Goal: Task Accomplishment & Management: Manage account settings

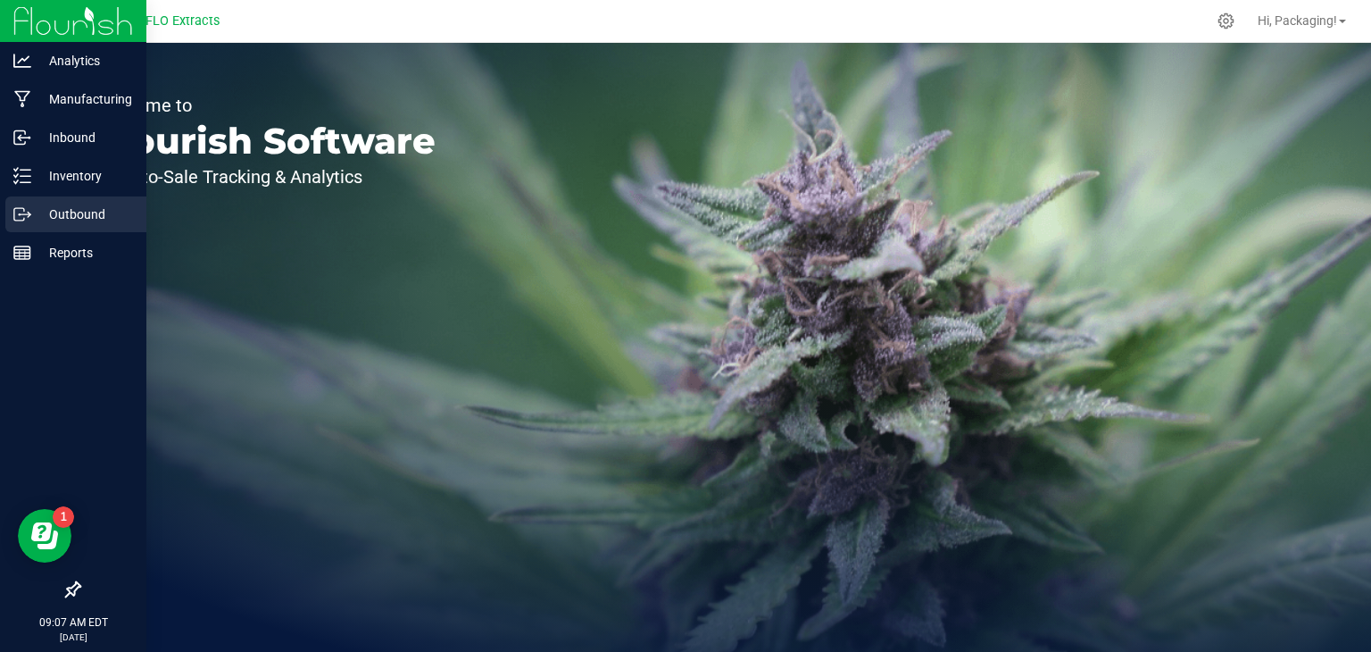
click at [83, 220] on p "Outbound" at bounding box center [84, 214] width 107 height 21
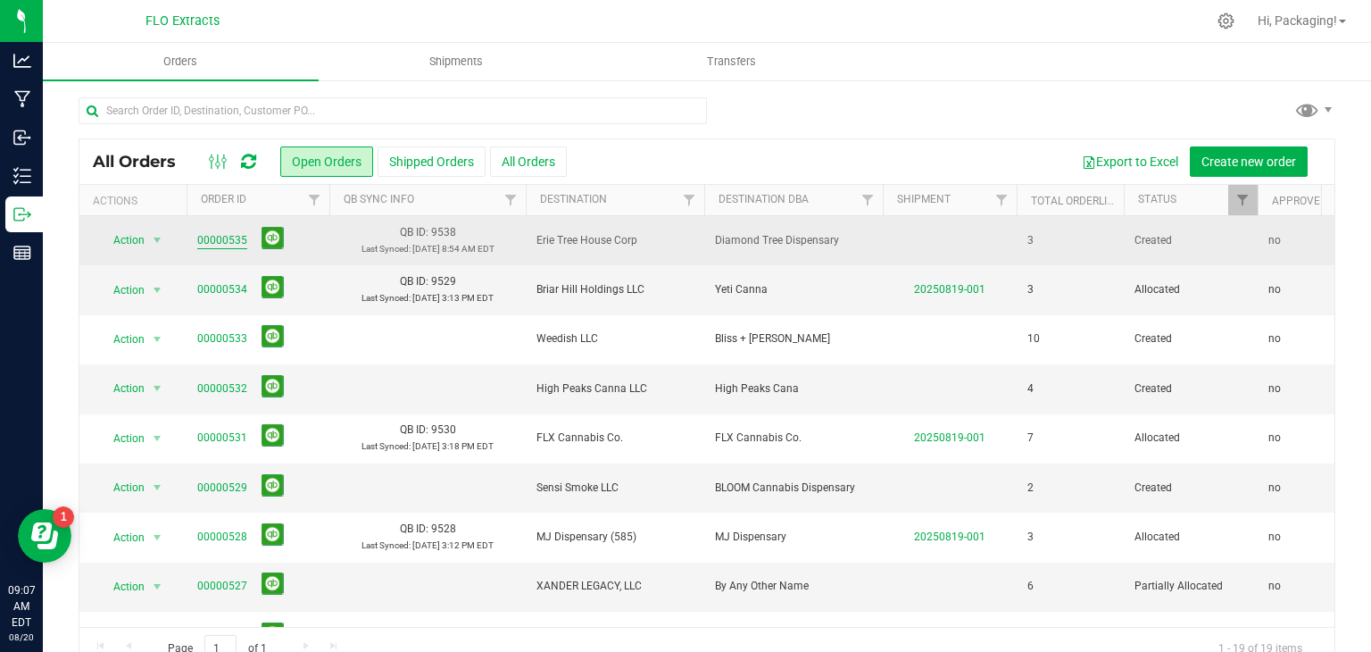
click at [220, 241] on link "00000535" at bounding box center [222, 240] width 50 height 17
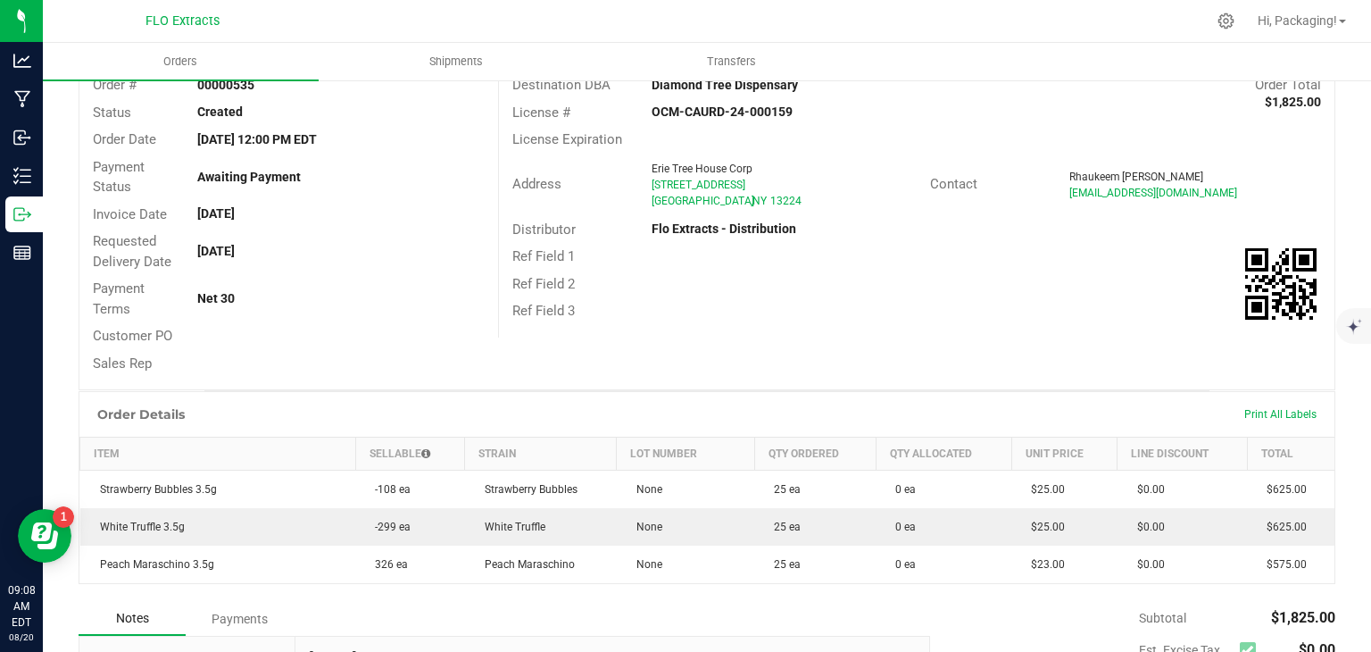
scroll to position [121, 0]
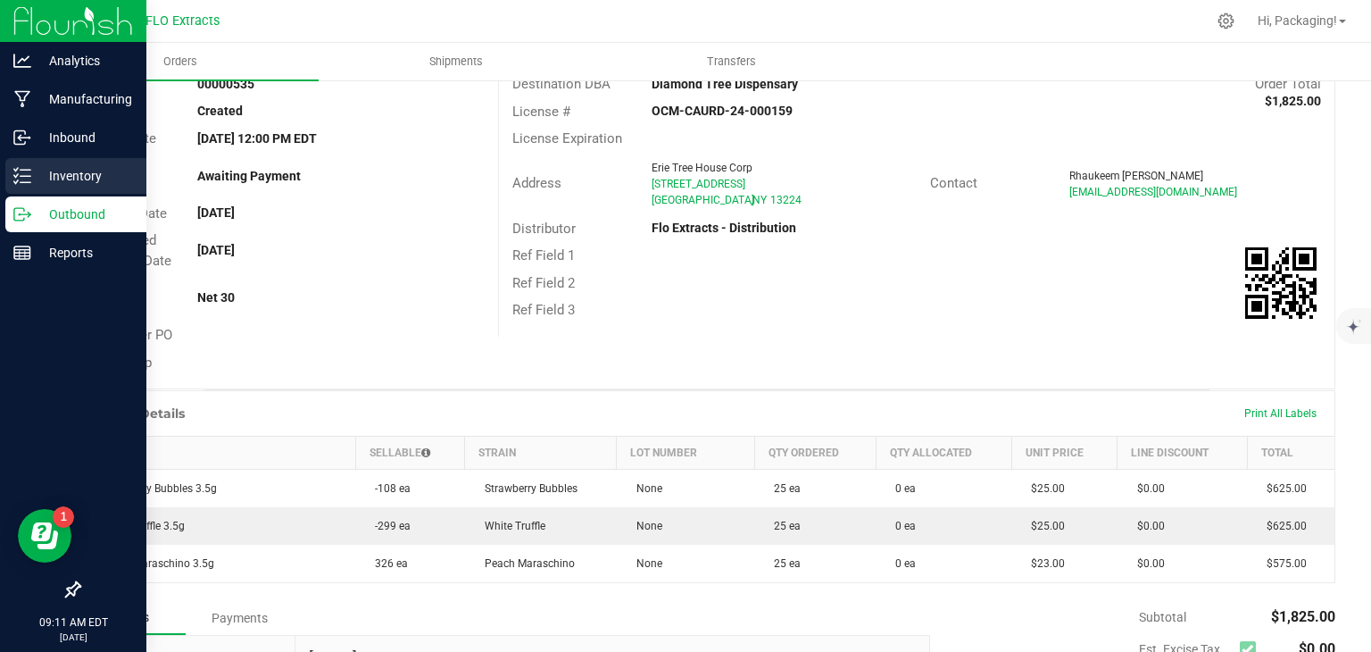
click at [78, 177] on p "Inventory" at bounding box center [84, 175] width 107 height 21
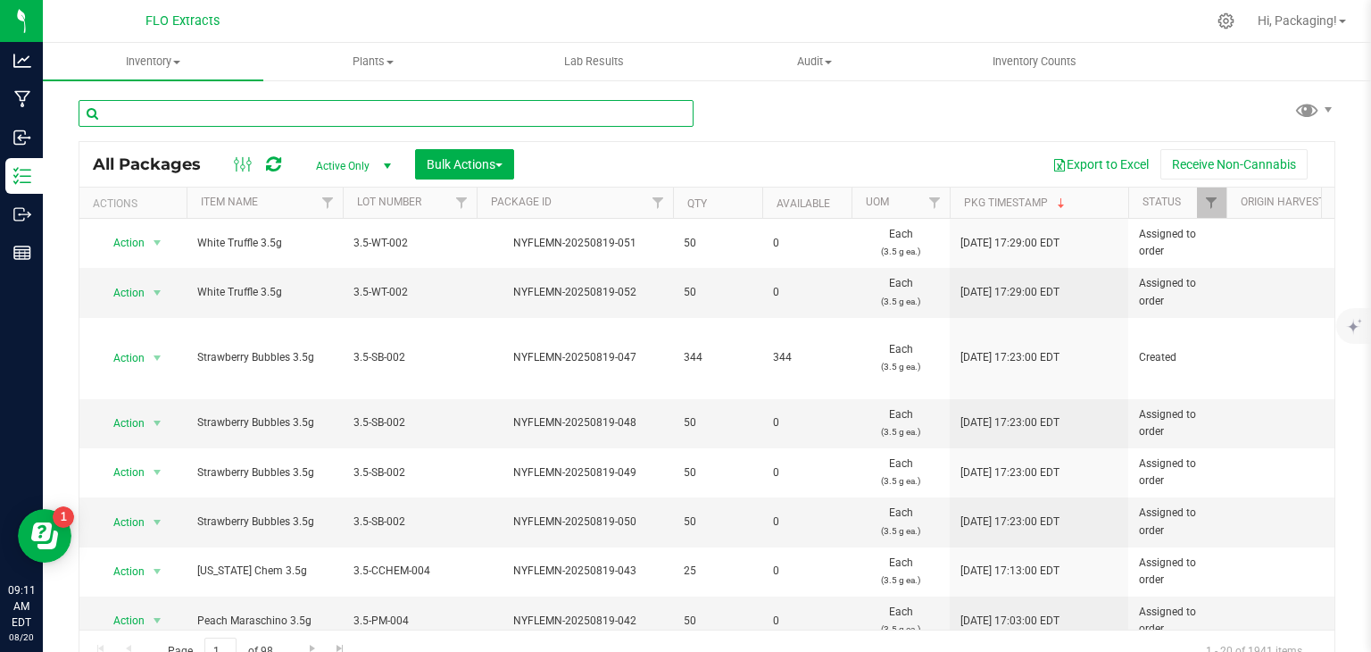
click at [193, 112] on input "text" at bounding box center [386, 113] width 615 height 27
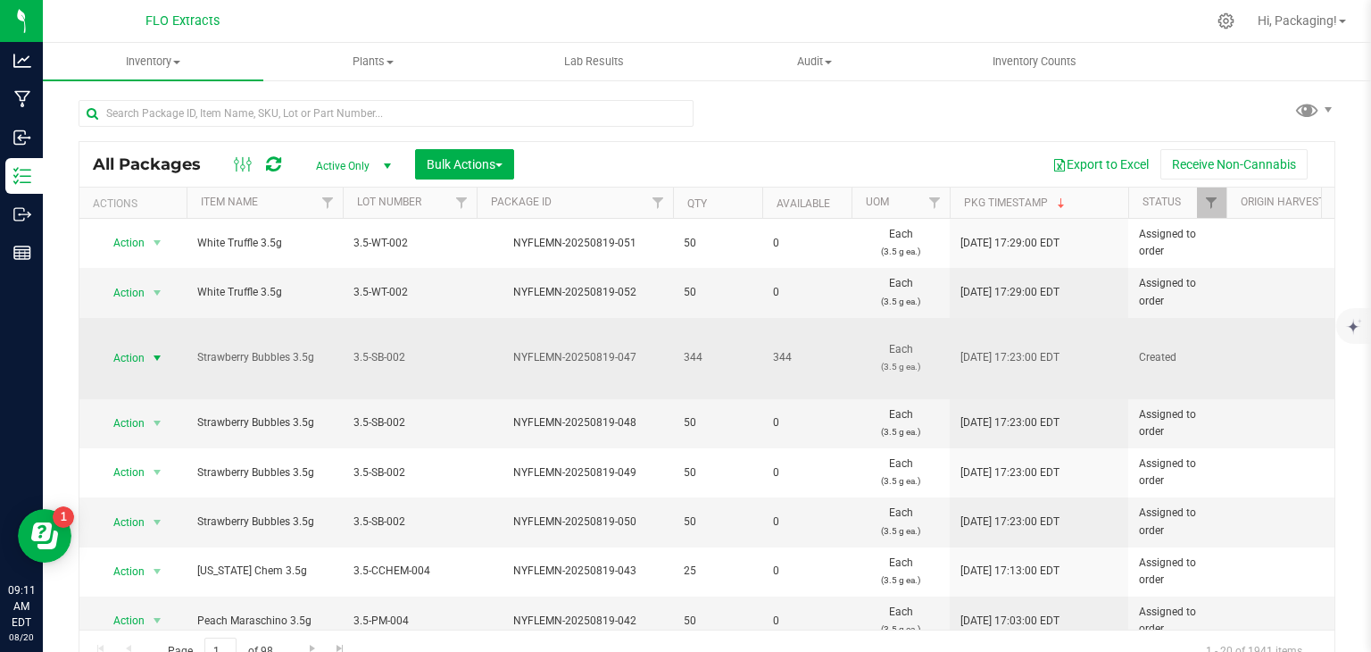
click at [132, 354] on span "Action" at bounding box center [121, 357] width 48 height 25
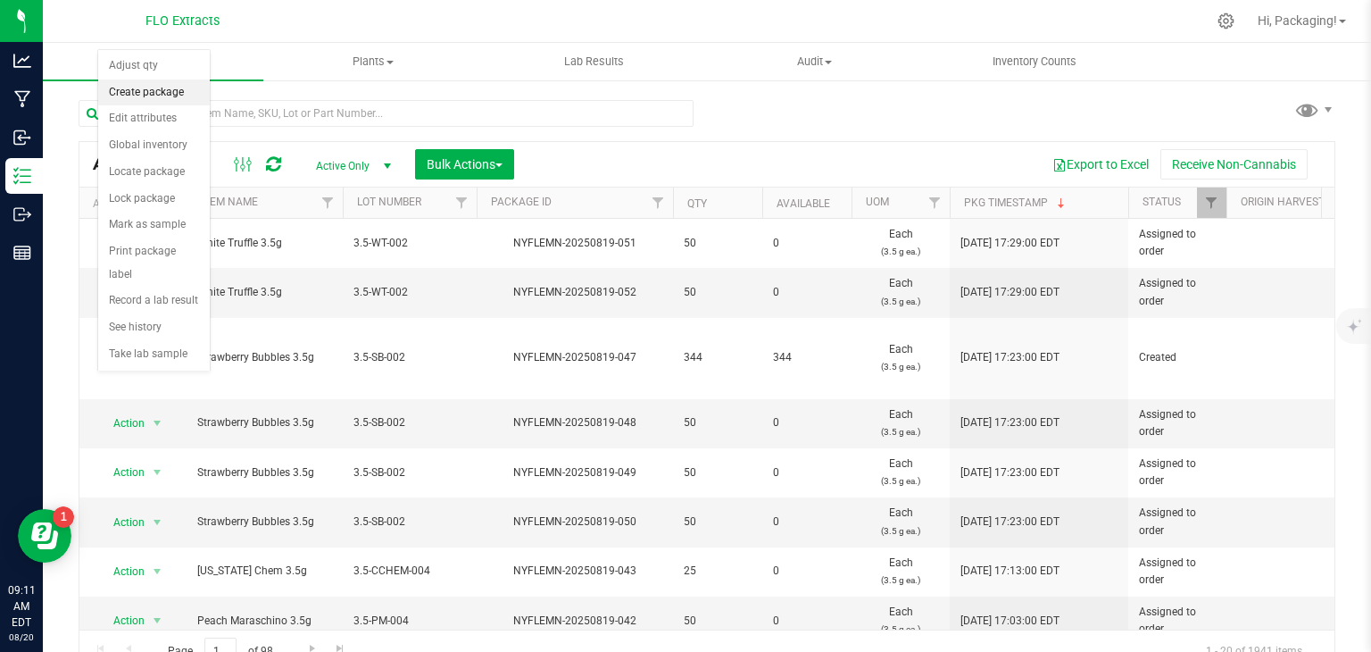
click at [153, 94] on li "Create package" at bounding box center [154, 92] width 112 height 27
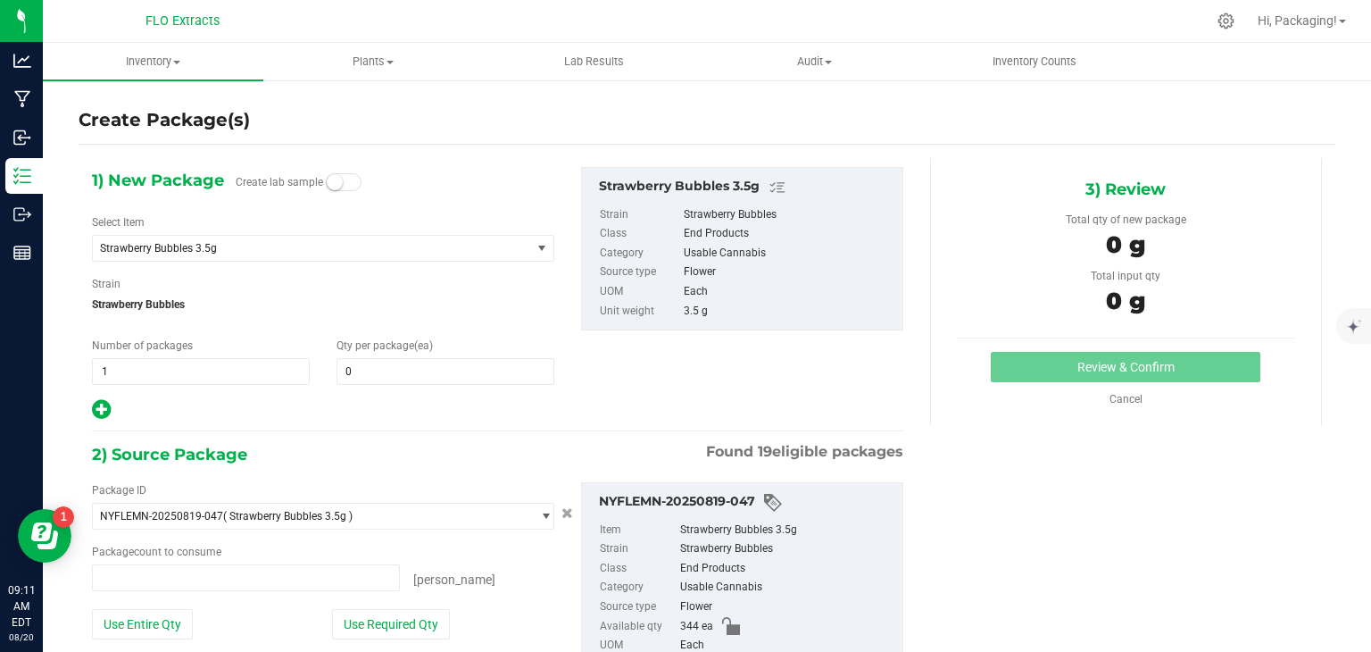
type input "0 ea"
click at [350, 366] on span at bounding box center [446, 371] width 218 height 27
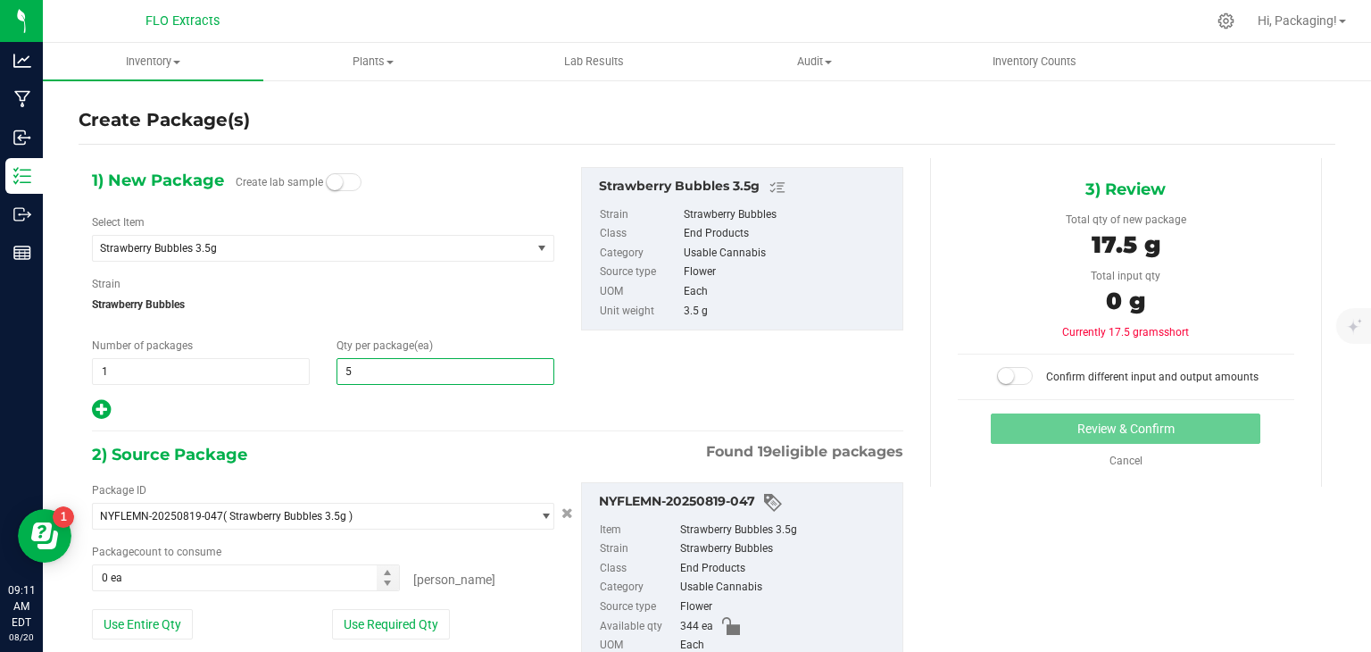
type input "50"
click at [399, 625] on button "Use Required Qty" at bounding box center [391, 624] width 118 height 30
type input "50 ea"
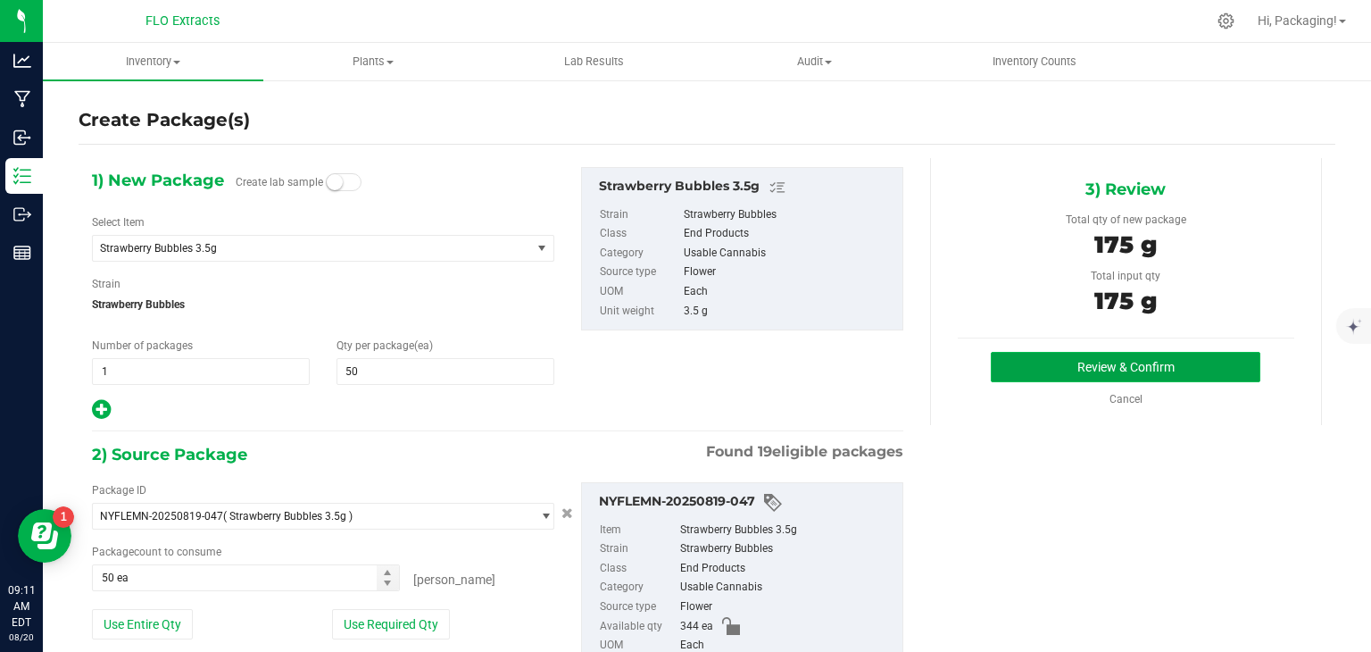
click at [1127, 367] on button "Review & Confirm" at bounding box center [1126, 367] width 270 height 30
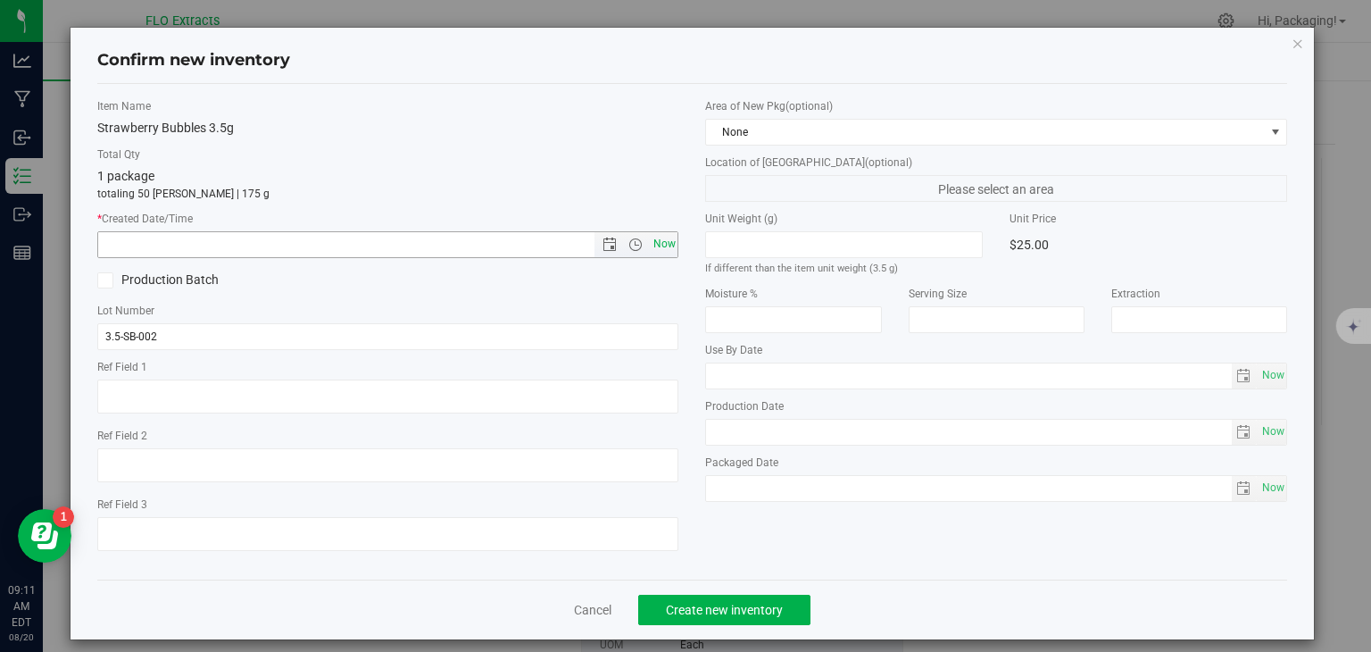
click at [654, 241] on span "Now" at bounding box center [664, 244] width 30 height 26
type input "[DATE] 9:11 AM"
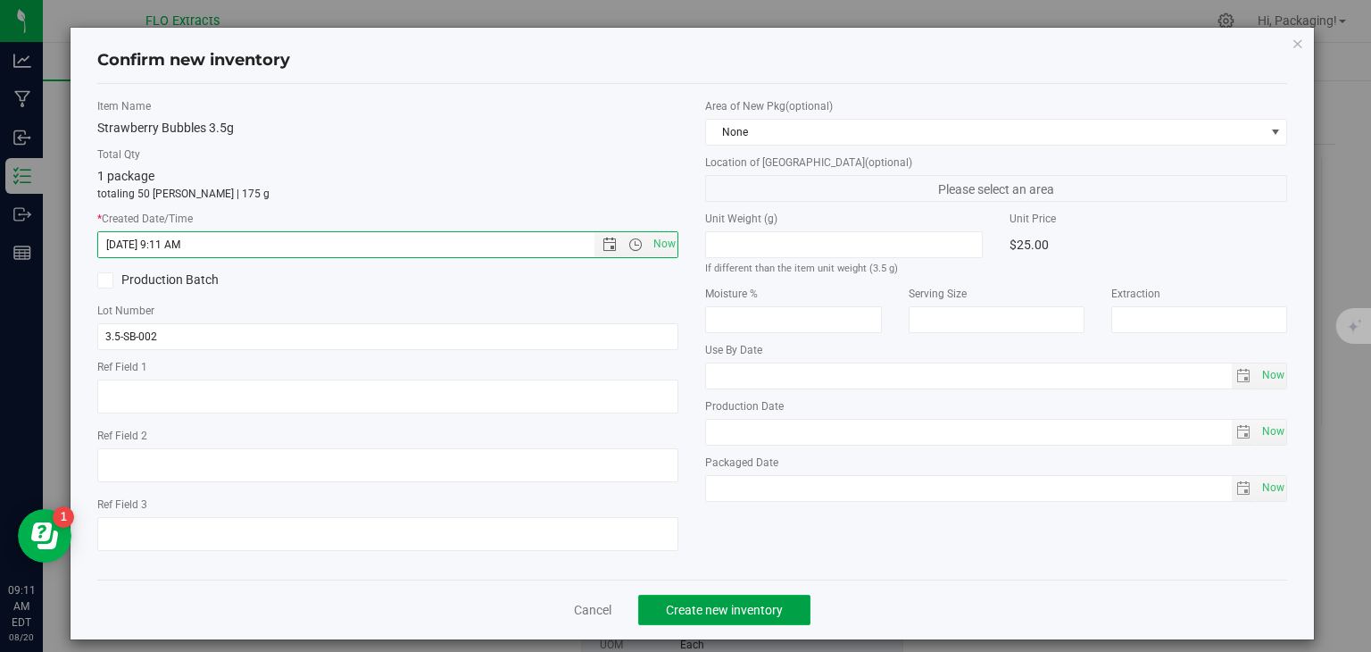
click at [761, 608] on span "Create new inventory" at bounding box center [724, 610] width 117 height 14
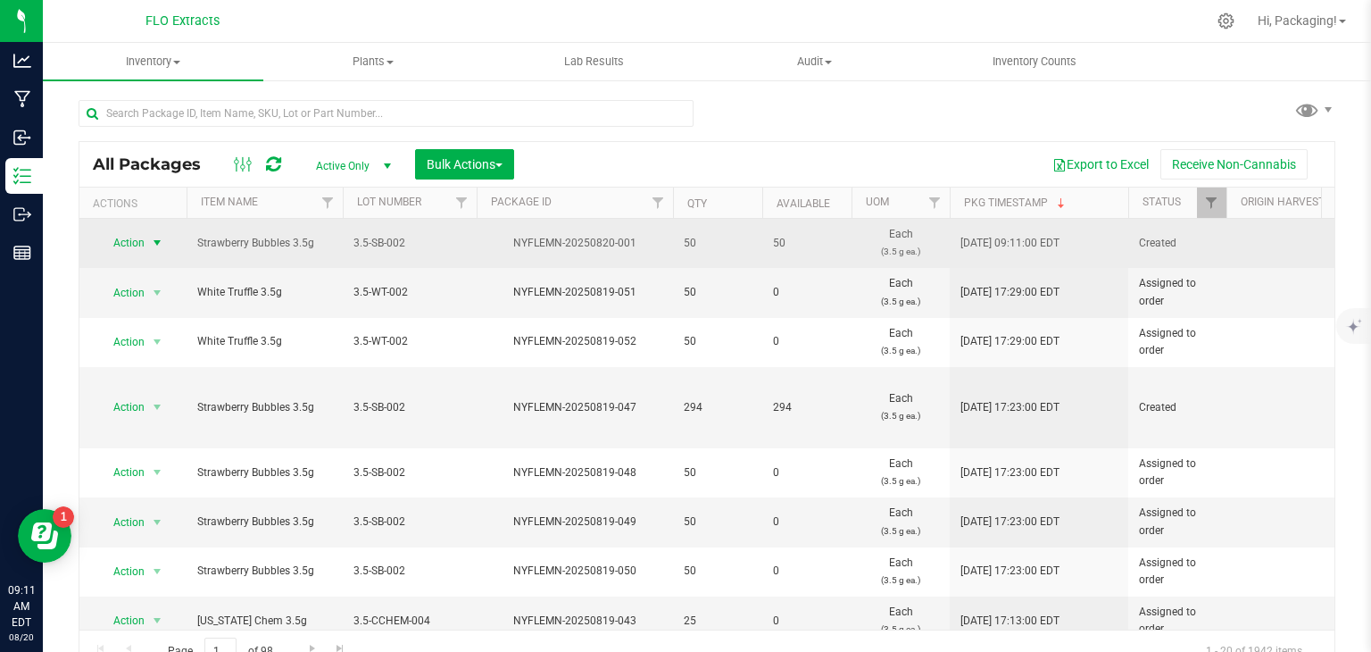
click at [122, 245] on span "Action" at bounding box center [121, 242] width 48 height 25
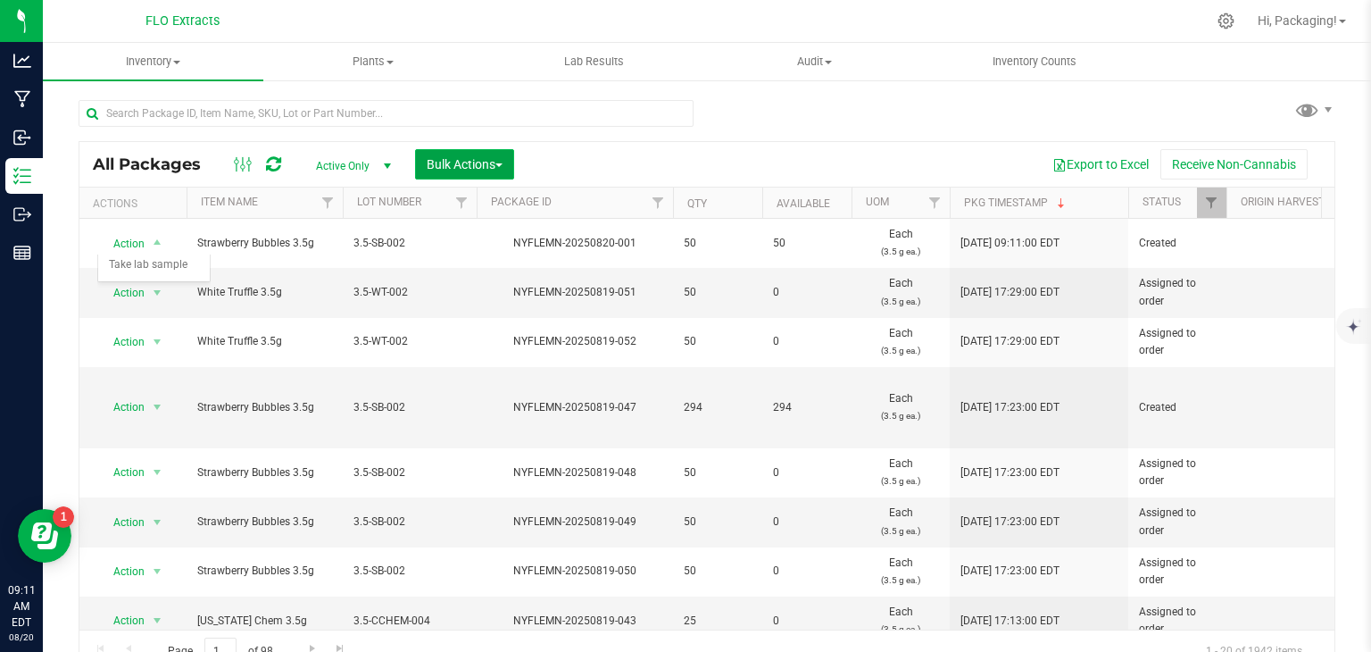
click at [464, 171] on button "Bulk Actions" at bounding box center [464, 164] width 99 height 30
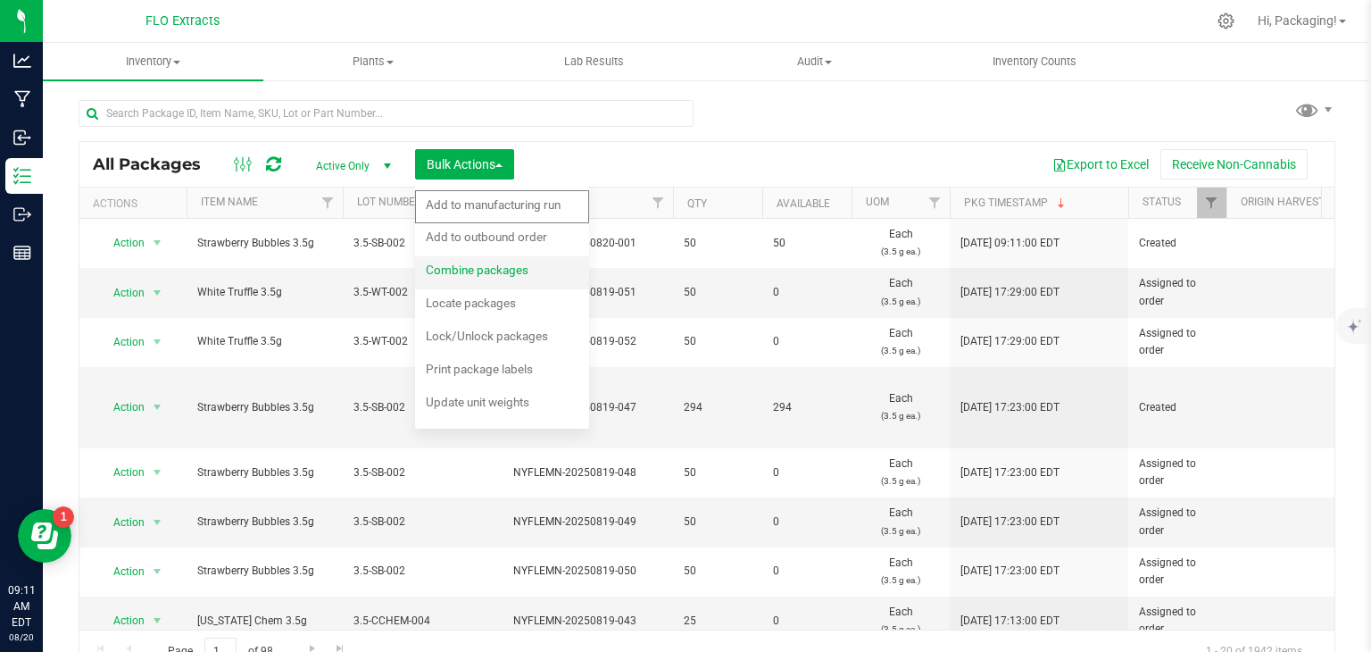
click at [489, 277] on div "Combine packages" at bounding box center [489, 272] width 127 height 29
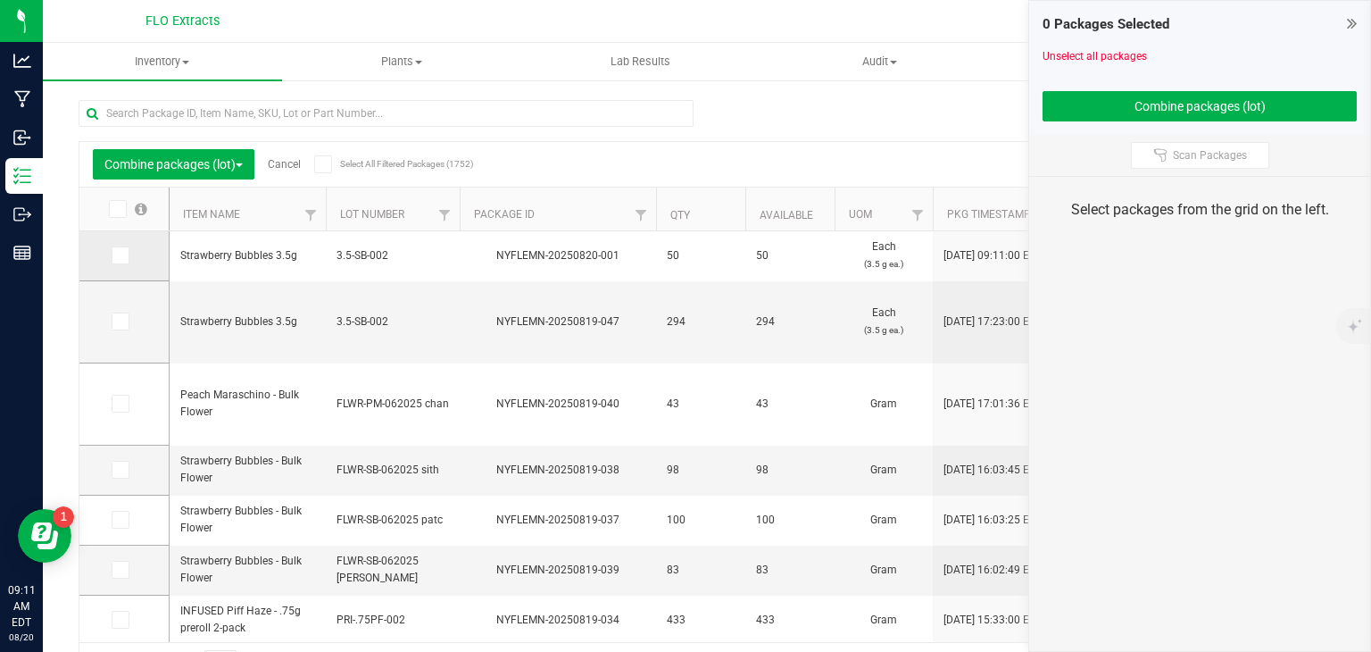
click at [126, 250] on span at bounding box center [121, 255] width 18 height 18
click at [0, 0] on input "checkbox" at bounding box center [0, 0] width 0 height 0
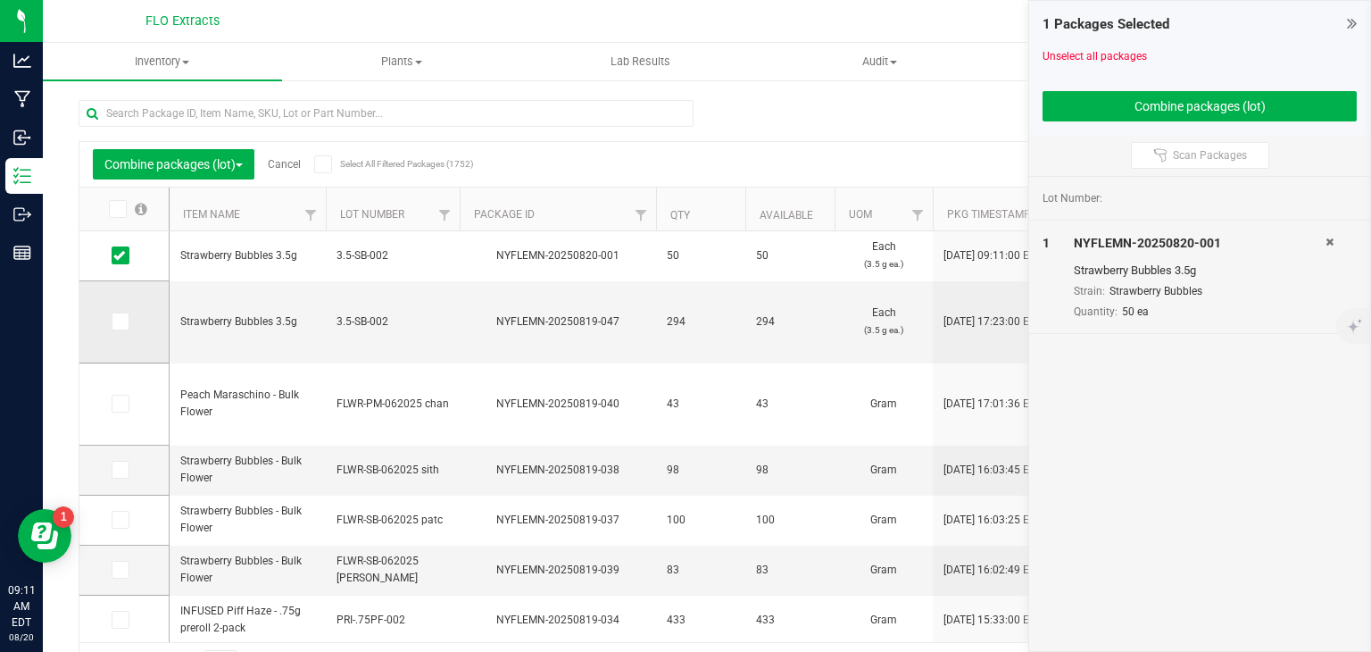
click at [121, 321] on icon at bounding box center [119, 321] width 12 height 0
click at [0, 0] on input "checkbox" at bounding box center [0, 0] width 0 height 0
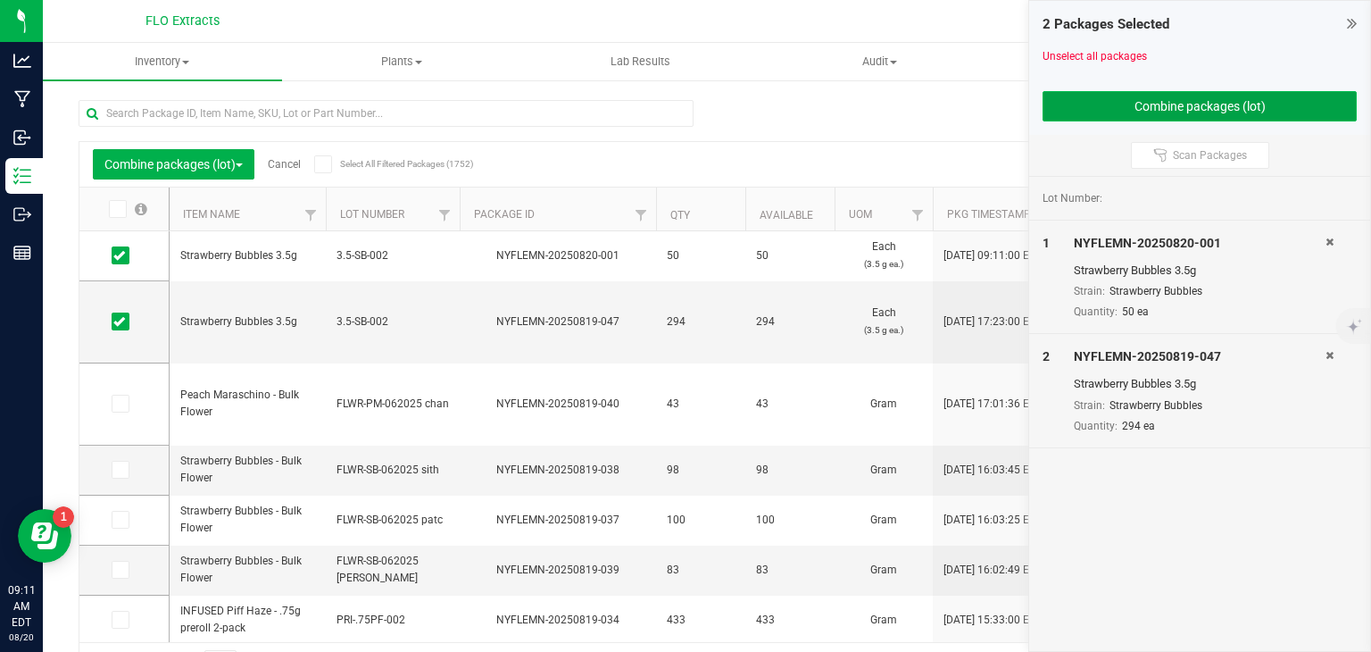
click at [1182, 116] on button "Combine packages (lot)" at bounding box center [1200, 106] width 314 height 30
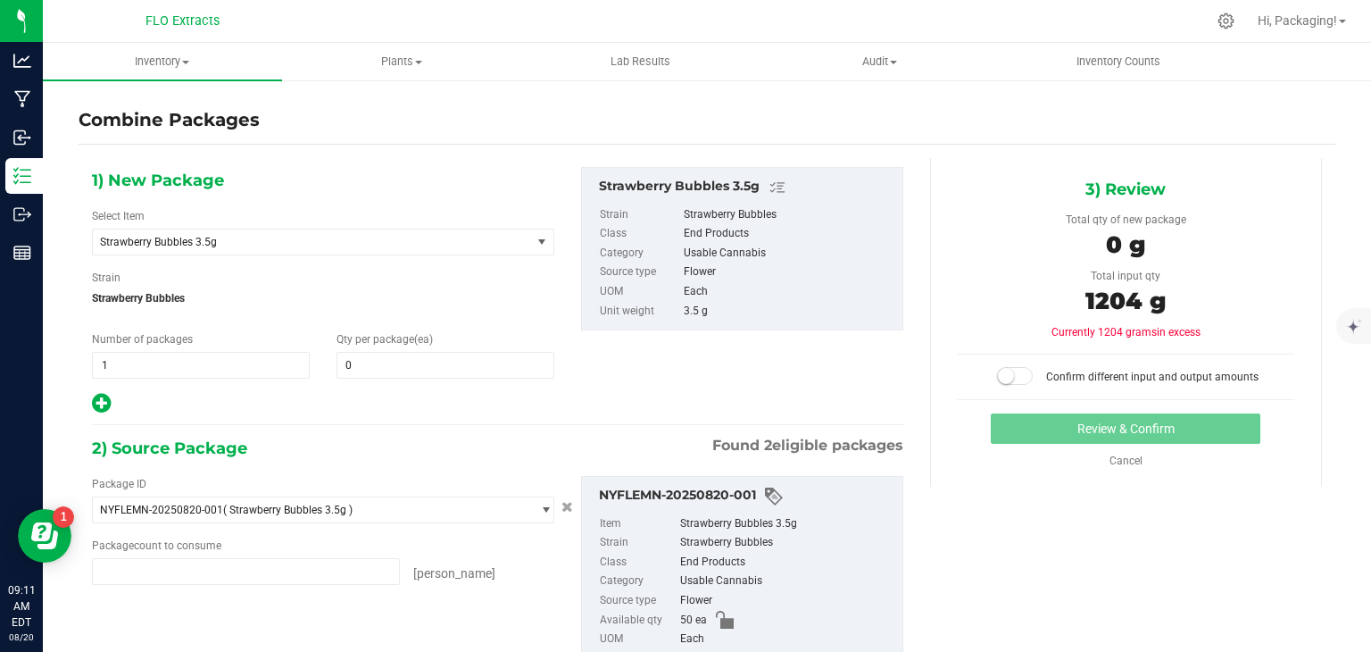
type input "50 ea"
type input "294 ea"
click at [367, 367] on span at bounding box center [446, 365] width 218 height 27
type input "1"
type input "344"
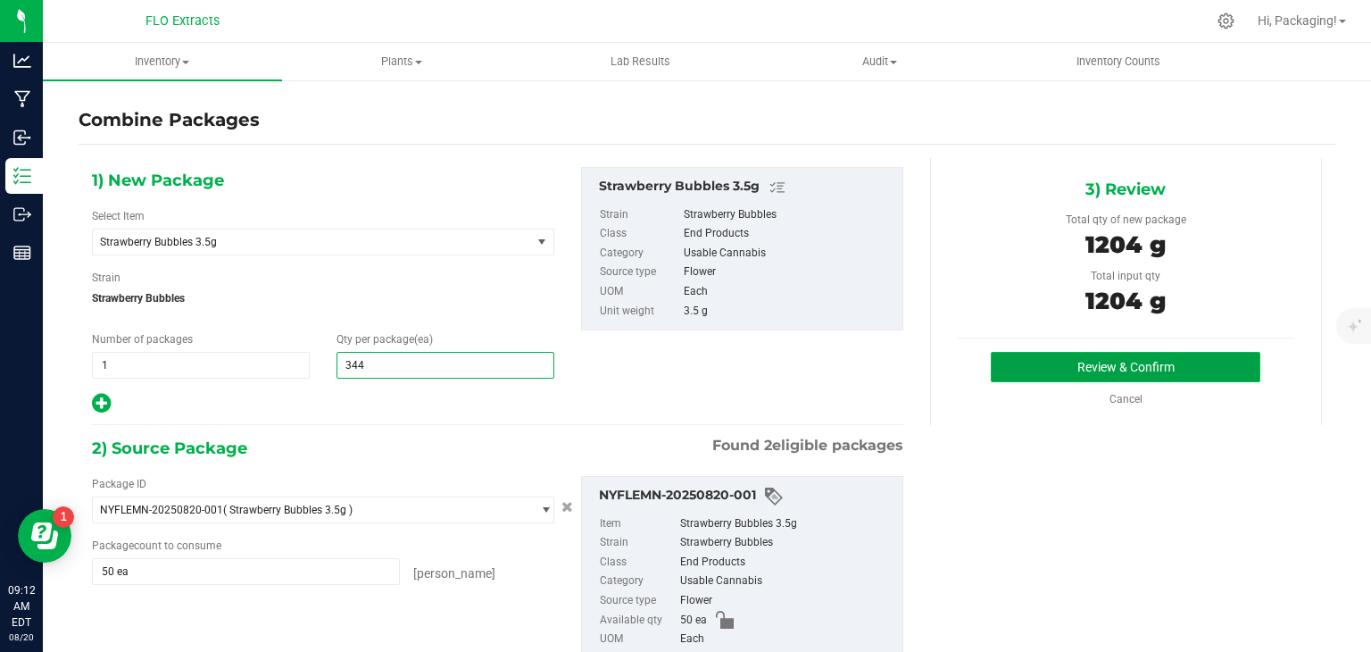
type input "344"
click at [1135, 369] on button "Review & Confirm" at bounding box center [1126, 367] width 270 height 30
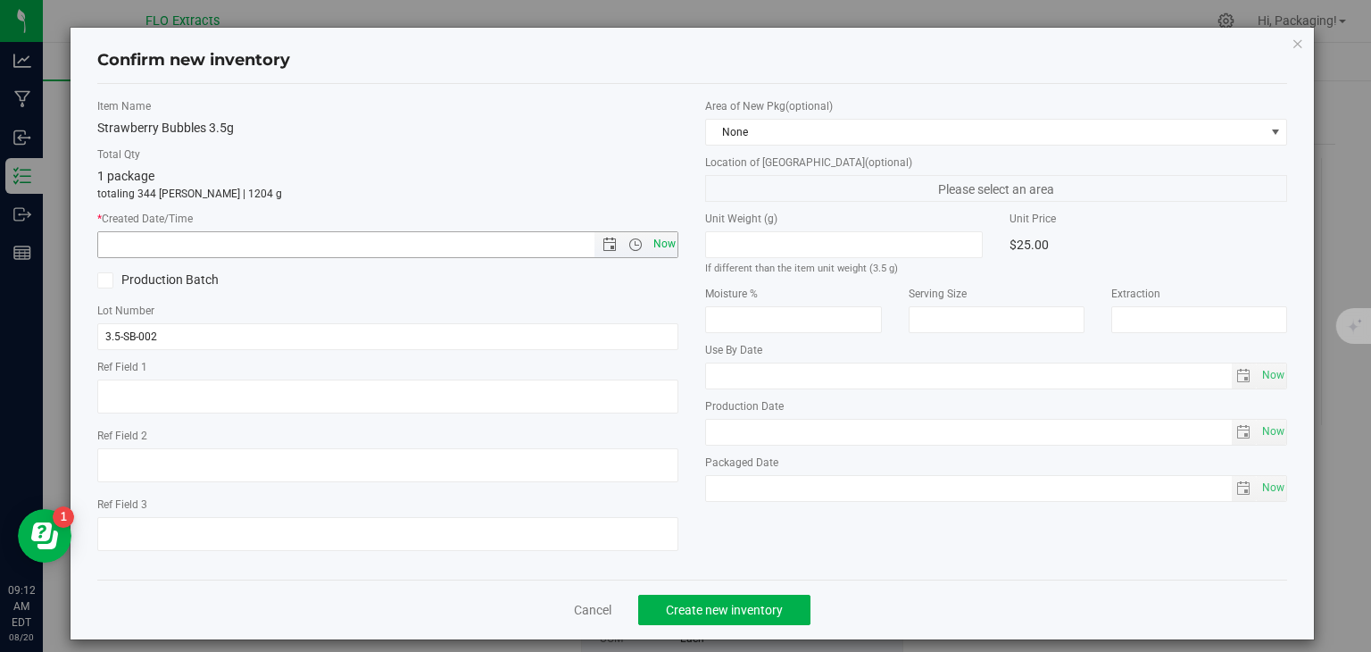
click at [661, 245] on span "Now" at bounding box center [664, 244] width 30 height 26
type input "[DATE] 9:12 AM"
click at [752, 611] on span "Create new inventory" at bounding box center [724, 610] width 117 height 14
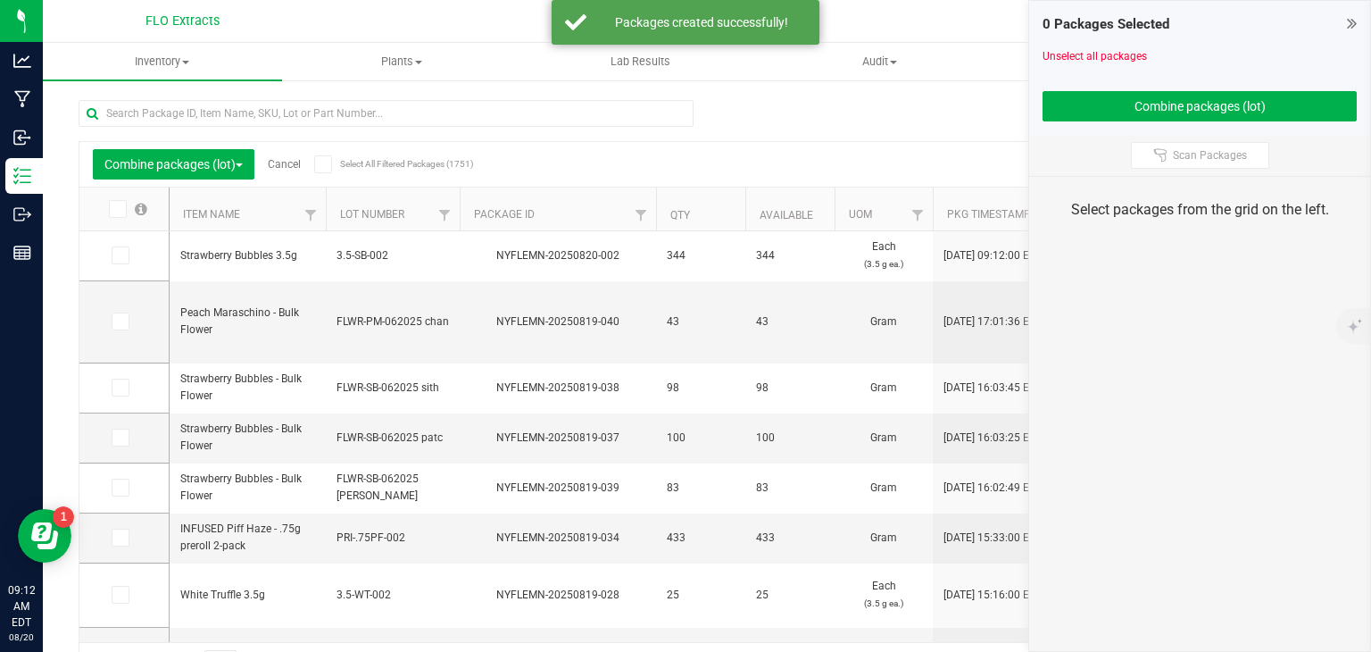
click at [290, 162] on link "Cancel" at bounding box center [284, 164] width 33 height 12
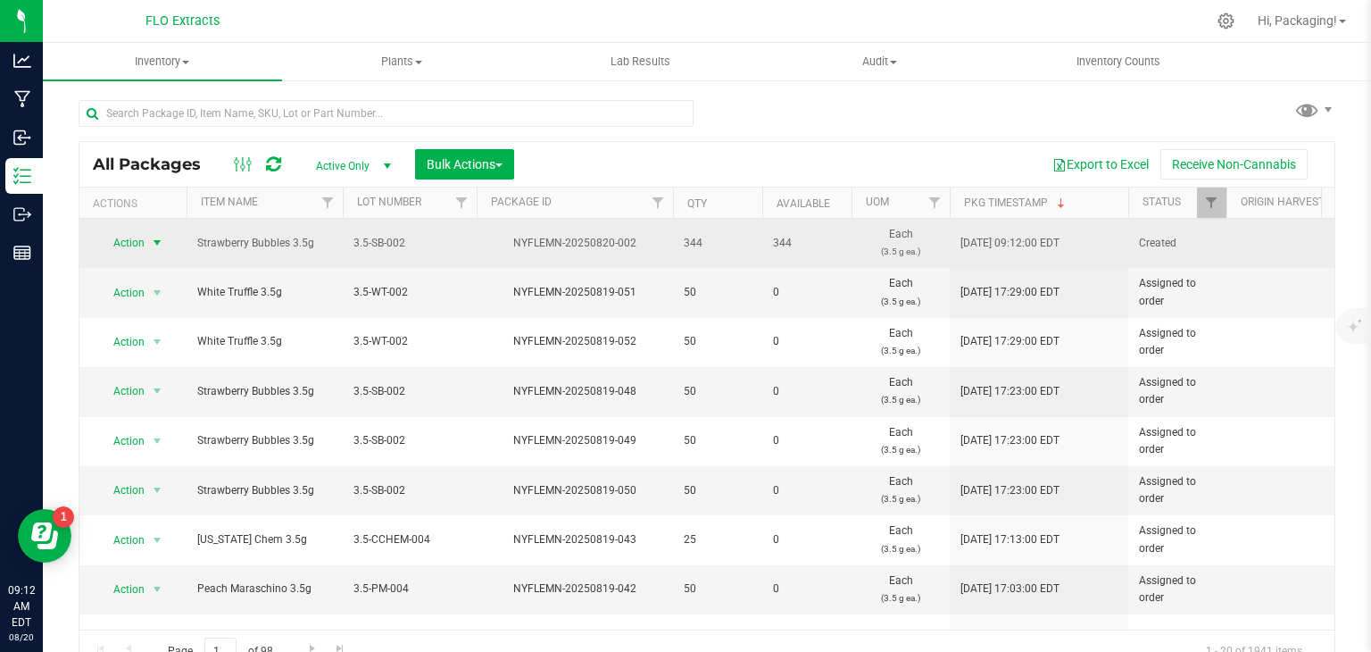
click at [128, 242] on span "Action" at bounding box center [121, 242] width 48 height 25
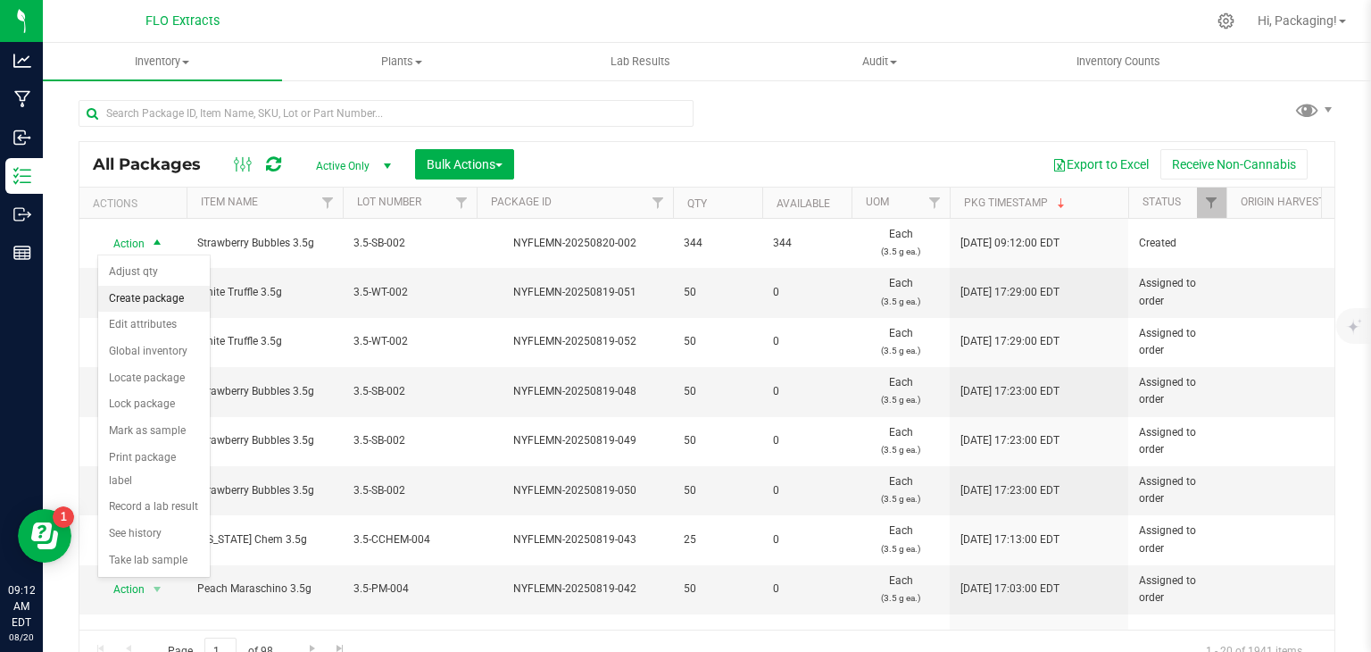
click at [177, 295] on li "Create package" at bounding box center [154, 299] width 112 height 27
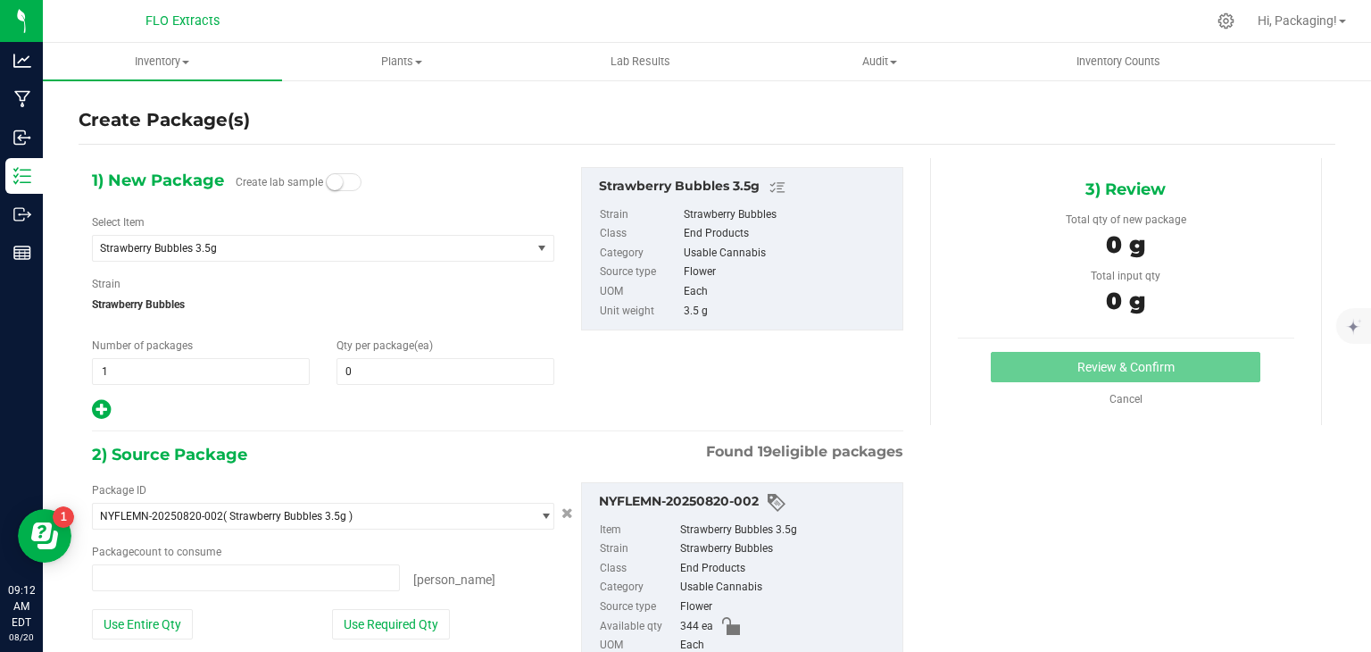
type input "0 ea"
click at [356, 368] on span at bounding box center [446, 371] width 218 height 27
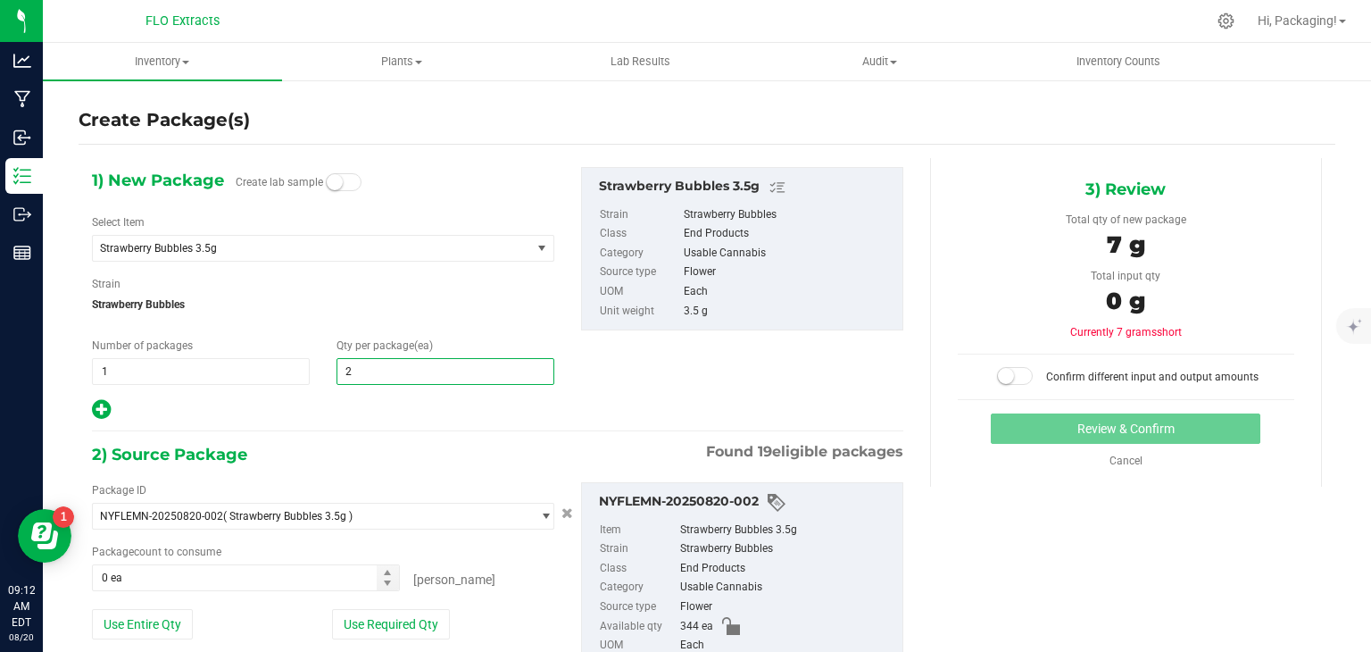
type input "25"
click at [414, 617] on button "Use Required Qty" at bounding box center [391, 624] width 118 height 30
type input "25 ea"
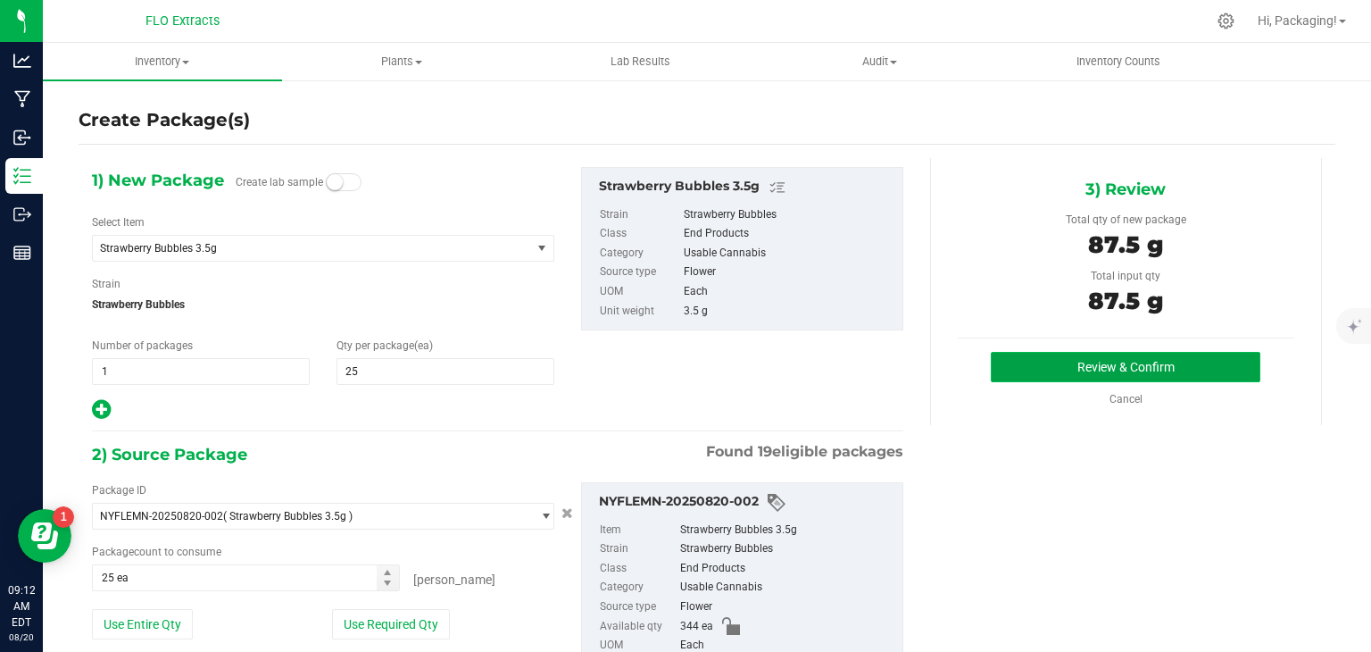
click at [1164, 366] on button "Review & Confirm" at bounding box center [1126, 367] width 270 height 30
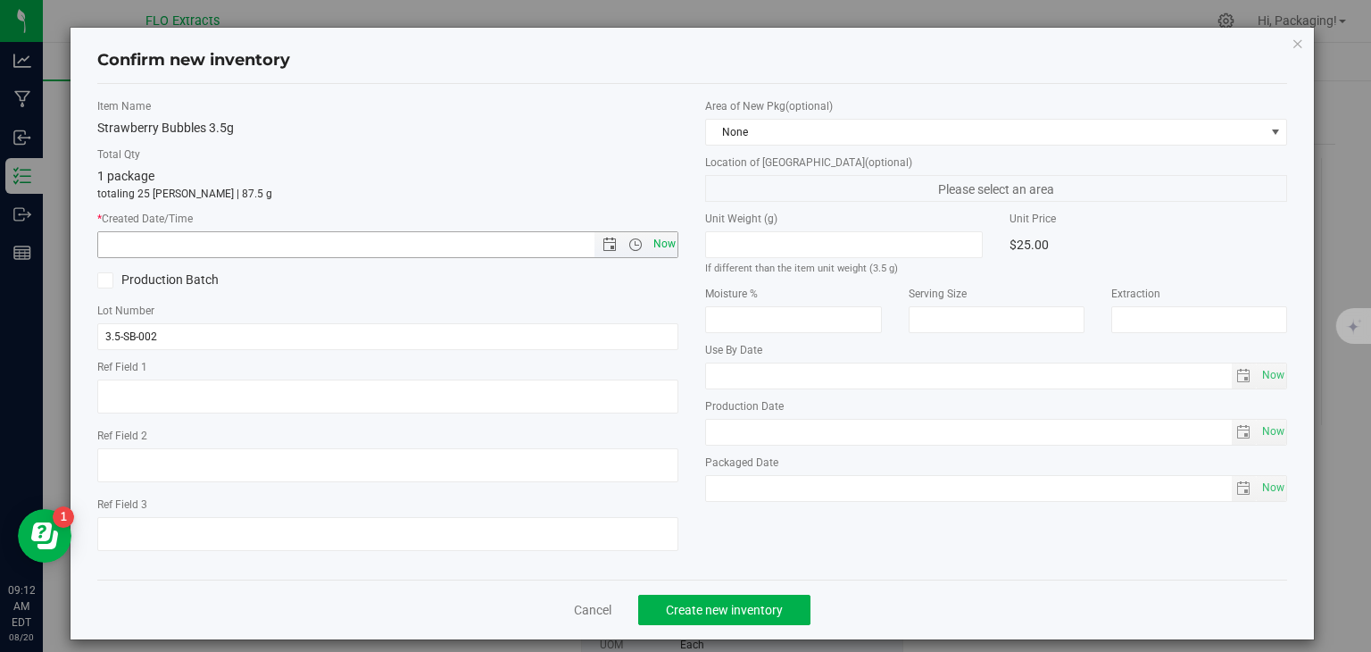
click at [657, 247] on span "Now" at bounding box center [664, 244] width 30 height 26
type input "[DATE] 9:12 AM"
click at [763, 609] on span "Create new inventory" at bounding box center [724, 610] width 117 height 14
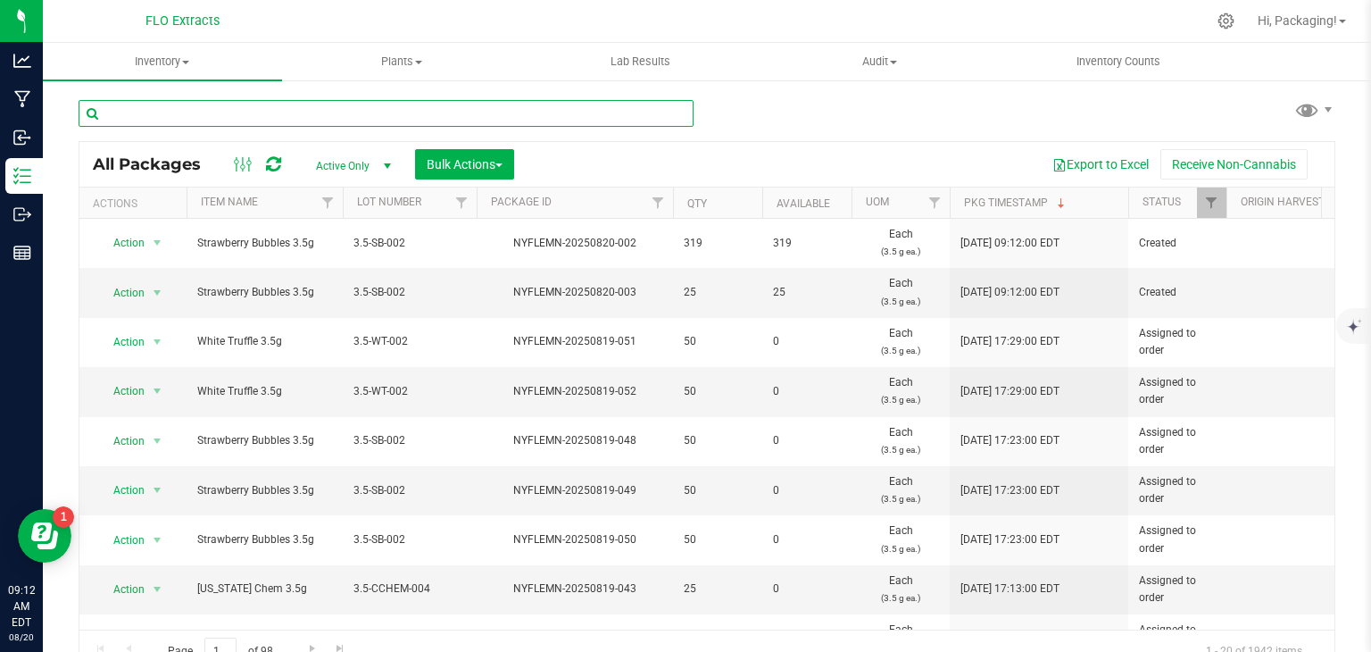
click at [254, 108] on input "text" at bounding box center [386, 113] width 615 height 27
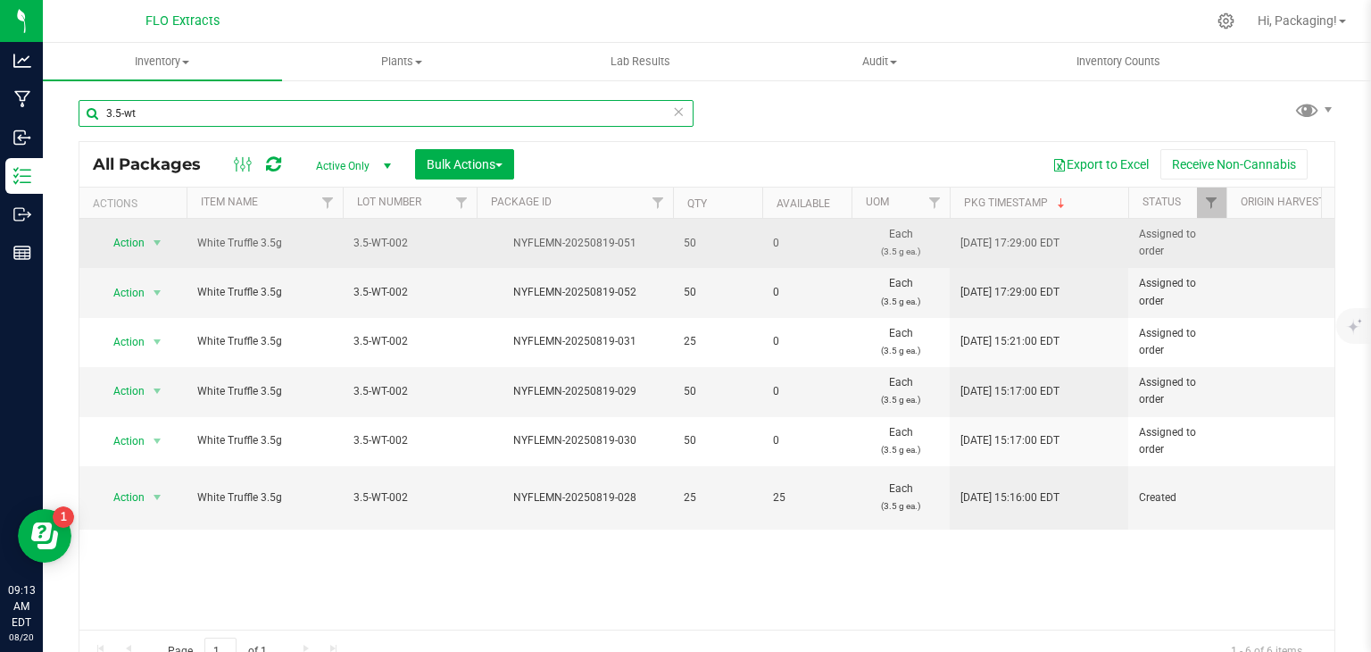
scroll to position [20, 0]
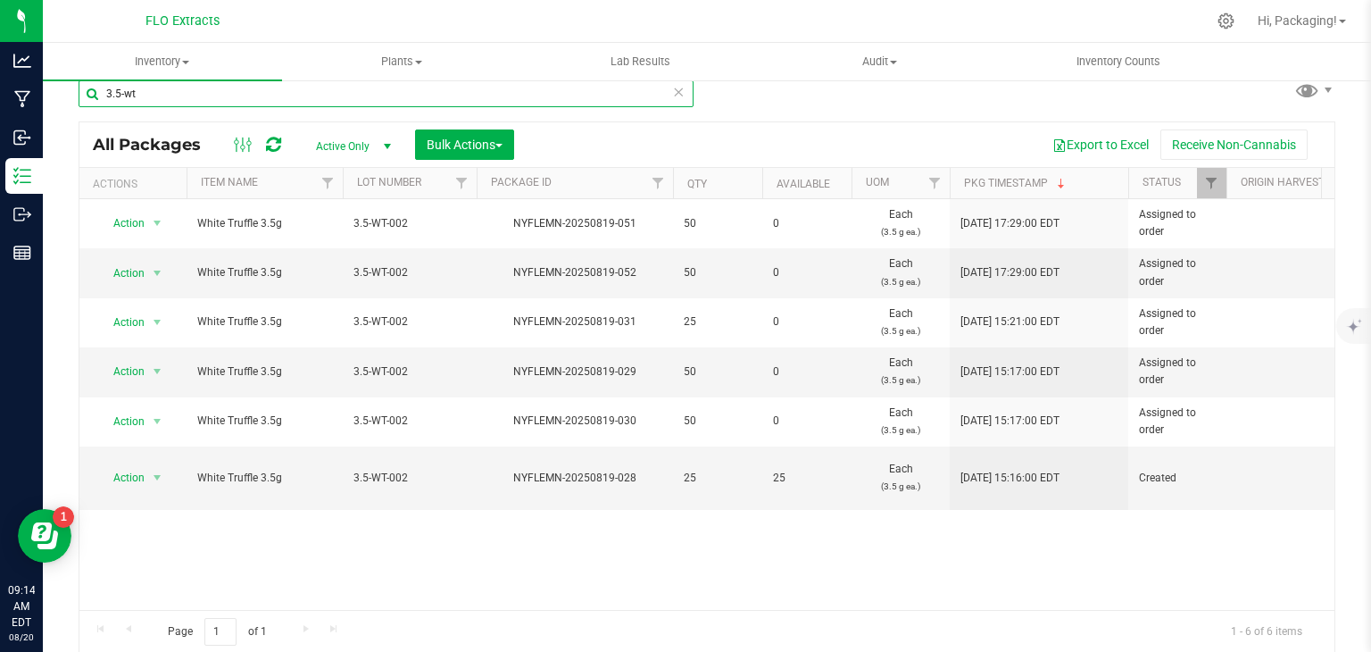
type input "3.5-wt"
click at [675, 96] on icon at bounding box center [678, 90] width 12 height 21
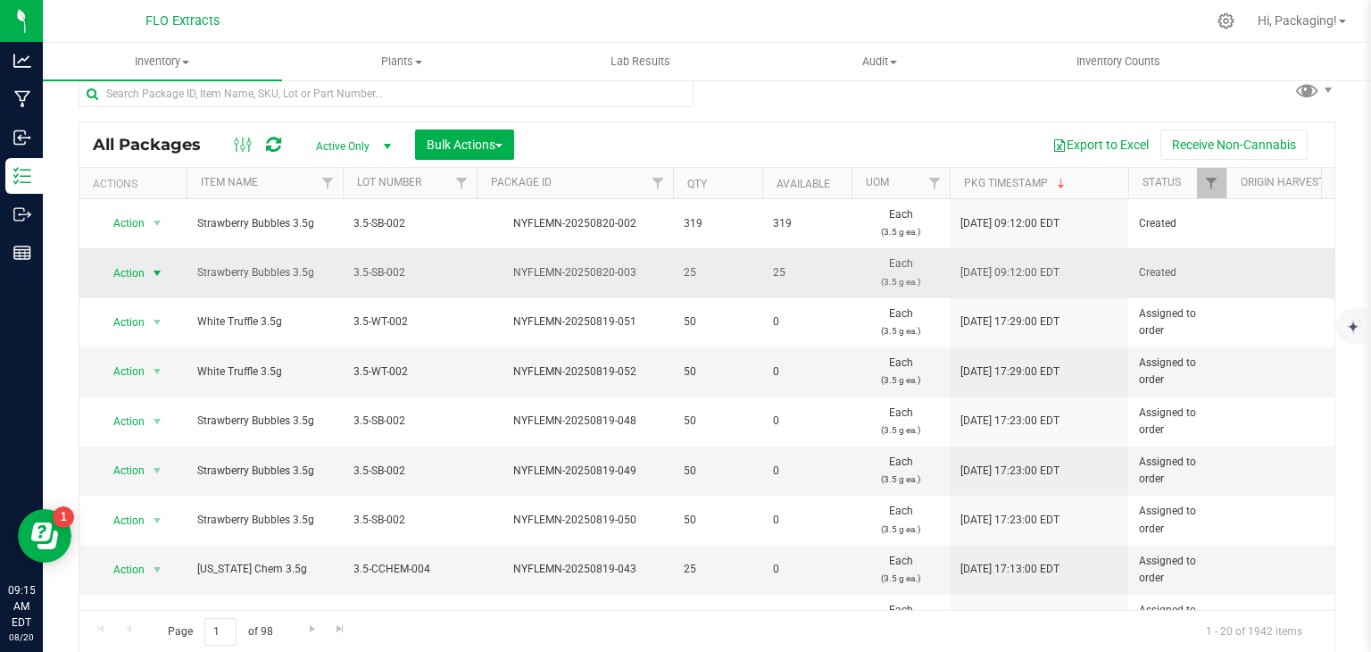
click at [128, 276] on span "Action" at bounding box center [121, 273] width 48 height 25
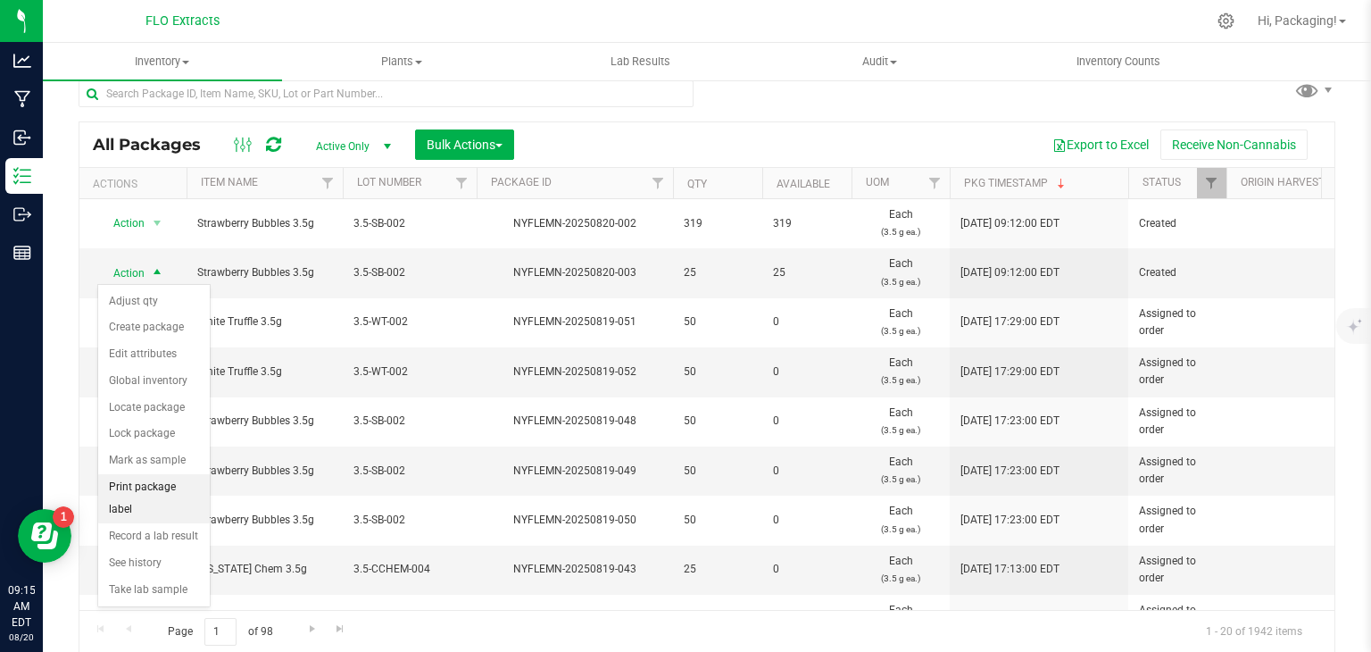
click at [181, 486] on li "Print package label" at bounding box center [154, 498] width 112 height 49
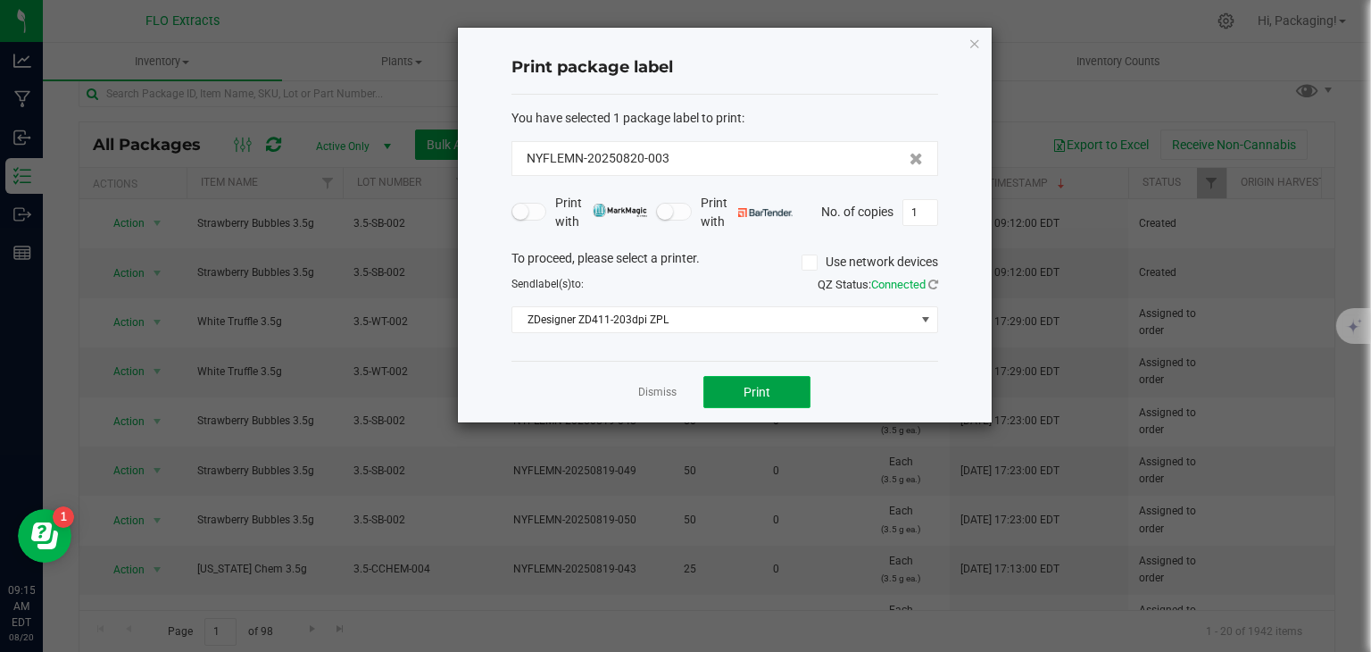
click at [736, 397] on button "Print" at bounding box center [756, 392] width 107 height 32
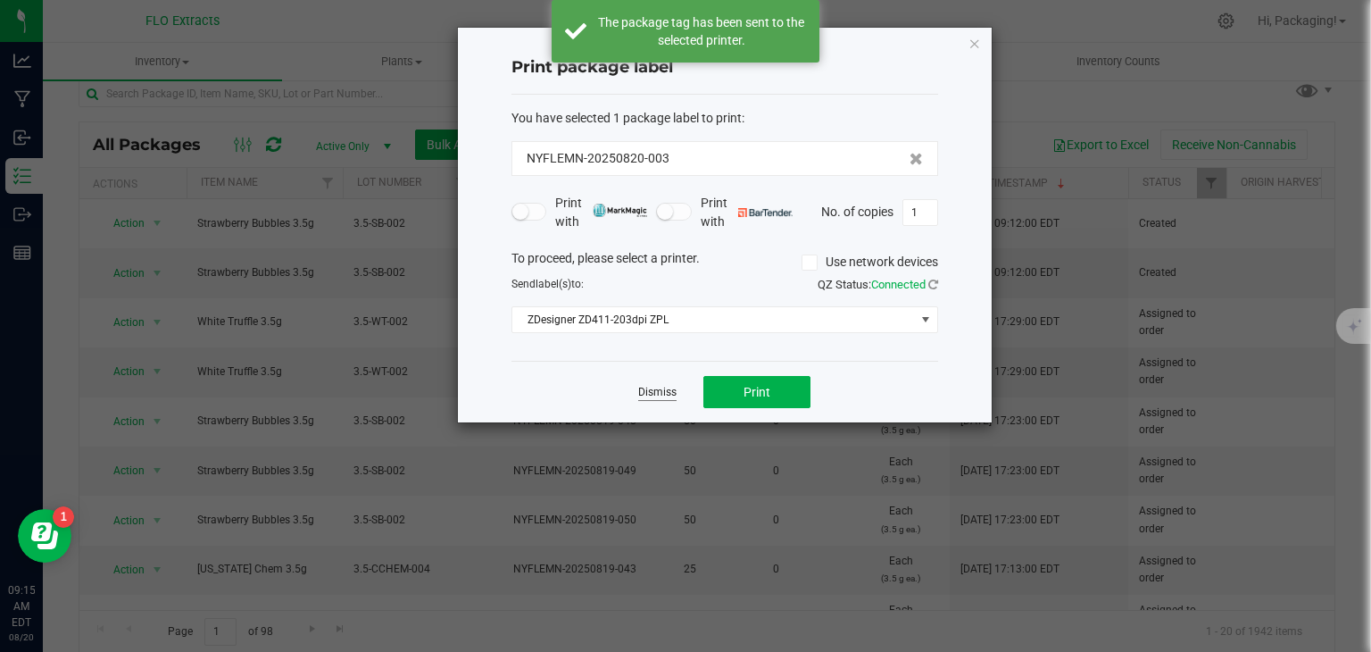
click at [666, 387] on link "Dismiss" at bounding box center [657, 392] width 38 height 15
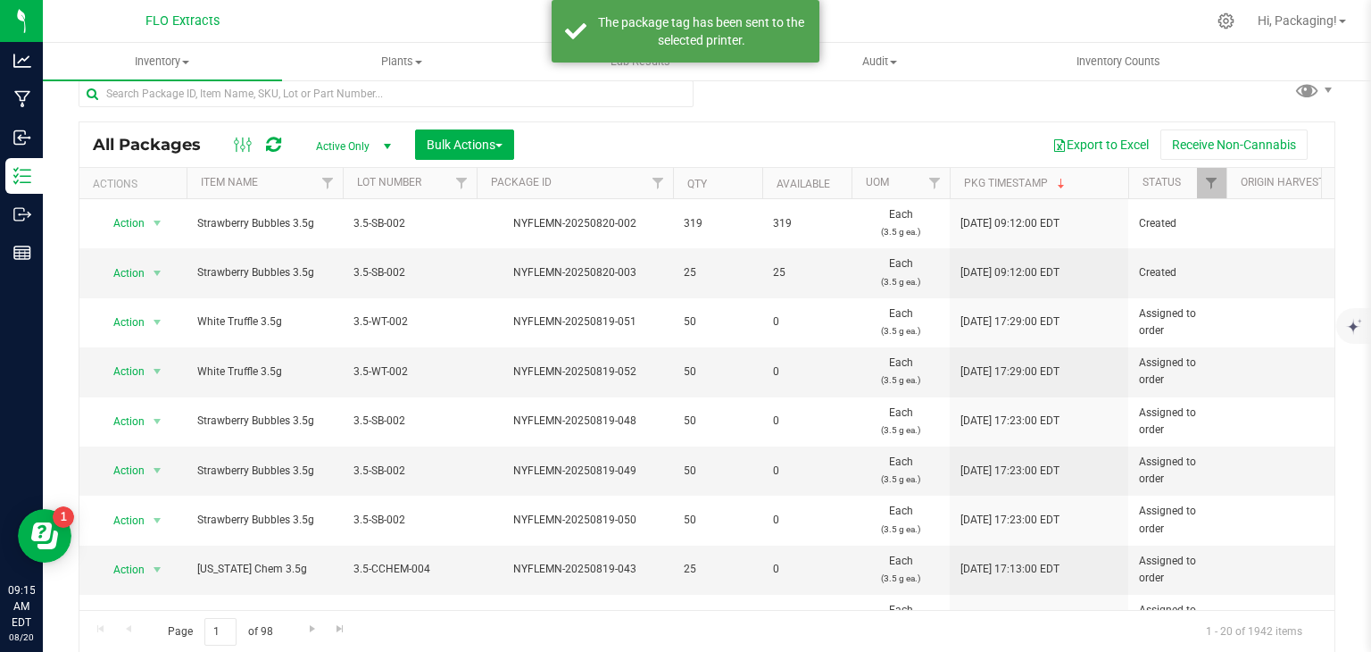
click at [293, 80] on ul "Inventory All packages All inventory Waste log Create inventory Plants All plan…" at bounding box center [728, 62] width 1371 height 38
click at [291, 98] on input "text" at bounding box center [386, 93] width 615 height 27
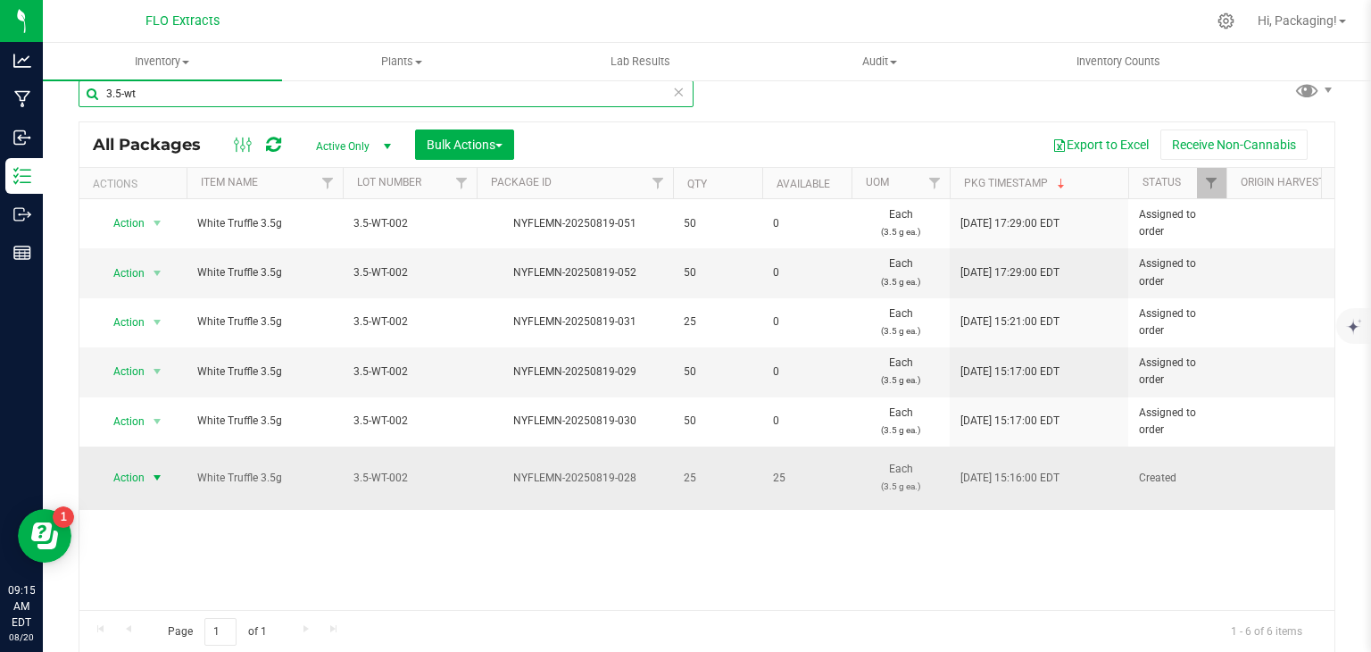
type input "3.5-wt"
click at [124, 479] on span "Action" at bounding box center [121, 477] width 48 height 25
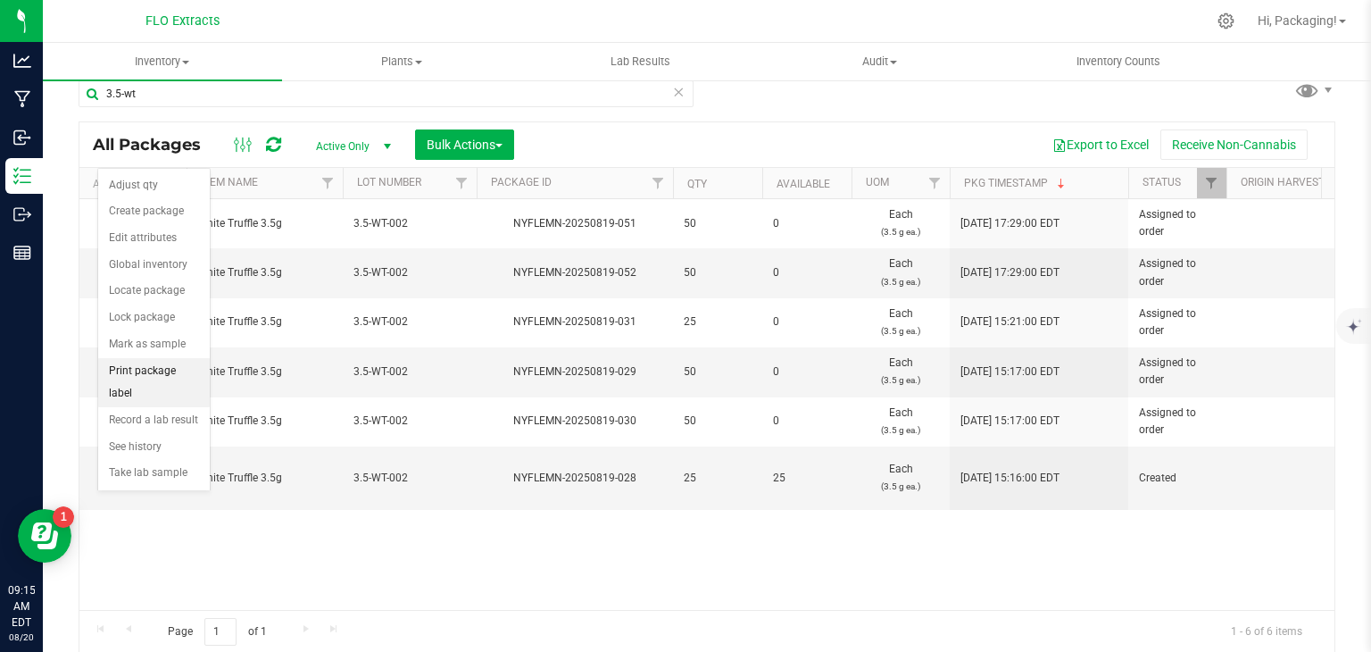
click at [156, 366] on li "Print package label" at bounding box center [154, 382] width 112 height 49
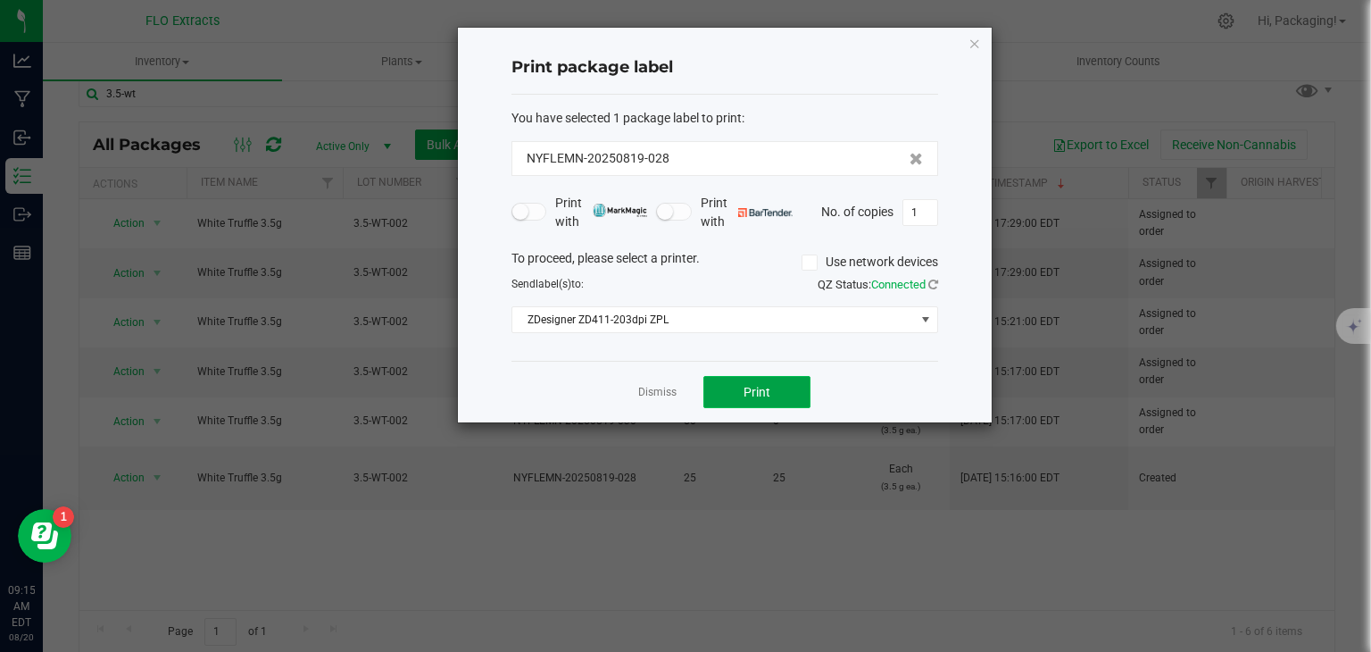
click at [733, 387] on button "Print" at bounding box center [756, 392] width 107 height 32
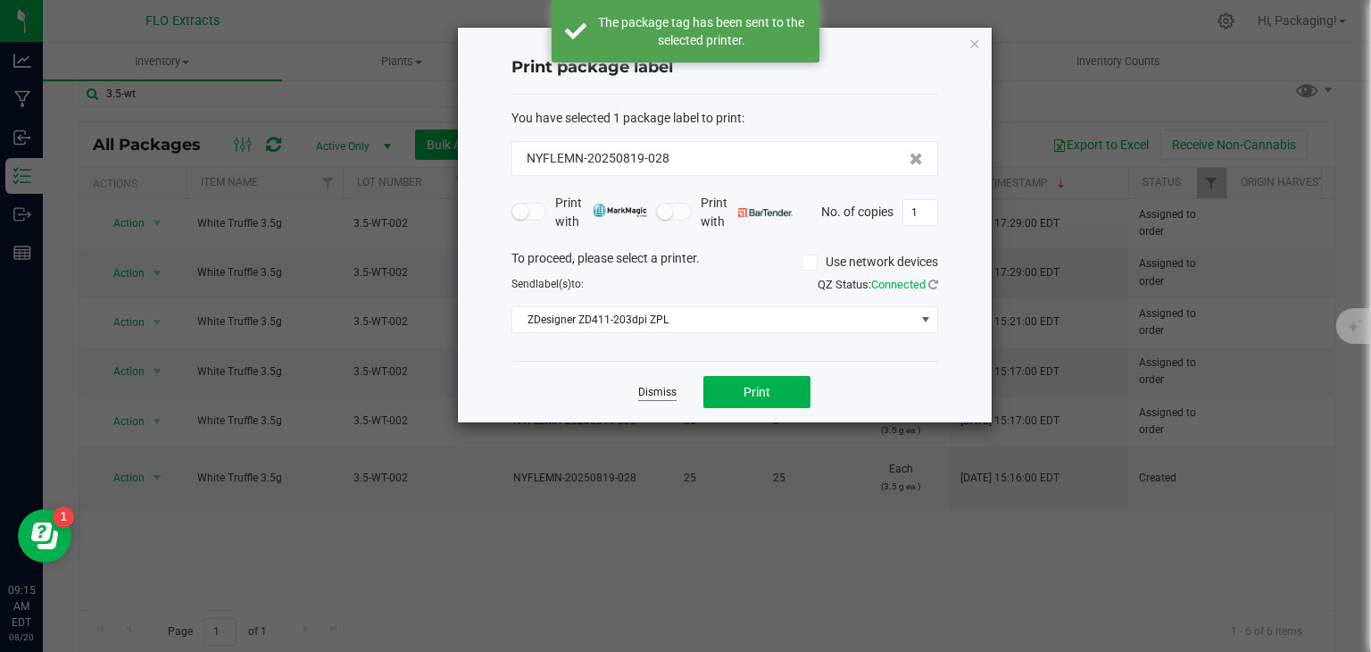
click at [665, 390] on link "Dismiss" at bounding box center [657, 392] width 38 height 15
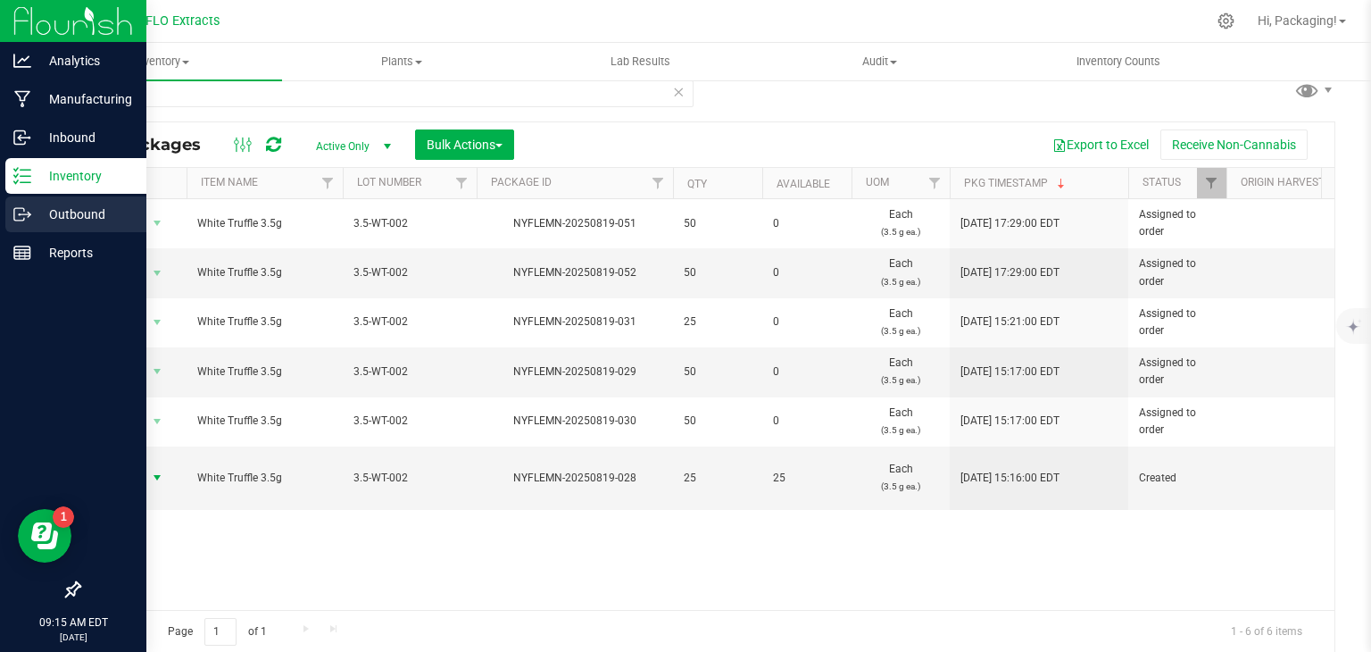
click at [71, 220] on p "Outbound" at bounding box center [84, 214] width 107 height 21
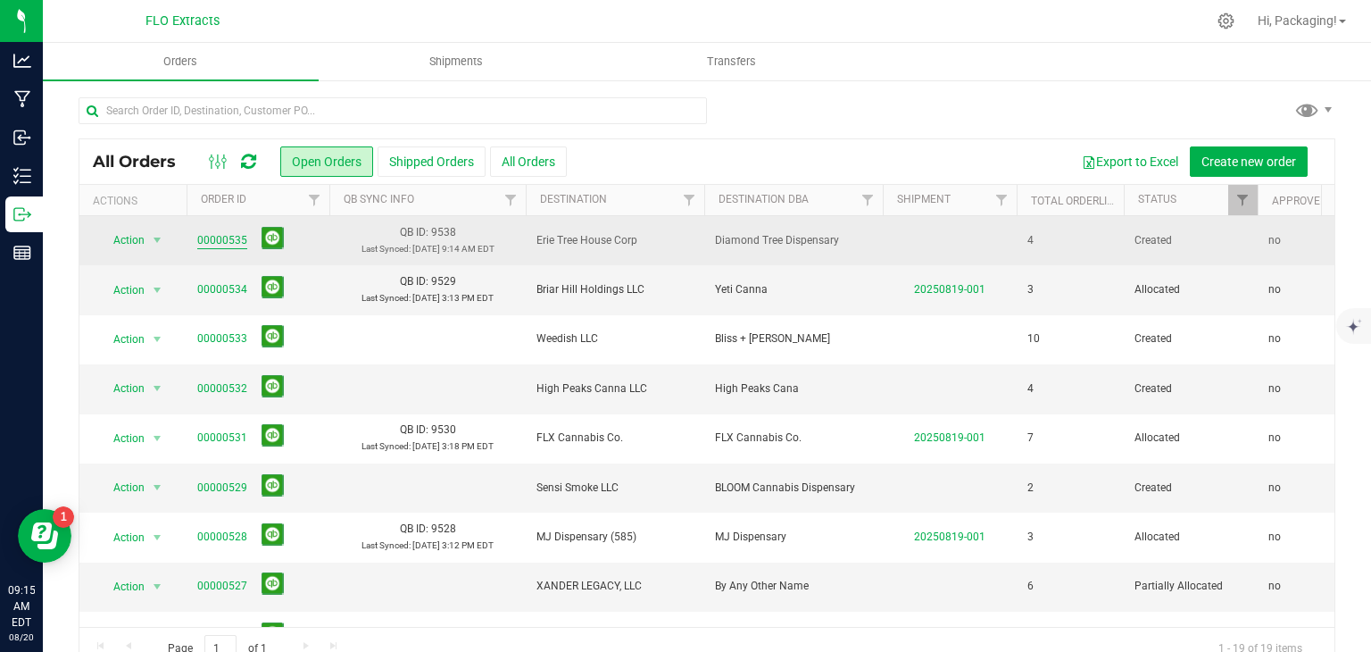
click at [233, 233] on link "00000535" at bounding box center [222, 240] width 50 height 17
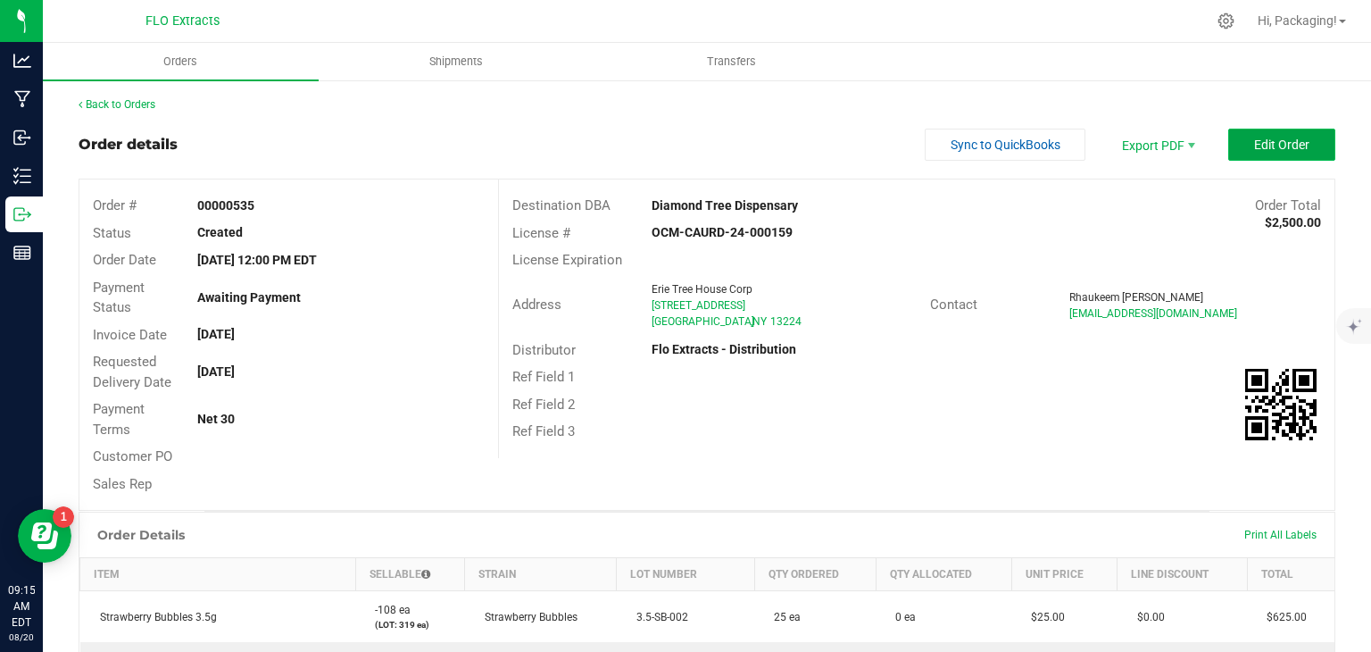
click at [1231, 147] on button "Edit Order" at bounding box center [1281, 145] width 107 height 32
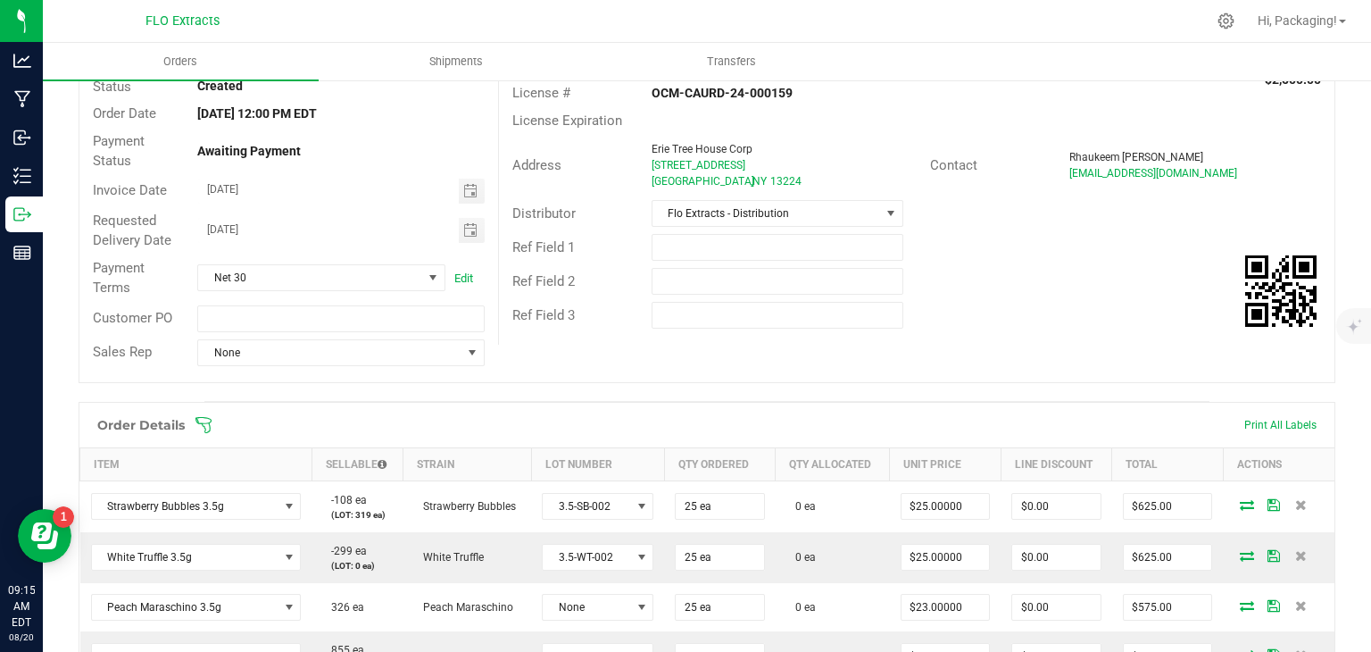
scroll to position [192, 0]
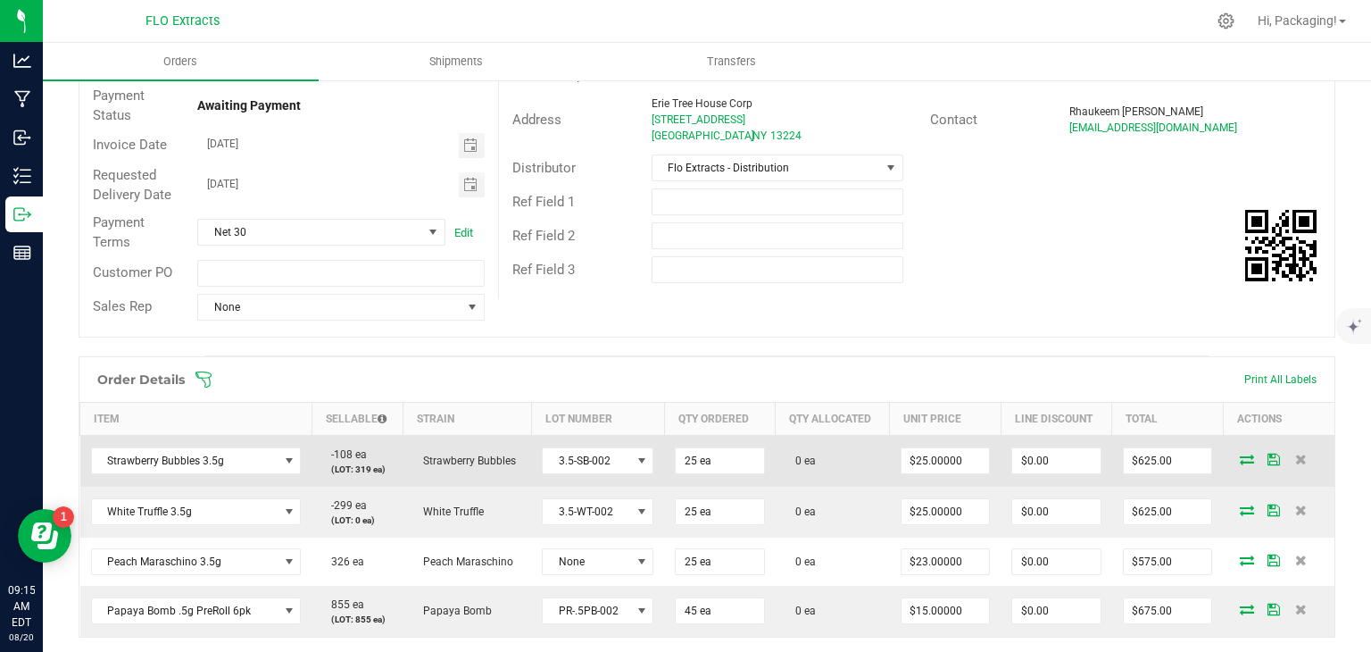
click at [1242, 457] on icon at bounding box center [1247, 458] width 14 height 11
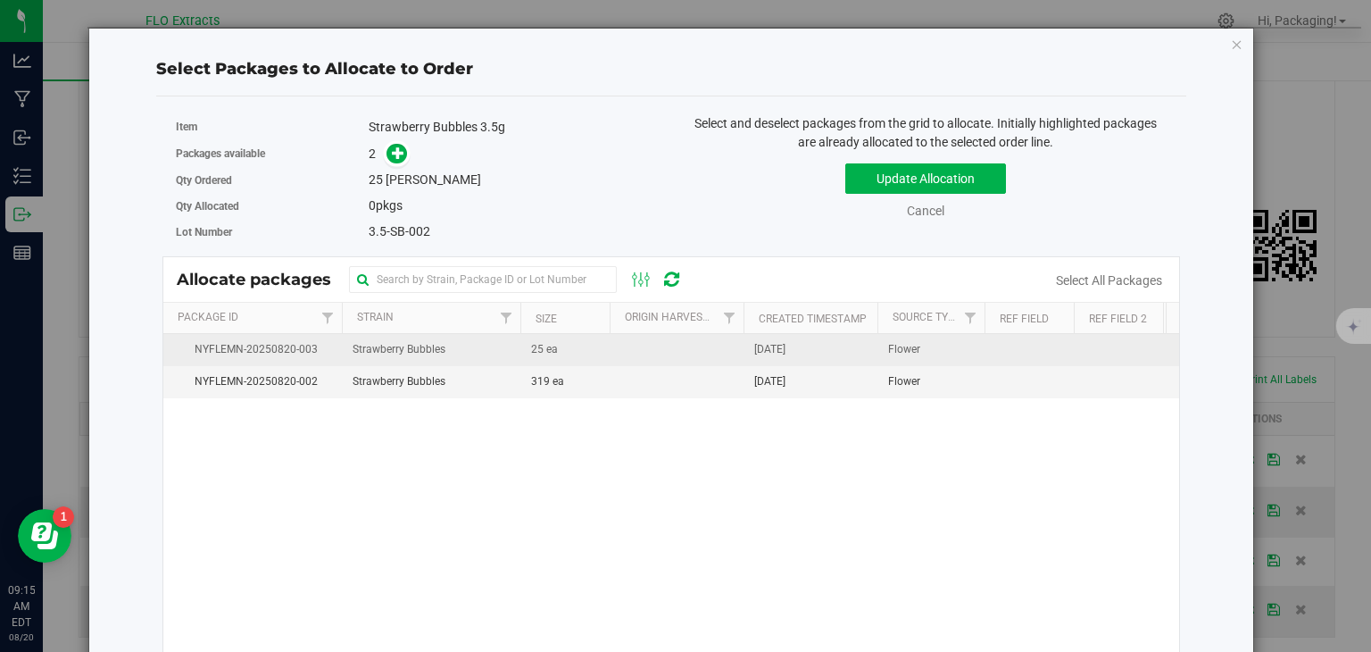
click at [786, 343] on span "[DATE]" at bounding box center [769, 349] width 31 height 17
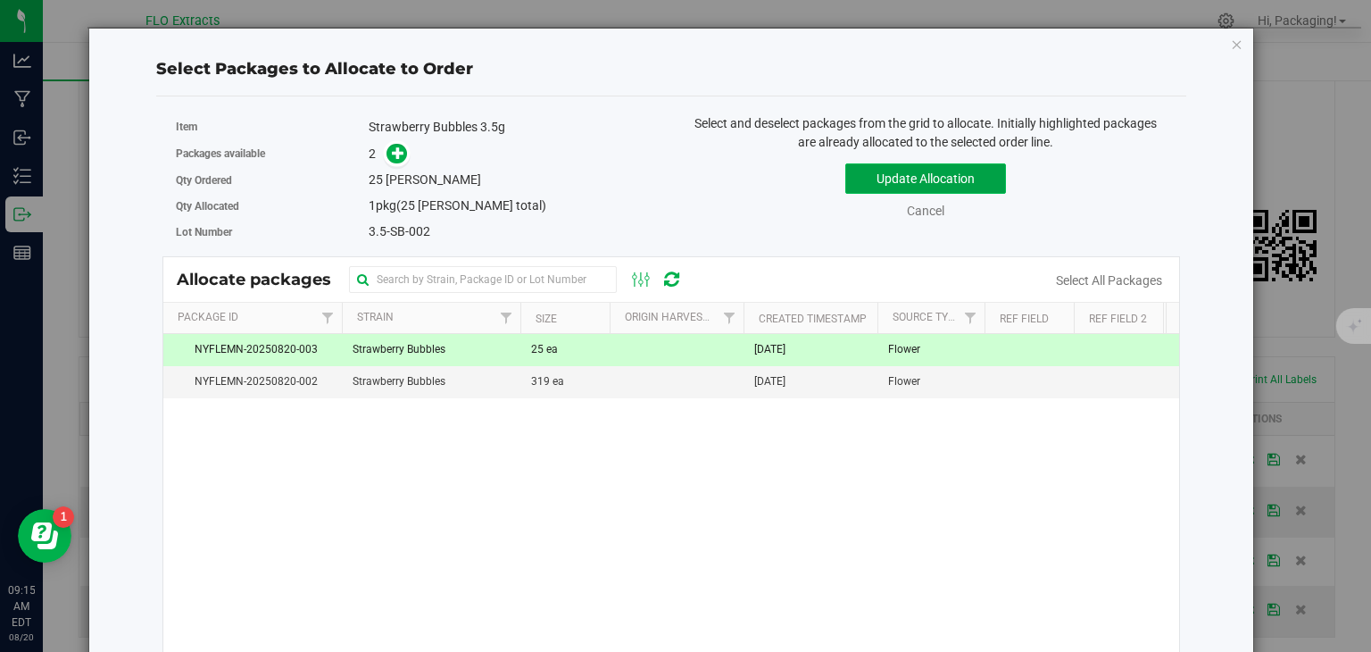
click at [960, 185] on button "Update Allocation" at bounding box center [925, 178] width 161 height 30
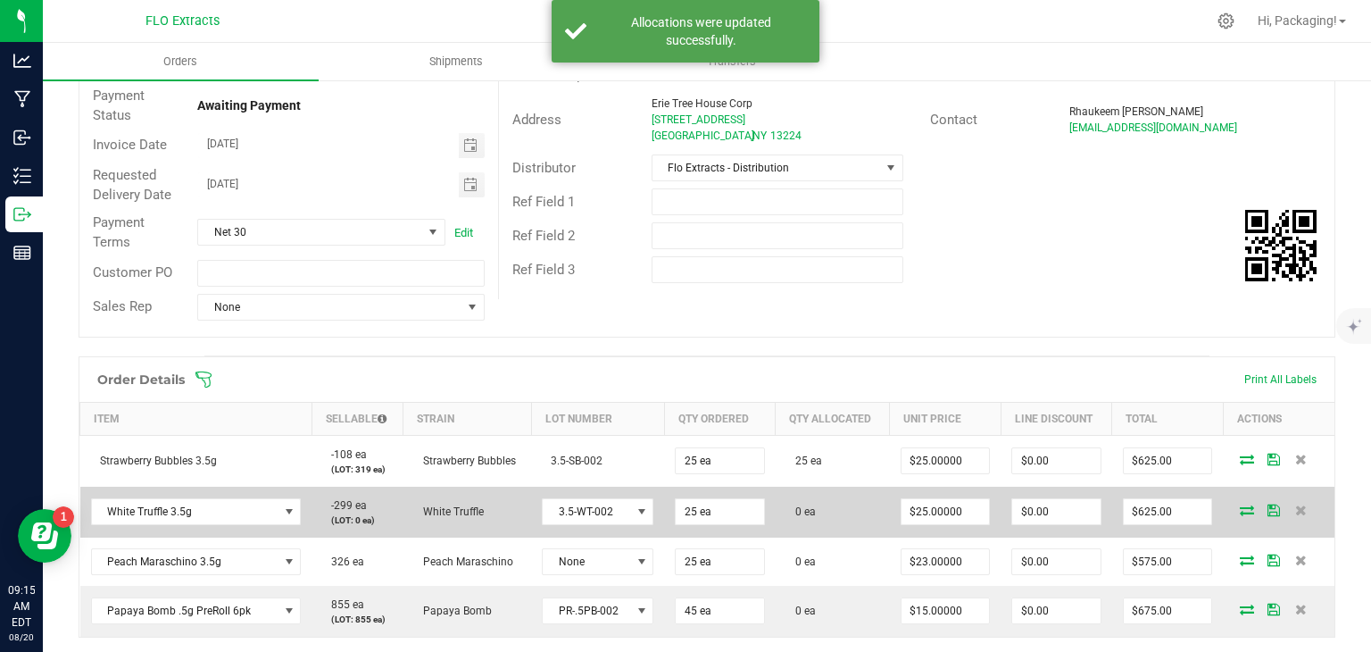
click at [1240, 509] on icon at bounding box center [1247, 509] width 14 height 11
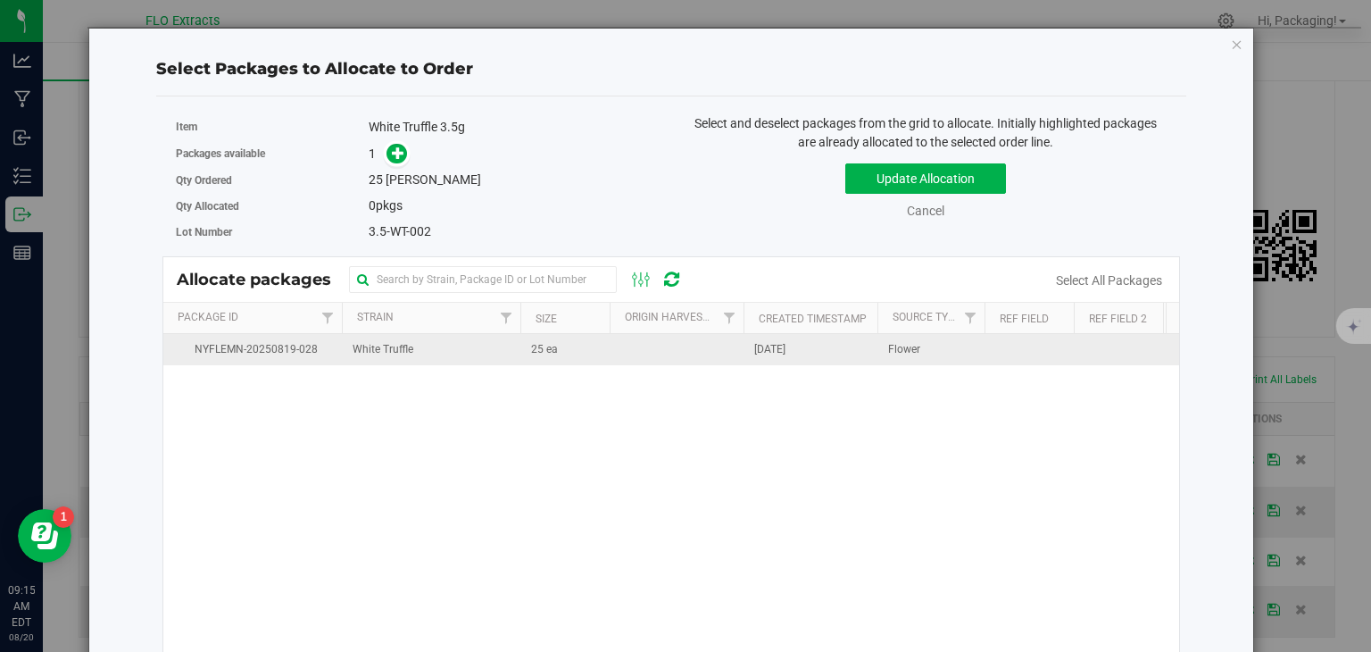
click at [817, 347] on td "[DATE]" at bounding box center [811, 349] width 134 height 31
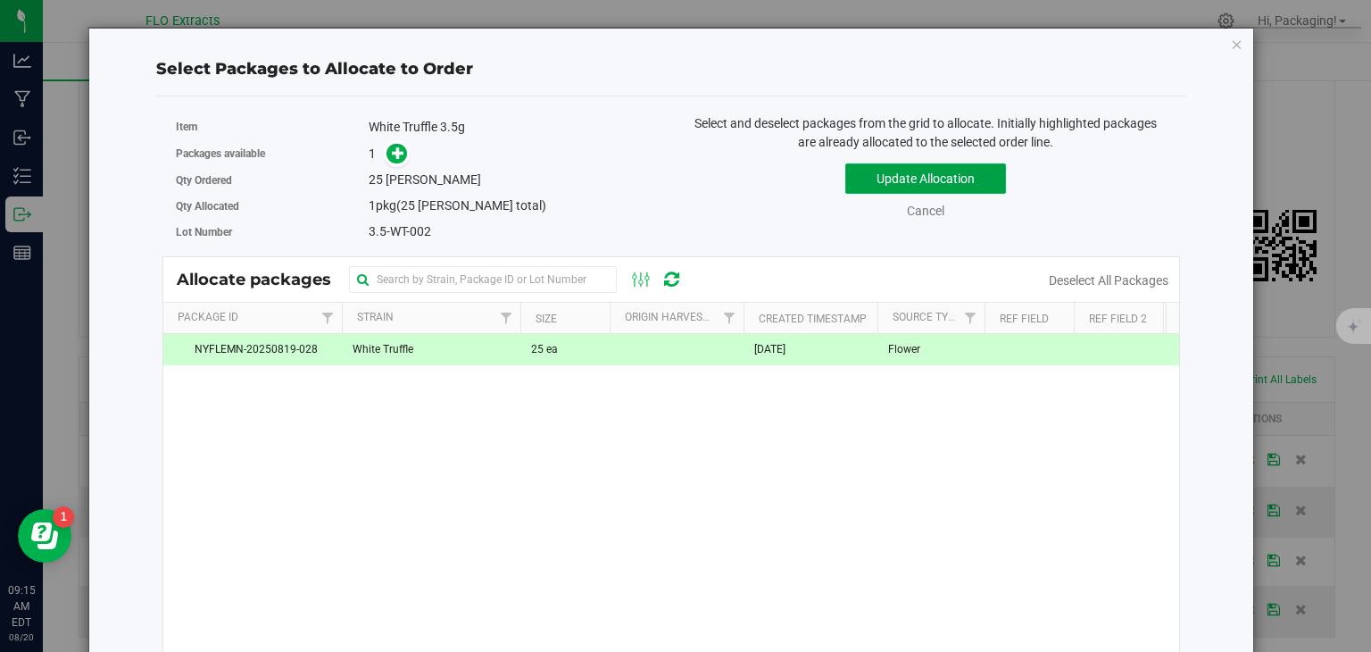
click at [981, 172] on button "Update Allocation" at bounding box center [925, 178] width 161 height 30
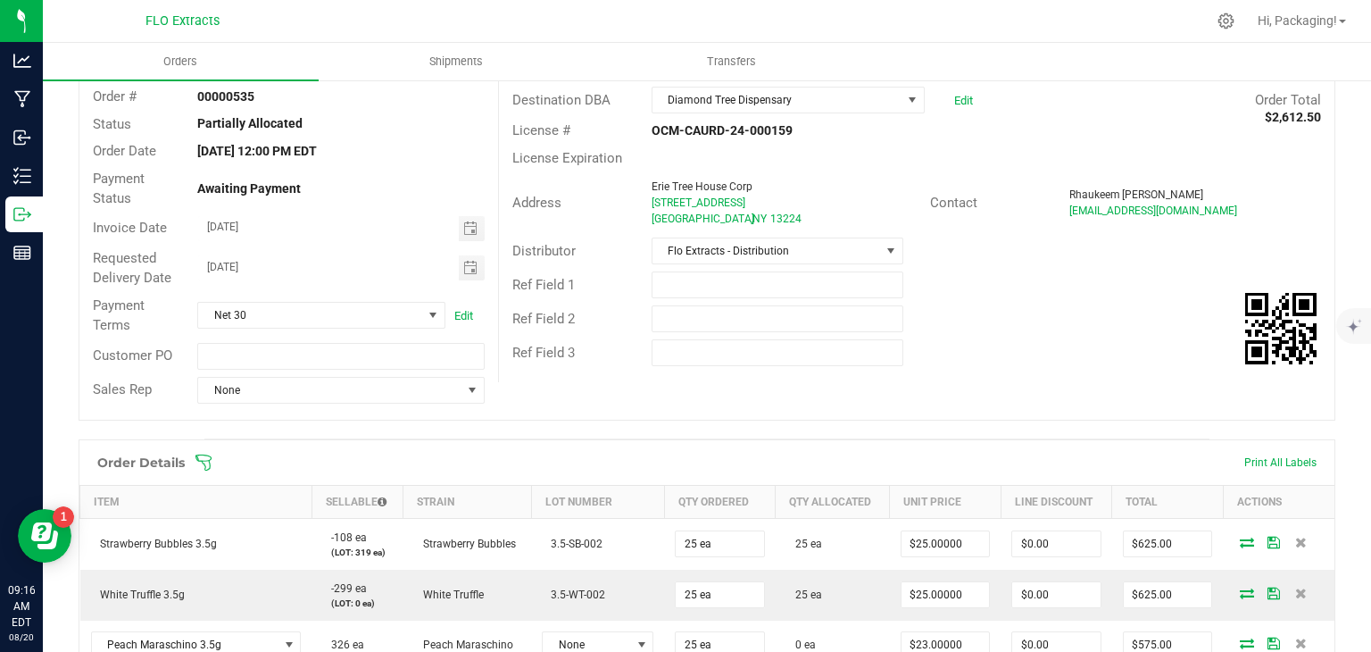
scroll to position [282, 0]
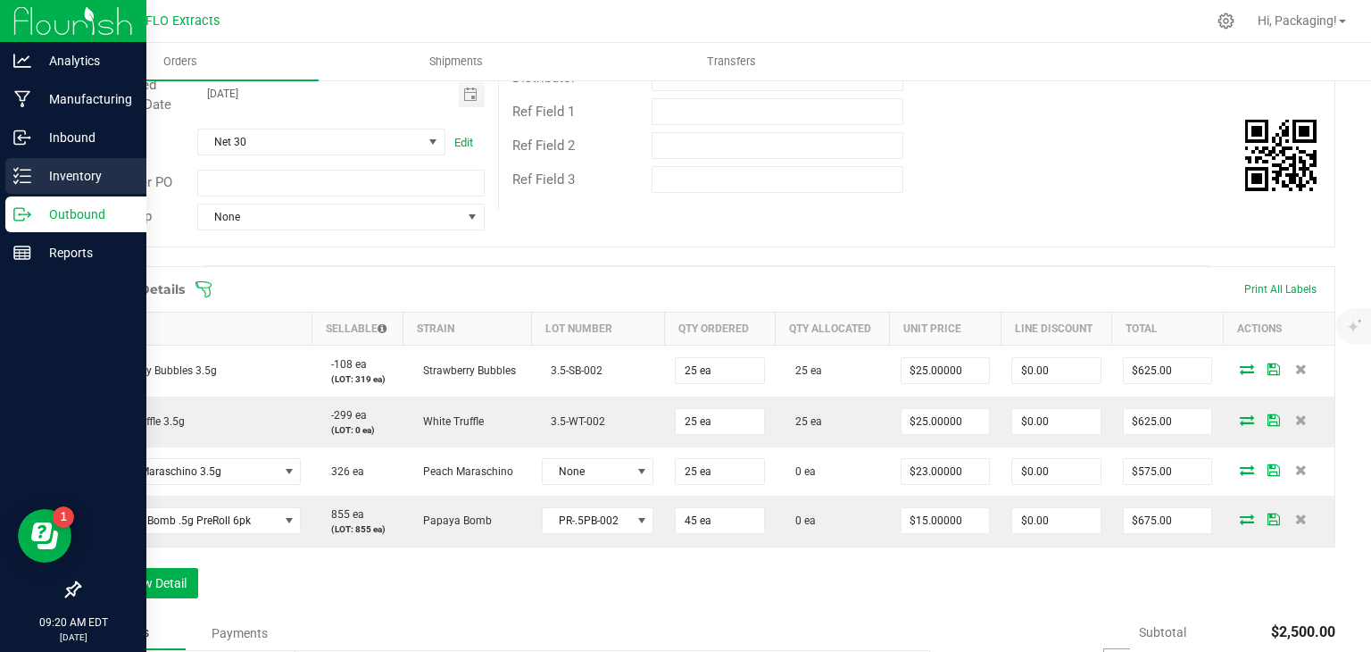
click at [54, 173] on p "Inventory" at bounding box center [84, 175] width 107 height 21
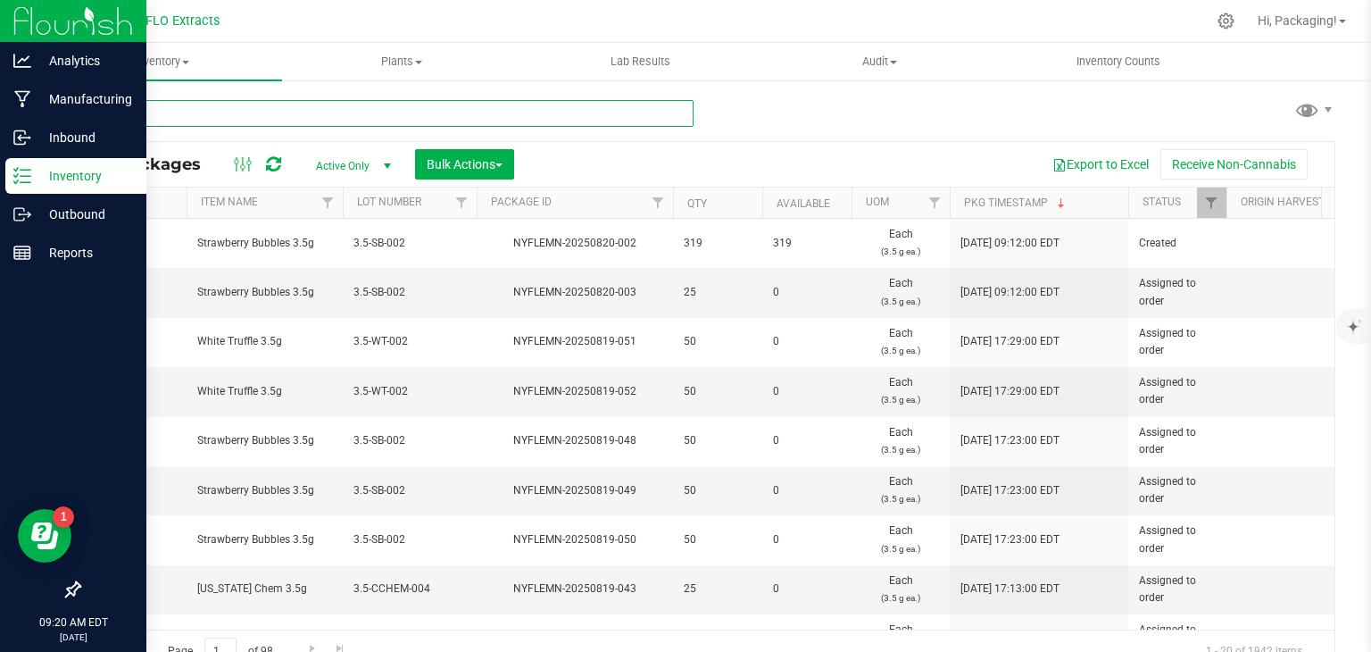
click at [289, 115] on input "text" at bounding box center [386, 113] width 615 height 27
type input "NYFLEMN-20250731-007"
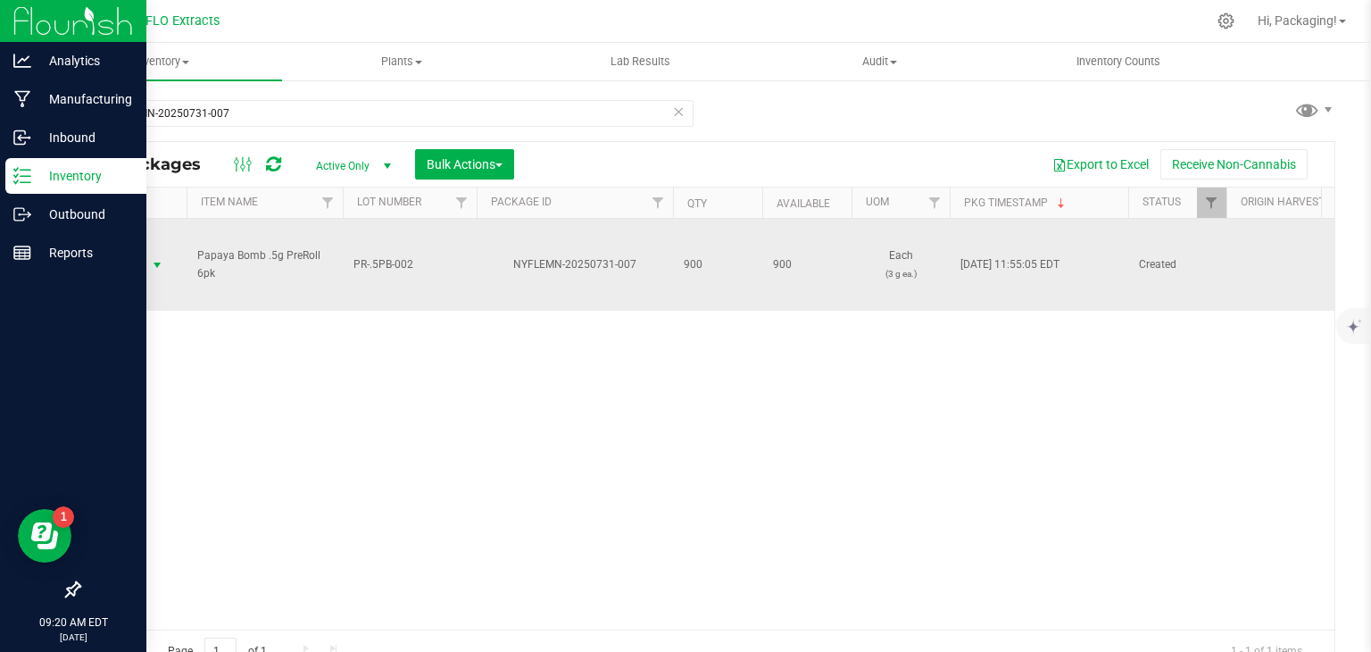
click at [136, 258] on span "Action" at bounding box center [121, 265] width 48 height 25
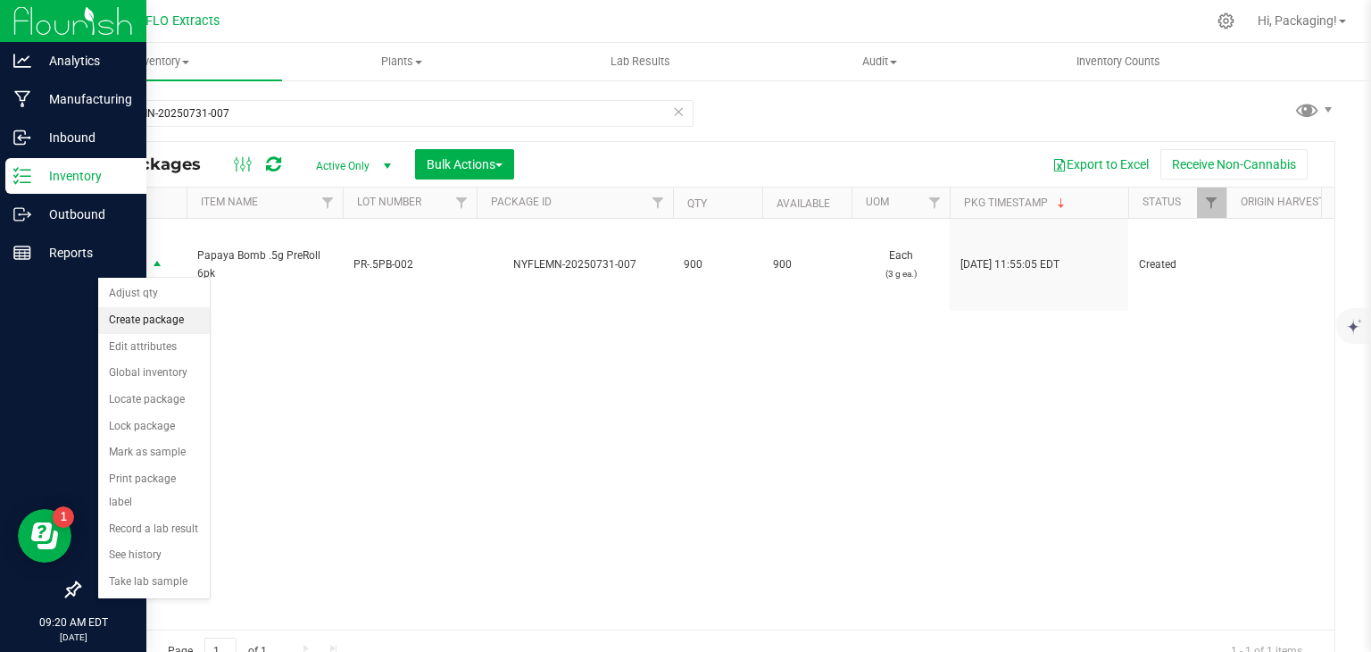
click at [161, 321] on li "Create package" at bounding box center [154, 320] width 112 height 27
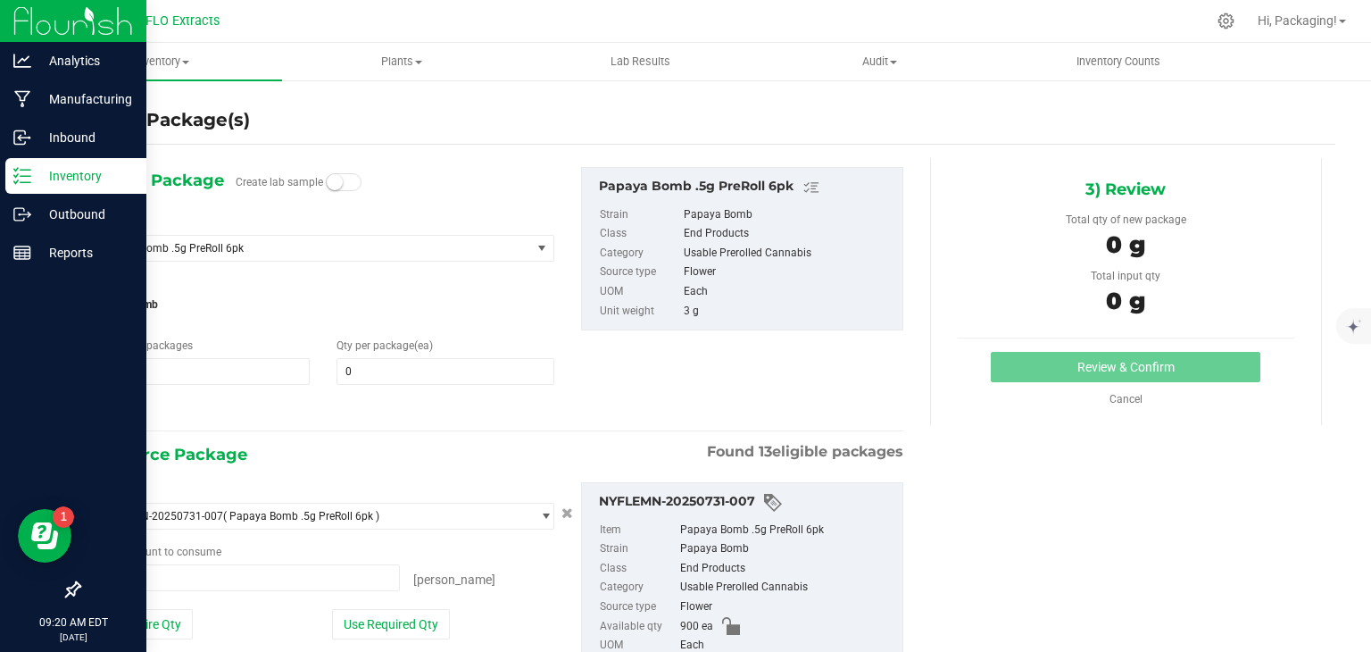
type input "0 ea"
click at [360, 365] on span at bounding box center [446, 371] width 218 height 27
type input "45"
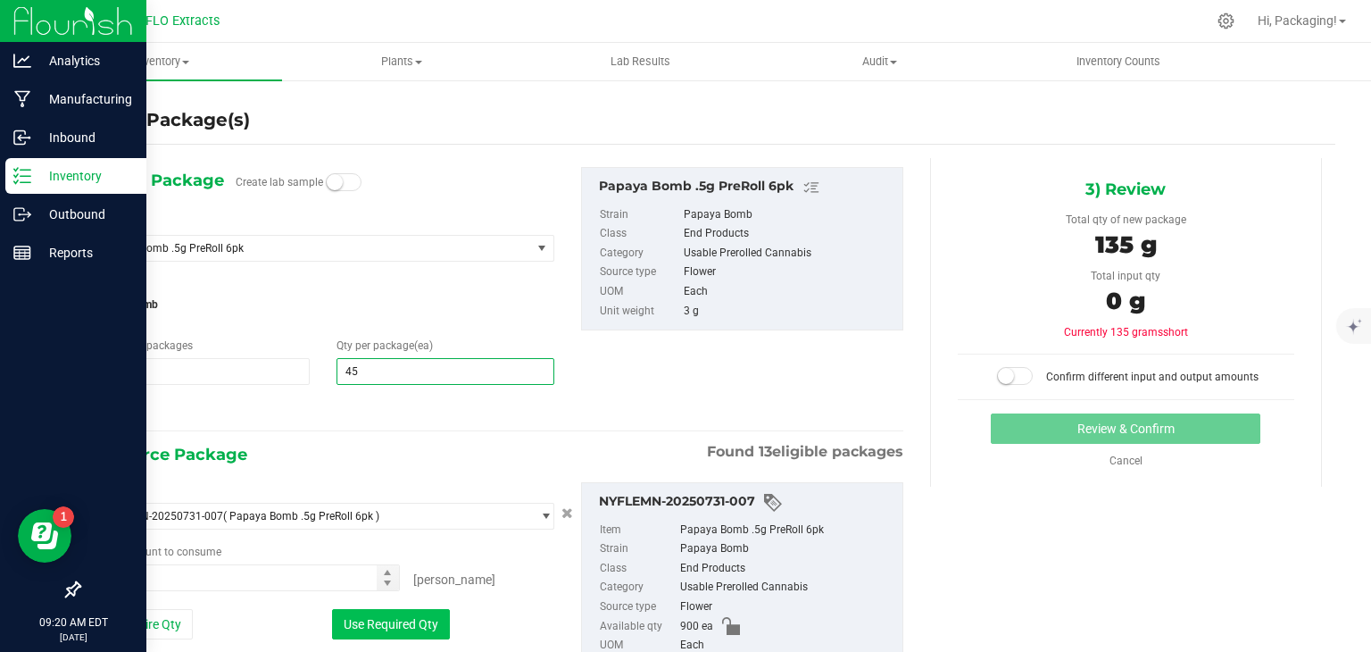
type input "45"
click at [432, 618] on button "Use Required Qty" at bounding box center [391, 624] width 118 height 30
type input "45 ea"
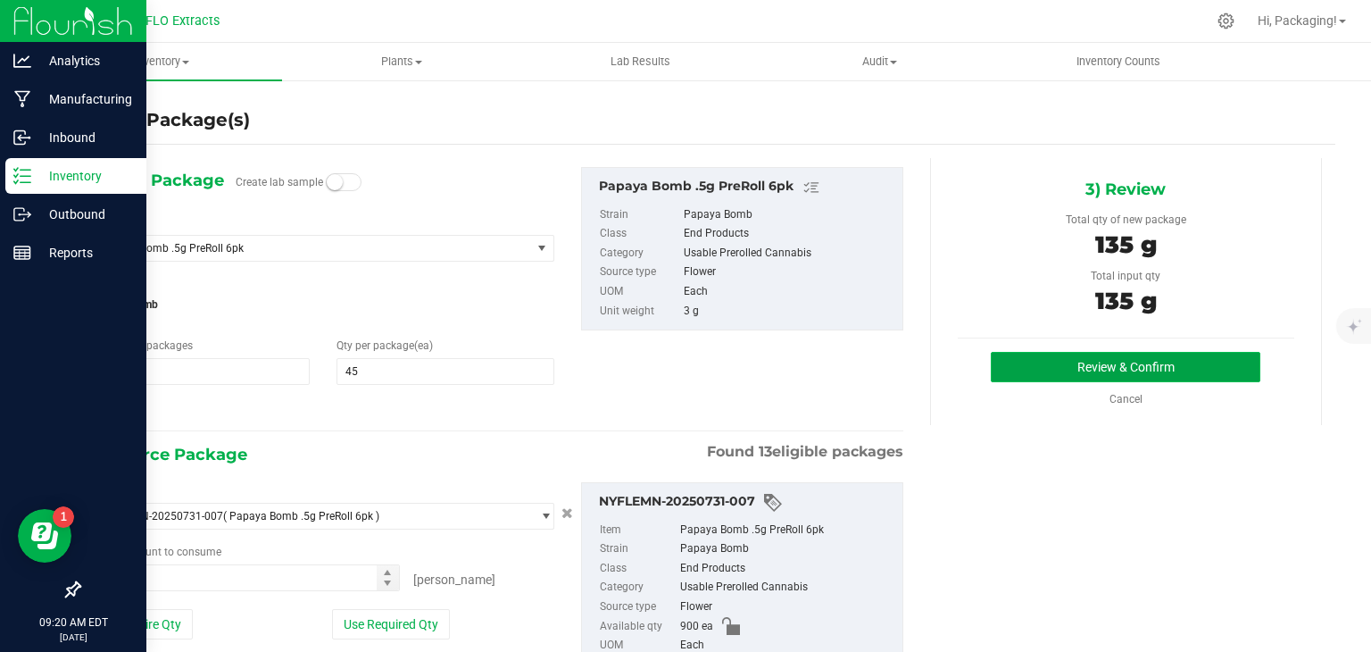
click at [1106, 362] on button "Review & Confirm" at bounding box center [1126, 367] width 270 height 30
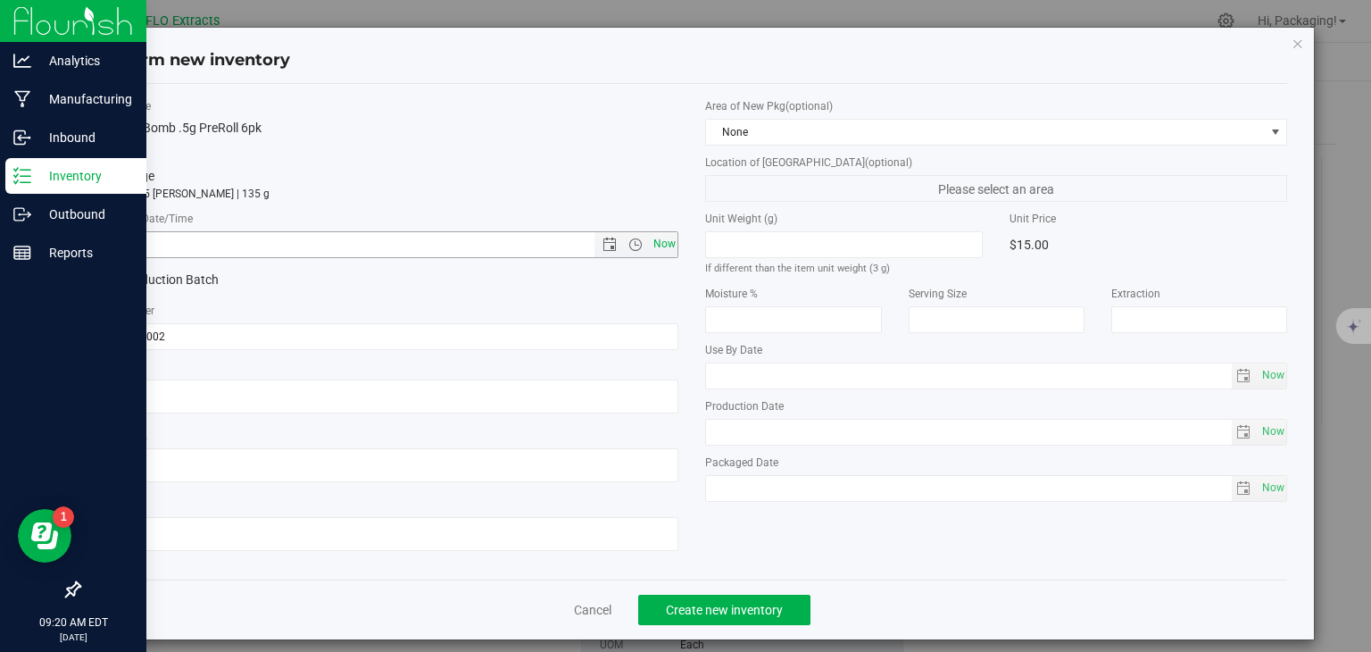
click at [655, 249] on span "Now" at bounding box center [664, 244] width 30 height 26
type input "[DATE] 9:20 AM"
click at [767, 605] on span "Create new inventory" at bounding box center [724, 610] width 117 height 14
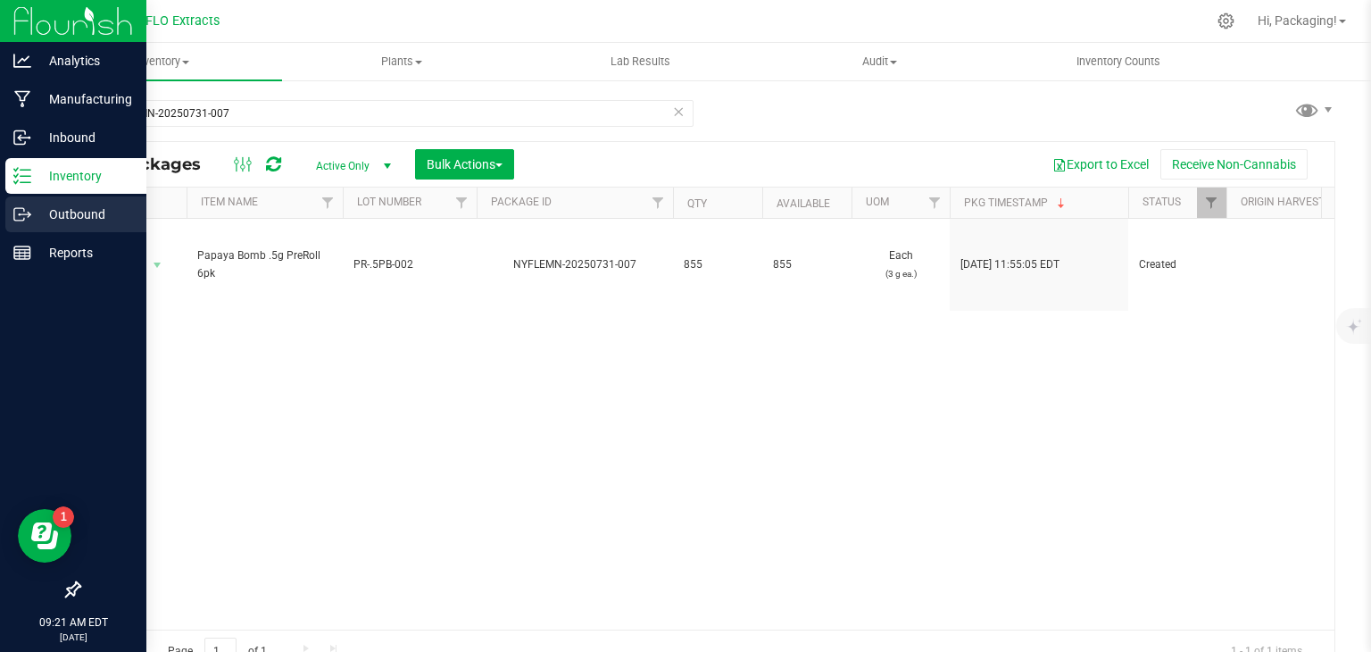
click at [70, 211] on p "Outbound" at bounding box center [84, 214] width 107 height 21
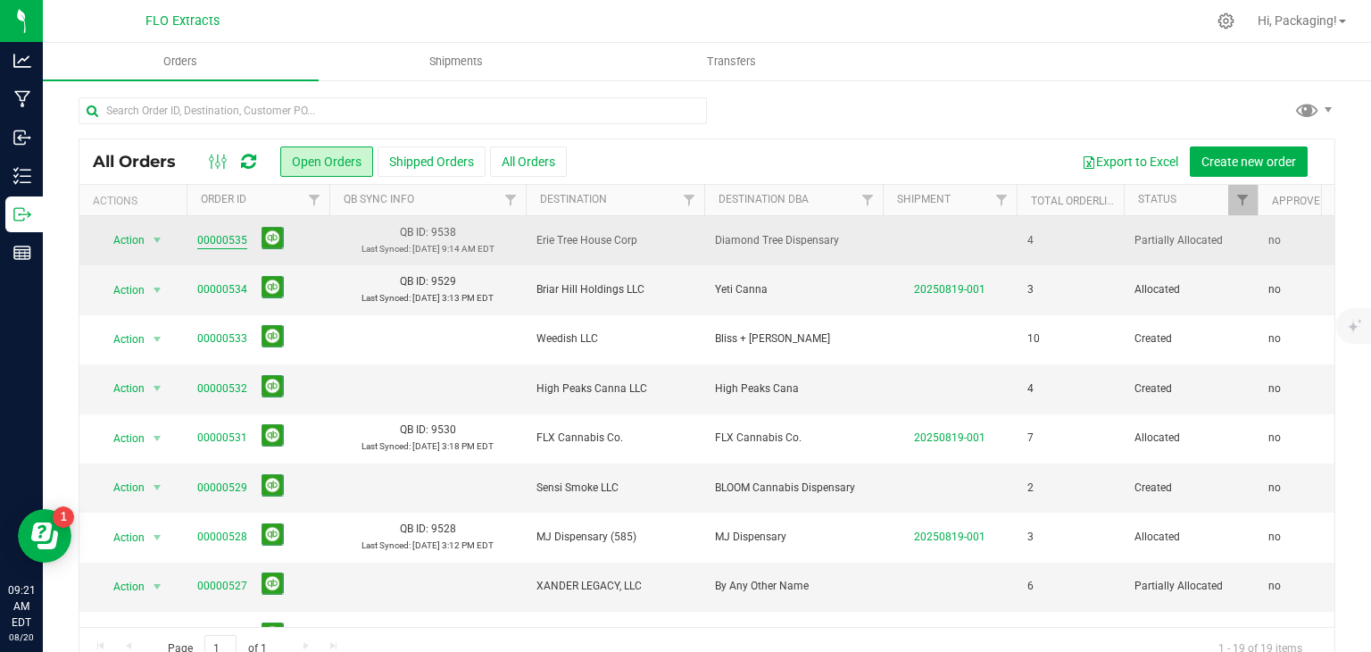
click at [225, 240] on link "00000535" at bounding box center [222, 240] width 50 height 17
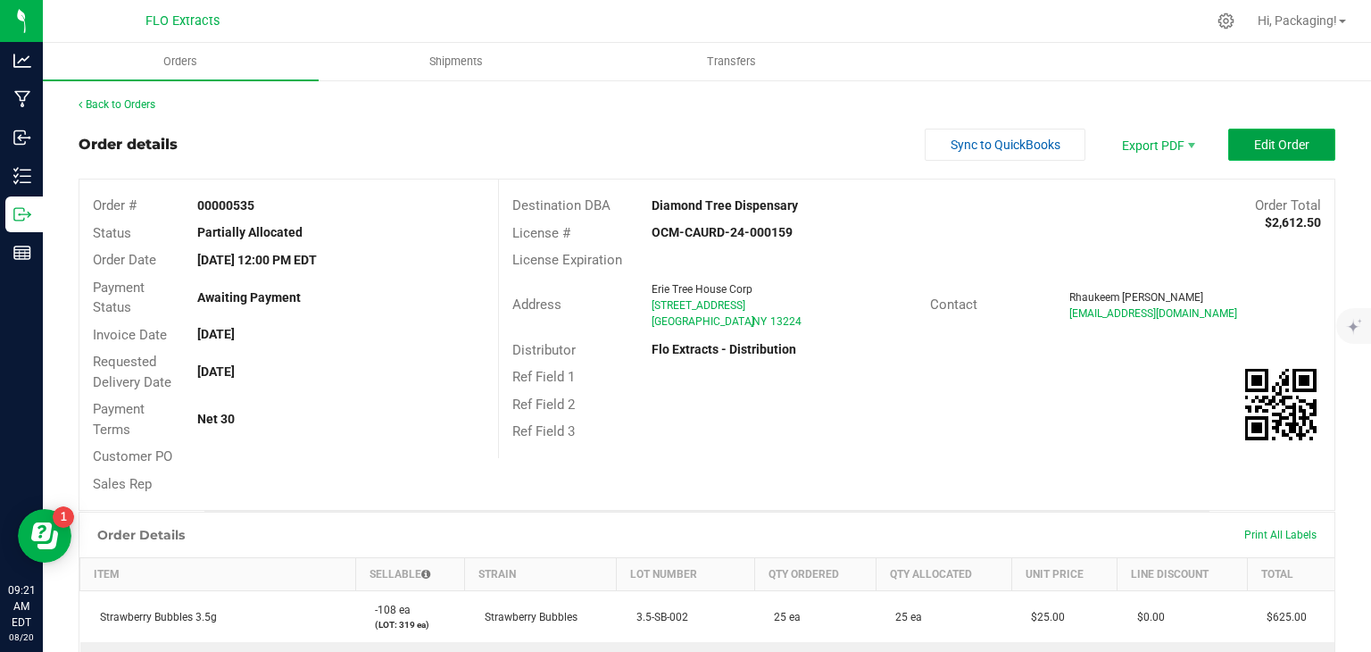
click at [1284, 144] on span "Edit Order" at bounding box center [1281, 144] width 55 height 14
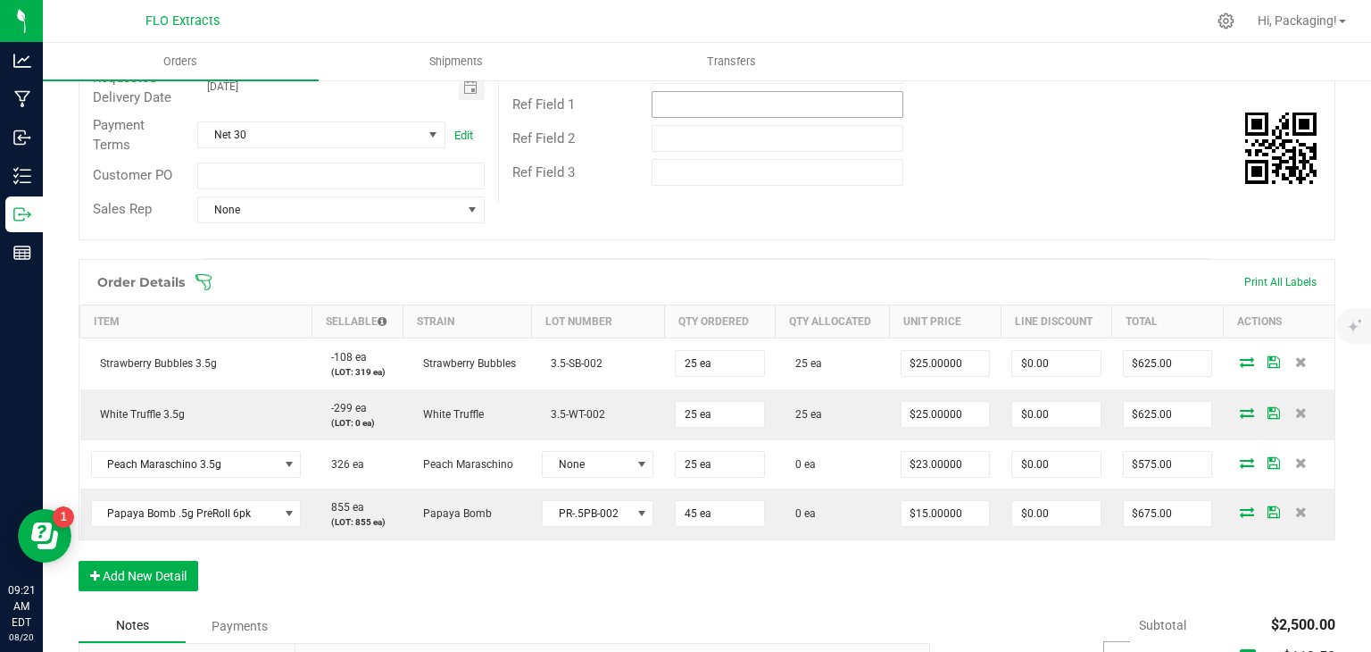
scroll to position [289, 0]
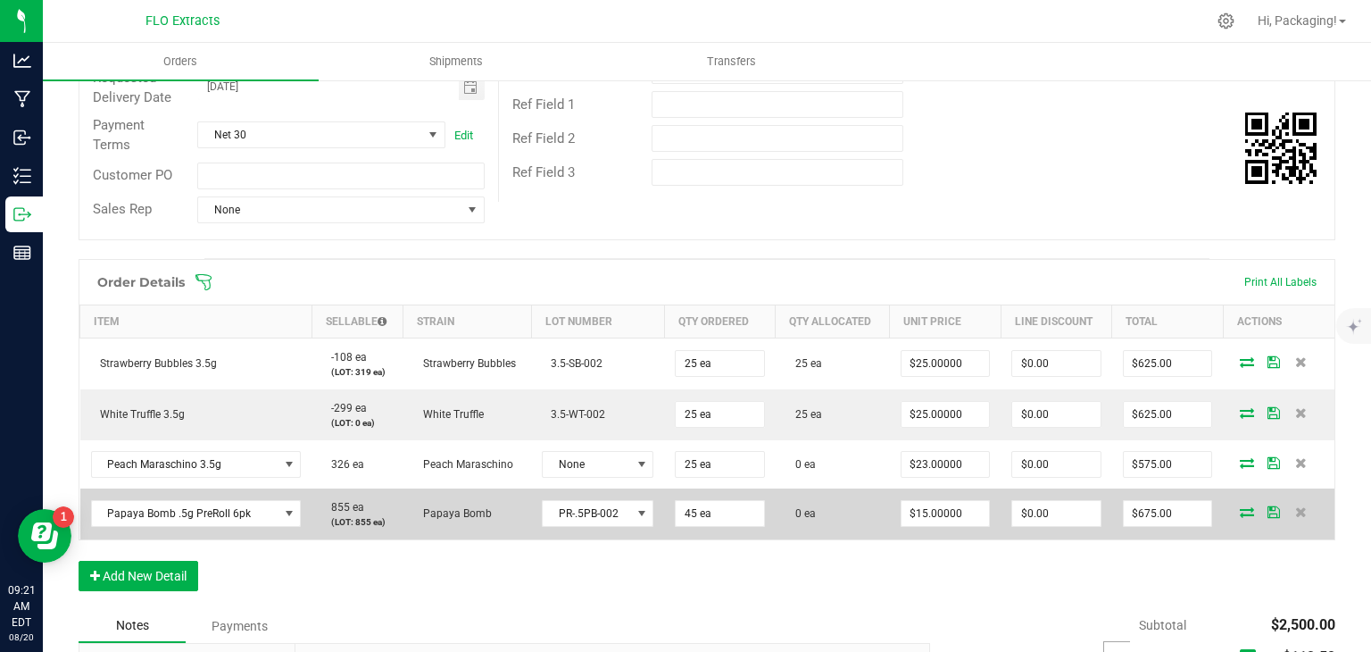
click at [1240, 510] on icon at bounding box center [1247, 511] width 14 height 11
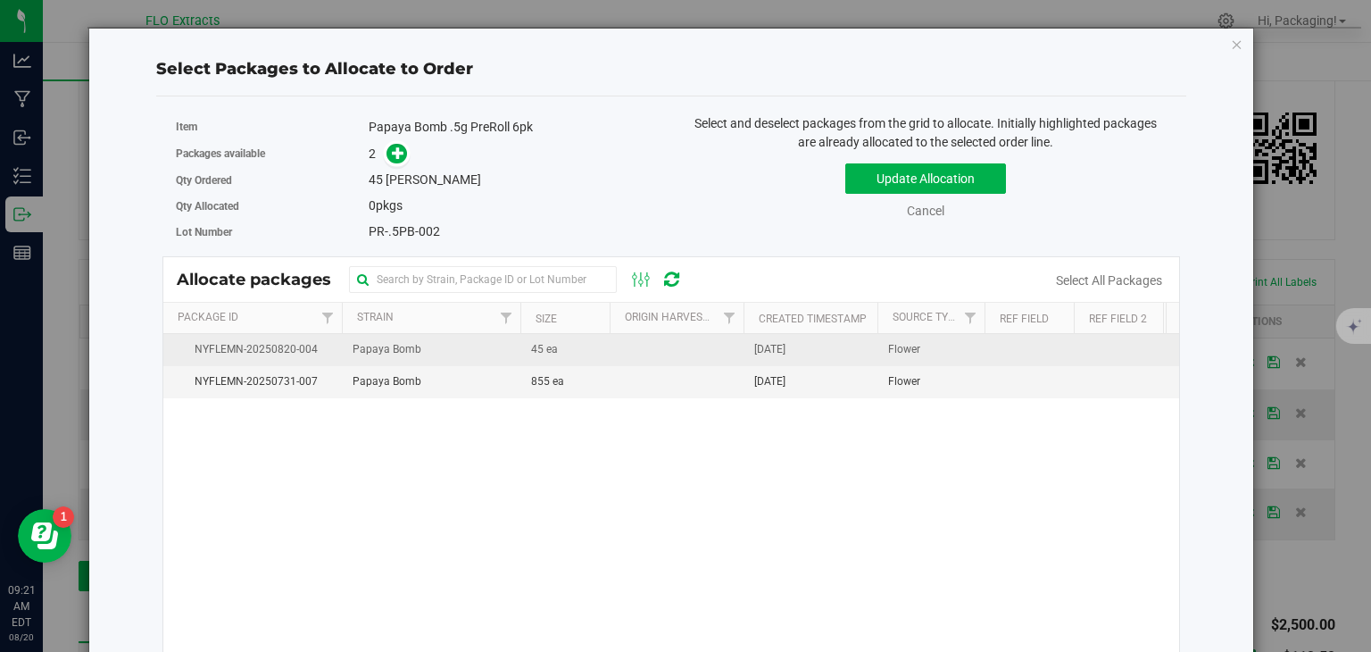
click at [786, 350] on span "[DATE]" at bounding box center [769, 349] width 31 height 17
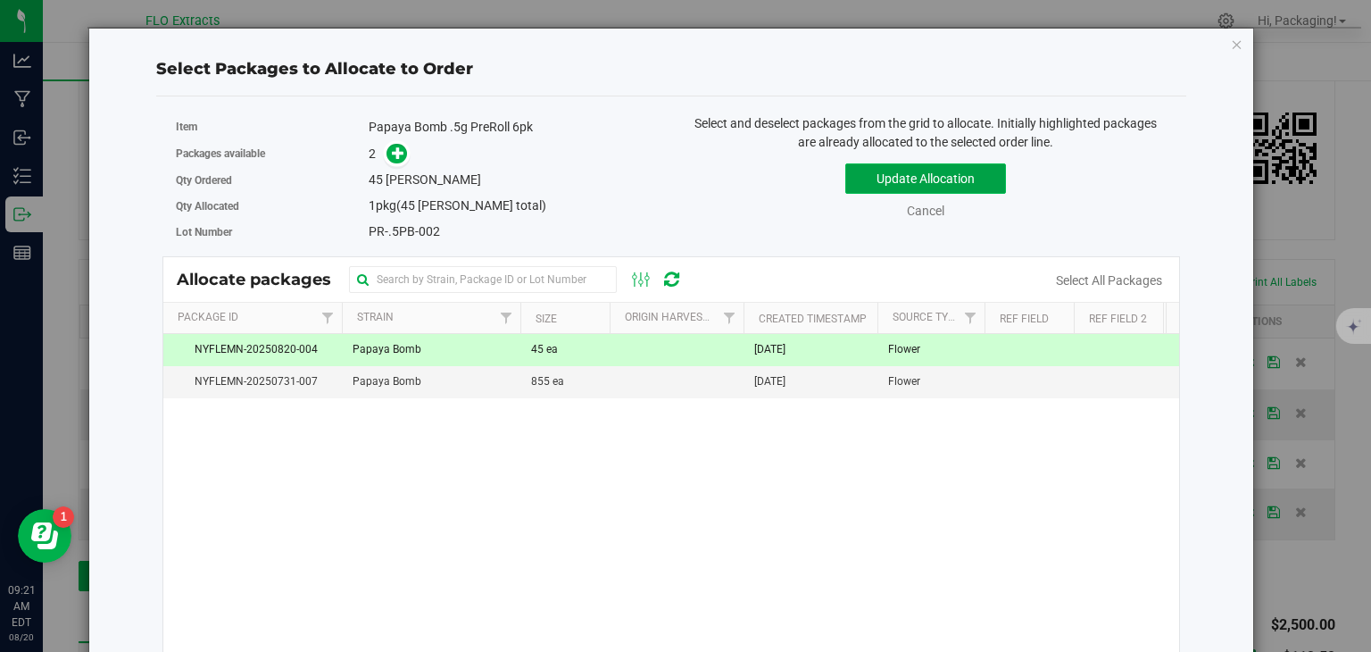
click at [963, 179] on button "Update Allocation" at bounding box center [925, 178] width 161 height 30
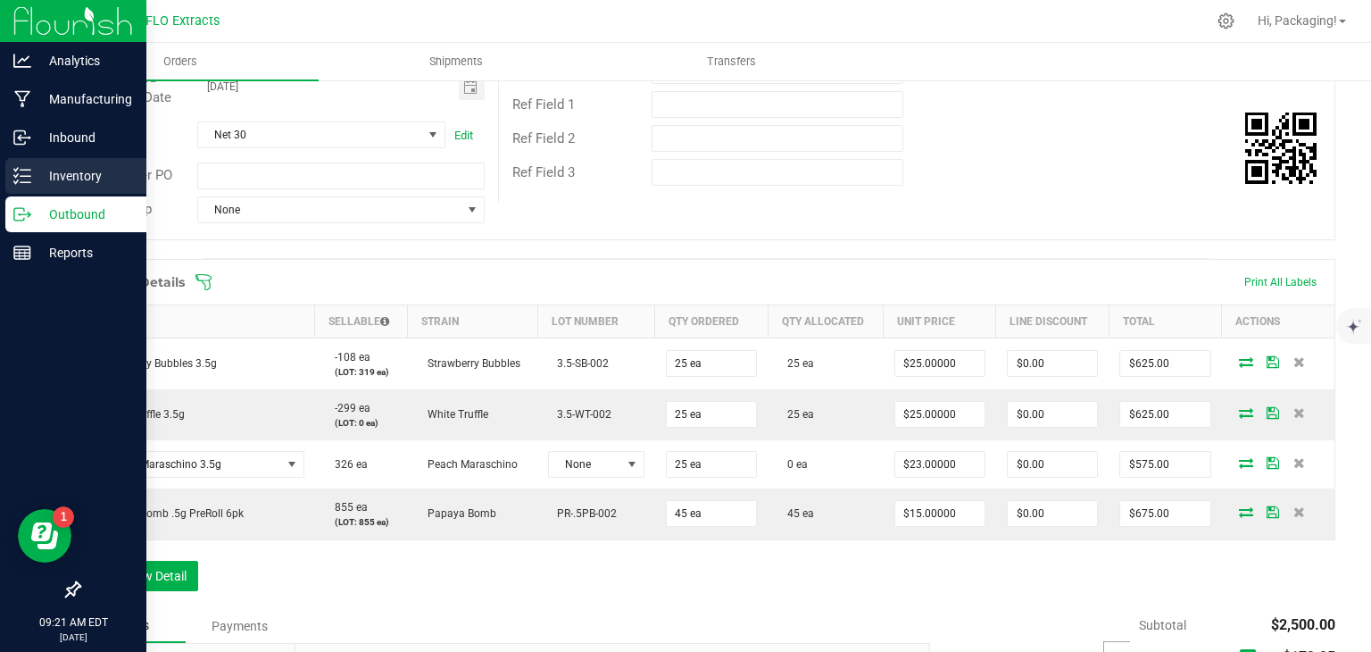
click at [41, 175] on p "Inventory" at bounding box center [84, 175] width 107 height 21
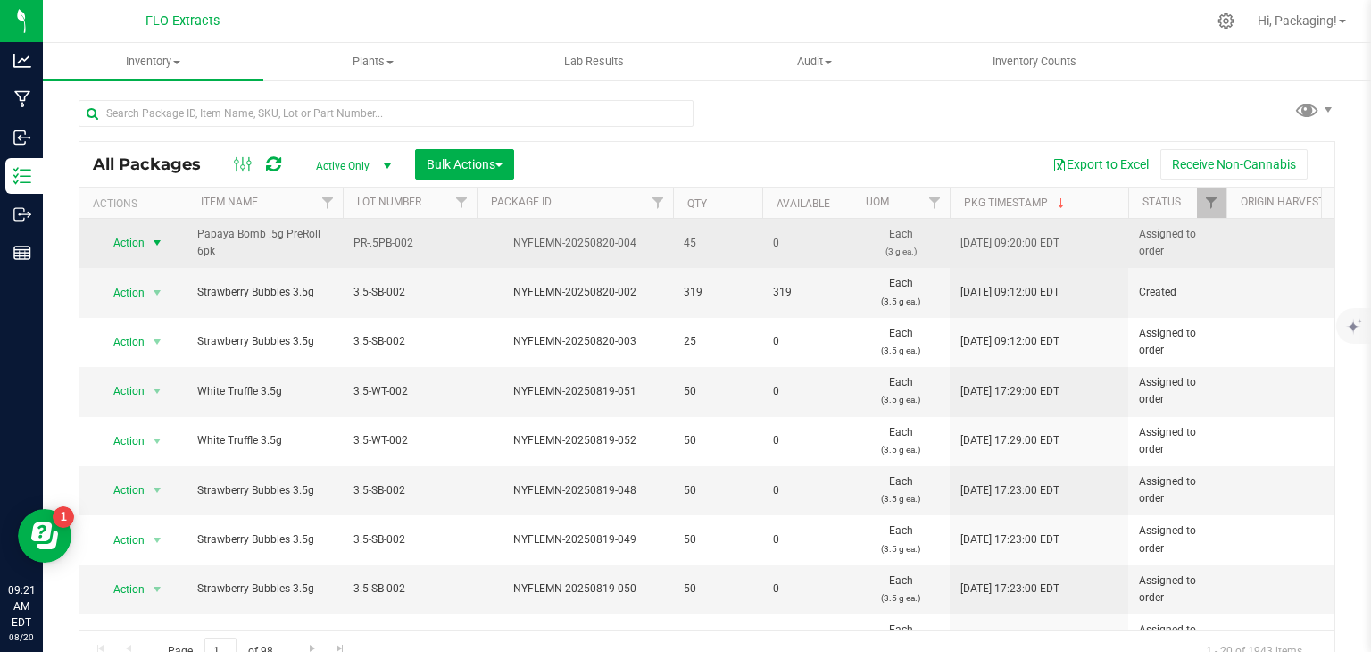
click at [121, 249] on span "Action" at bounding box center [121, 242] width 48 height 25
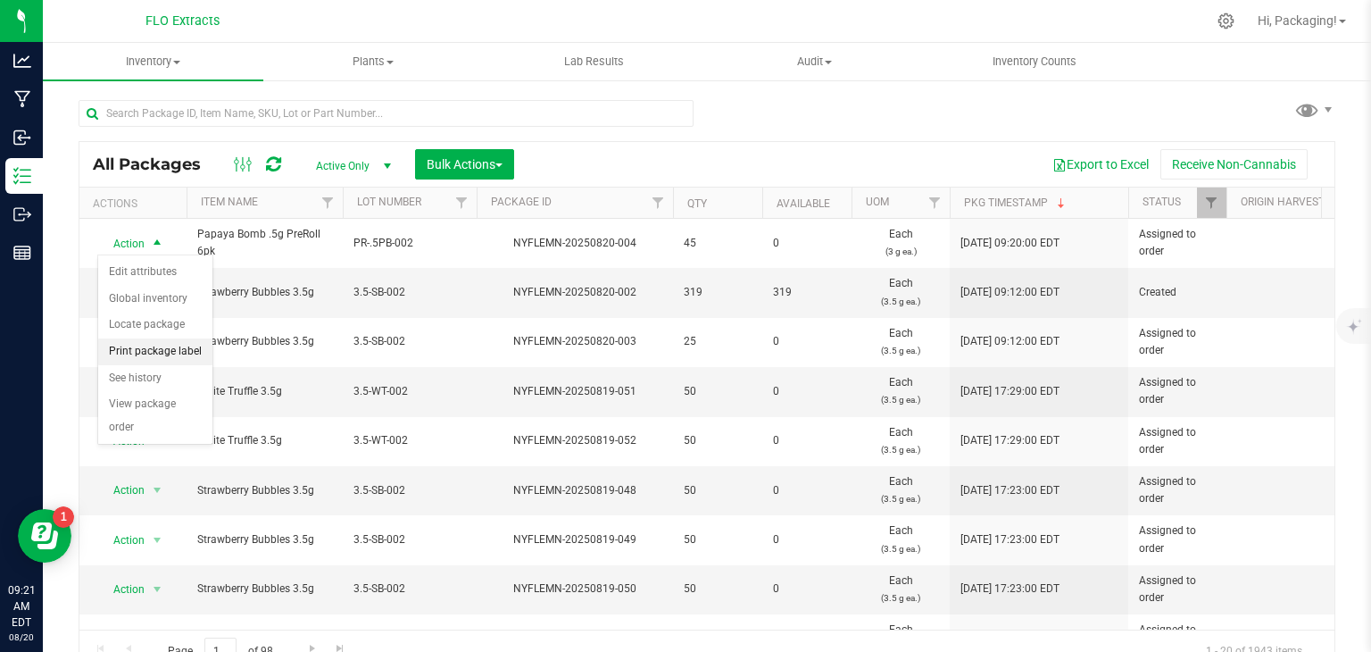
click at [176, 344] on li "Print package label" at bounding box center [155, 351] width 114 height 27
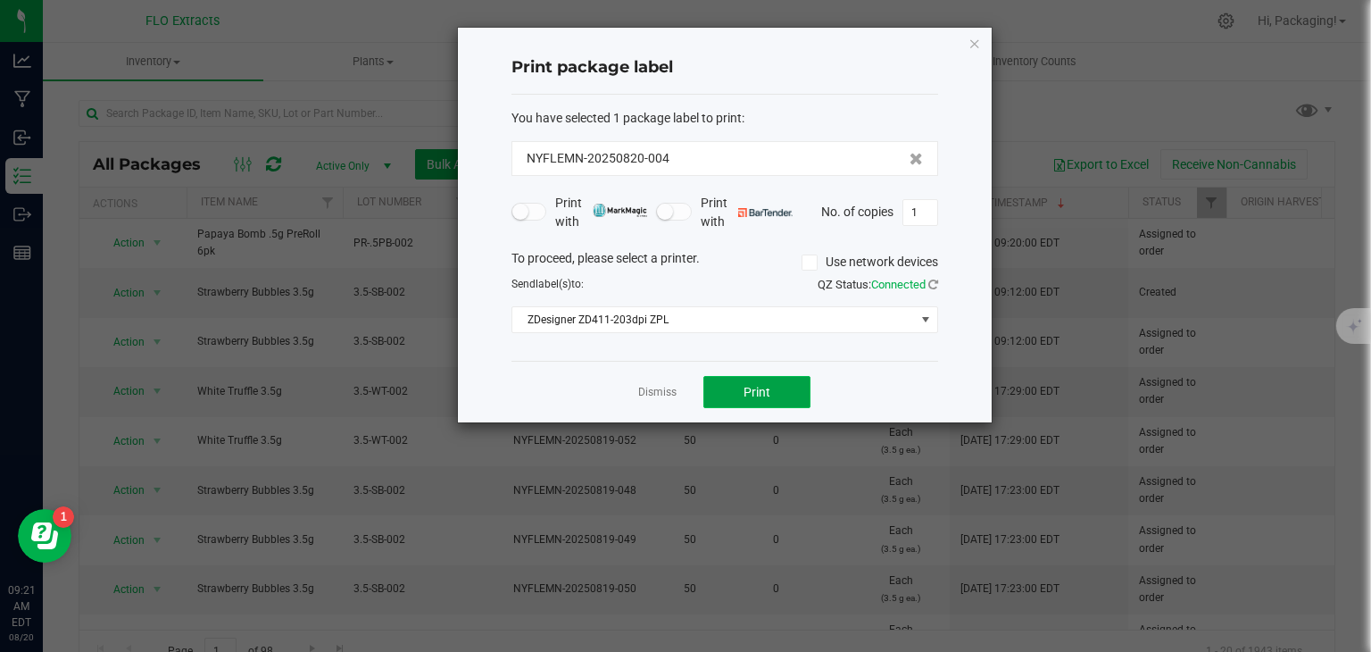
click at [769, 386] on span "Print" at bounding box center [757, 392] width 27 height 14
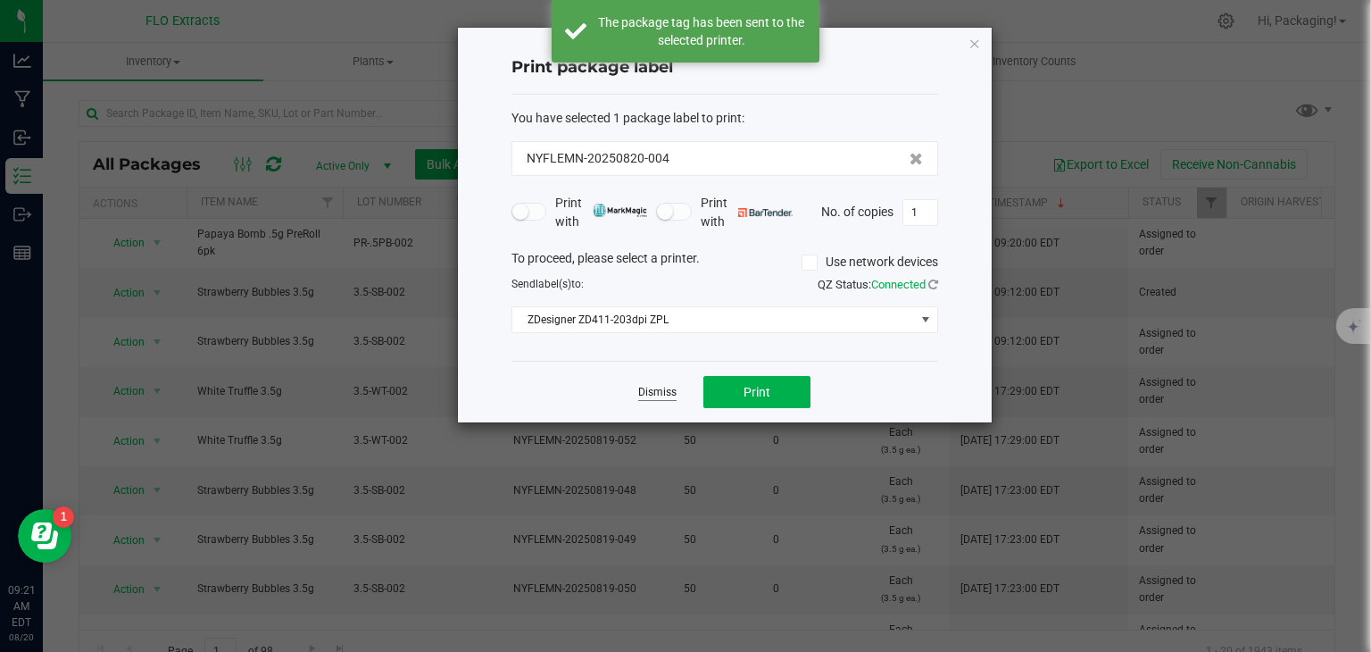
click at [666, 390] on link "Dismiss" at bounding box center [657, 392] width 38 height 15
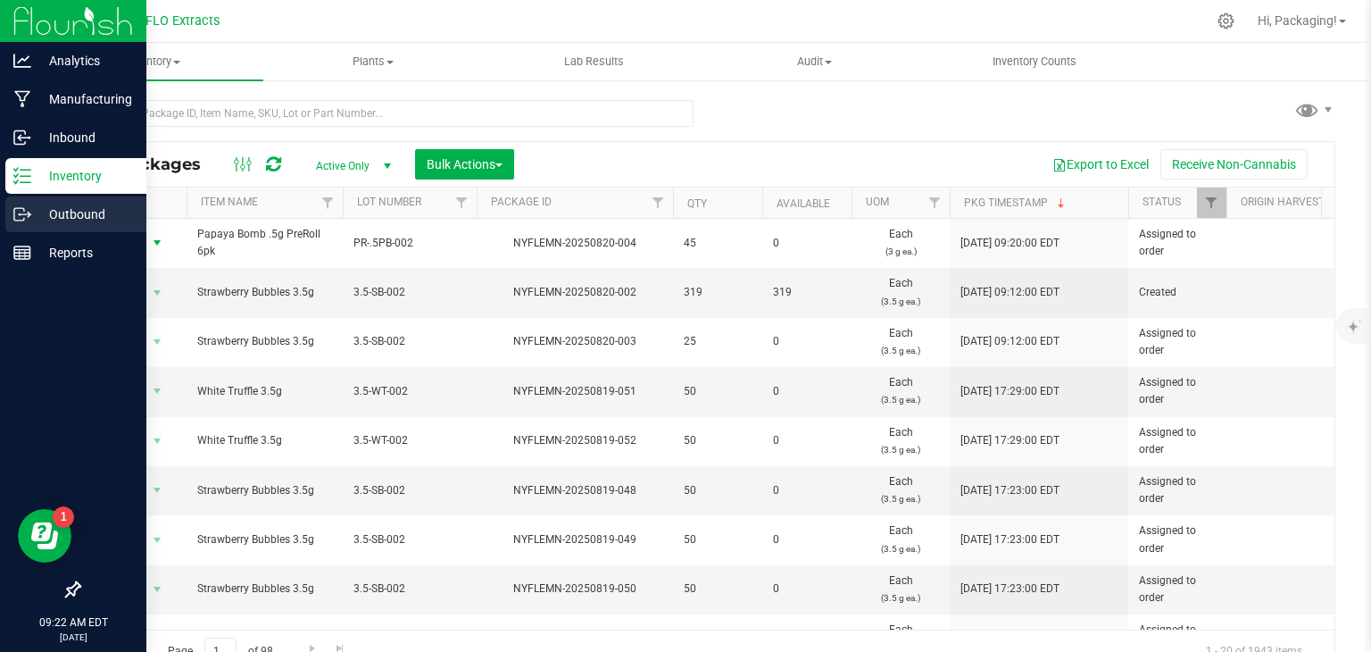
click at [31, 212] on p "Outbound" at bounding box center [84, 214] width 107 height 21
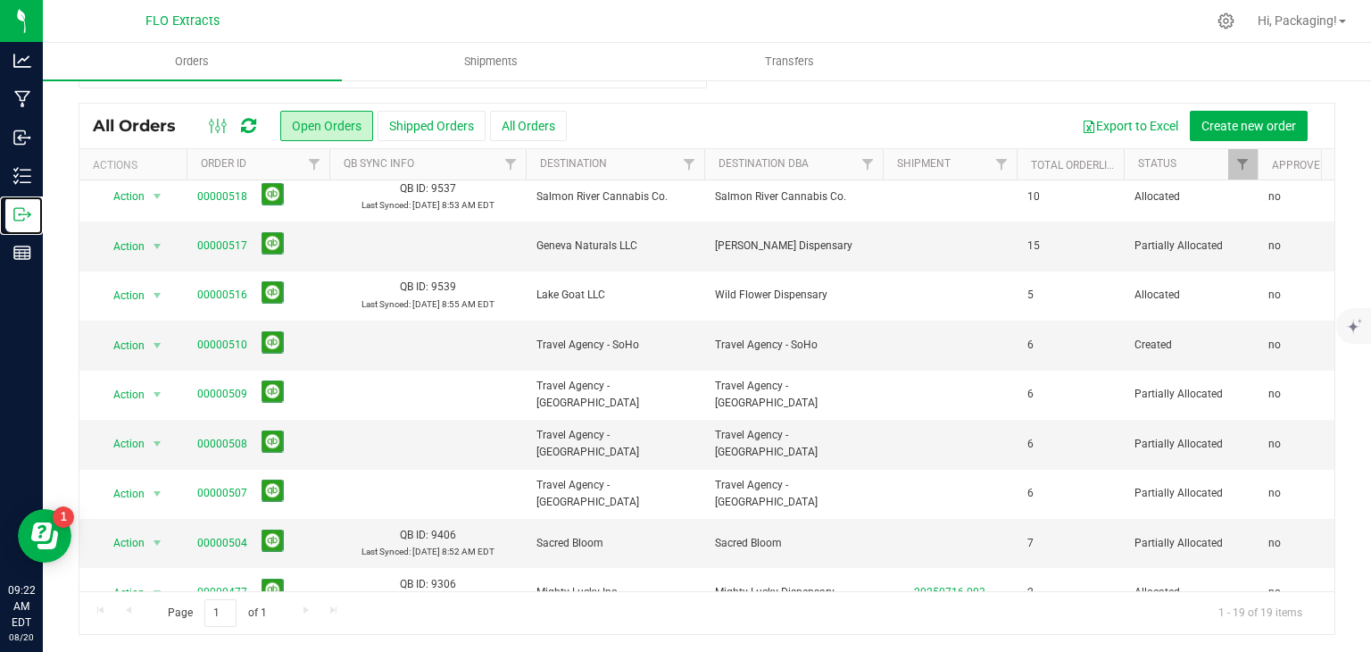
scroll to position [538, 0]
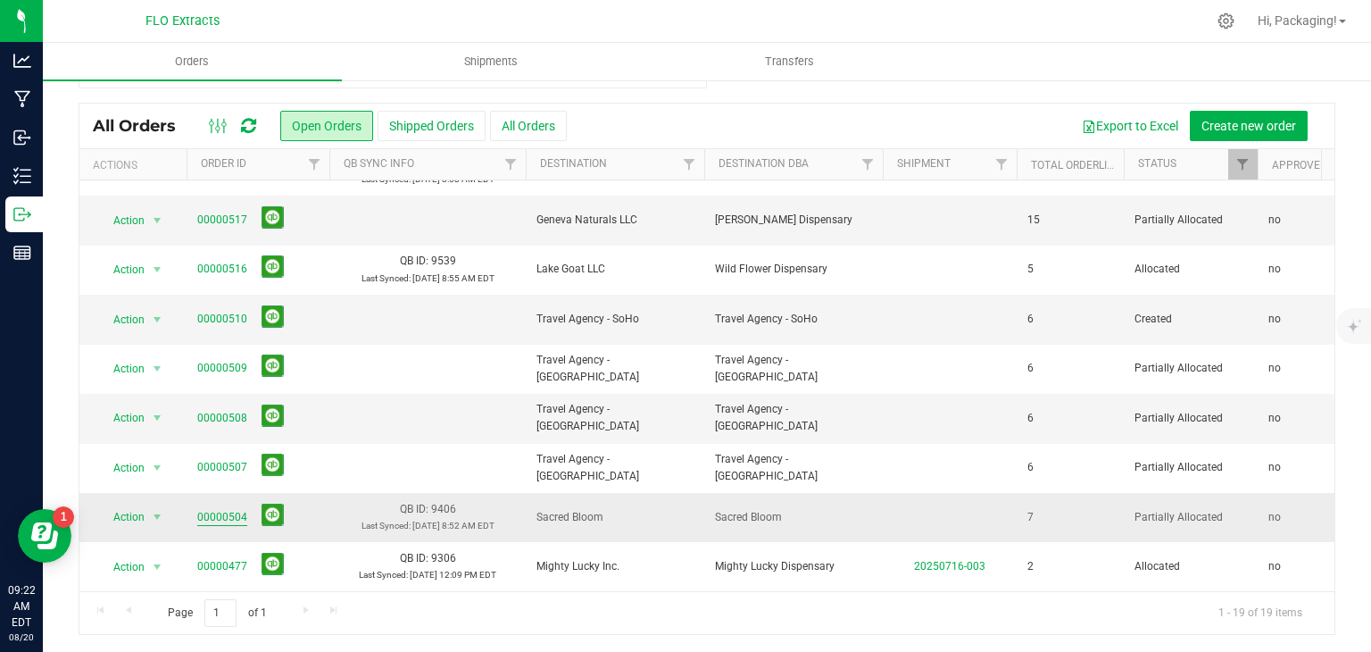
click at [230, 509] on link "00000504" at bounding box center [222, 517] width 50 height 17
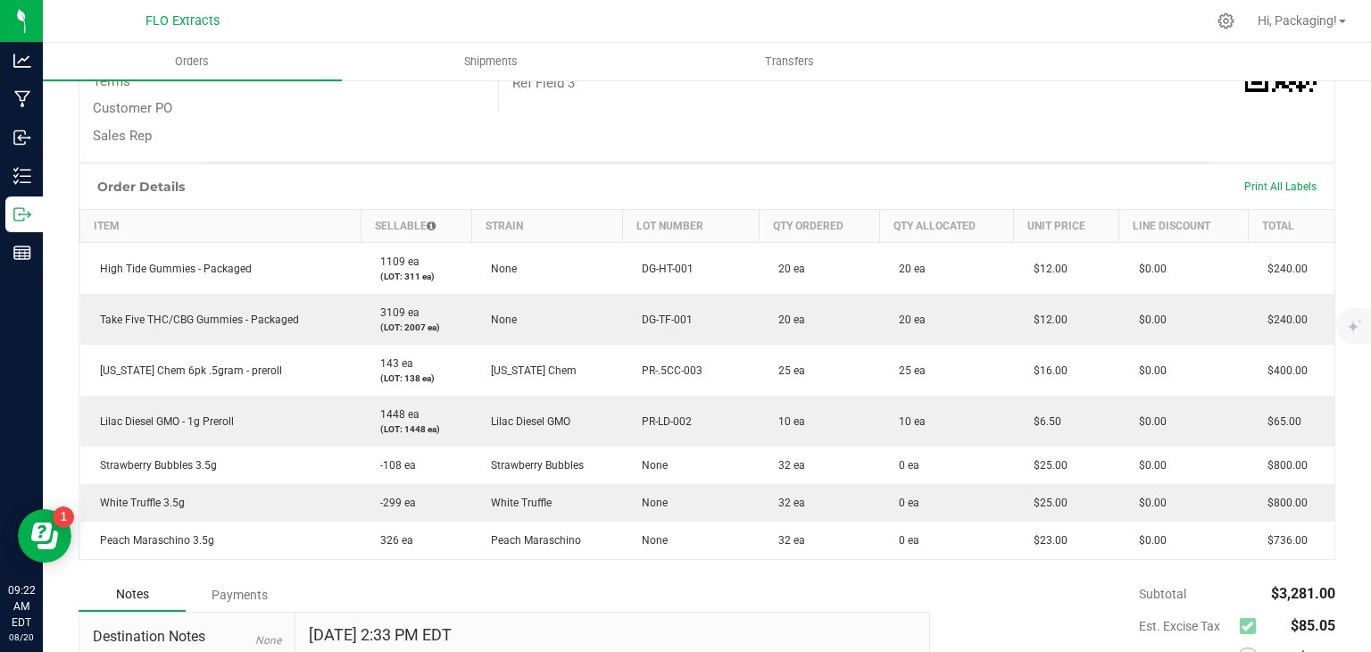
scroll to position [350, 0]
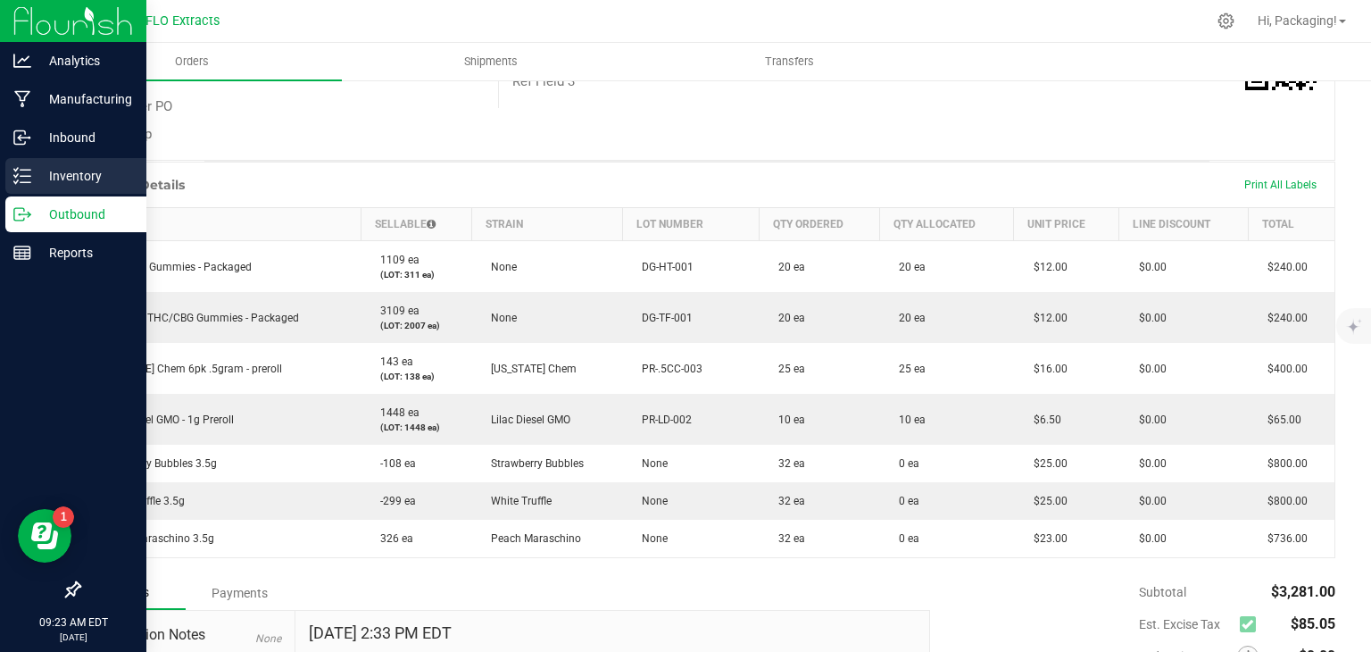
click at [60, 176] on p "Inventory" at bounding box center [84, 175] width 107 height 21
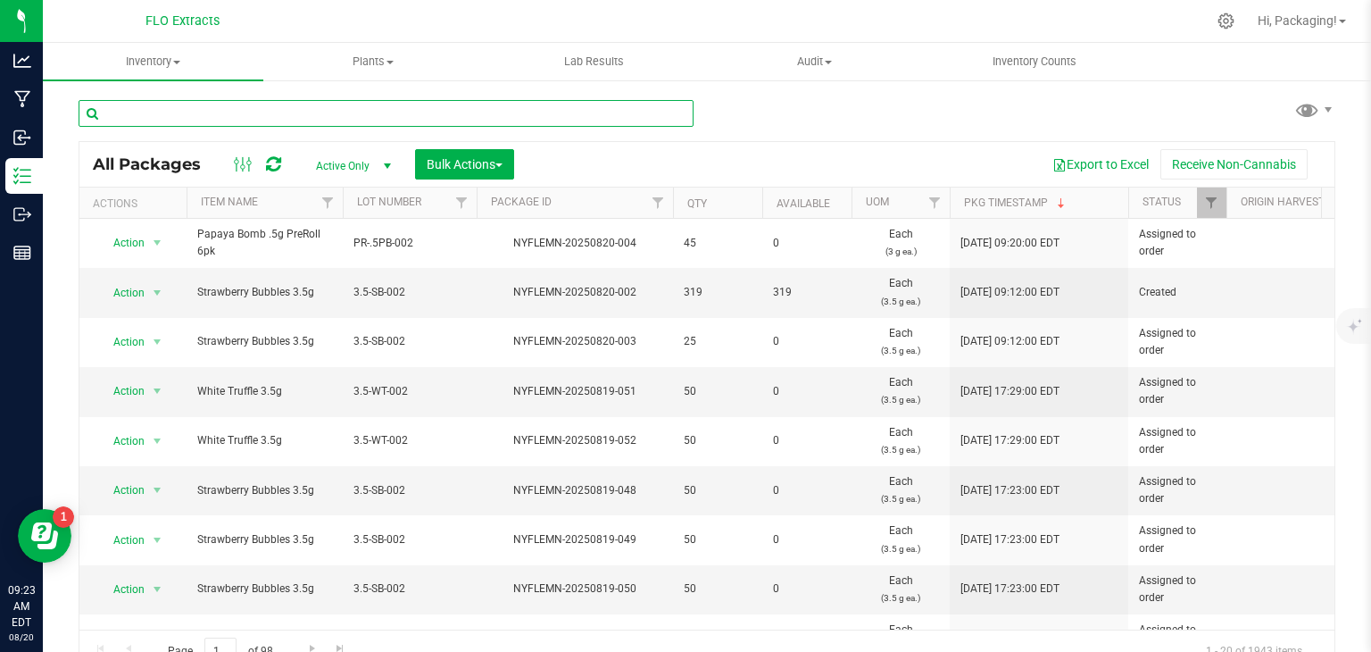
click at [298, 119] on input "text" at bounding box center [386, 113] width 615 height 27
click at [132, 293] on span "Action" at bounding box center [121, 292] width 48 height 25
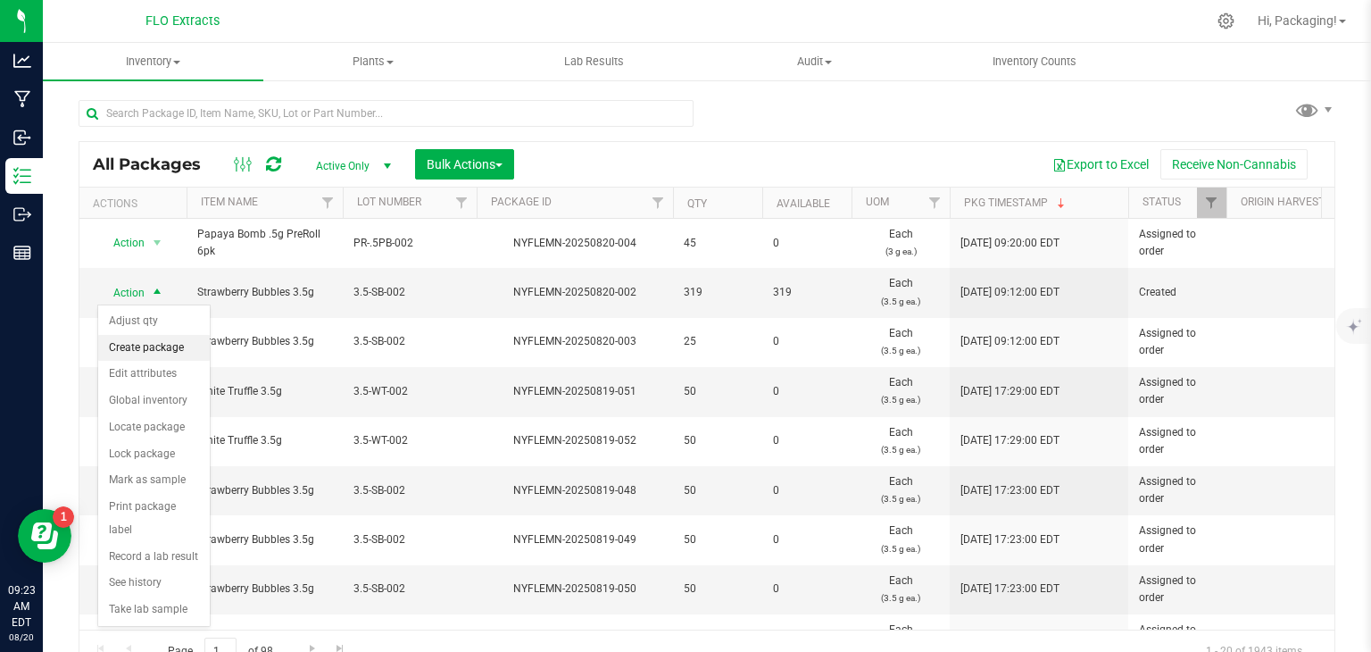
click at [179, 344] on li "Create package" at bounding box center [154, 348] width 112 height 27
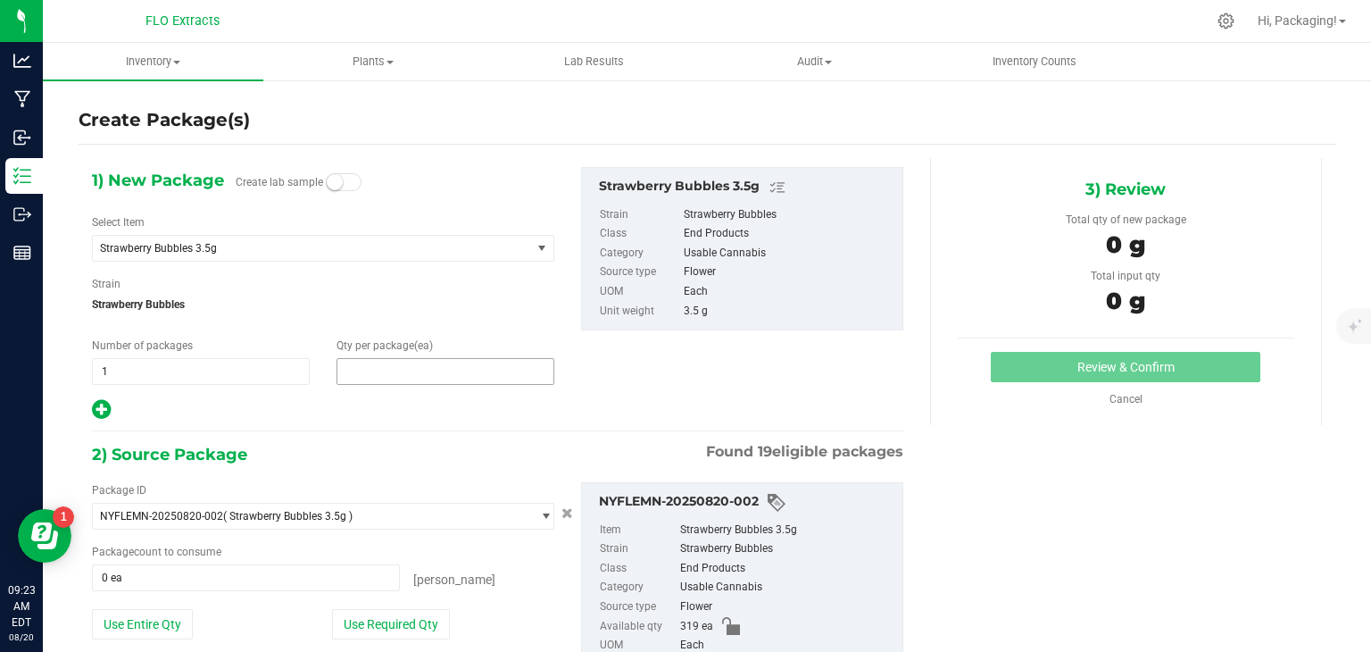
click at [355, 372] on span at bounding box center [446, 371] width 218 height 27
type input "32"
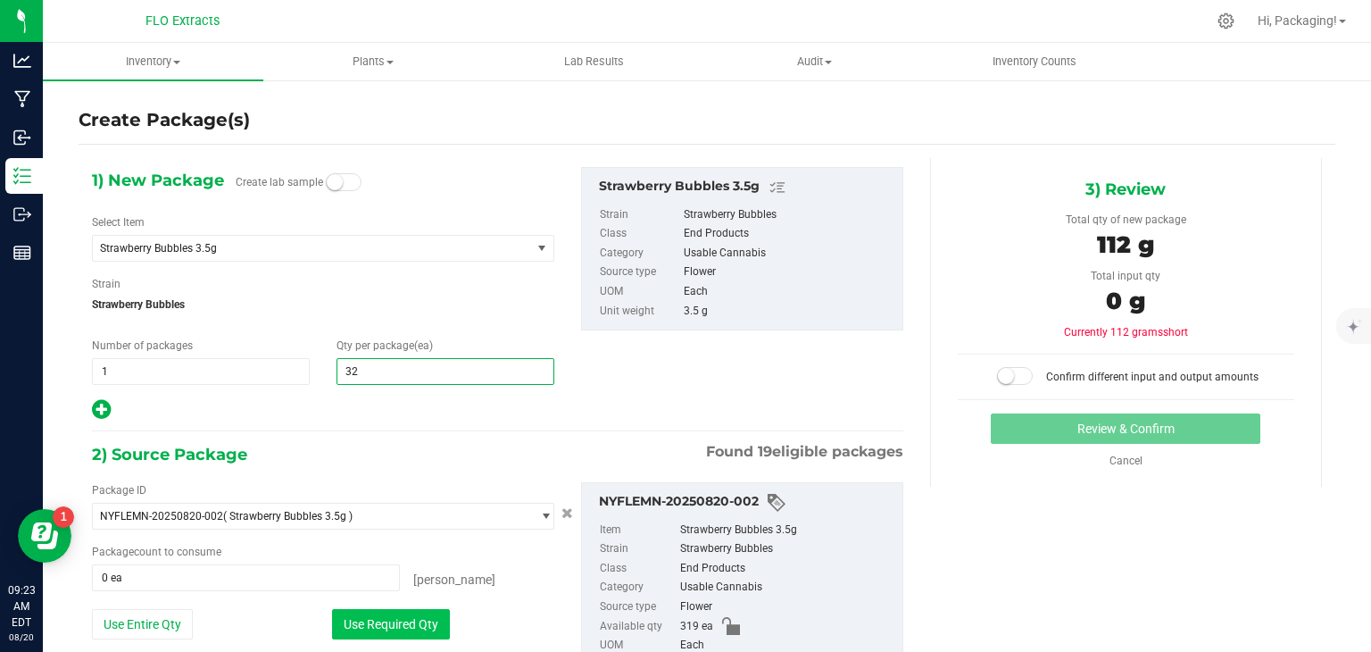
type input "32"
click at [407, 633] on button "Use Required Qty" at bounding box center [391, 624] width 118 height 30
type input "32 ea"
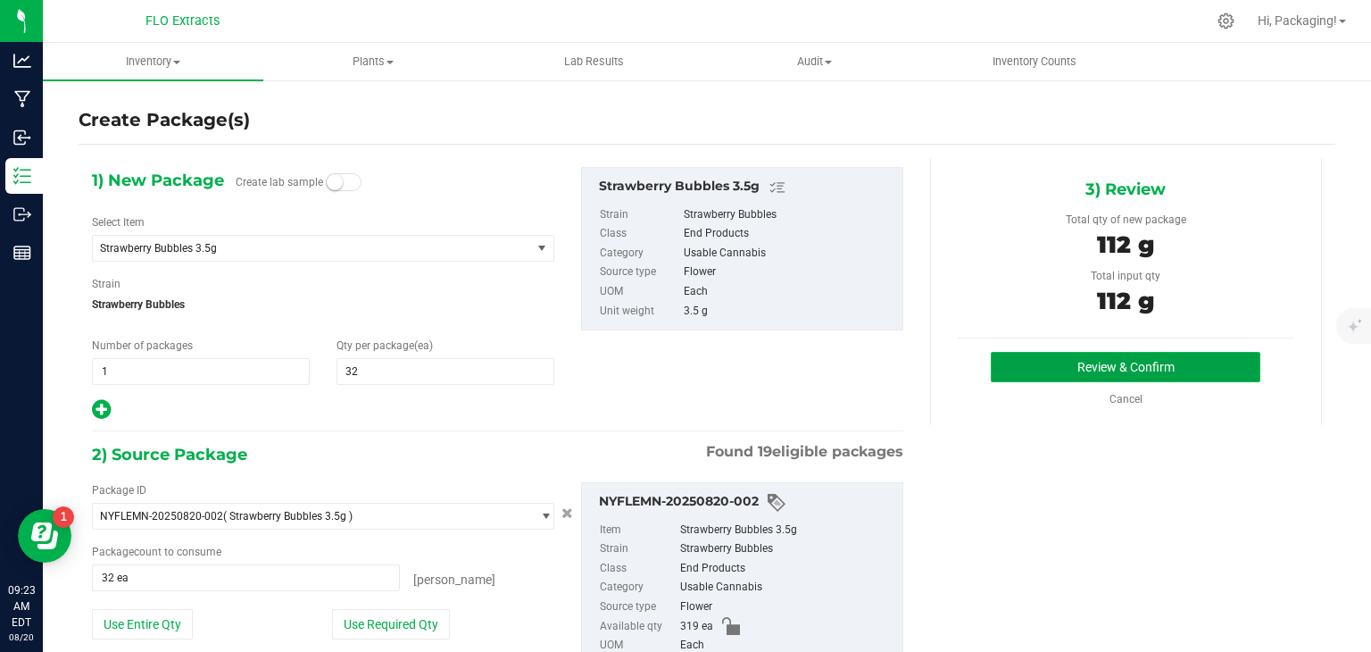
click at [1156, 365] on button "Review & Confirm" at bounding box center [1126, 367] width 270 height 30
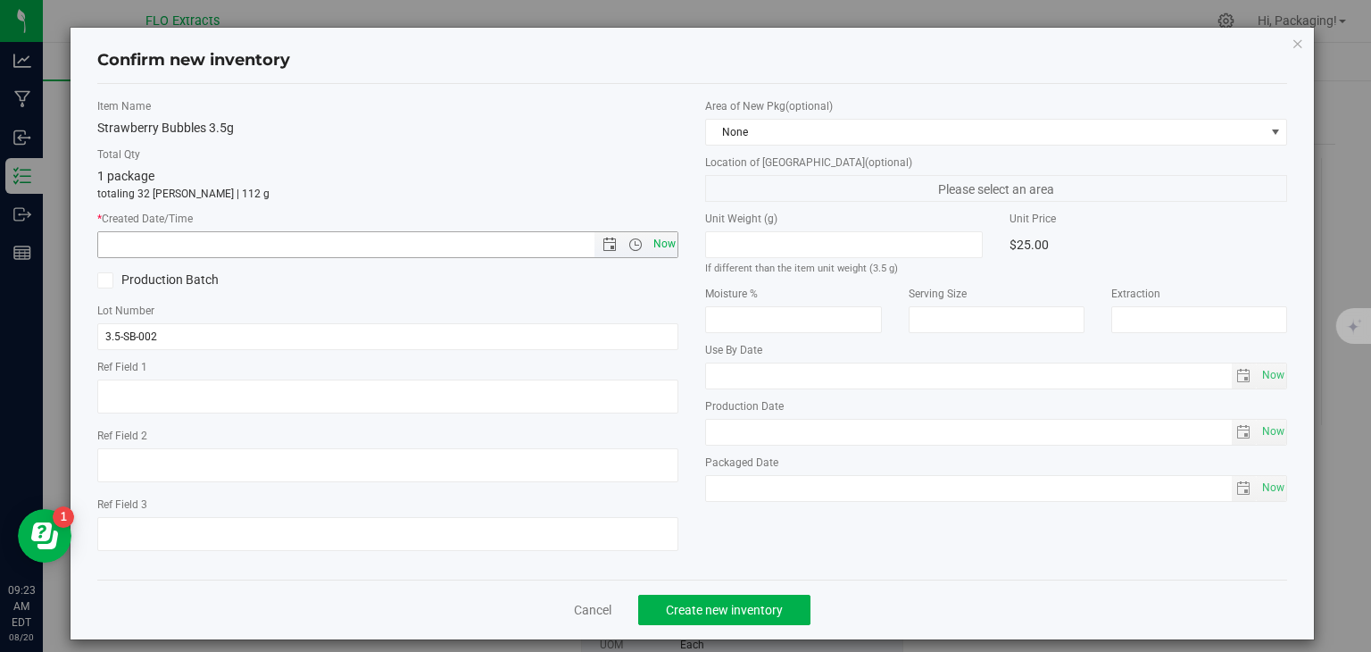
click at [660, 246] on span "Now" at bounding box center [664, 244] width 30 height 26
type input "[DATE] 9:23 AM"
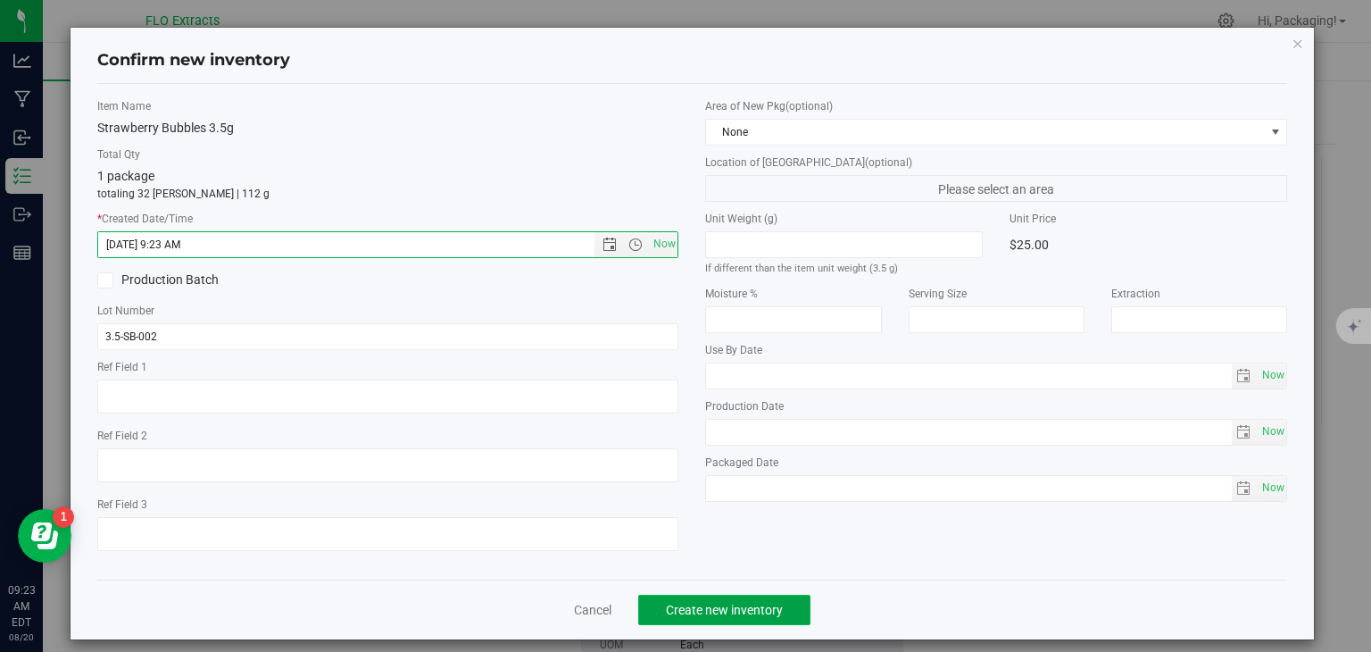
click at [740, 603] on span "Create new inventory" at bounding box center [724, 610] width 117 height 14
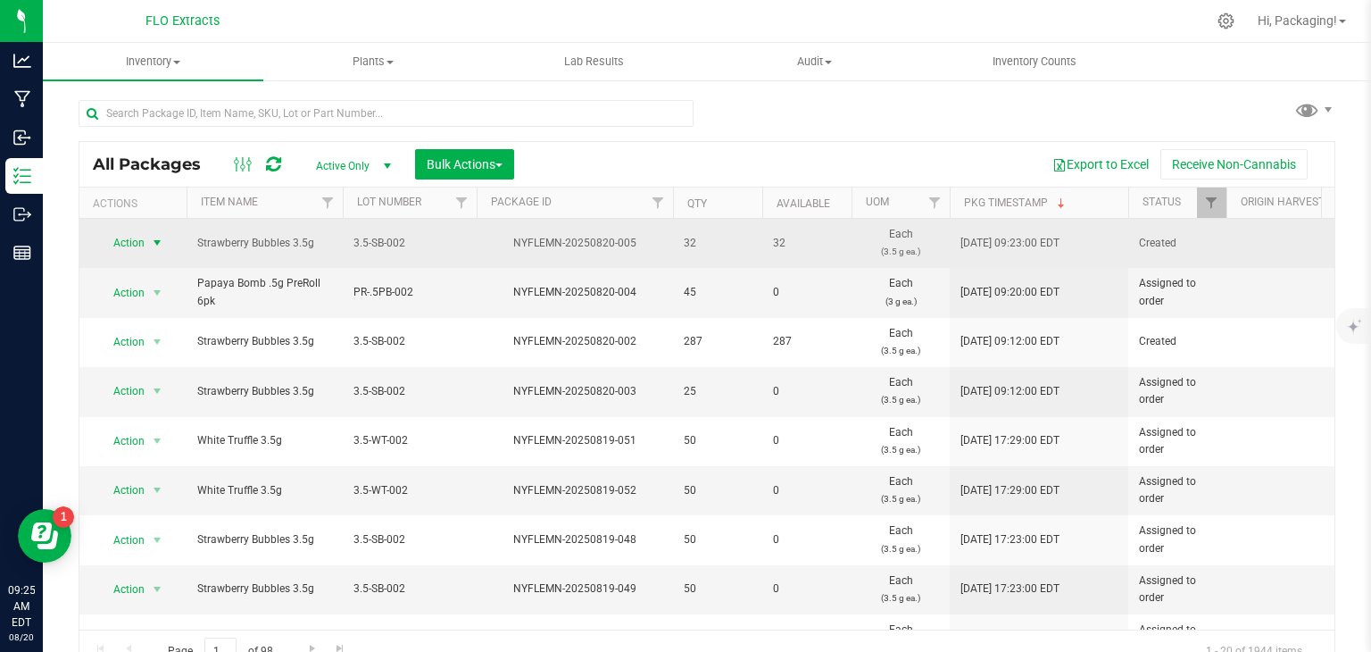
click at [120, 243] on span "Action" at bounding box center [121, 242] width 48 height 25
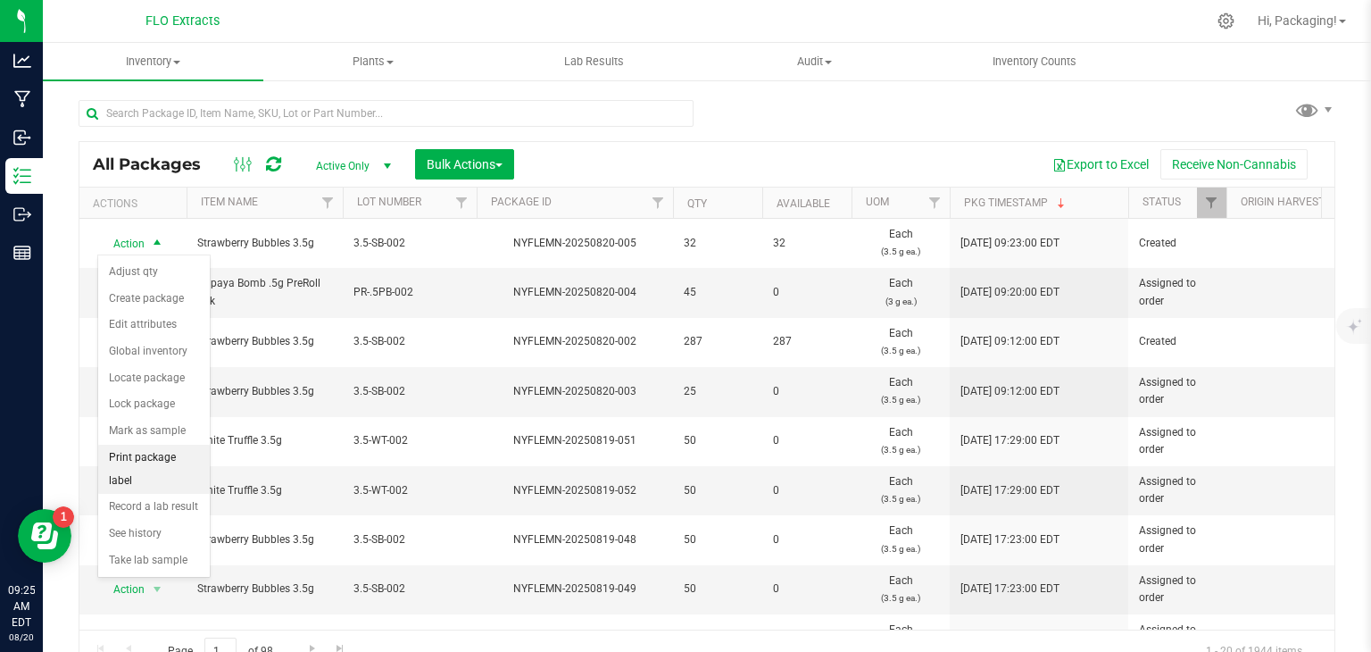
click at [196, 453] on li "Print package label" at bounding box center [154, 469] width 112 height 49
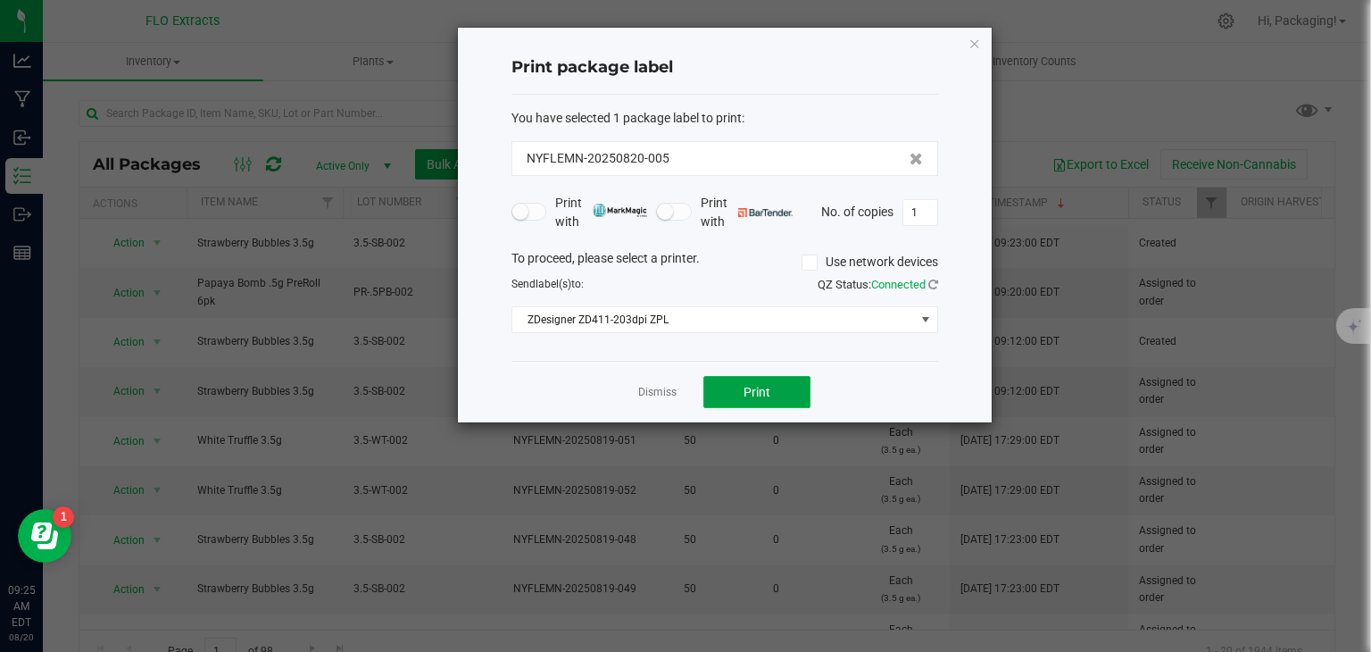
click at [760, 396] on span "Print" at bounding box center [757, 392] width 27 height 14
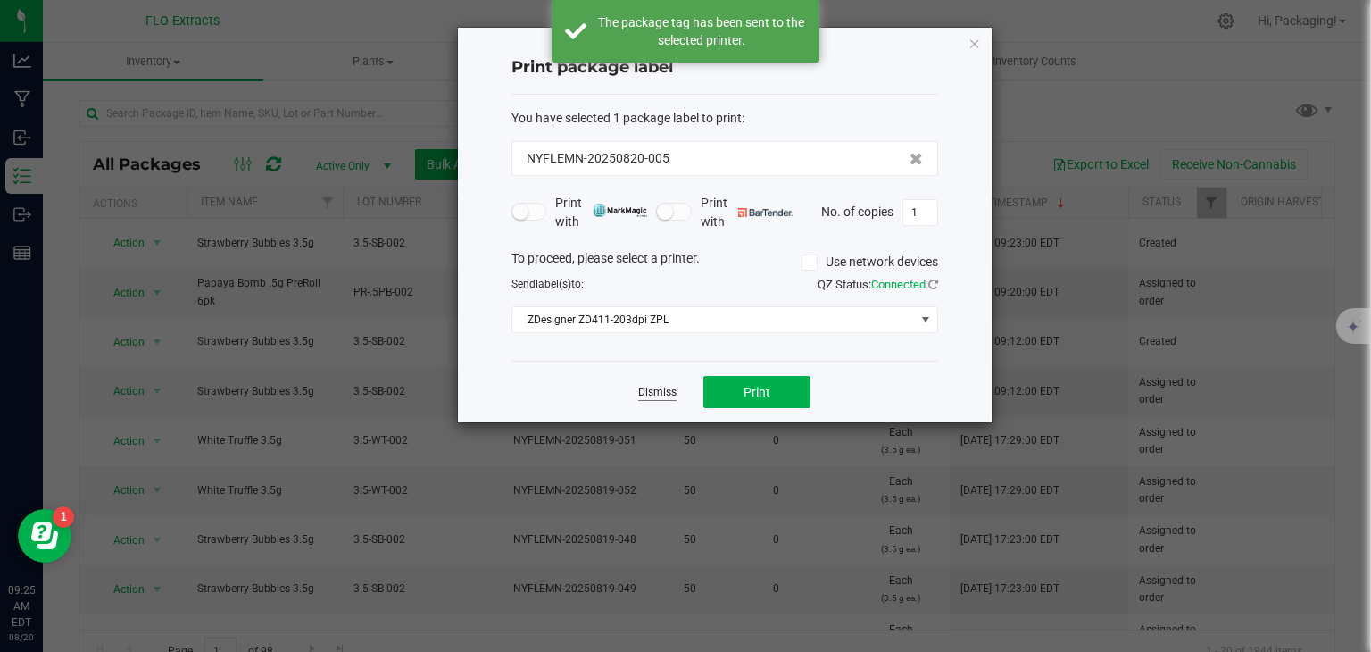
click at [650, 386] on link "Dismiss" at bounding box center [657, 392] width 38 height 15
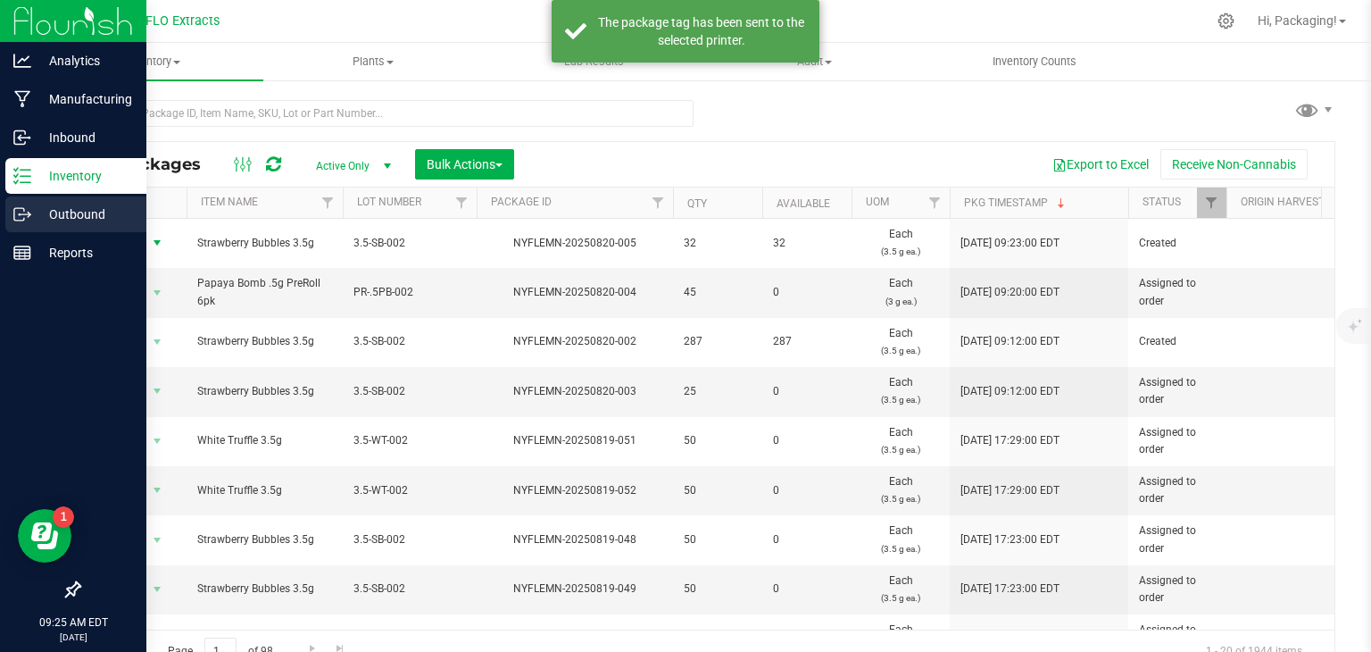
click at [57, 213] on p "Outbound" at bounding box center [84, 214] width 107 height 21
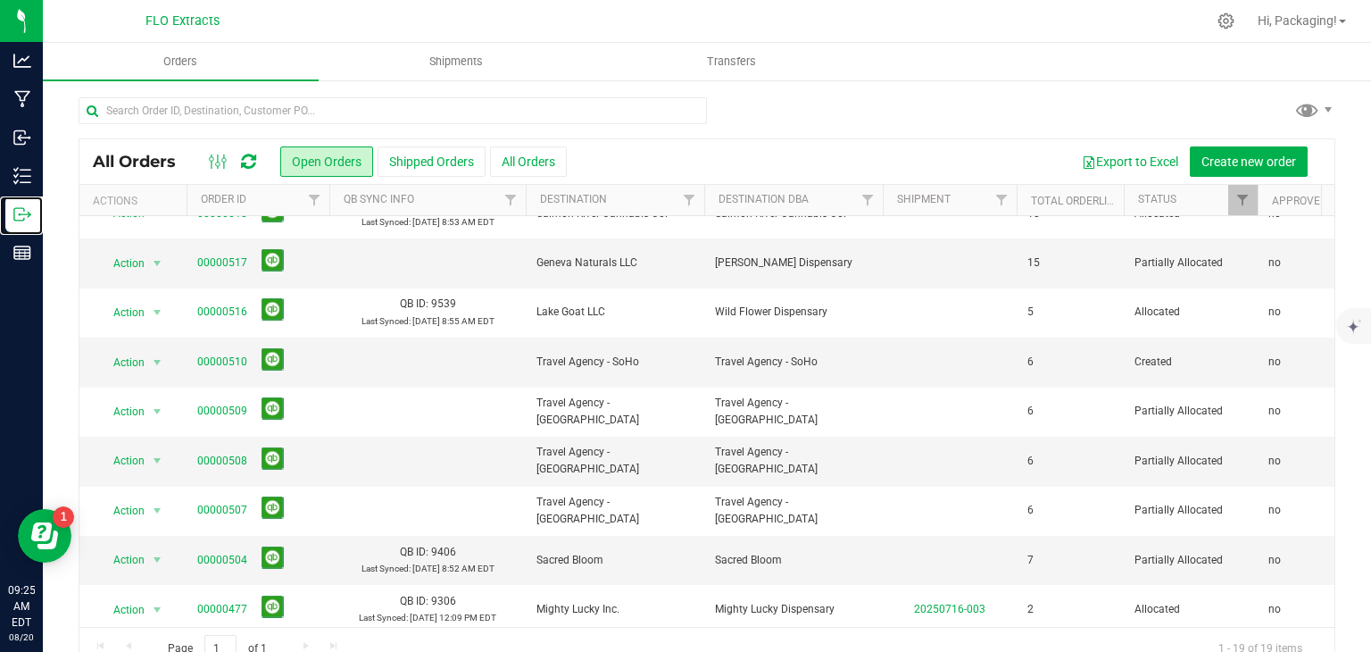
scroll to position [538, 0]
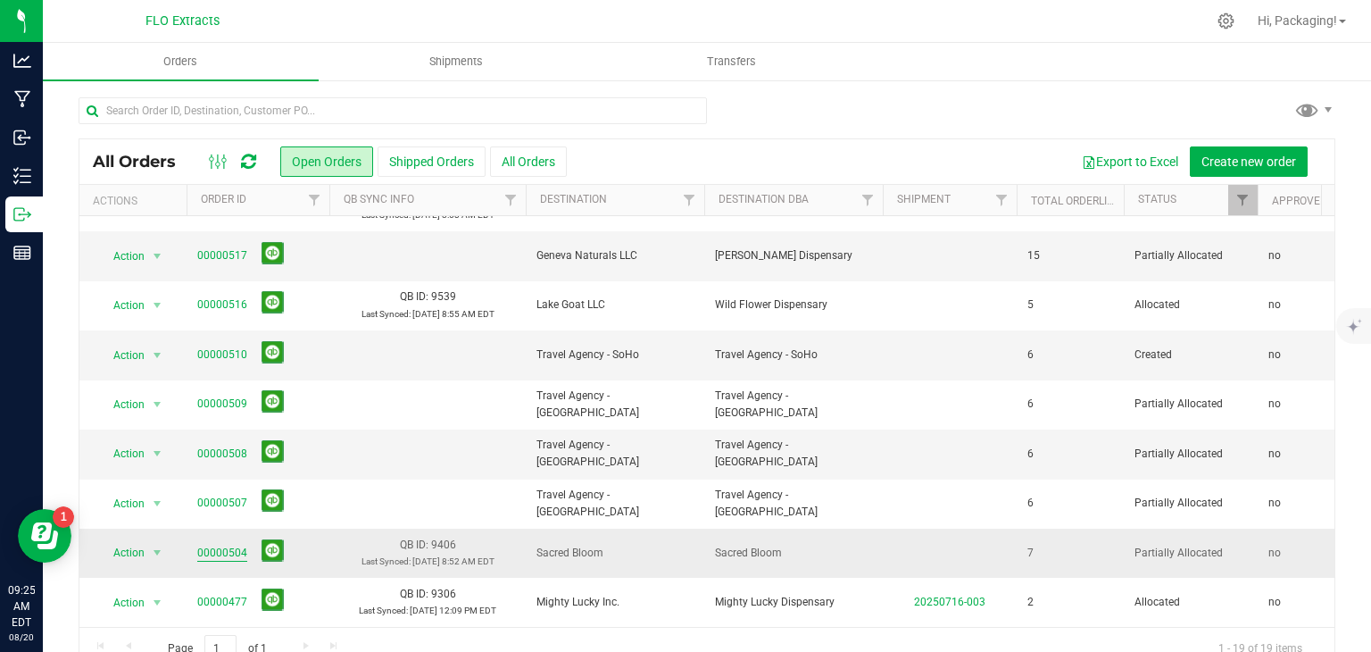
click at [221, 545] on link "00000504" at bounding box center [222, 553] width 50 height 17
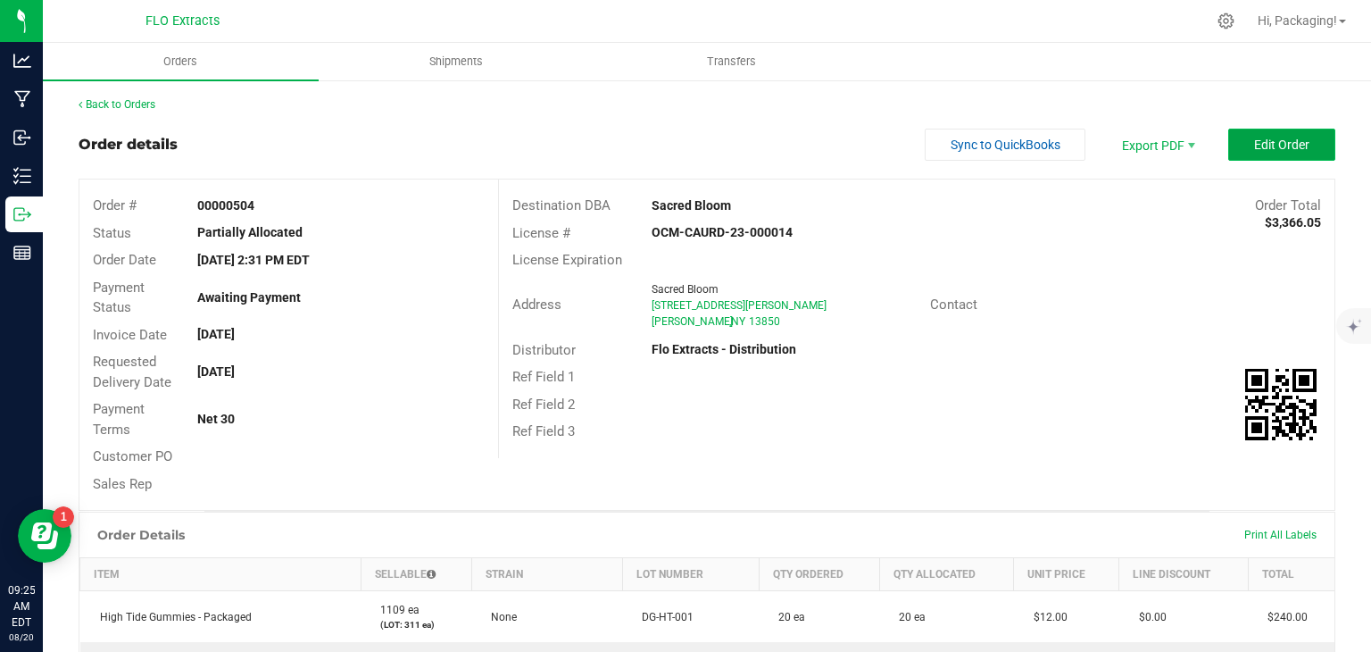
click at [1232, 154] on button "Edit Order" at bounding box center [1281, 145] width 107 height 32
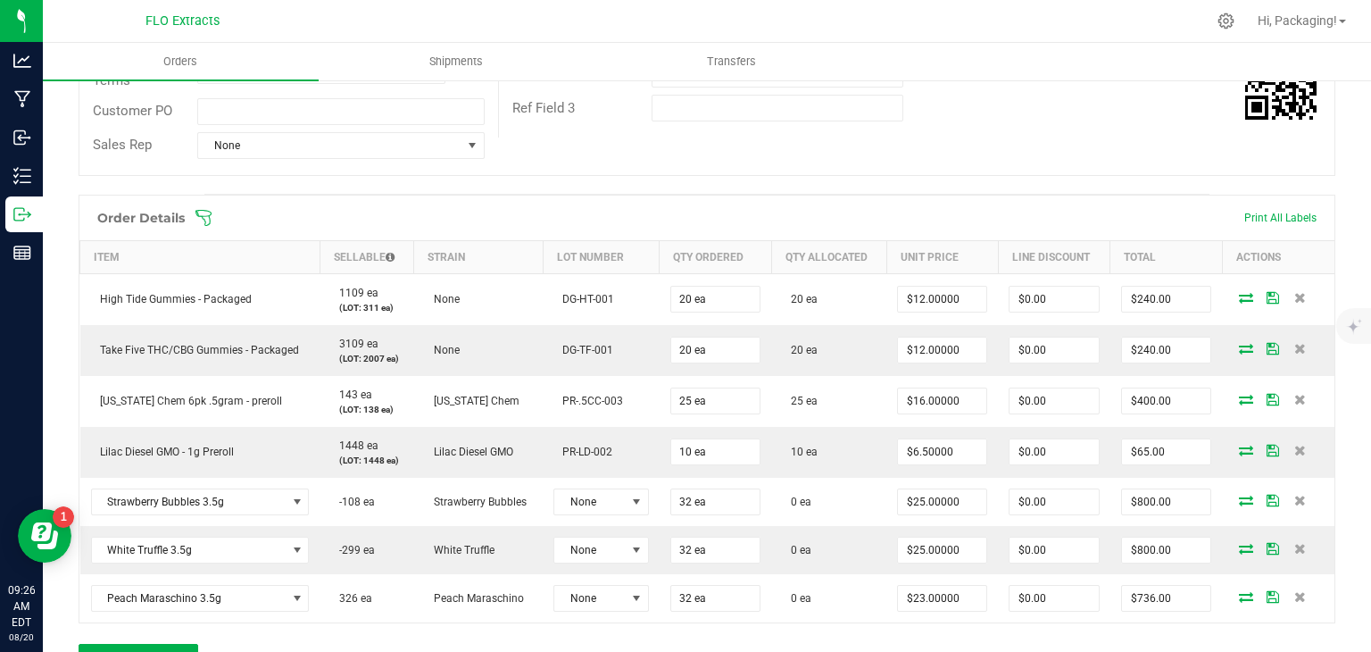
scroll to position [355, 0]
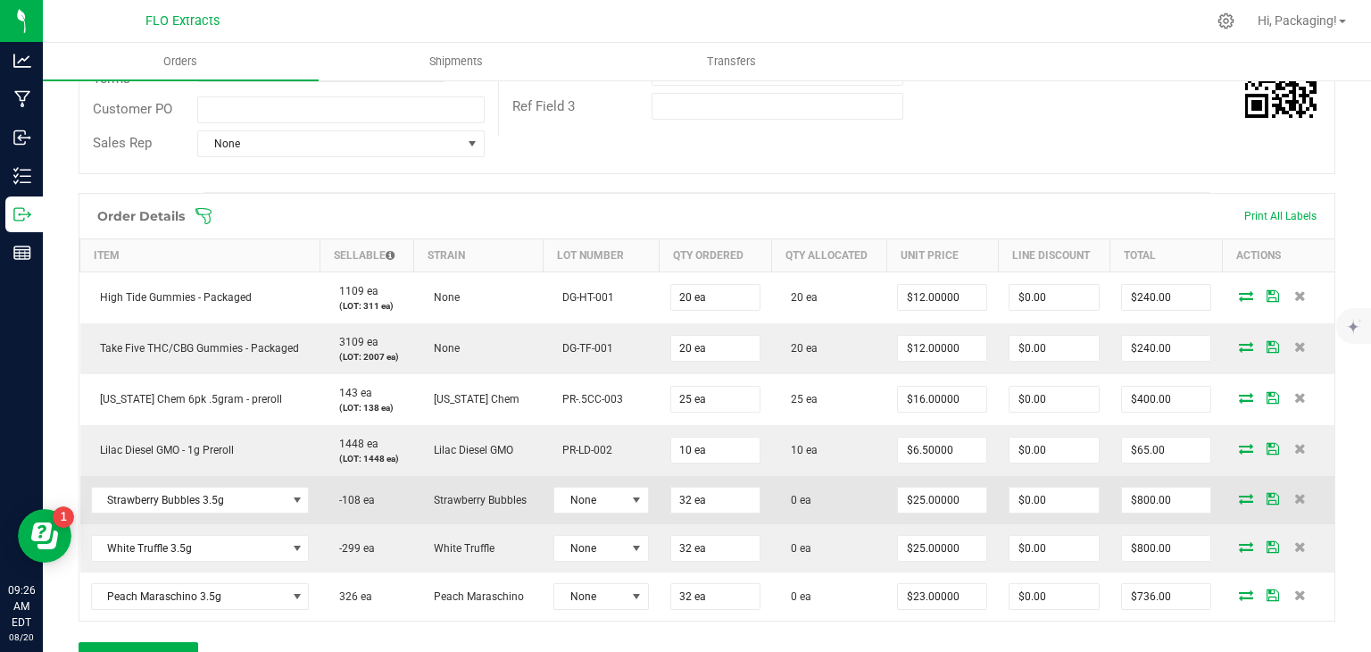
click at [1239, 494] on icon at bounding box center [1246, 498] width 14 height 11
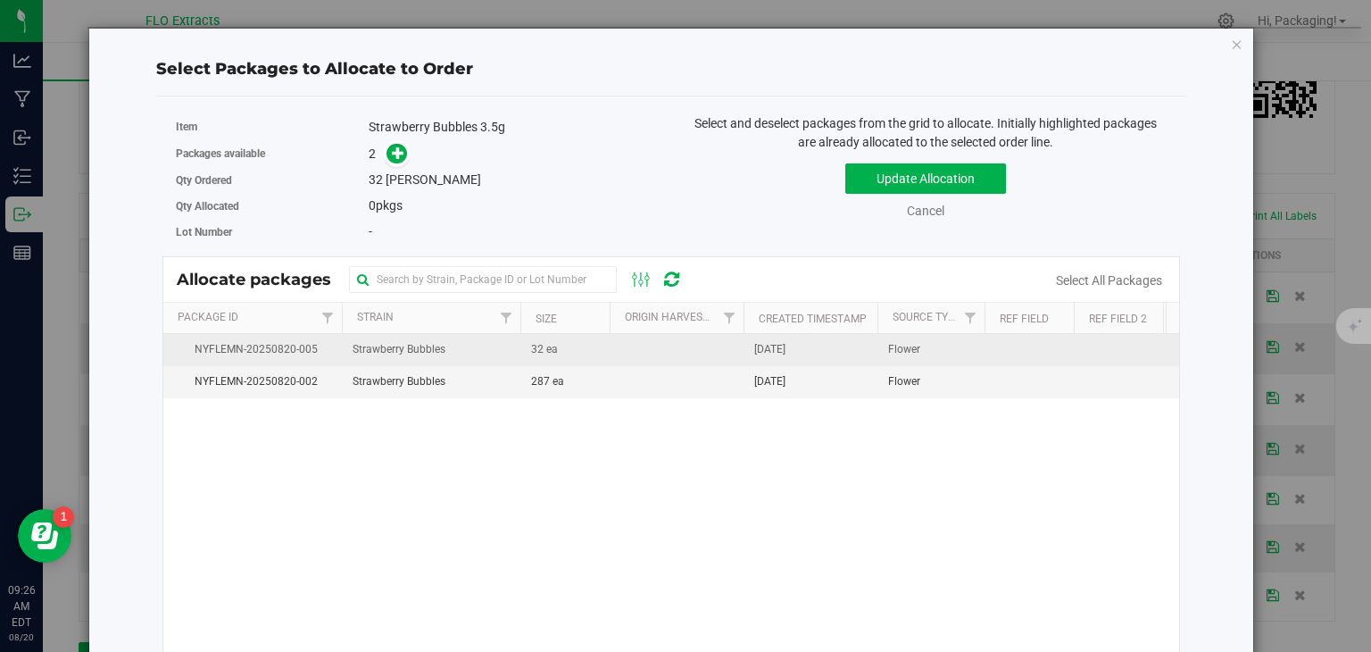
click at [786, 345] on span "[DATE]" at bounding box center [769, 349] width 31 height 17
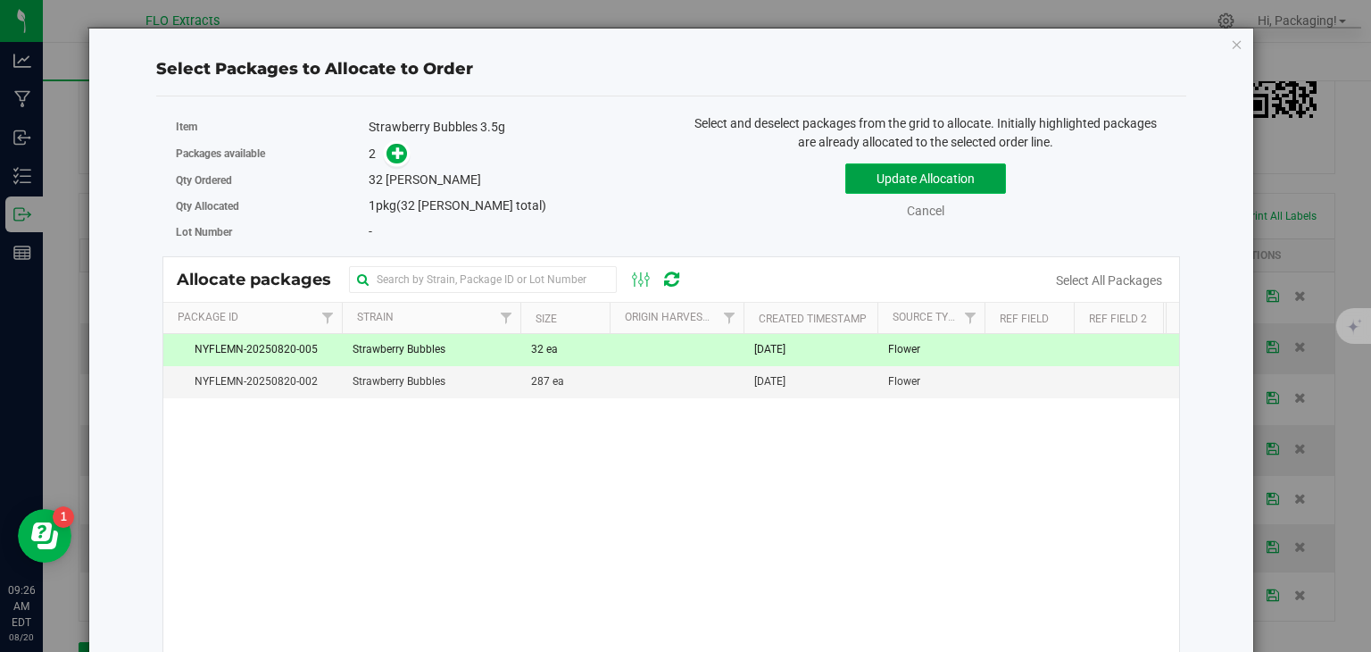
click at [953, 176] on button "Update Allocation" at bounding box center [925, 178] width 161 height 30
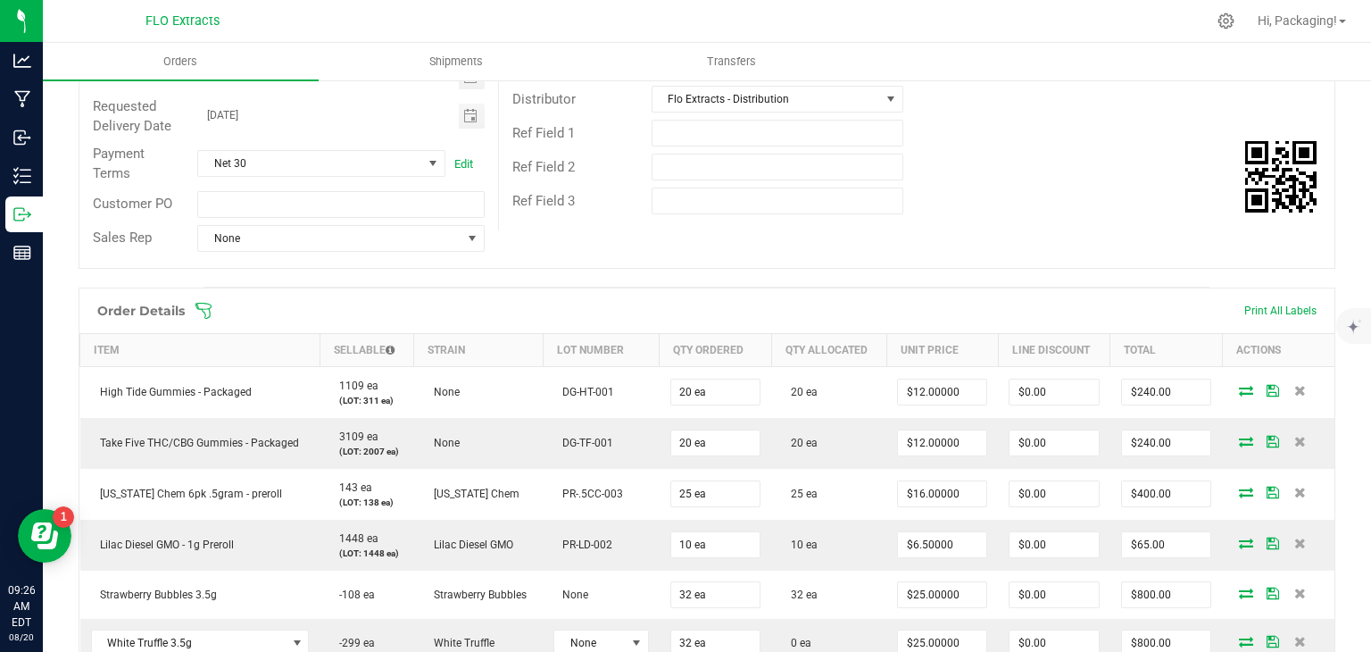
scroll to position [0, 0]
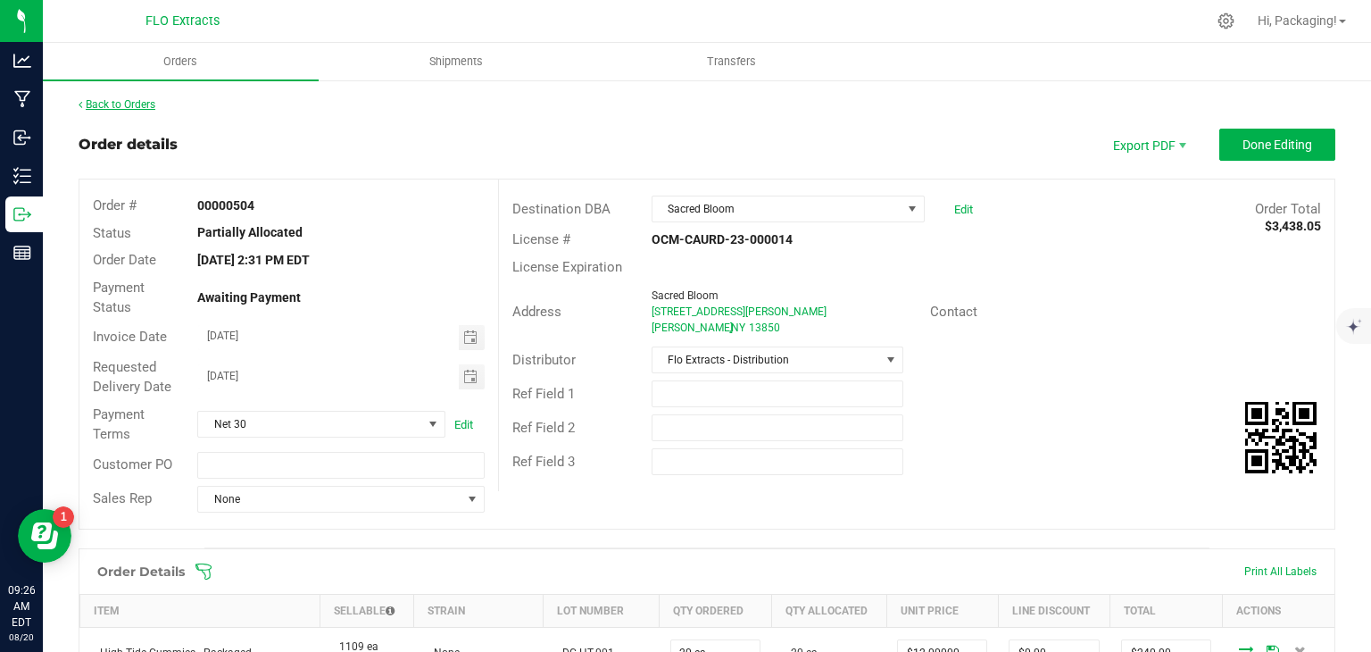
click at [111, 102] on link "Back to Orders" at bounding box center [117, 104] width 77 height 12
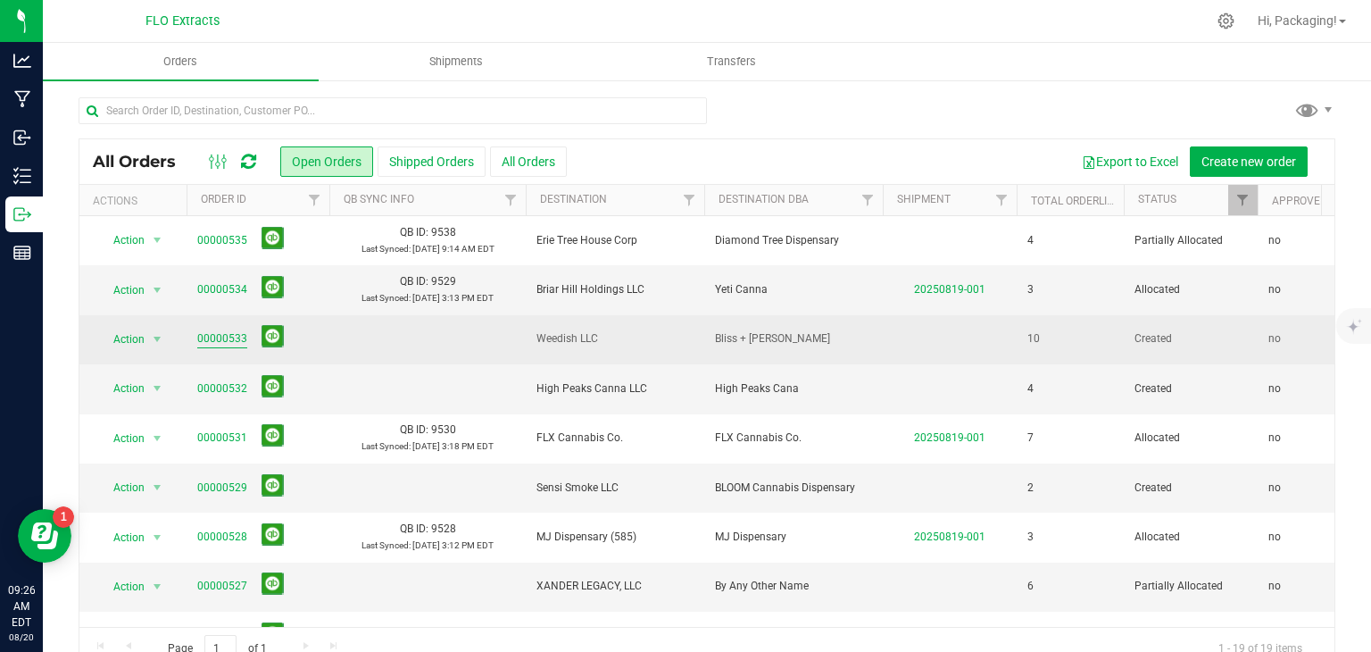
click at [224, 339] on link "00000533" at bounding box center [222, 338] width 50 height 17
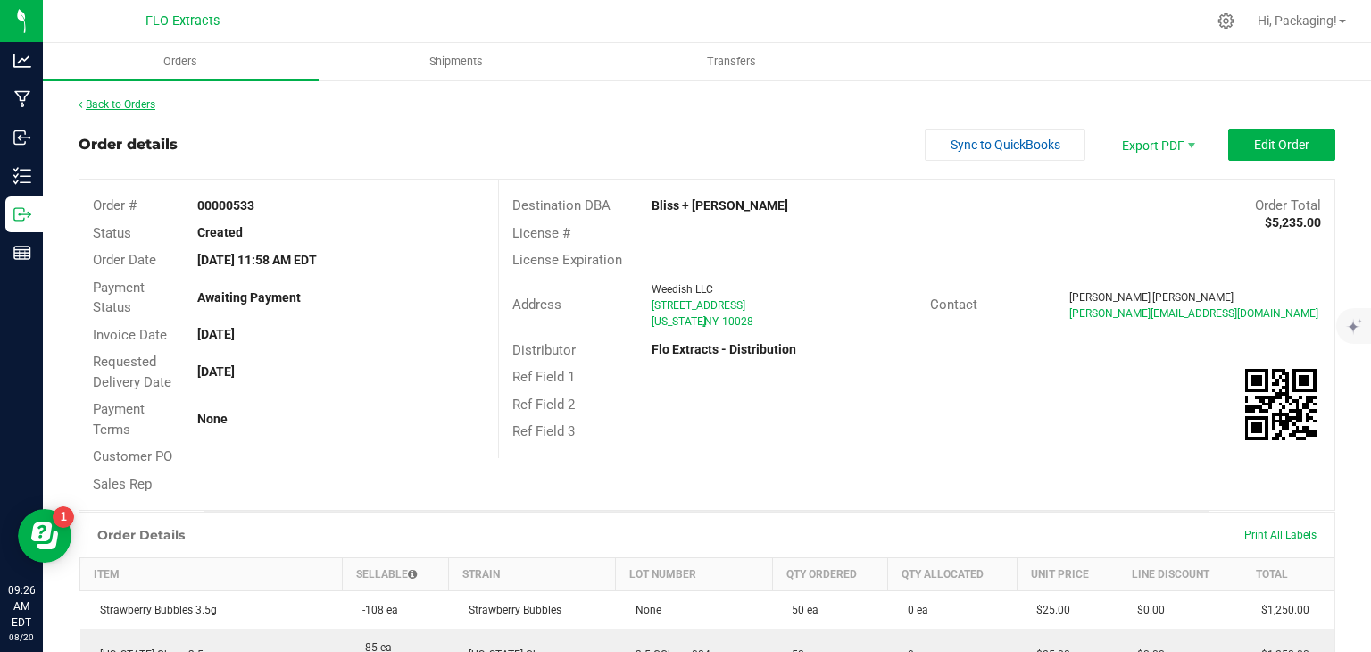
click at [125, 104] on link "Back to Orders" at bounding box center [117, 104] width 77 height 12
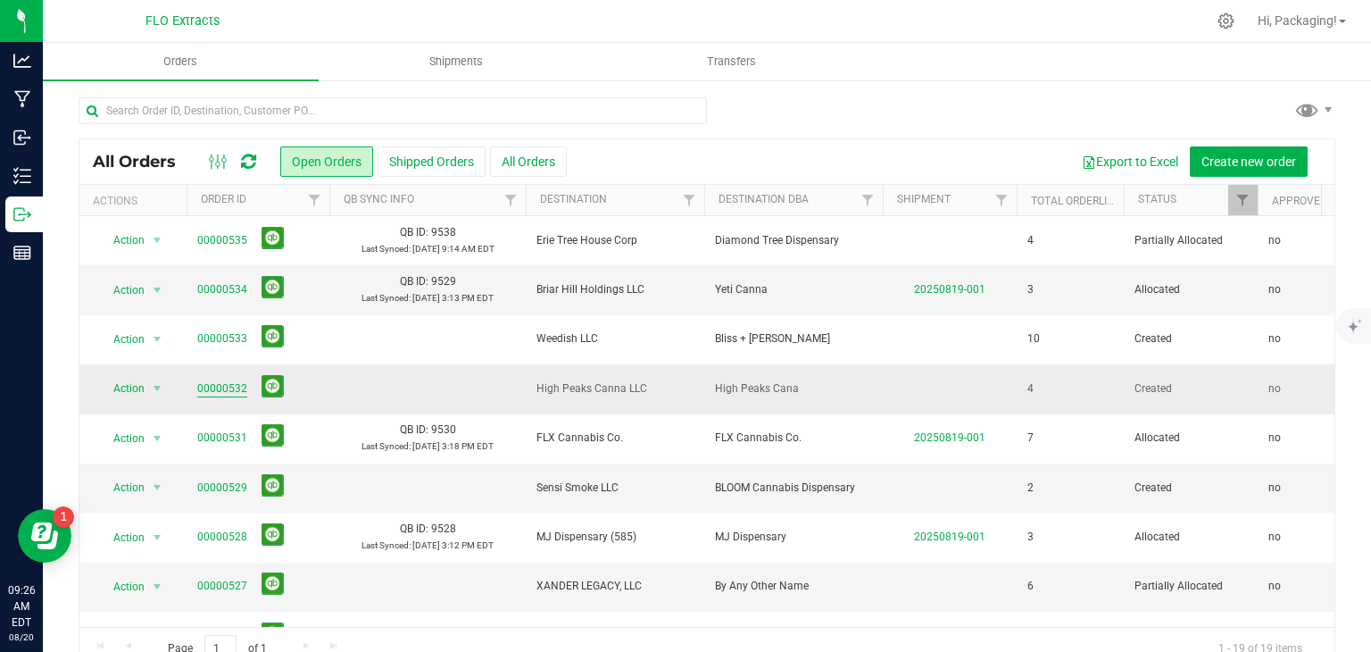
click at [227, 388] on link "00000532" at bounding box center [222, 388] width 50 height 17
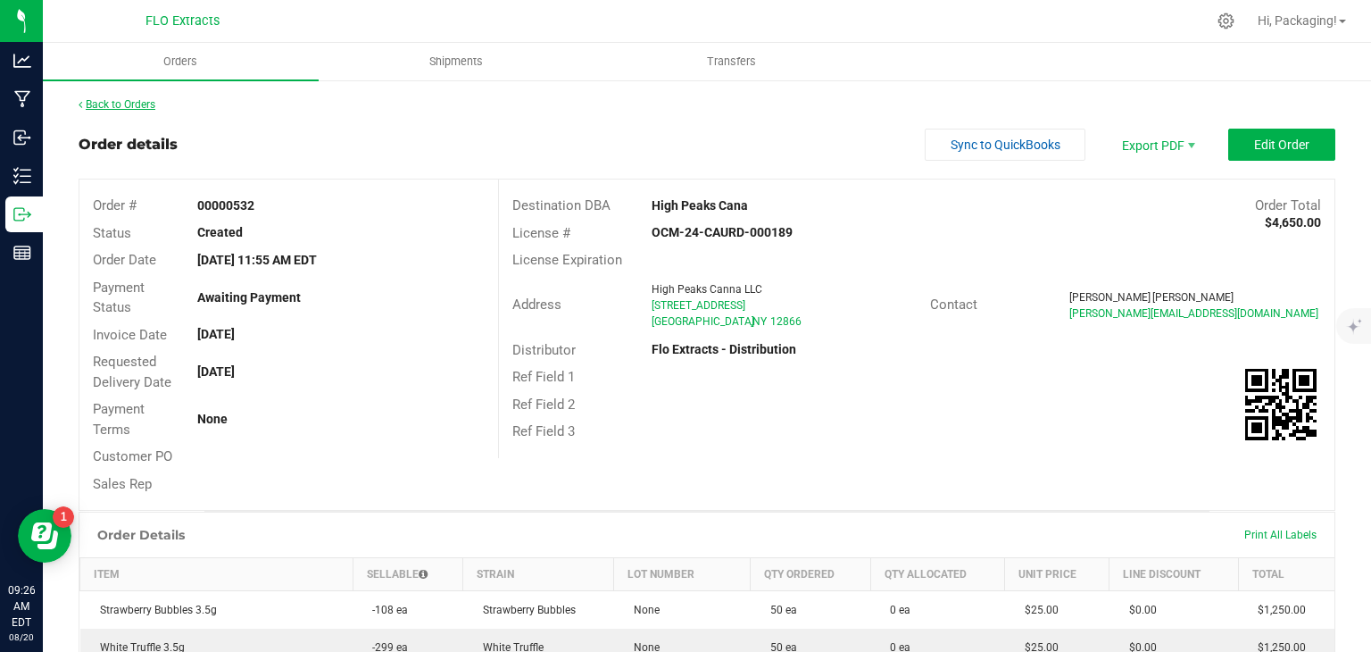
click at [121, 106] on link "Back to Orders" at bounding box center [117, 104] width 77 height 12
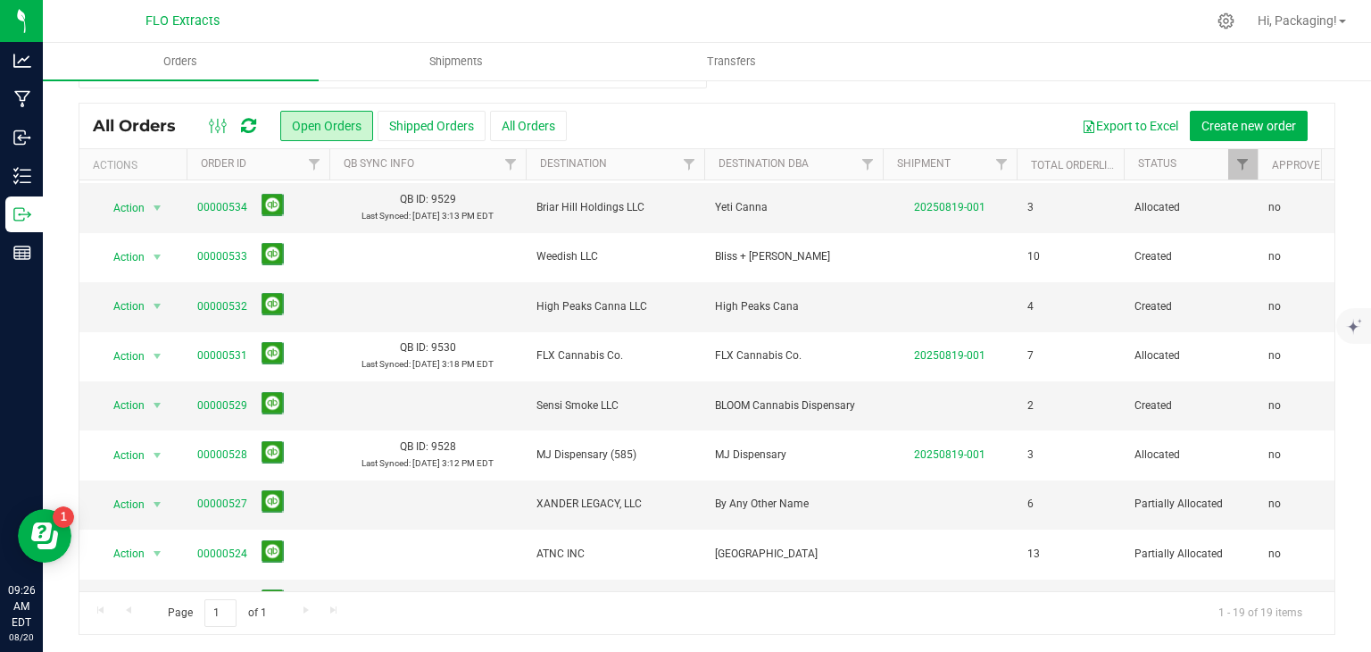
scroll to position [103, 0]
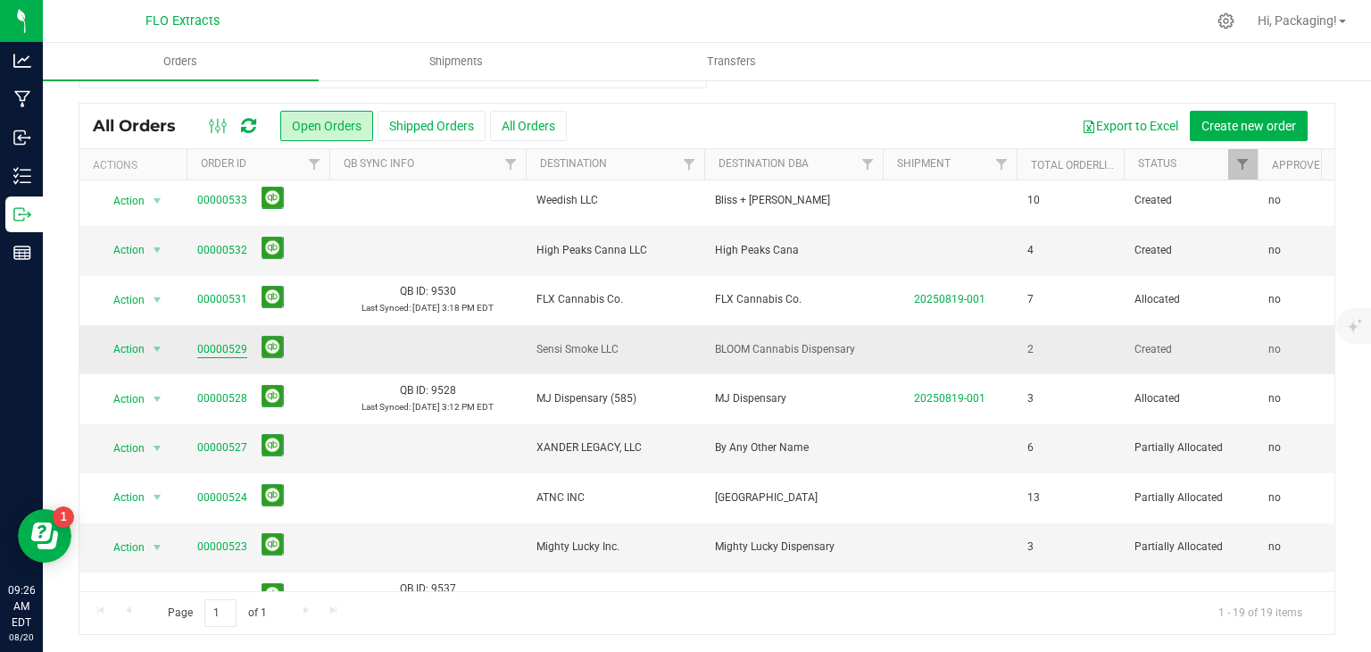
click at [222, 345] on link "00000529" at bounding box center [222, 349] width 50 height 17
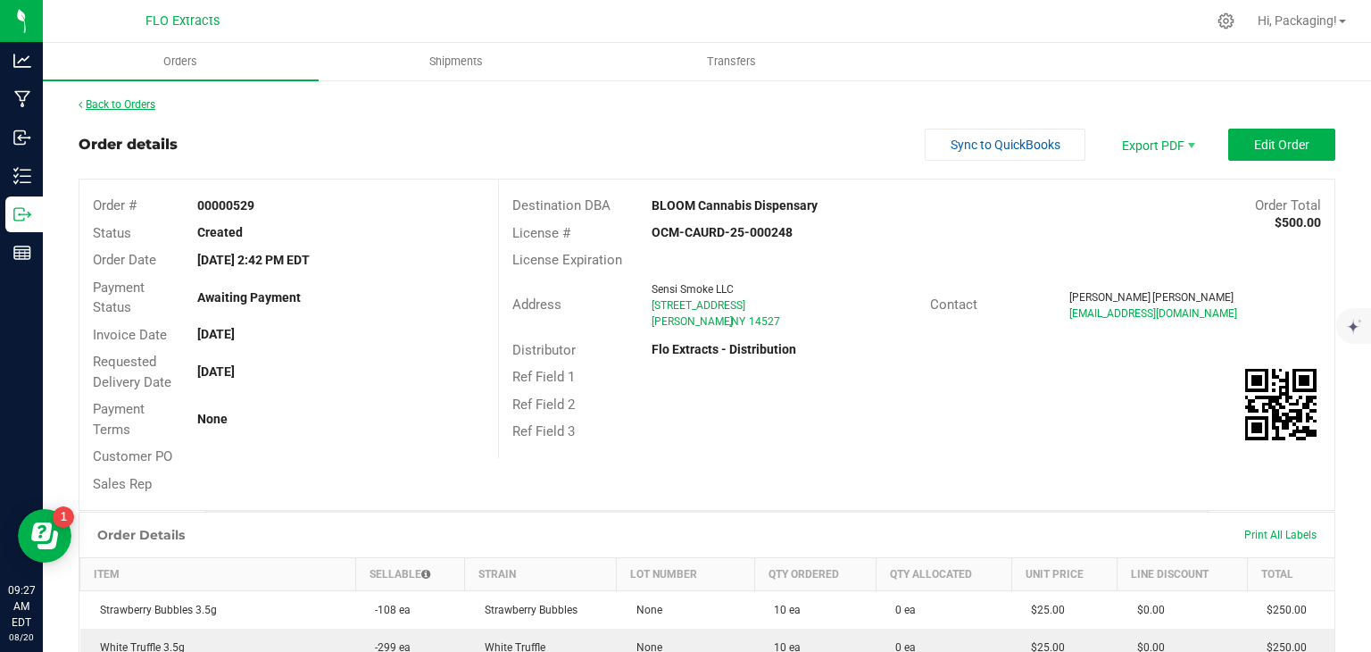
click at [119, 105] on link "Back to Orders" at bounding box center [117, 104] width 77 height 12
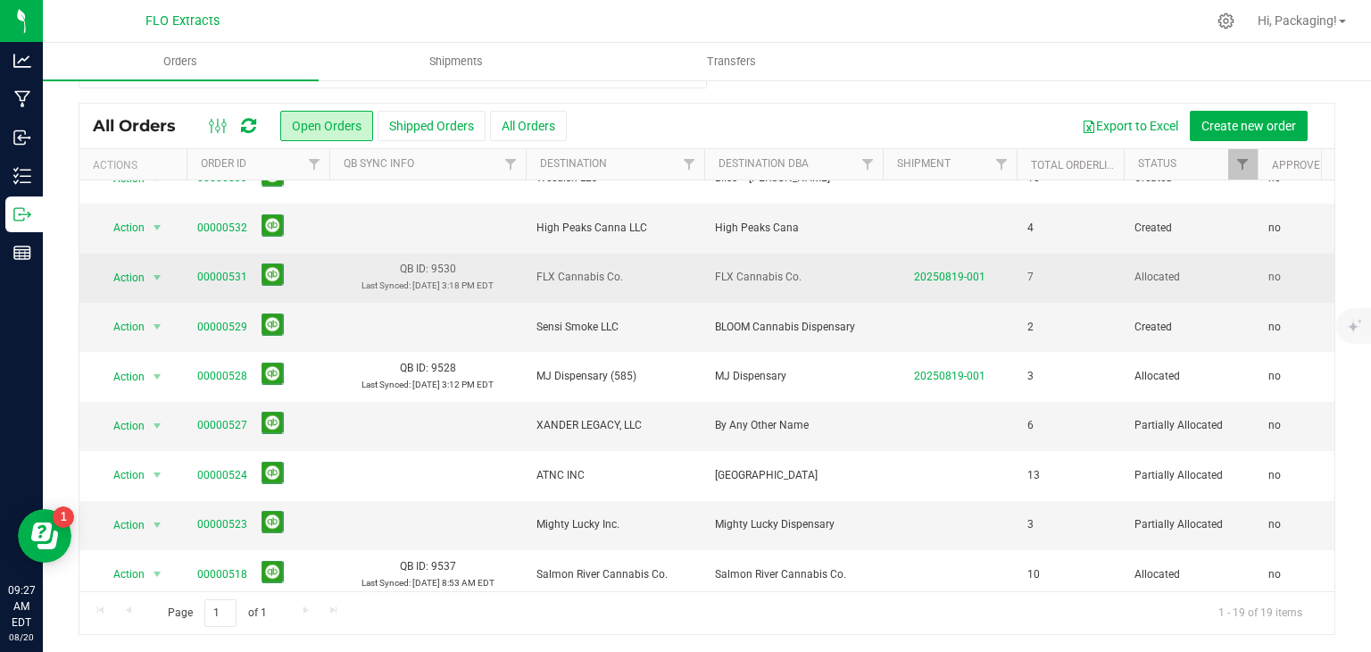
scroll to position [127, 0]
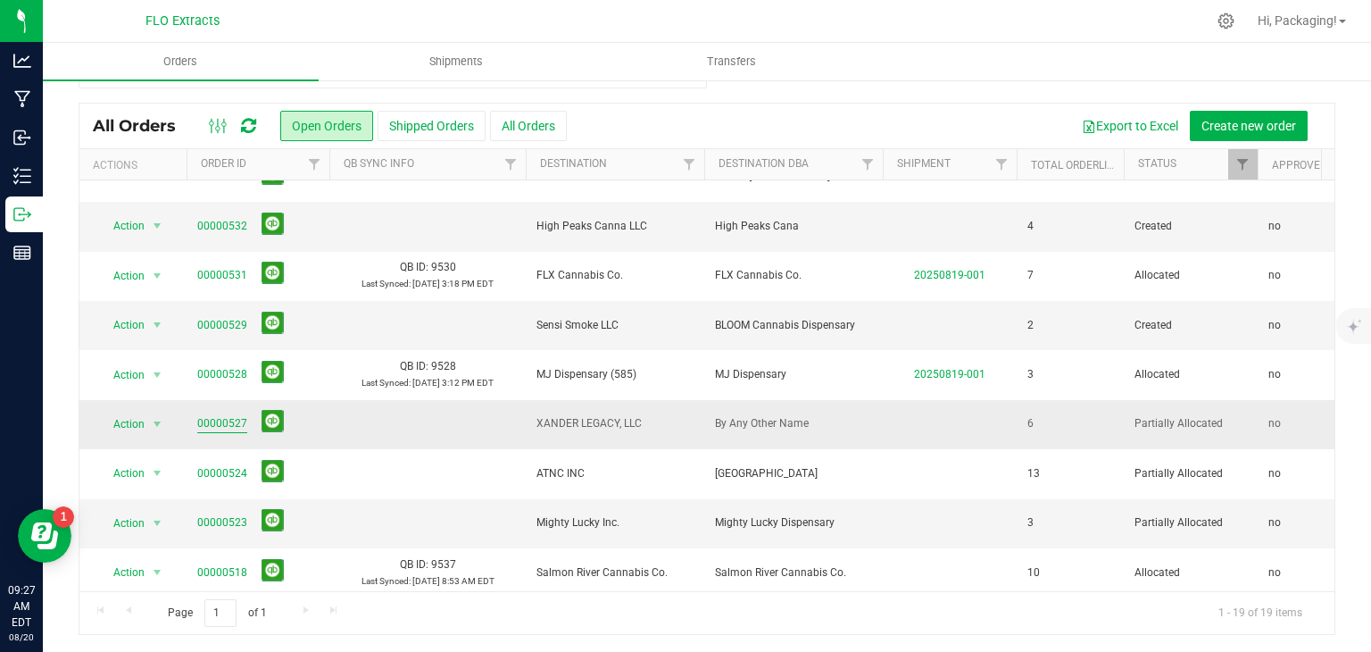
click at [219, 419] on link "00000527" at bounding box center [222, 423] width 50 height 17
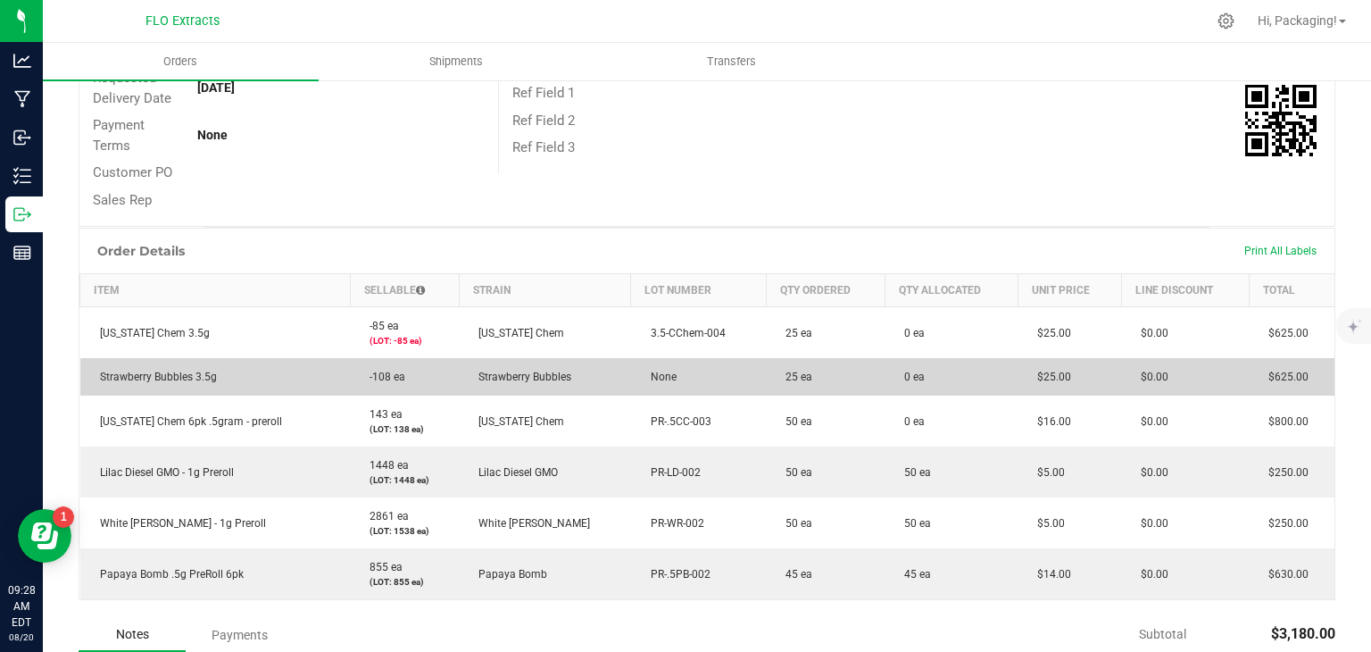
scroll to position [280, 0]
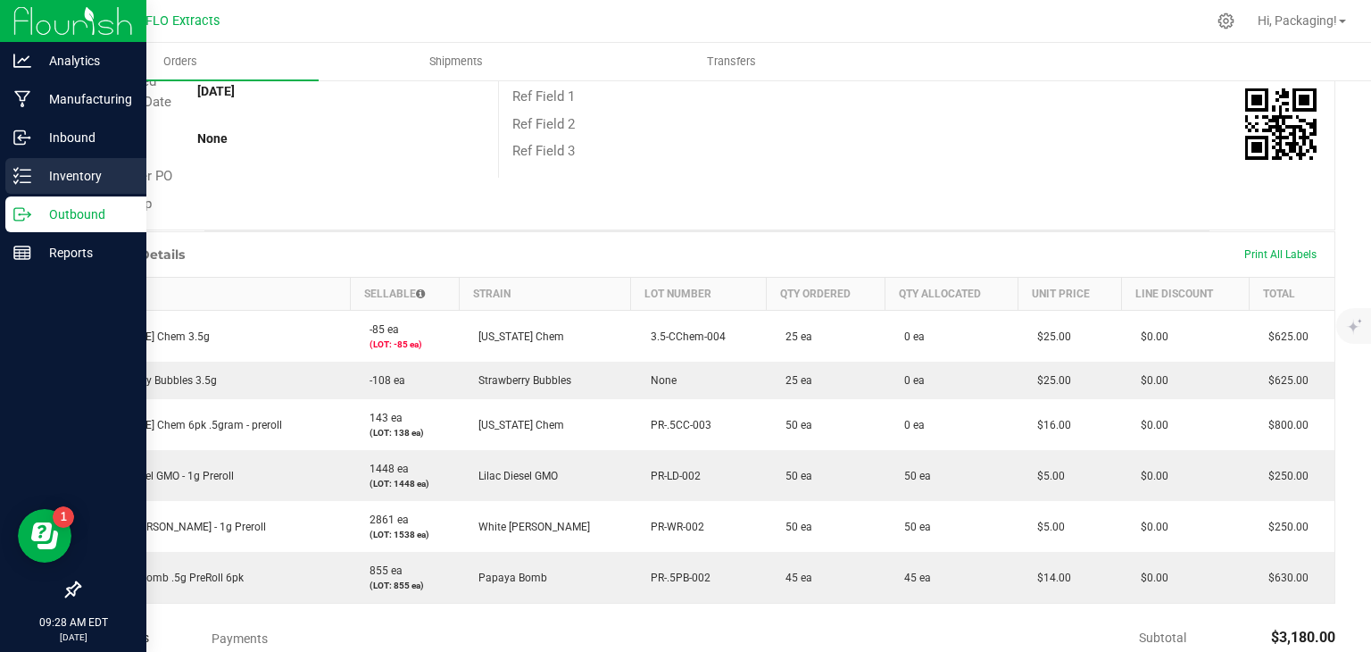
click at [56, 176] on p "Inventory" at bounding box center [84, 175] width 107 height 21
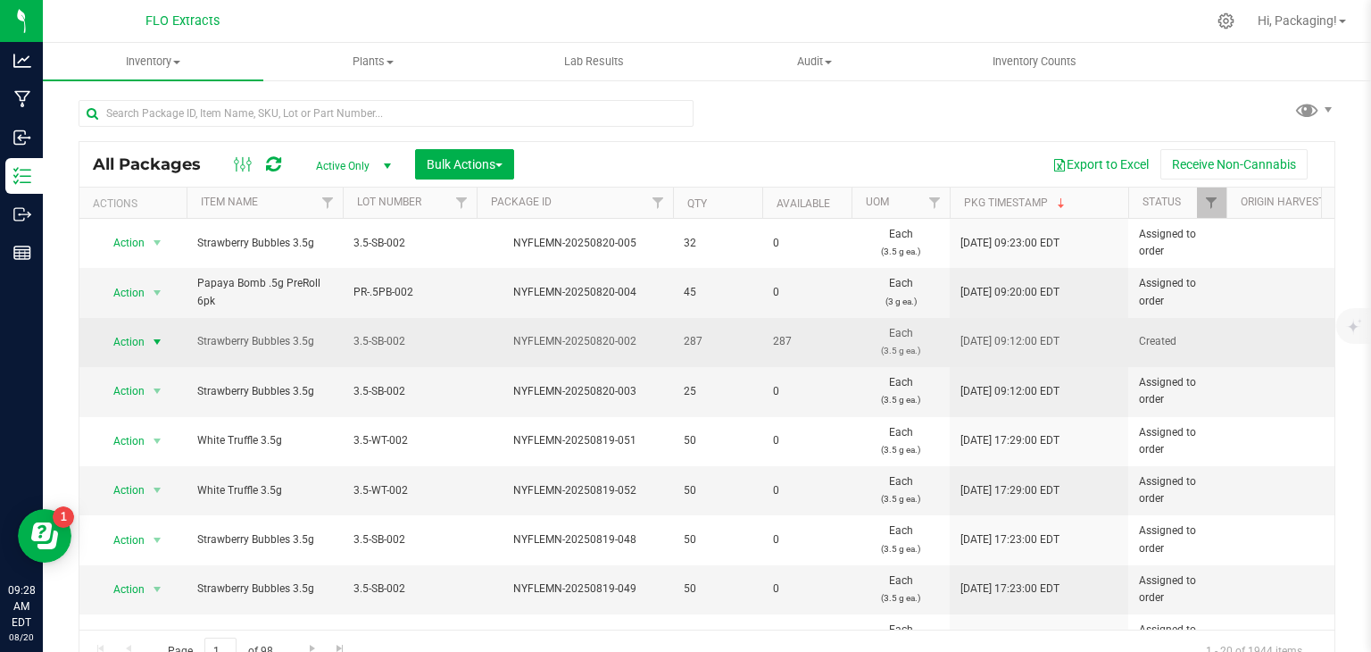
click at [123, 339] on span "Action" at bounding box center [121, 341] width 48 height 25
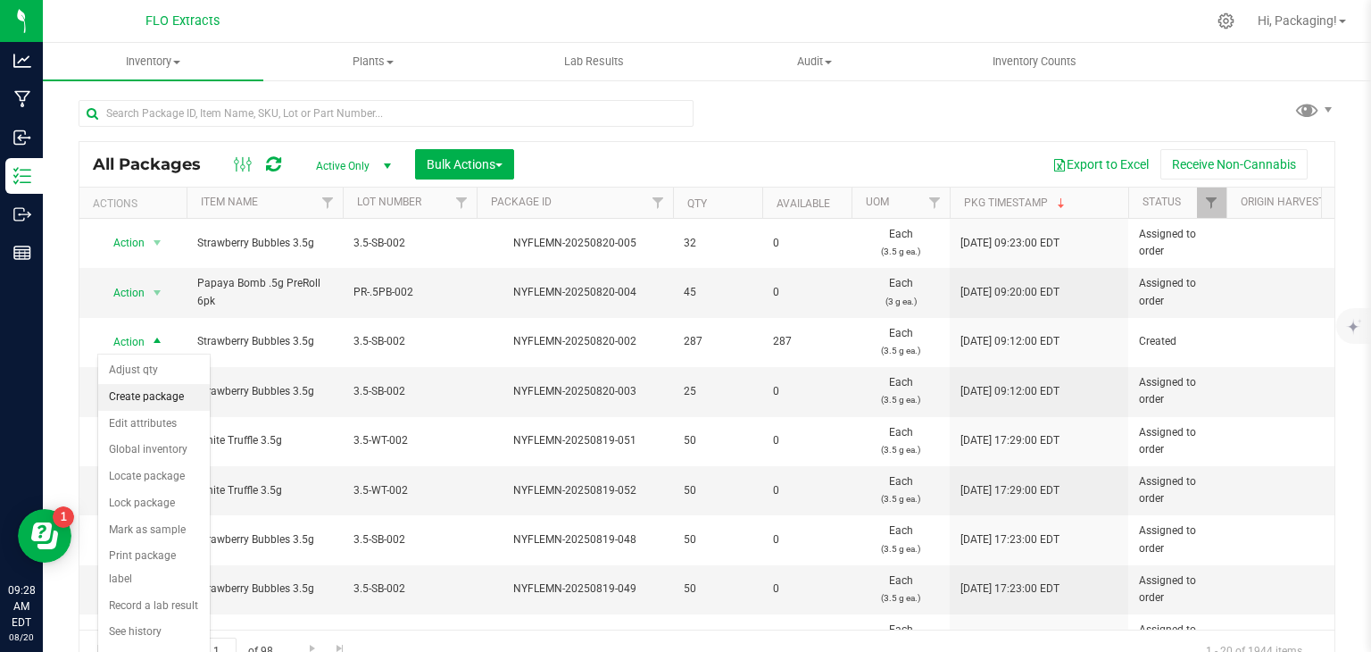
click at [176, 391] on li "Create package" at bounding box center [154, 397] width 112 height 27
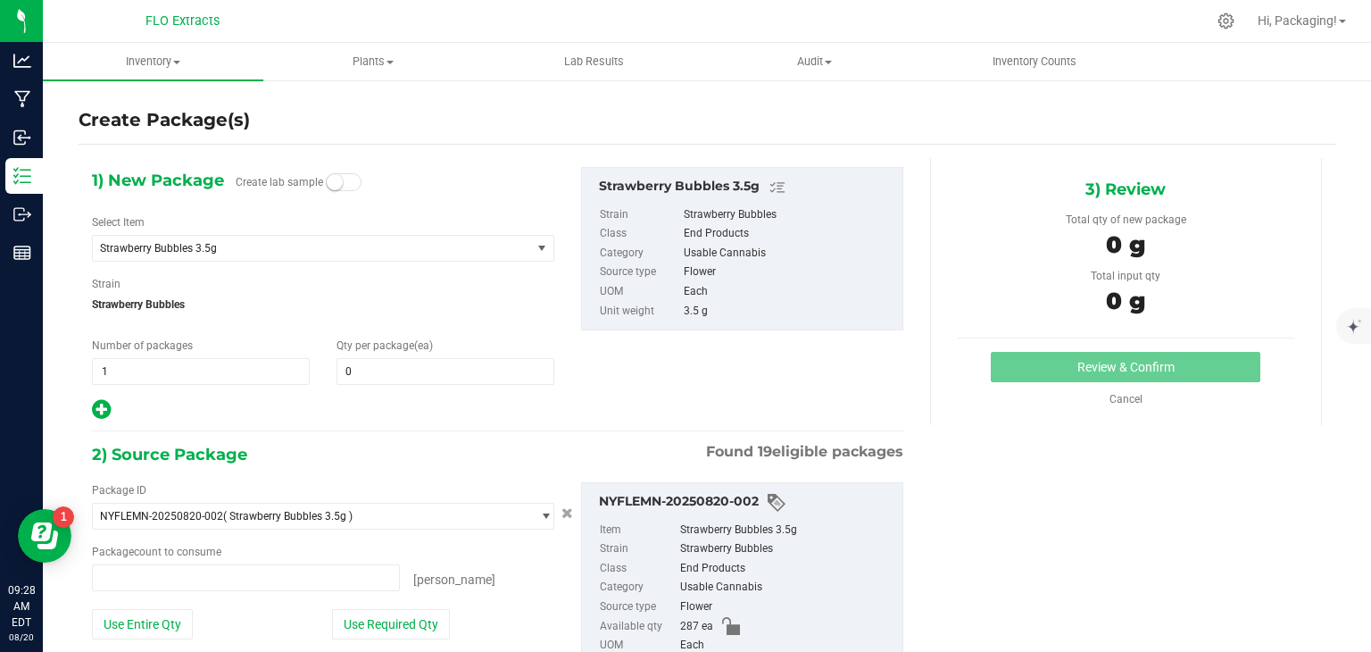
type input "0 ea"
click at [366, 372] on span at bounding box center [446, 371] width 218 height 27
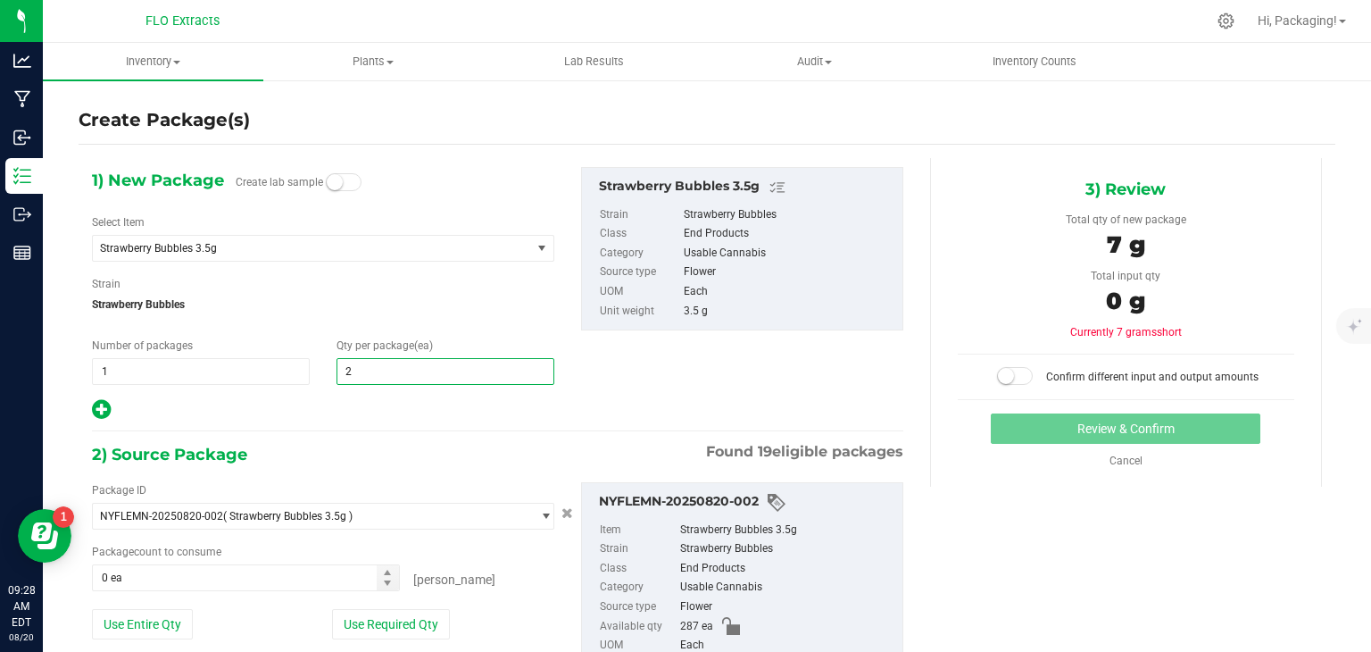
type input "25"
click at [402, 610] on button "Use Required Qty" at bounding box center [391, 624] width 118 height 30
type input "25 ea"
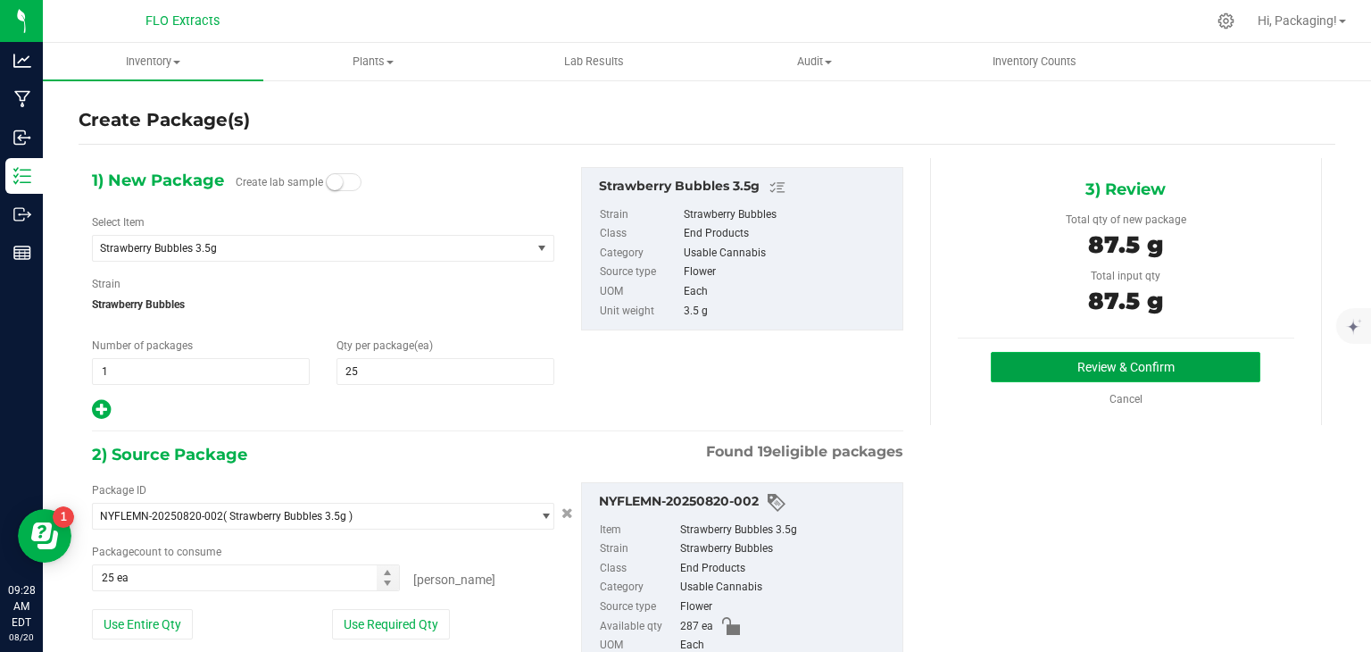
click at [1143, 354] on button "Review & Confirm" at bounding box center [1126, 367] width 270 height 30
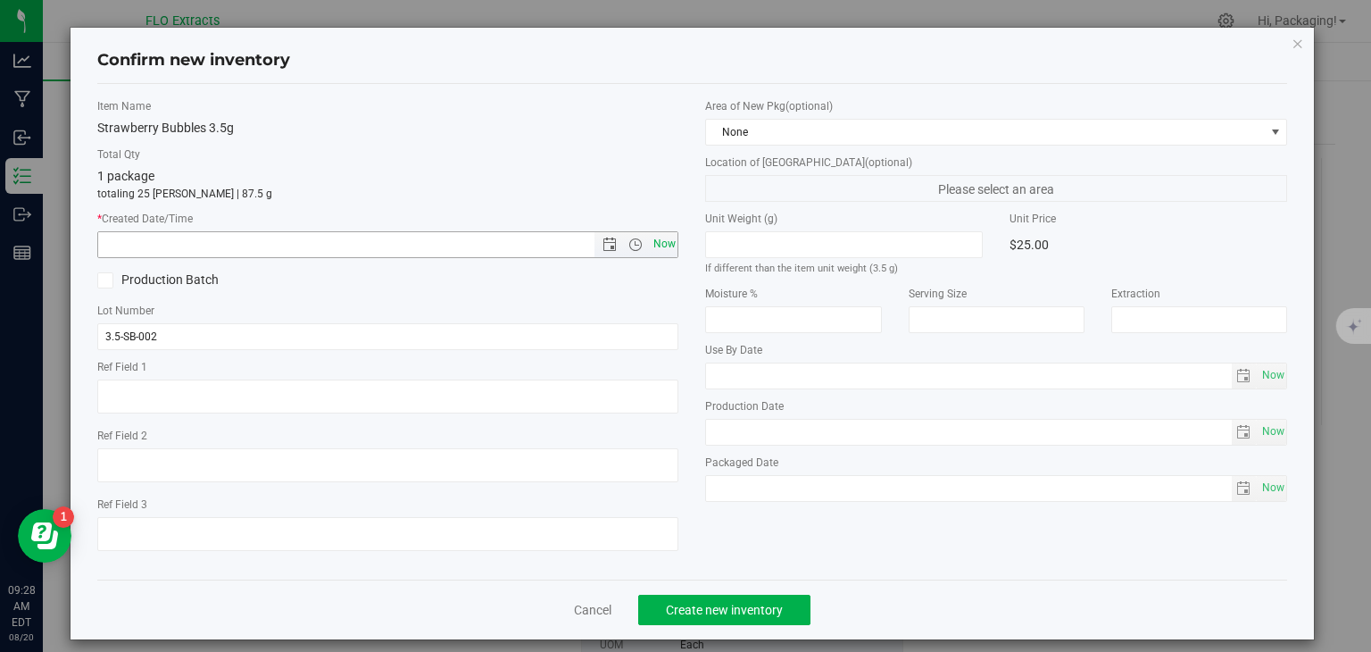
click at [651, 234] on span "Now" at bounding box center [664, 244] width 30 height 26
type input "[DATE] 9:28 AM"
click at [769, 616] on span "Create new inventory" at bounding box center [724, 610] width 117 height 14
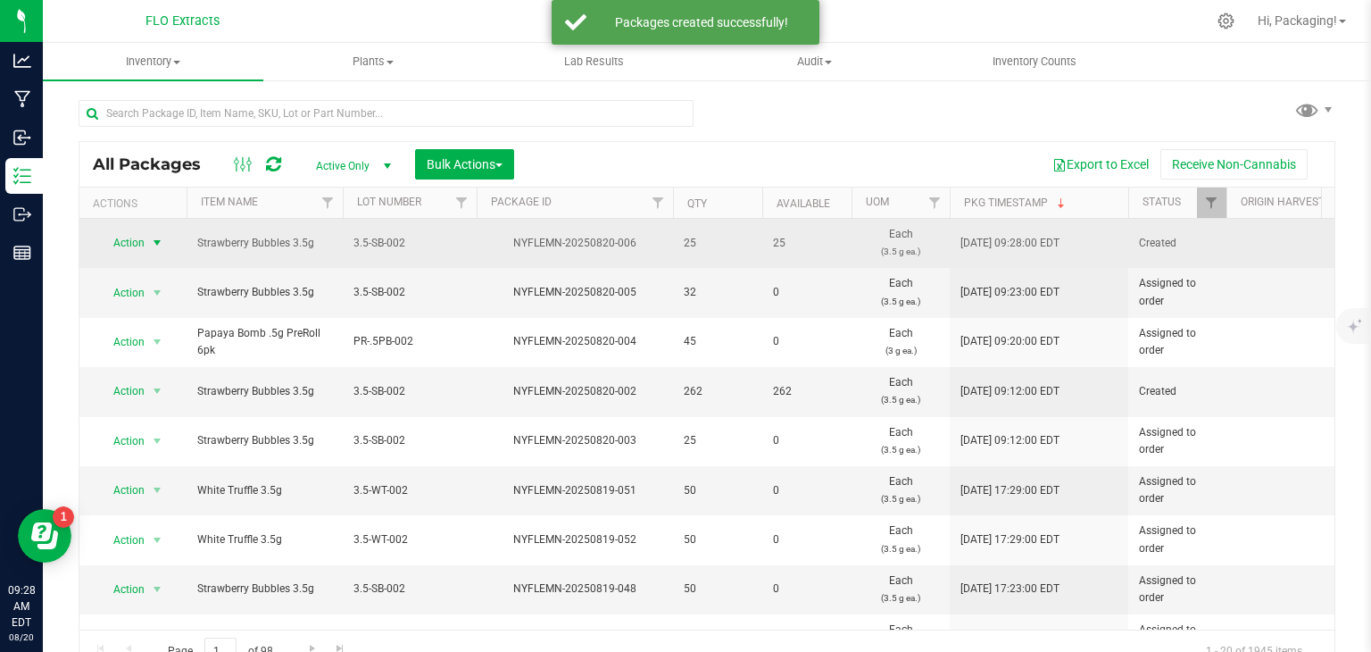
click at [129, 245] on span "Action" at bounding box center [121, 242] width 48 height 25
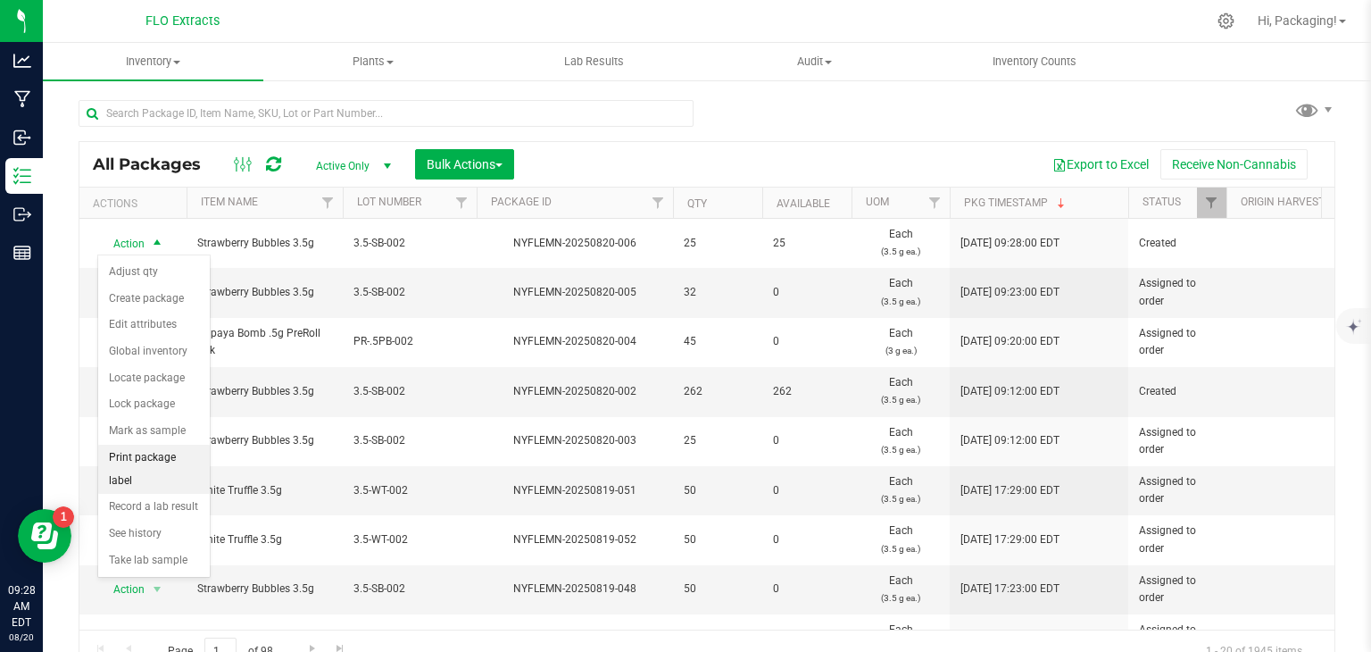
click at [198, 453] on li "Print package label" at bounding box center [154, 469] width 112 height 49
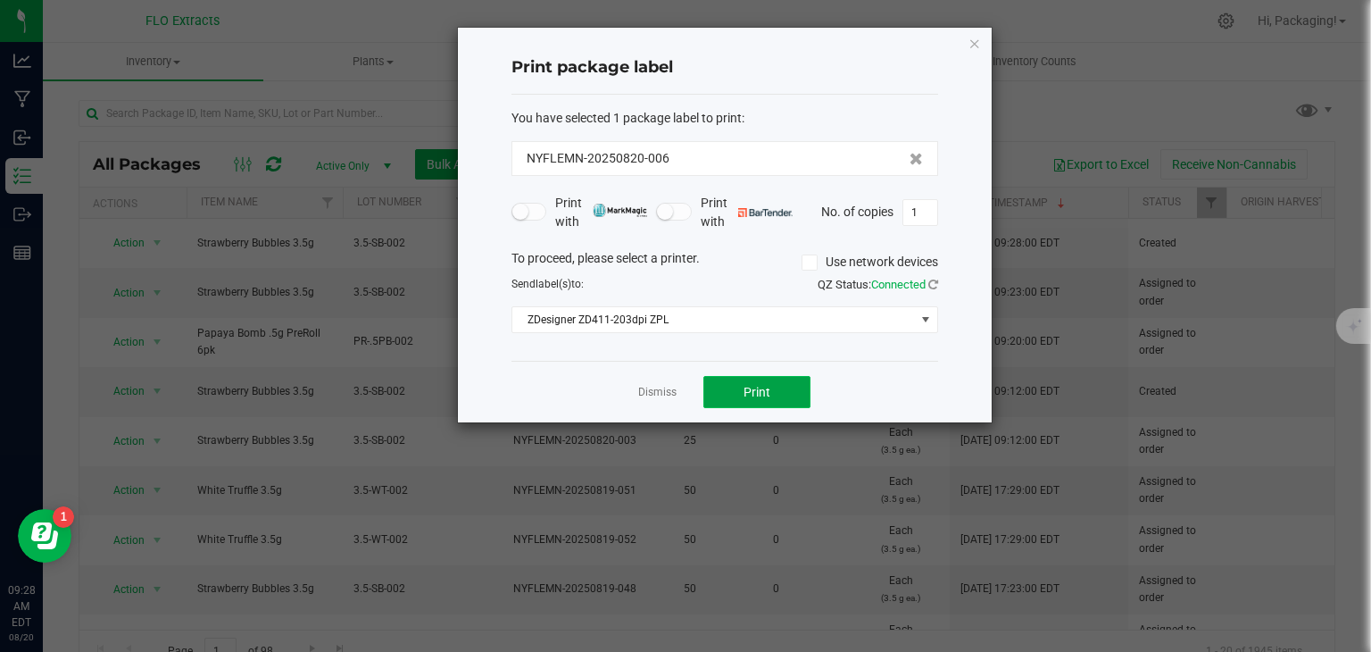
click at [730, 390] on button "Print" at bounding box center [756, 392] width 107 height 32
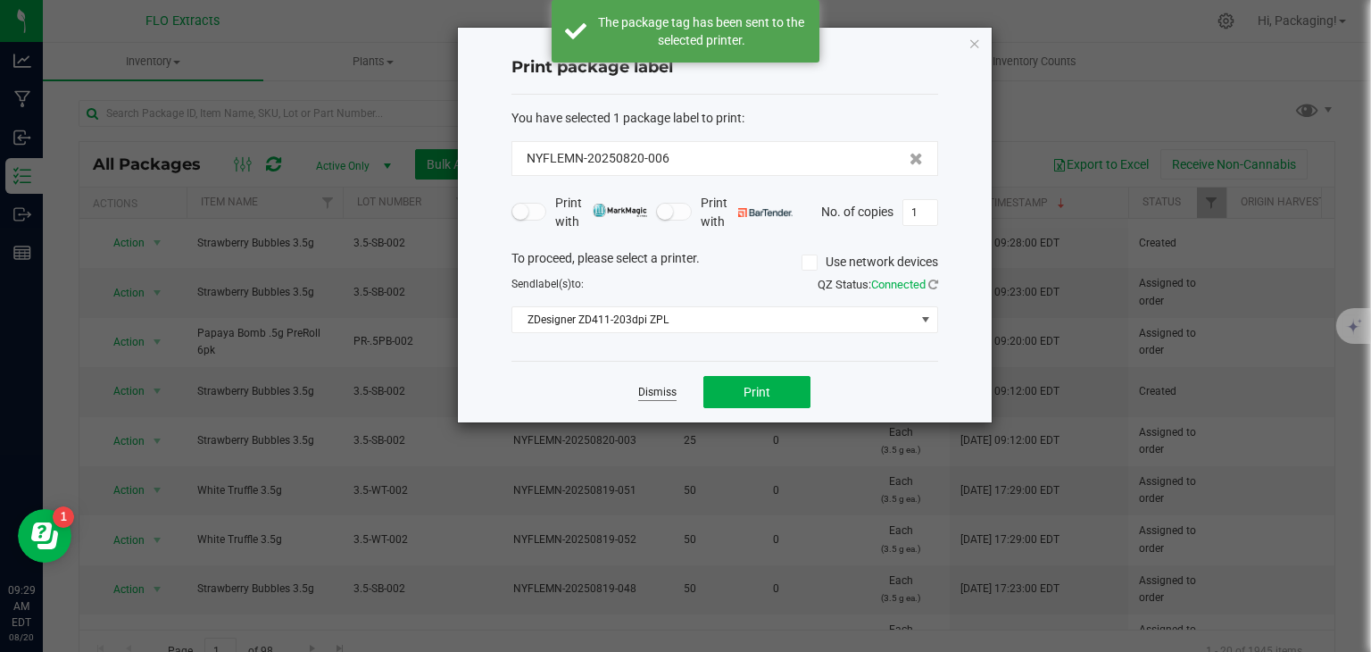
click at [669, 388] on link "Dismiss" at bounding box center [657, 392] width 38 height 15
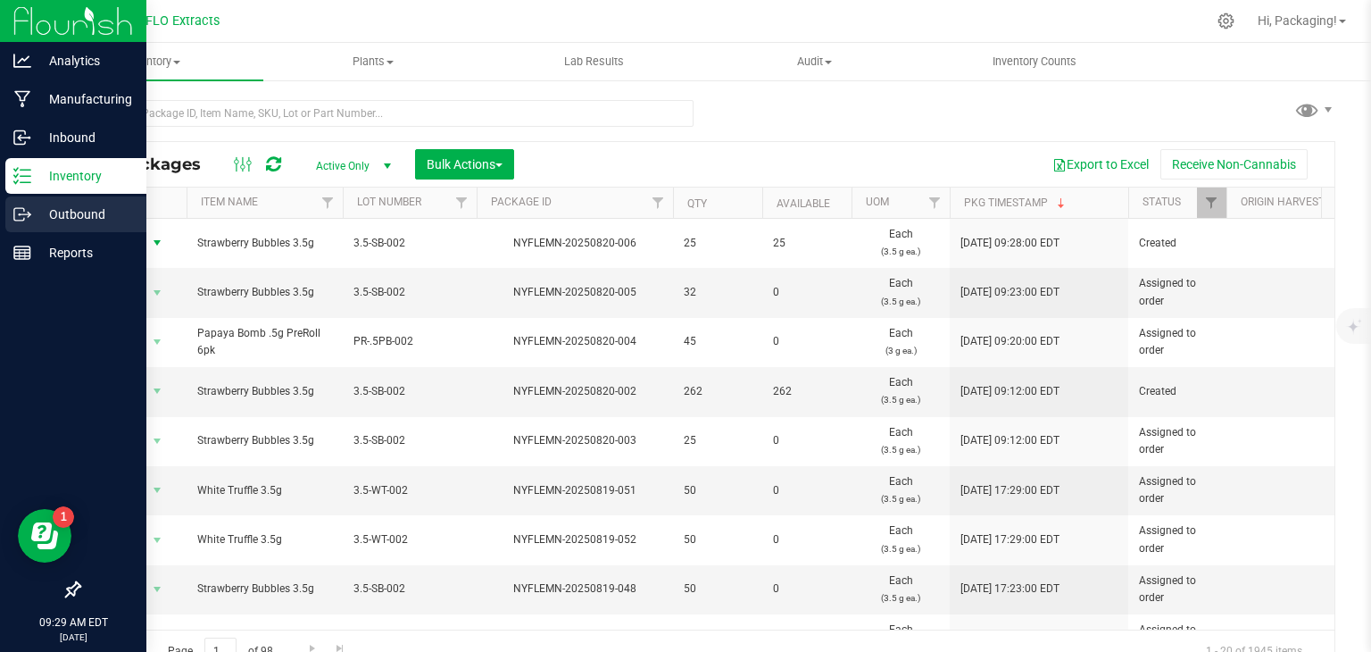
click at [63, 216] on p "Outbound" at bounding box center [84, 214] width 107 height 21
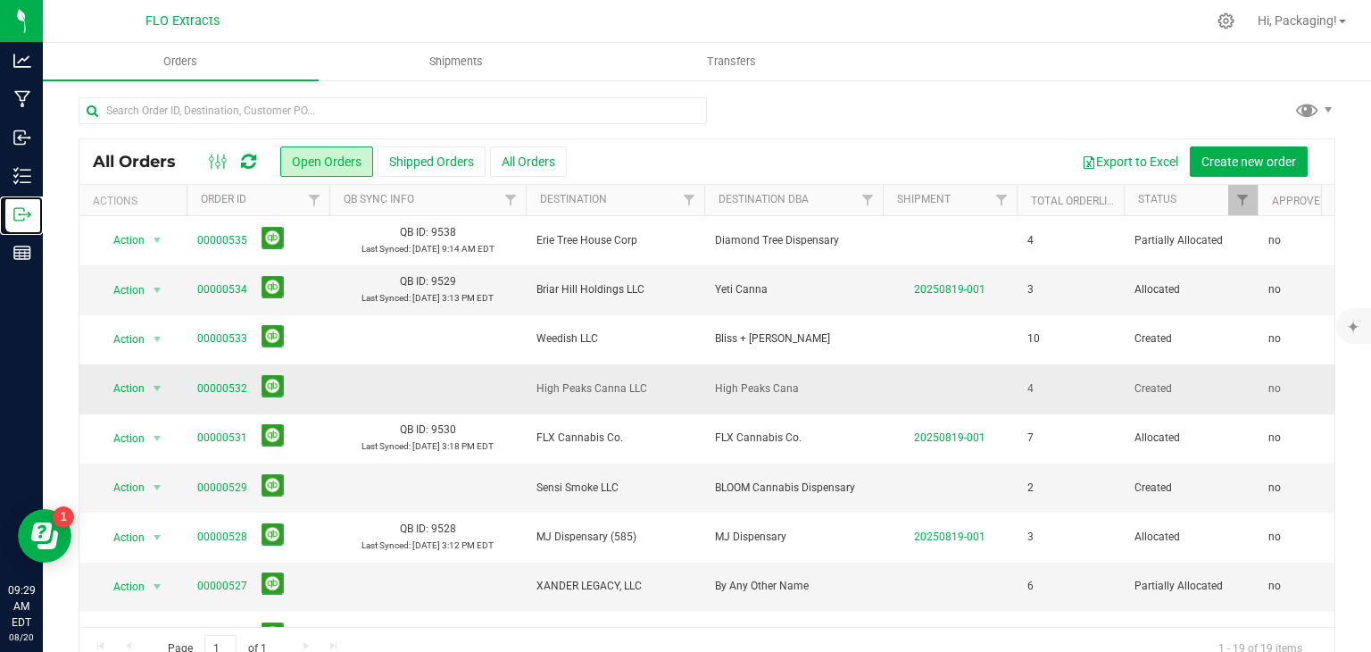
scroll to position [143, 0]
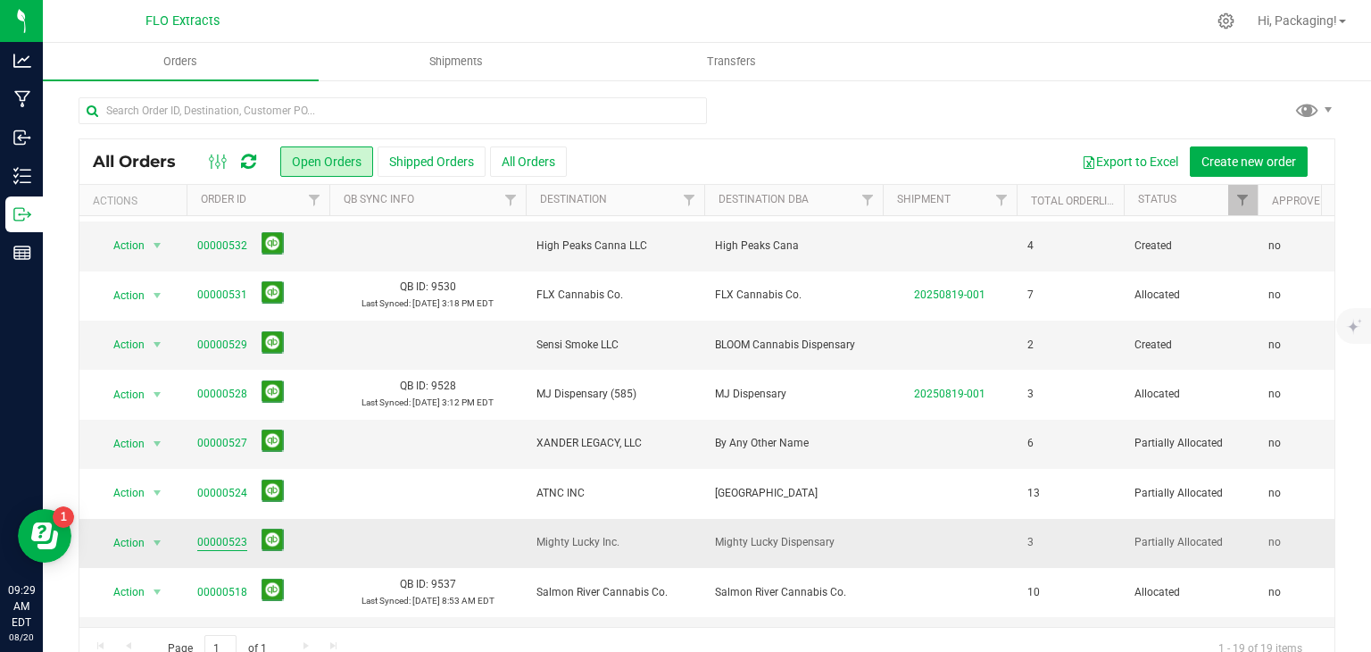
click at [214, 540] on link "00000523" at bounding box center [222, 542] width 50 height 17
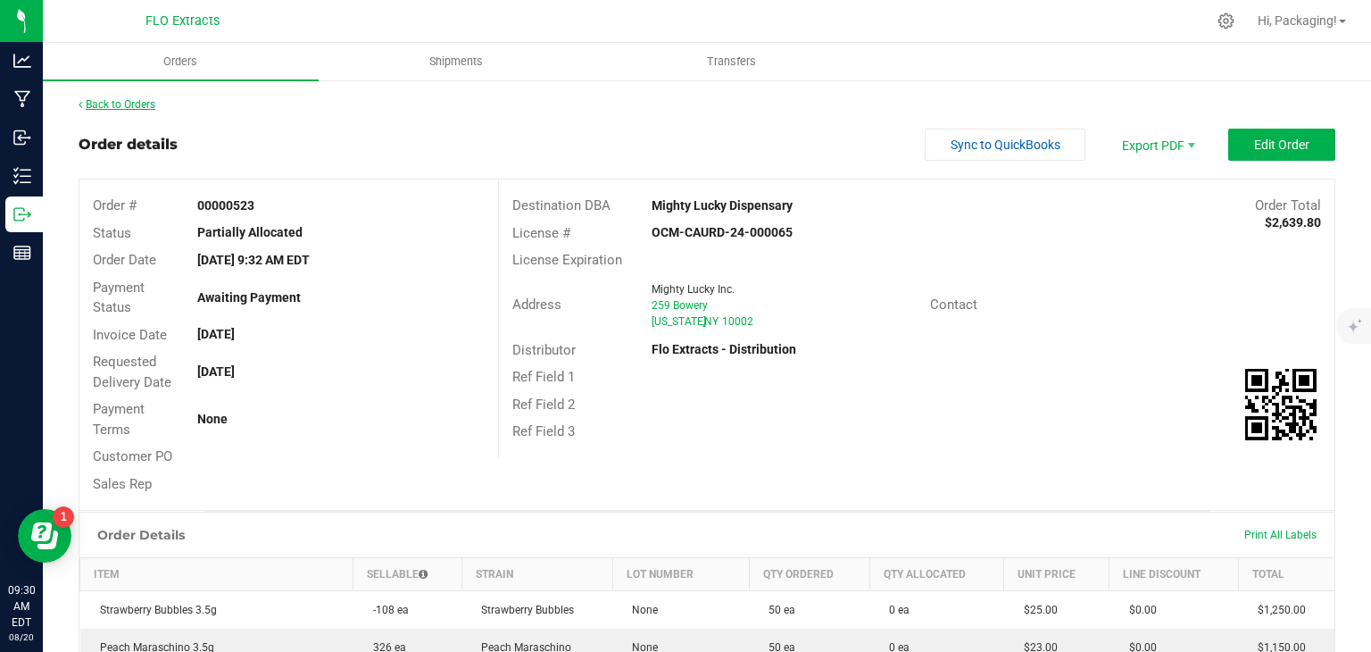
click at [103, 108] on link "Back to Orders" at bounding box center [117, 104] width 77 height 12
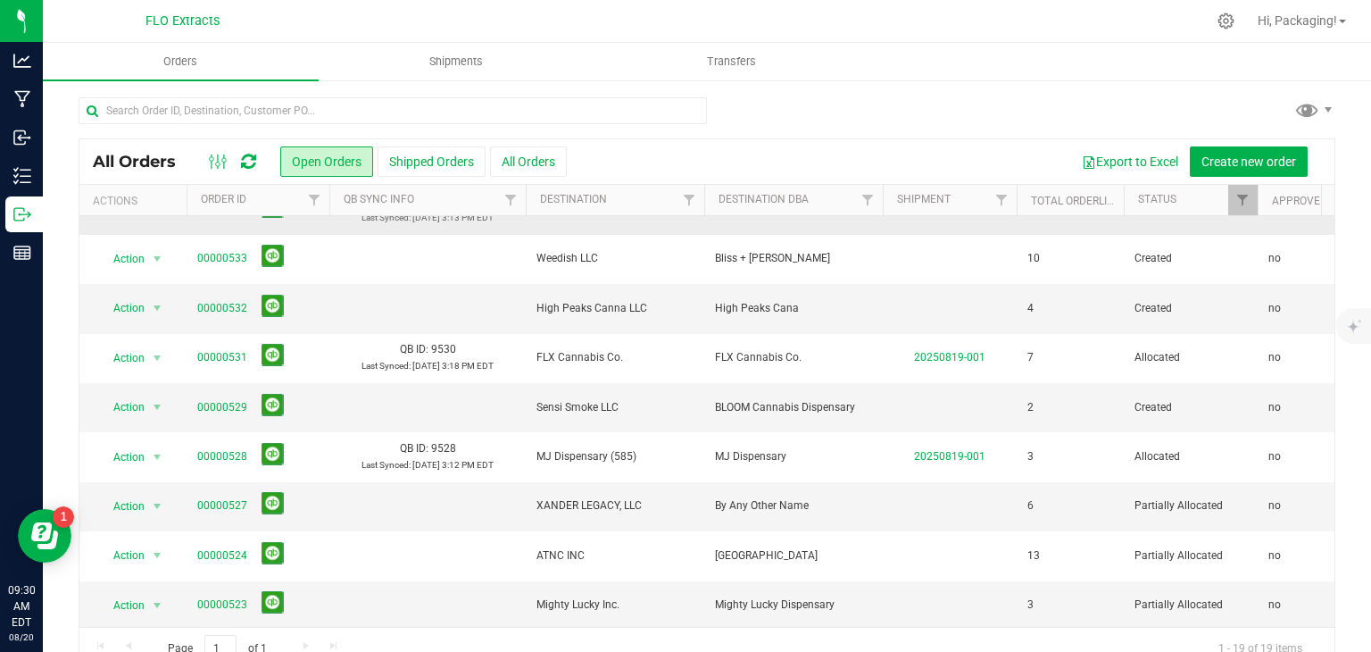
scroll to position [96, 0]
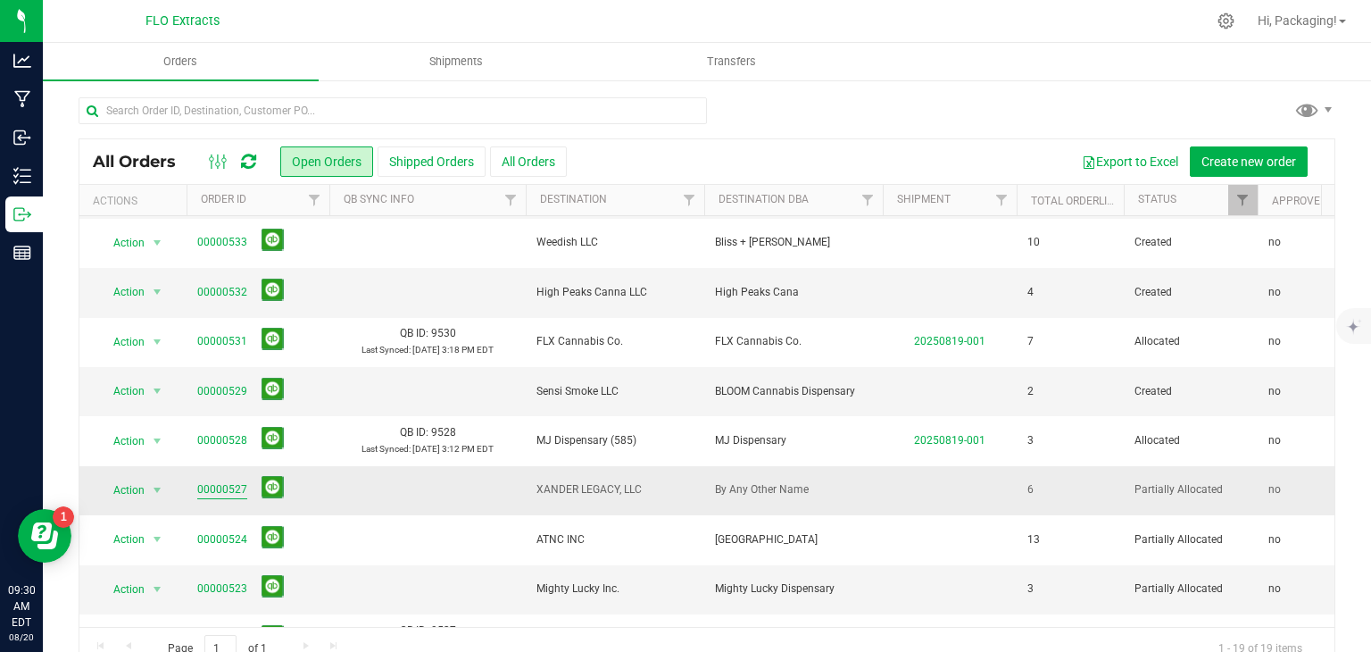
click at [206, 483] on link "00000527" at bounding box center [222, 489] width 50 height 17
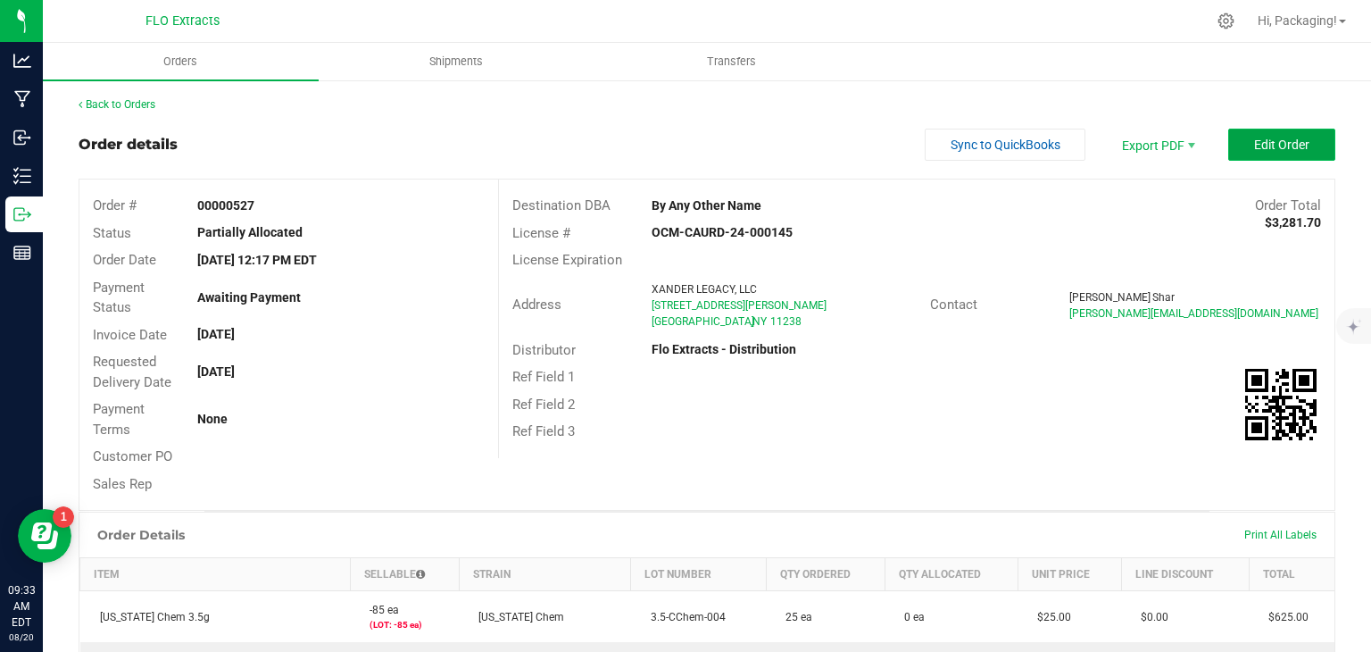
click at [1228, 145] on button "Edit Order" at bounding box center [1281, 145] width 107 height 32
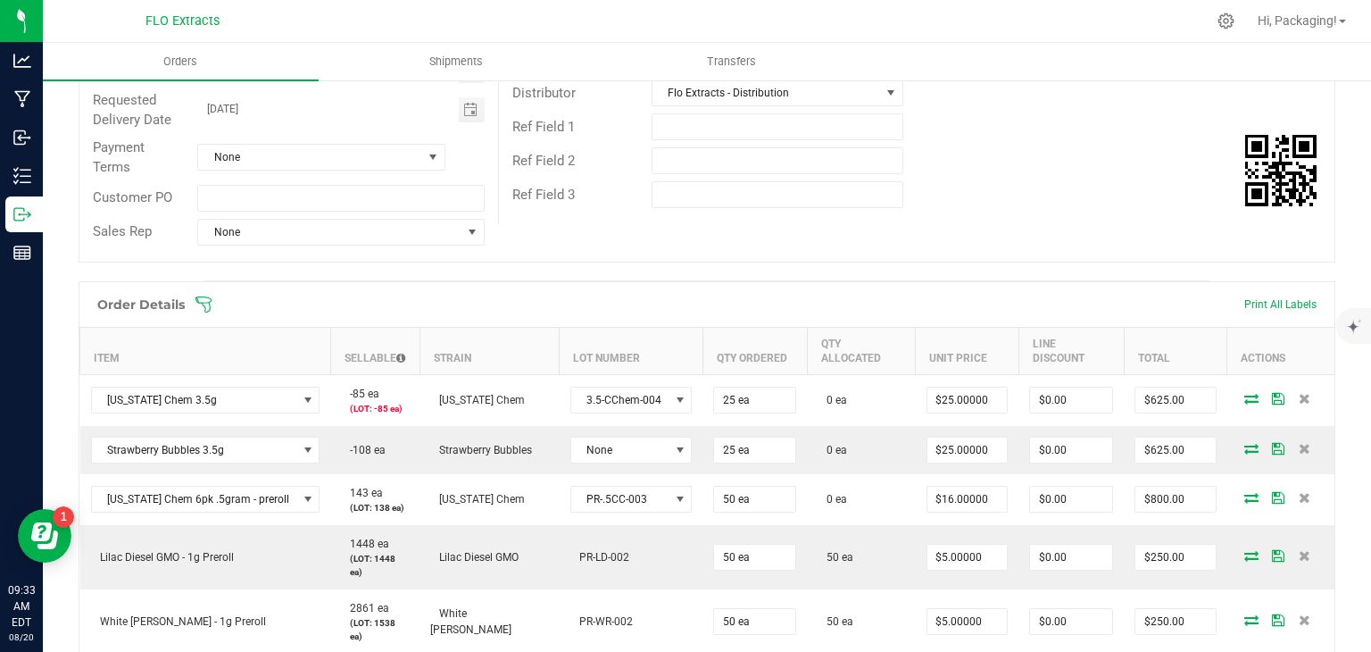
scroll to position [270, 0]
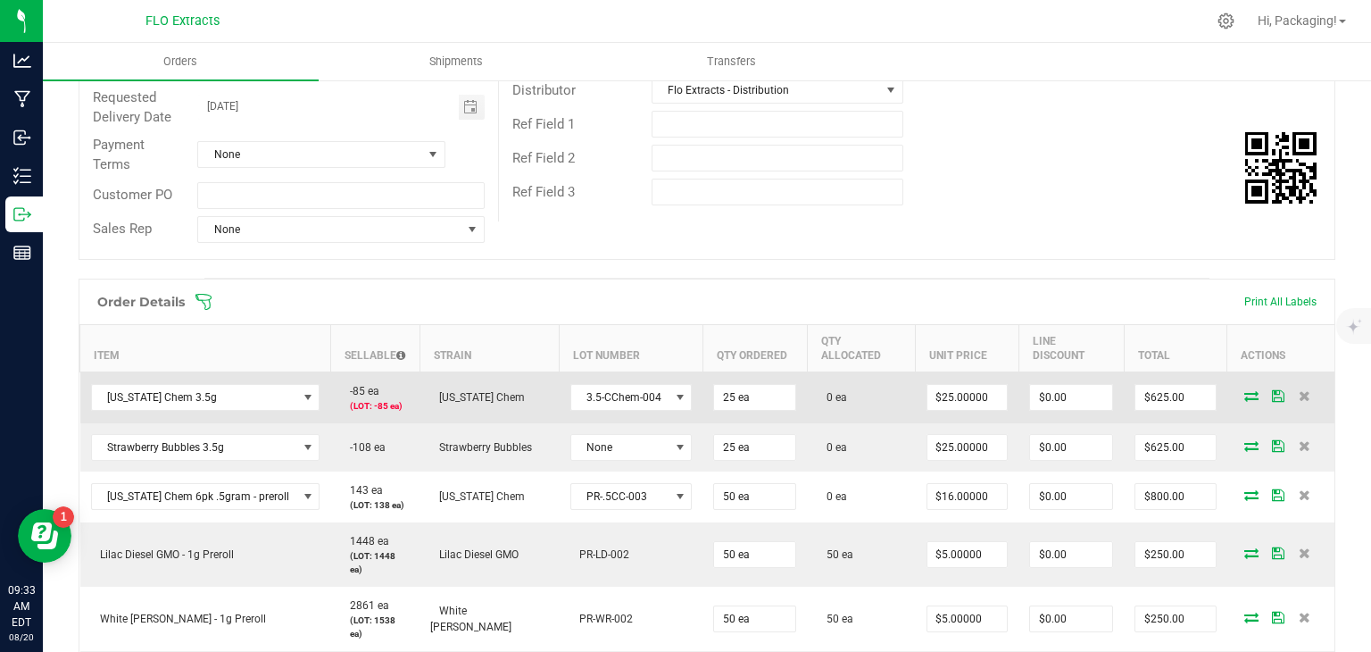
click at [1244, 390] on icon at bounding box center [1251, 395] width 14 height 11
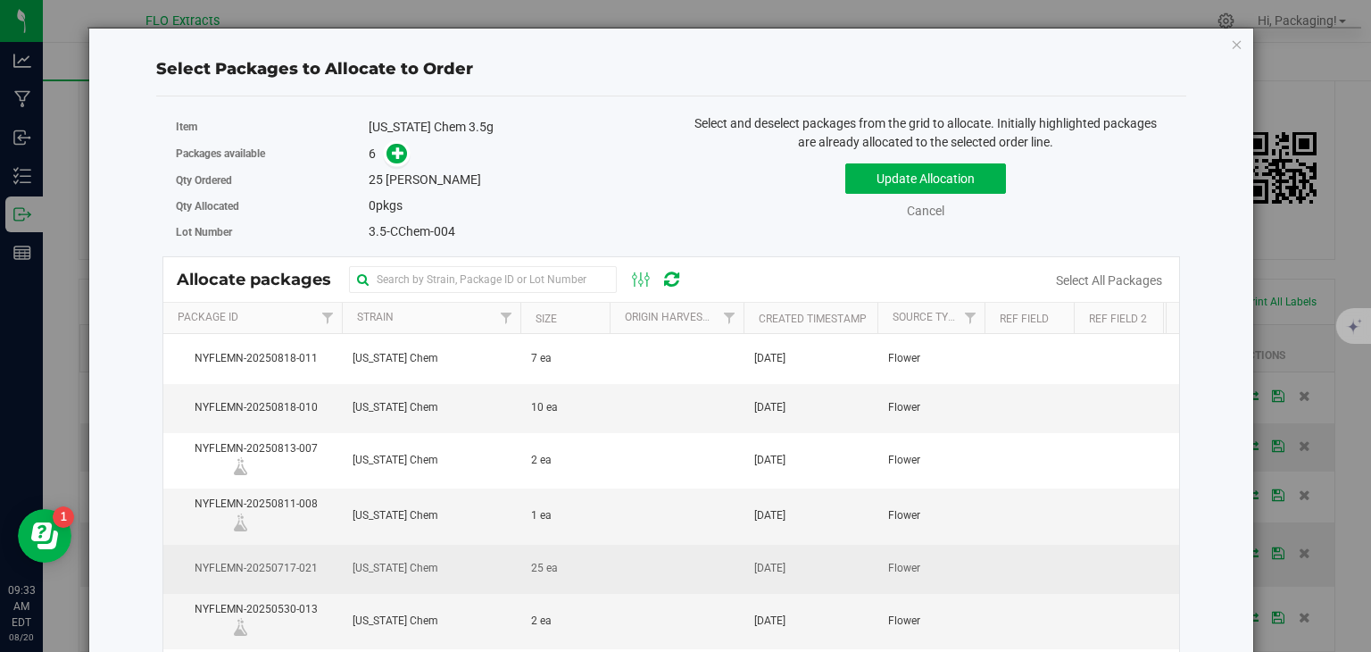
click at [396, 566] on span "[US_STATE] Chem" at bounding box center [396, 568] width 86 height 17
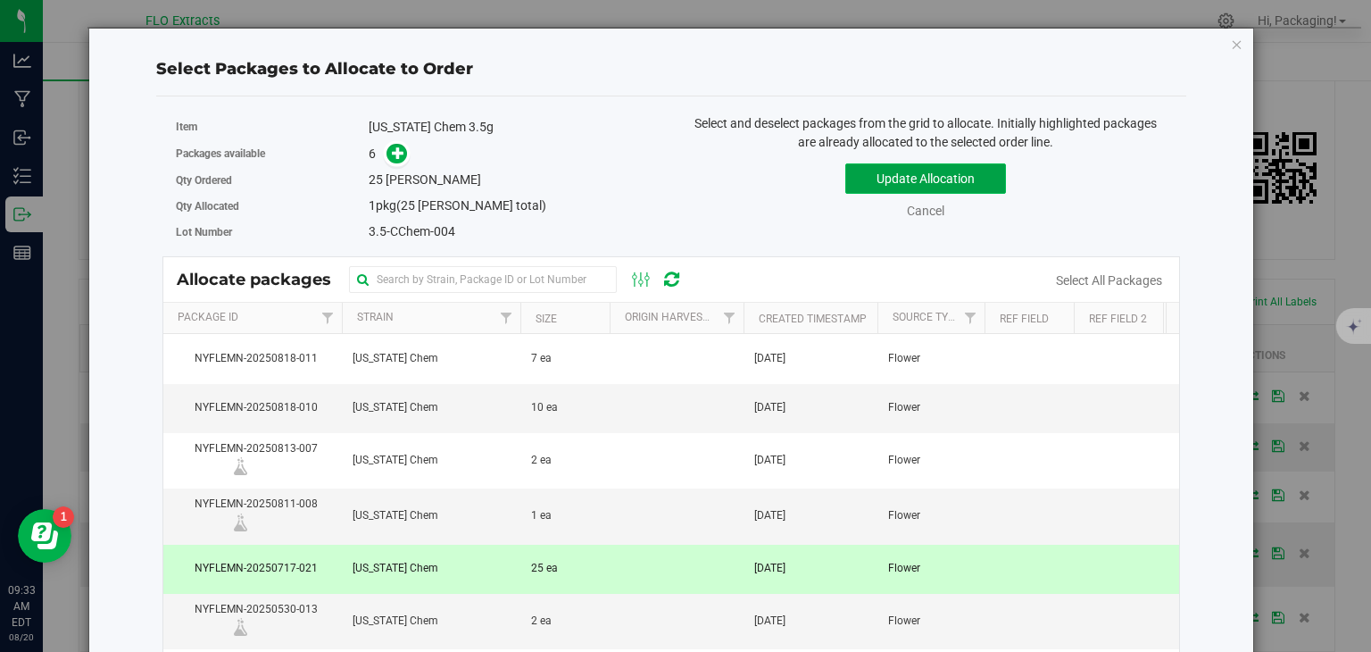
click at [966, 181] on button "Update Allocation" at bounding box center [925, 178] width 161 height 30
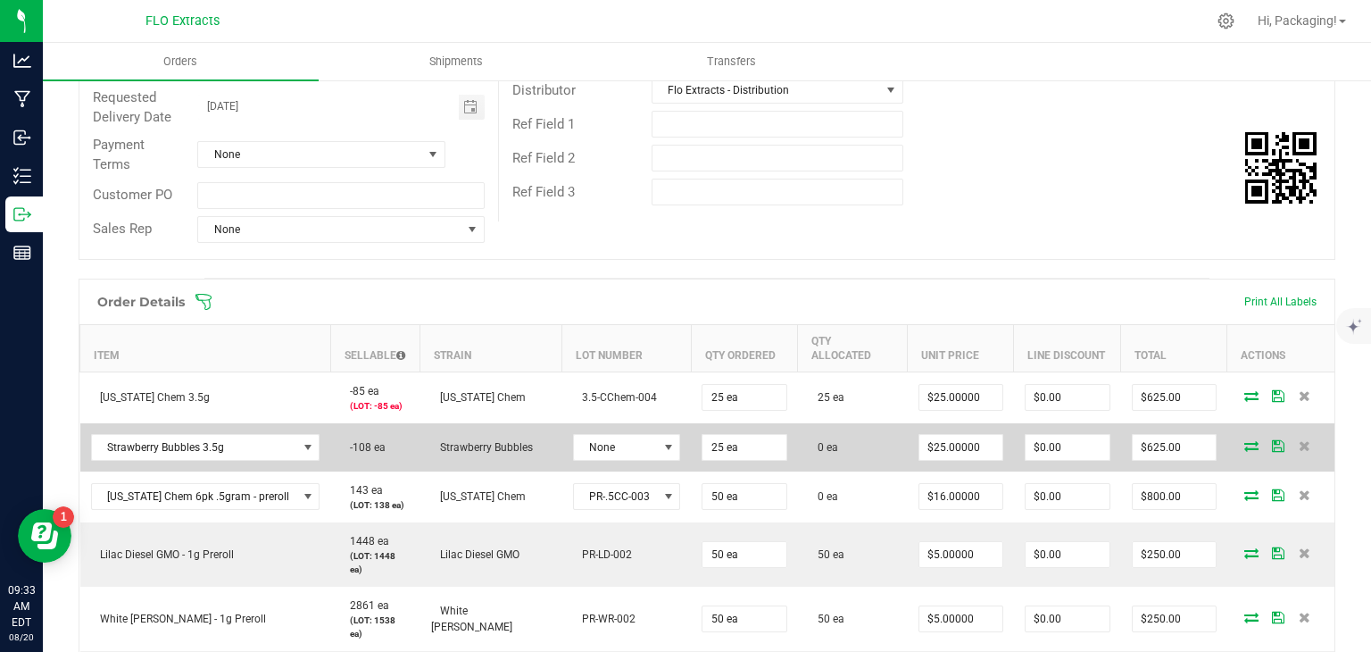
click at [1238, 440] on span at bounding box center [1251, 445] width 27 height 11
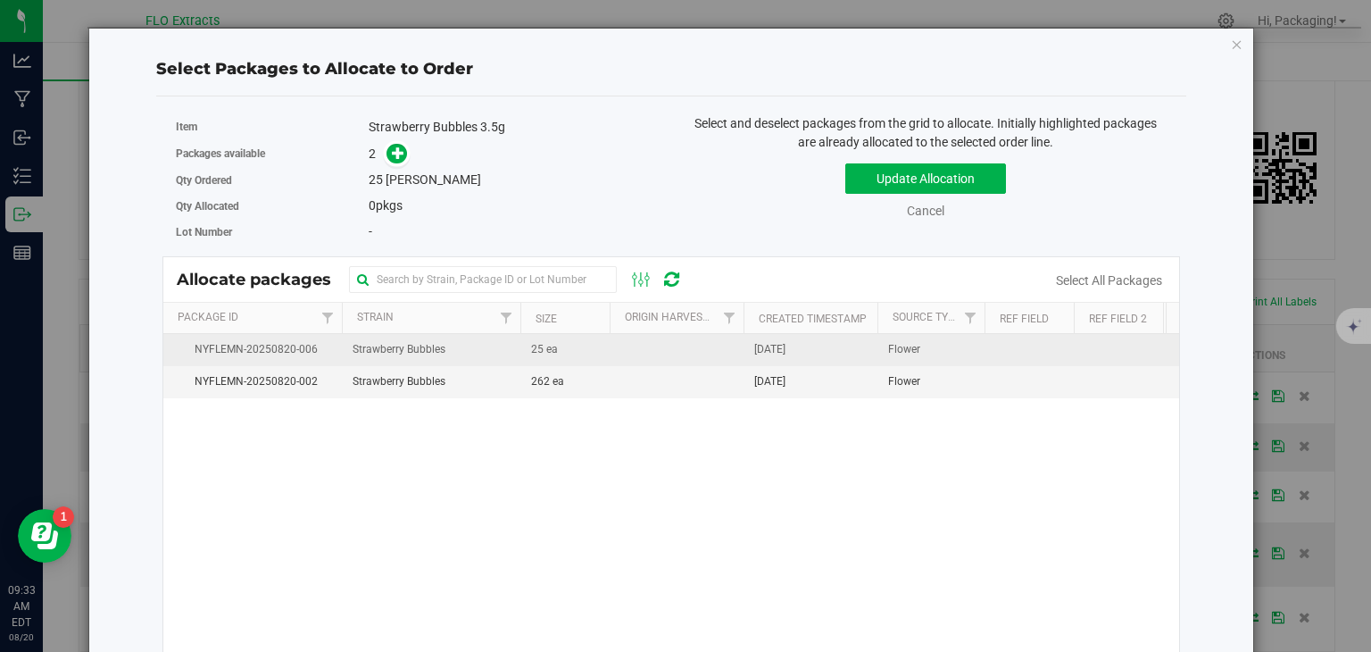
click at [910, 347] on span "Flower" at bounding box center [904, 349] width 32 height 17
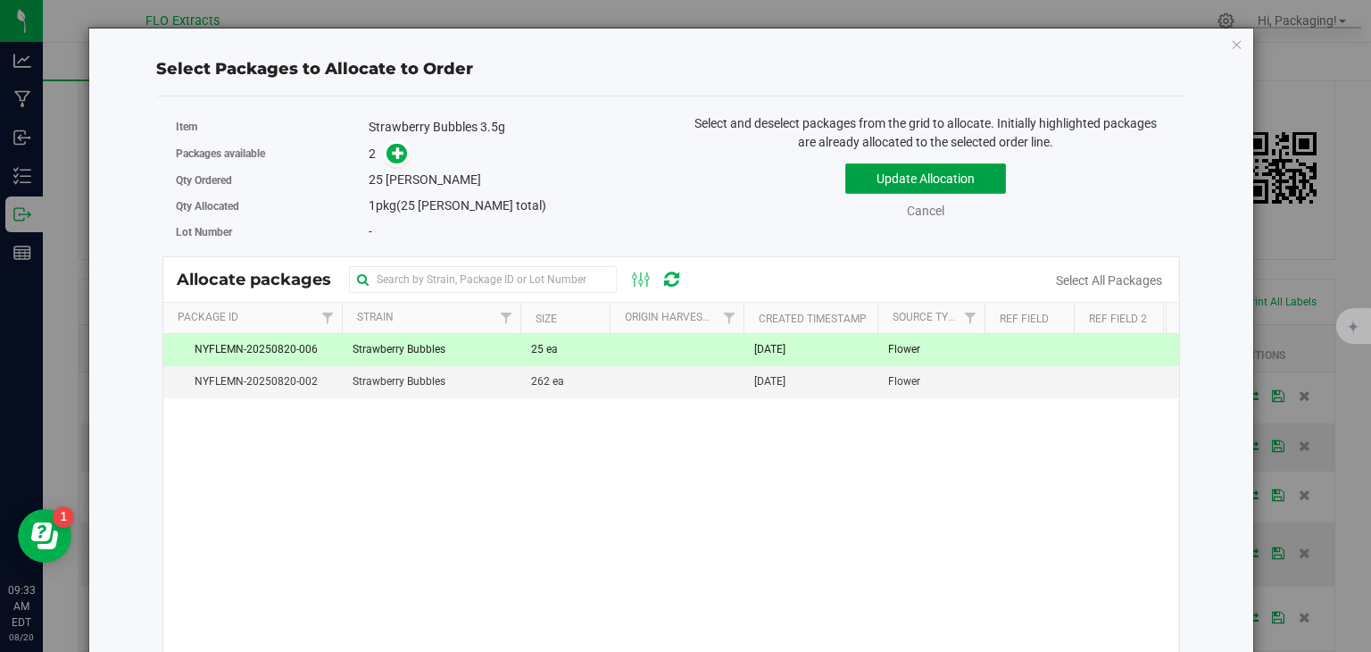
click at [971, 183] on button "Update Allocation" at bounding box center [925, 178] width 161 height 30
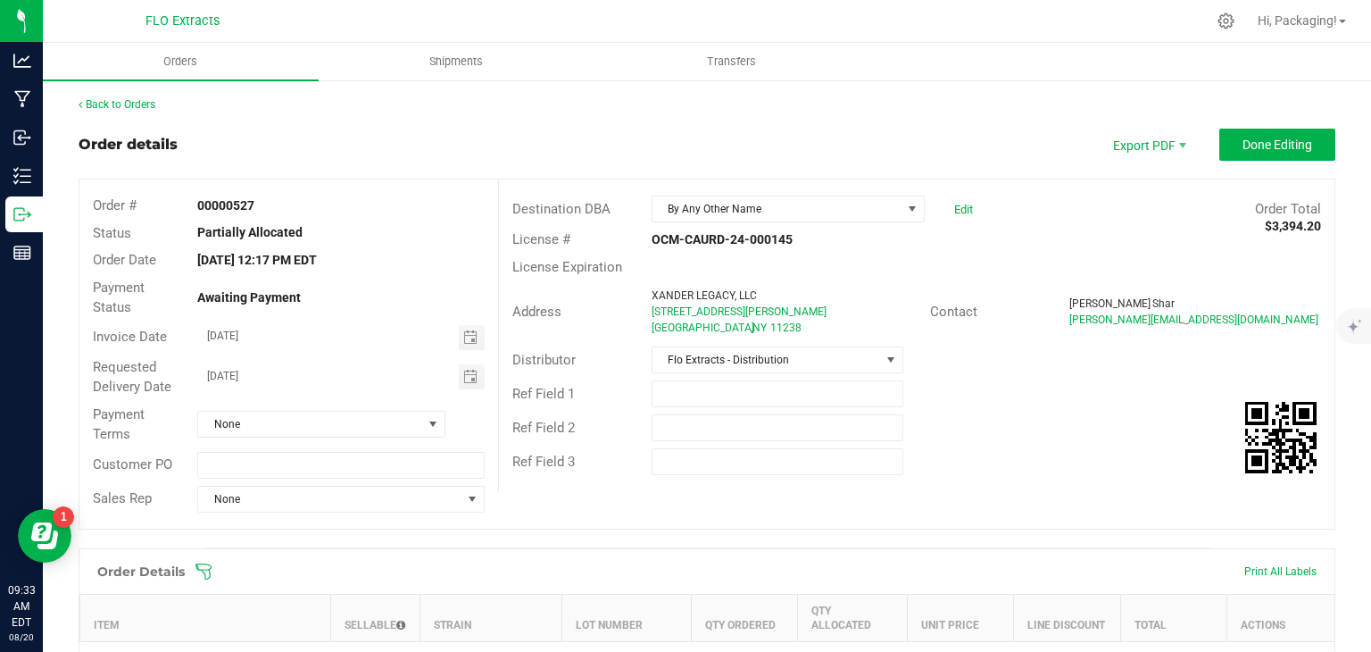
scroll to position [0, 0]
click at [110, 103] on link "Back to Orders" at bounding box center [117, 104] width 77 height 12
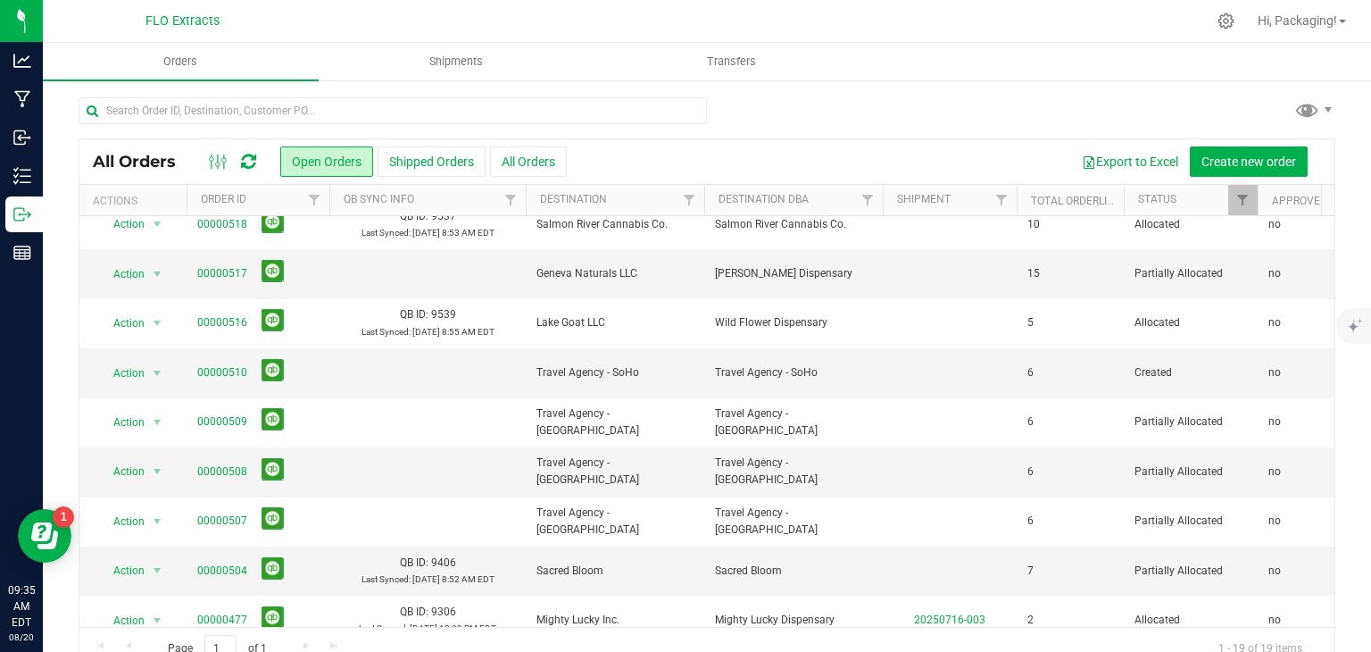
scroll to position [538, 0]
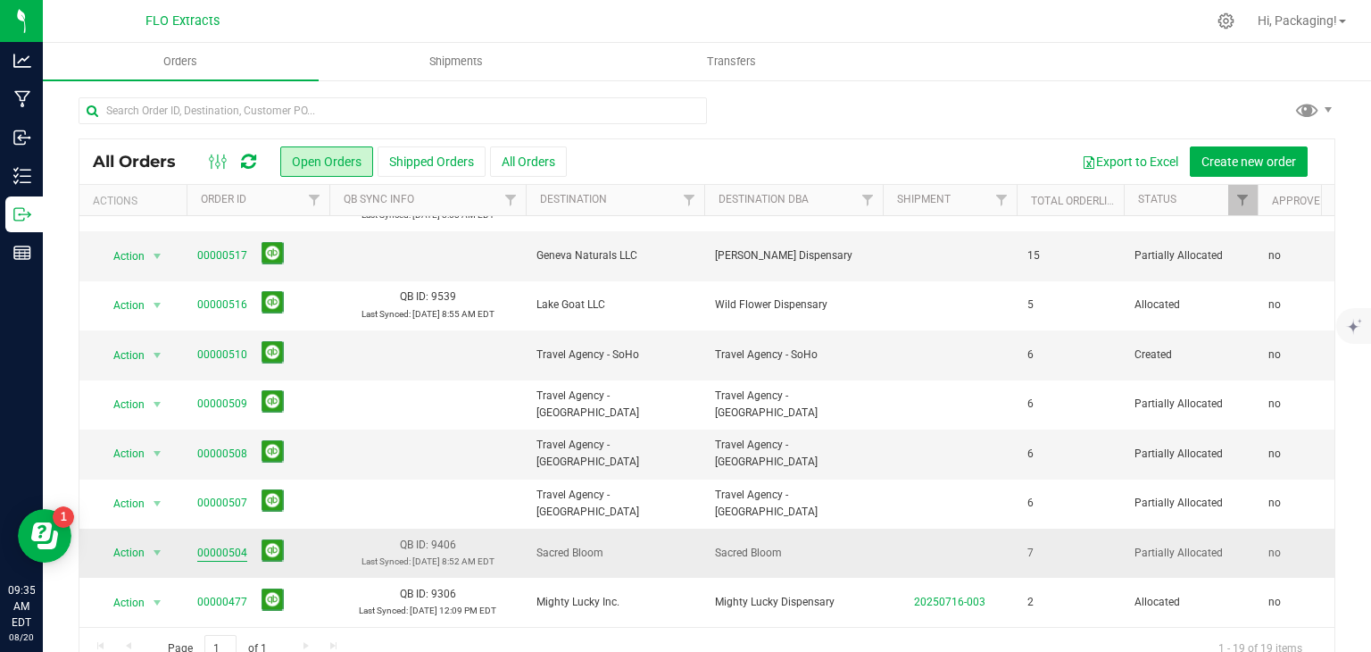
click at [220, 545] on link "00000504" at bounding box center [222, 553] width 50 height 17
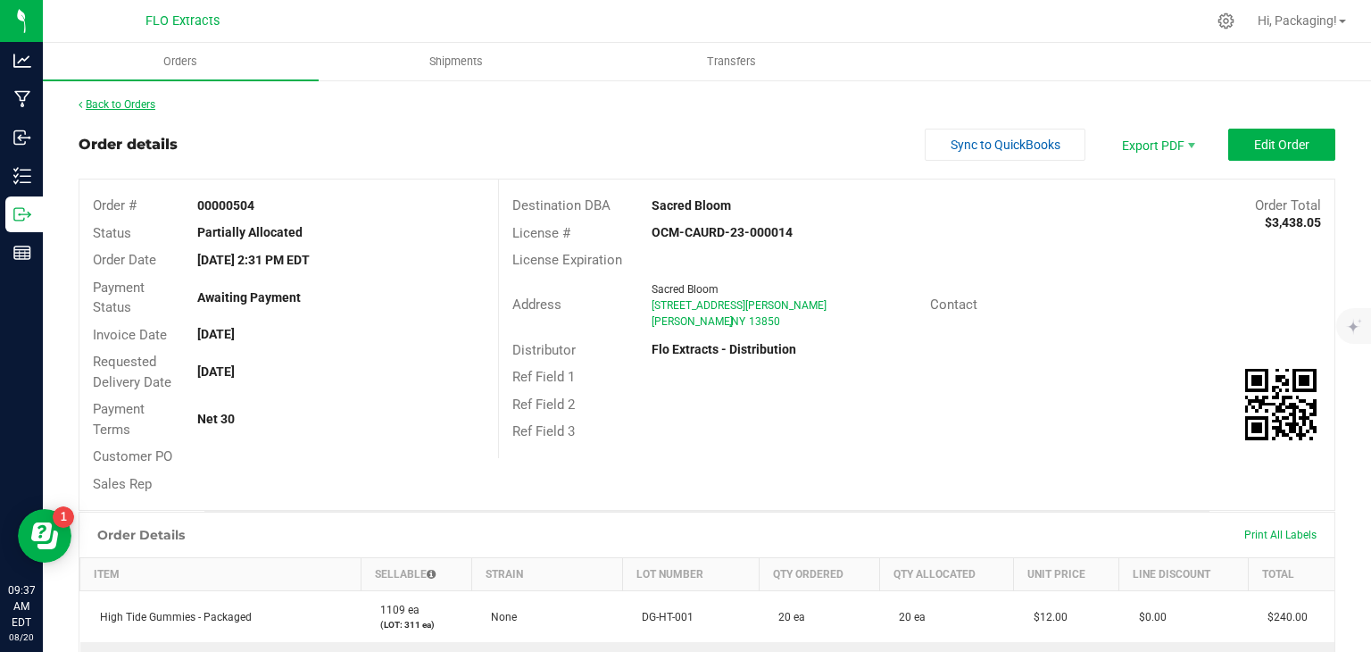
click at [118, 101] on link "Back to Orders" at bounding box center [117, 104] width 77 height 12
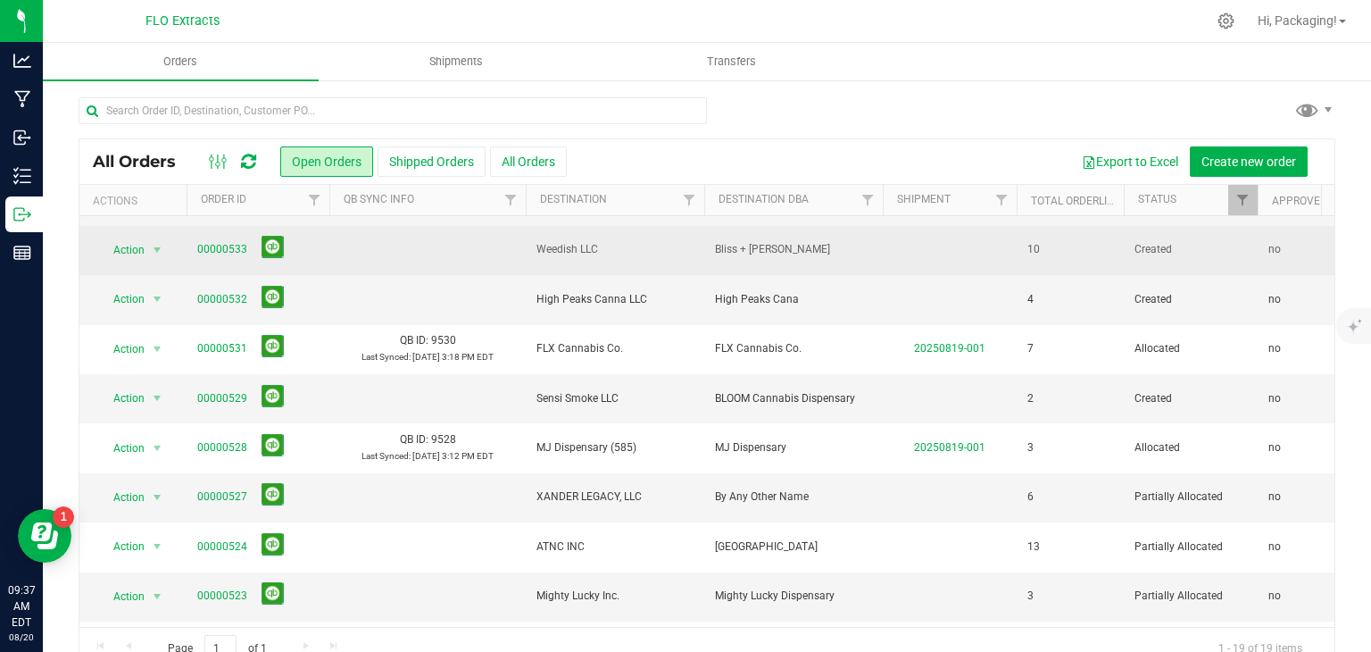
scroll to position [93, 0]
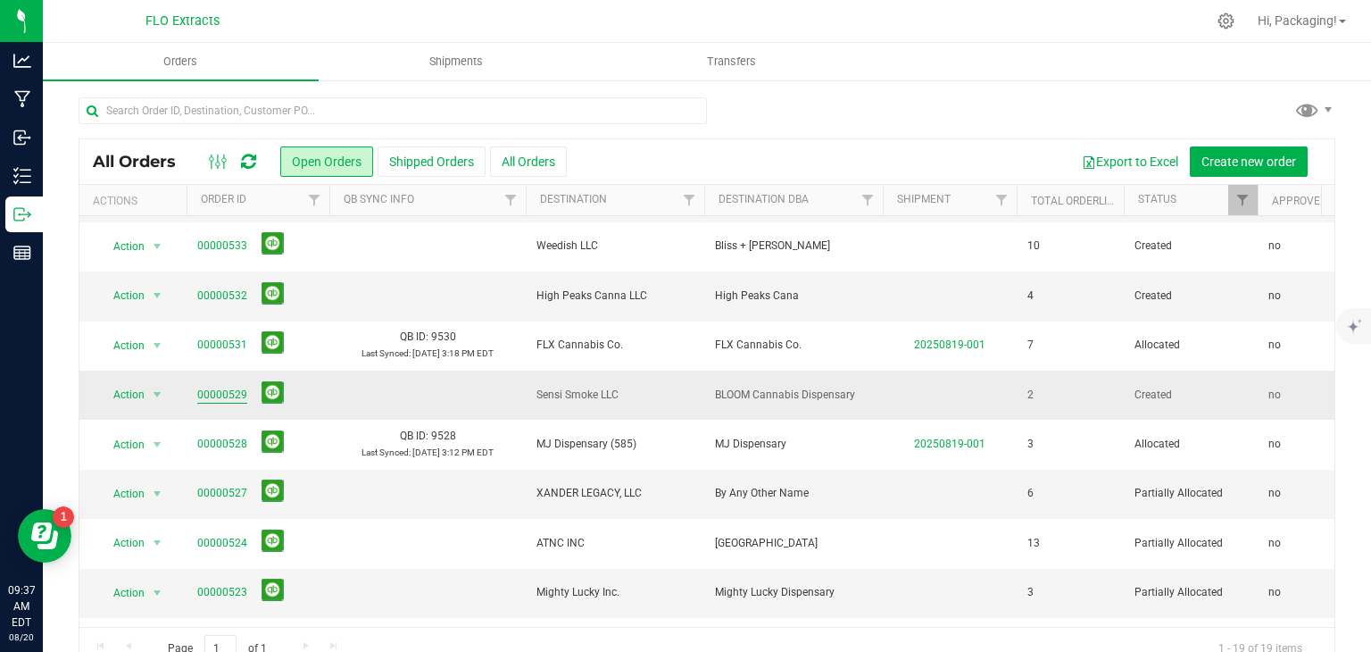
click at [221, 393] on link "00000529" at bounding box center [222, 395] width 50 height 17
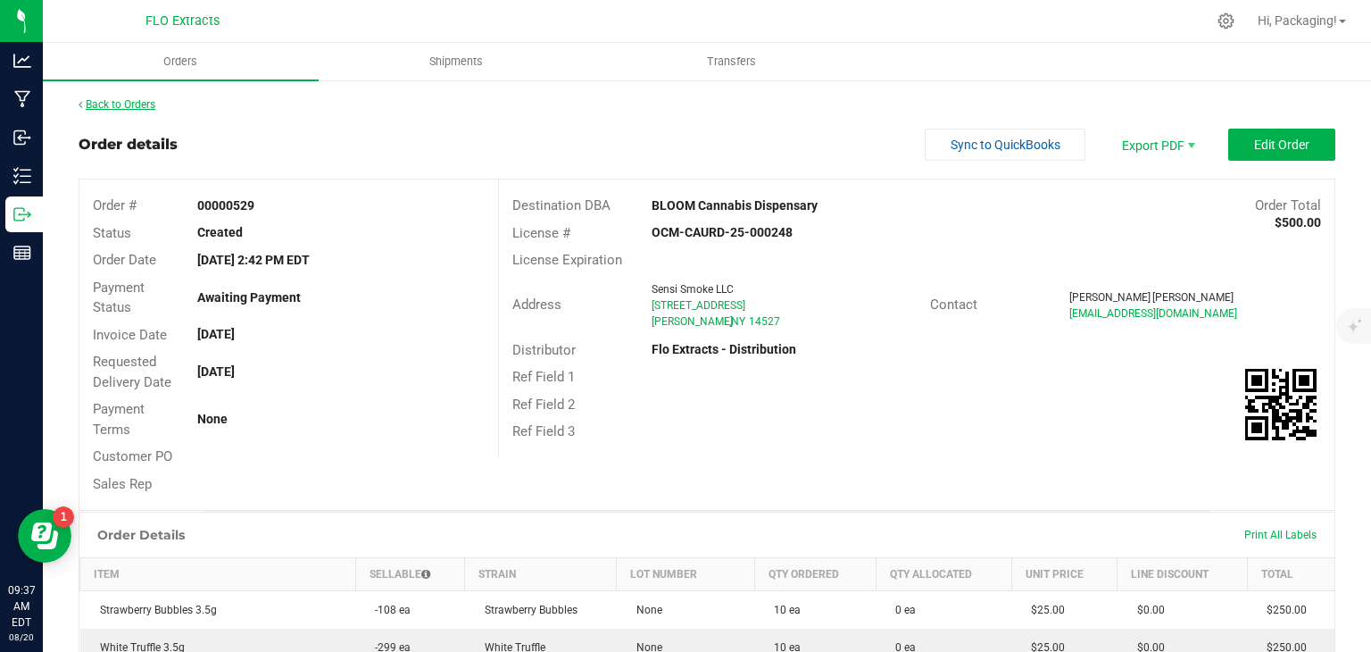
click at [136, 103] on link "Back to Orders" at bounding box center [117, 104] width 77 height 12
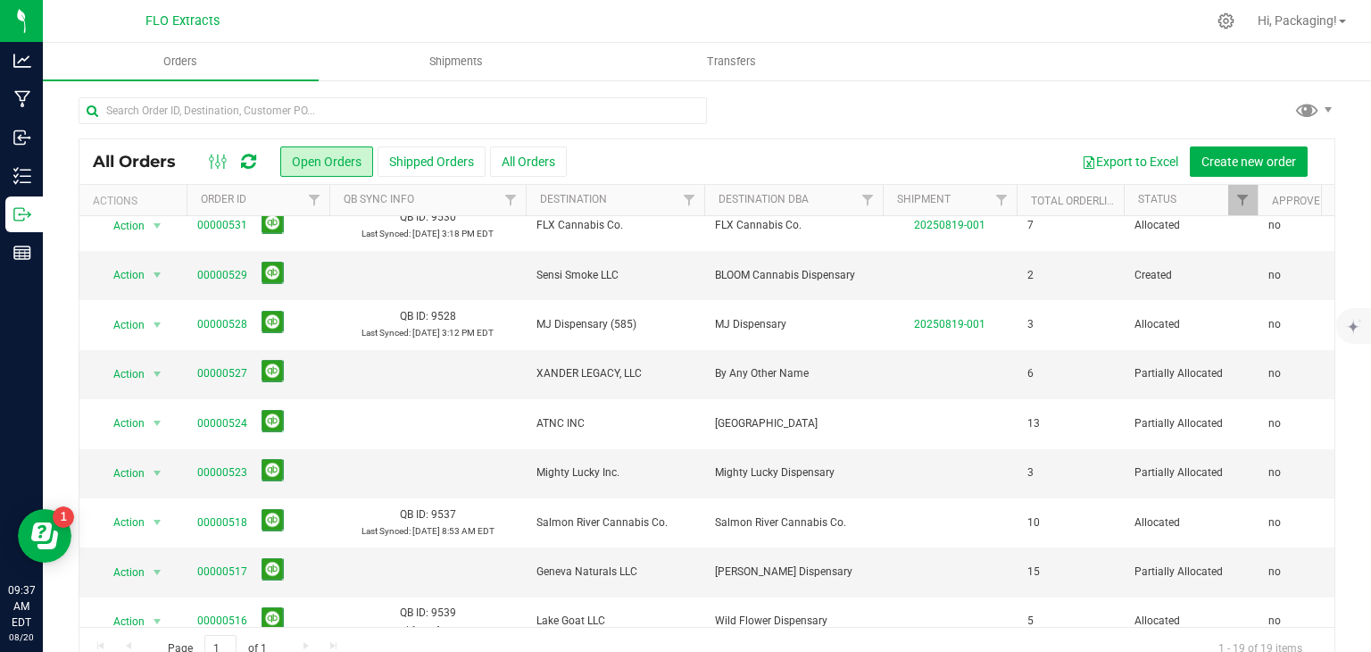
scroll to position [212, 0]
click at [221, 475] on link "00000523" at bounding box center [222, 472] width 50 height 17
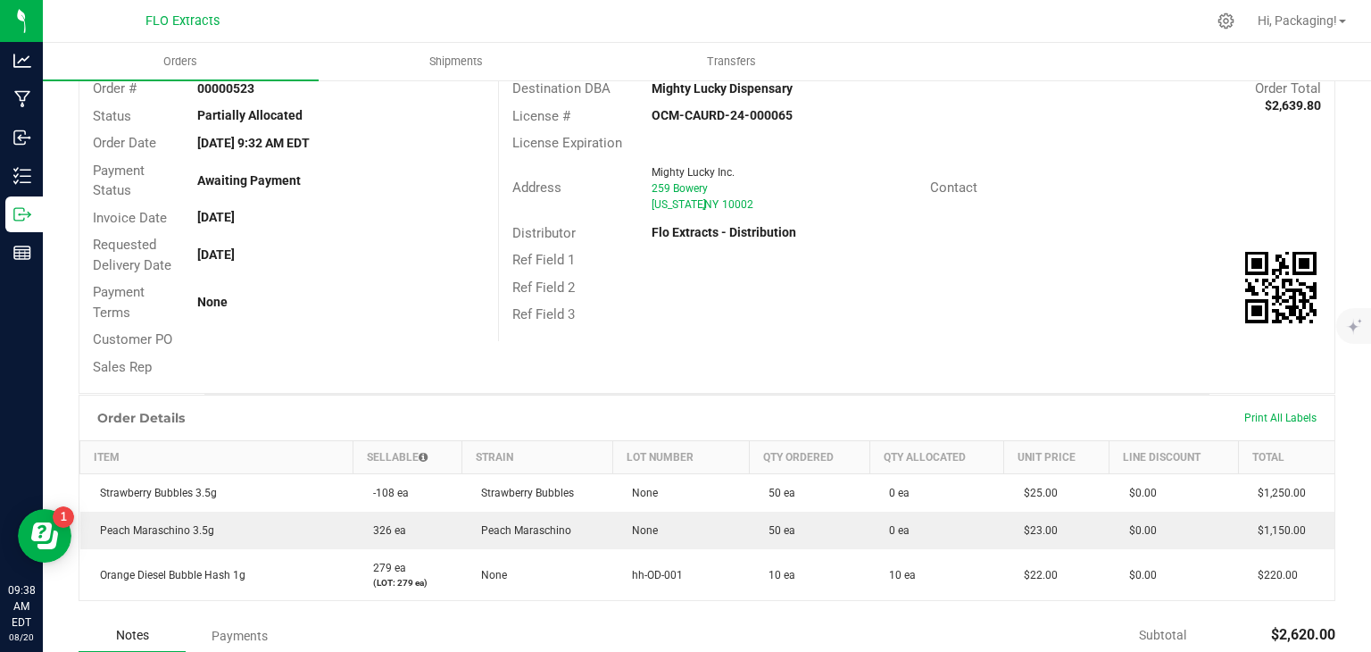
scroll to position [180, 0]
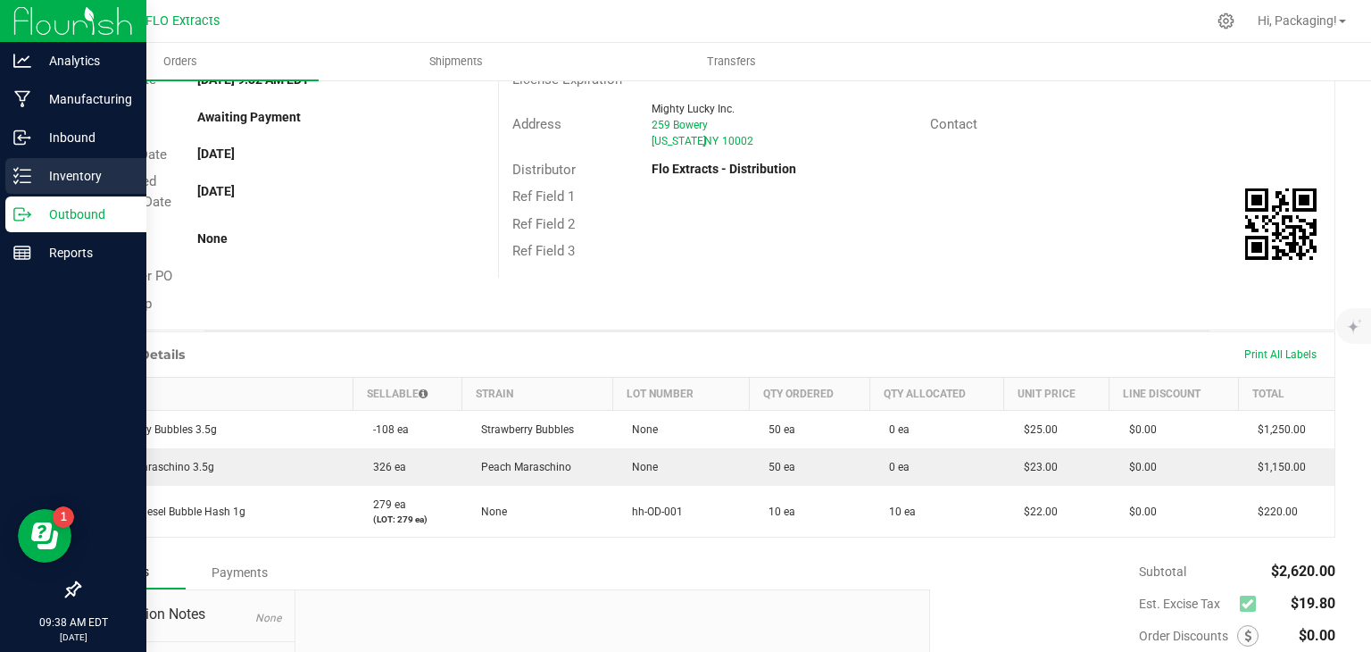
click at [89, 175] on p "Inventory" at bounding box center [84, 175] width 107 height 21
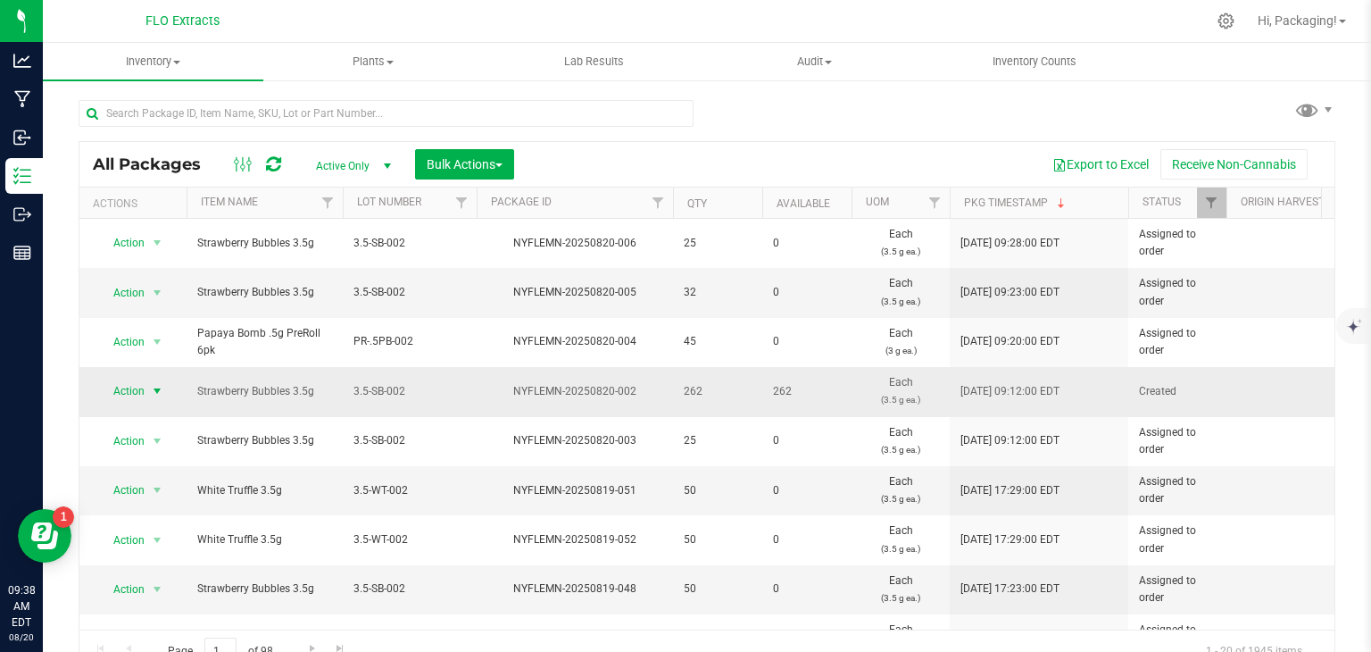
click at [132, 390] on span "Action" at bounding box center [121, 390] width 48 height 25
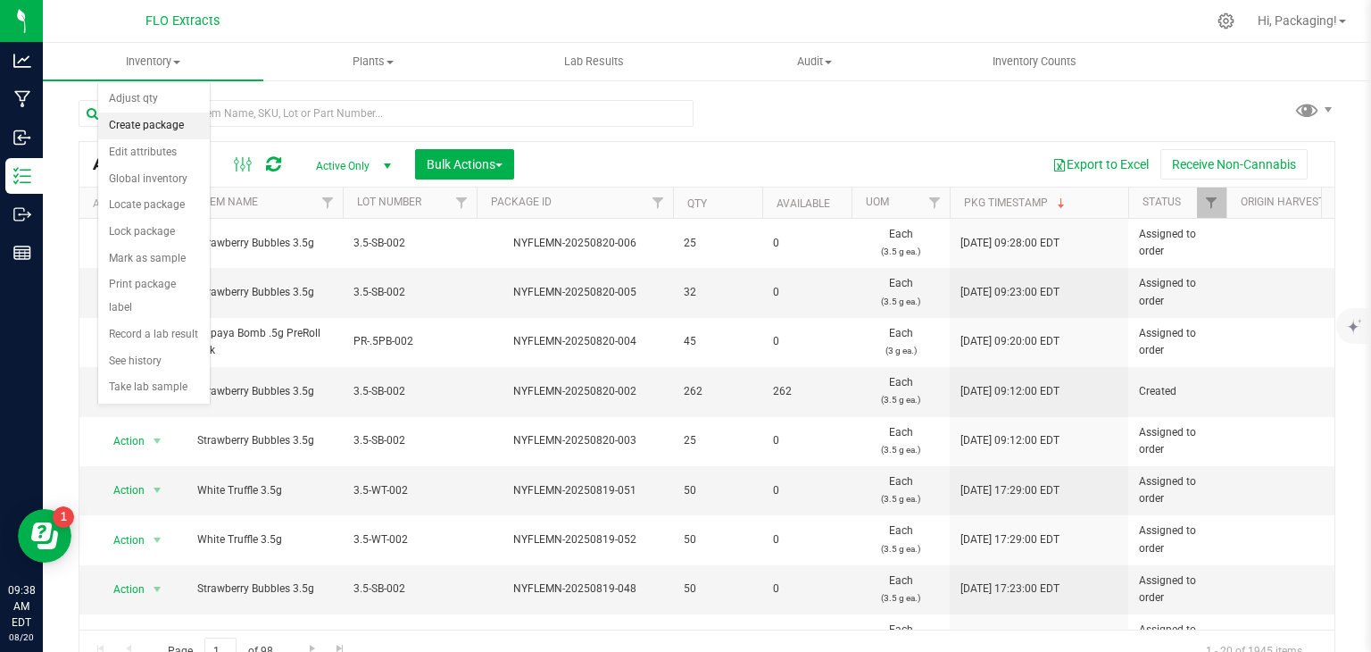
click at [171, 124] on li "Create package" at bounding box center [154, 125] width 112 height 27
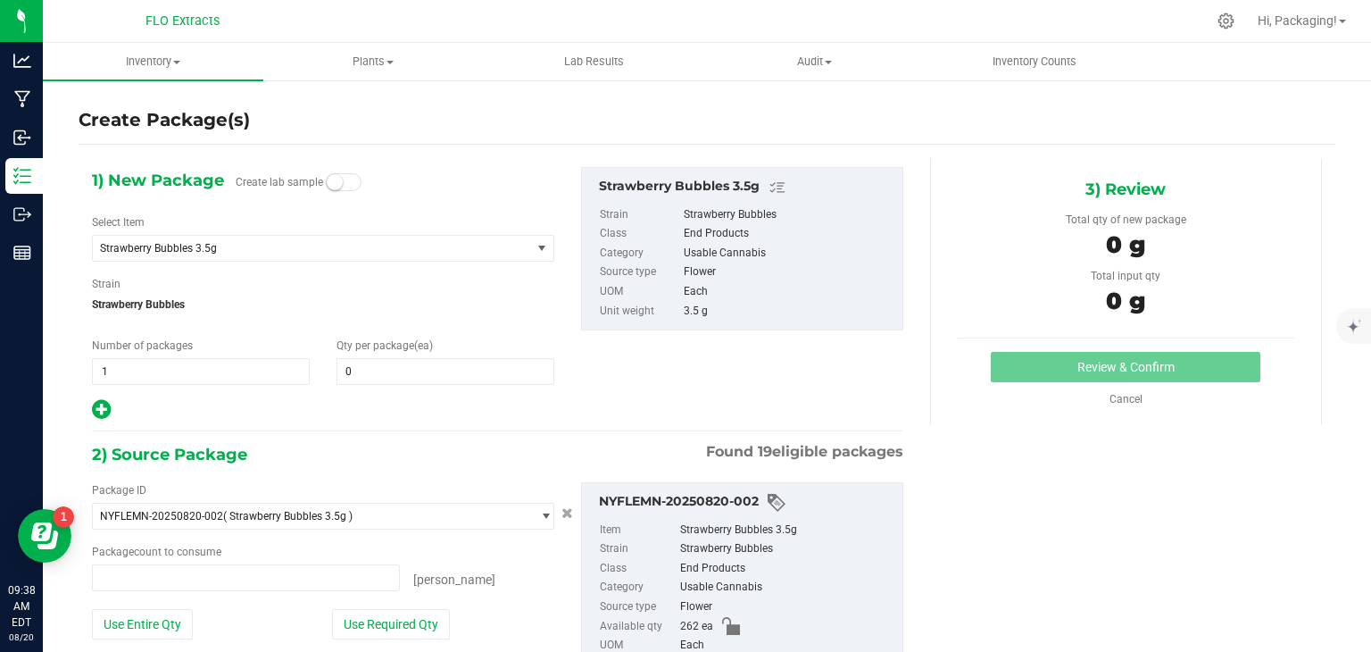
type input "0 ea"
click at [356, 365] on span at bounding box center [446, 371] width 218 height 27
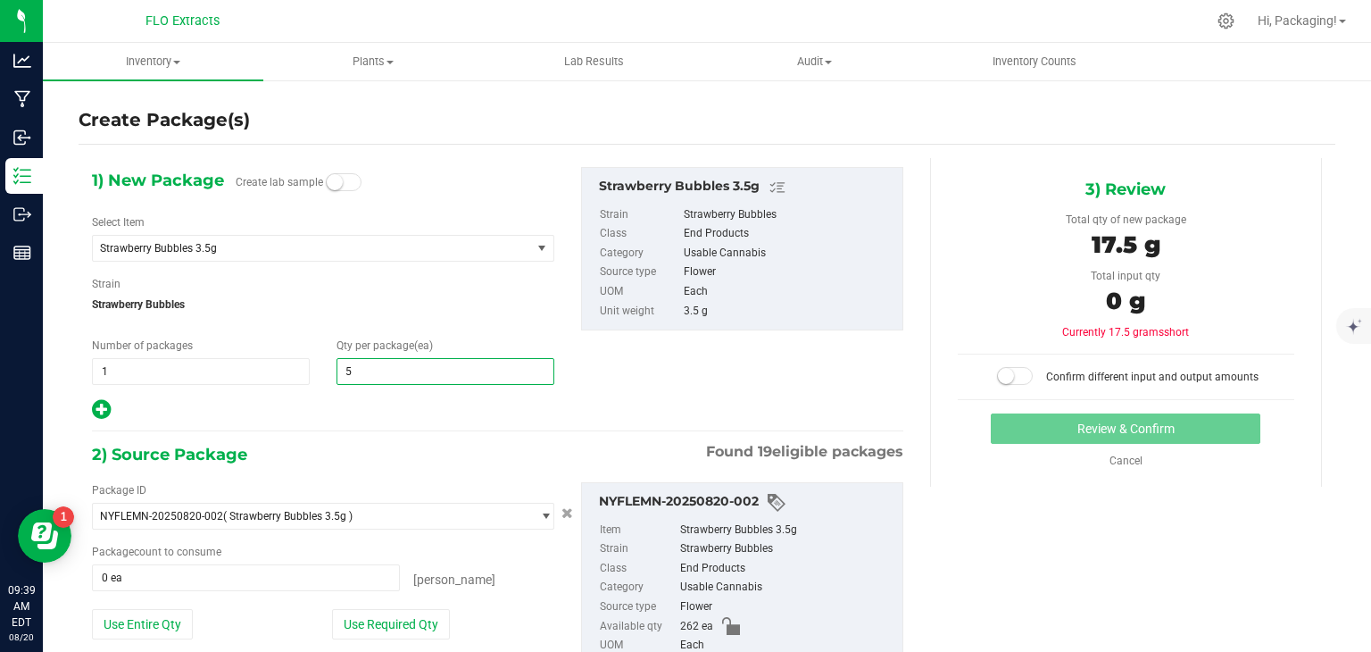
type input "50"
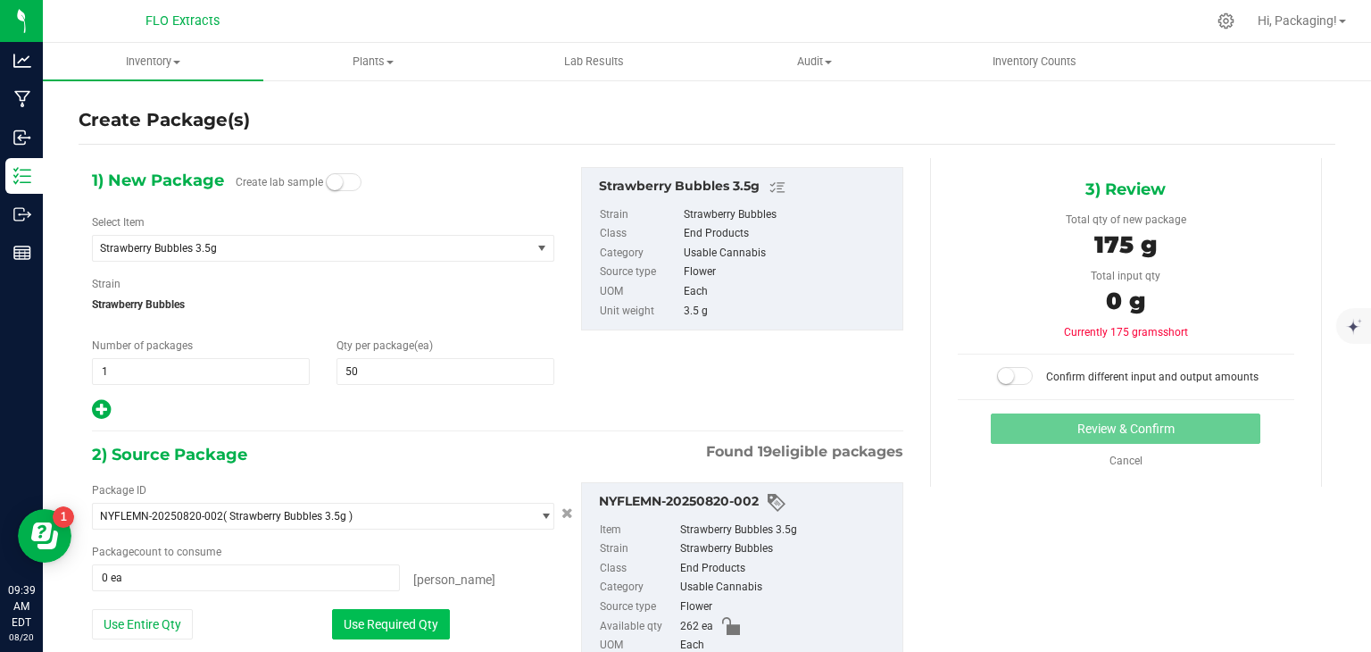
click at [407, 613] on button "Use Required Qty" at bounding box center [391, 624] width 118 height 30
type input "50 ea"
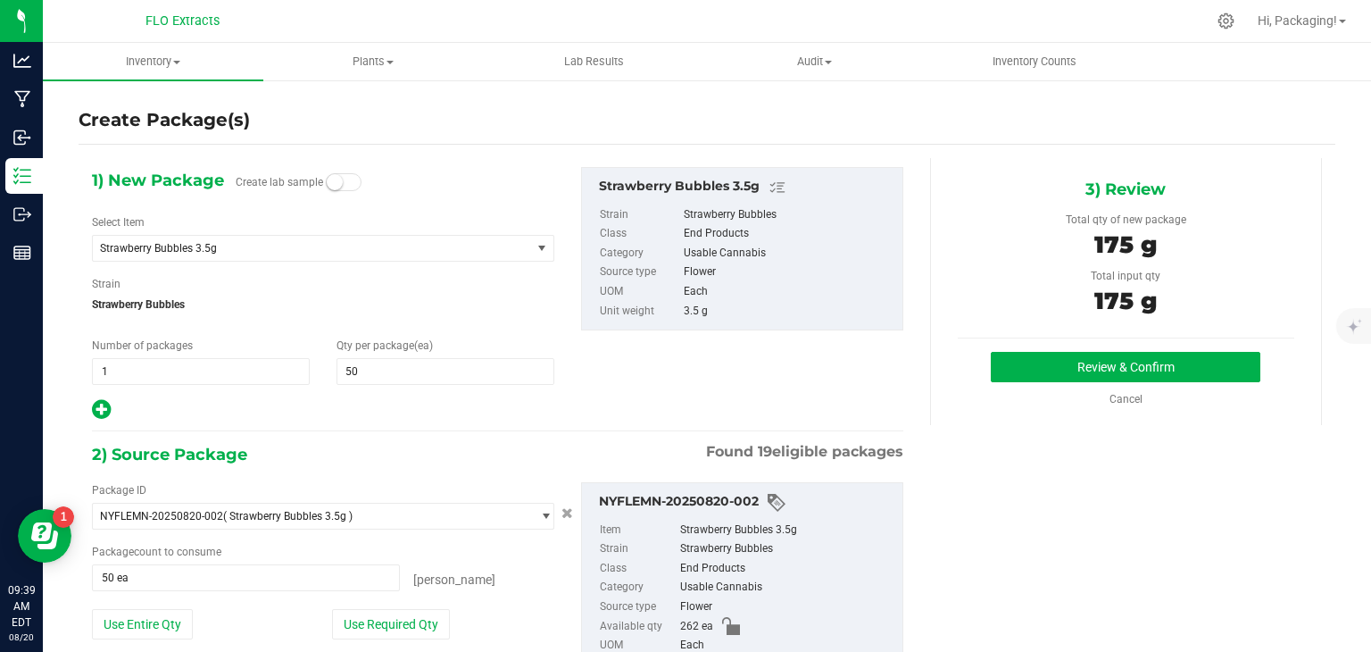
click at [1054, 381] on div "Review & Confirm Cancel" at bounding box center [1126, 379] width 337 height 55
click at [1066, 371] on button "Review & Confirm" at bounding box center [1126, 367] width 270 height 30
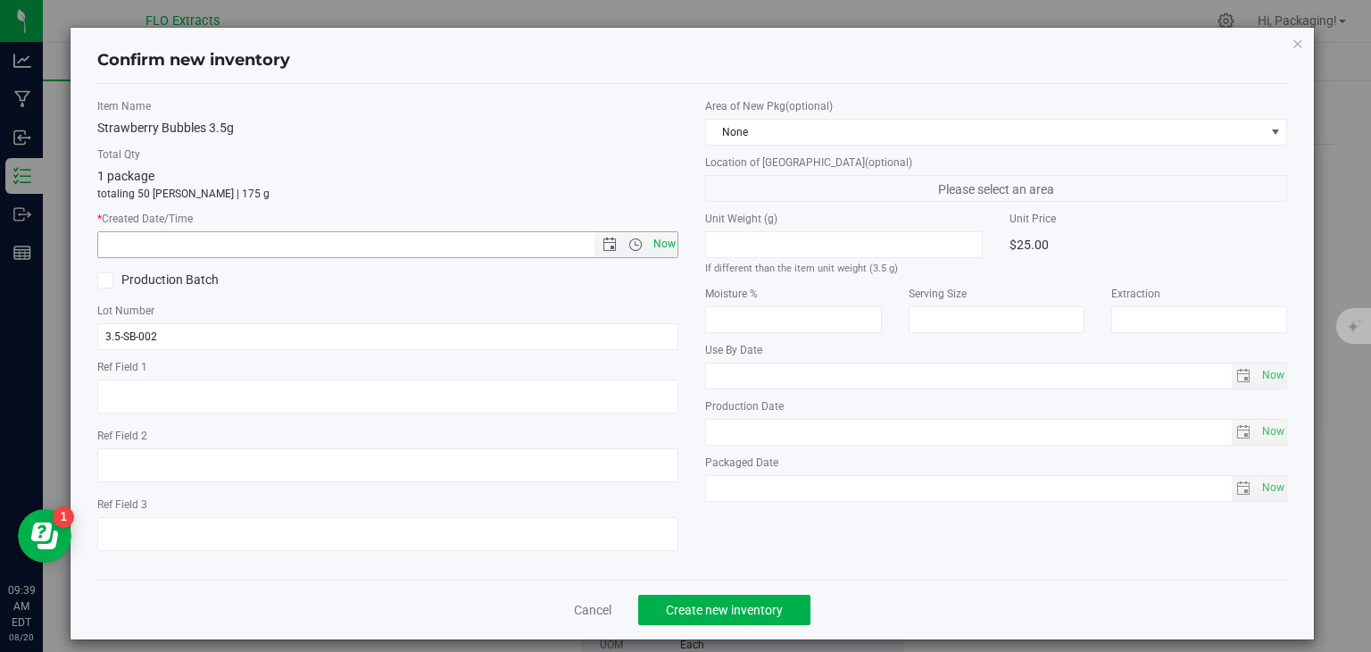
click at [667, 244] on span "Now" at bounding box center [664, 244] width 30 height 26
type input "[DATE] 9:39 AM"
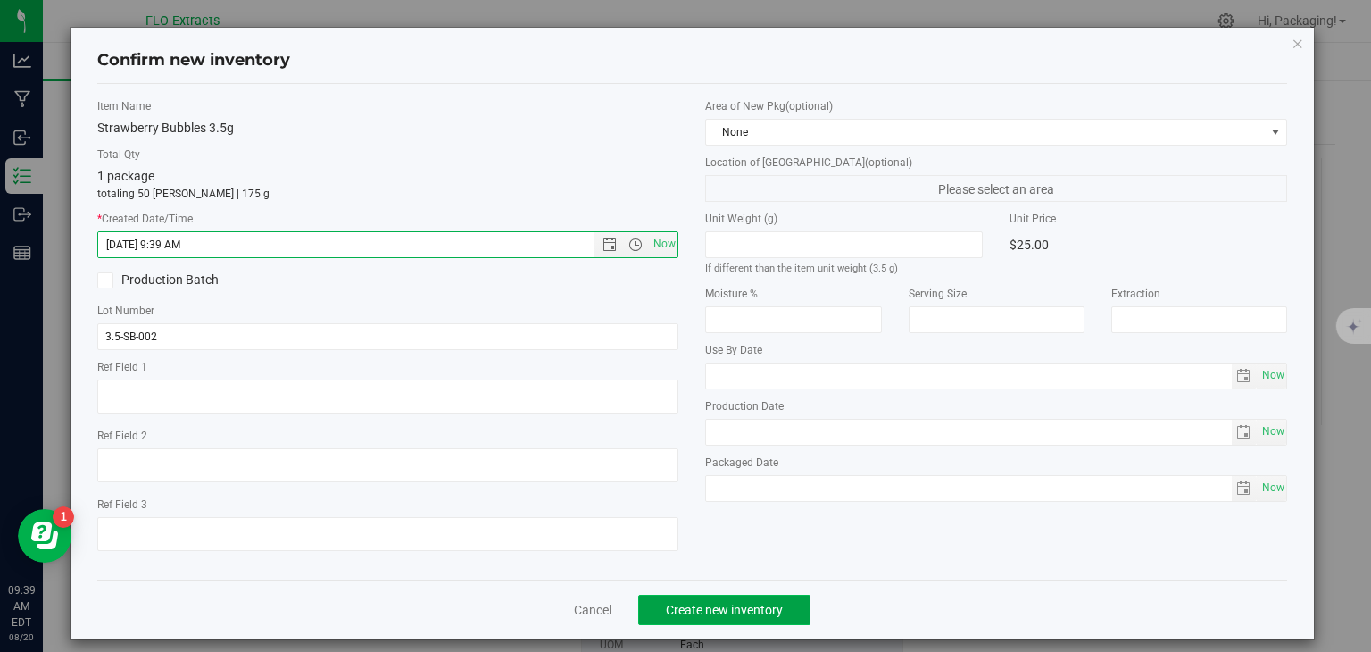
click at [691, 605] on span "Create new inventory" at bounding box center [724, 610] width 117 height 14
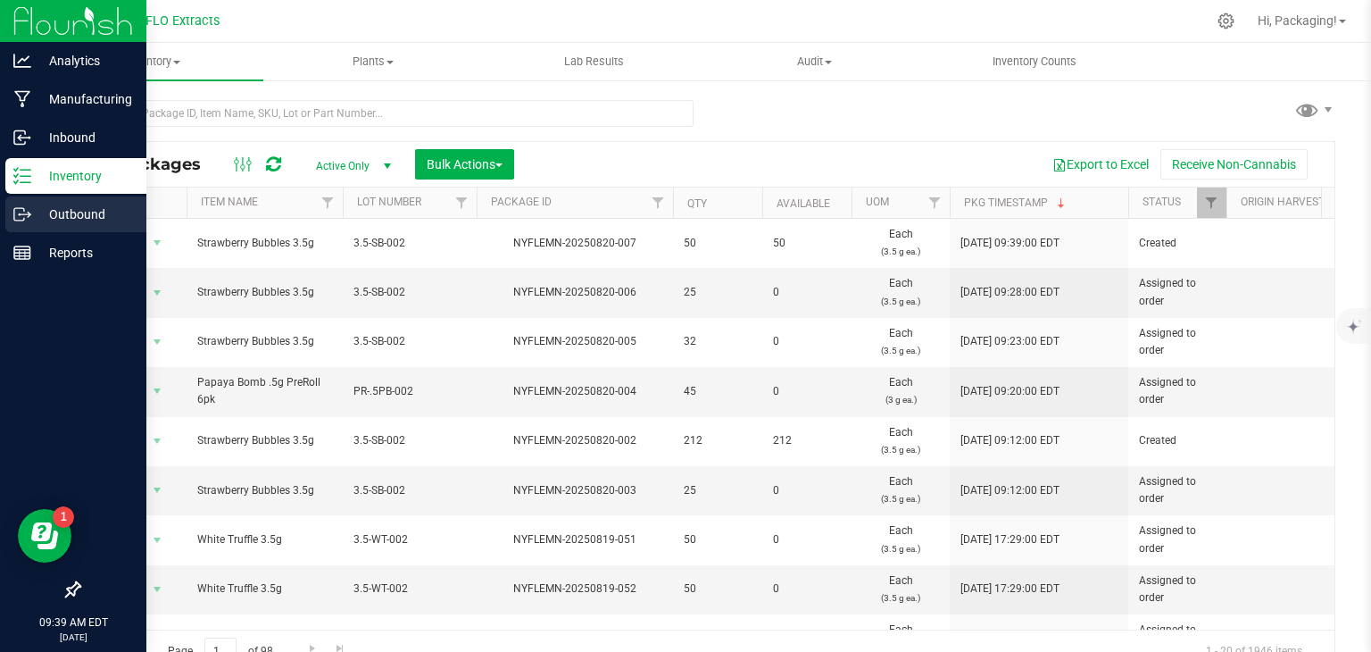
click at [53, 220] on p "Outbound" at bounding box center [84, 214] width 107 height 21
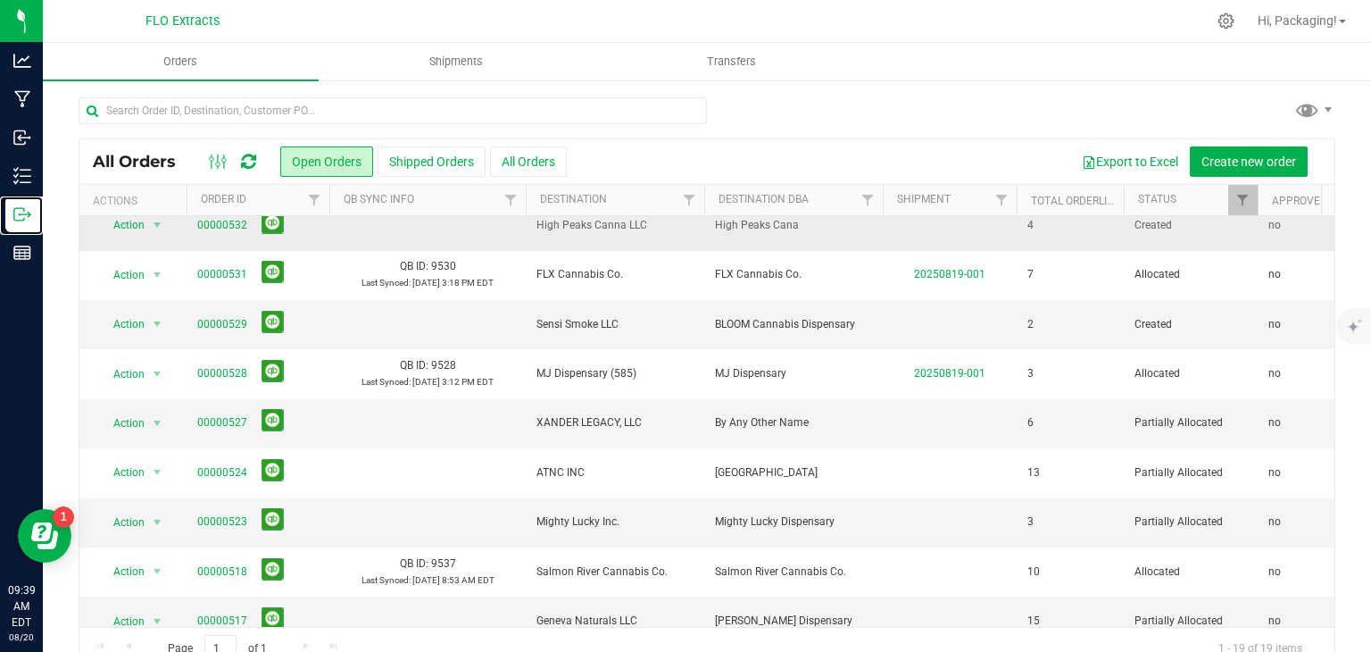
scroll to position [164, 0]
click at [217, 518] on link "00000523" at bounding box center [222, 520] width 50 height 17
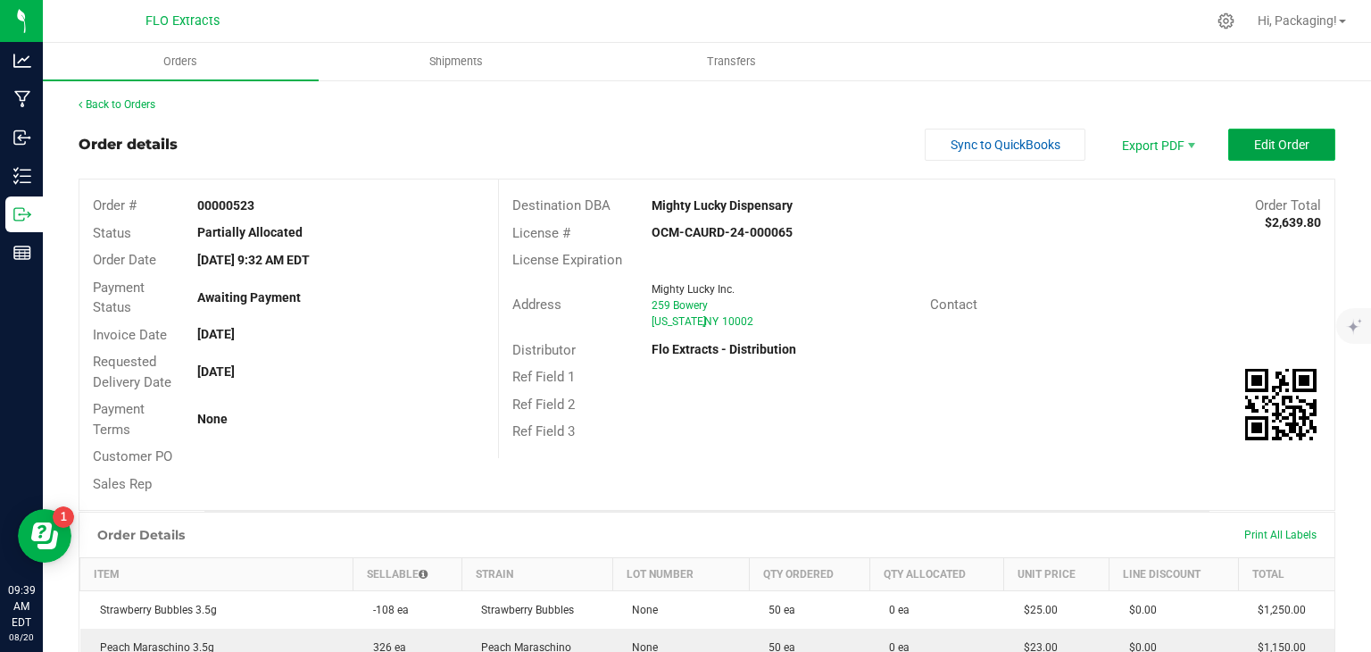
click at [1239, 153] on button "Edit Order" at bounding box center [1281, 145] width 107 height 32
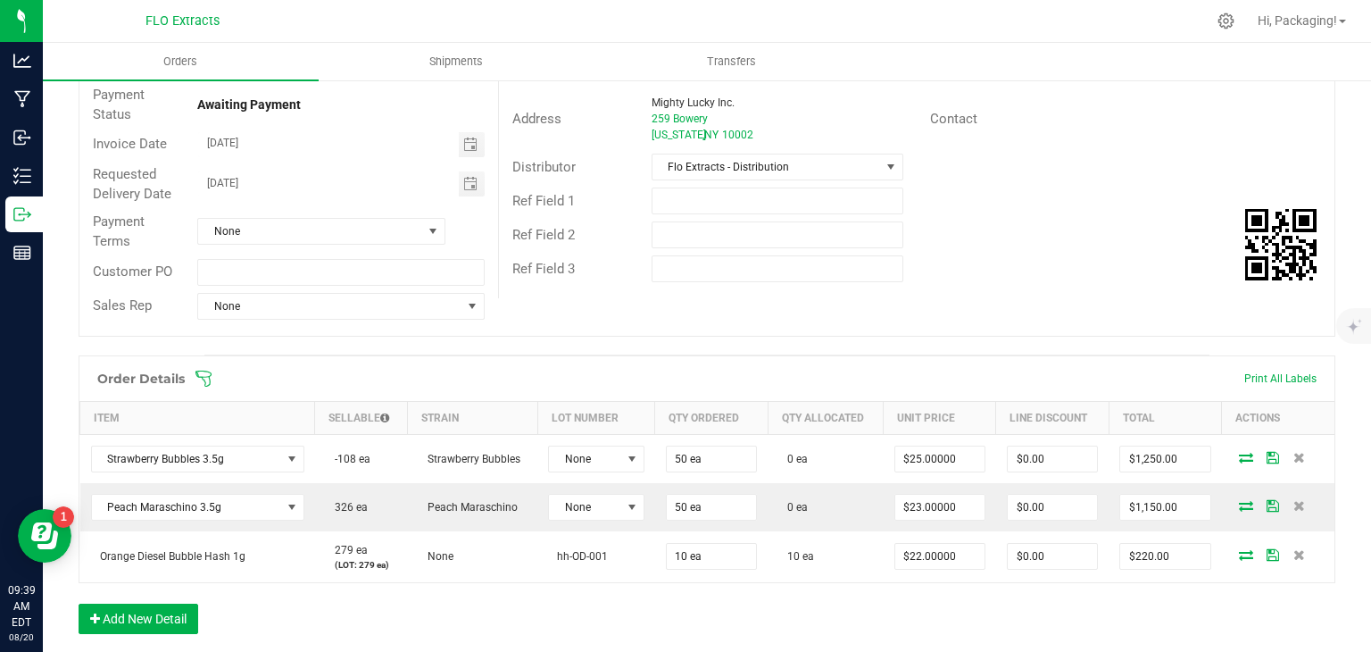
scroll to position [195, 0]
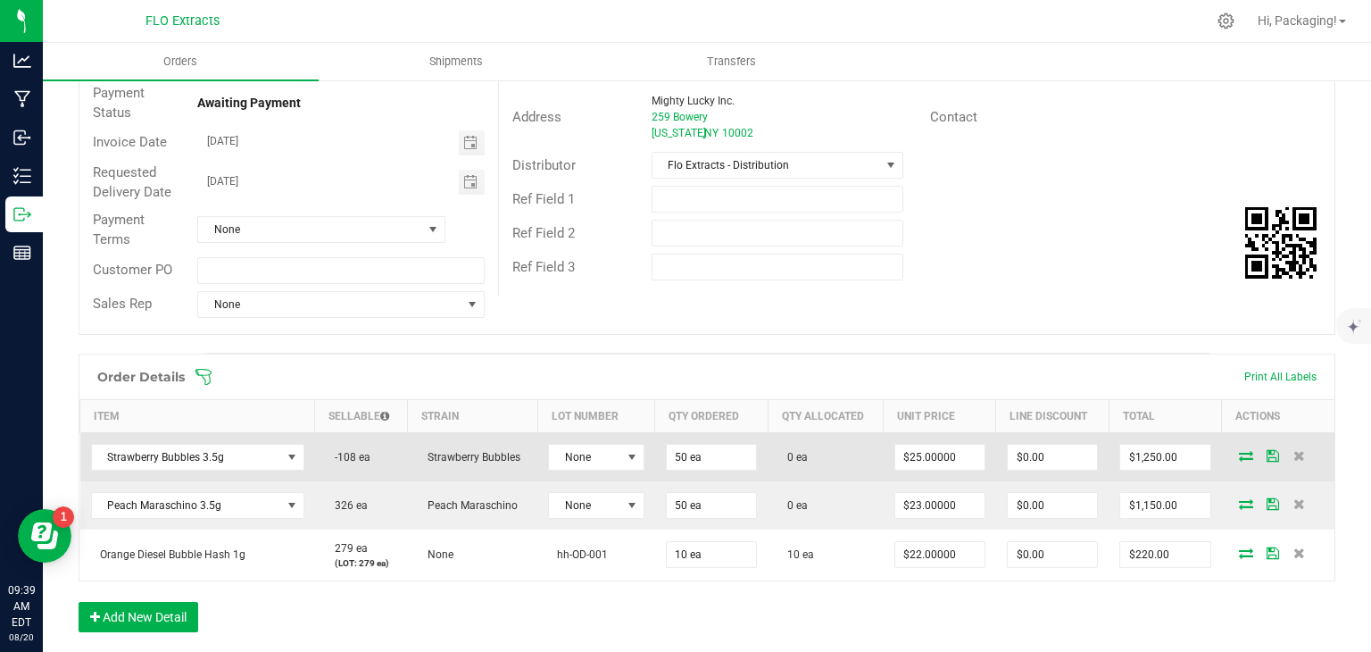
click at [1239, 450] on icon at bounding box center [1246, 455] width 14 height 11
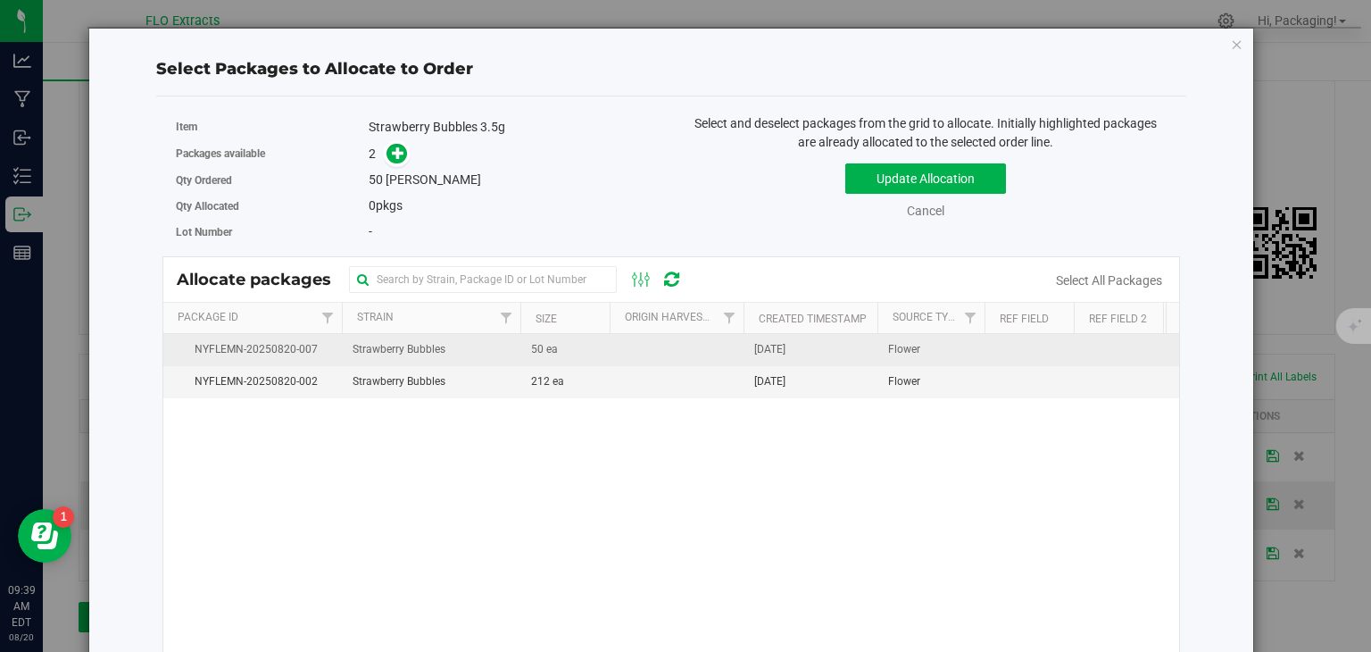
click at [786, 348] on span "[DATE]" at bounding box center [769, 349] width 31 height 17
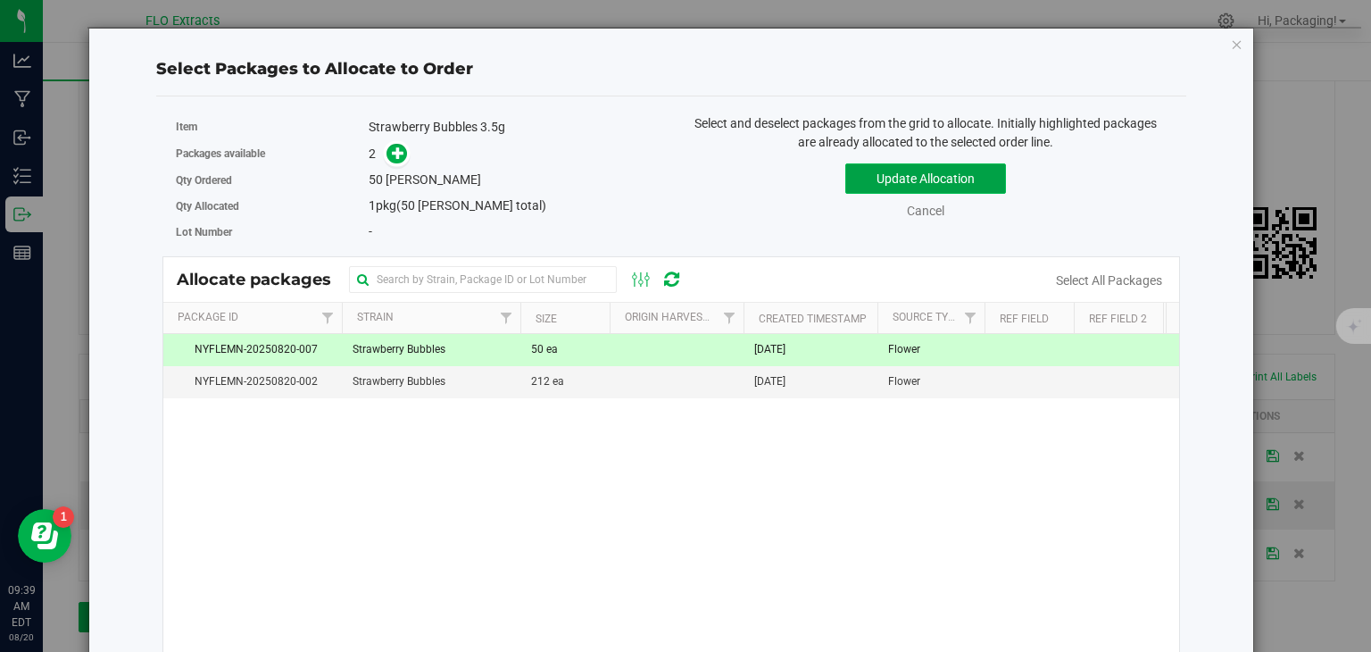
click at [921, 183] on button "Update Allocation" at bounding box center [925, 178] width 161 height 30
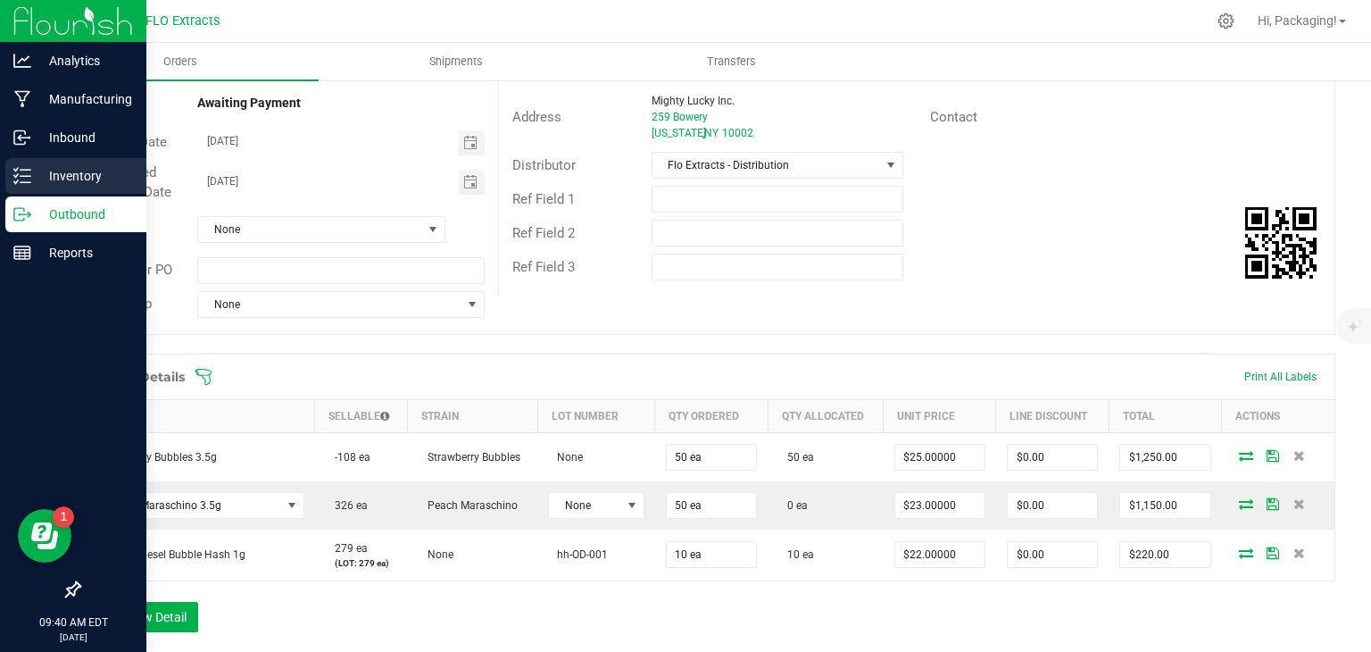
click at [92, 176] on p "Inventory" at bounding box center [84, 175] width 107 height 21
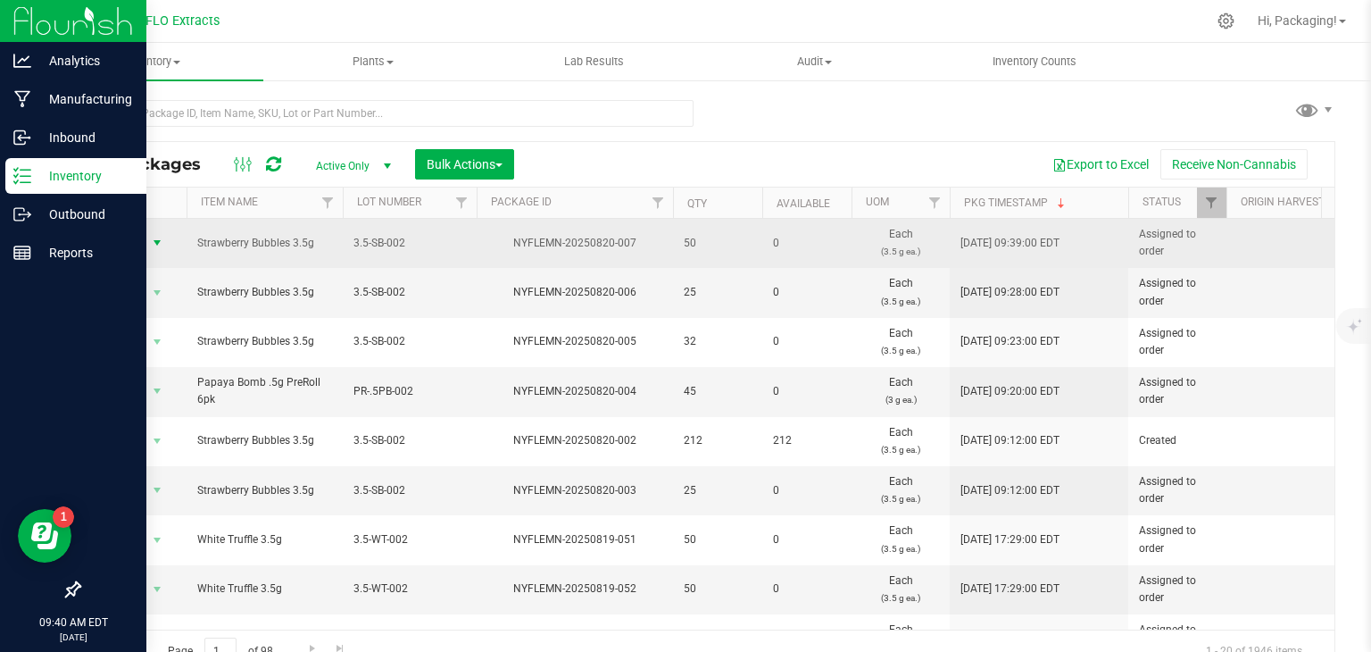
click at [129, 242] on span "Action" at bounding box center [121, 242] width 48 height 25
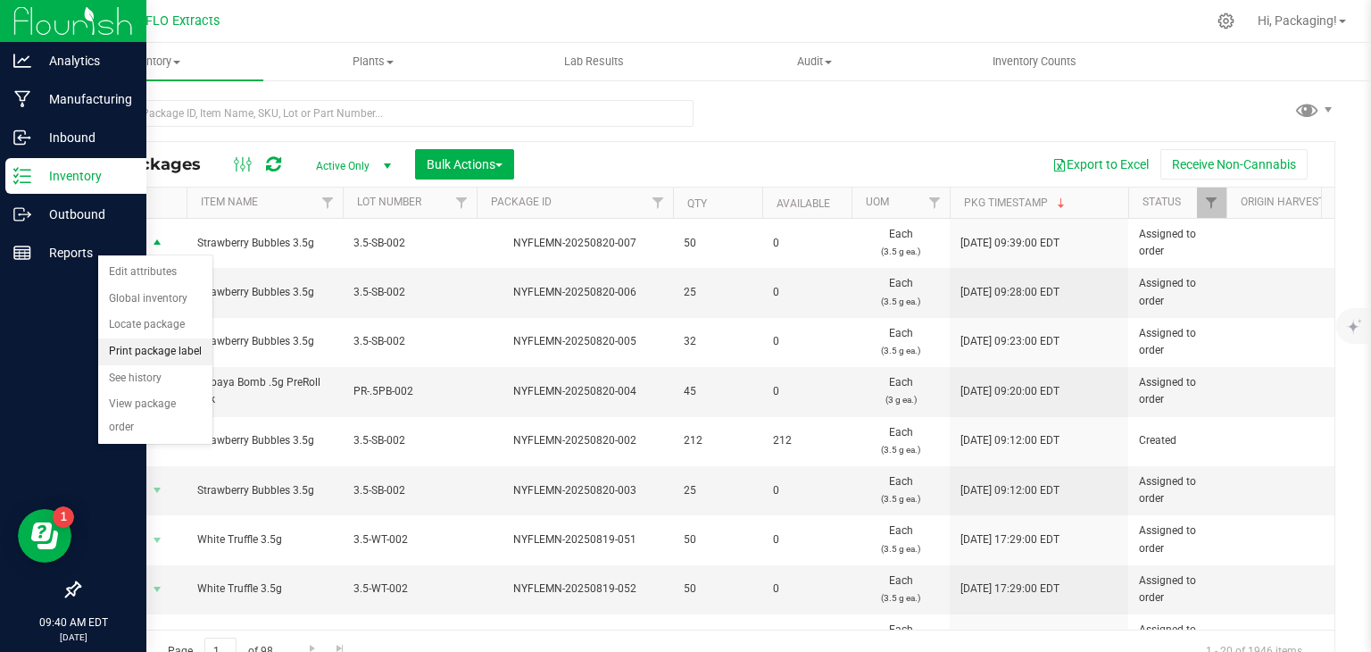
click at [172, 349] on li "Print package label" at bounding box center [155, 351] width 114 height 27
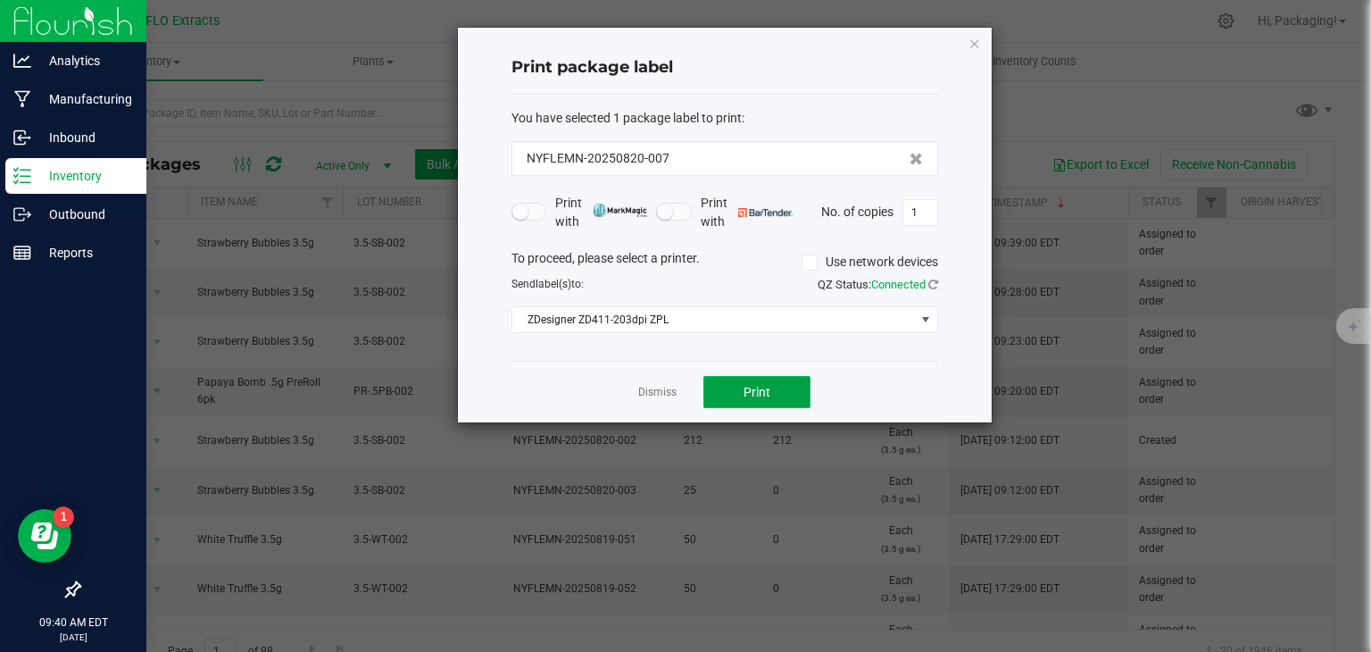
click at [775, 385] on button "Print" at bounding box center [756, 392] width 107 height 32
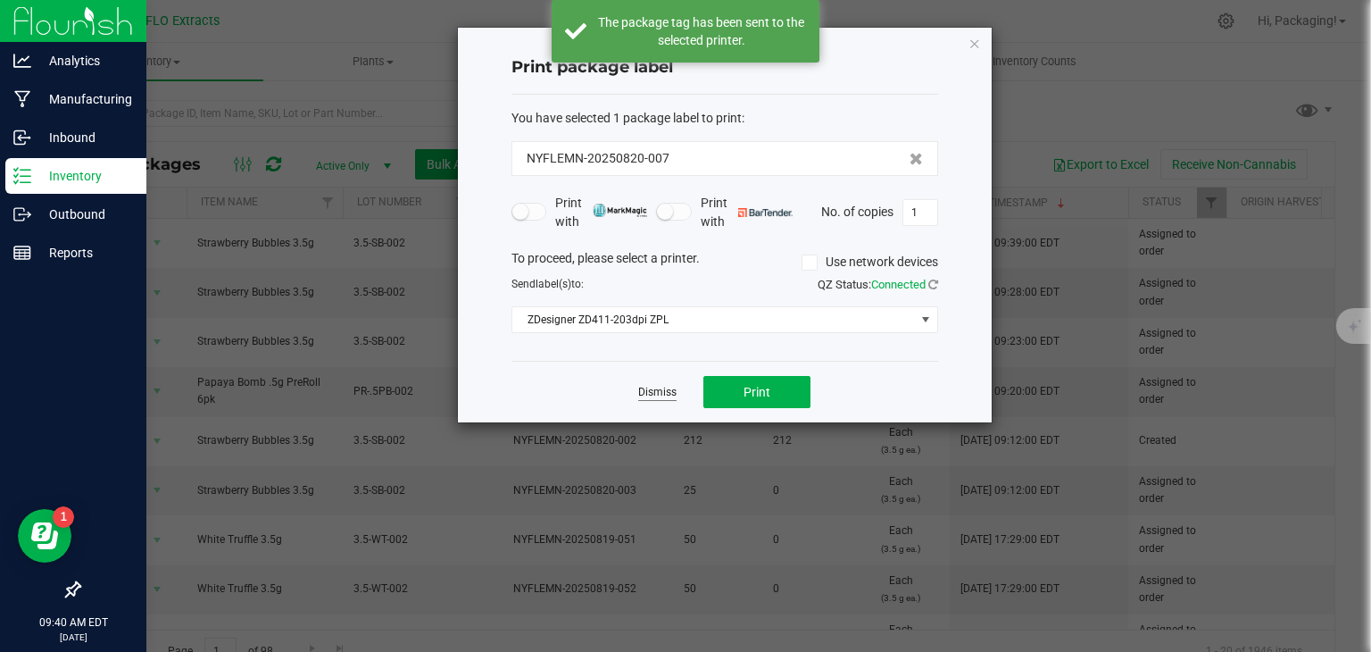
click at [668, 392] on link "Dismiss" at bounding box center [657, 392] width 38 height 15
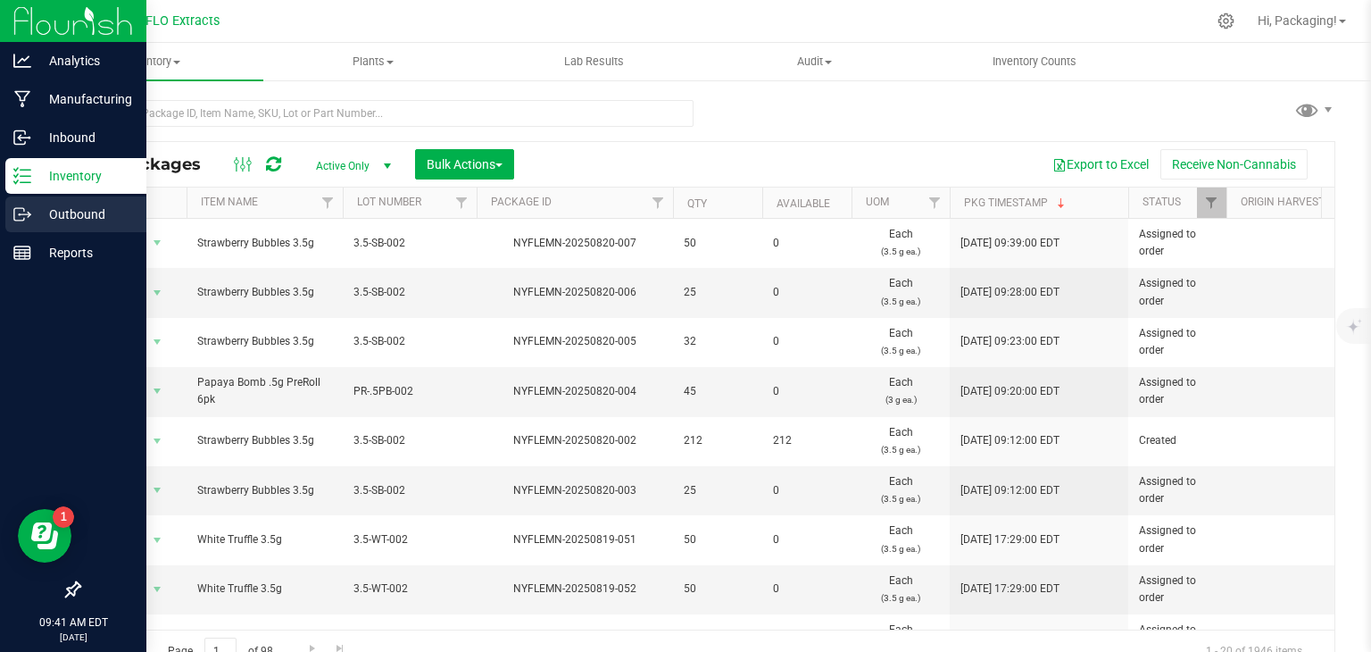
click at [86, 212] on p "Outbound" at bounding box center [84, 214] width 107 height 21
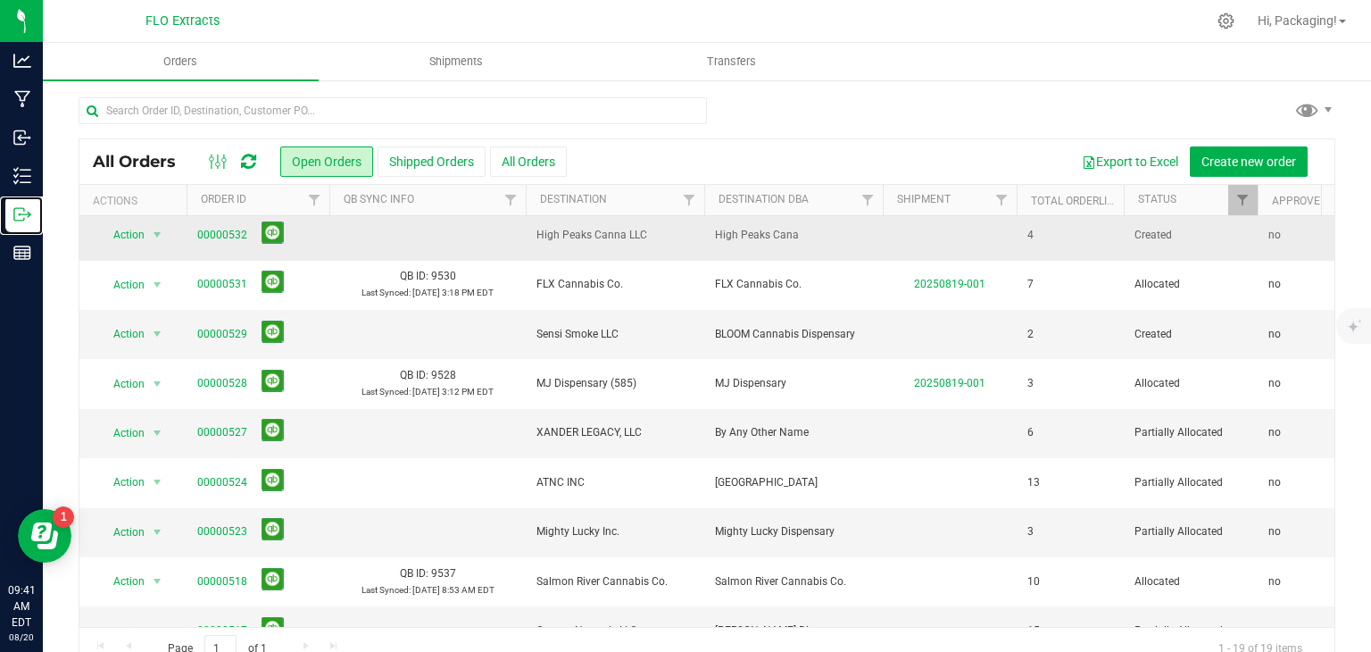
scroll to position [161, 0]
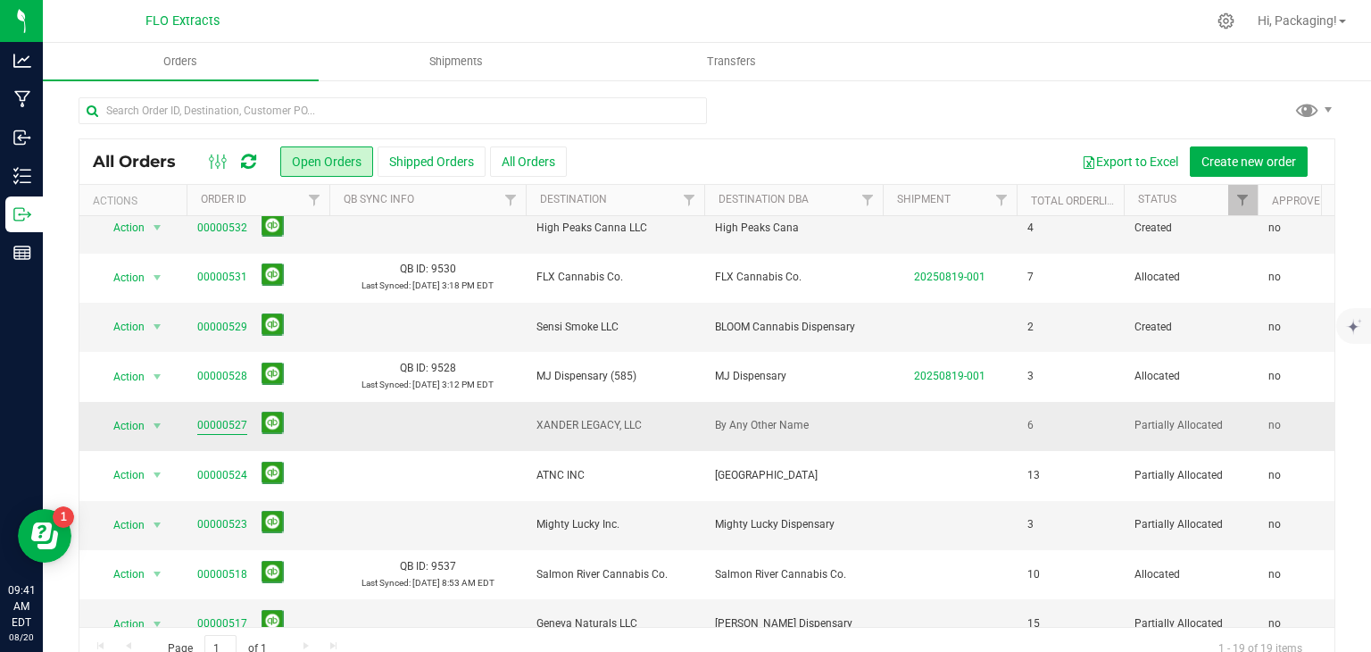
click at [223, 420] on link "00000527" at bounding box center [222, 425] width 50 height 17
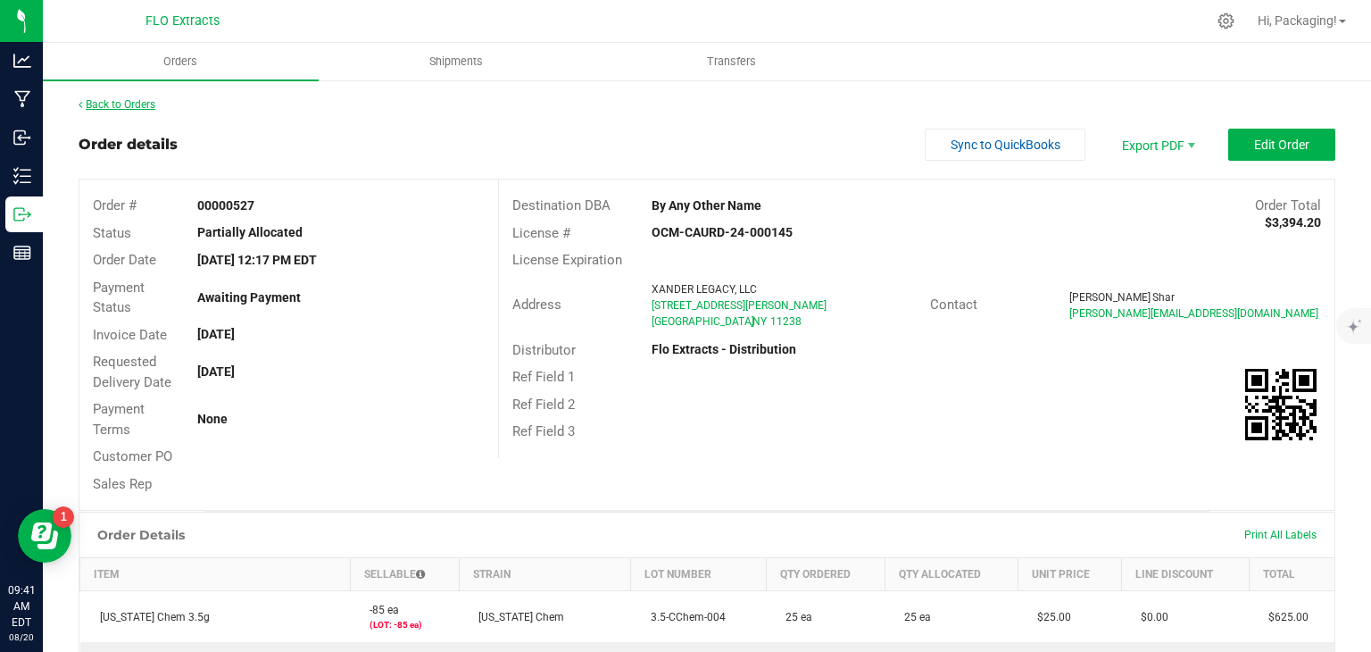
click at [142, 103] on link "Back to Orders" at bounding box center [117, 104] width 77 height 12
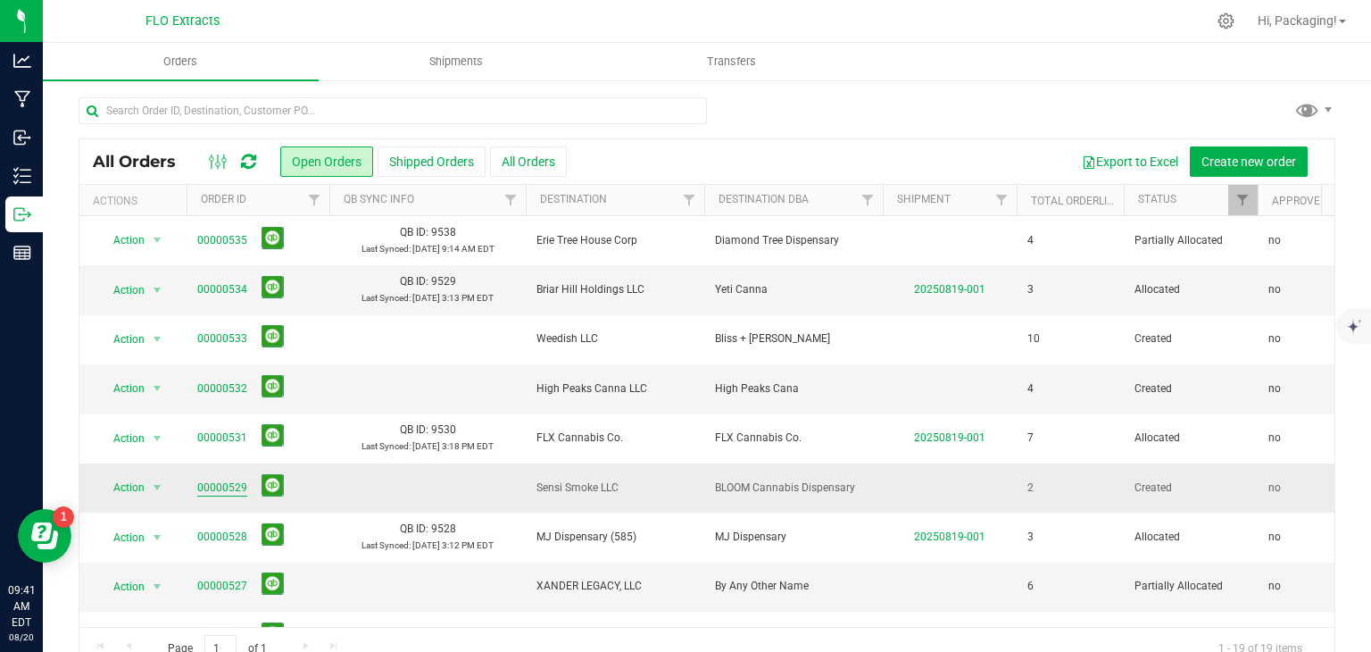
click at [221, 486] on link "00000529" at bounding box center [222, 487] width 50 height 17
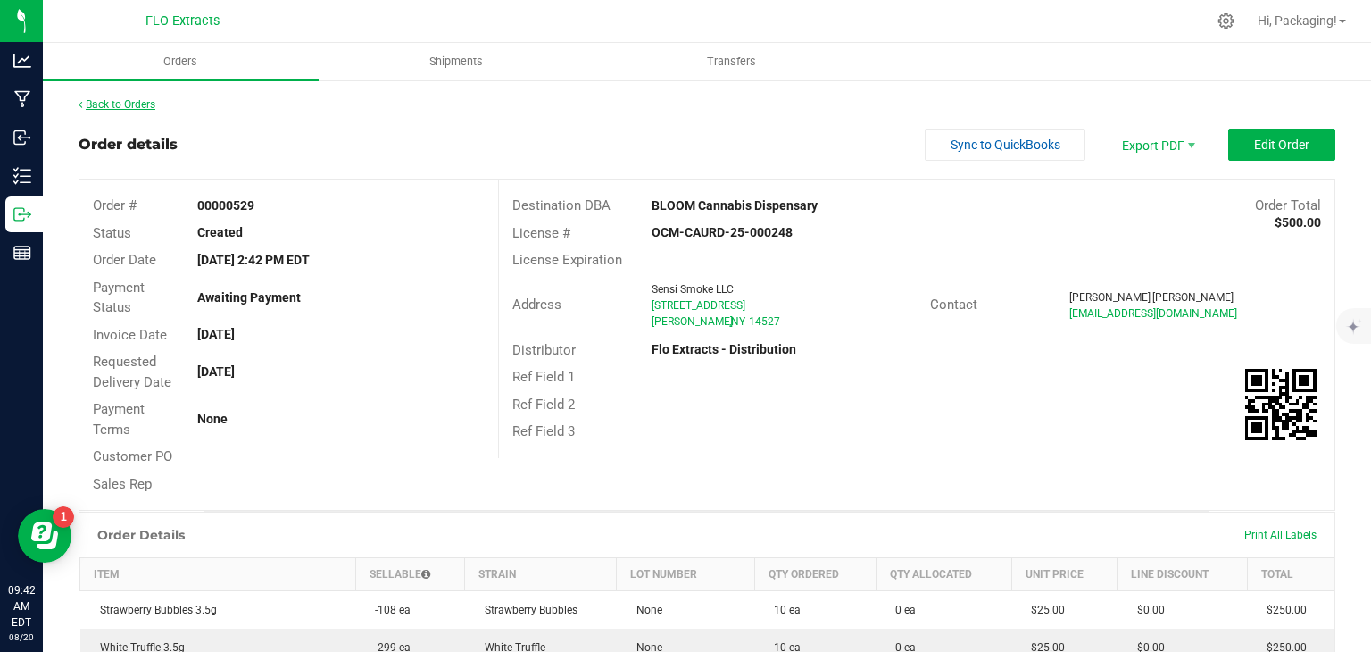
click at [117, 100] on link "Back to Orders" at bounding box center [117, 104] width 77 height 12
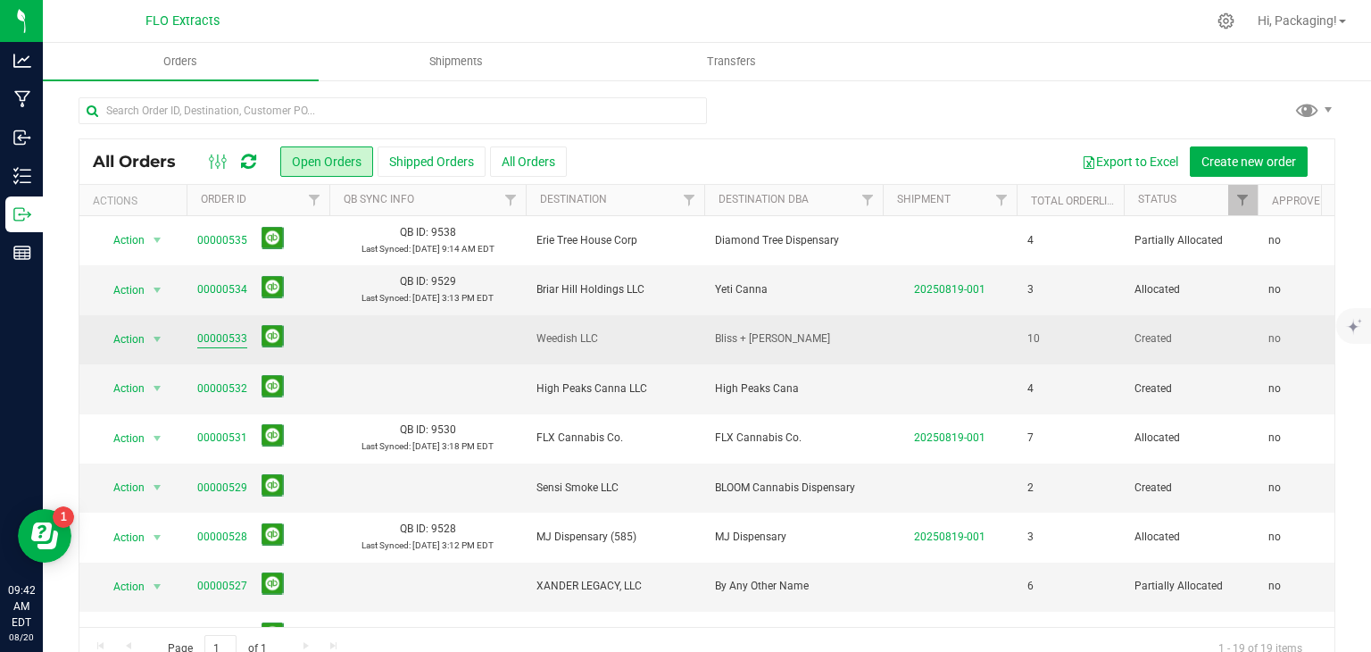
click at [222, 338] on link "00000533" at bounding box center [222, 338] width 50 height 17
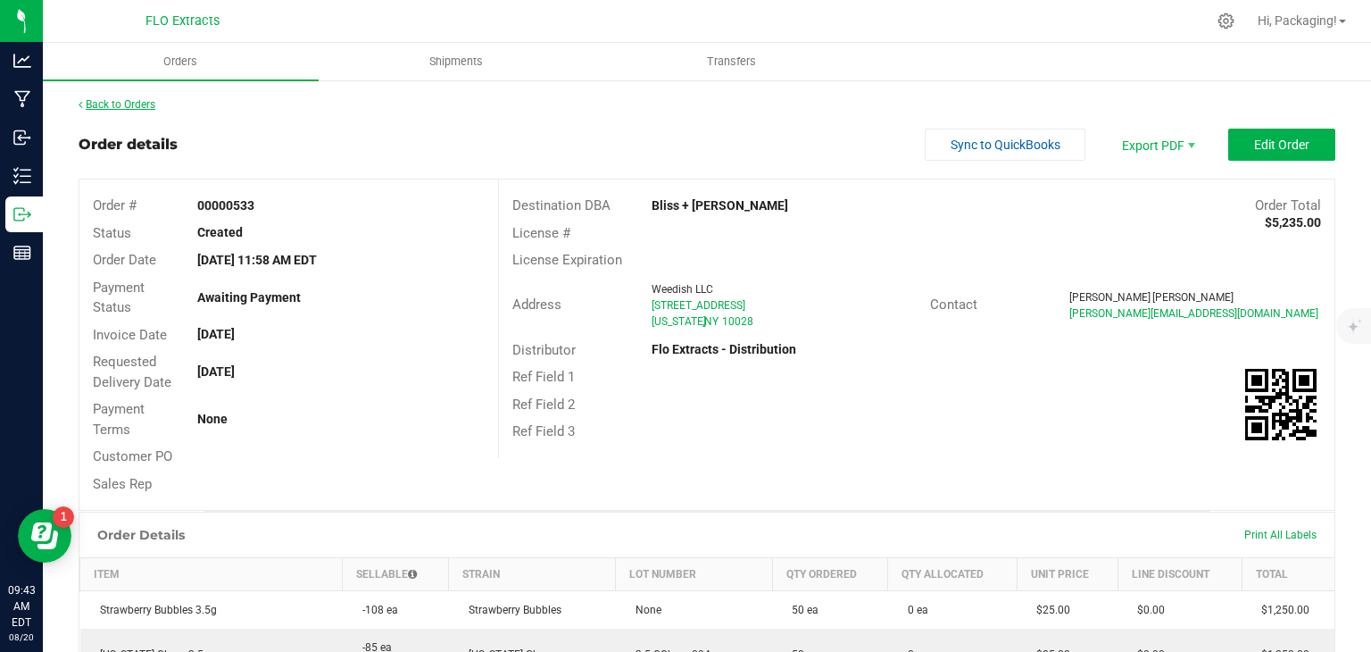
click at [125, 106] on link "Back to Orders" at bounding box center [117, 104] width 77 height 12
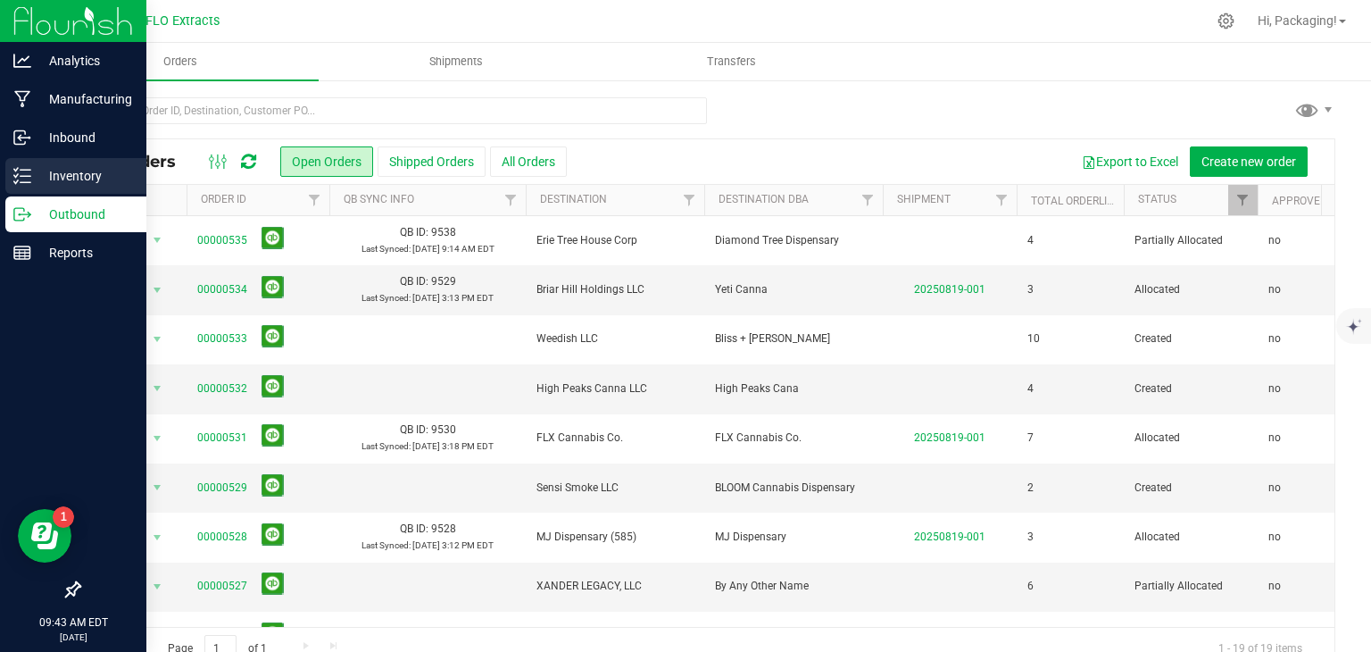
click at [36, 176] on p "Inventory" at bounding box center [84, 175] width 107 height 21
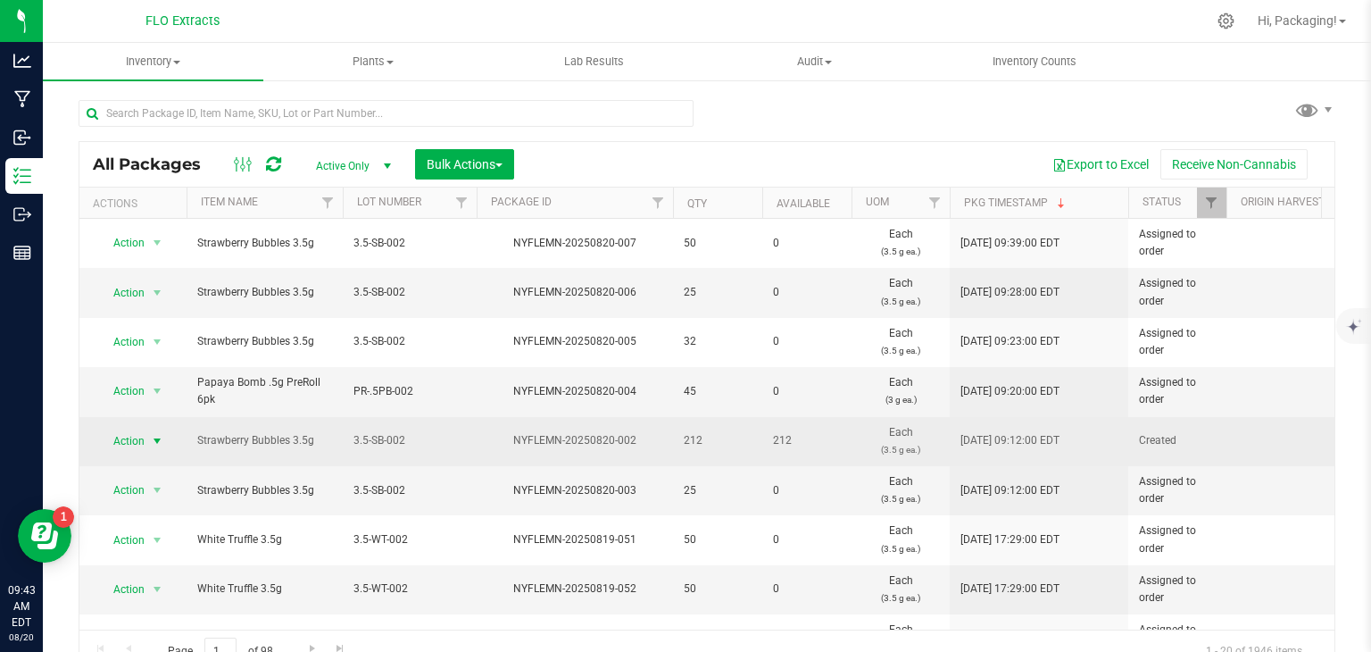
click at [119, 443] on span "Action" at bounding box center [121, 440] width 48 height 25
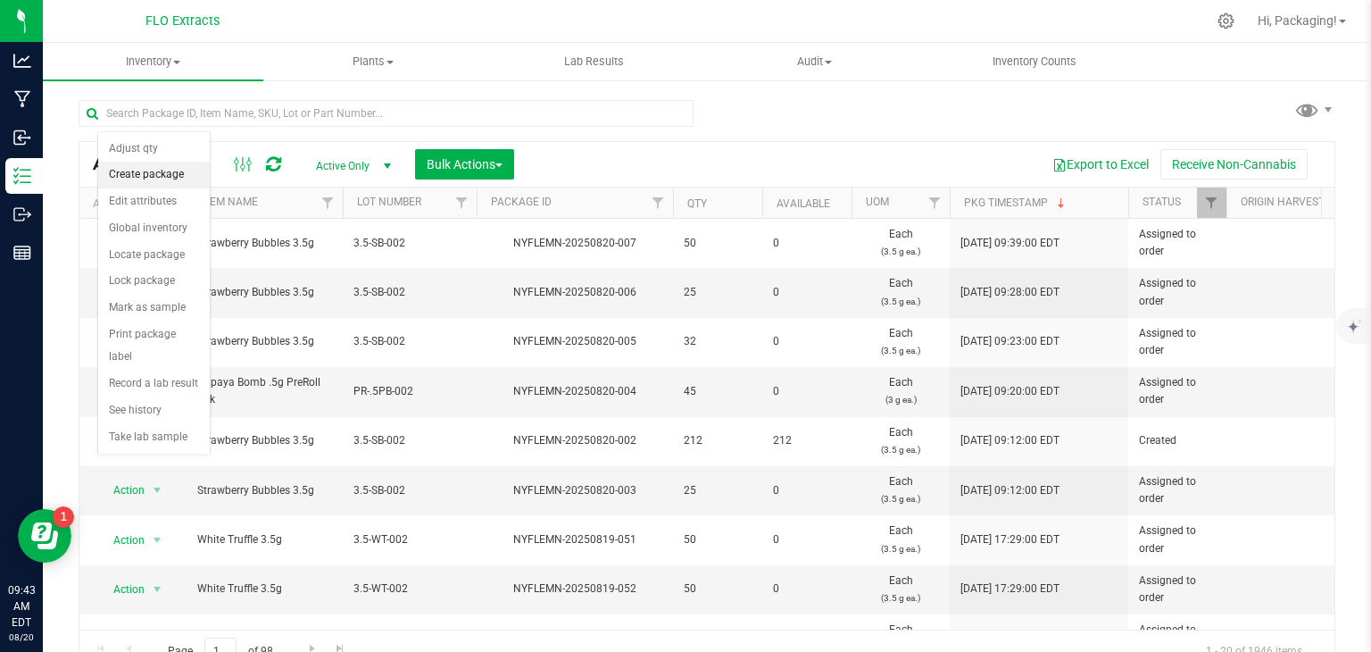
click at [163, 178] on li "Create package" at bounding box center [154, 175] width 112 height 27
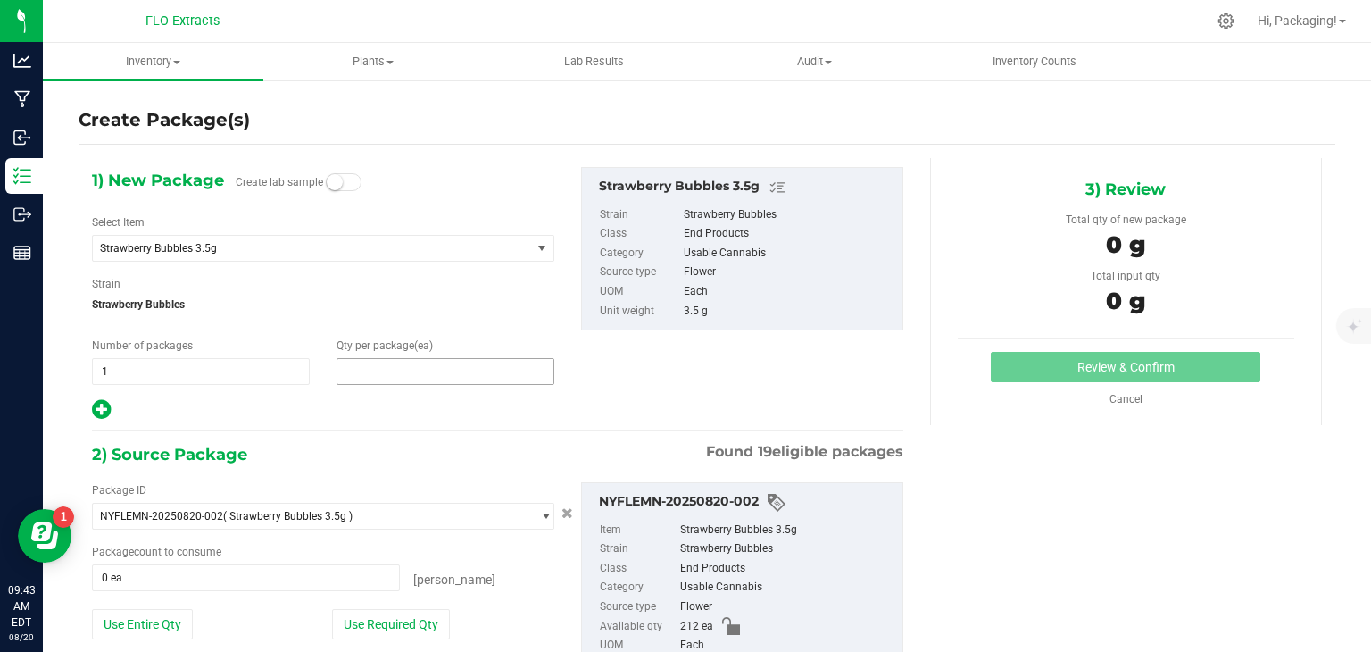
click at [367, 377] on span at bounding box center [446, 371] width 218 height 27
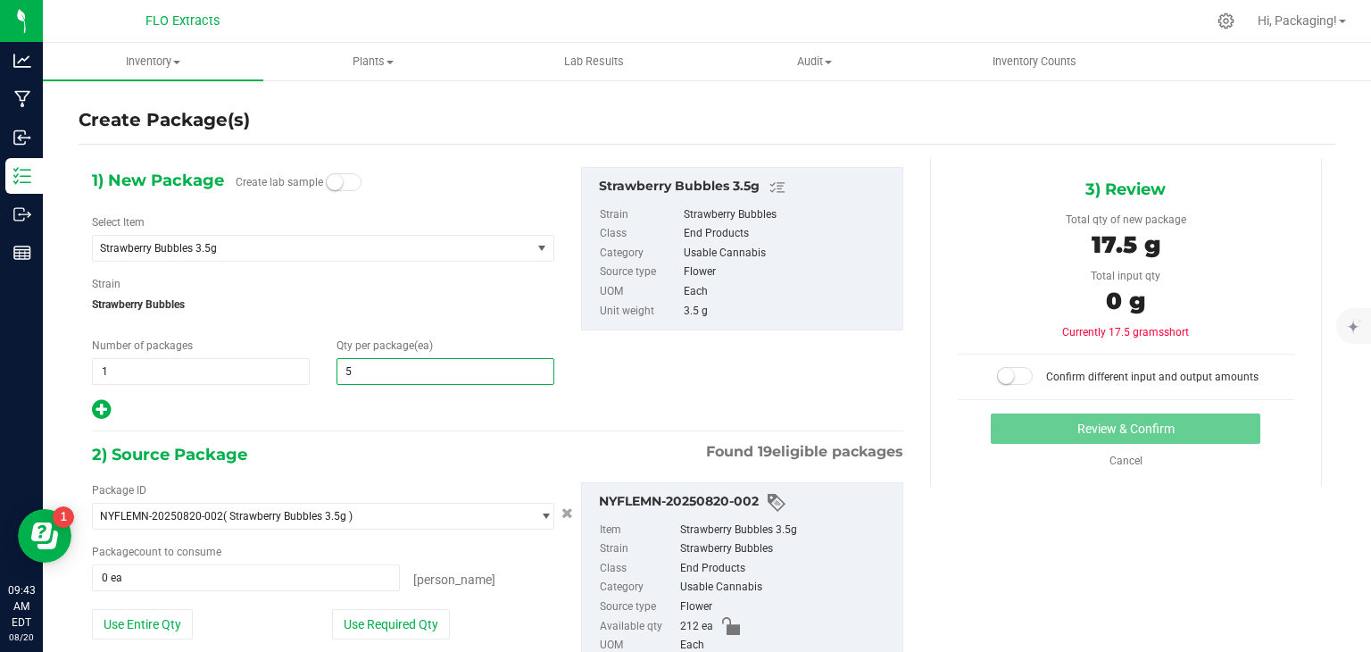
type input "50"
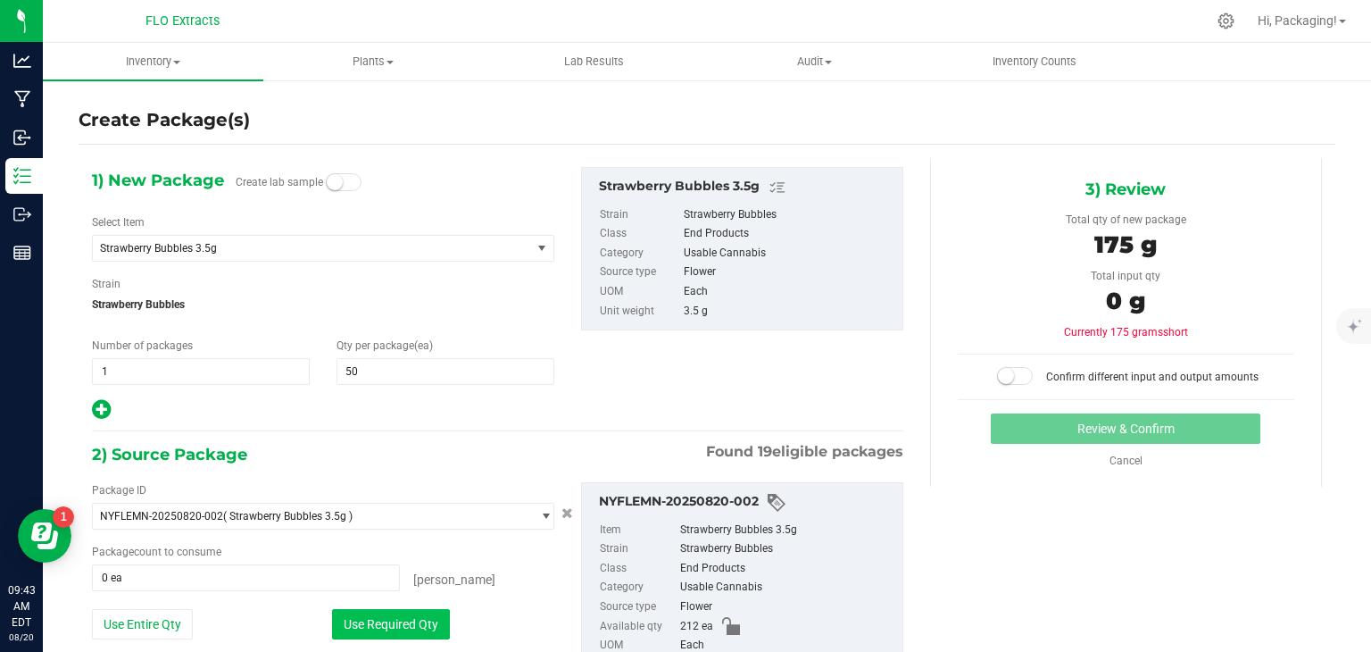
click at [405, 629] on button "Use Required Qty" at bounding box center [391, 624] width 118 height 30
type input "50 ea"
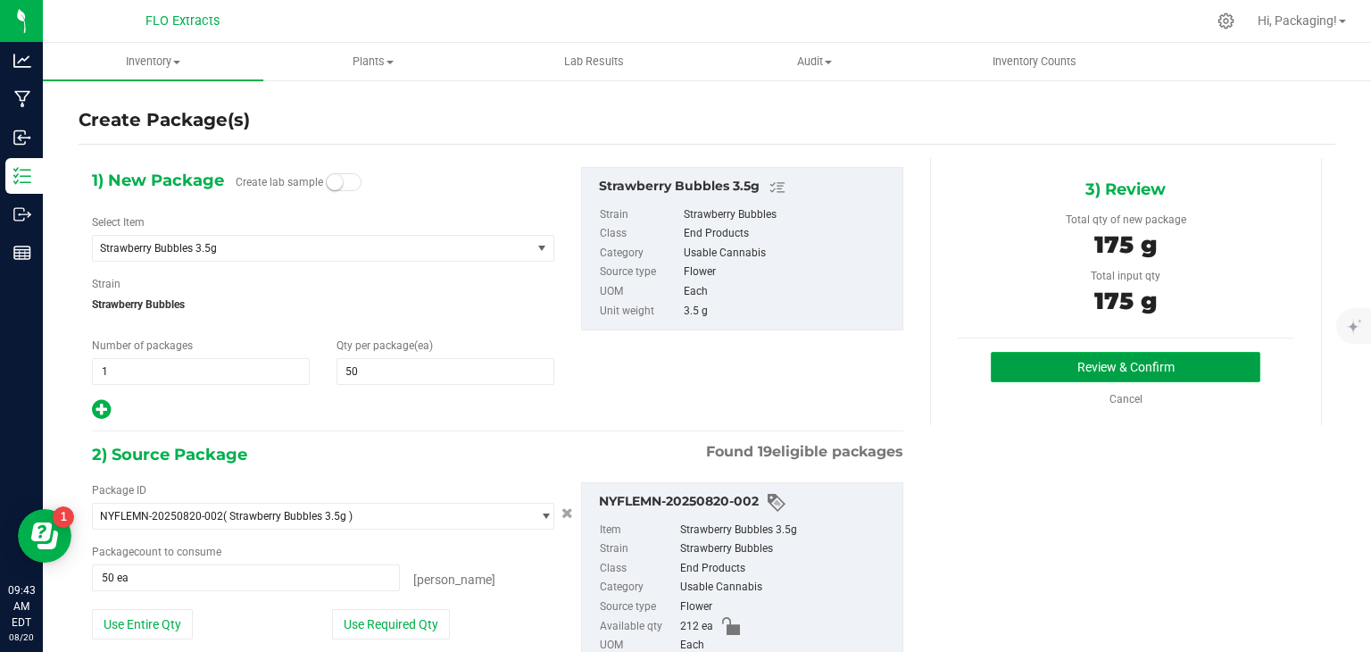
click at [1093, 363] on button "Review & Confirm" at bounding box center [1126, 367] width 270 height 30
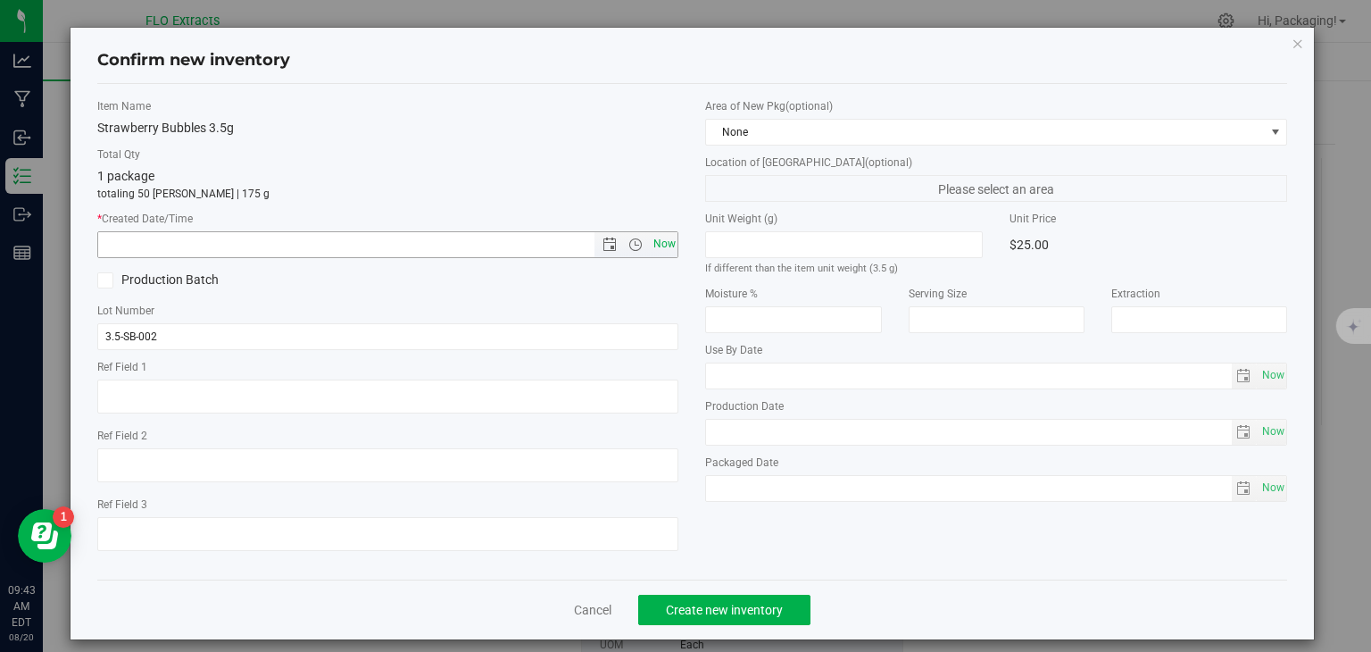
click at [657, 245] on span "Now" at bounding box center [664, 244] width 30 height 26
type input "[DATE] 9:43 AM"
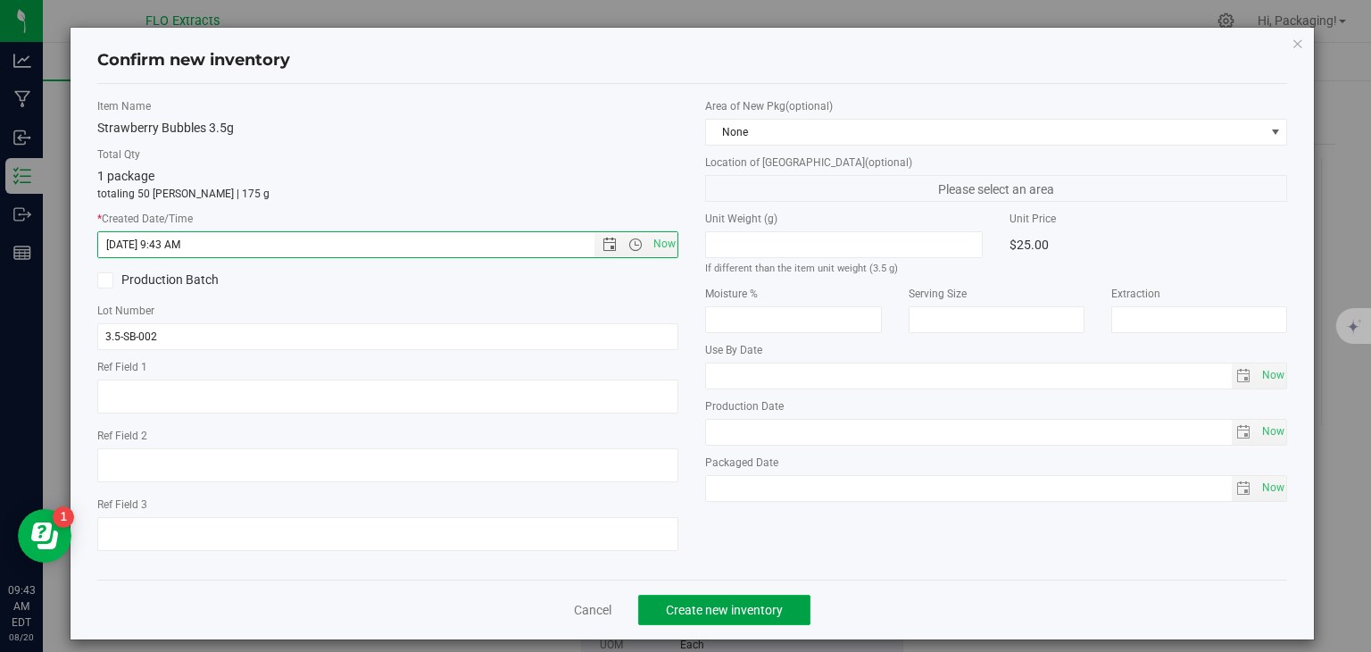
click at [741, 611] on span "Create new inventory" at bounding box center [724, 610] width 117 height 14
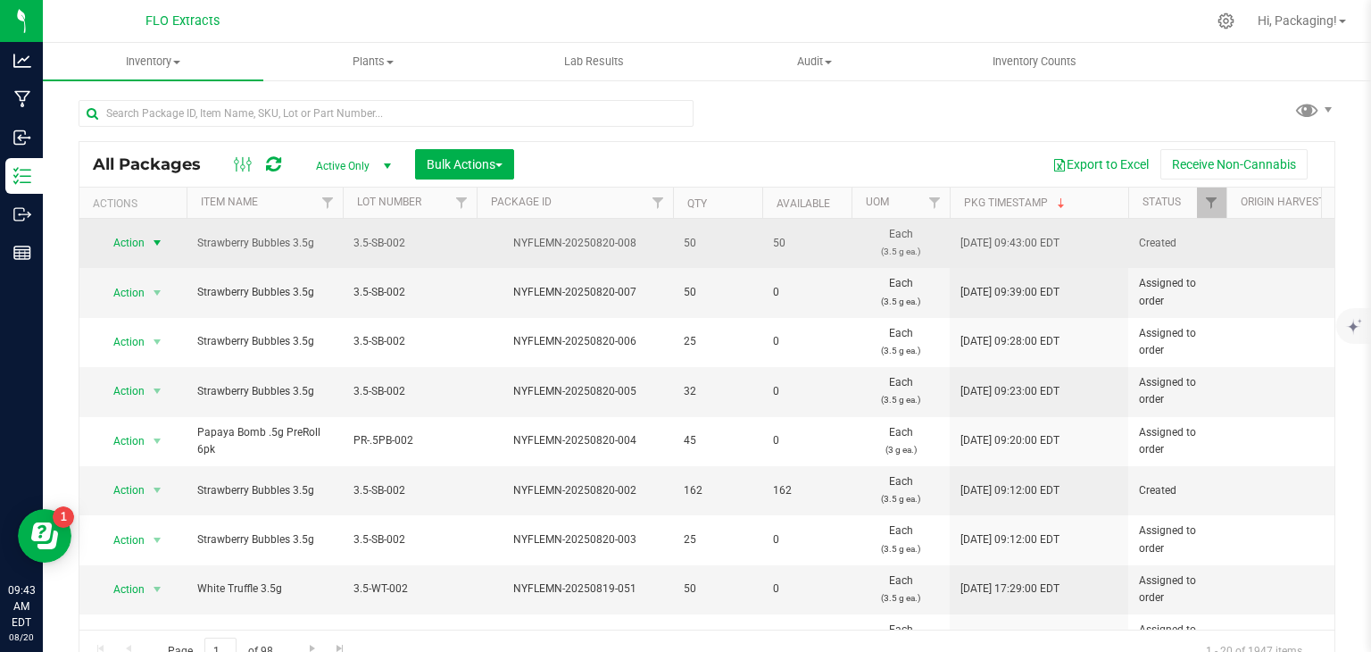
click at [124, 243] on span "Action" at bounding box center [121, 242] width 48 height 25
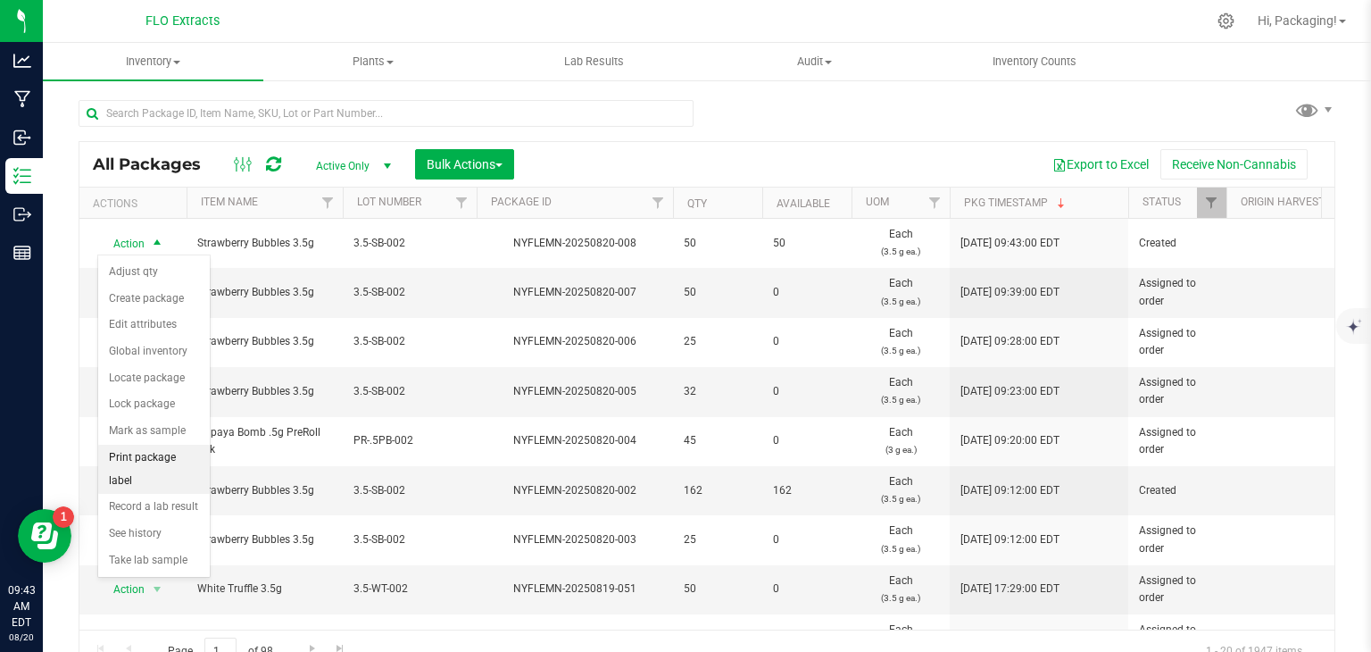
click at [148, 452] on li "Print package label" at bounding box center [154, 469] width 112 height 49
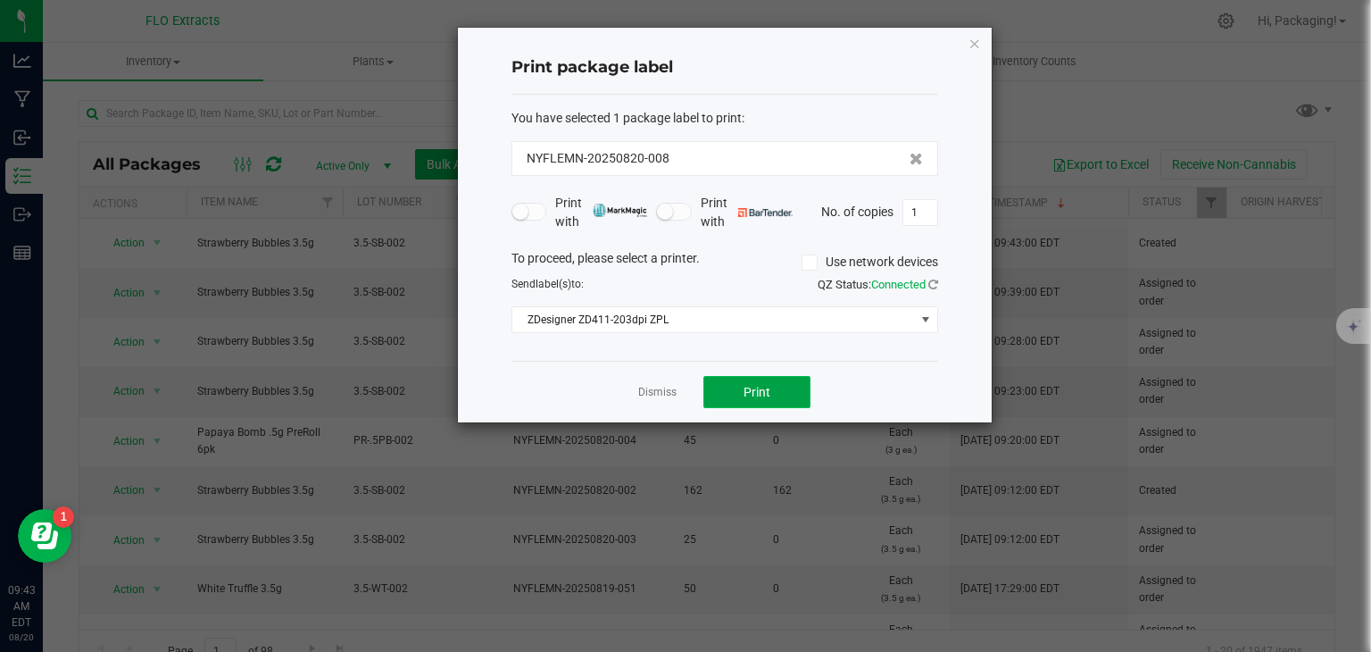
click at [725, 393] on button "Print" at bounding box center [756, 392] width 107 height 32
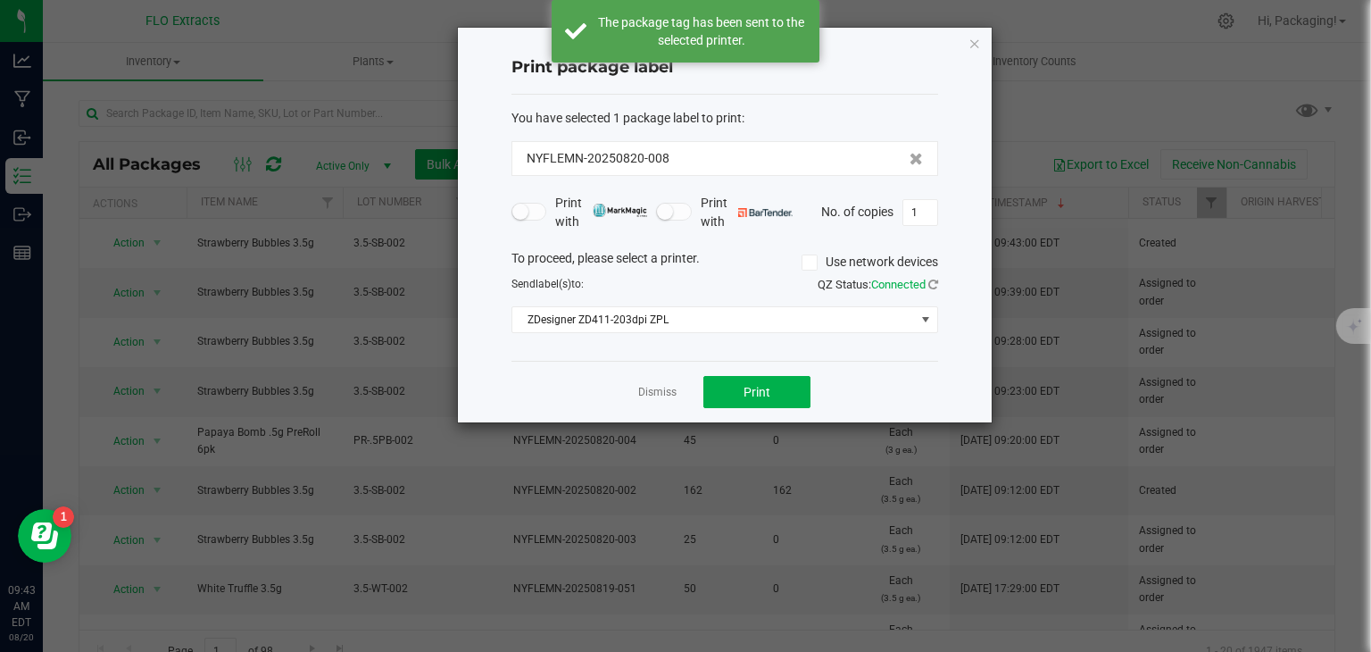
click at [663, 393] on link "Dismiss" at bounding box center [657, 392] width 38 height 15
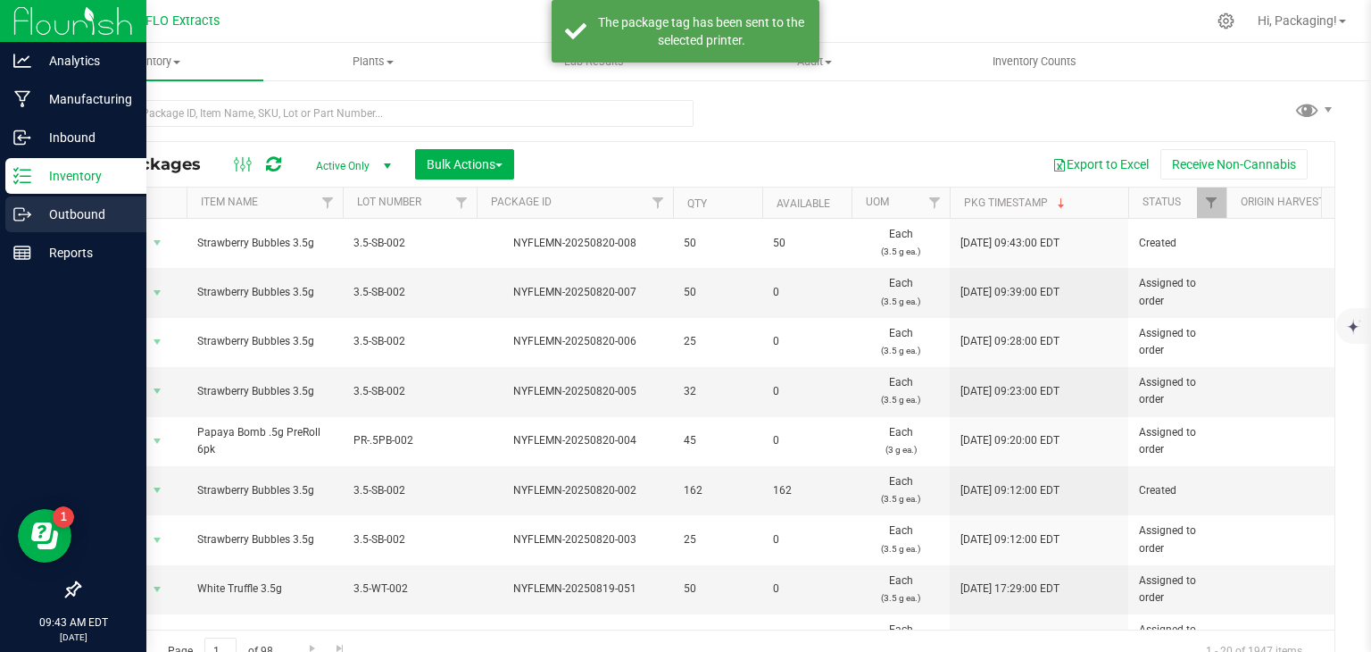
click at [65, 218] on p "Outbound" at bounding box center [84, 214] width 107 height 21
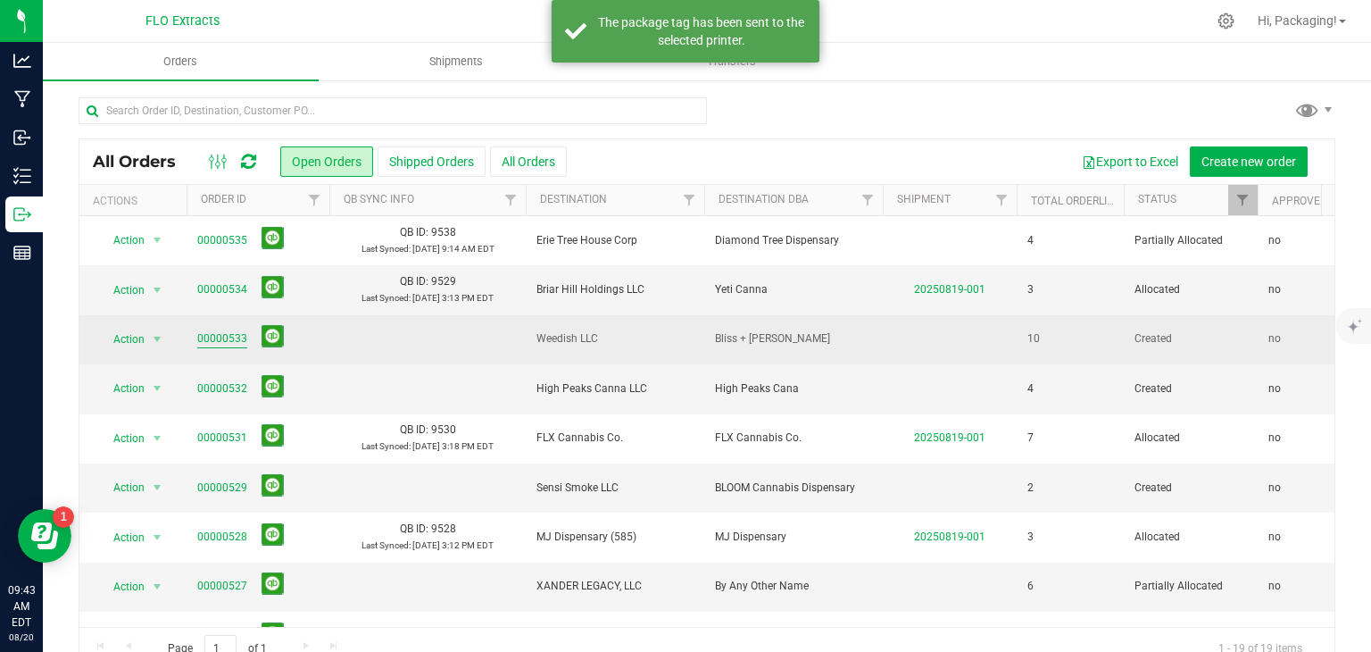
click at [221, 338] on link "00000533" at bounding box center [222, 338] width 50 height 17
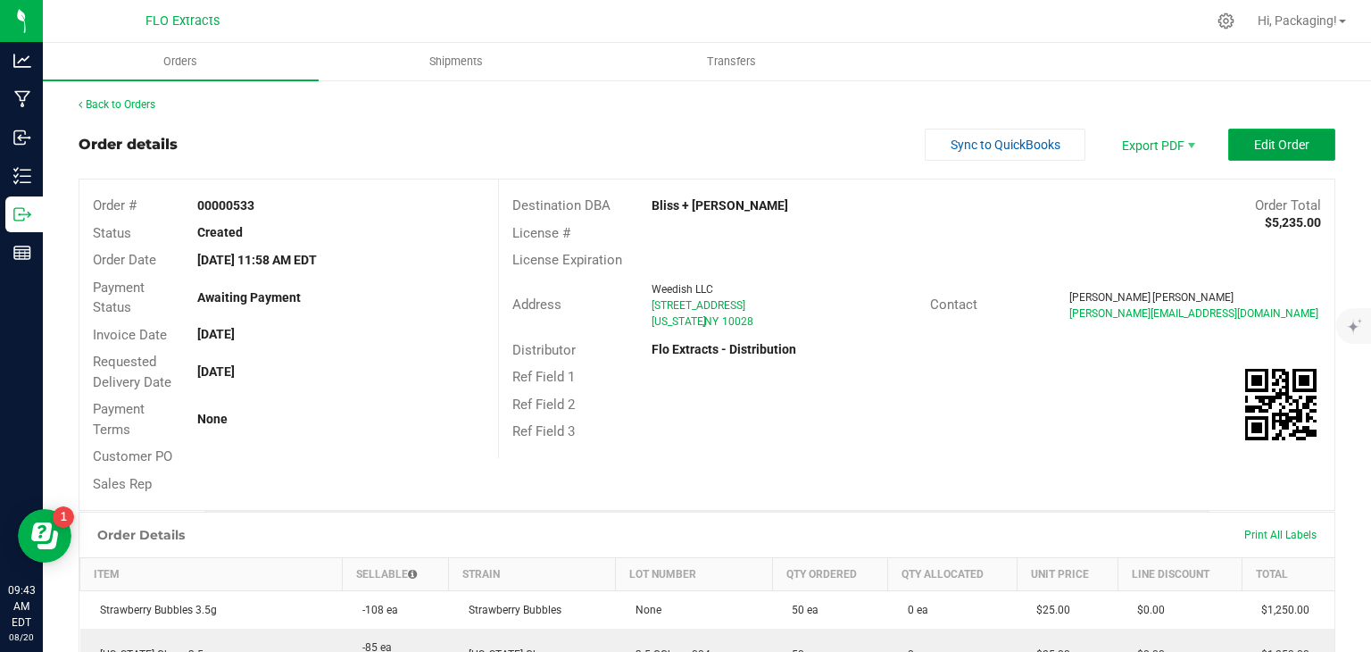
click at [1237, 144] on button "Edit Order" at bounding box center [1281, 145] width 107 height 32
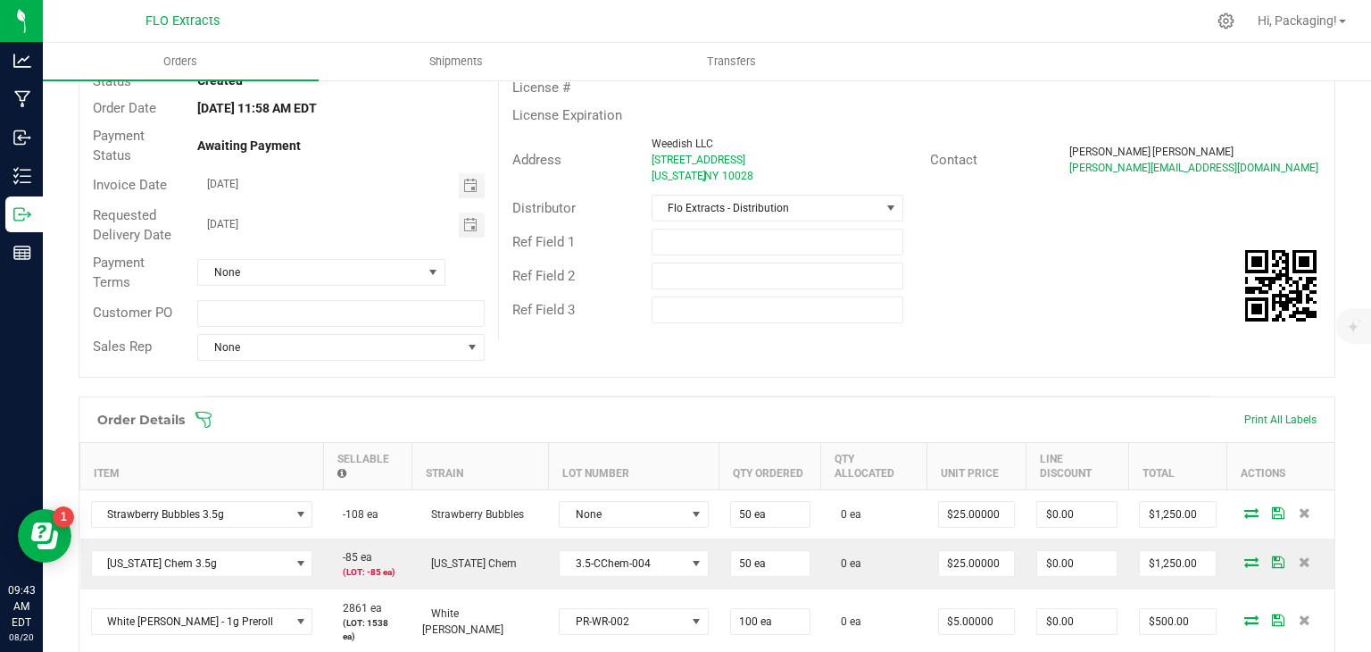
scroll to position [229, 0]
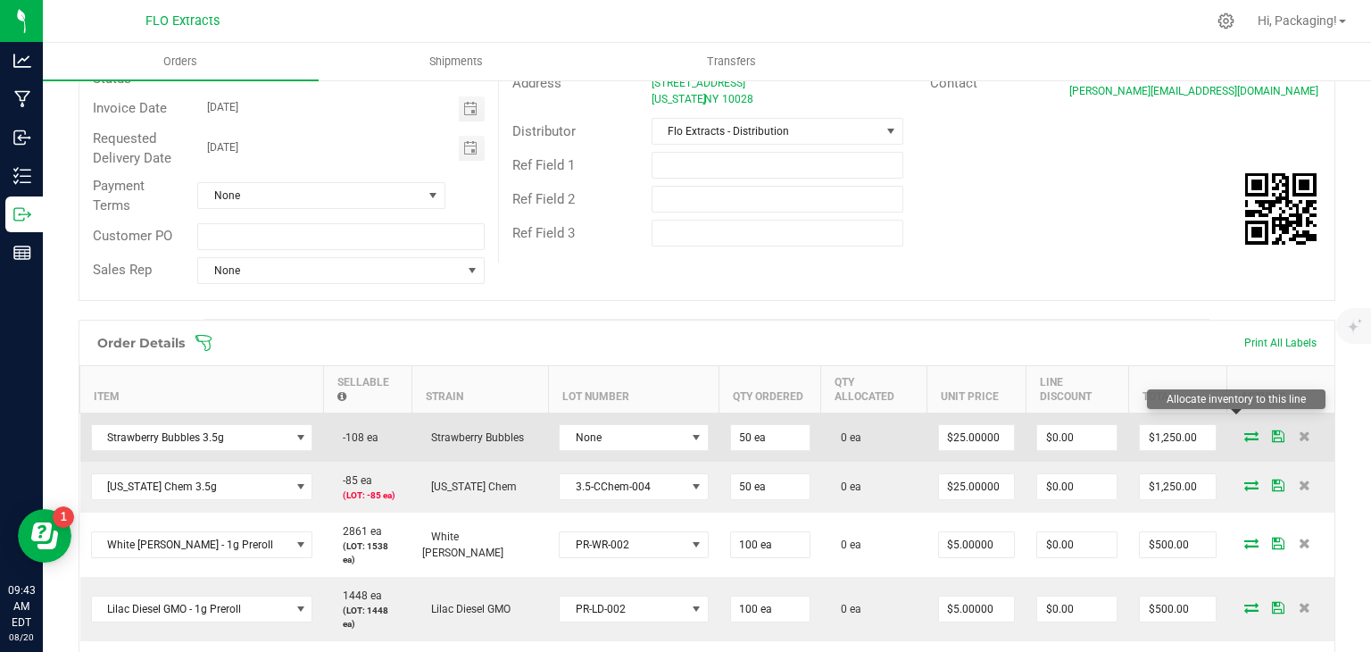
click at [1244, 430] on icon at bounding box center [1251, 435] width 14 height 11
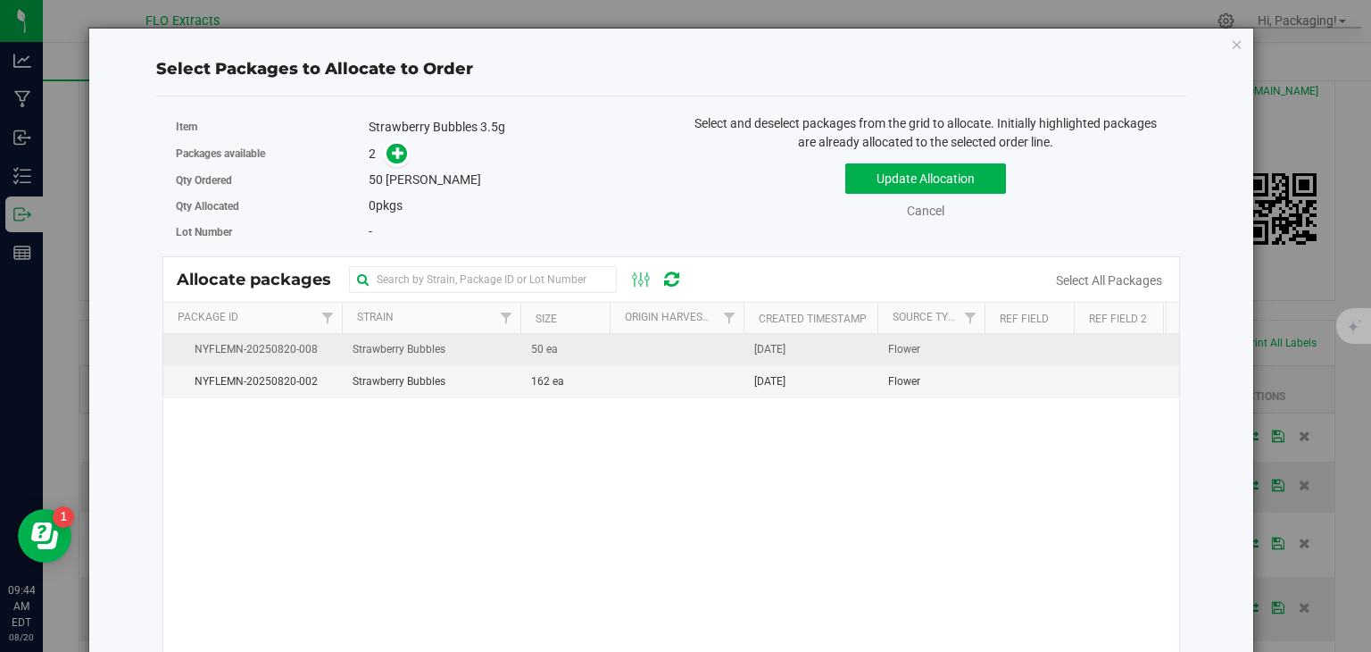
click at [555, 345] on span "50 ea" at bounding box center [544, 349] width 27 height 17
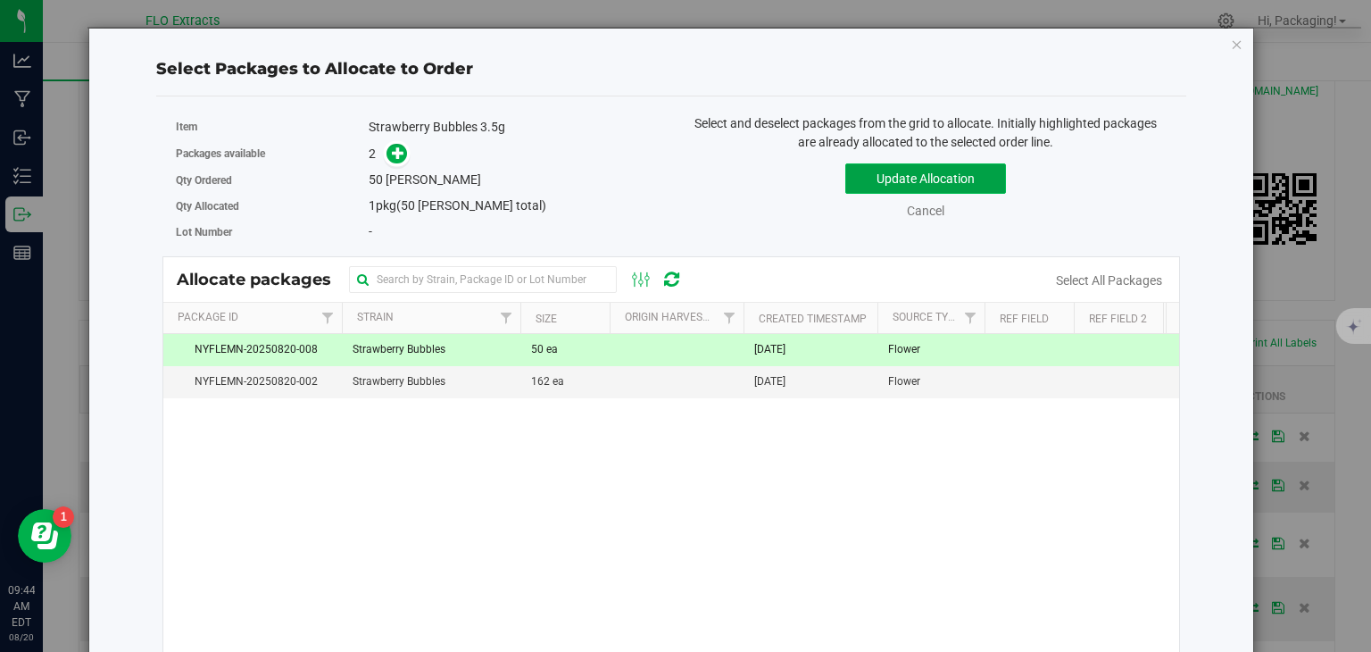
click at [908, 186] on button "Update Allocation" at bounding box center [925, 178] width 161 height 30
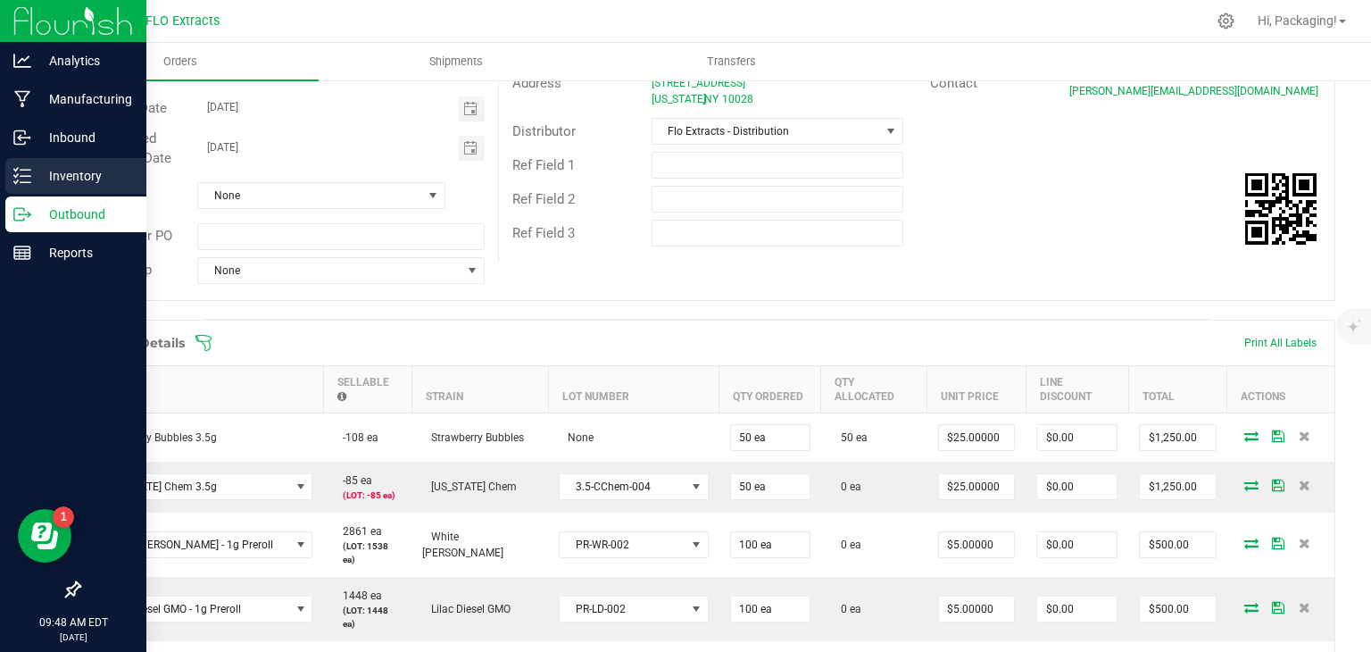
click at [84, 168] on p "Inventory" at bounding box center [84, 175] width 107 height 21
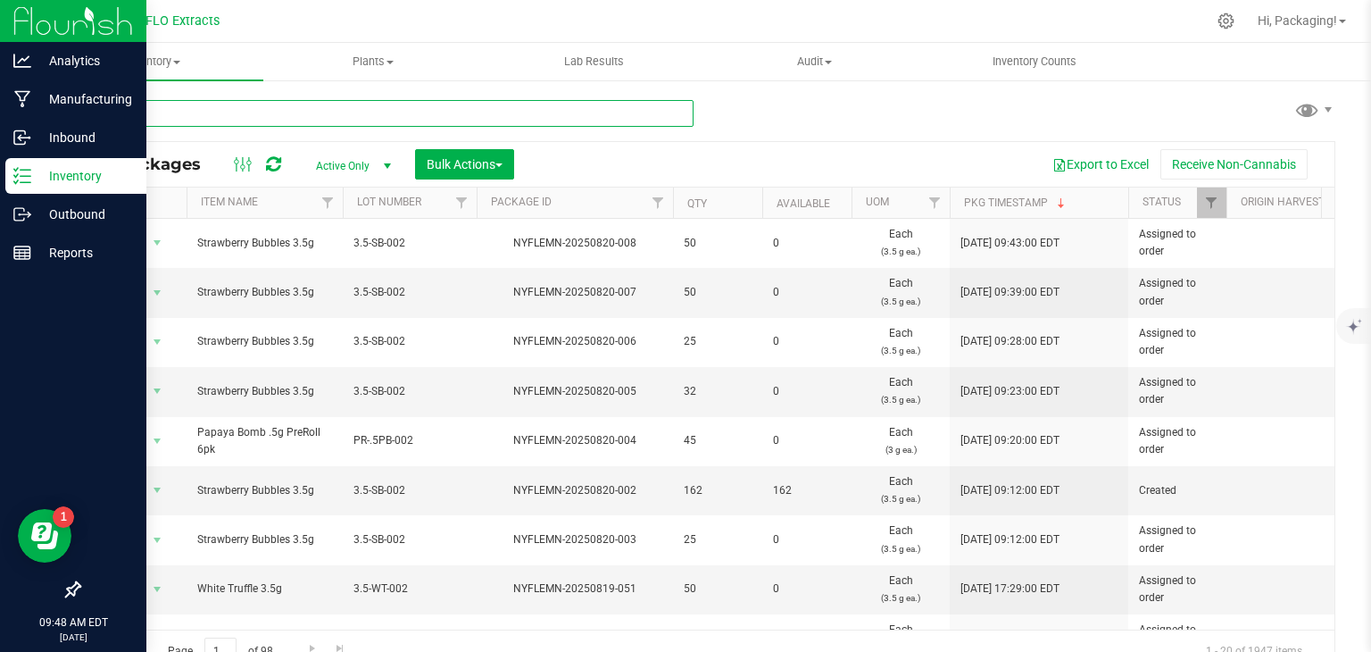
click at [250, 110] on input "text" at bounding box center [386, 113] width 615 height 27
type input "NYFLEMN-20250721-004"
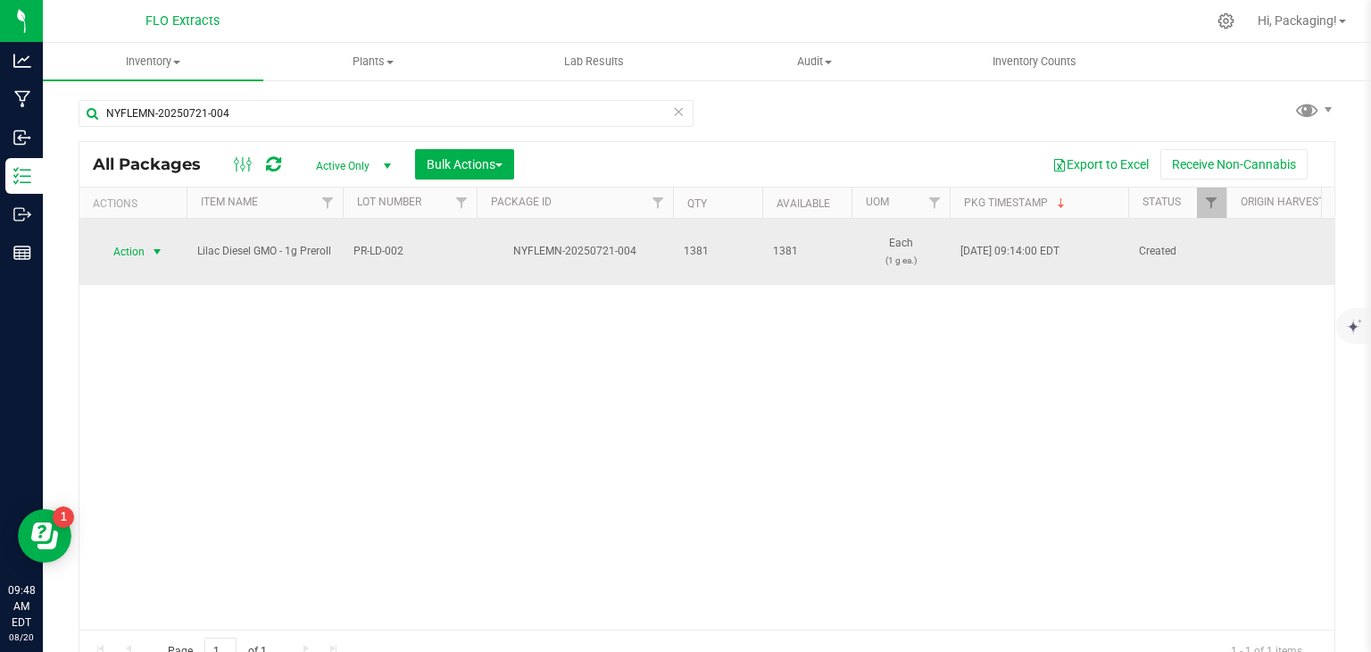
click at [122, 243] on span "Action" at bounding box center [121, 251] width 48 height 25
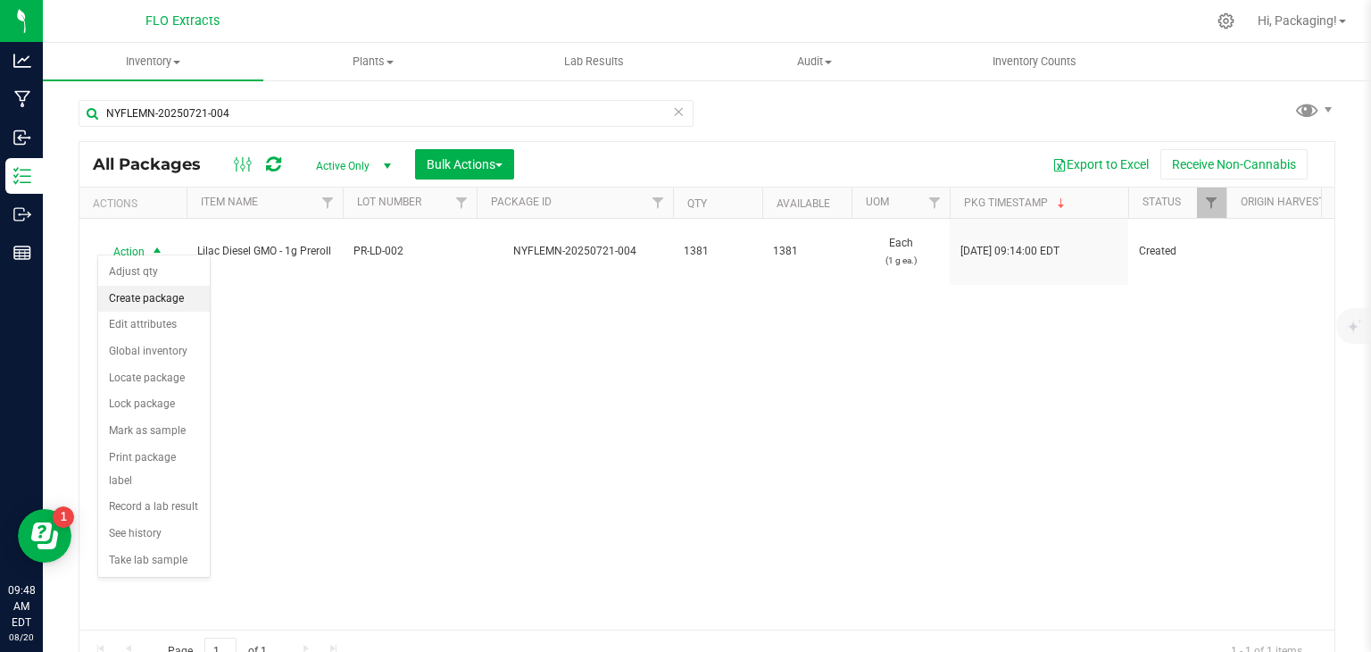
click at [167, 302] on li "Create package" at bounding box center [154, 299] width 112 height 27
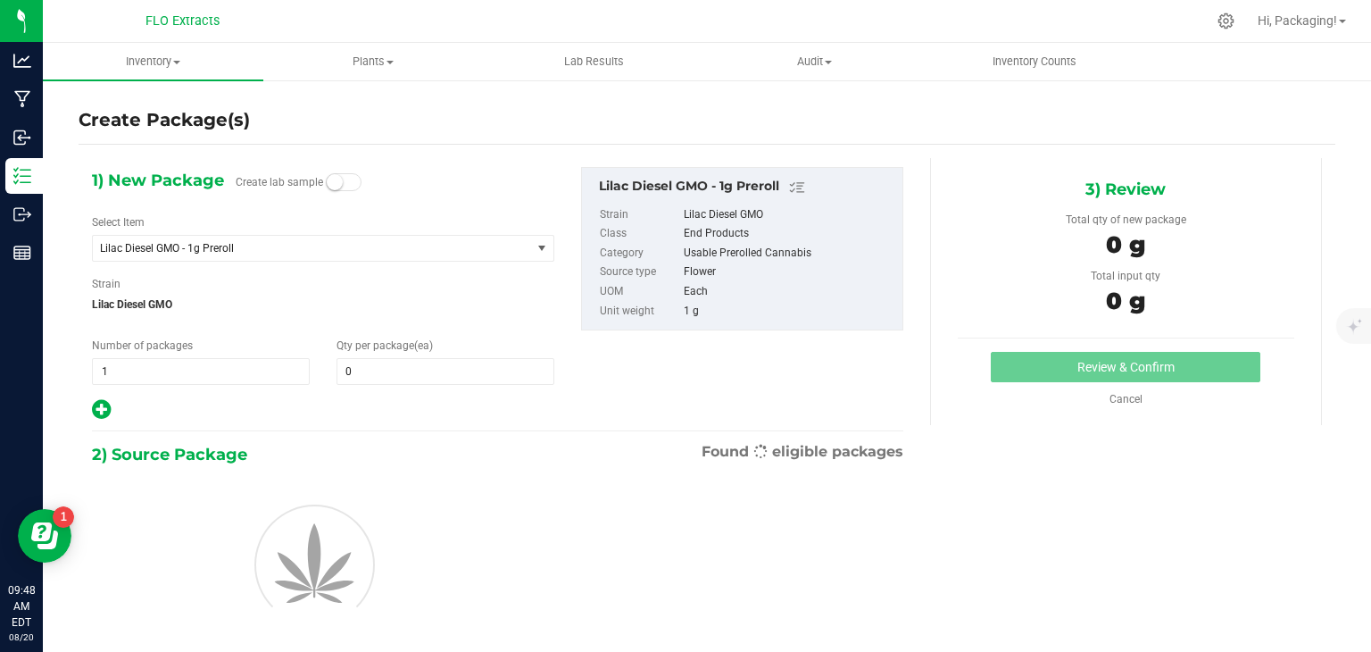
type input "0"
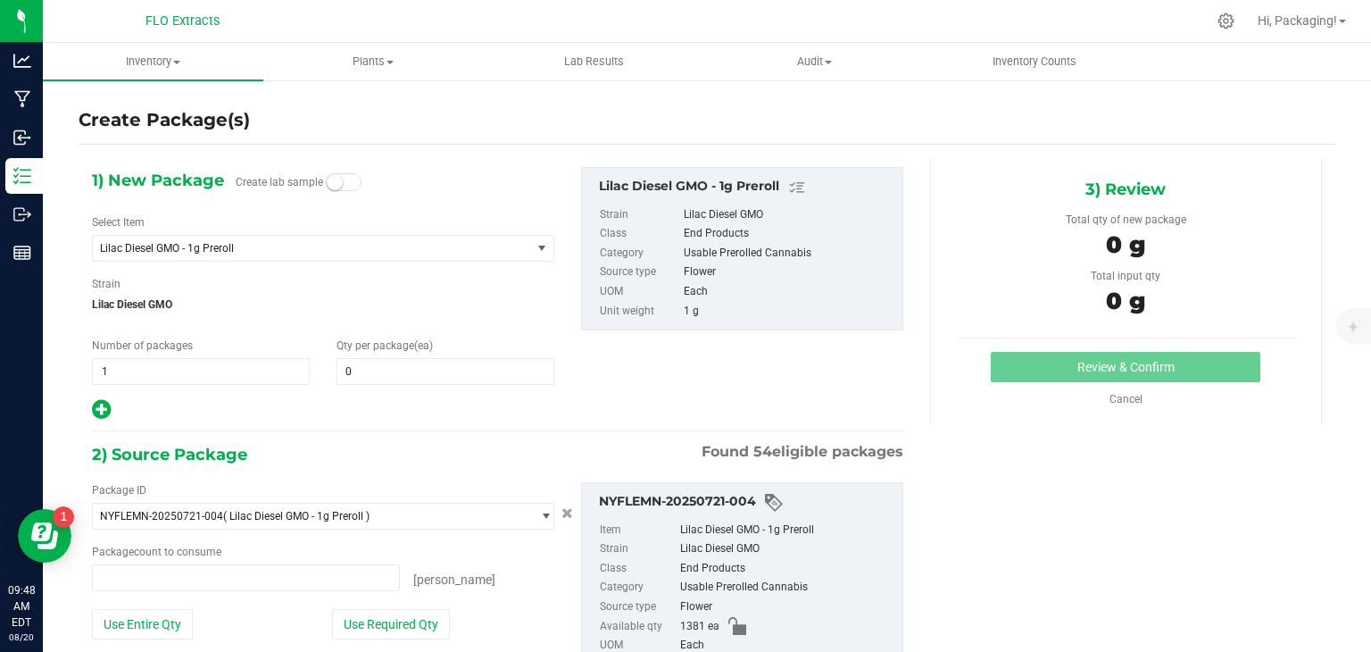
type input "0 ea"
click at [353, 370] on span at bounding box center [446, 371] width 218 height 27
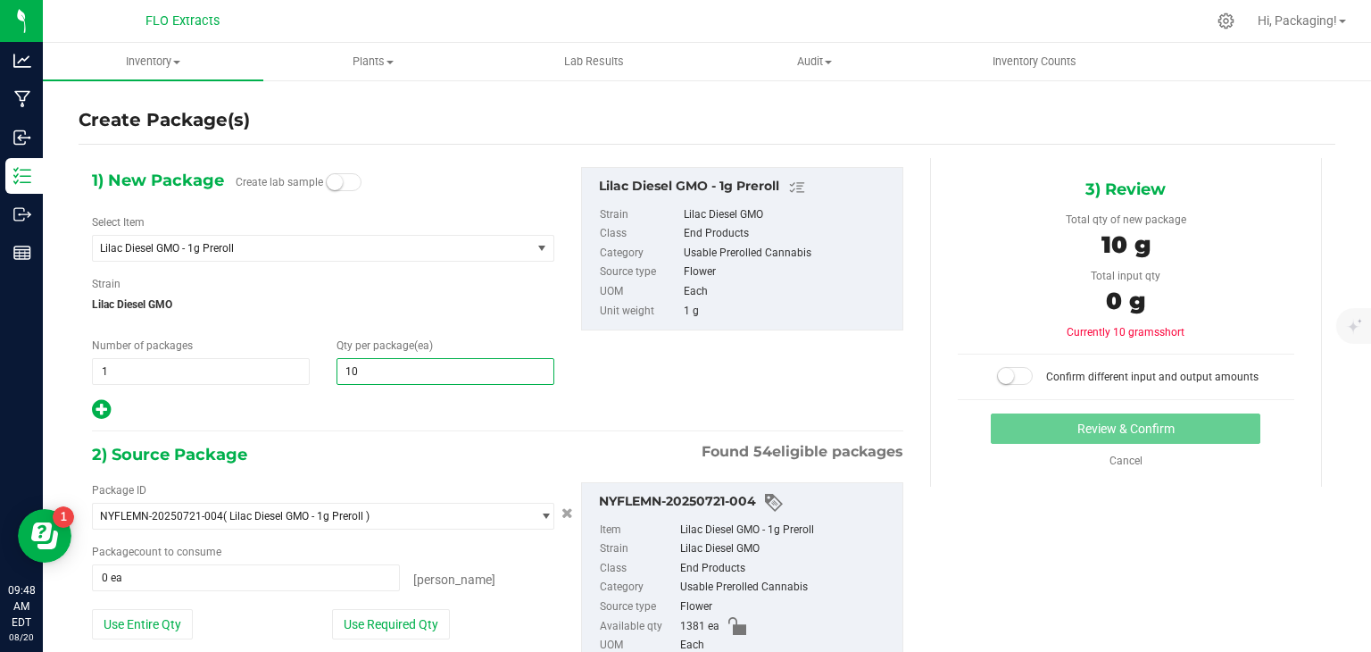
type input "100"
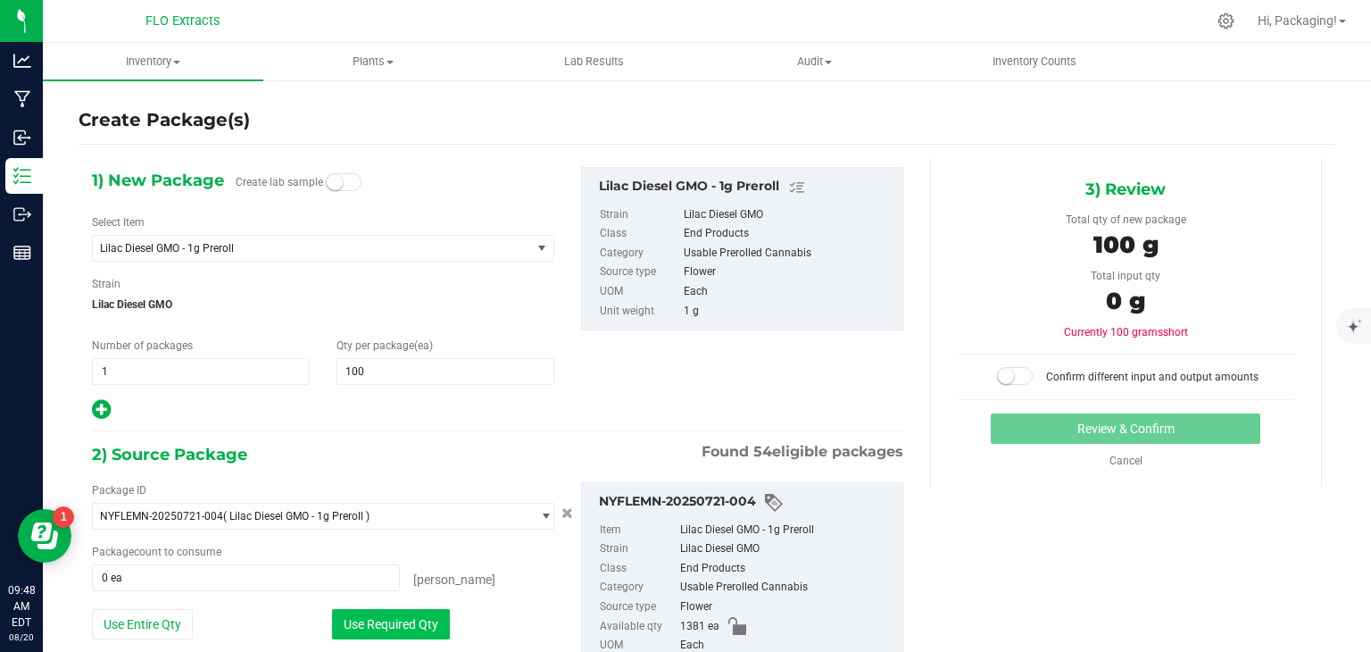
click at [395, 616] on button "Use Required Qty" at bounding box center [391, 624] width 118 height 30
type input "100 ea"
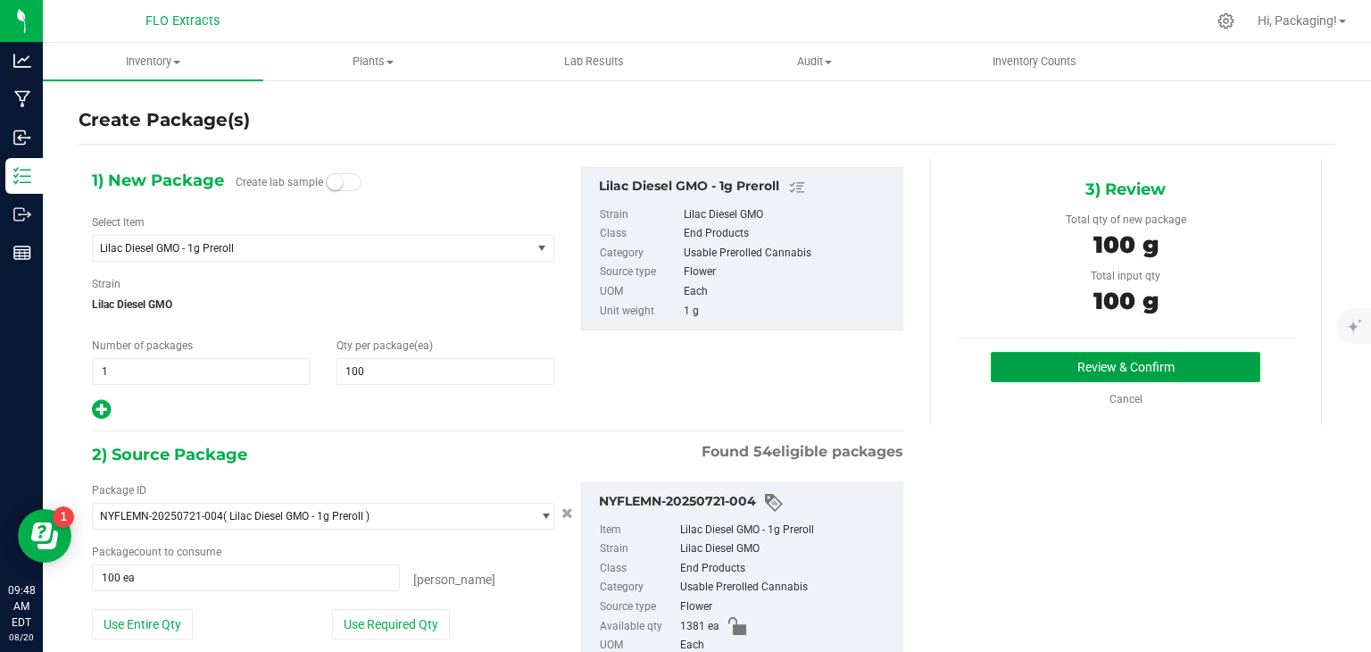
click at [1132, 362] on button "Review & Confirm" at bounding box center [1126, 367] width 270 height 30
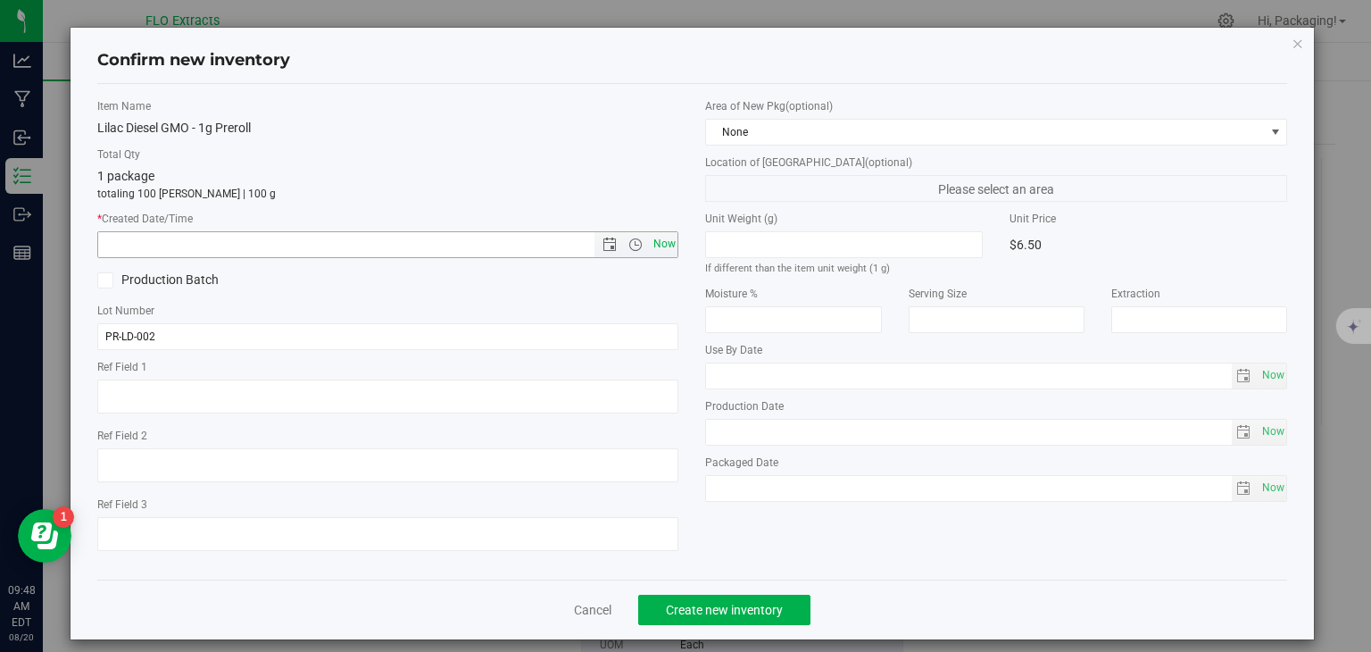
click at [654, 245] on span "Now" at bounding box center [664, 244] width 30 height 26
type input "[DATE] 9:48 AM"
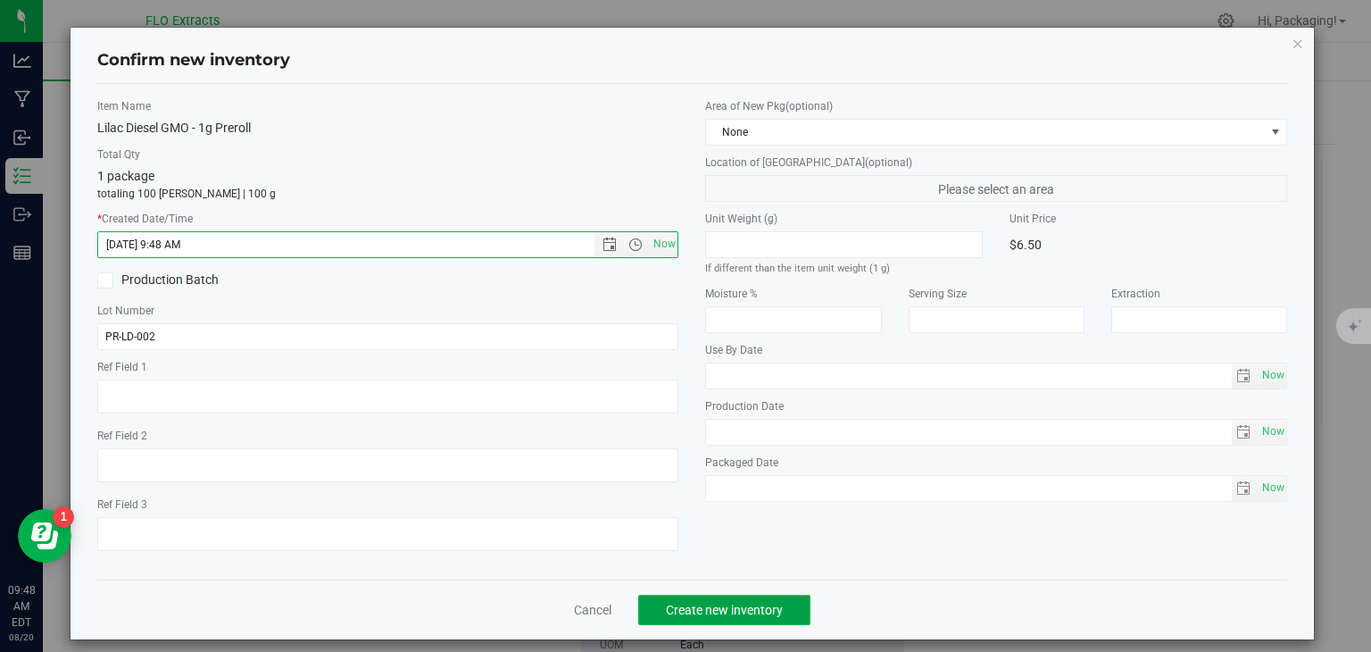
click at [737, 608] on span "Create new inventory" at bounding box center [724, 610] width 117 height 14
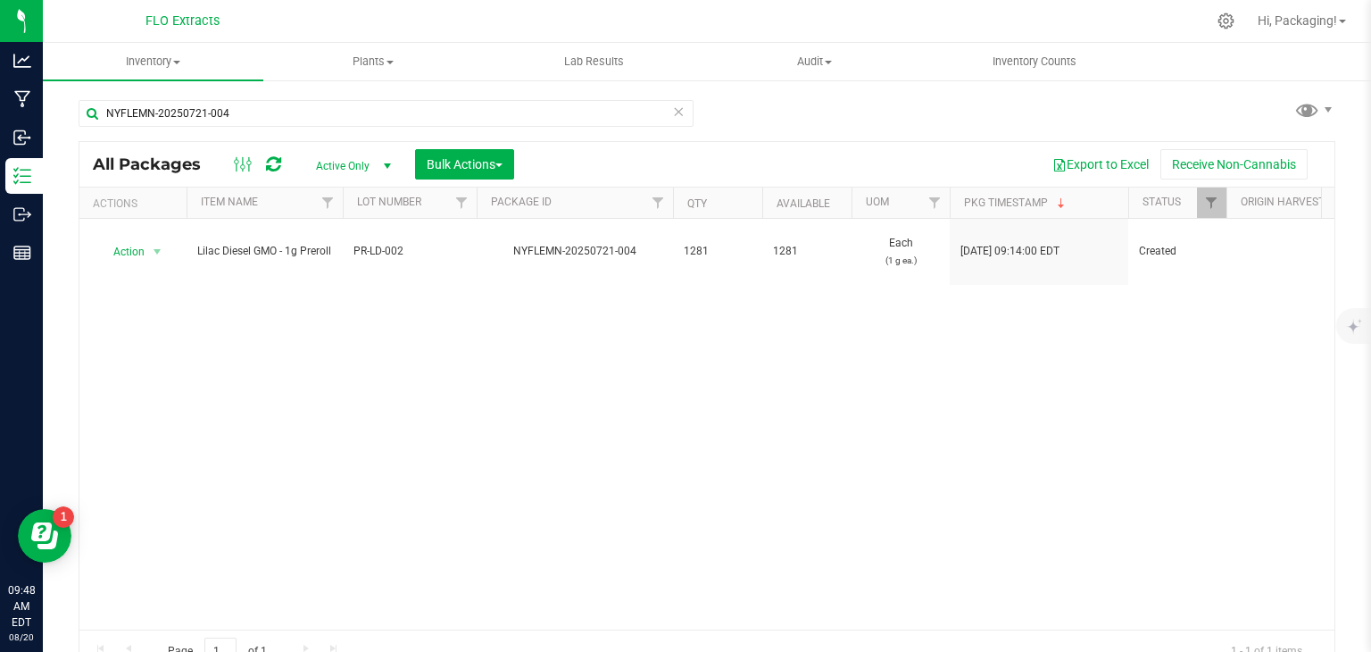
click at [673, 113] on icon at bounding box center [678, 110] width 12 height 21
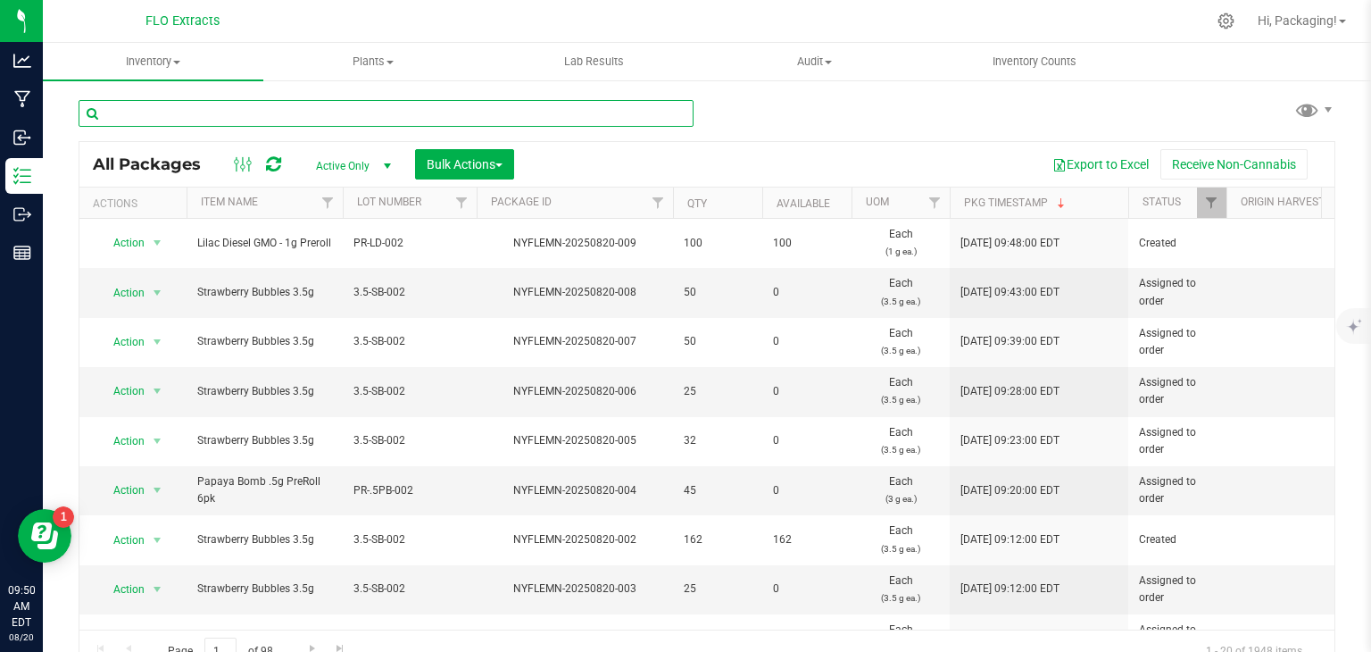
click at [235, 109] on input "text" at bounding box center [386, 113] width 615 height 27
type input "NYFLEMN-20250709-062"
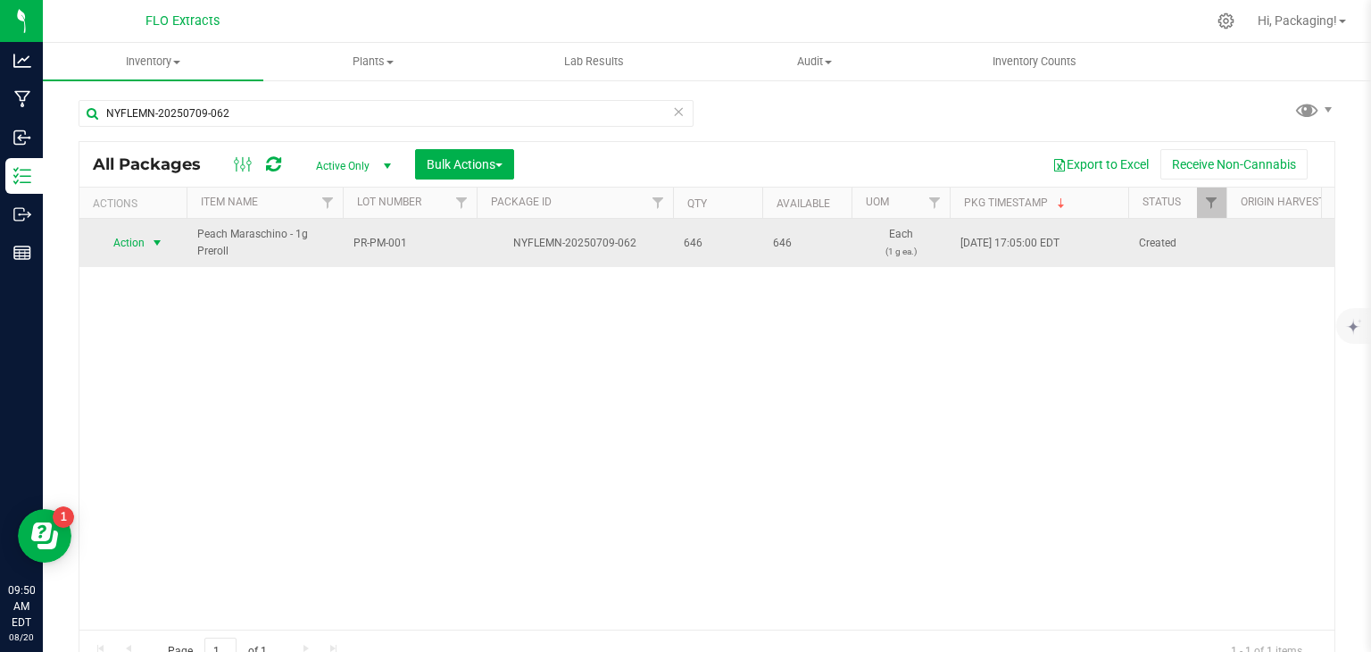
click at [129, 241] on span "Action" at bounding box center [121, 242] width 48 height 25
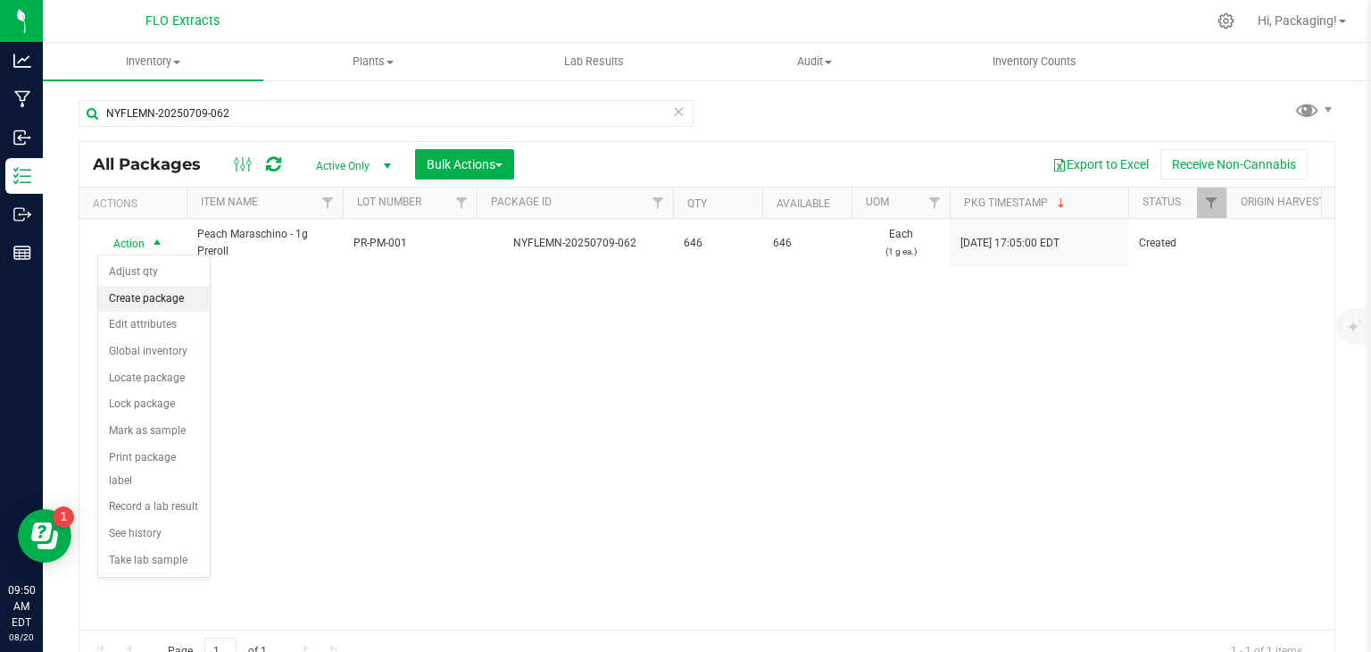
click at [157, 294] on li "Create package" at bounding box center [154, 299] width 112 height 27
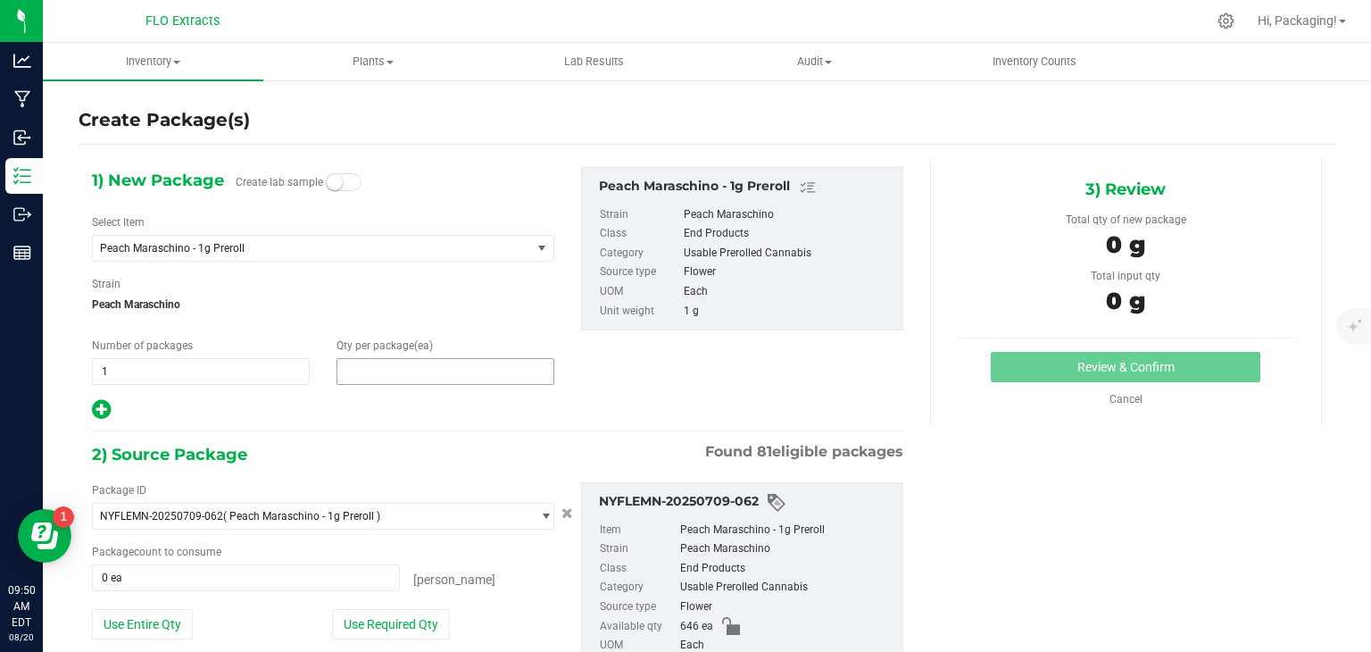
click at [362, 381] on span at bounding box center [446, 371] width 218 height 27
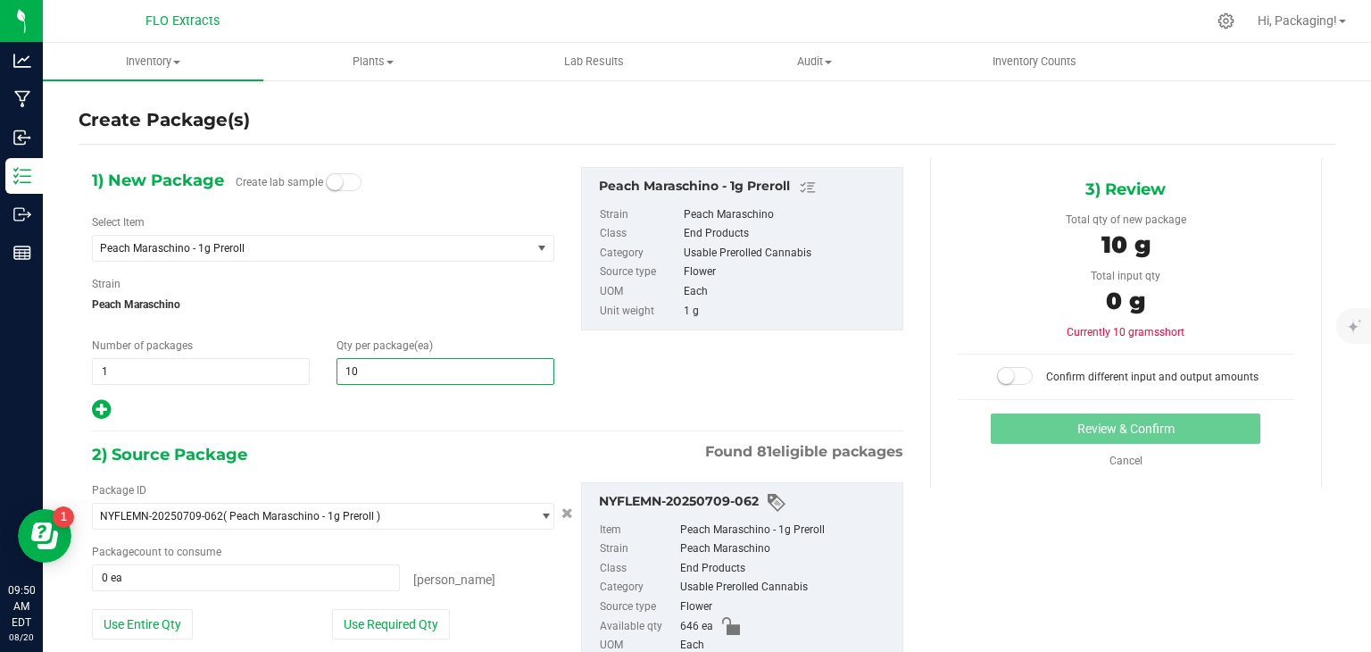
type input "100"
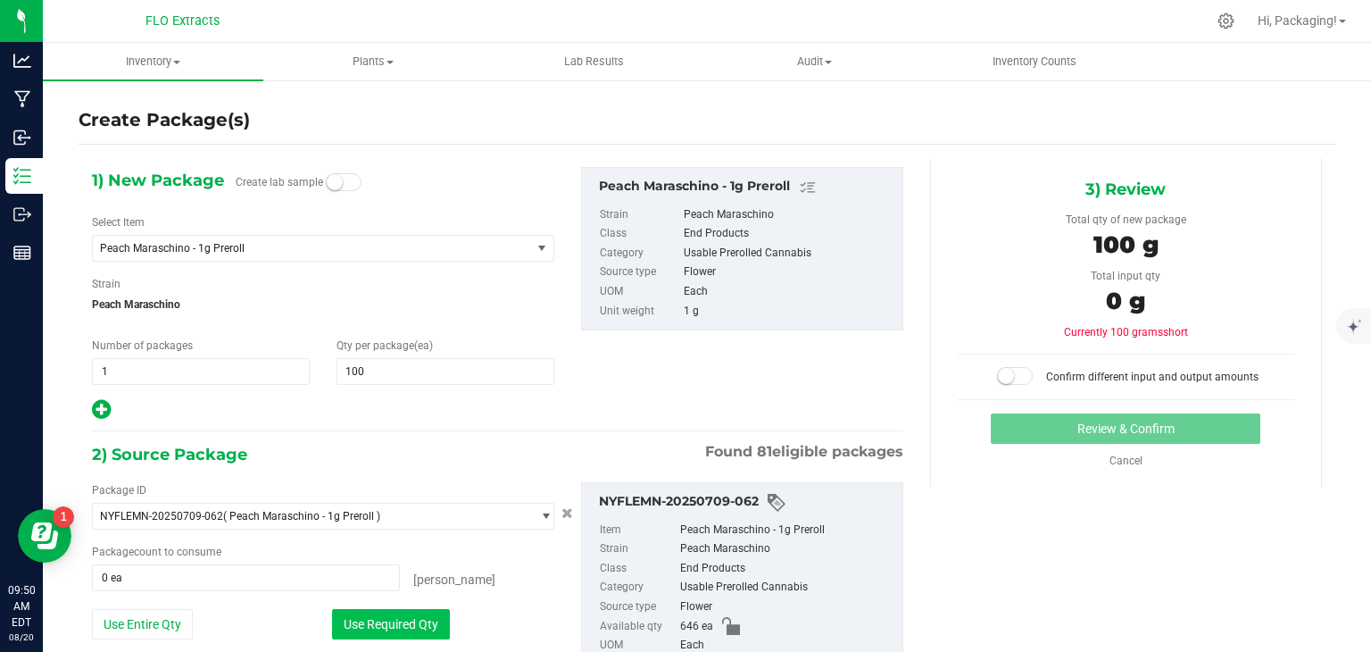
click at [404, 624] on button "Use Required Qty" at bounding box center [391, 624] width 118 height 30
type input "100 ea"
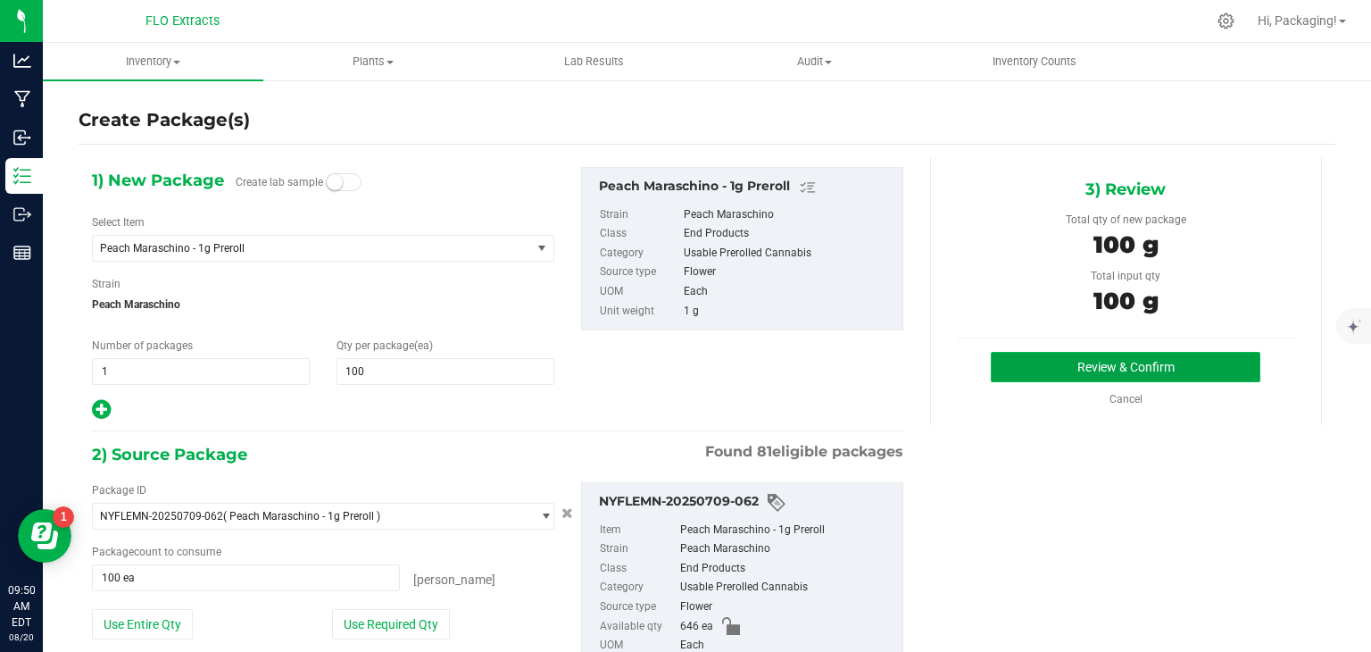
click at [1028, 365] on button "Review & Confirm" at bounding box center [1126, 367] width 270 height 30
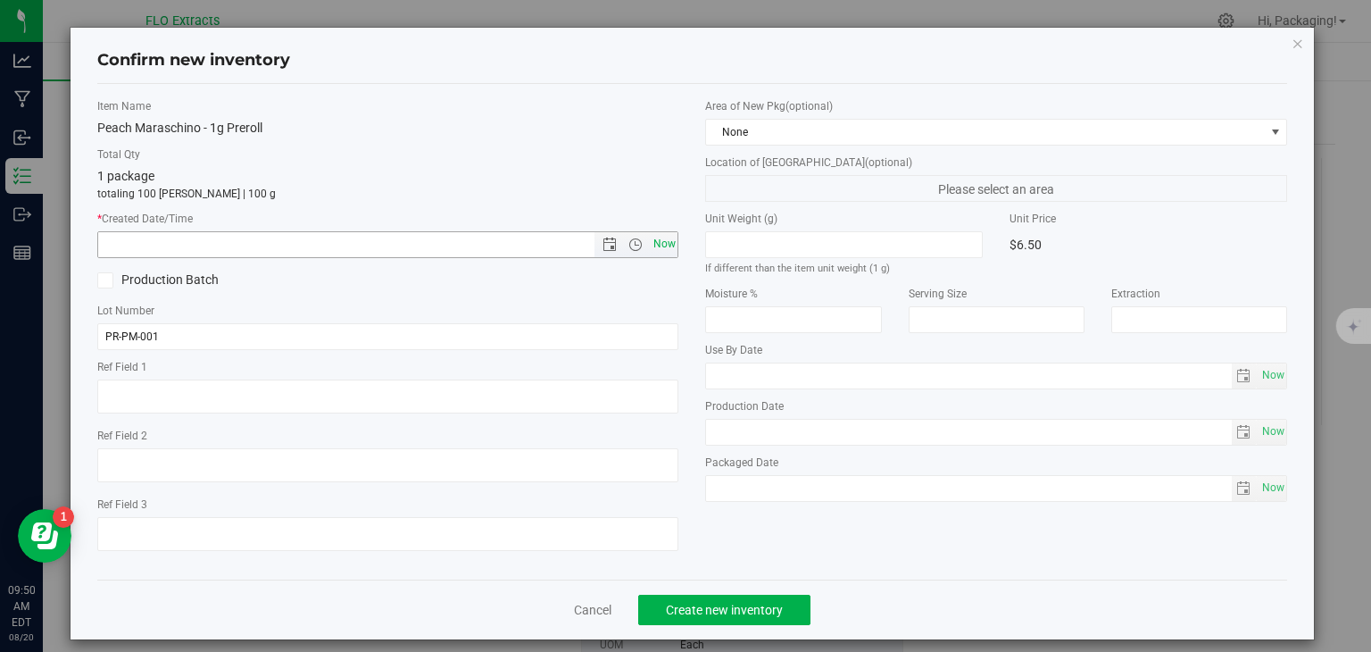
click at [651, 247] on span "Now" at bounding box center [664, 244] width 30 height 26
type input "[DATE] 9:50 AM"
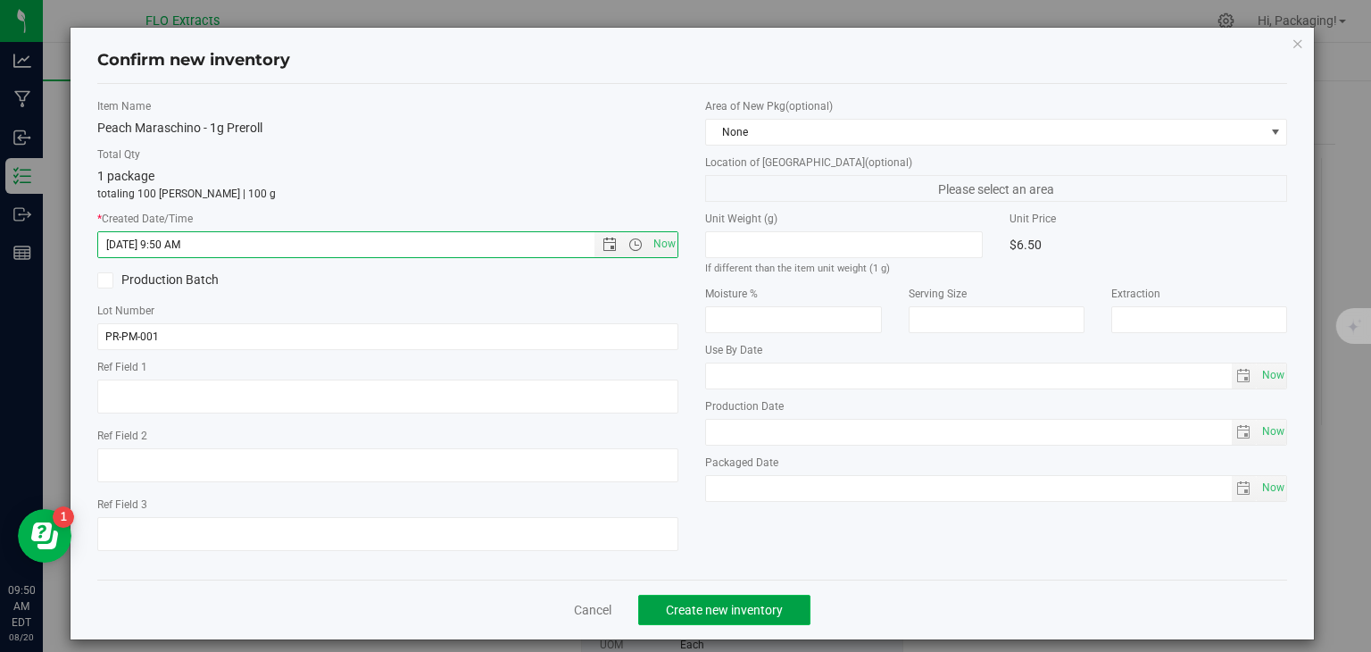
click at [714, 615] on span "Create new inventory" at bounding box center [724, 610] width 117 height 14
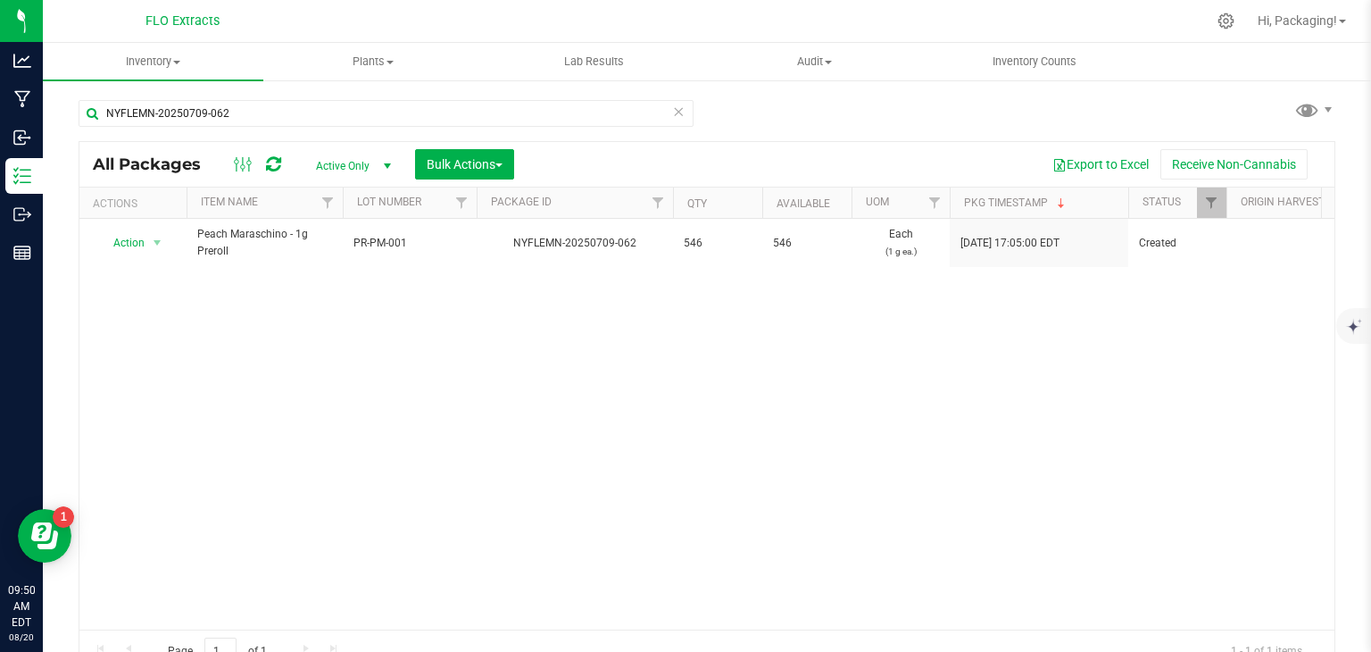
click at [672, 110] on icon at bounding box center [678, 110] width 12 height 21
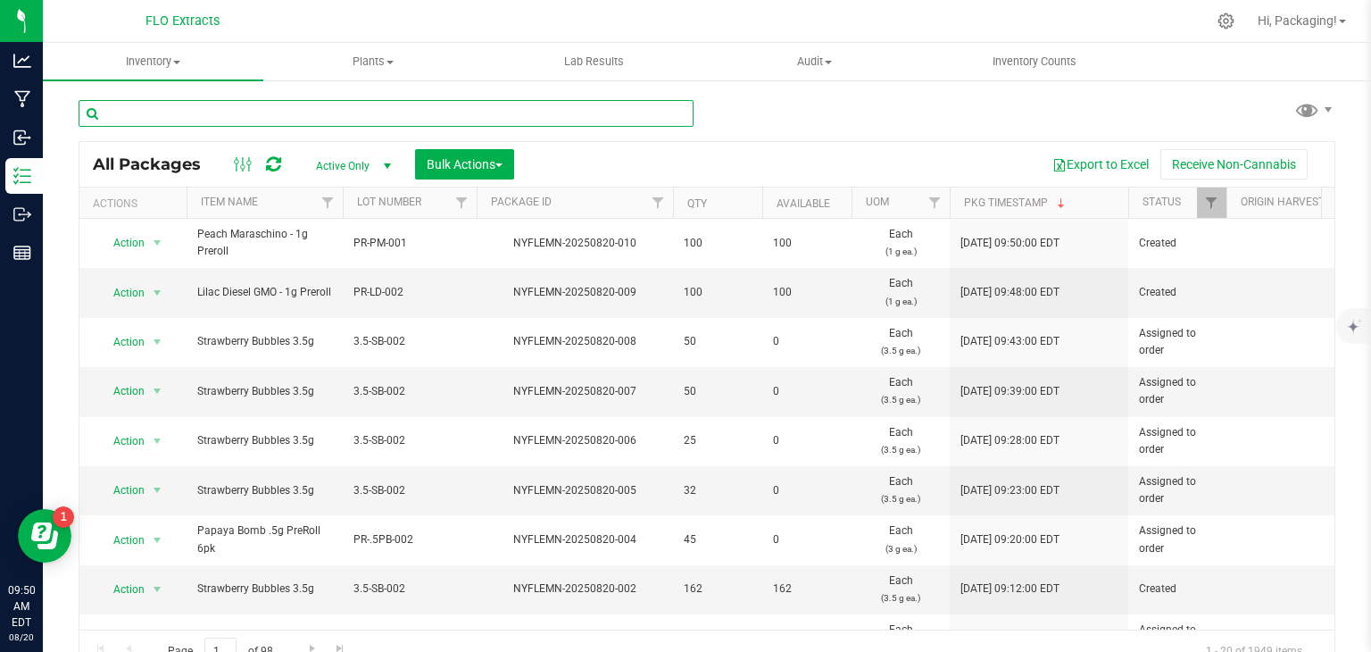
click at [293, 117] on input "text" at bounding box center [386, 113] width 615 height 27
click at [121, 291] on span "Action" at bounding box center [121, 292] width 48 height 25
click at [745, 122] on div "All Packages Active Only Active Only Lab Samples Locked All Bulk Actions Add to…" at bounding box center [707, 378] width 1257 height 590
click at [437, 164] on span "Bulk Actions" at bounding box center [465, 164] width 76 height 14
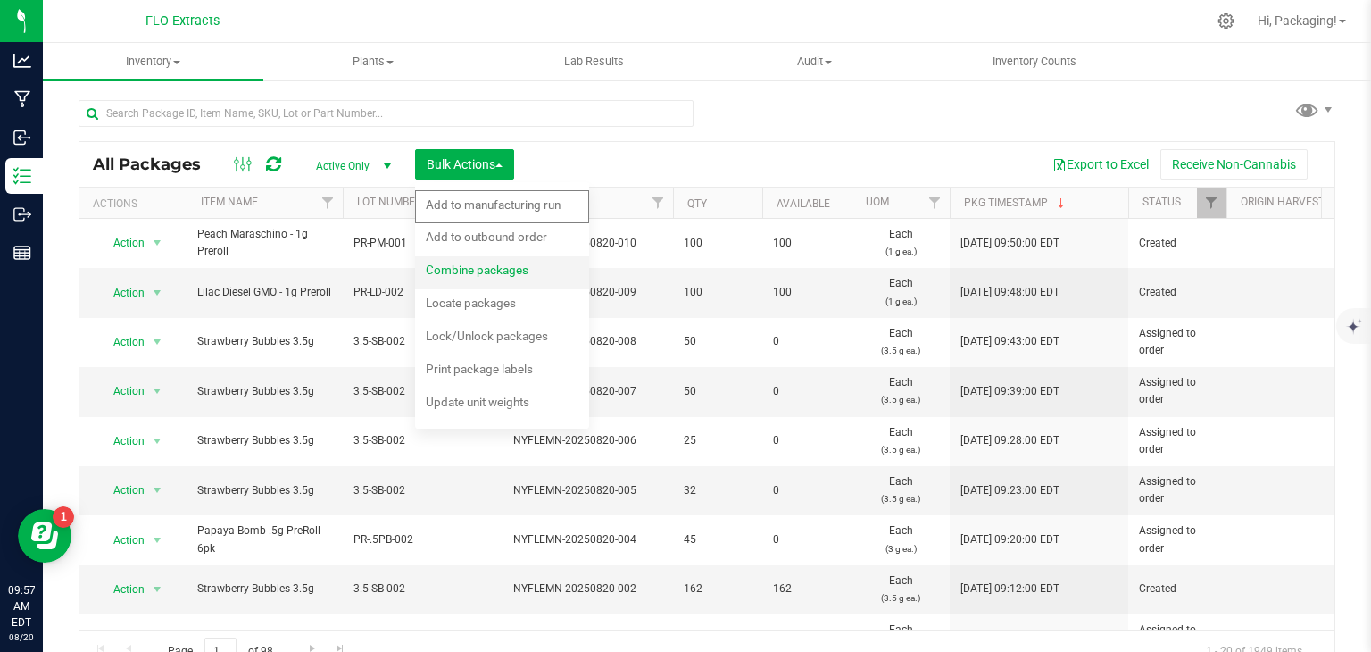
click at [499, 272] on span "Combine packages" at bounding box center [477, 269] width 103 height 14
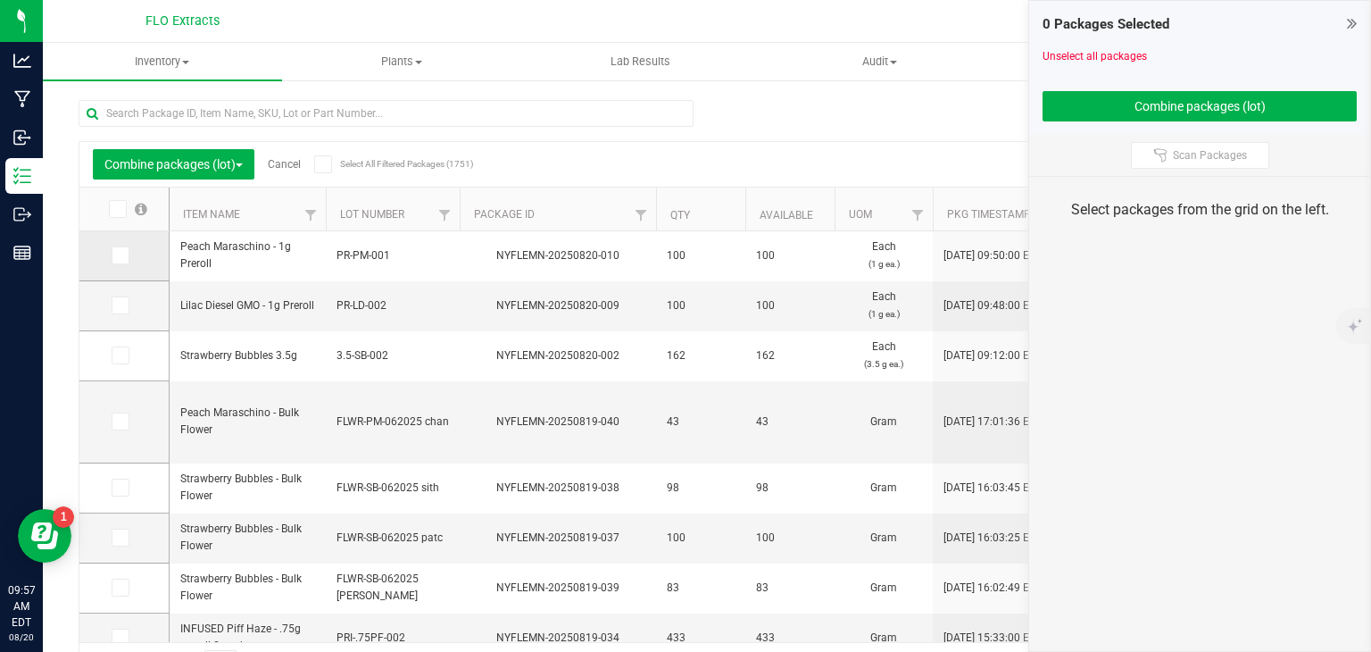
click at [119, 255] on icon at bounding box center [119, 255] width 12 height 0
click at [0, 0] on input "checkbox" at bounding box center [0, 0] width 0 height 0
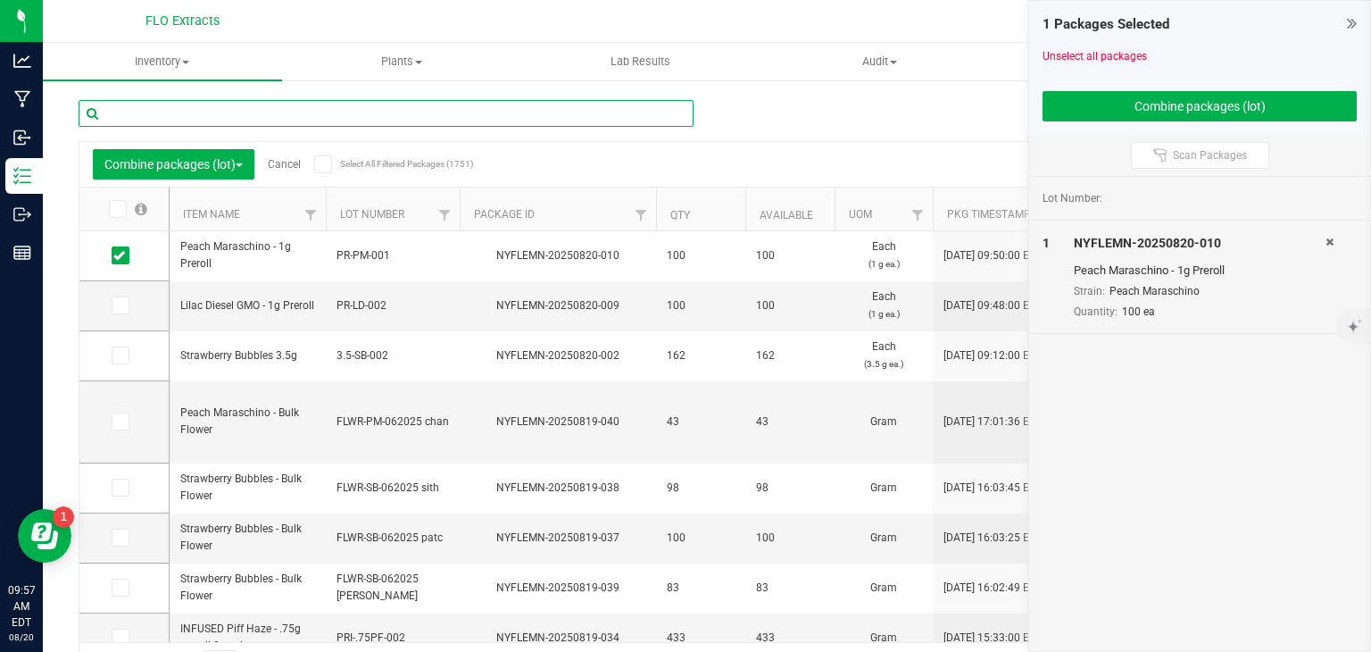
click at [288, 115] on input "text" at bounding box center [386, 113] width 615 height 27
click at [286, 159] on link "Cancel" at bounding box center [284, 164] width 33 height 12
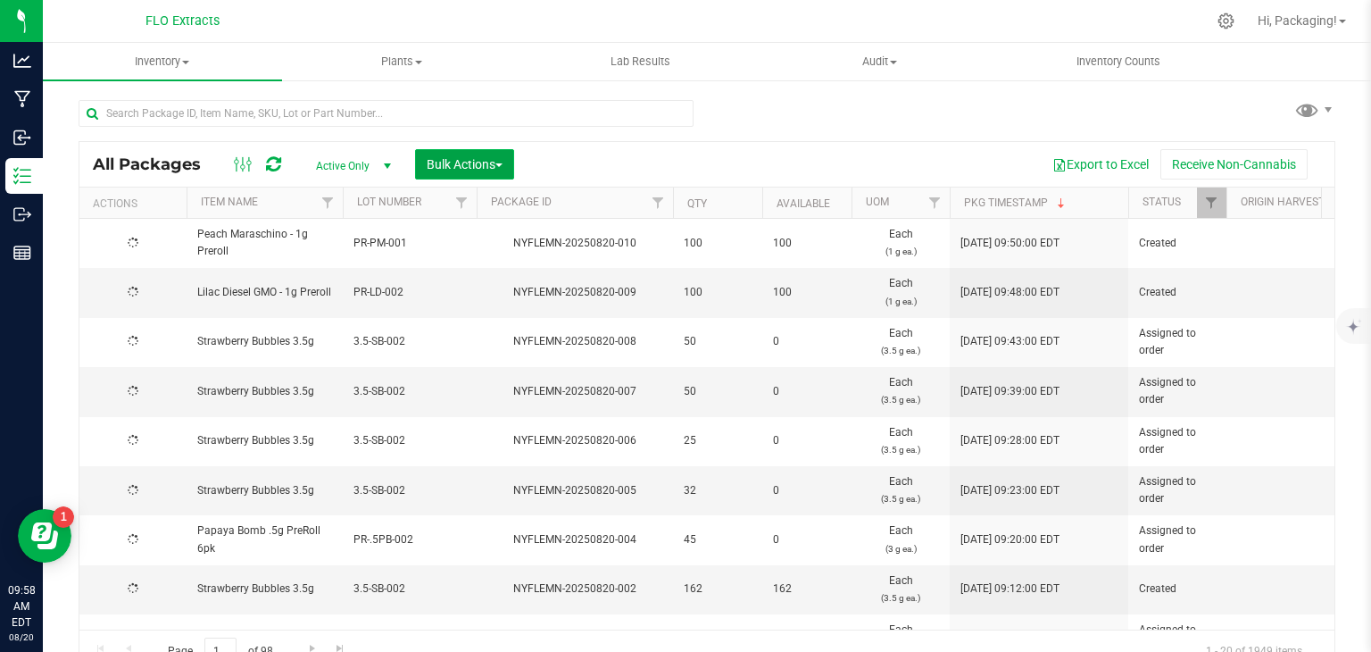
click at [458, 157] on span "Bulk Actions" at bounding box center [465, 164] width 76 height 14
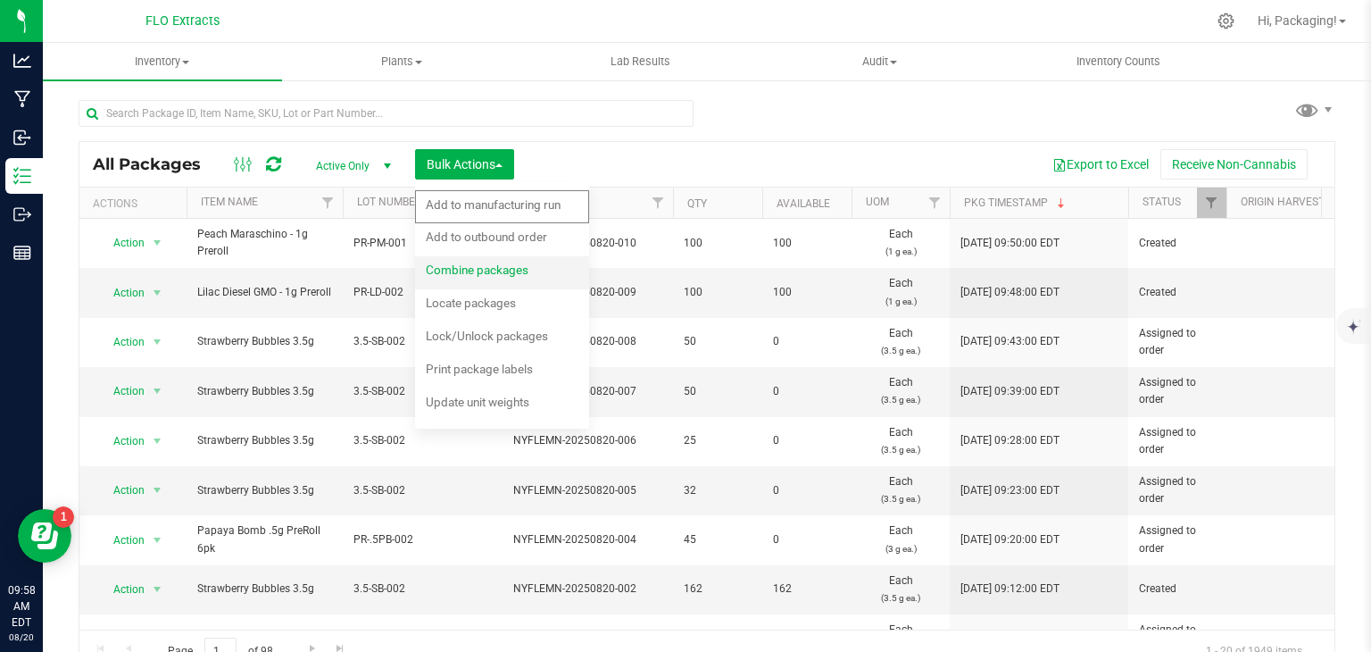
click at [490, 269] on span "Combine packages" at bounding box center [477, 269] width 103 height 14
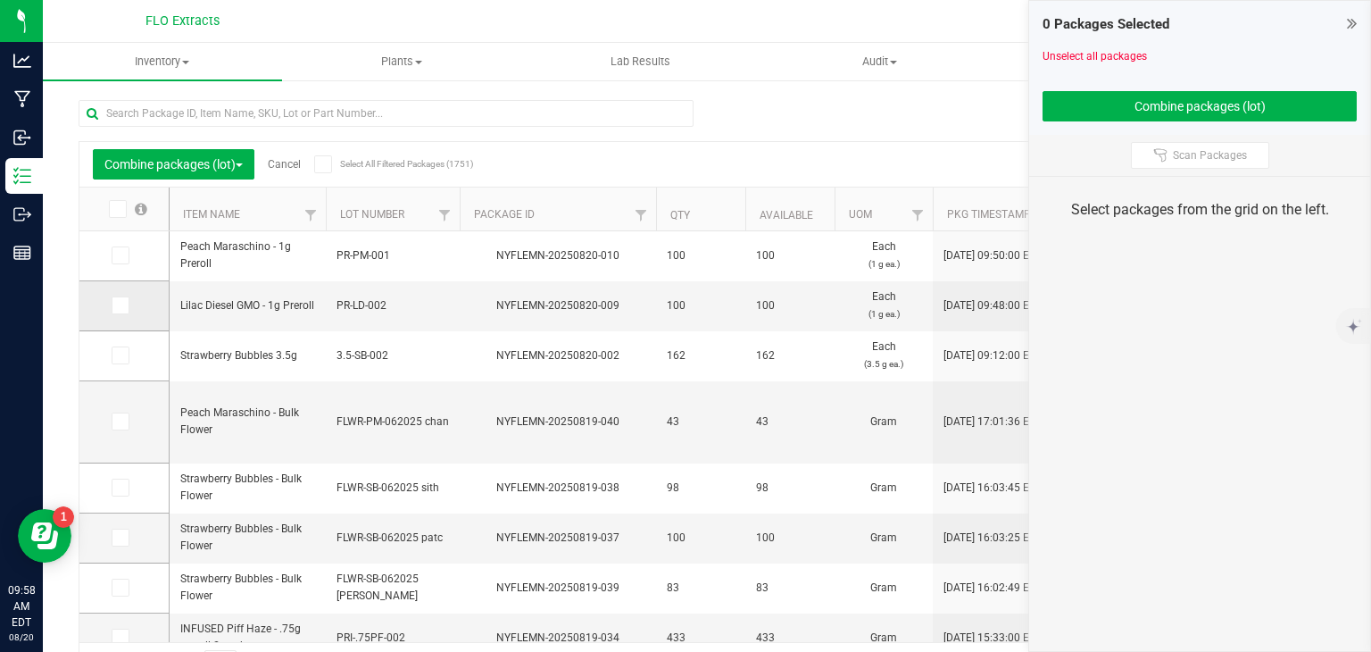
click at [120, 305] on icon at bounding box center [119, 305] width 12 height 0
click at [0, 0] on input "checkbox" at bounding box center [0, 0] width 0 height 0
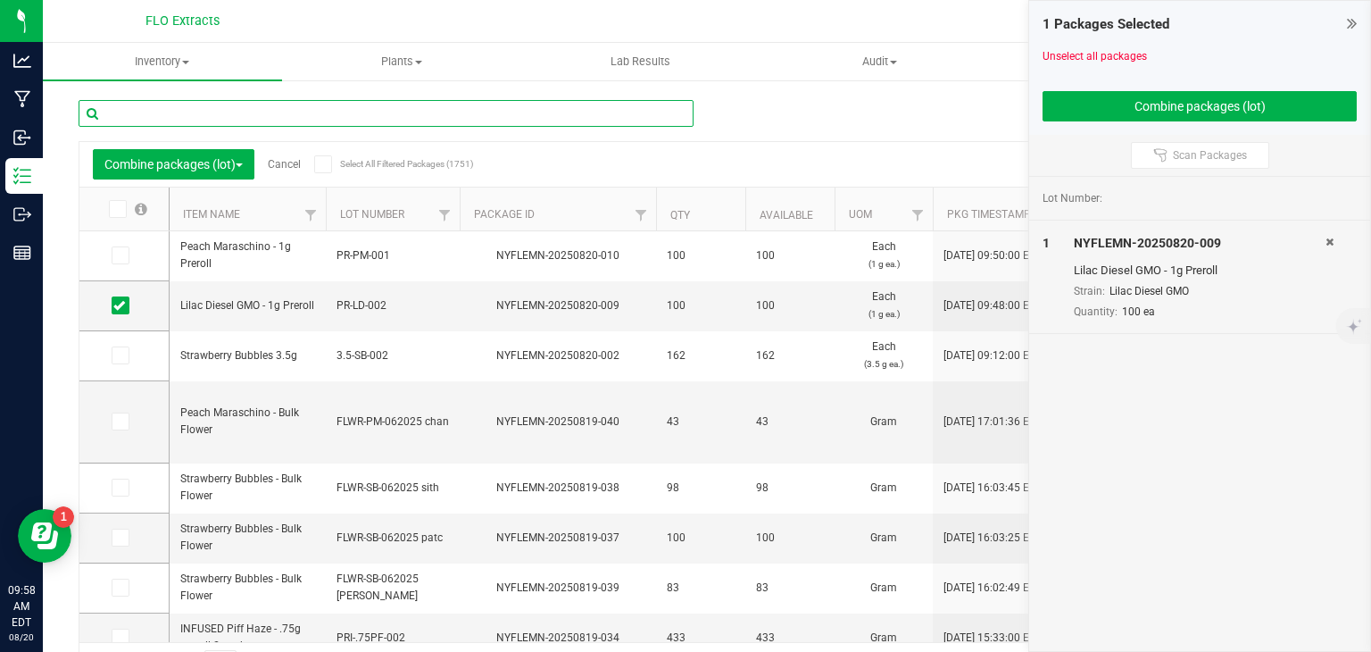
click at [313, 119] on input "text" at bounding box center [386, 113] width 615 height 27
type input "NYFLEMN-20250721-004"
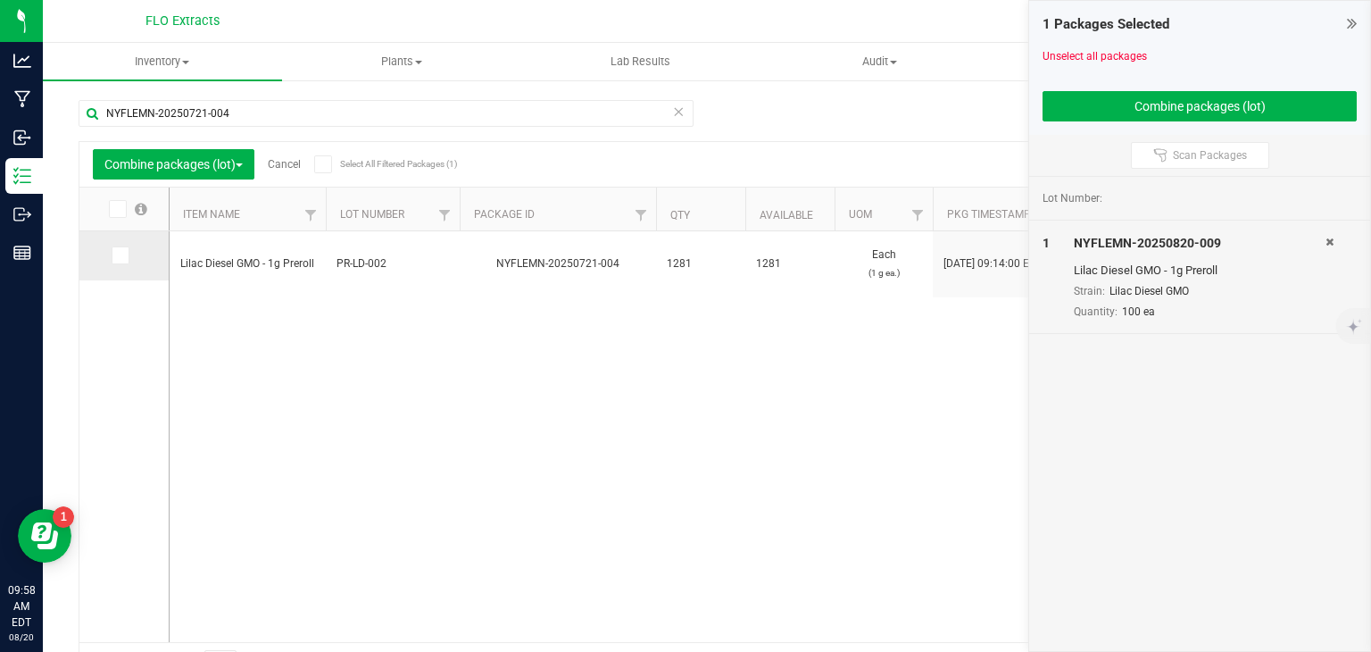
click at [118, 255] on icon at bounding box center [119, 255] width 12 height 0
click at [0, 0] on input "checkbox" at bounding box center [0, 0] width 0 height 0
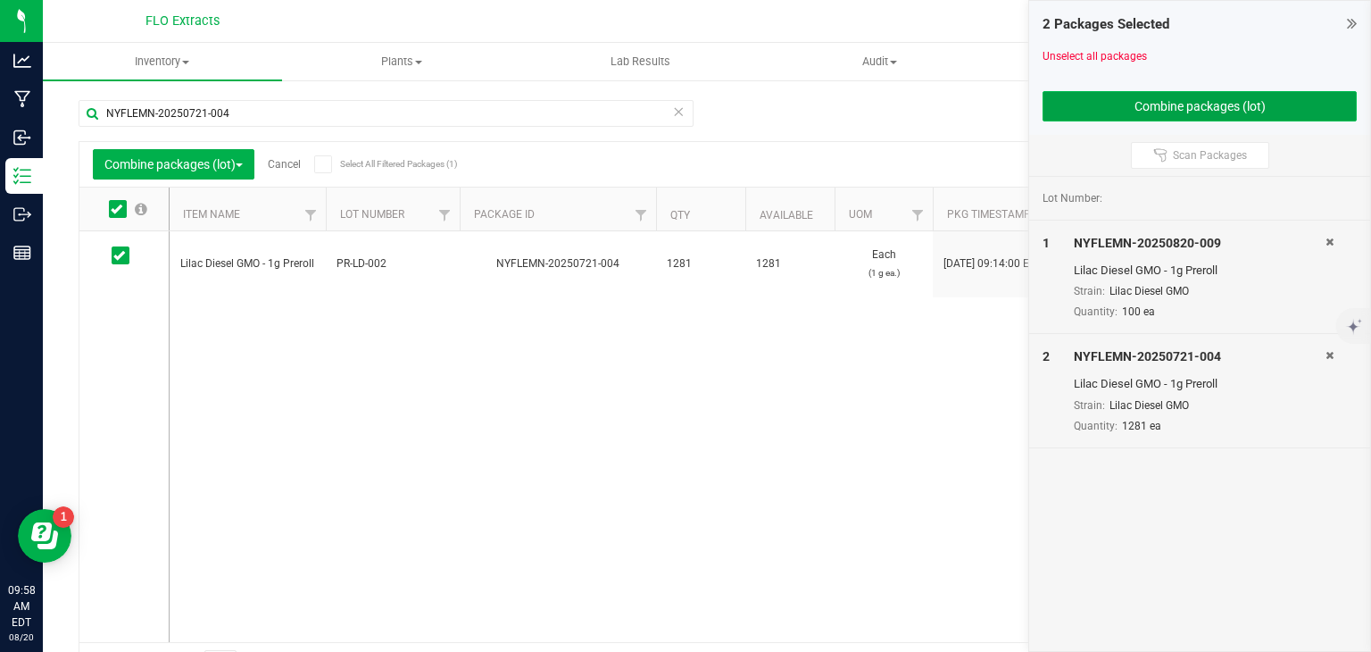
click at [1175, 99] on button "Combine packages (lot)" at bounding box center [1200, 106] width 314 height 30
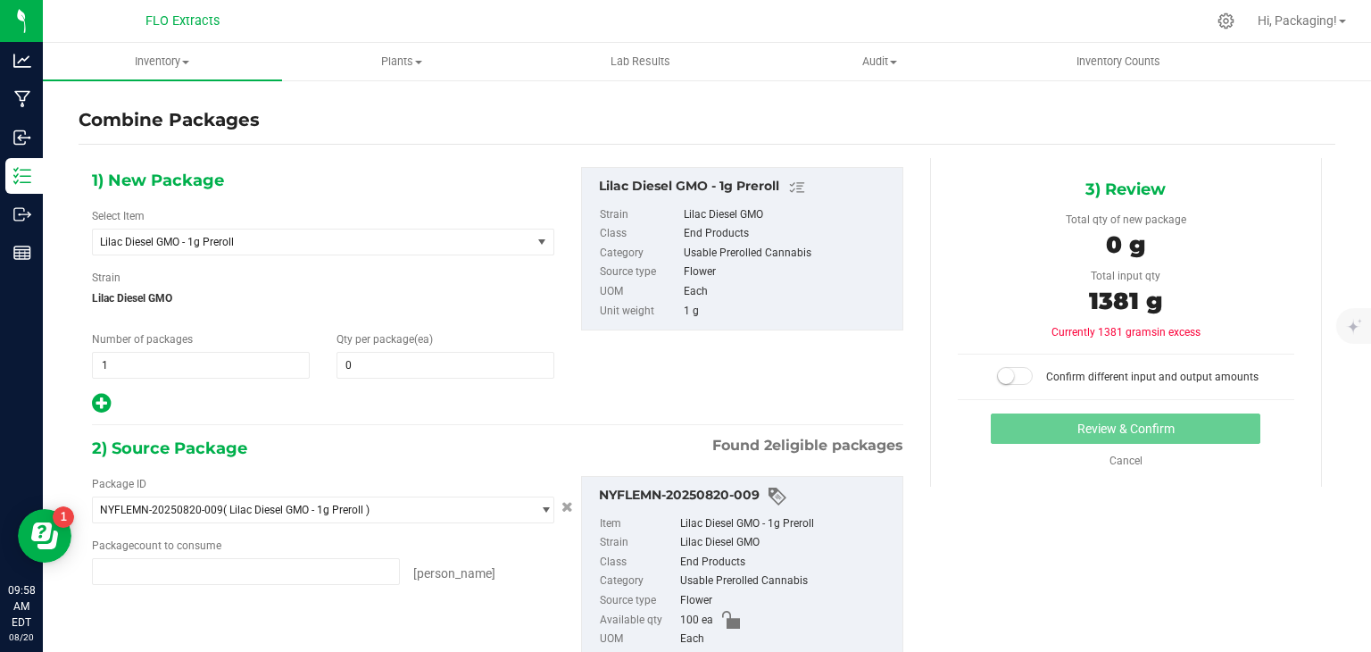
type input "100 ea"
type input "1281 ea"
click at [364, 363] on span at bounding box center [446, 365] width 218 height 27
type input "1381"
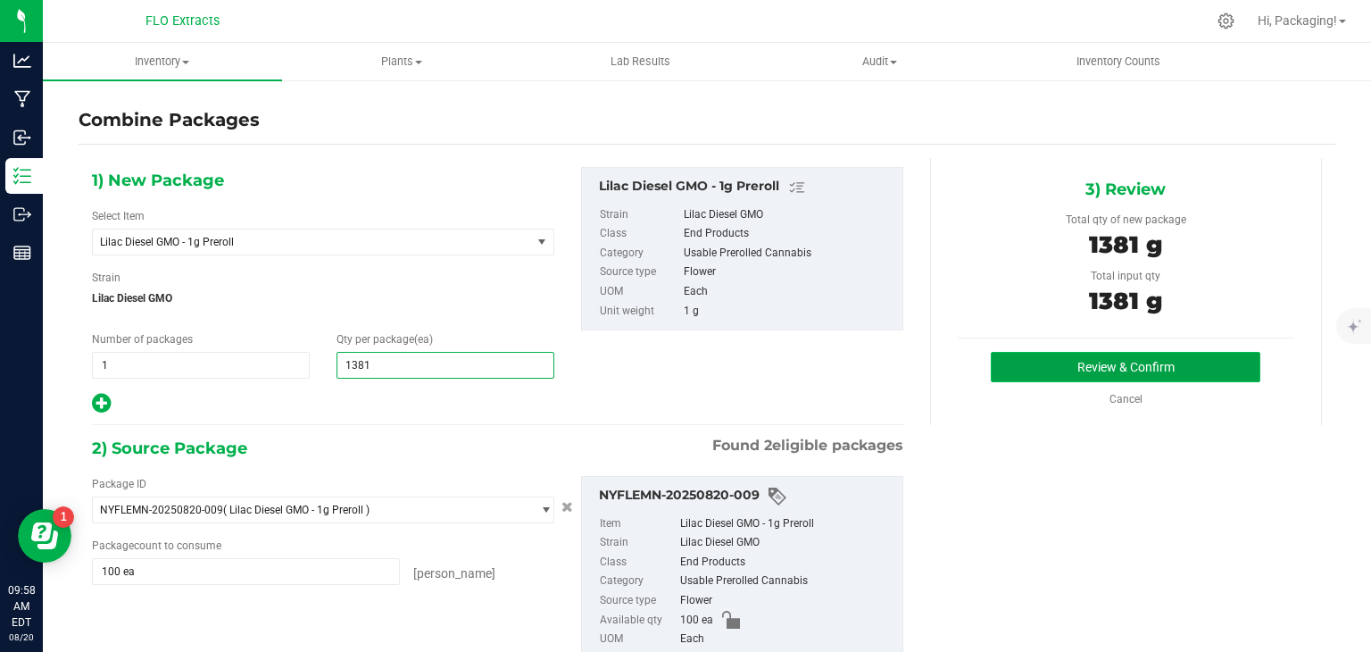
type input "1,381"
click at [1110, 376] on button "Review & Confirm" at bounding box center [1126, 367] width 270 height 30
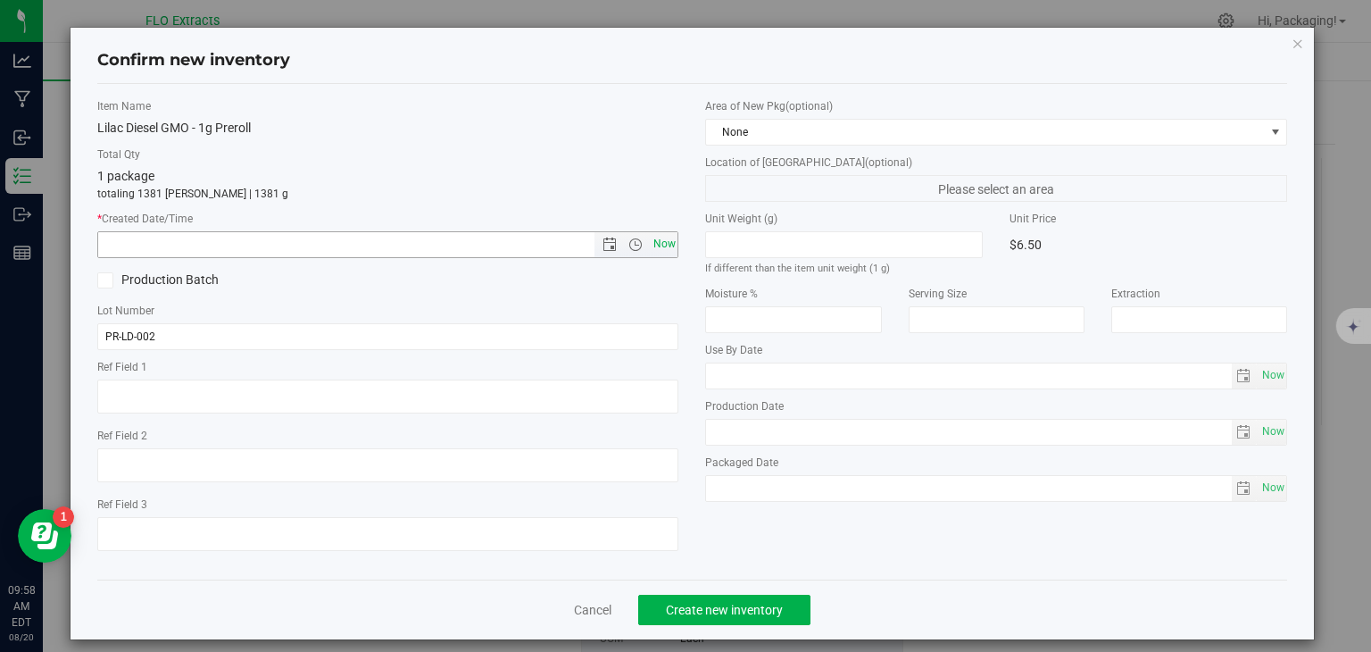
click at [653, 246] on span "Now" at bounding box center [664, 244] width 30 height 26
type input "8/20/2025 9:58 AM"
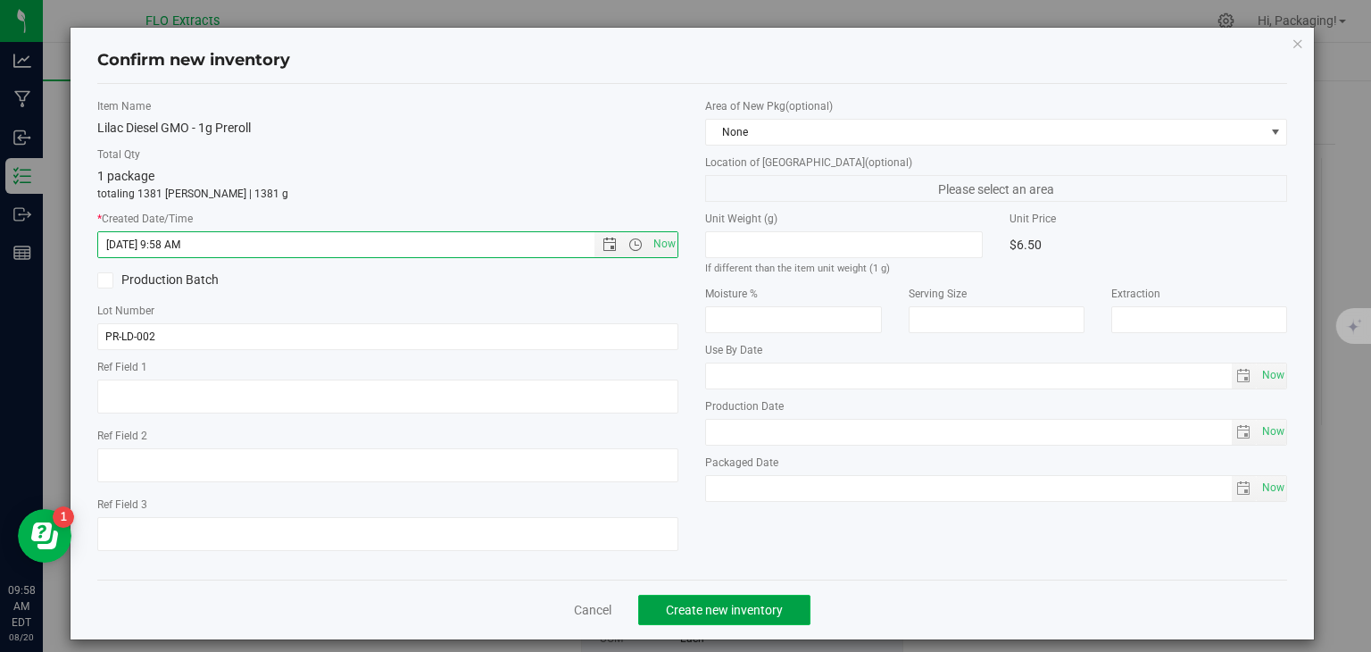
click at [753, 607] on span "Create new inventory" at bounding box center [724, 610] width 117 height 14
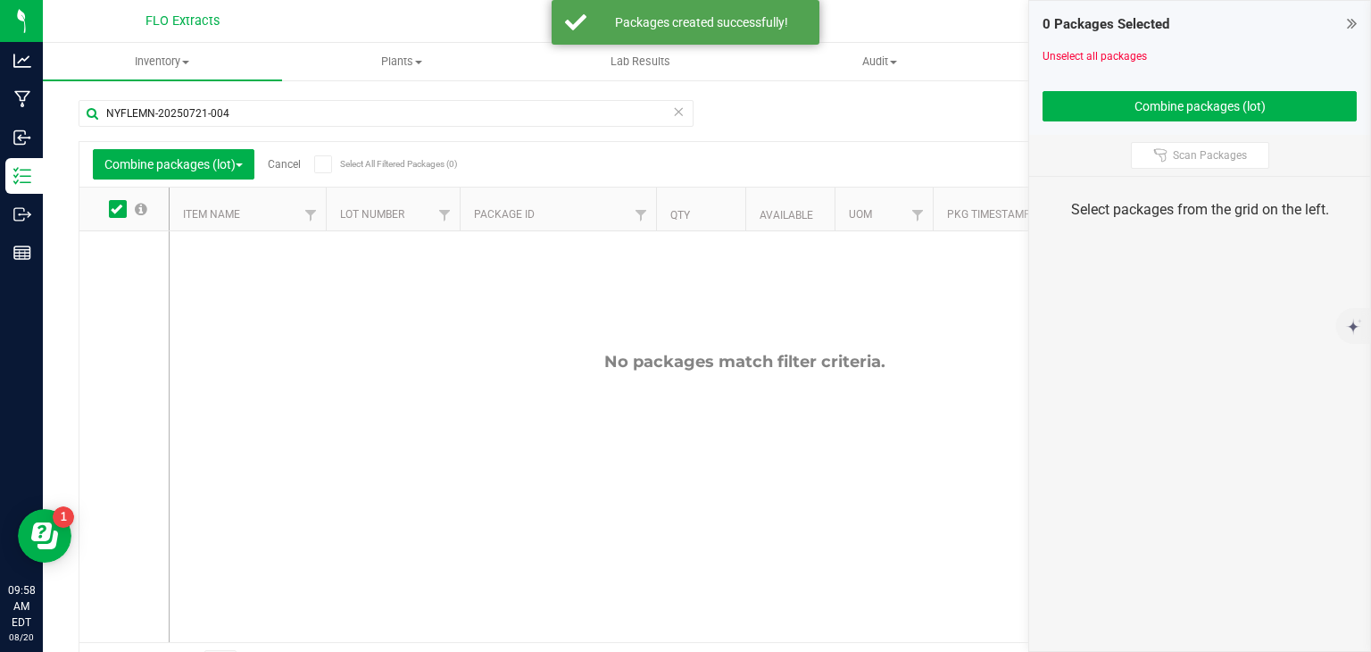
click at [285, 162] on link "Cancel" at bounding box center [284, 164] width 33 height 12
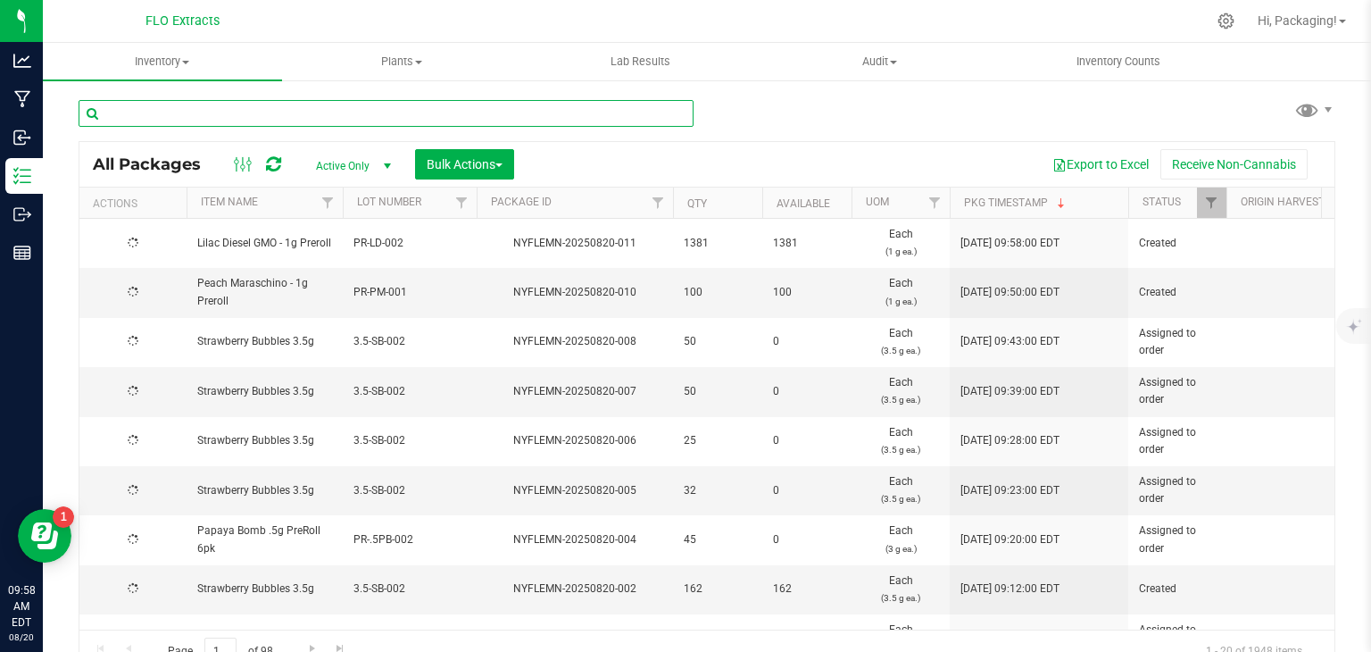
click at [244, 108] on input "text" at bounding box center [386, 113] width 615 height 27
type input "NYFLEMN-20250722-005"
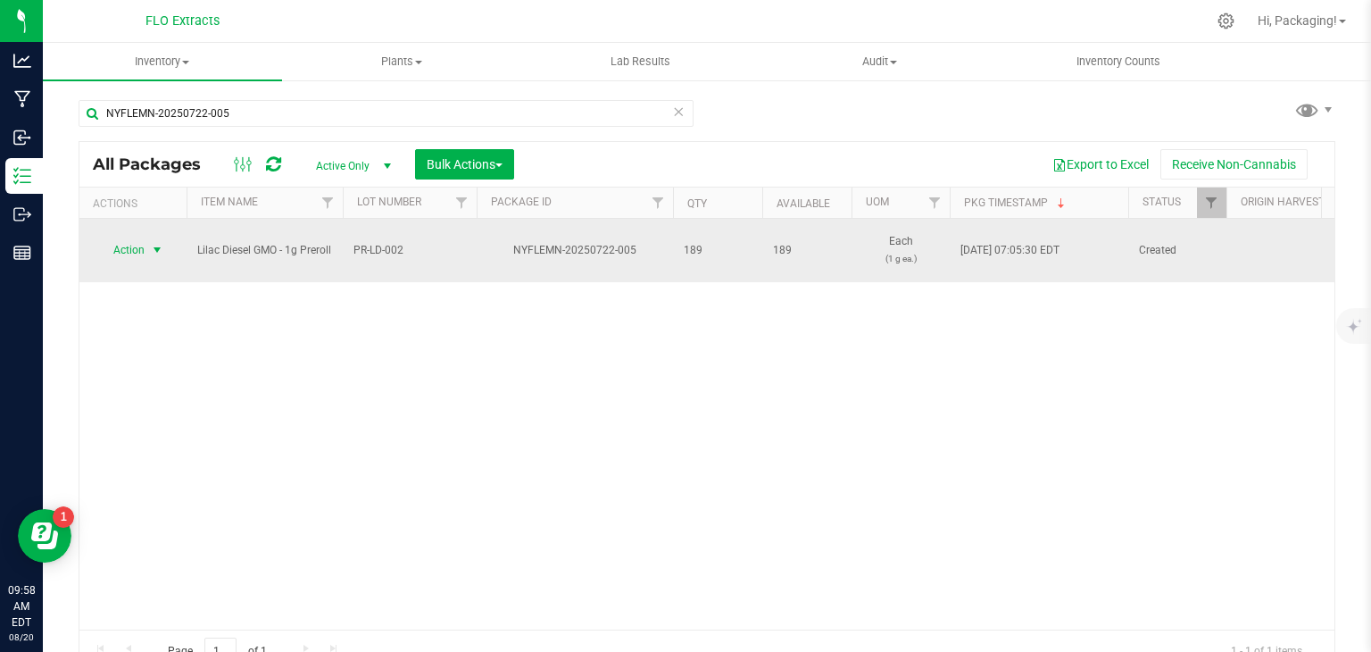
click at [118, 254] on span "Action" at bounding box center [121, 249] width 48 height 25
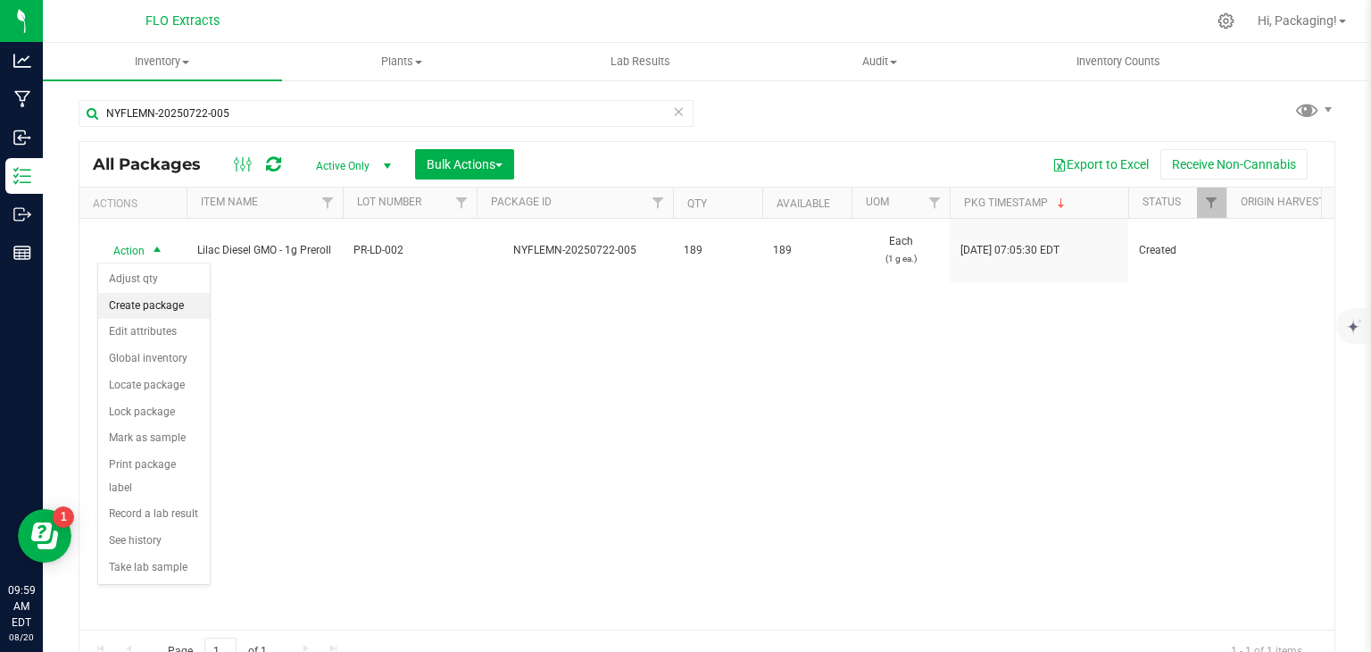
click at [170, 301] on li "Create package" at bounding box center [154, 306] width 112 height 27
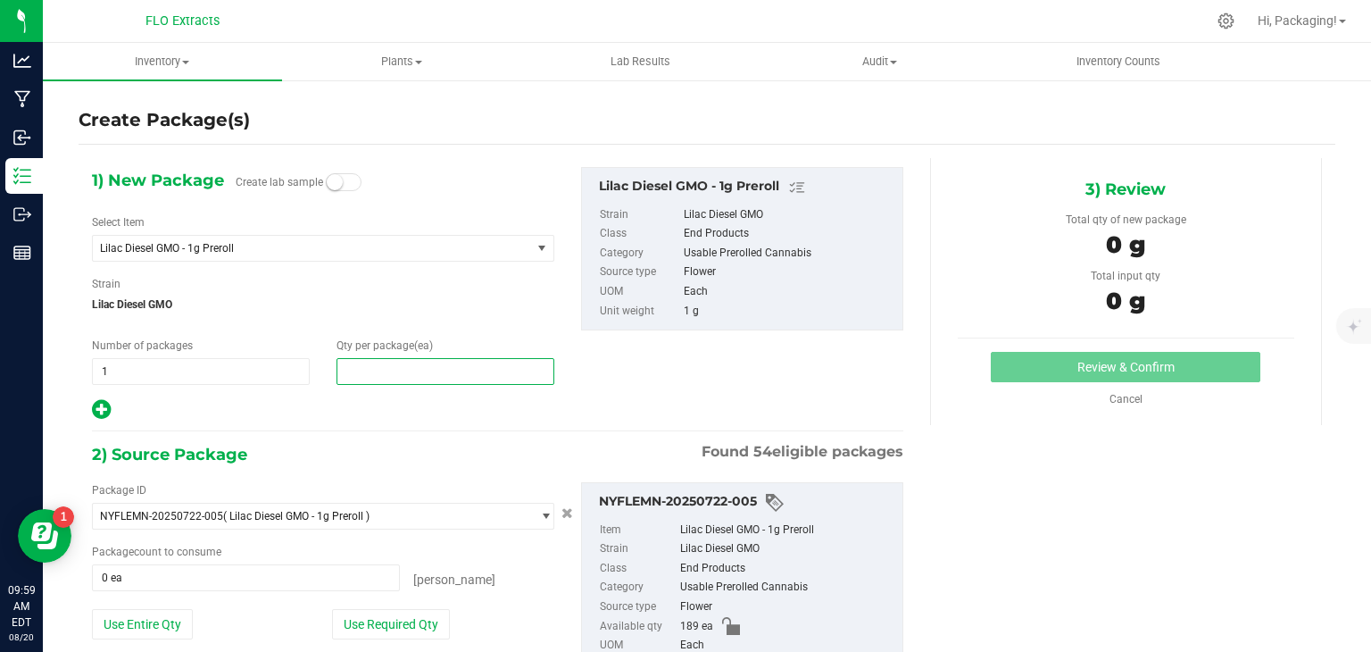
click at [356, 370] on span at bounding box center [446, 371] width 218 height 27
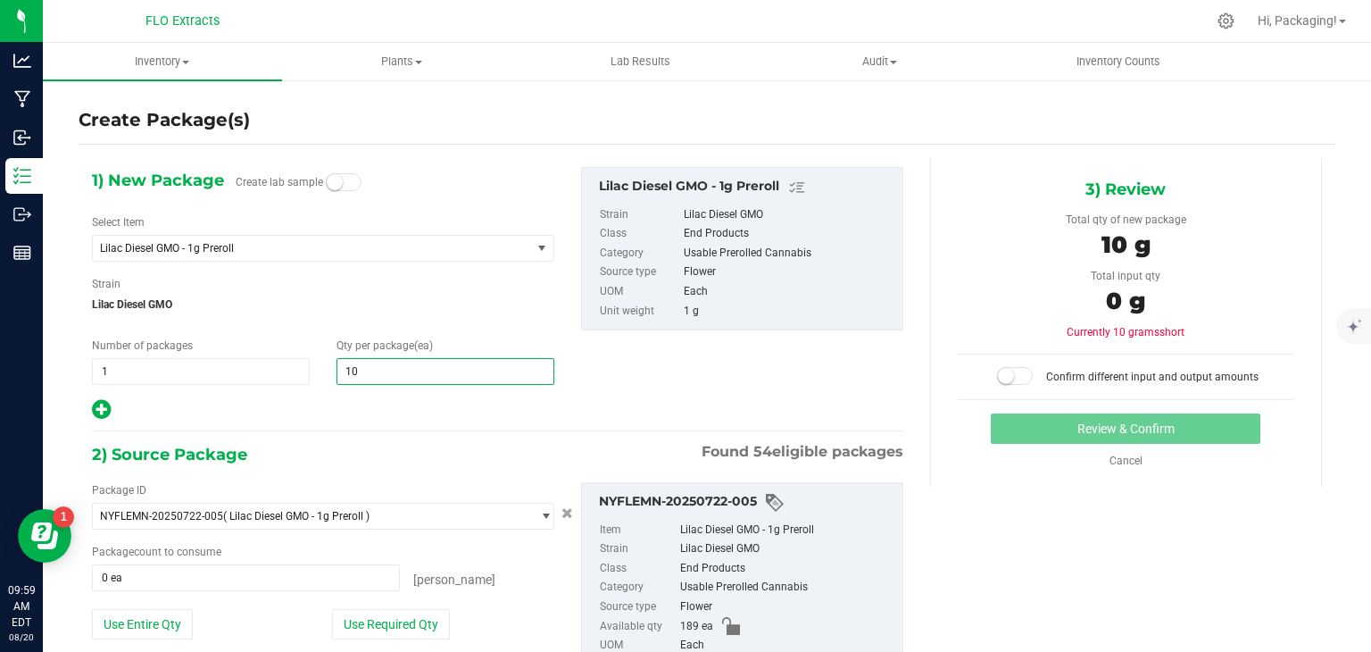
type input "100"
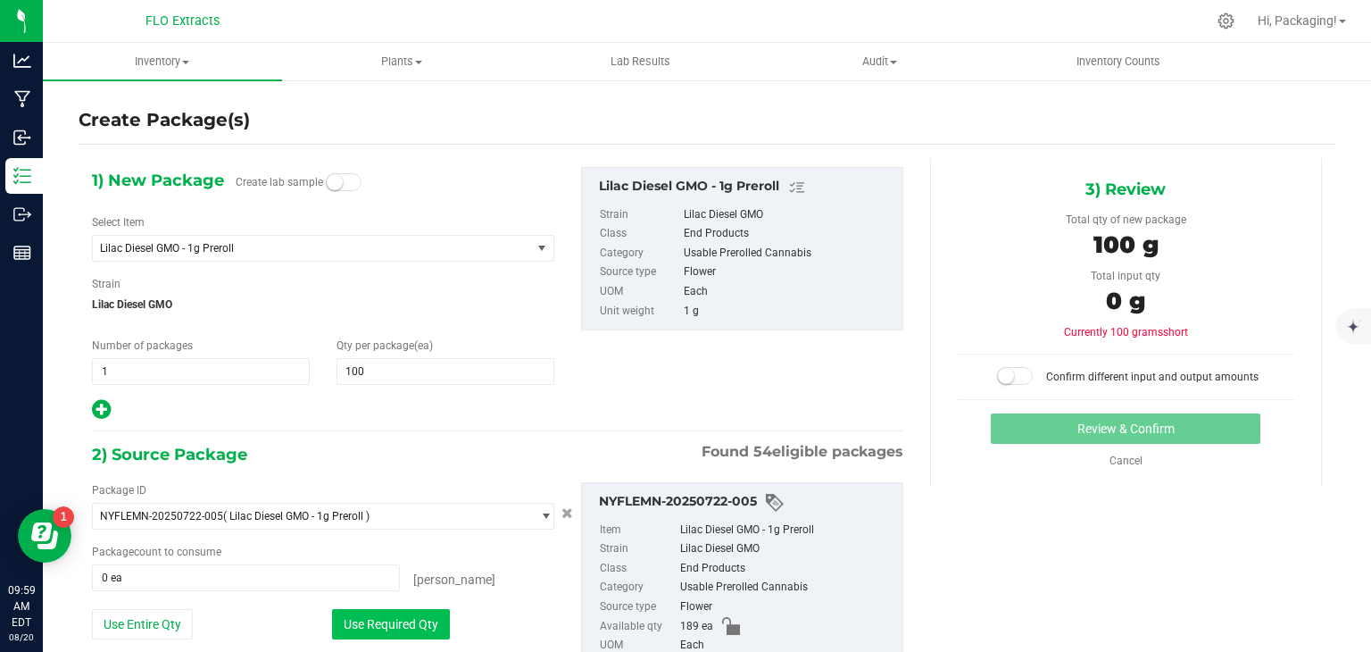
click at [412, 630] on button "Use Required Qty" at bounding box center [391, 624] width 118 height 30
type input "100 ea"
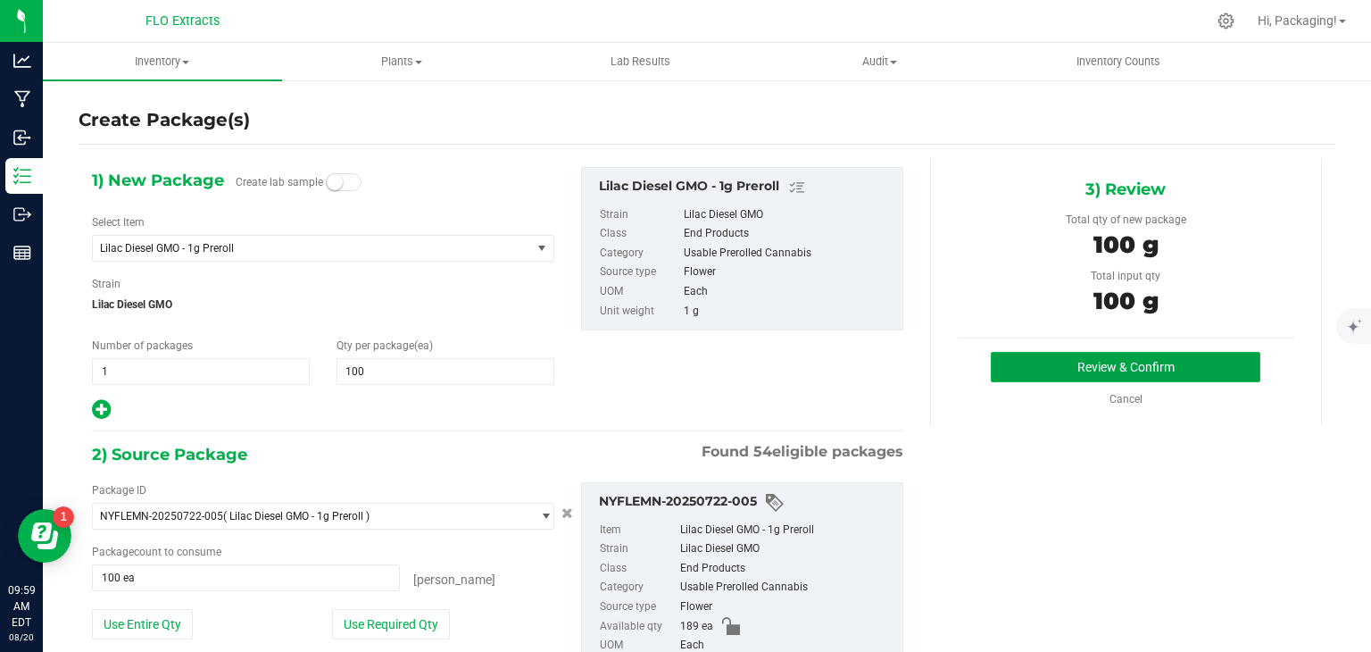
click at [1136, 358] on button "Review & Confirm" at bounding box center [1126, 367] width 270 height 30
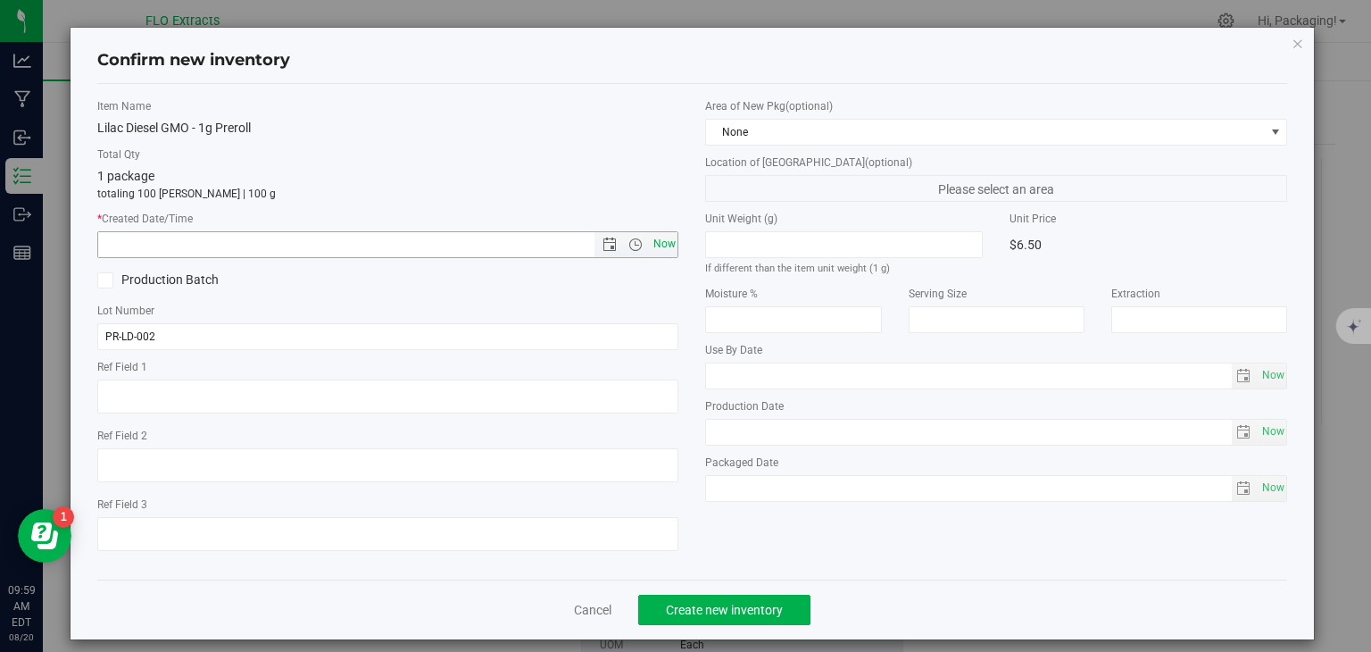
click at [656, 245] on span "Now" at bounding box center [664, 244] width 30 height 26
type input "8/20/2025 9:59 AM"
click at [744, 609] on span "Create new inventory" at bounding box center [724, 610] width 117 height 14
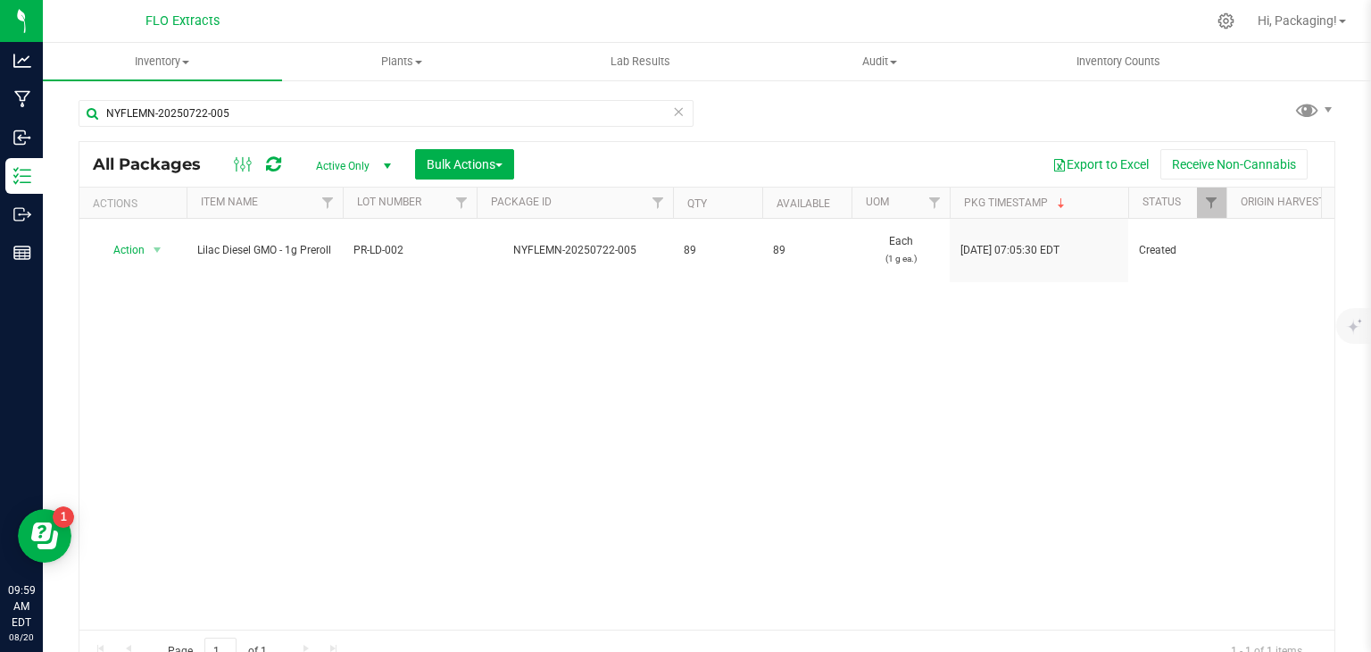
click at [672, 112] on icon at bounding box center [678, 110] width 12 height 21
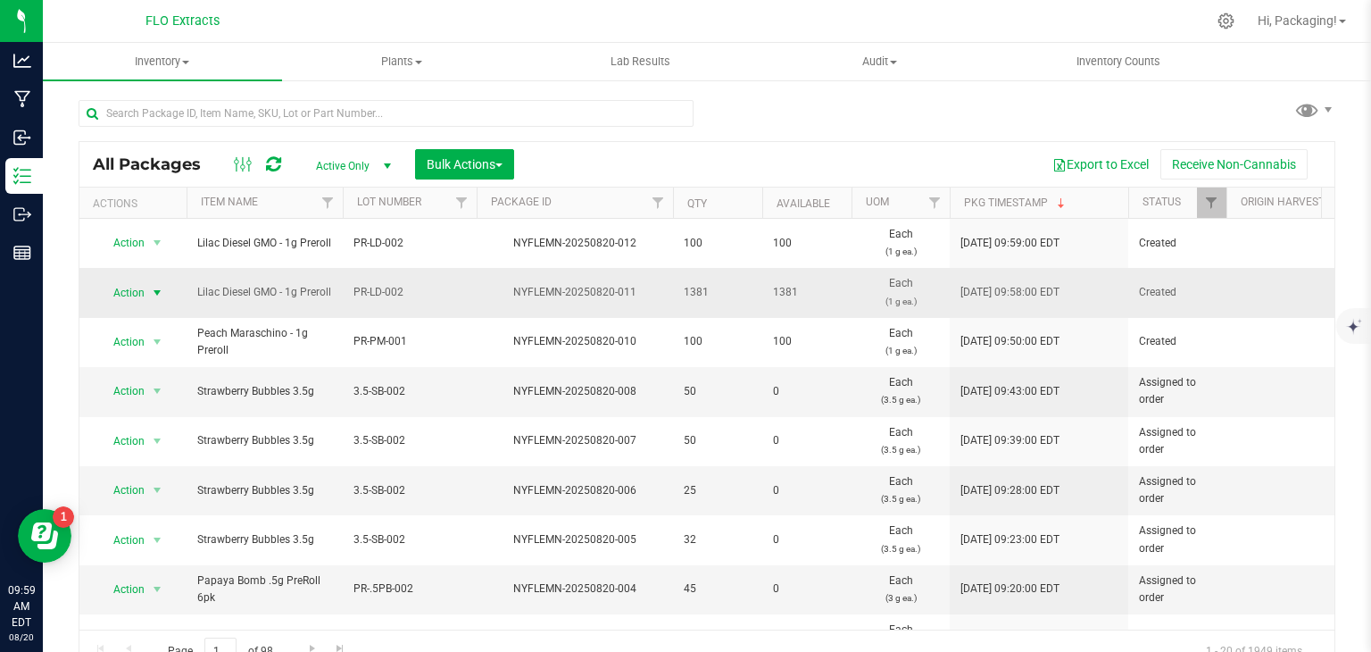
click at [130, 288] on span "Action" at bounding box center [121, 292] width 48 height 25
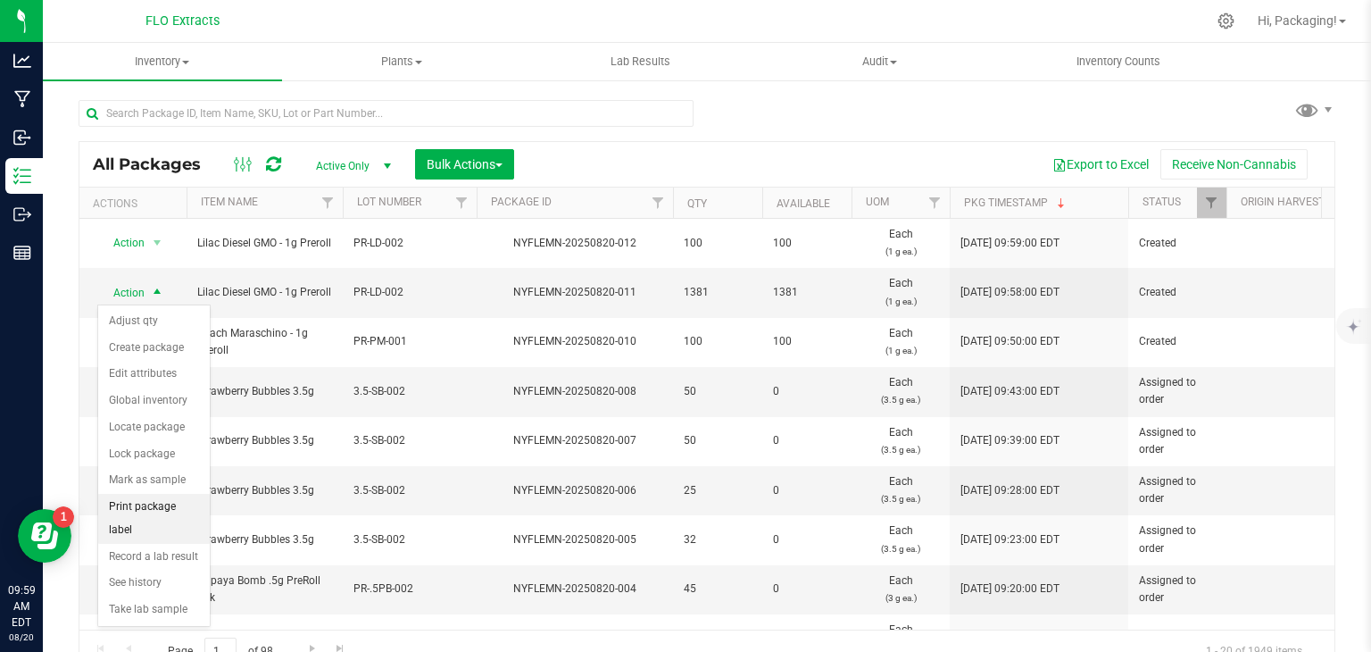
click at [199, 503] on li "Print package label" at bounding box center [154, 518] width 112 height 49
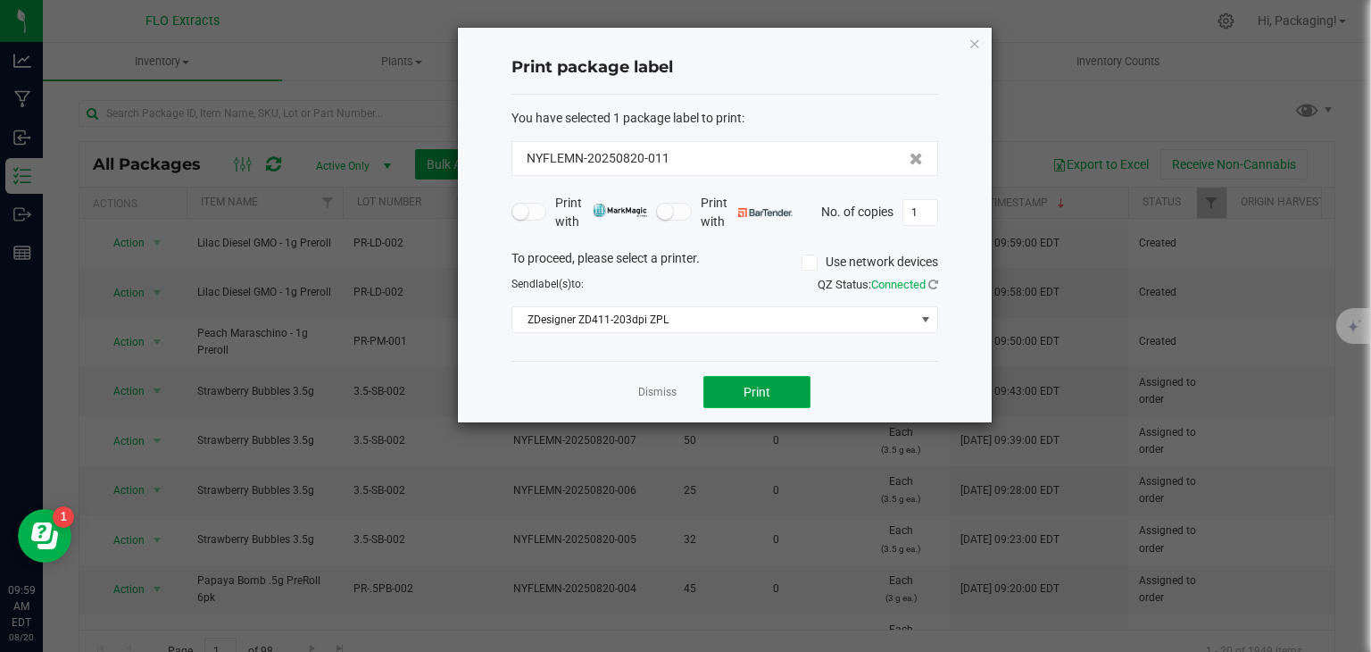
click at [752, 394] on span "Print" at bounding box center [757, 392] width 27 height 14
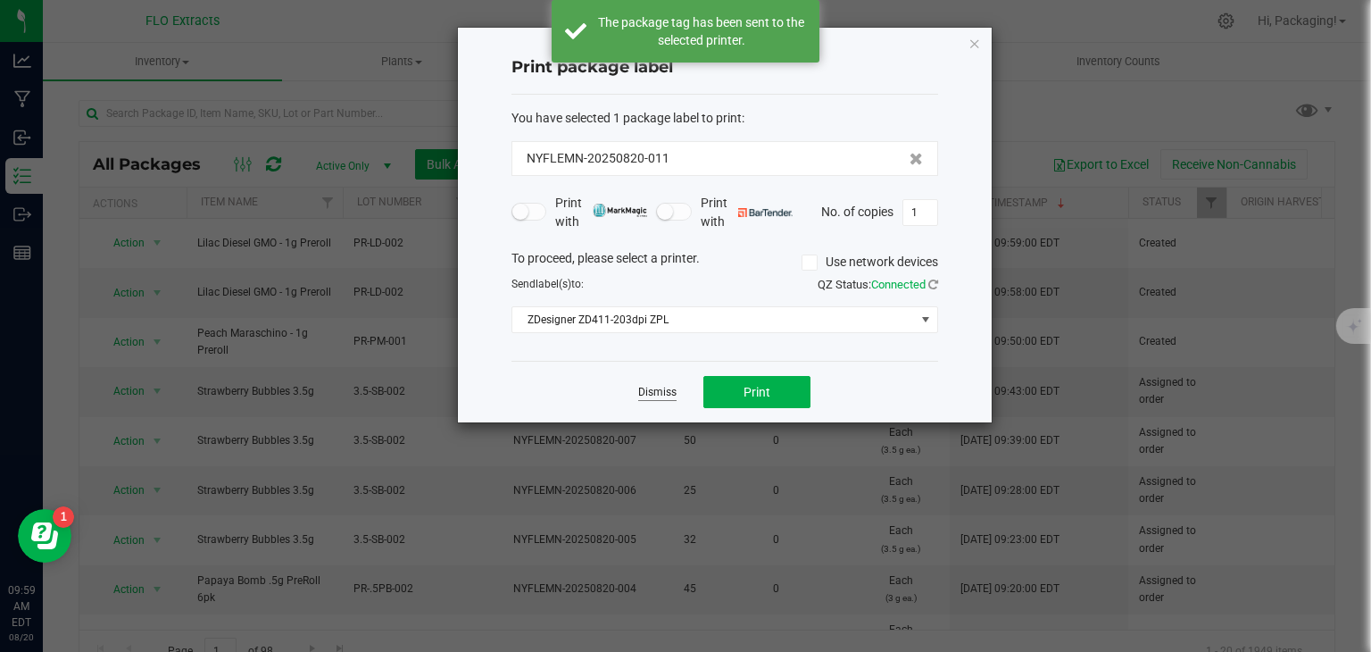
click at [653, 392] on link "Dismiss" at bounding box center [657, 392] width 38 height 15
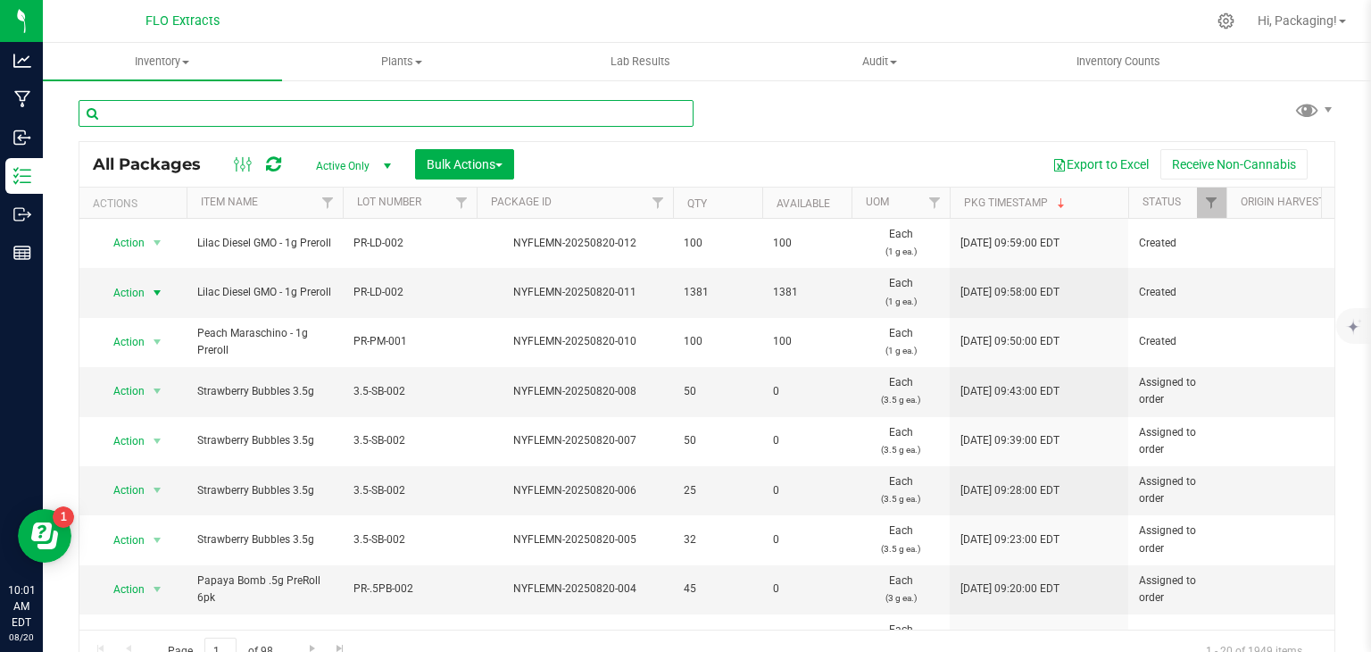
click at [245, 106] on input "text" at bounding box center [386, 113] width 615 height 27
type input "NYFLEMN-20250807-009"
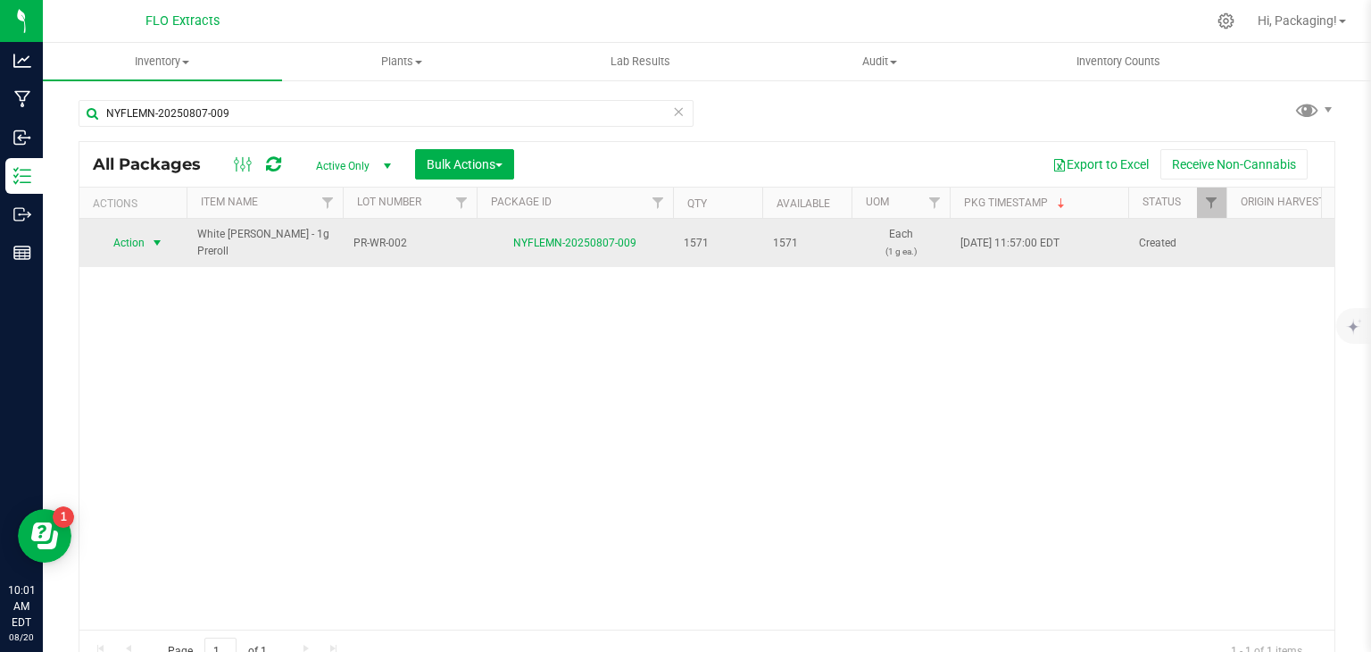
click at [121, 239] on span "Action" at bounding box center [121, 242] width 48 height 25
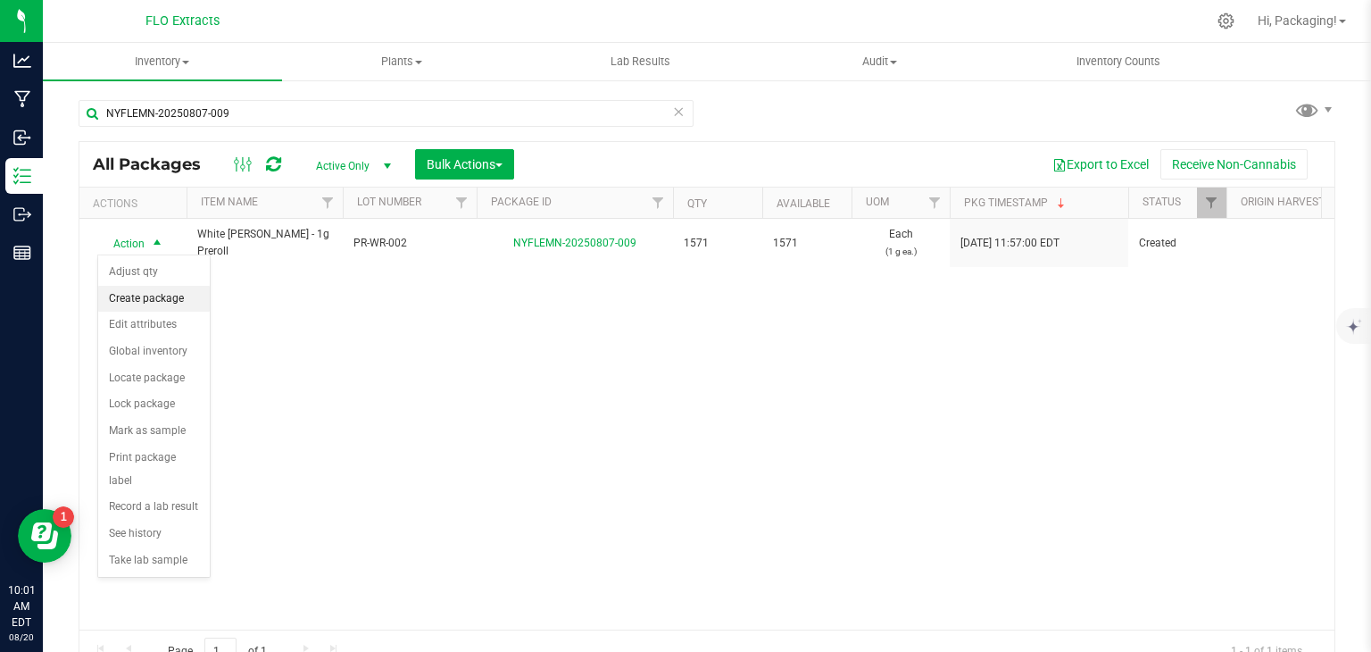
click at [156, 298] on li "Create package" at bounding box center [154, 299] width 112 height 27
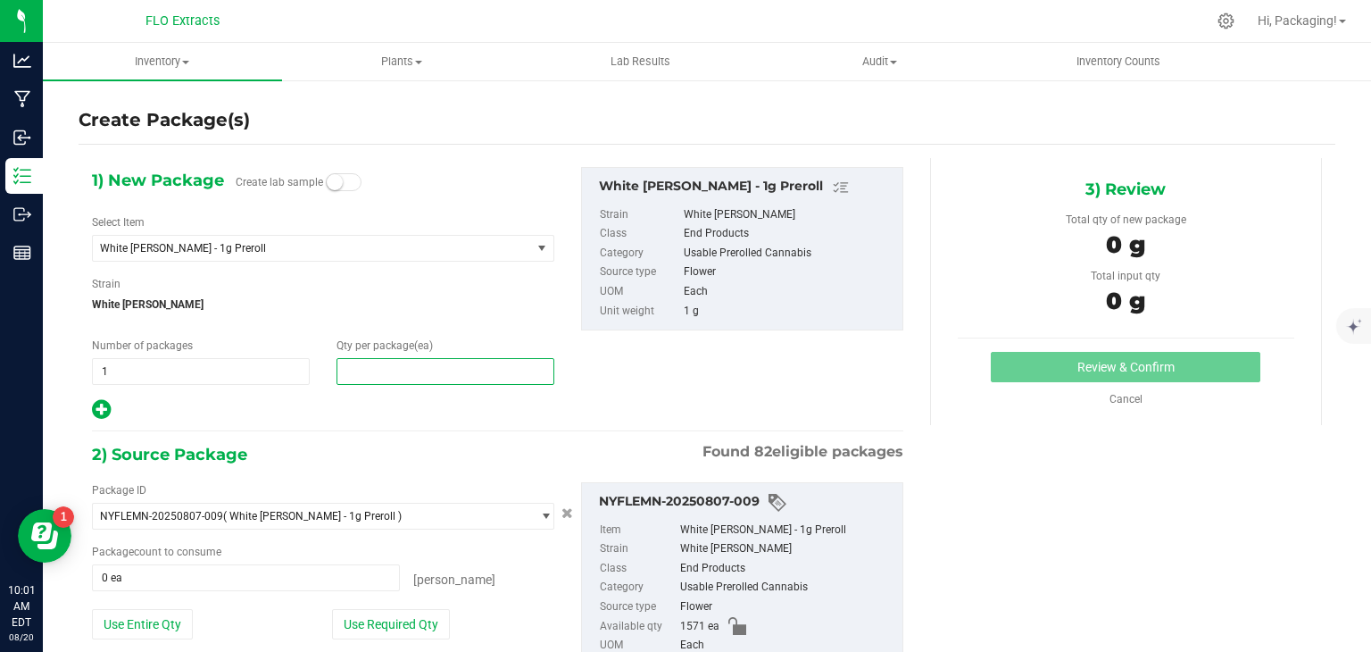
click at [375, 372] on span at bounding box center [446, 371] width 218 height 27
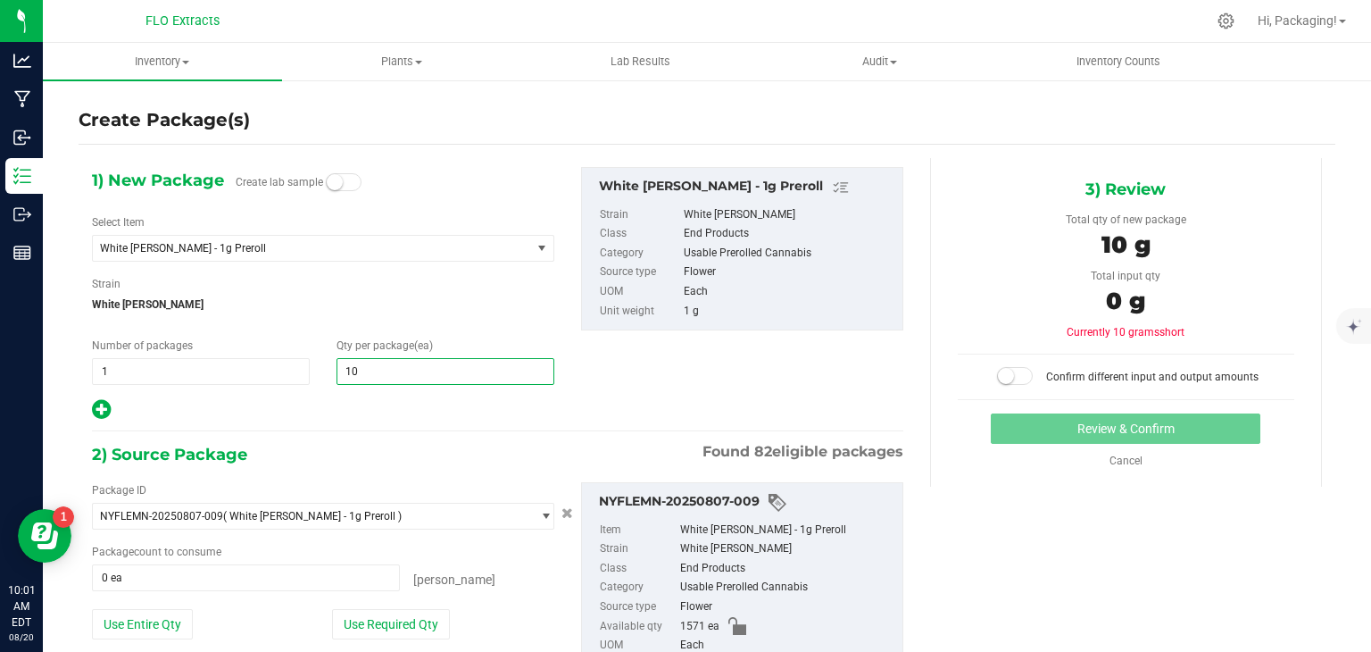
type input "100"
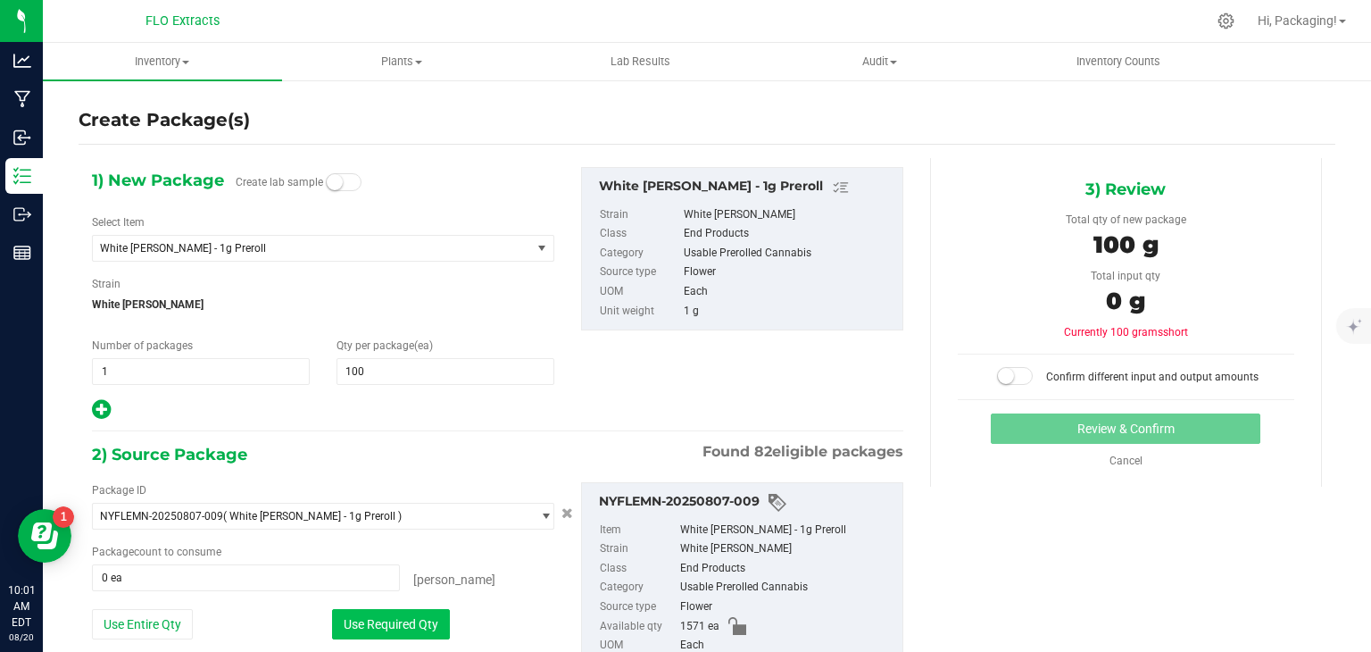
click at [390, 615] on button "Use Required Qty" at bounding box center [391, 624] width 118 height 30
type input "100 ea"
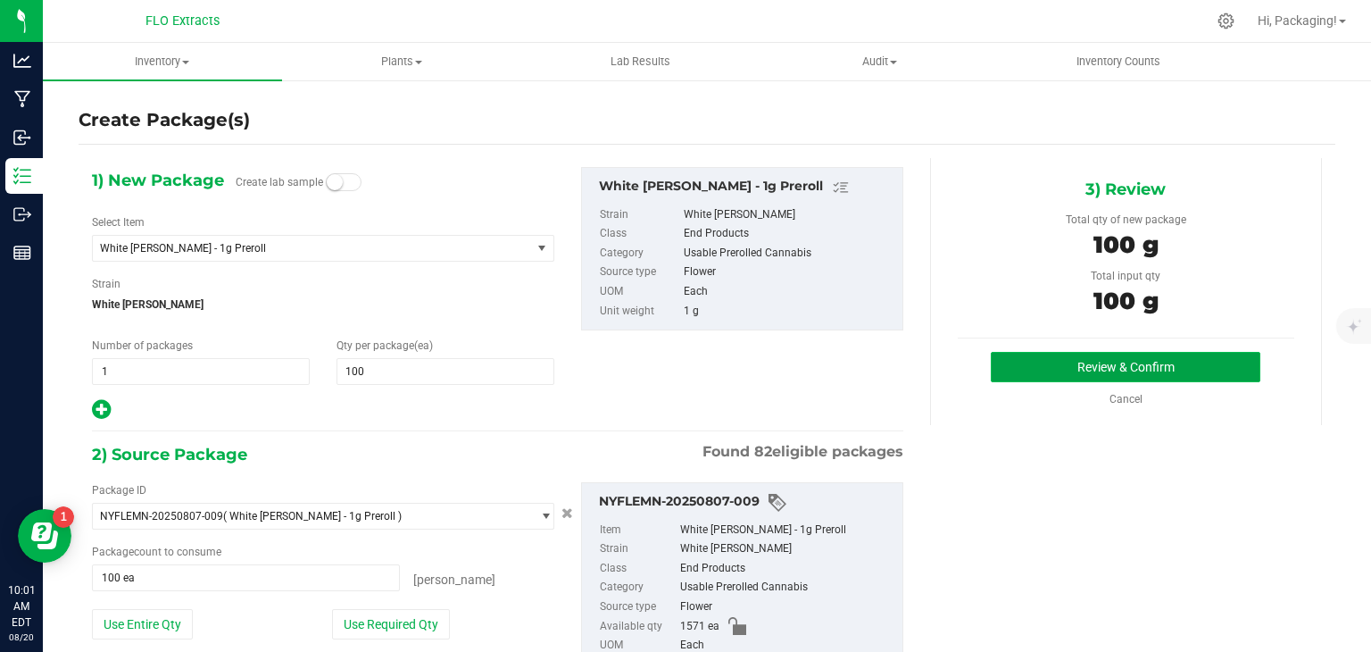
click at [1105, 364] on button "Review & Confirm" at bounding box center [1126, 367] width 270 height 30
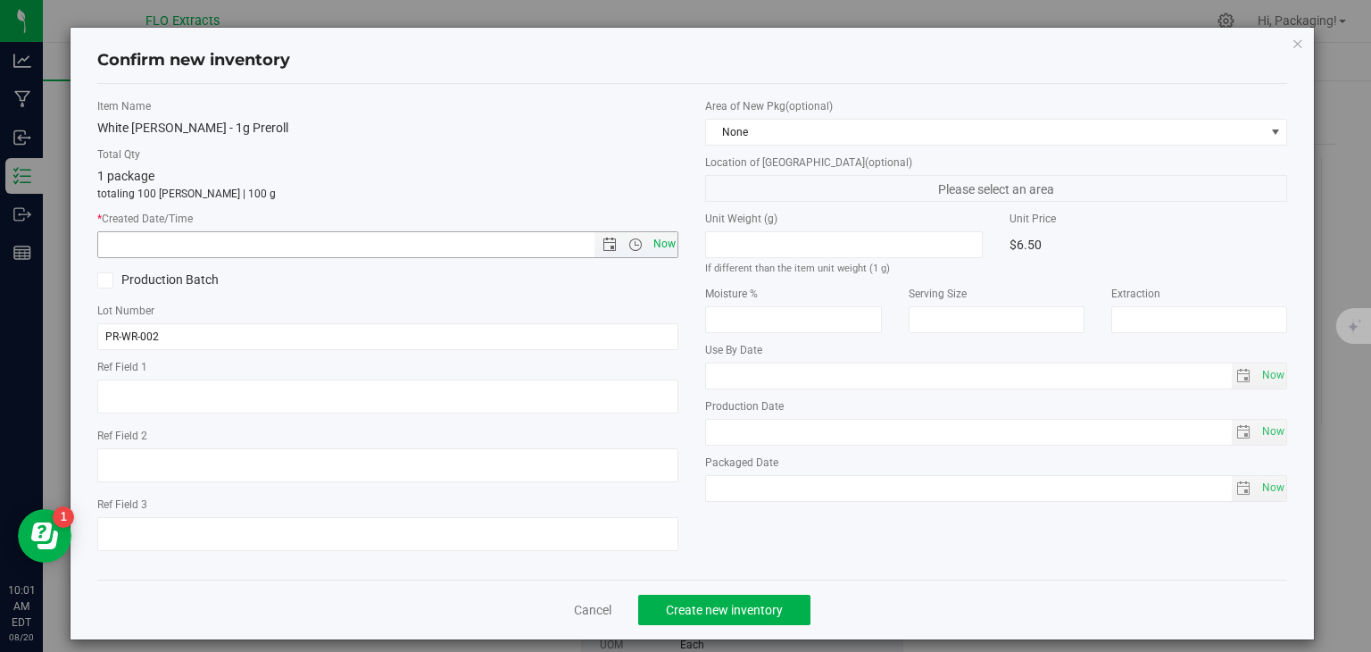
click at [654, 240] on span "Now" at bounding box center [664, 244] width 30 height 26
type input "8/20/2025 10:01 AM"
click at [697, 603] on span "Create new inventory" at bounding box center [724, 610] width 117 height 14
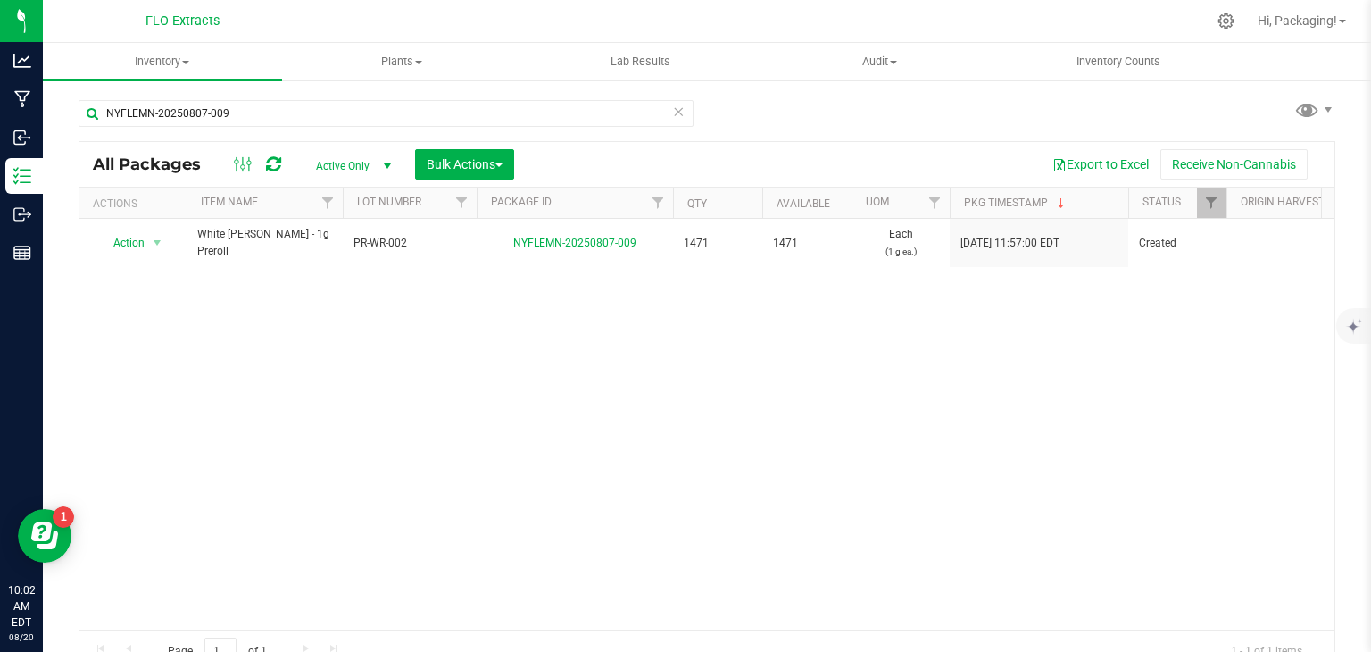
click at [672, 112] on icon at bounding box center [678, 110] width 12 height 21
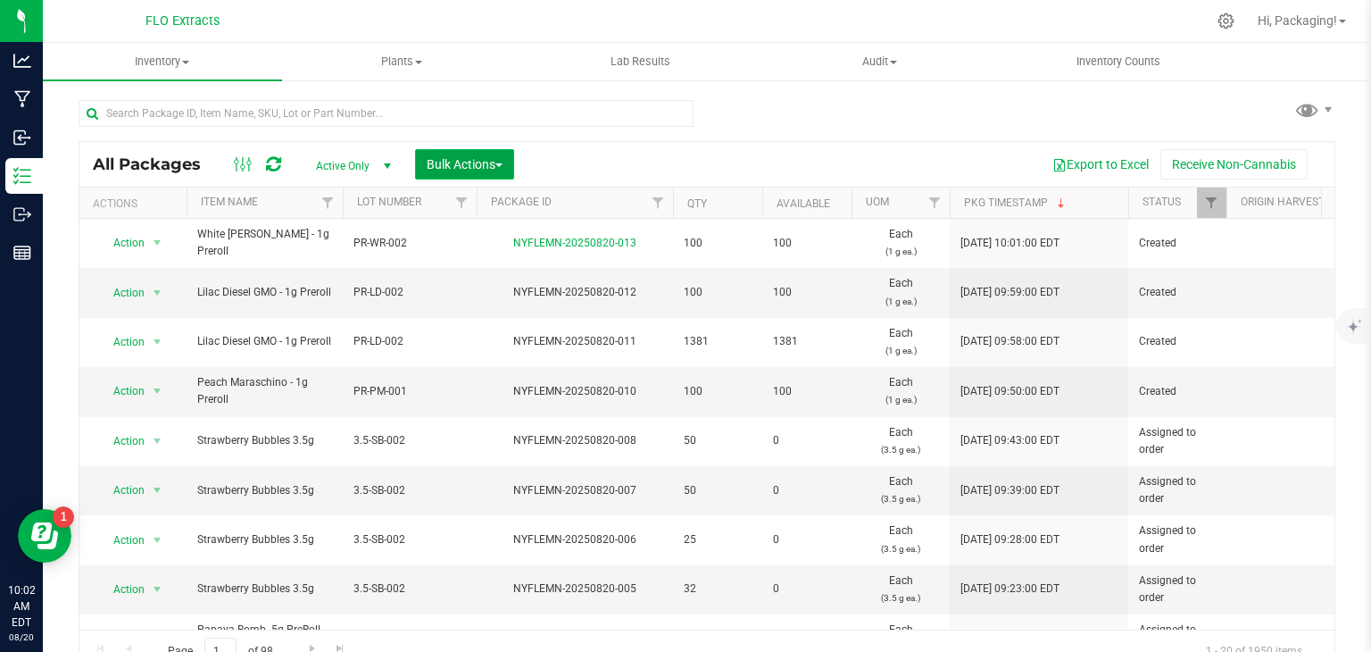
click at [461, 169] on span "Bulk Actions" at bounding box center [465, 164] width 76 height 14
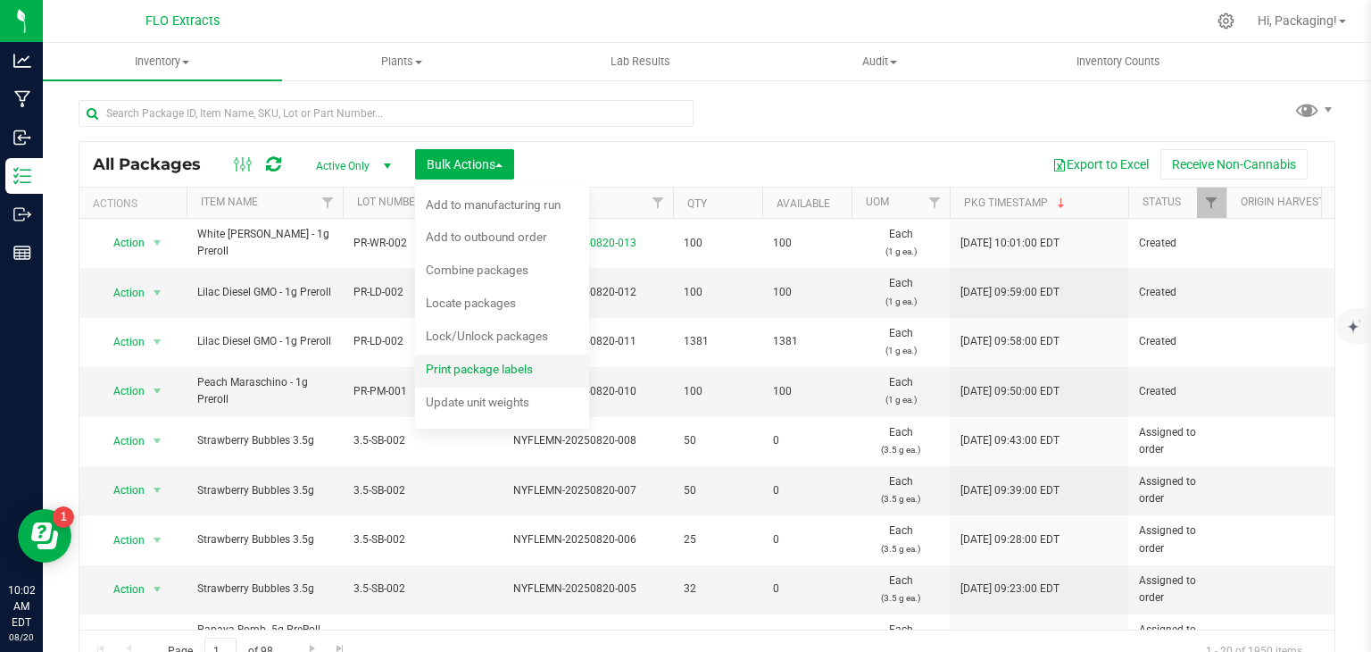
click at [470, 362] on span "Print package labels" at bounding box center [479, 369] width 107 height 14
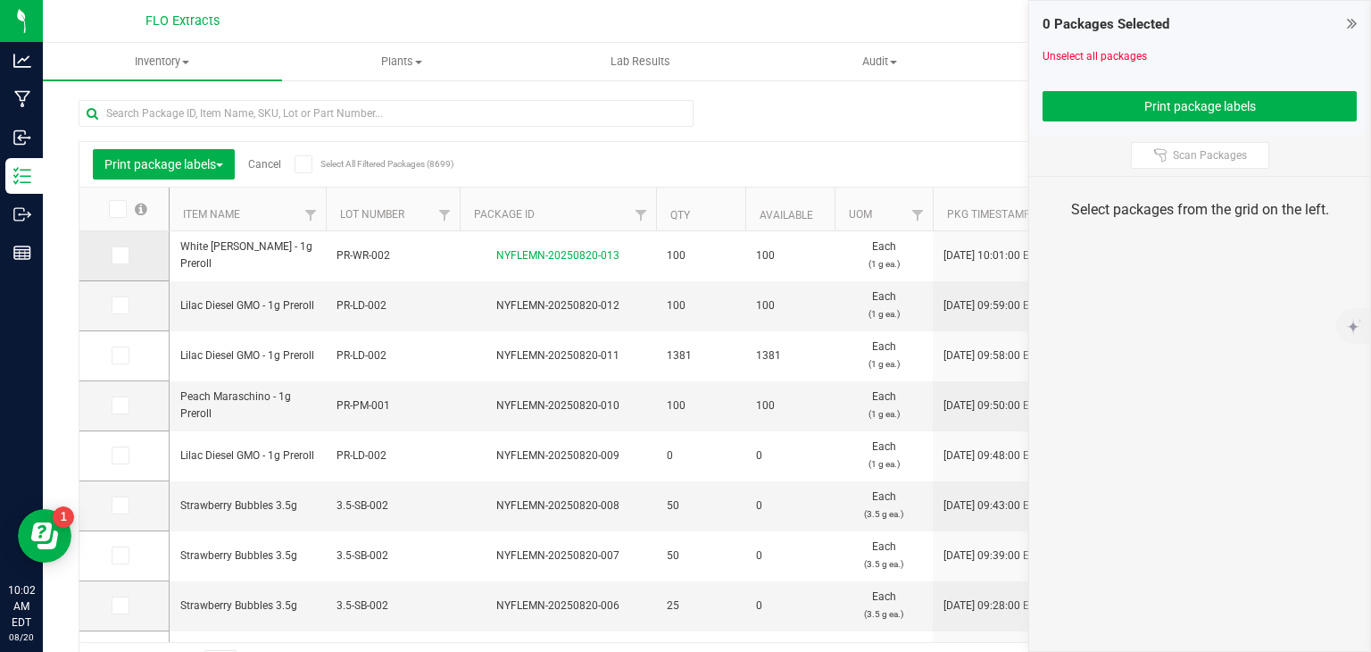
click at [119, 255] on icon at bounding box center [119, 255] width 12 height 0
click at [0, 0] on input "checkbox" at bounding box center [0, 0] width 0 height 0
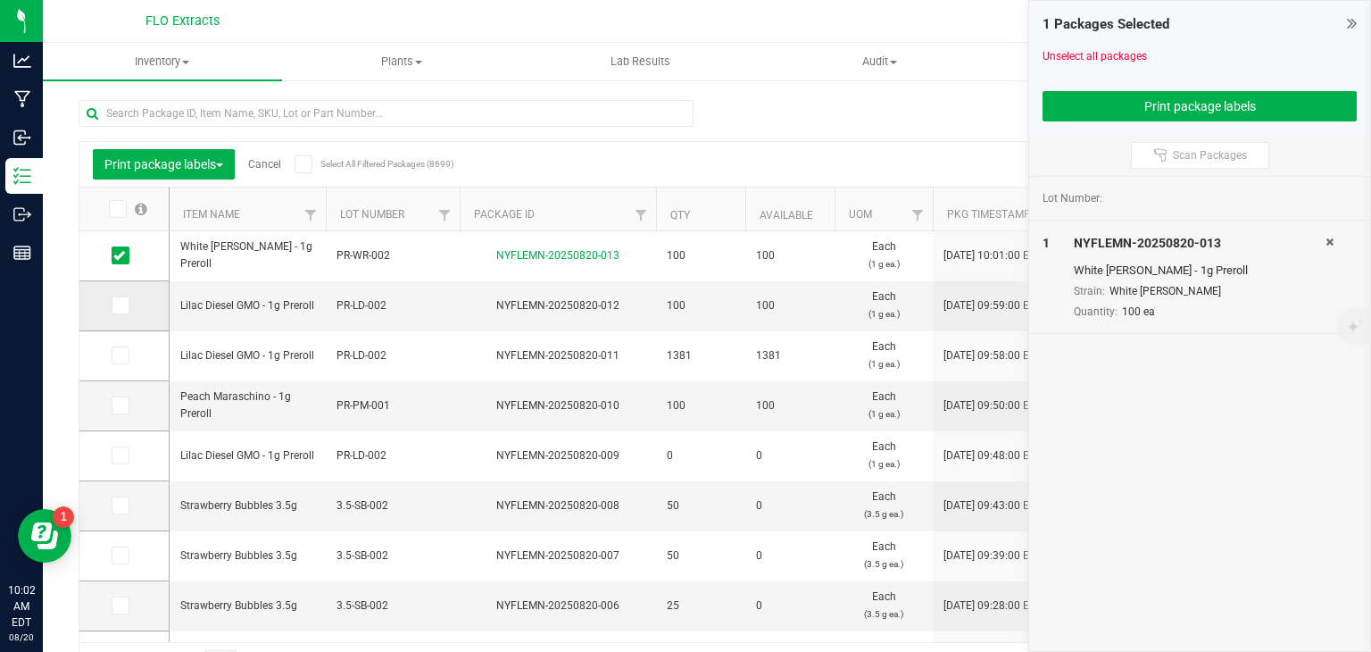
click at [118, 305] on icon at bounding box center [119, 305] width 12 height 0
click at [0, 0] on input "checkbox" at bounding box center [0, 0] width 0 height 0
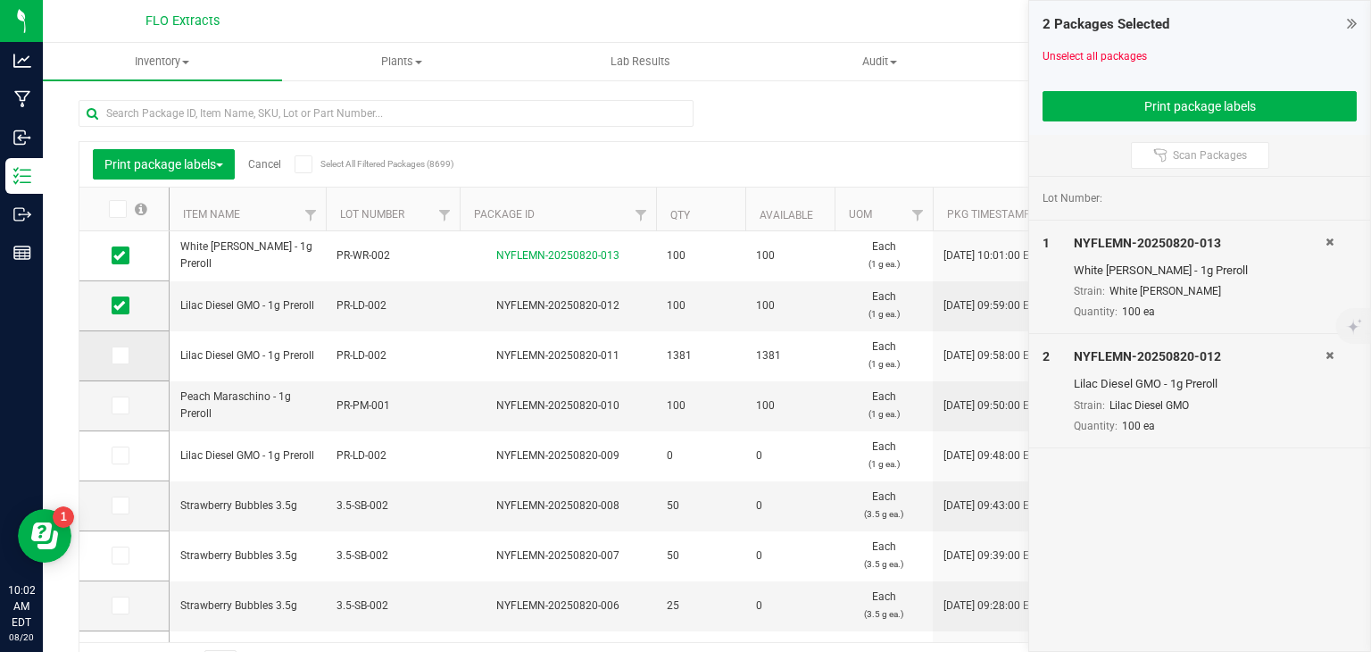
click at [120, 346] on span at bounding box center [121, 355] width 18 height 18
click at [0, 0] on input "checkbox" at bounding box center [0, 0] width 0 height 0
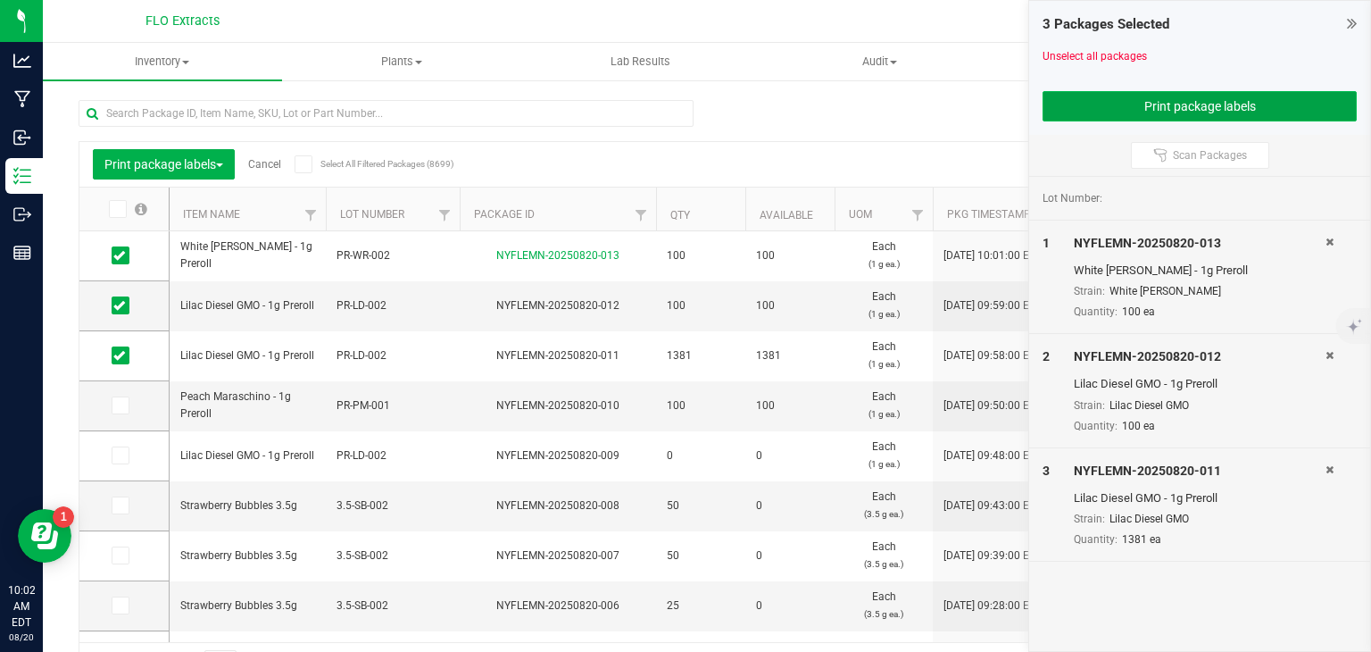
click at [1089, 102] on button "Print package labels" at bounding box center [1200, 106] width 314 height 30
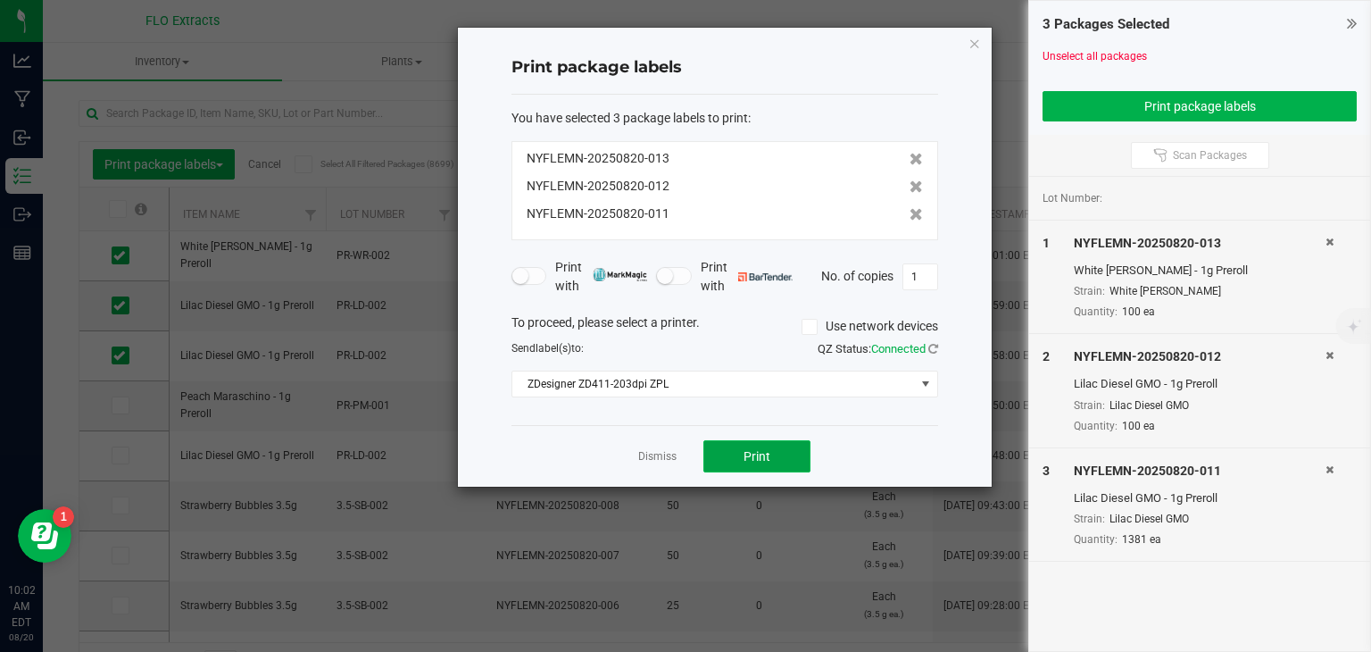
click at [755, 450] on span "Print" at bounding box center [757, 456] width 27 height 14
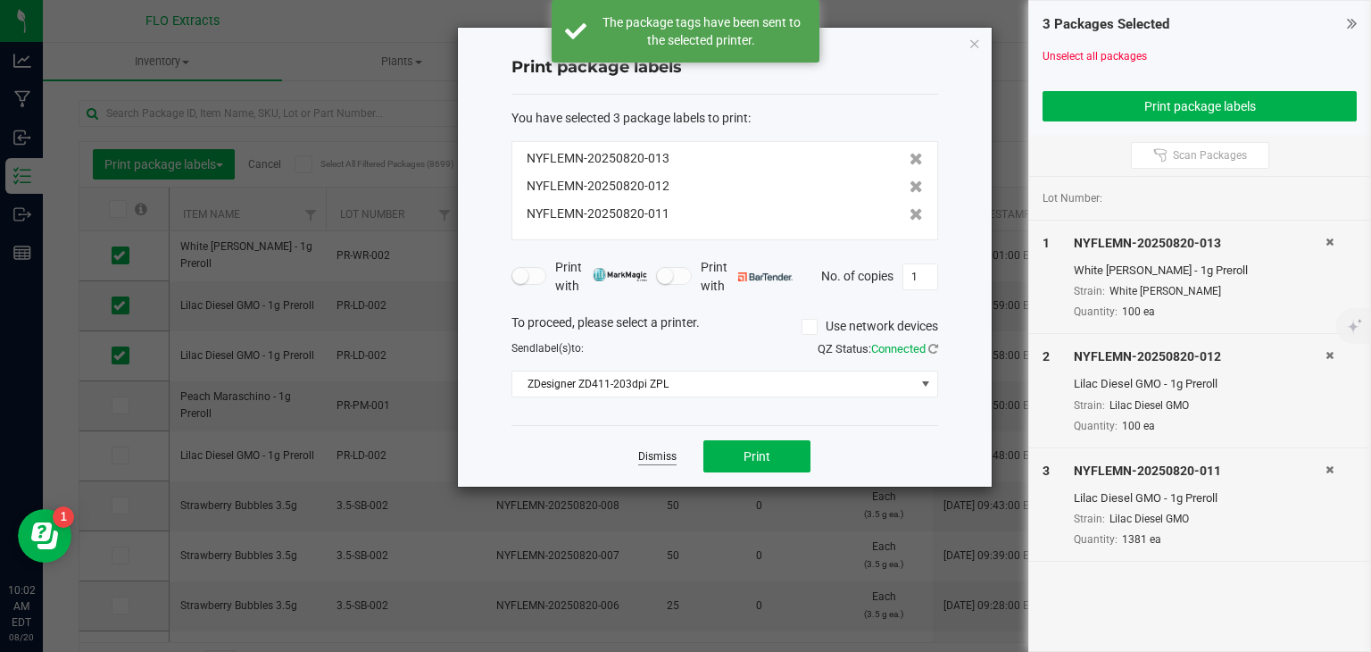
click at [650, 454] on link "Dismiss" at bounding box center [657, 456] width 38 height 15
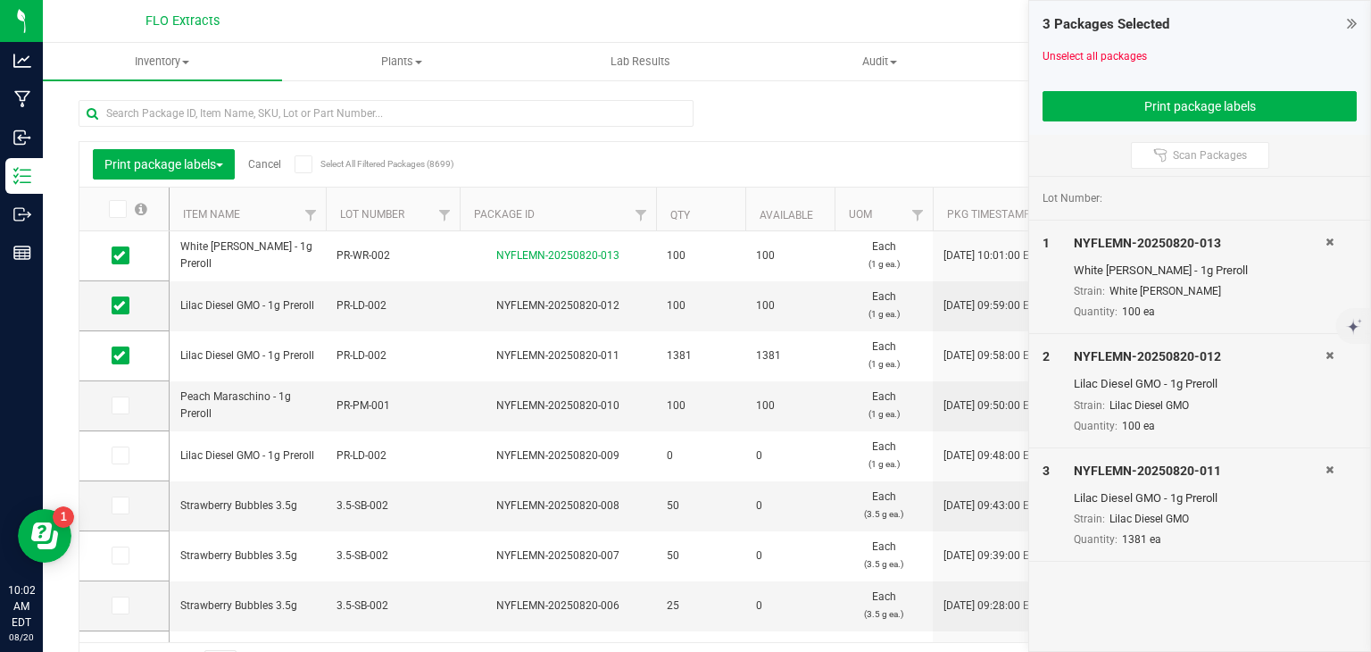
click at [262, 162] on link "Cancel" at bounding box center [264, 164] width 33 height 12
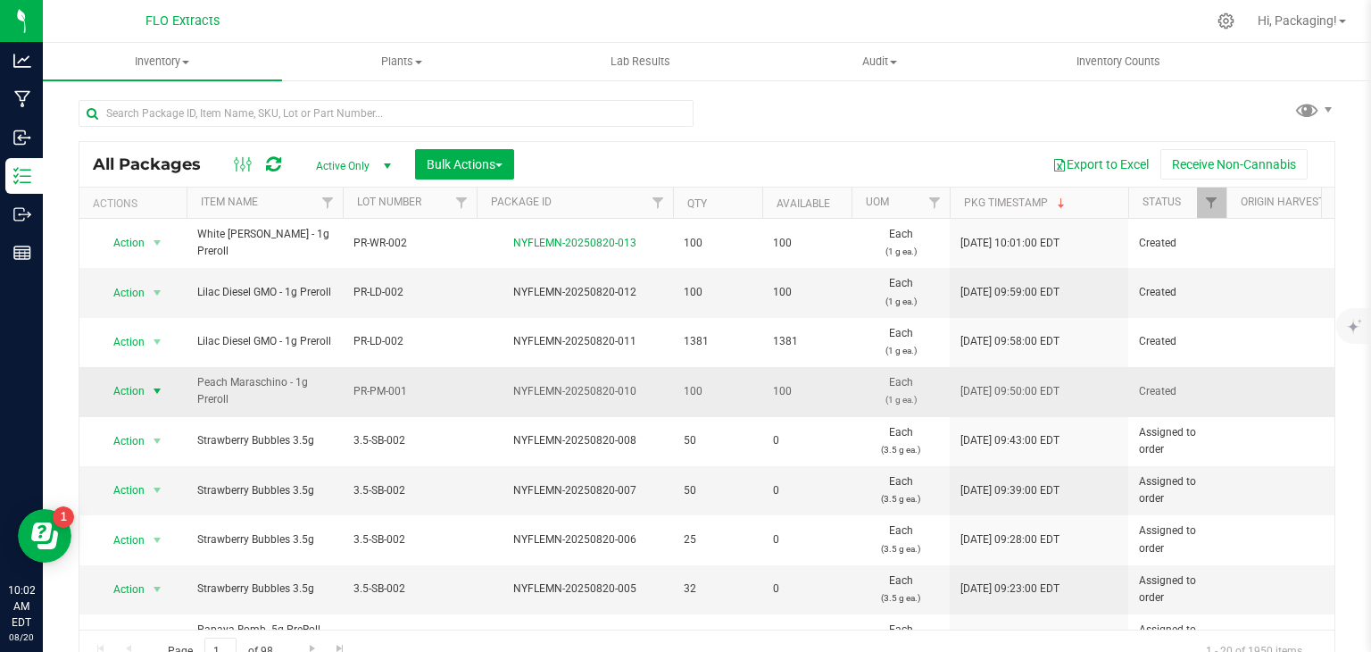
click at [135, 384] on span "Action" at bounding box center [121, 390] width 48 height 25
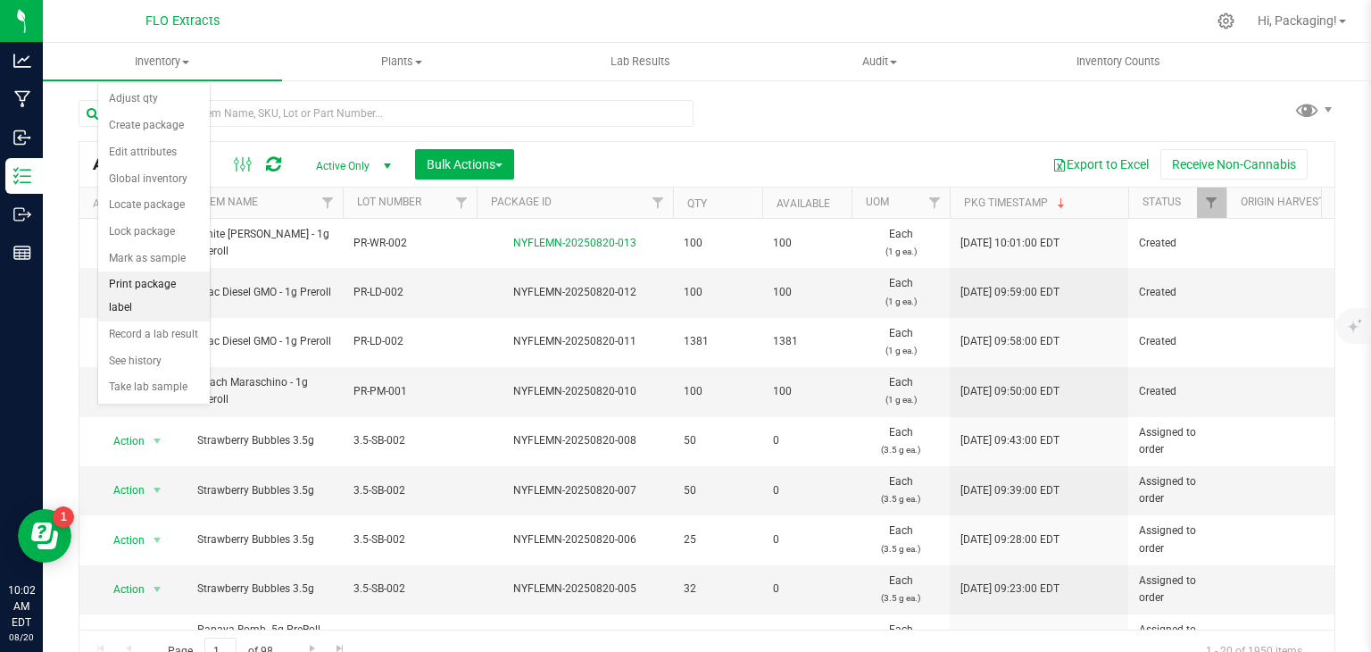
click at [164, 277] on li "Print package label" at bounding box center [154, 295] width 112 height 49
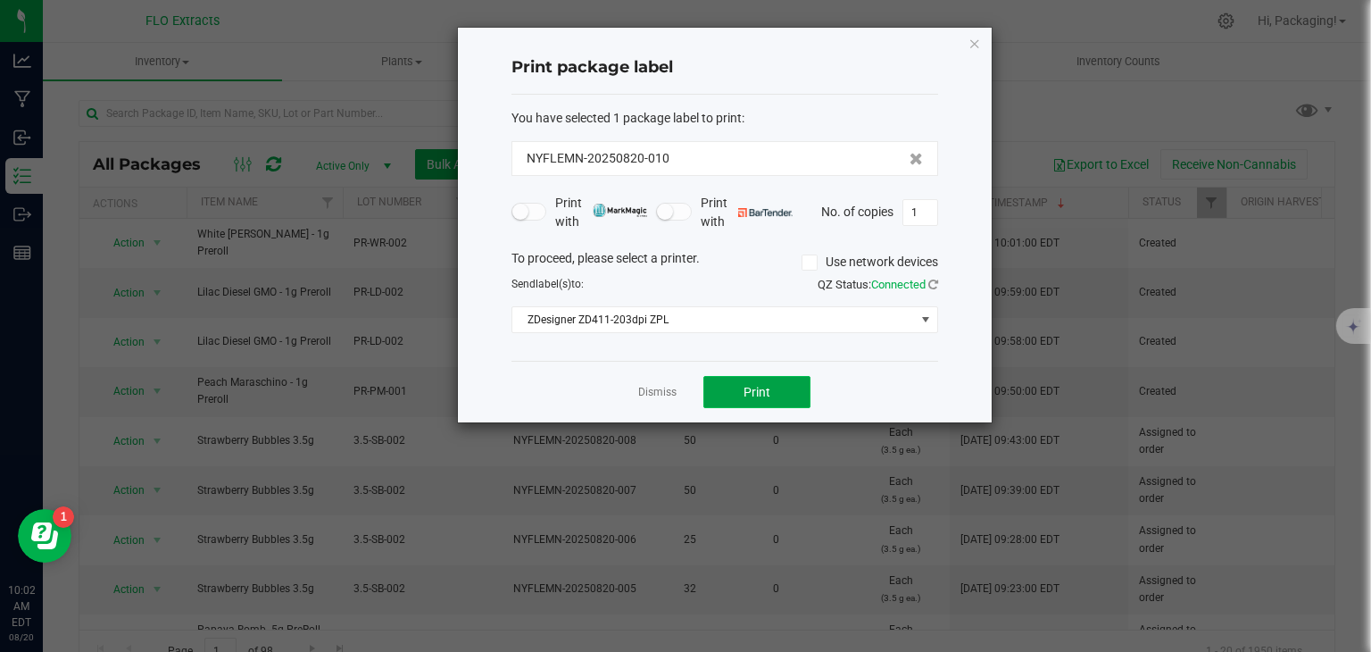
click at [732, 397] on button "Print" at bounding box center [756, 392] width 107 height 32
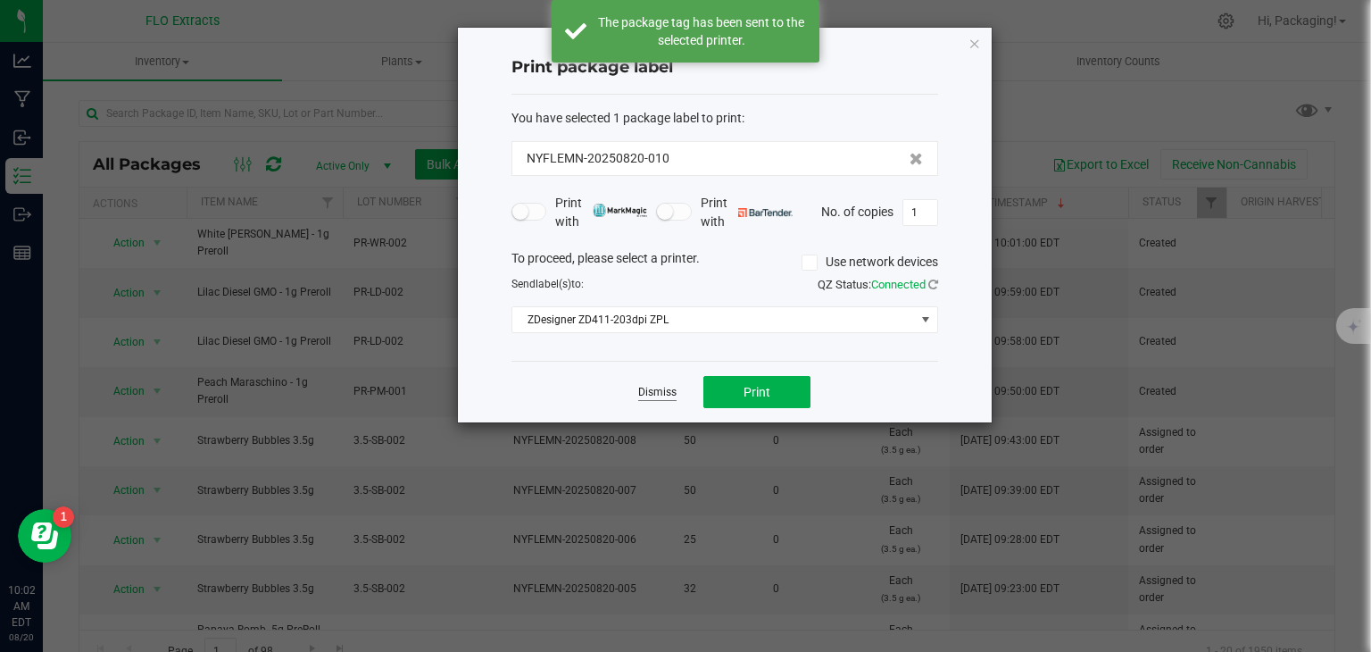
click at [655, 390] on link "Dismiss" at bounding box center [657, 392] width 38 height 15
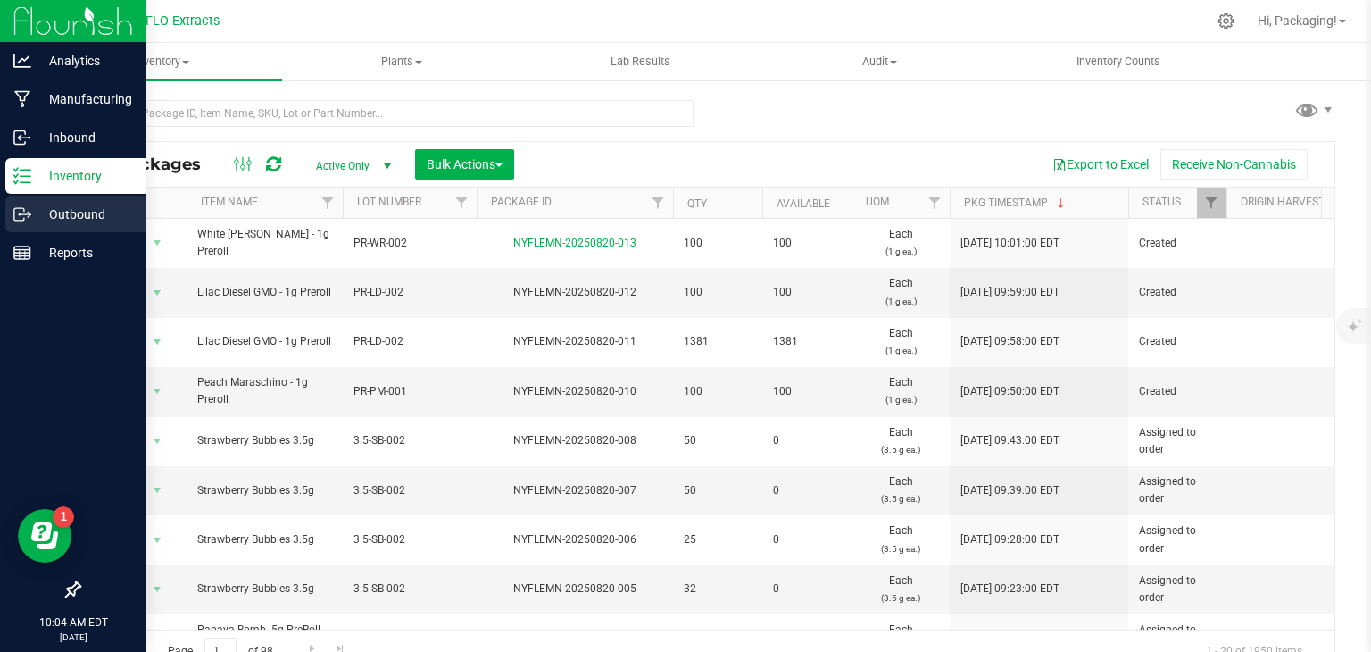
click at [67, 214] on p "Outbound" at bounding box center [84, 214] width 107 height 21
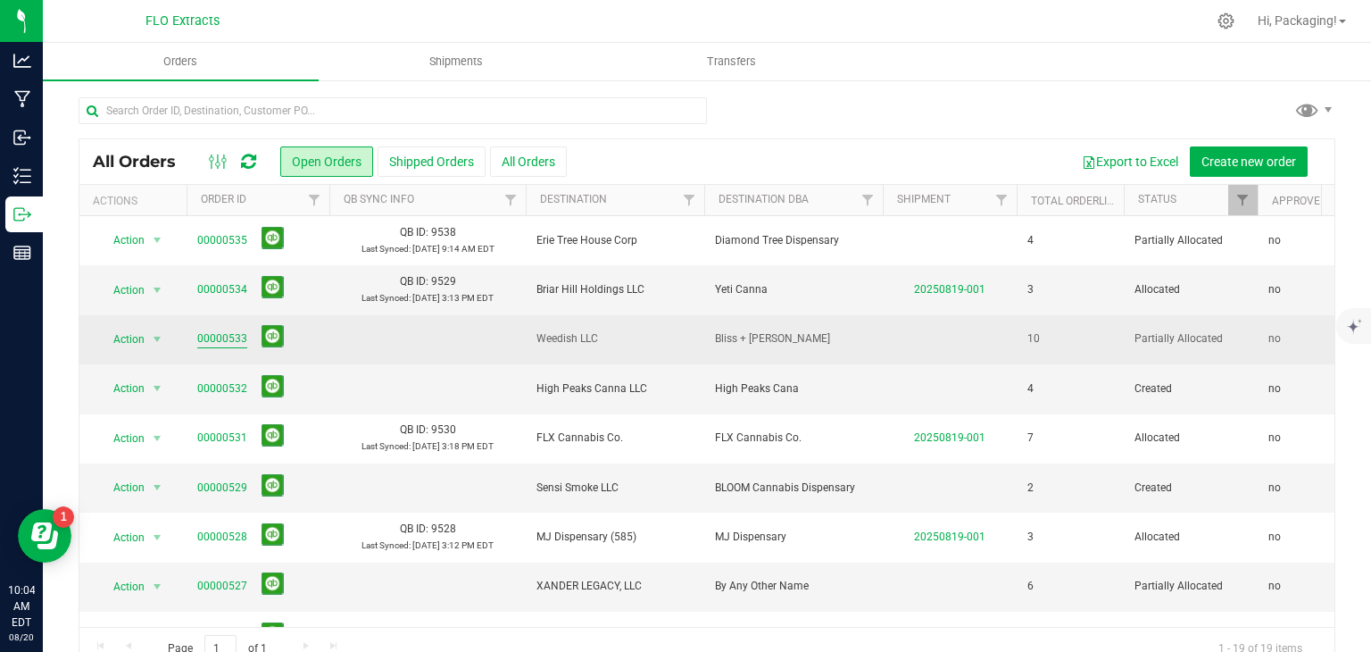
click at [225, 337] on link "00000533" at bounding box center [222, 338] width 50 height 17
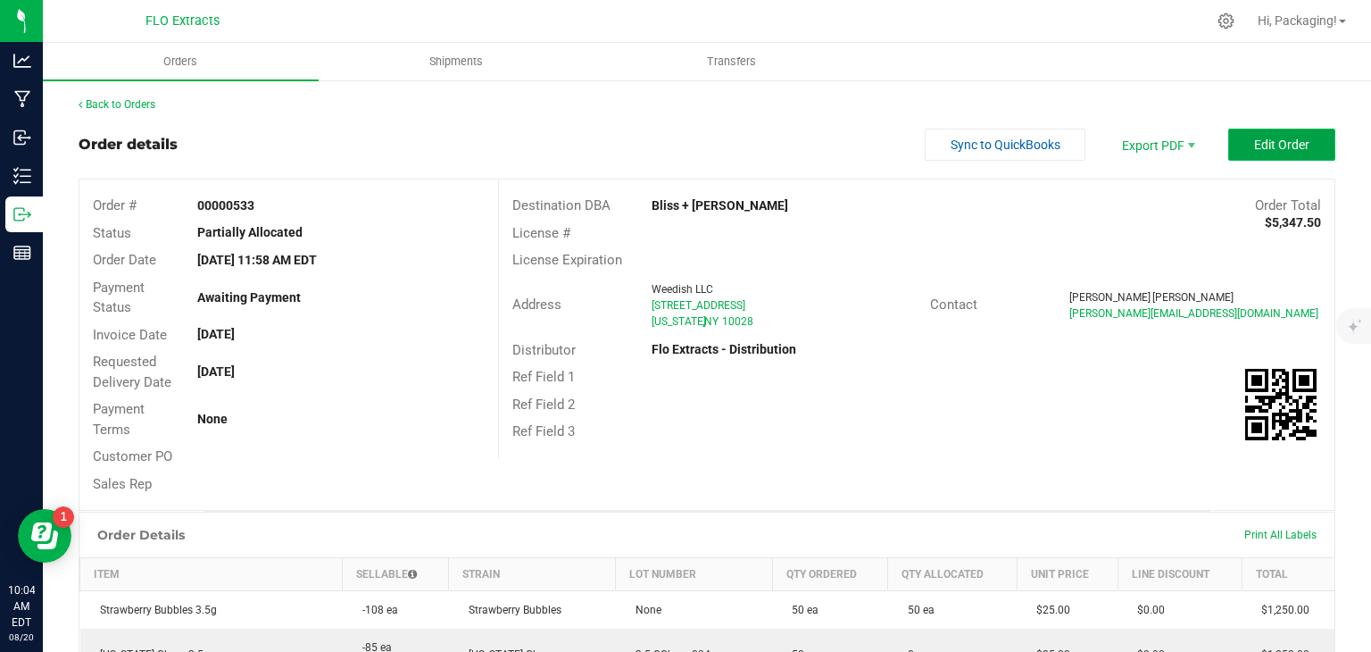
click at [1246, 152] on button "Edit Order" at bounding box center [1281, 145] width 107 height 32
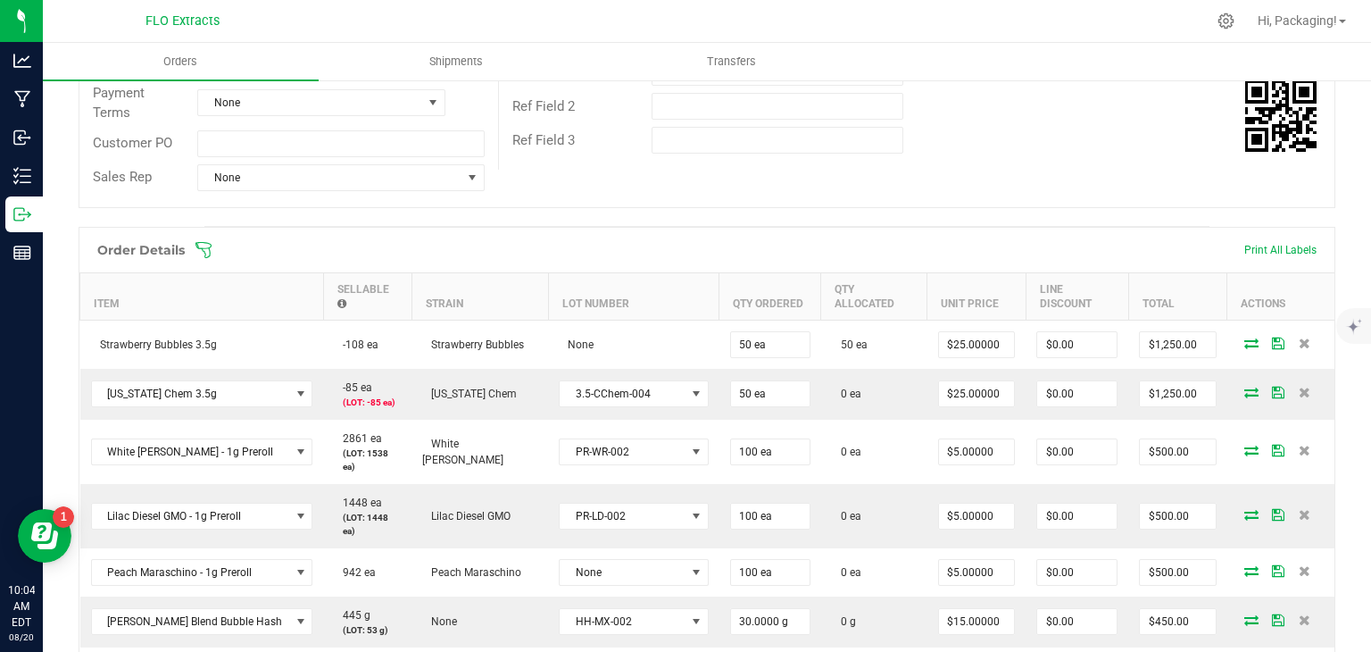
scroll to position [407, 0]
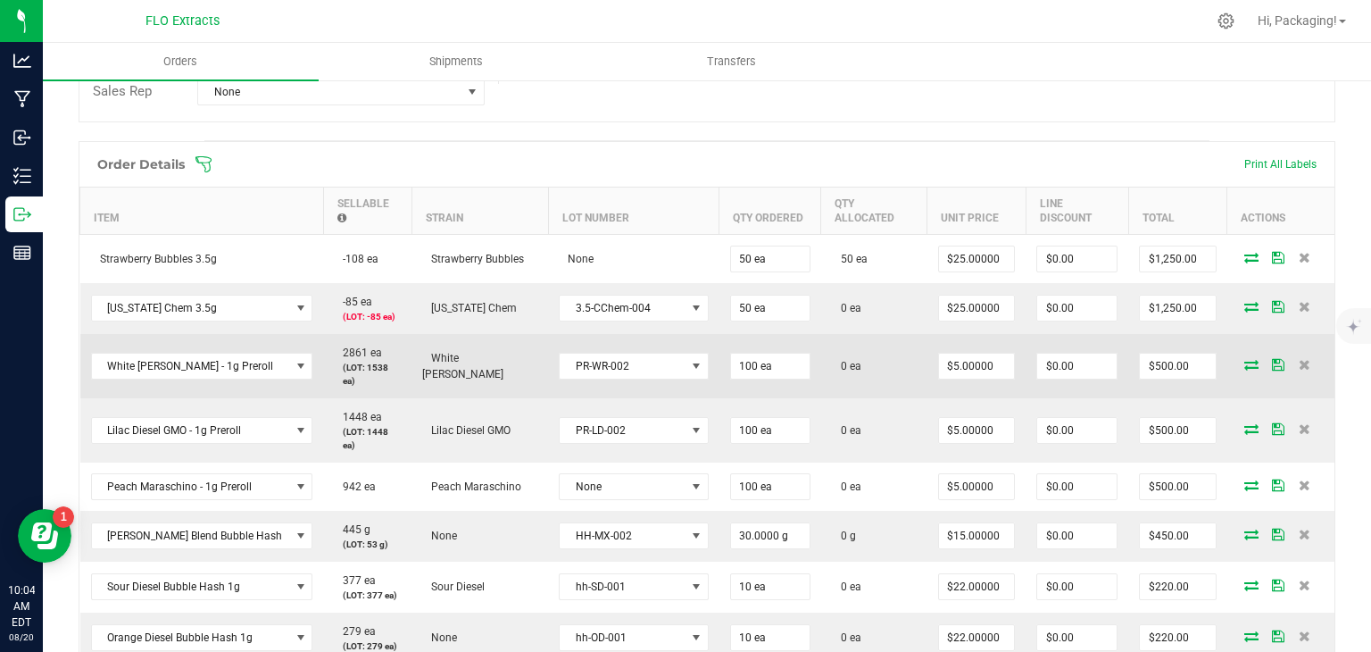
click at [1244, 359] on icon at bounding box center [1251, 364] width 14 height 11
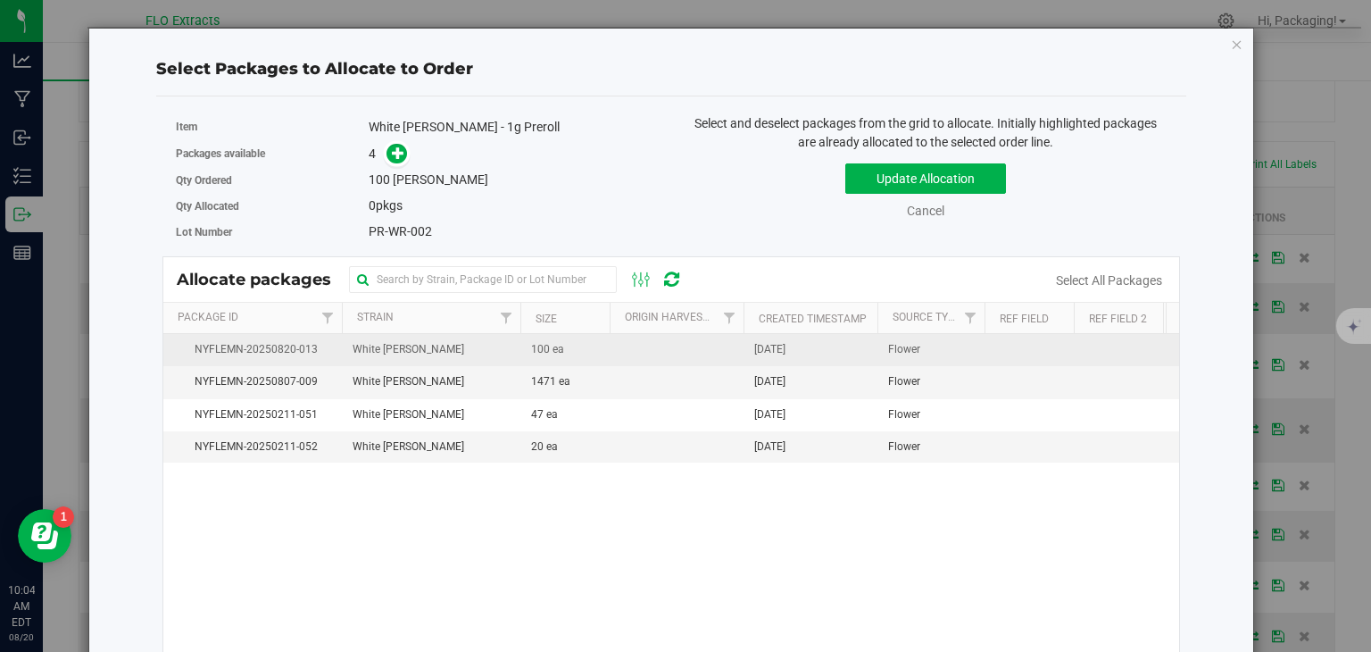
click at [786, 350] on span "[DATE]" at bounding box center [769, 349] width 31 height 17
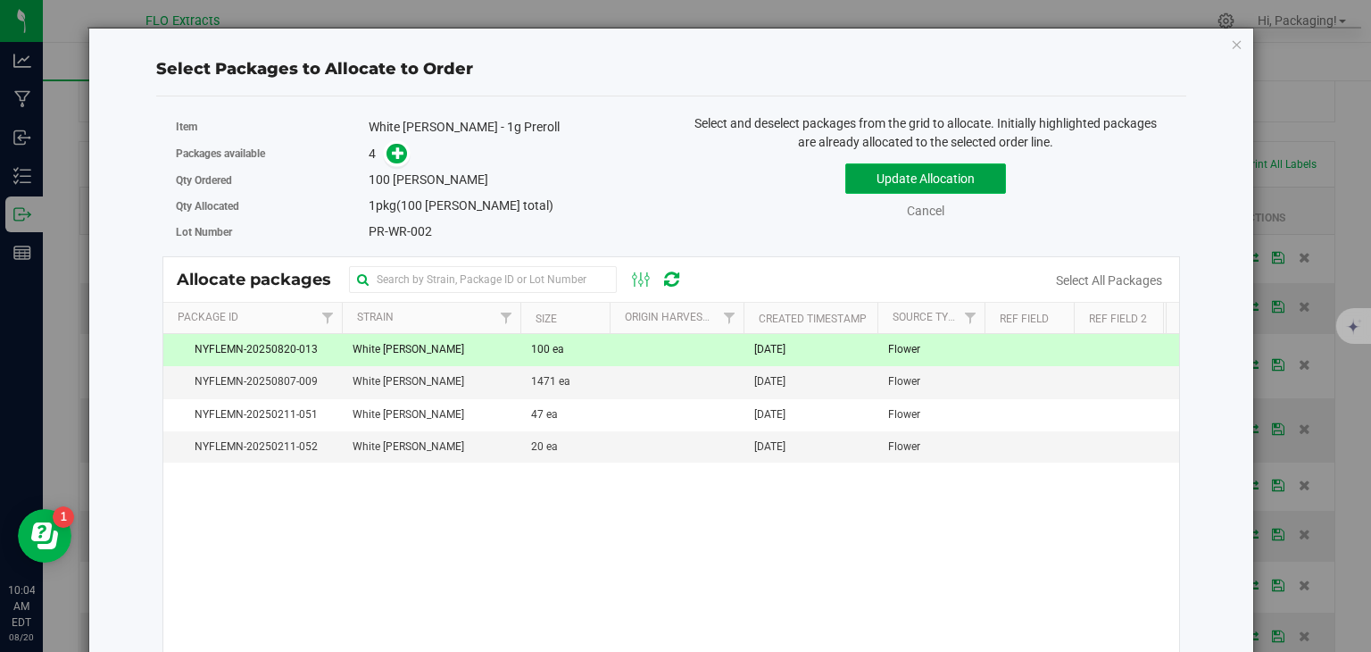
click at [968, 178] on button "Update Allocation" at bounding box center [925, 178] width 161 height 30
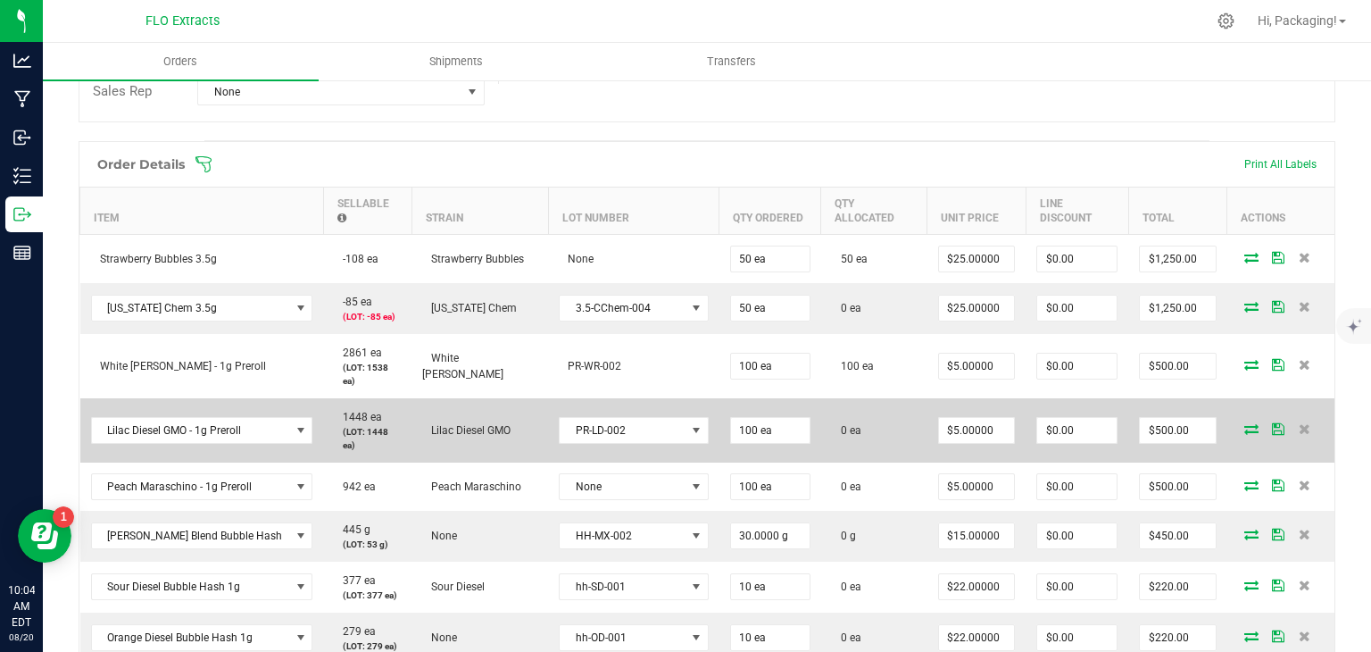
click at [1244, 423] on icon at bounding box center [1251, 428] width 14 height 11
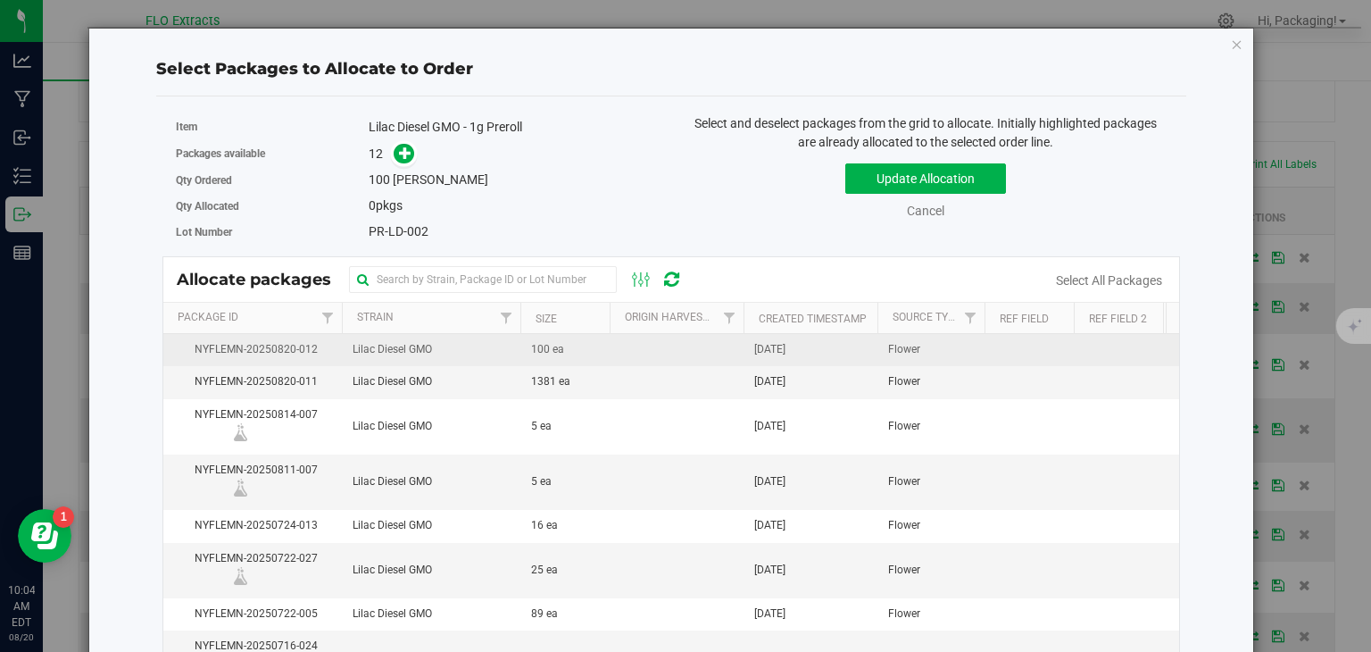
click at [778, 343] on span "[DATE]" at bounding box center [769, 349] width 31 height 17
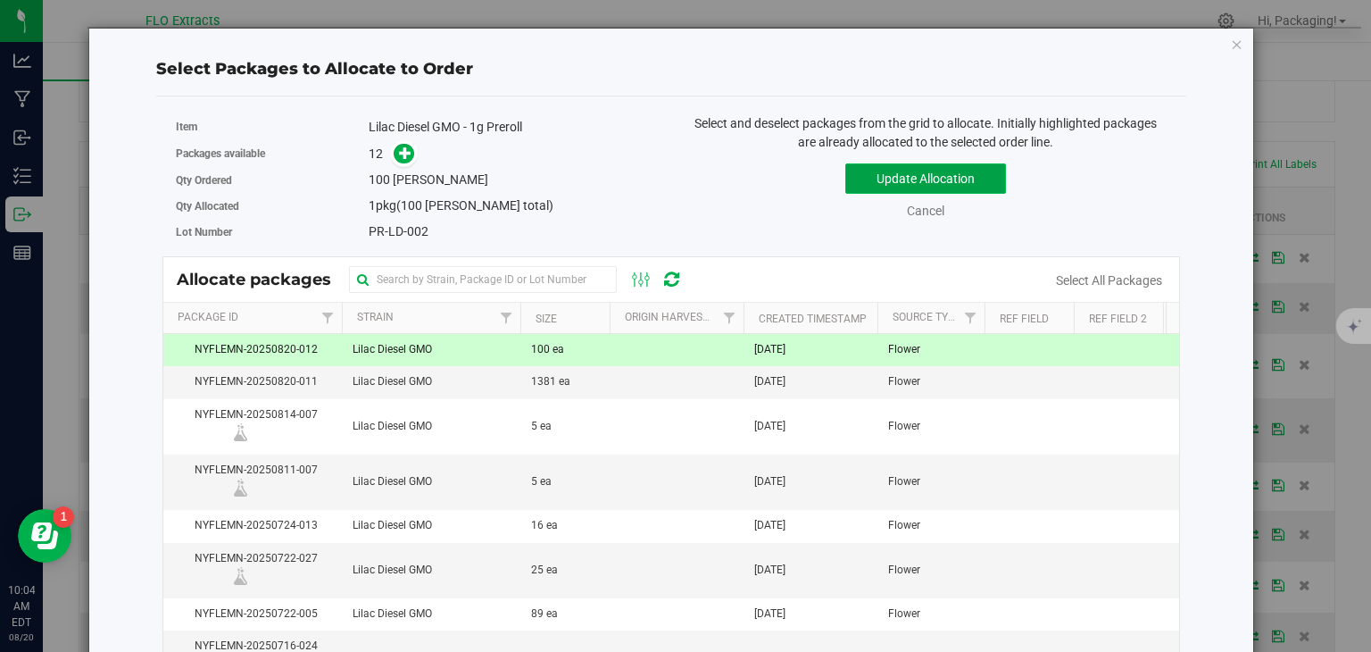
click at [958, 190] on button "Update Allocation" at bounding box center [925, 178] width 161 height 30
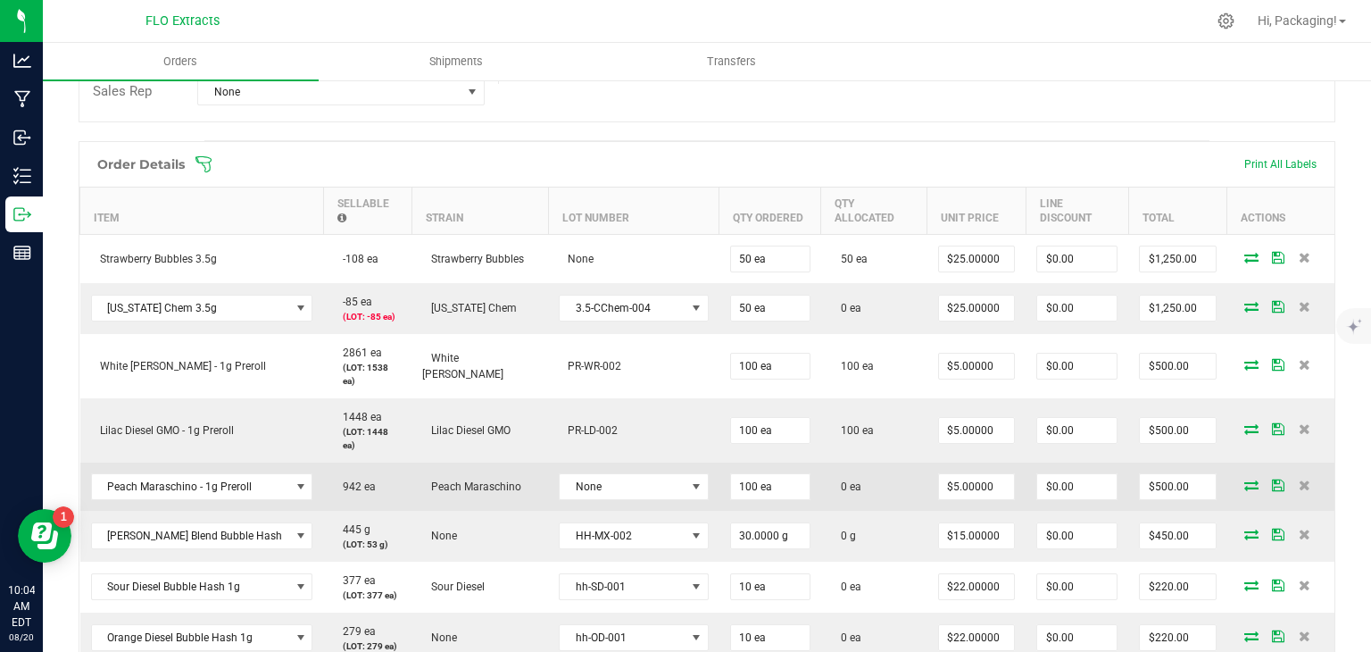
click at [1244, 479] on icon at bounding box center [1251, 484] width 14 height 11
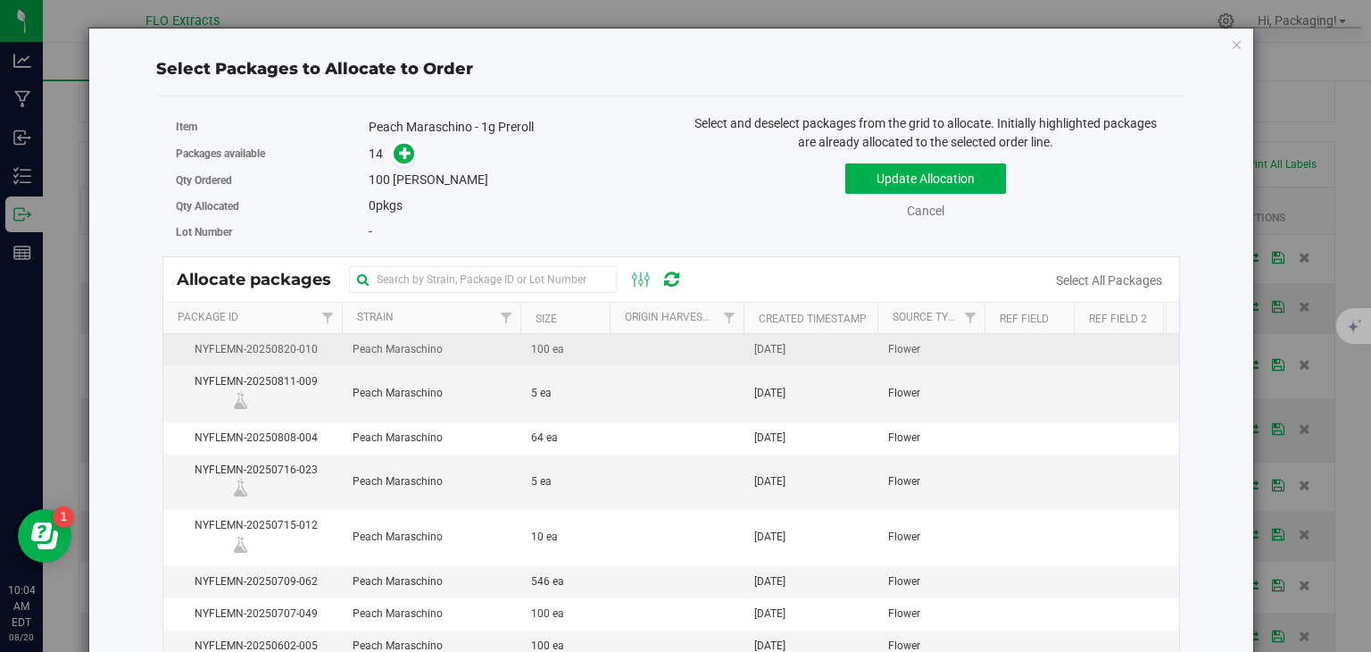
click at [786, 342] on span "[DATE]" at bounding box center [769, 349] width 31 height 17
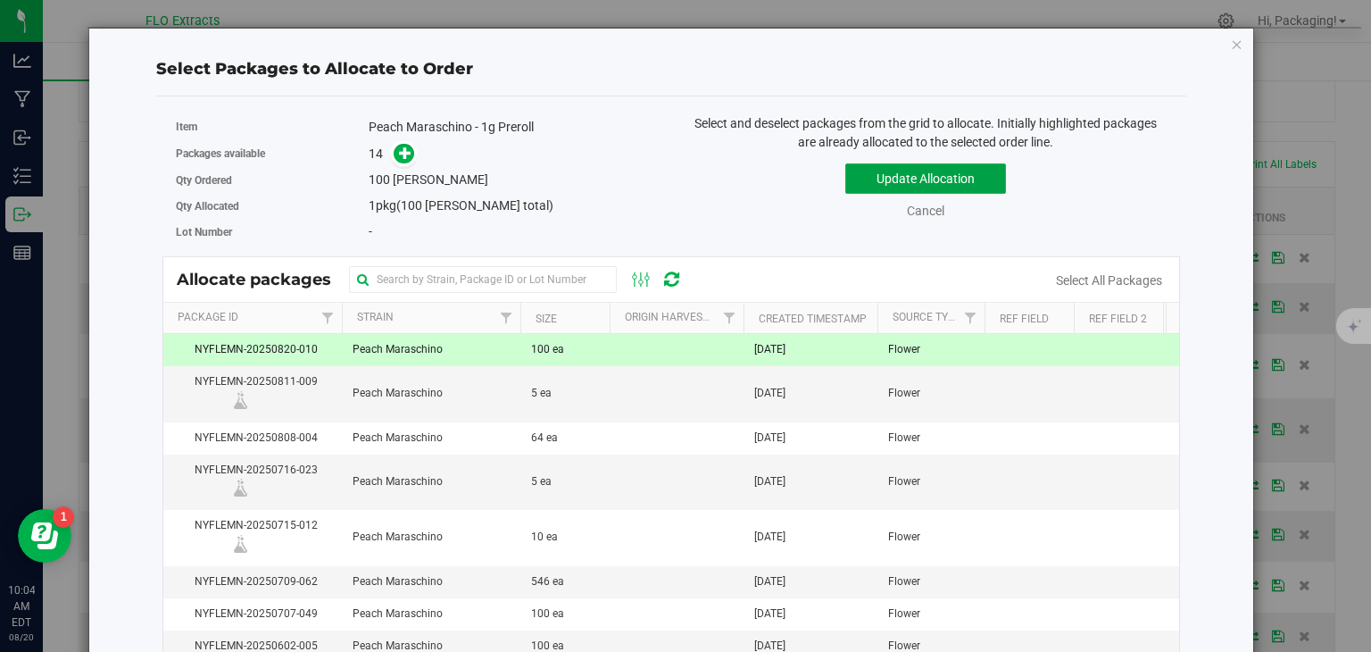
click at [960, 182] on button "Update Allocation" at bounding box center [925, 178] width 161 height 30
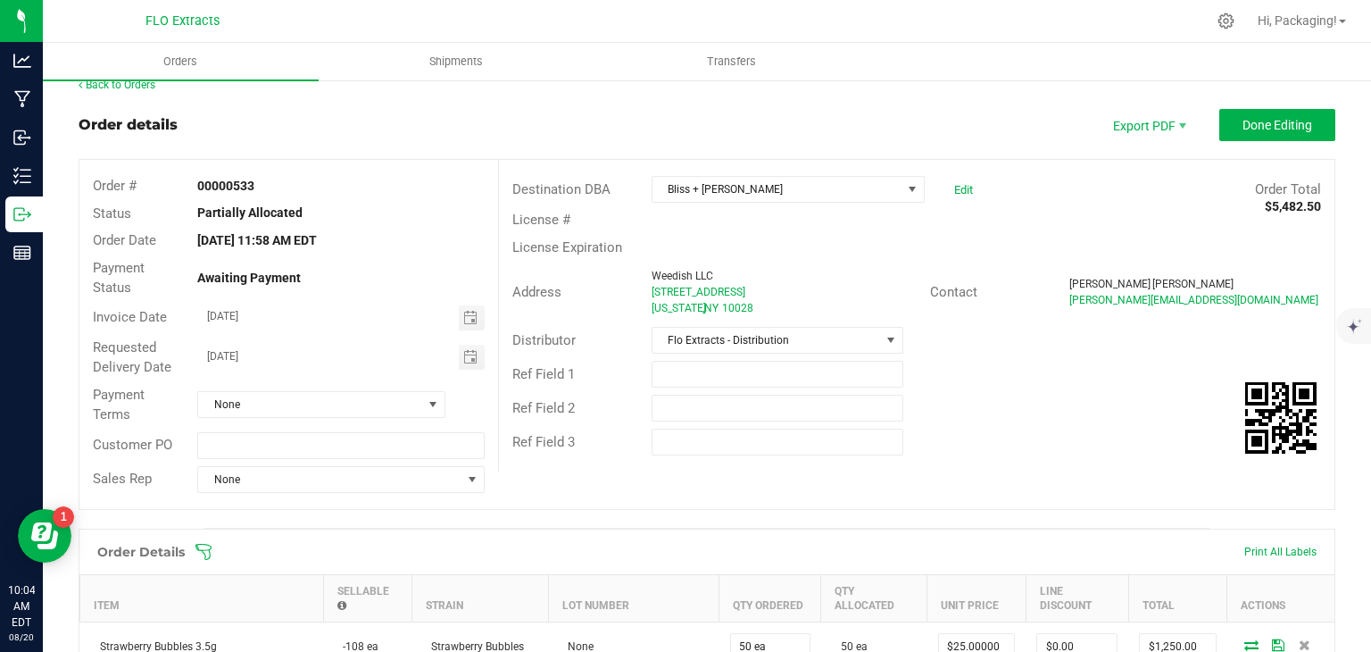
scroll to position [0, 0]
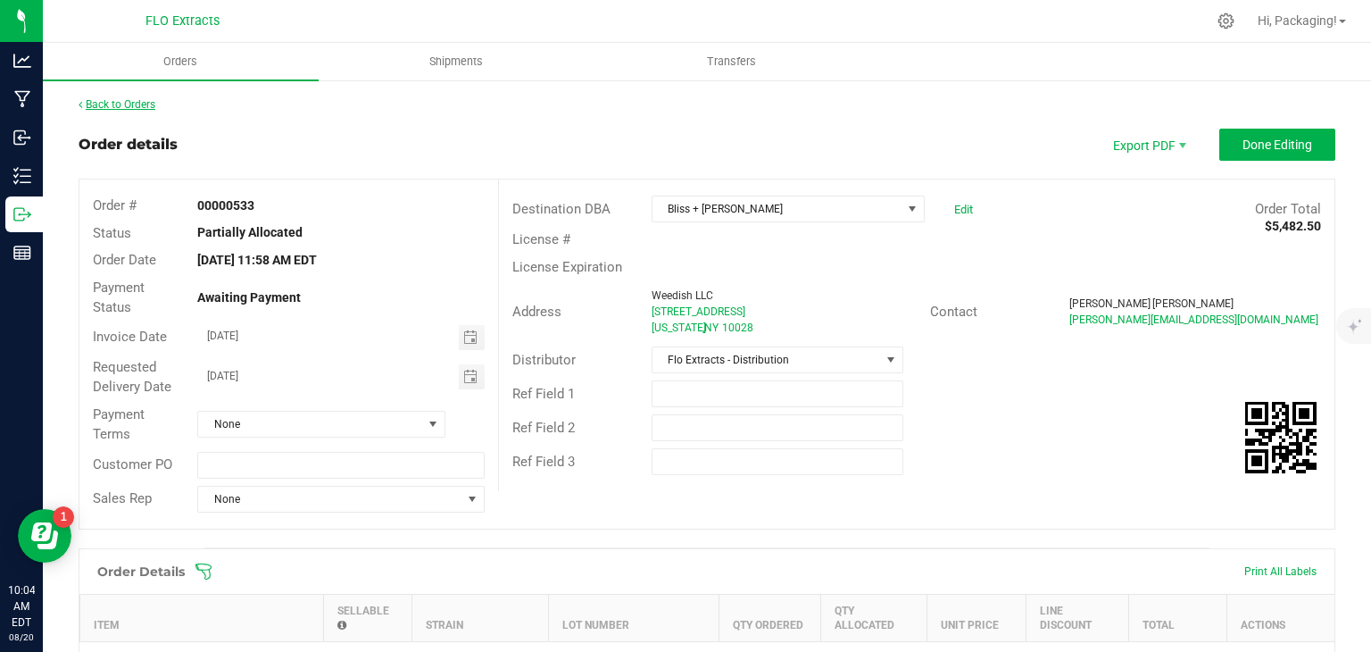
click at [131, 106] on link "Back to Orders" at bounding box center [117, 104] width 77 height 12
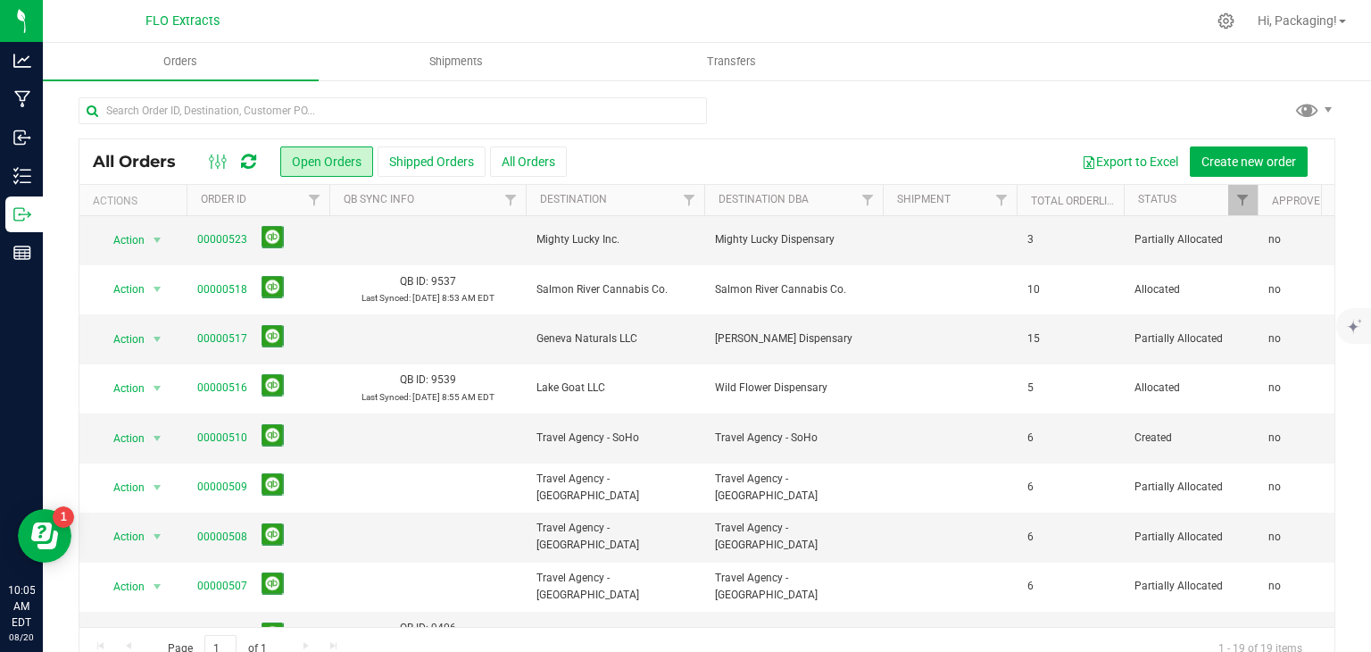
scroll to position [538, 0]
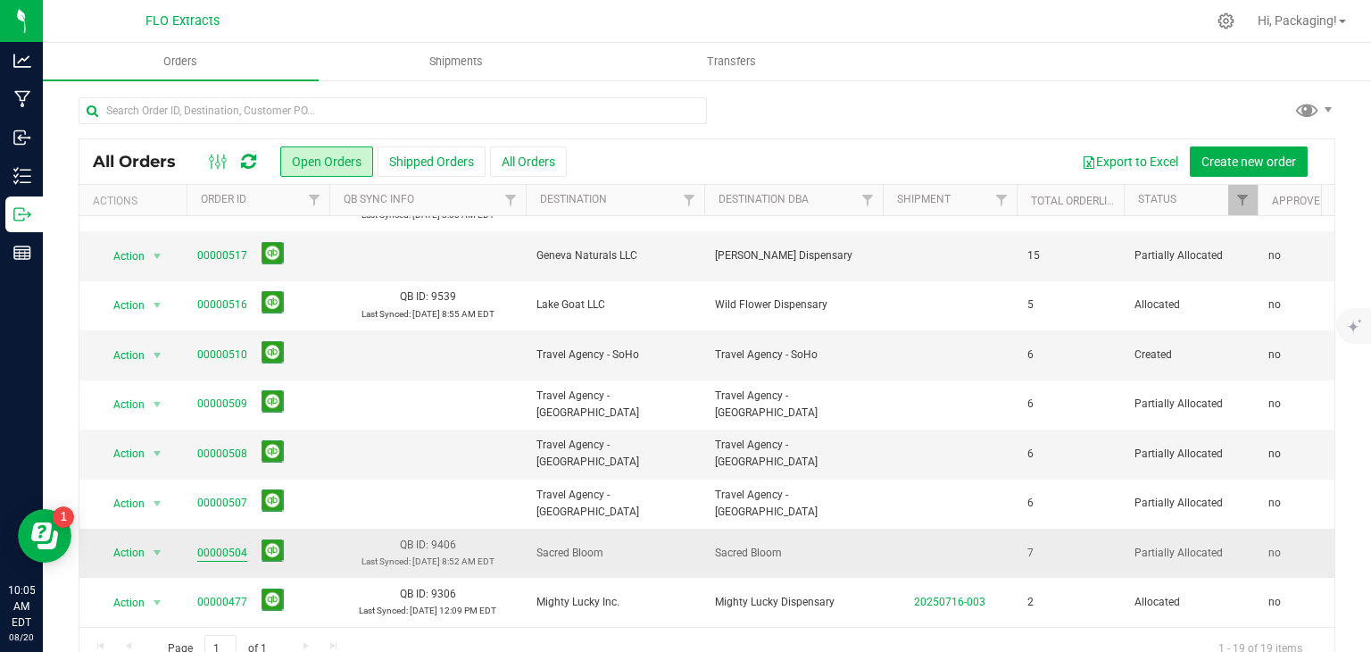
click at [226, 545] on link "00000504" at bounding box center [222, 553] width 50 height 17
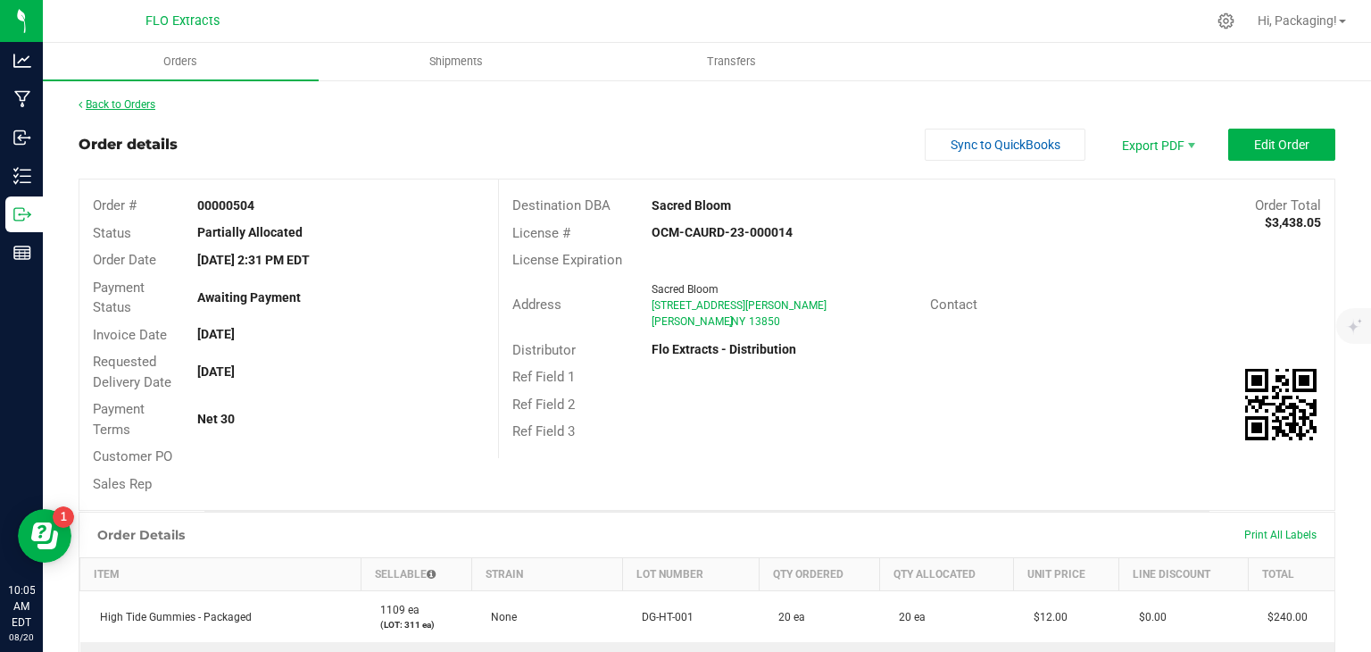
click at [143, 103] on link "Back to Orders" at bounding box center [117, 104] width 77 height 12
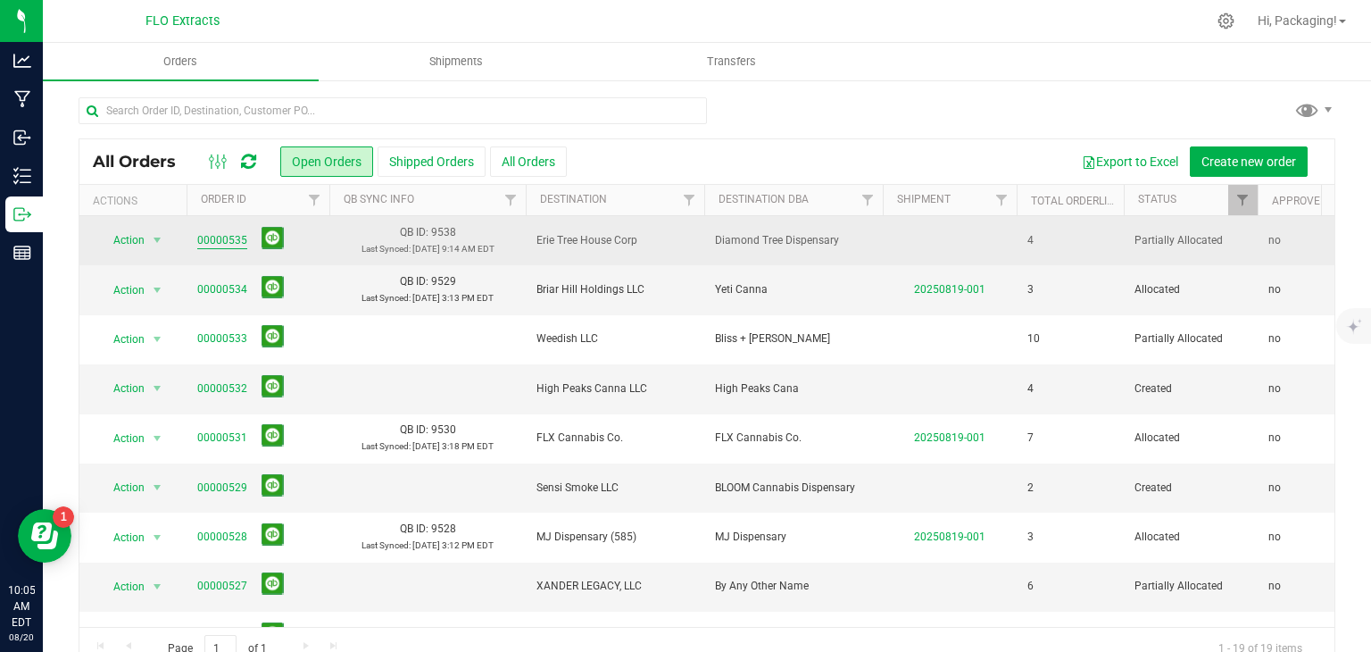
click at [220, 236] on link "00000535" at bounding box center [222, 240] width 50 height 17
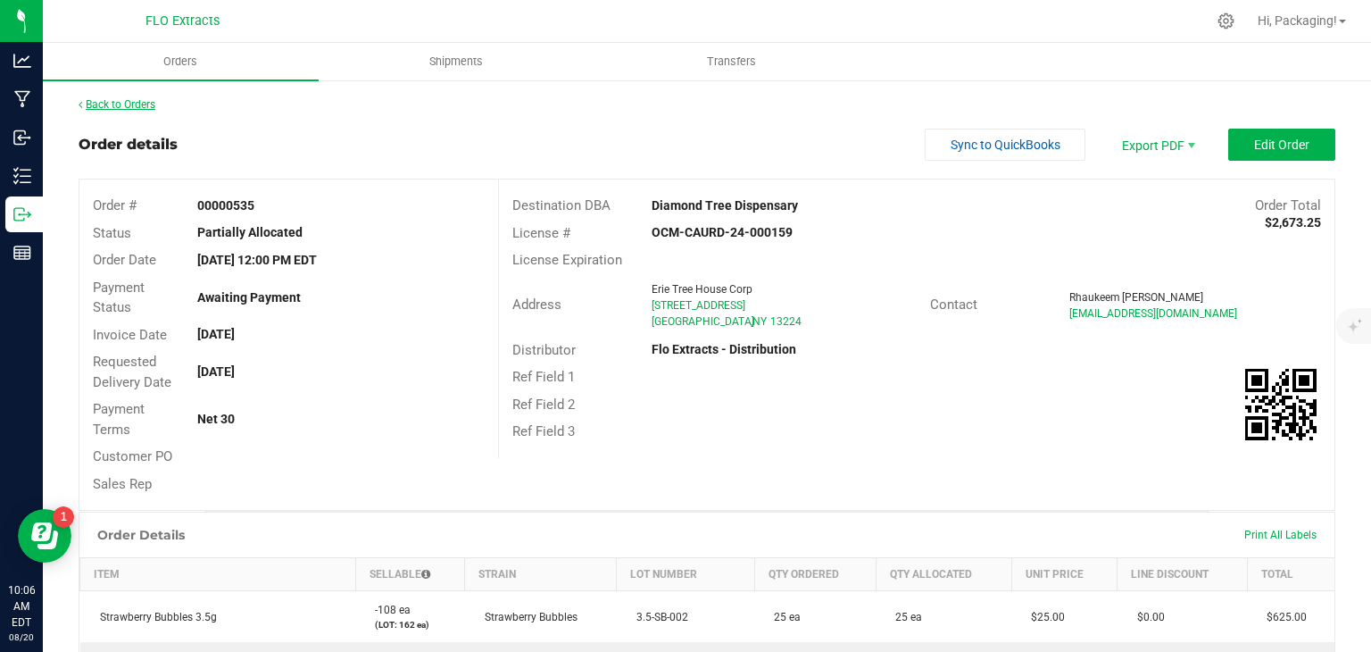
click at [130, 104] on link "Back to Orders" at bounding box center [117, 104] width 77 height 12
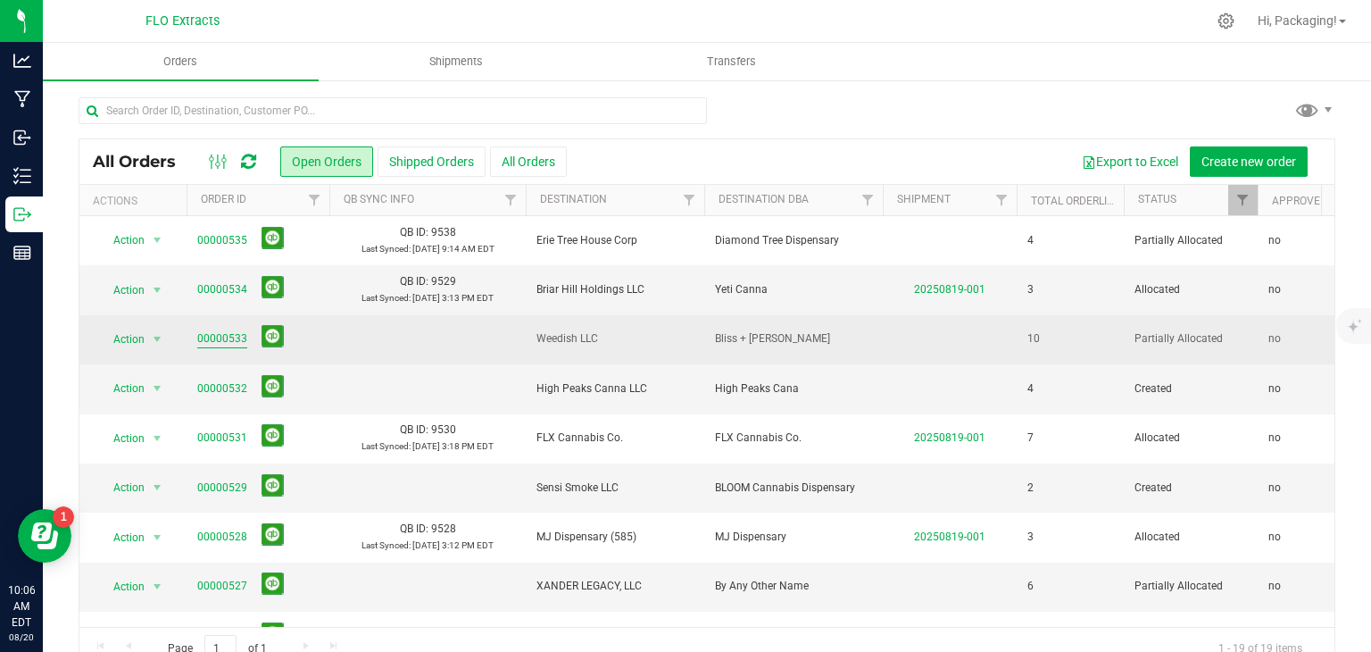
click at [214, 337] on link "00000533" at bounding box center [222, 338] width 50 height 17
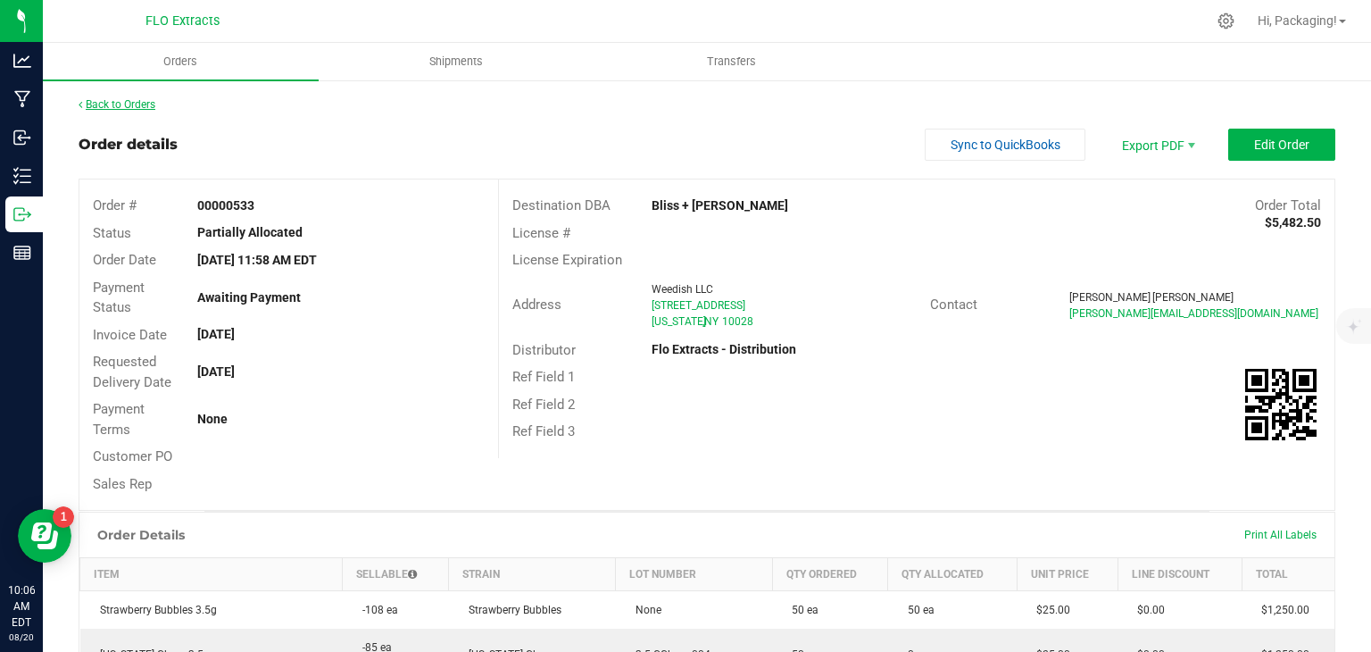
click at [133, 108] on link "Back to Orders" at bounding box center [117, 104] width 77 height 12
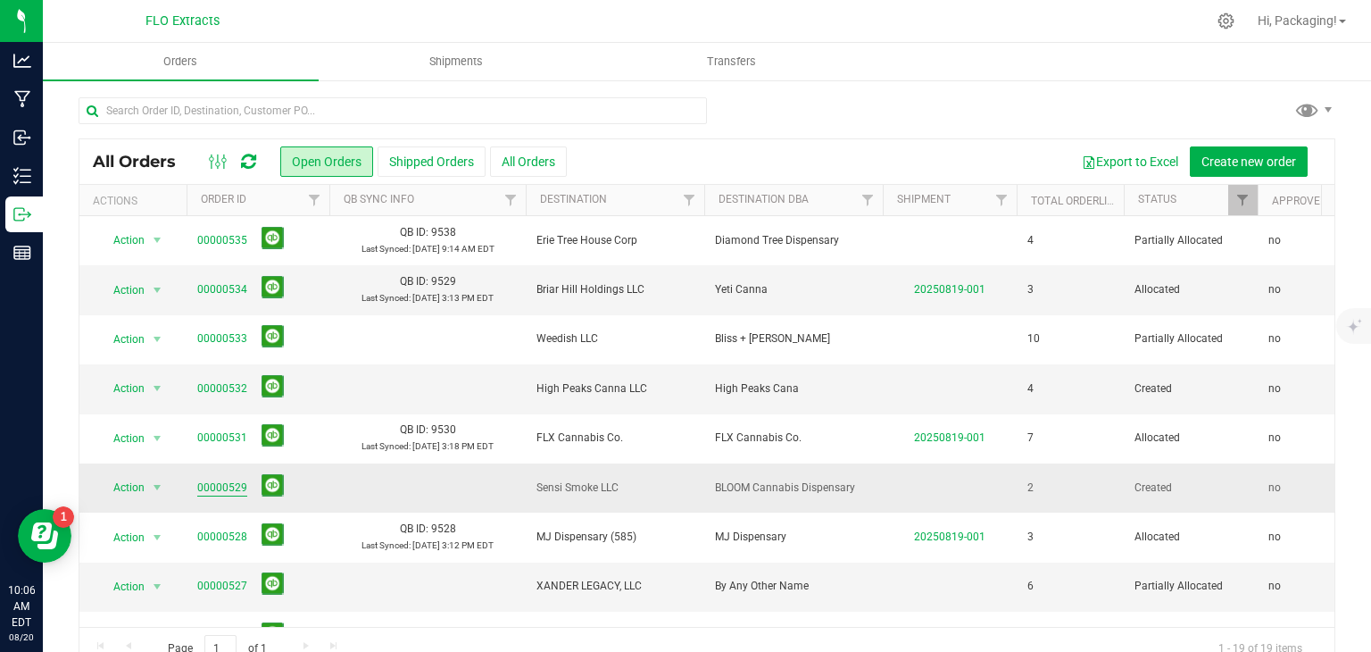
click at [229, 490] on link "00000529" at bounding box center [222, 487] width 50 height 17
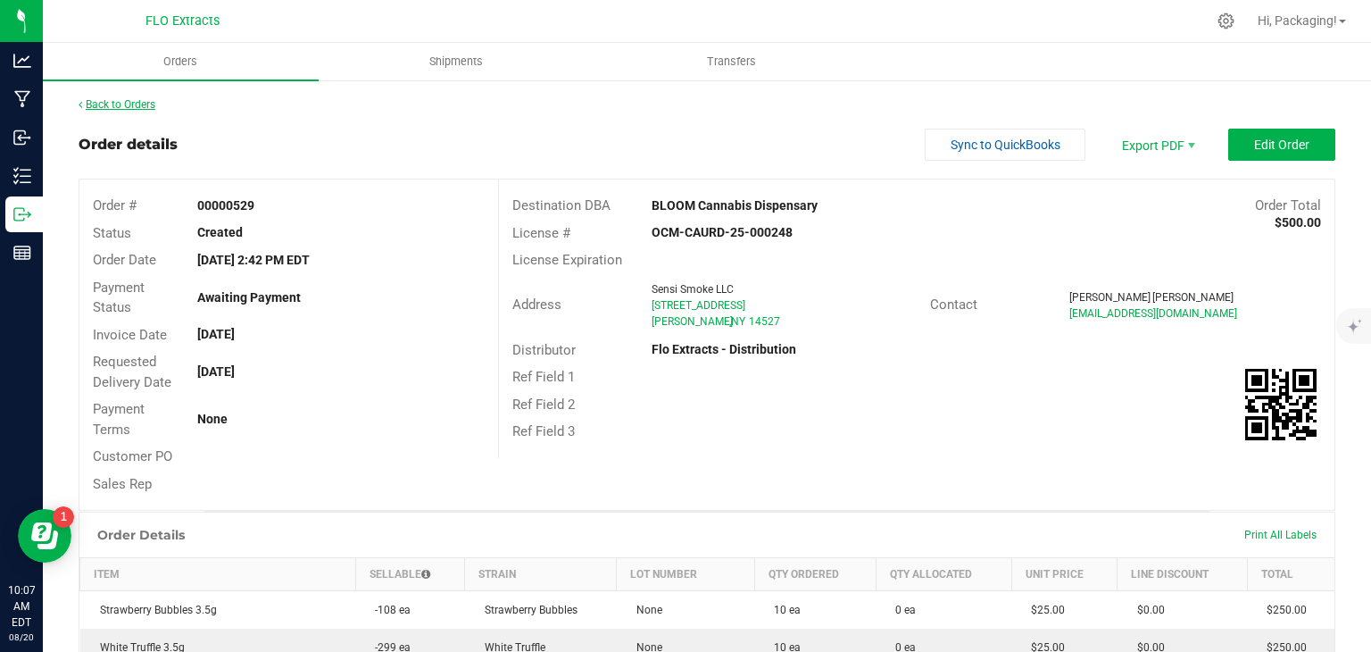
click at [136, 104] on link "Back to Orders" at bounding box center [117, 104] width 77 height 12
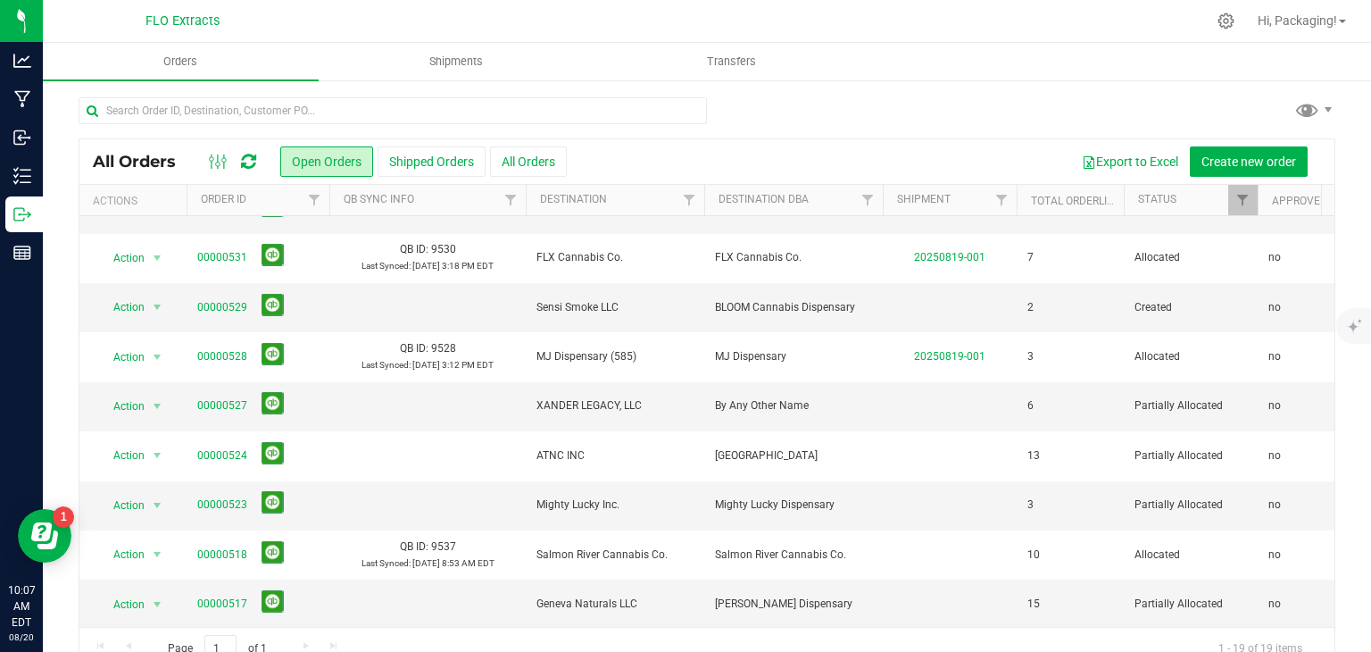
scroll to position [184, 0]
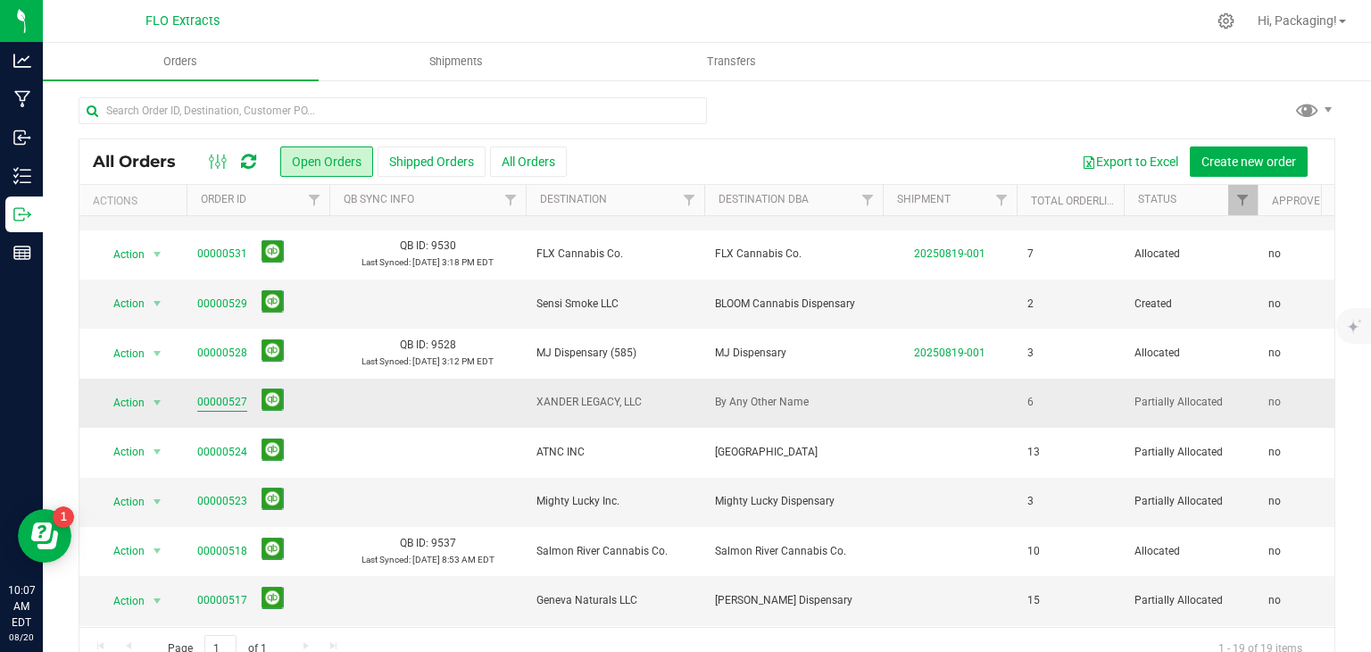
click at [226, 404] on link "00000527" at bounding box center [222, 402] width 50 height 17
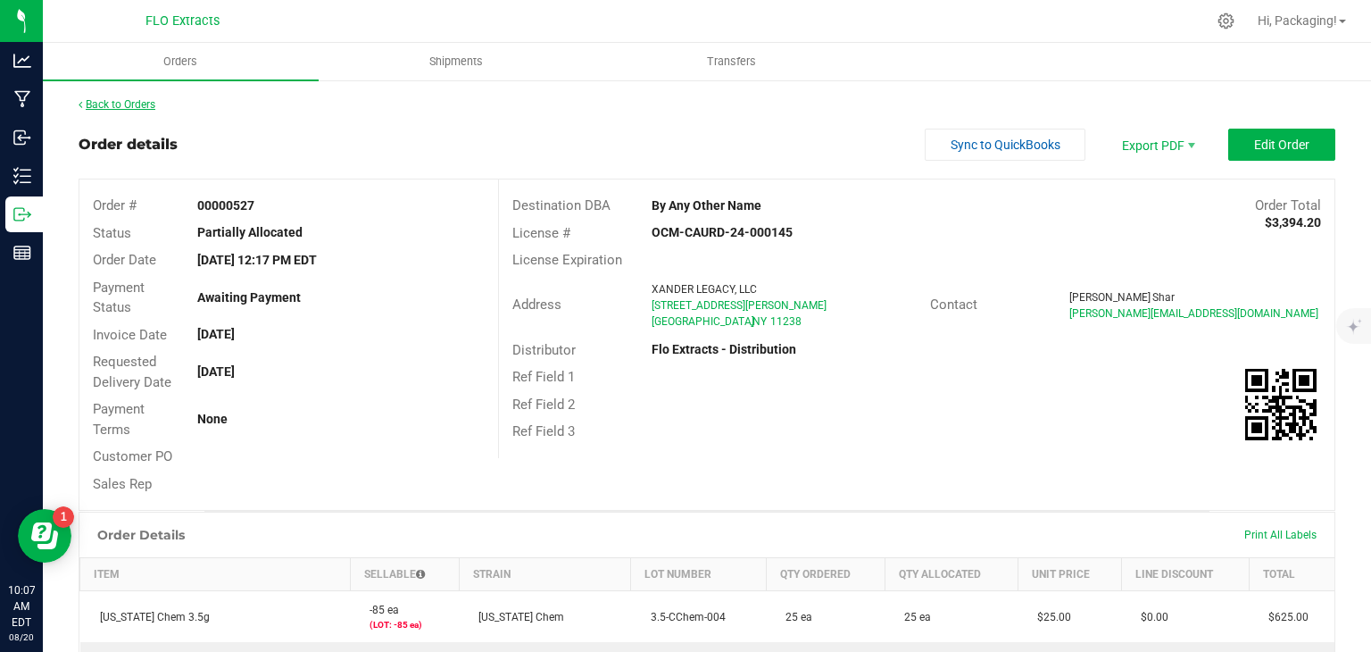
click at [137, 104] on link "Back to Orders" at bounding box center [117, 104] width 77 height 12
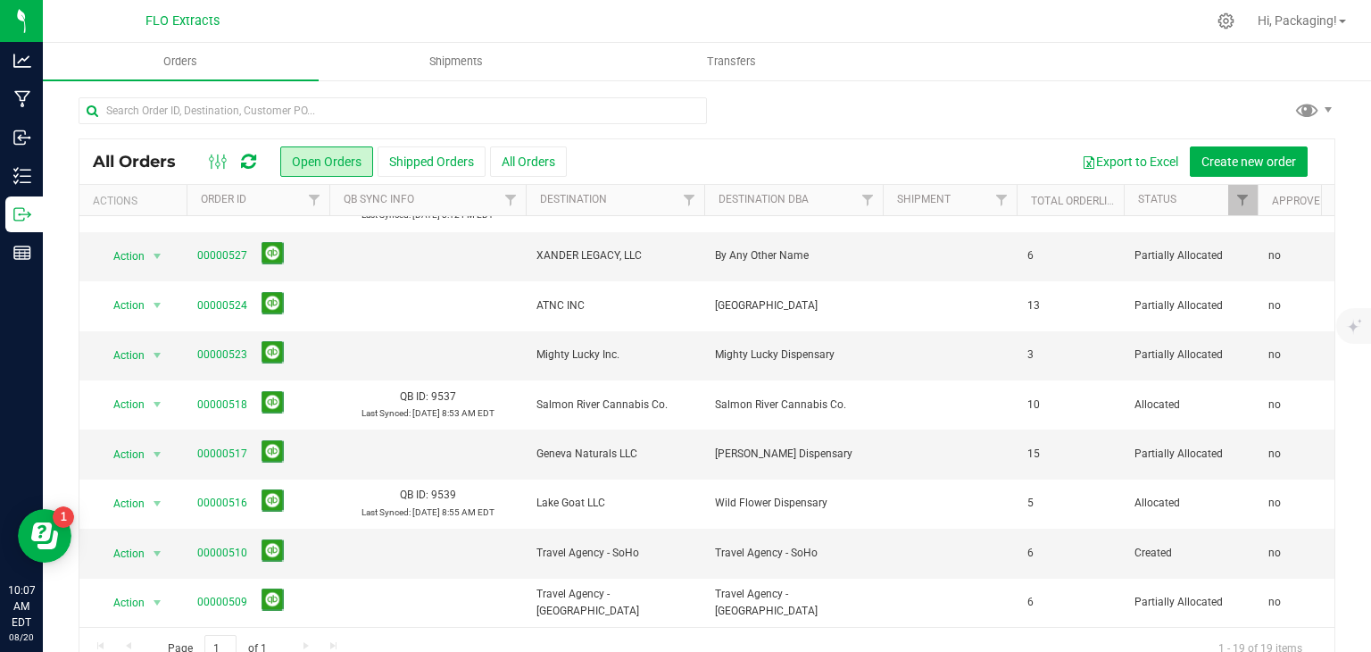
scroll to position [328, 0]
click at [225, 357] on link "00000523" at bounding box center [222, 356] width 50 height 17
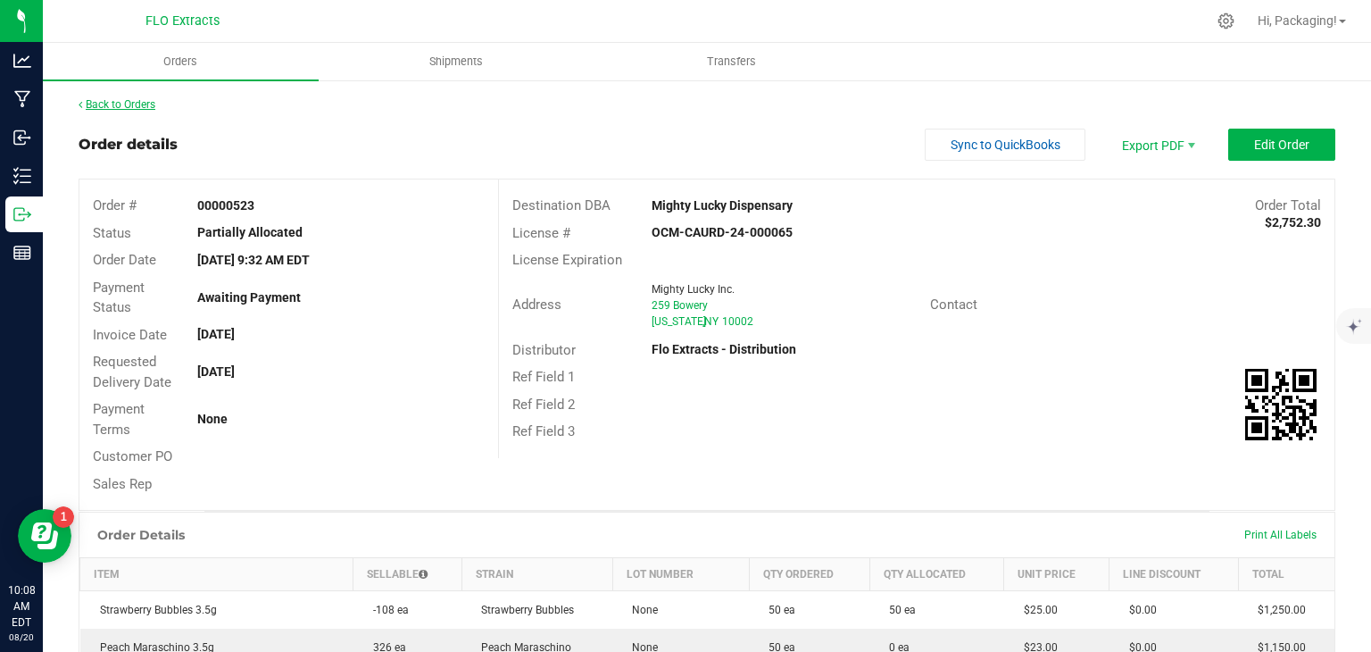
click at [124, 101] on link "Back to Orders" at bounding box center [117, 104] width 77 height 12
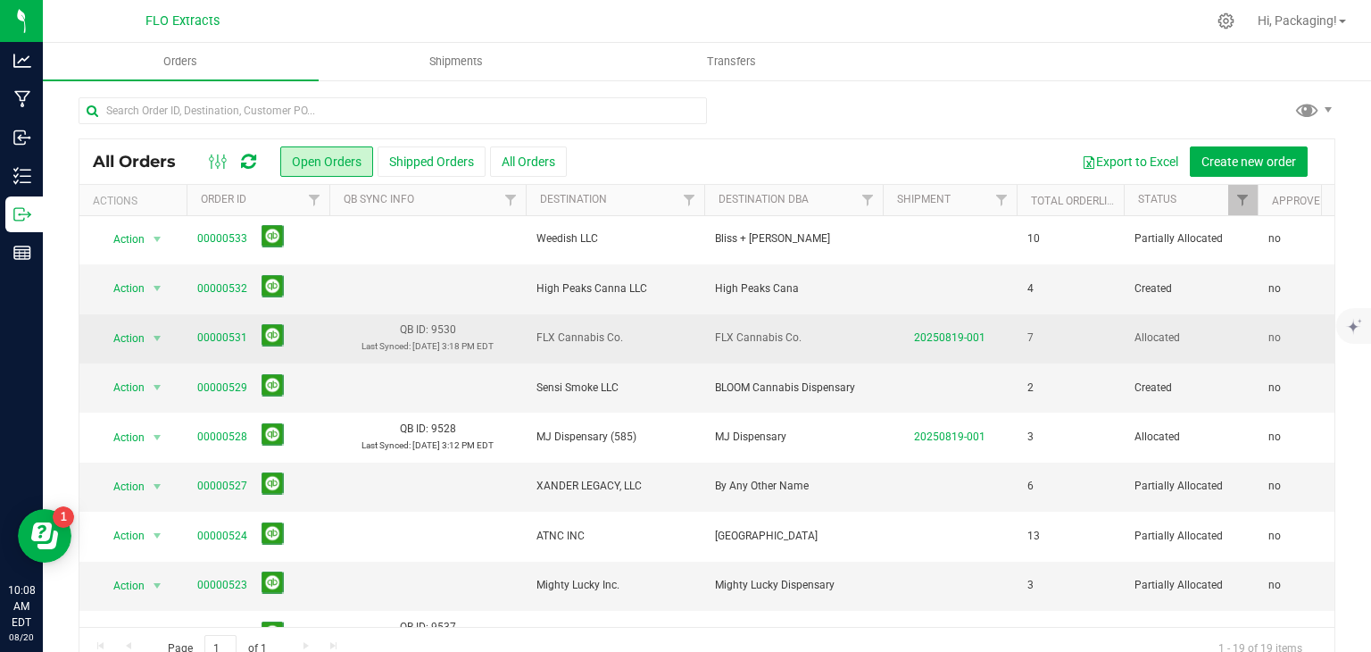
scroll to position [123, 0]
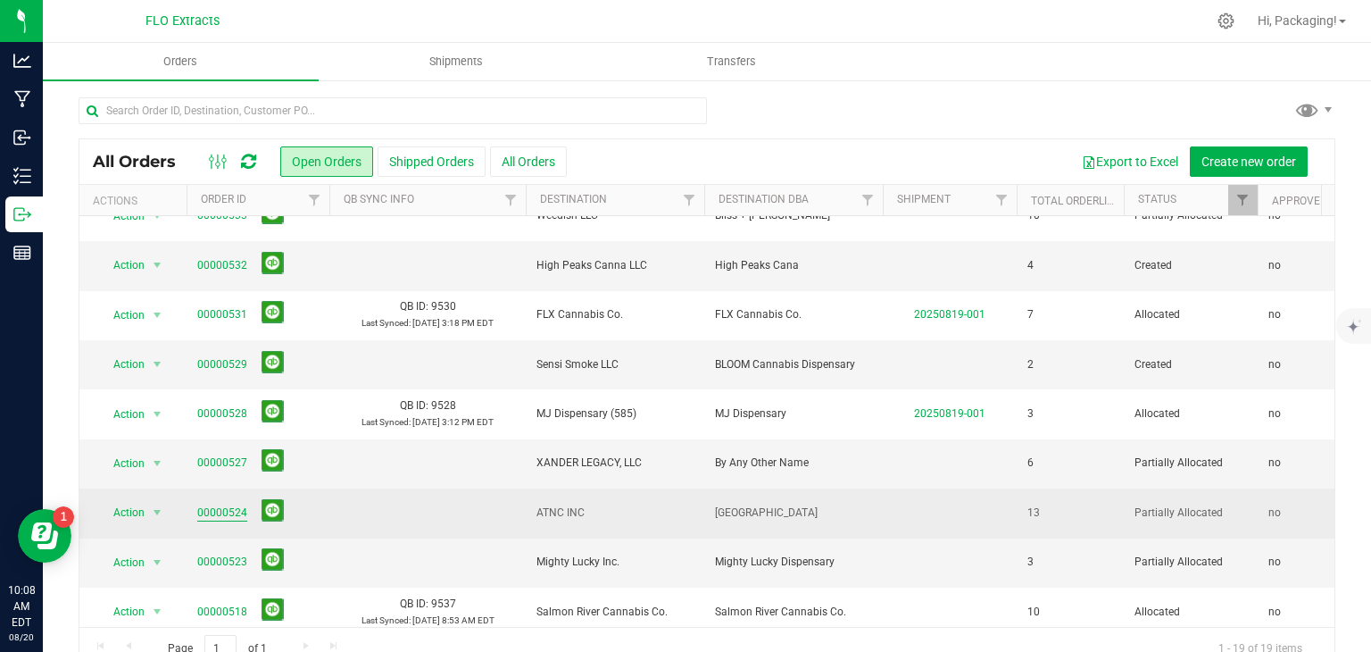
click at [209, 514] on link "00000524" at bounding box center [222, 512] width 50 height 17
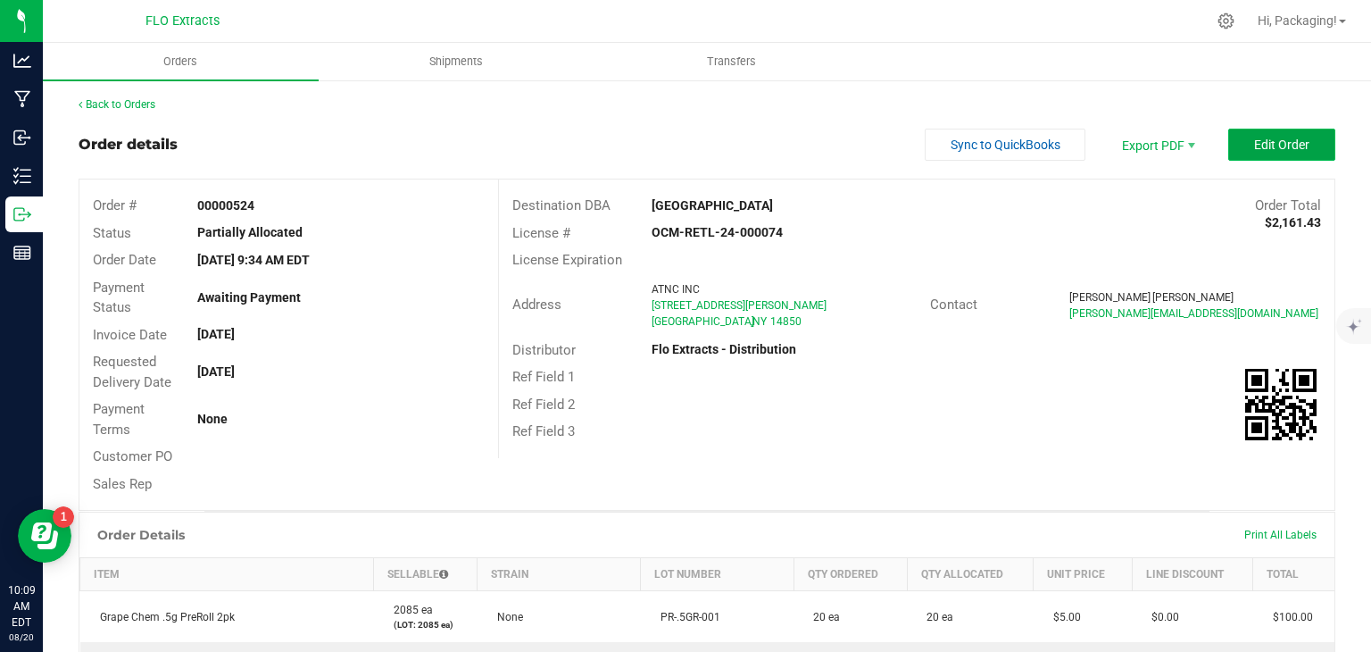
click at [1306, 141] on button "Edit Order" at bounding box center [1281, 145] width 107 height 32
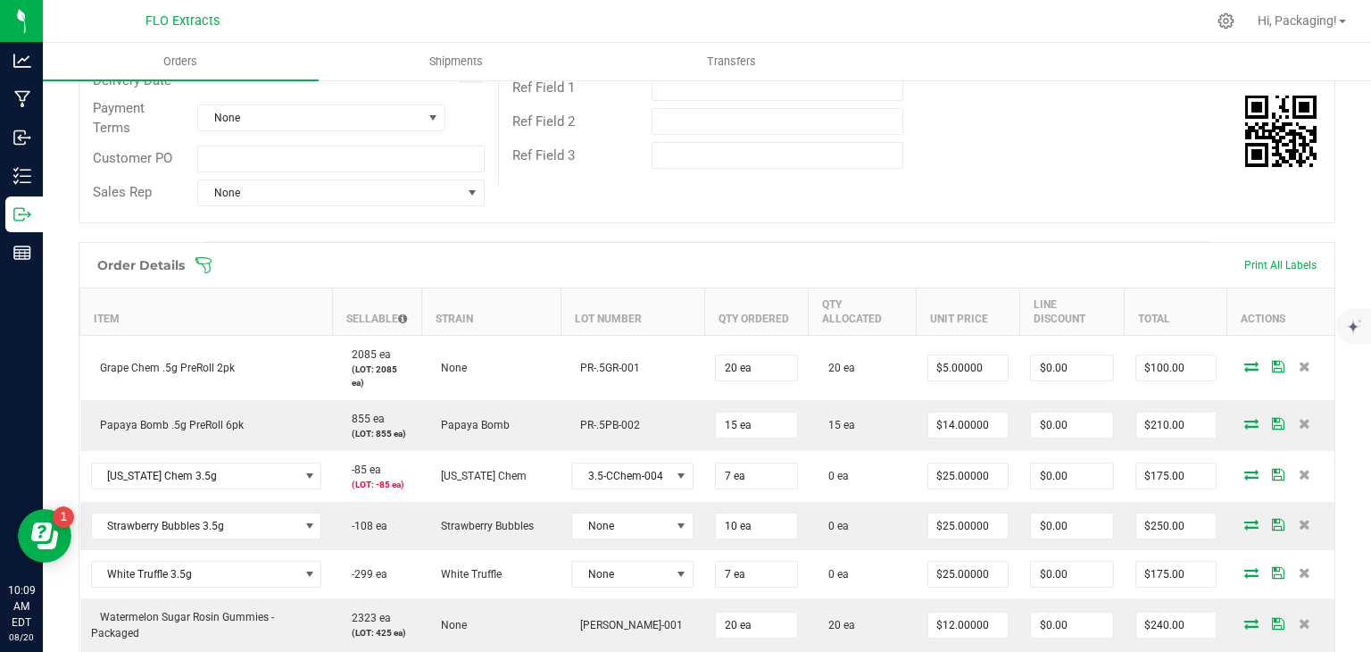
scroll to position [332, 0]
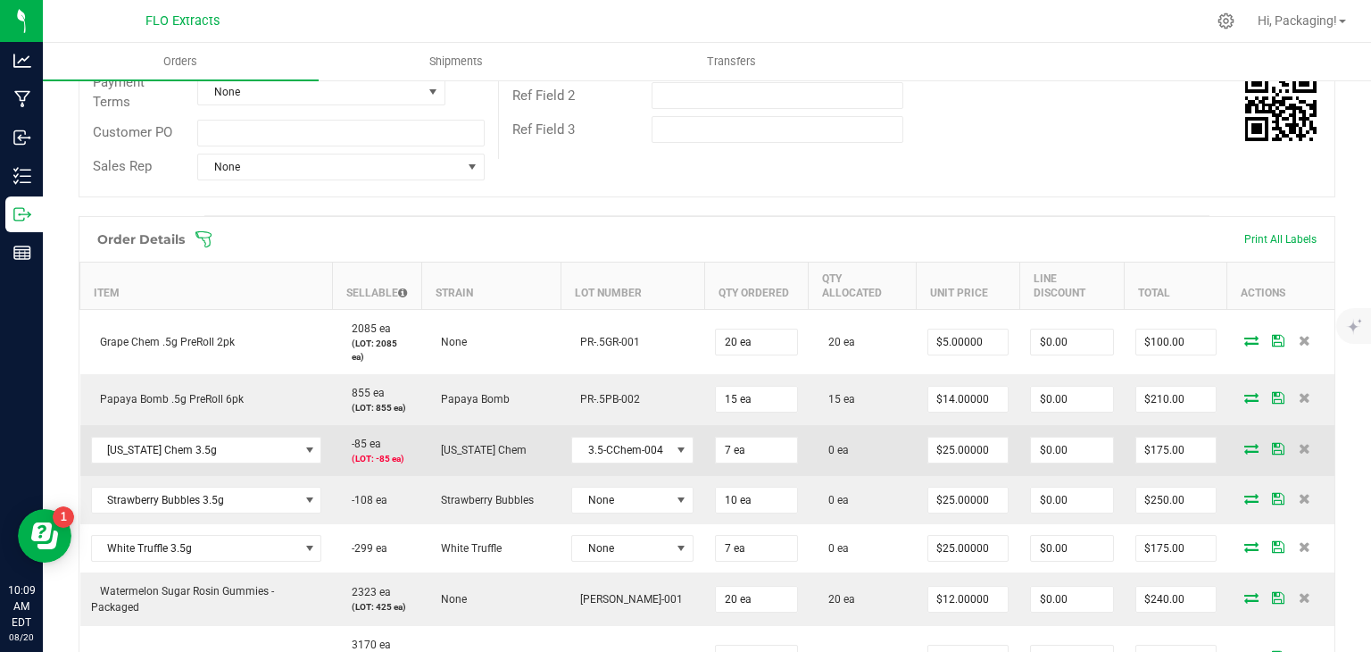
click at [1244, 446] on icon at bounding box center [1251, 448] width 14 height 11
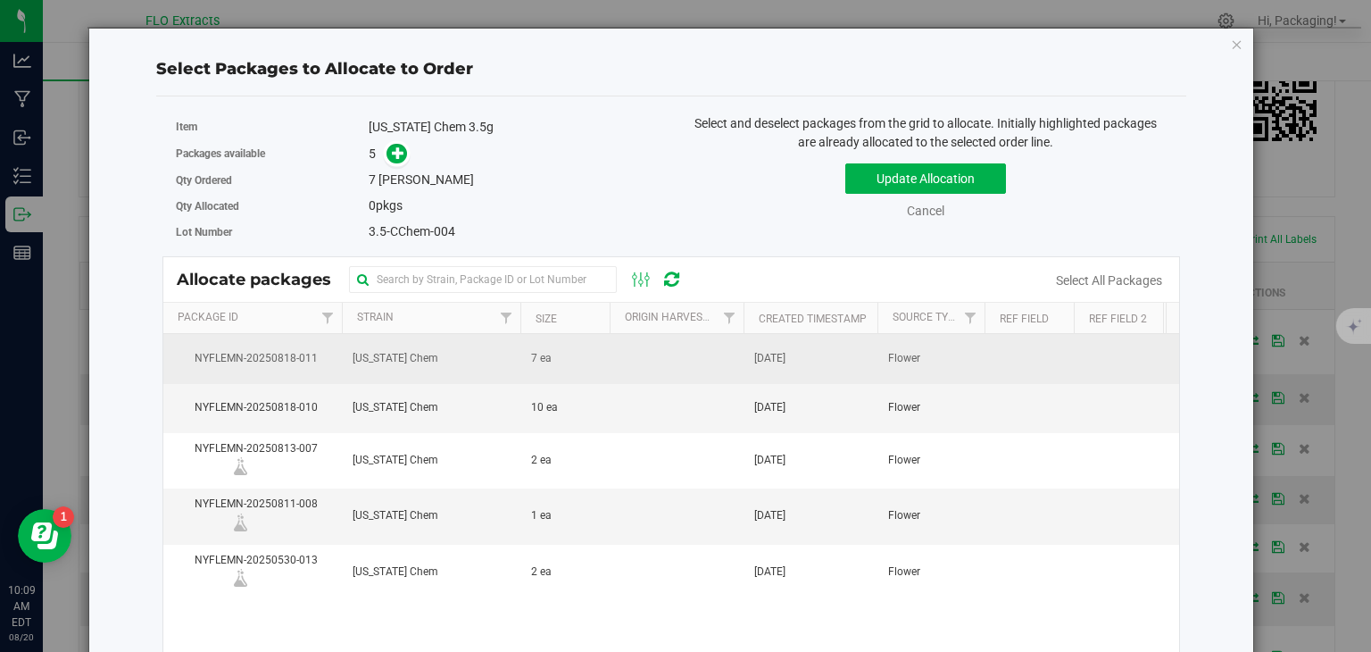
click at [786, 361] on span "[DATE]" at bounding box center [769, 358] width 31 height 17
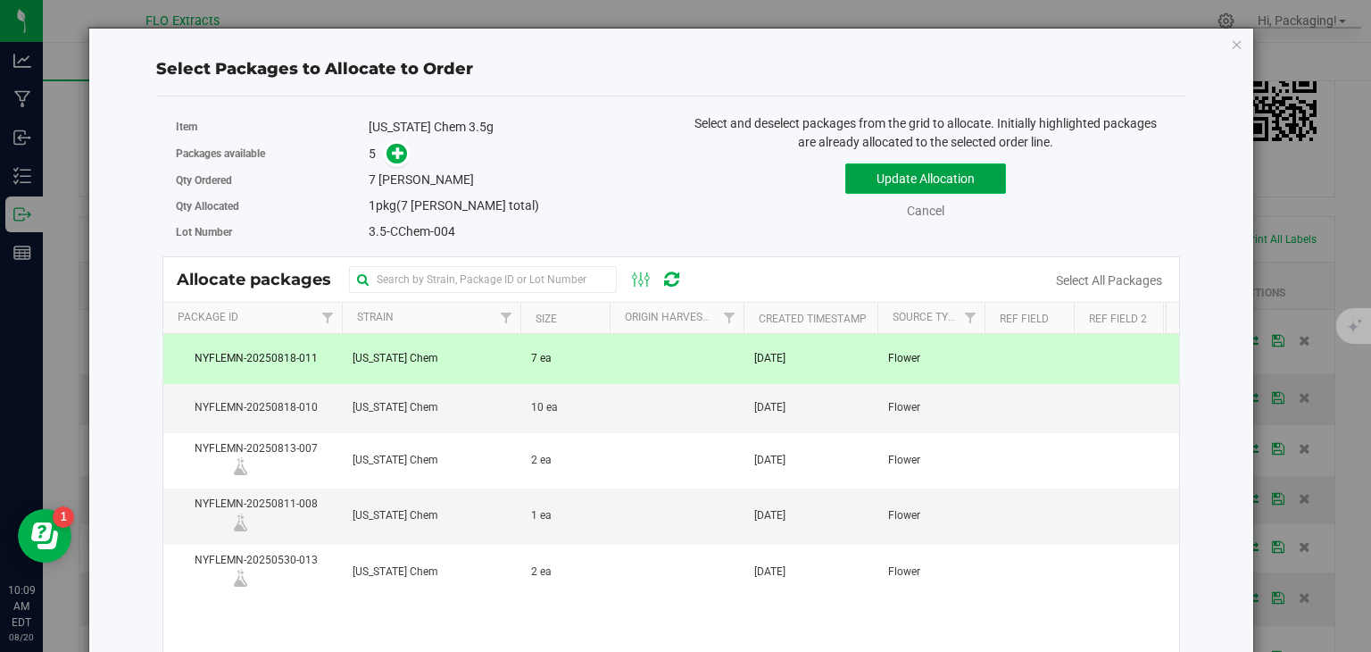
click at [928, 173] on button "Update Allocation" at bounding box center [925, 178] width 161 height 30
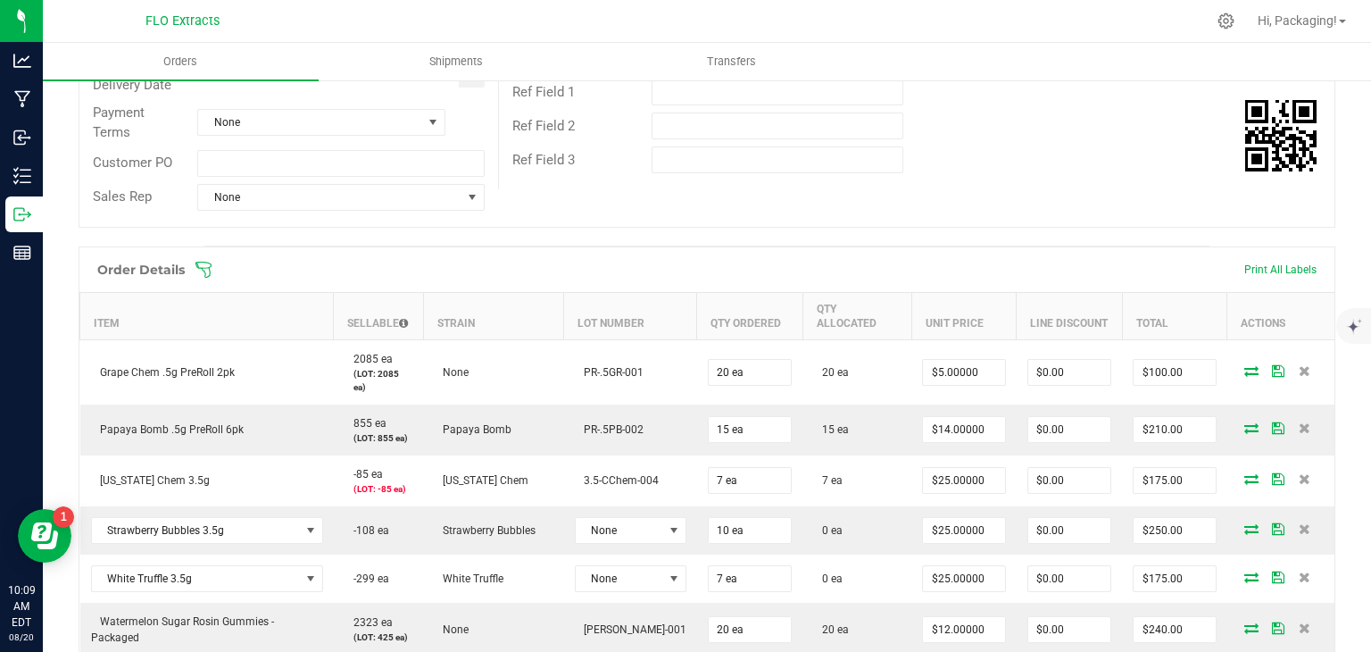
scroll to position [303, 0]
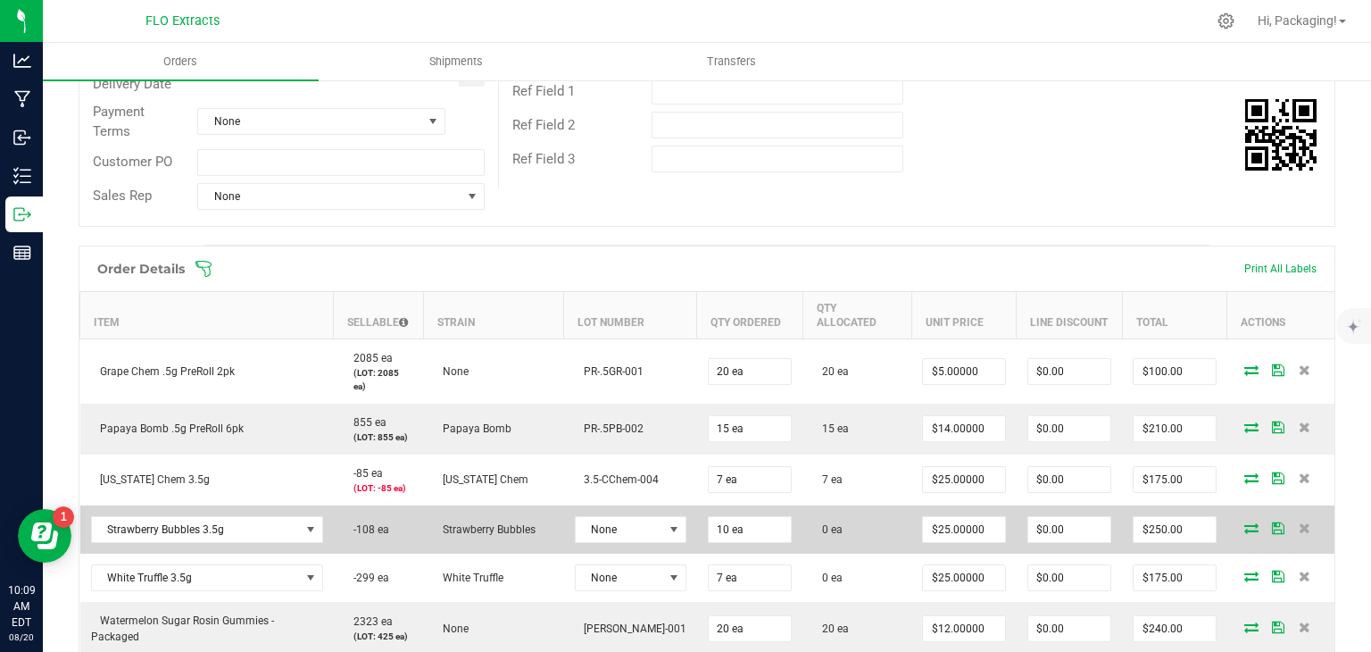
click at [1244, 522] on icon at bounding box center [1251, 527] width 14 height 11
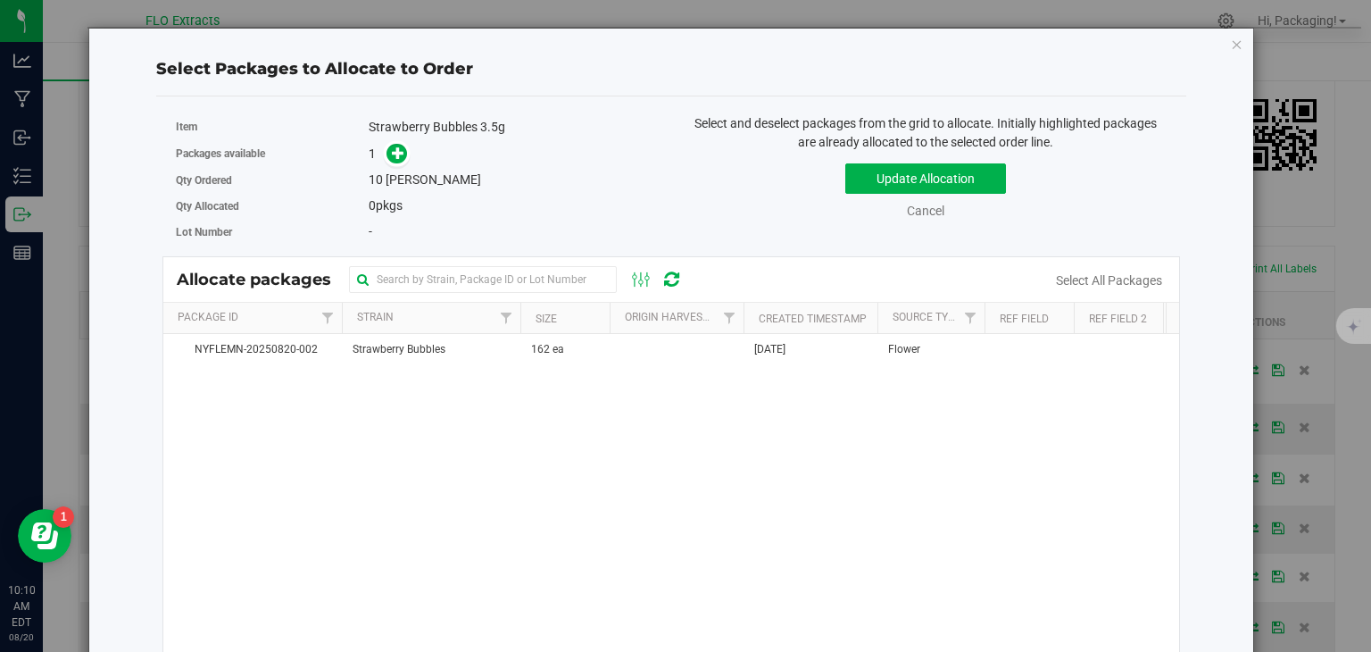
click at [671, 306] on th "Origin Harvests" at bounding box center [677, 318] width 134 height 31
click at [912, 212] on link "Cancel" at bounding box center [925, 211] width 37 height 14
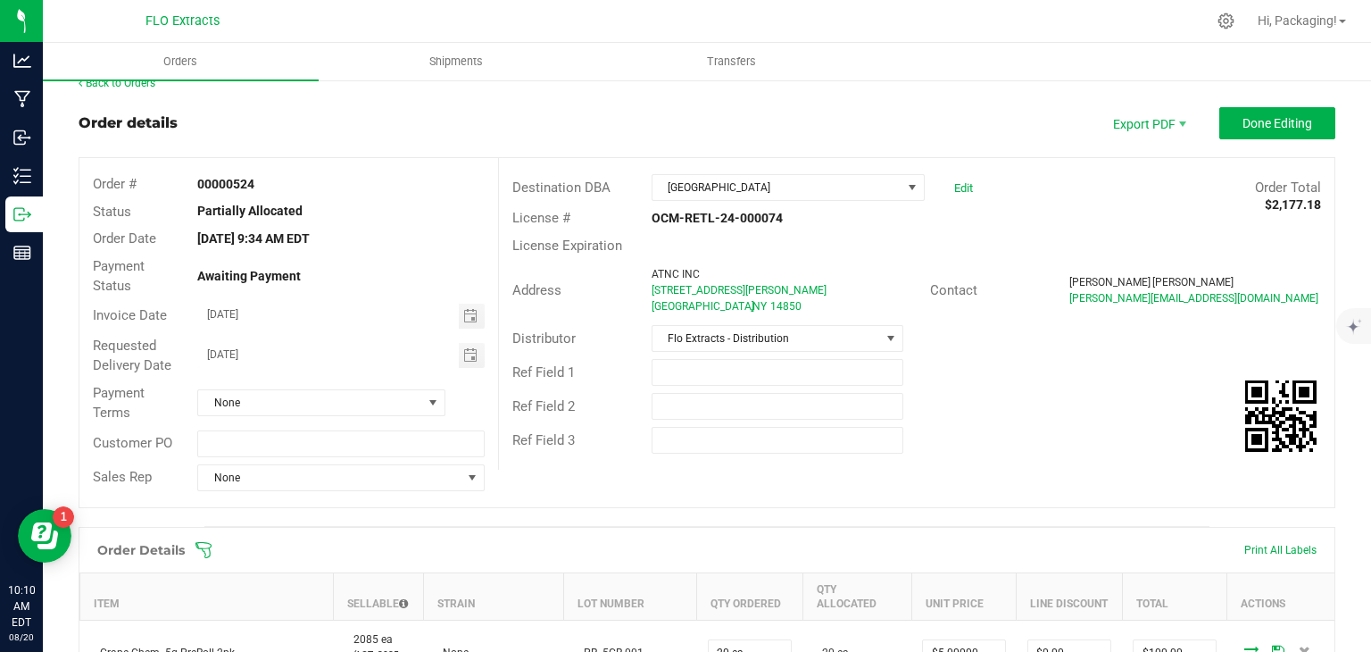
scroll to position [0, 0]
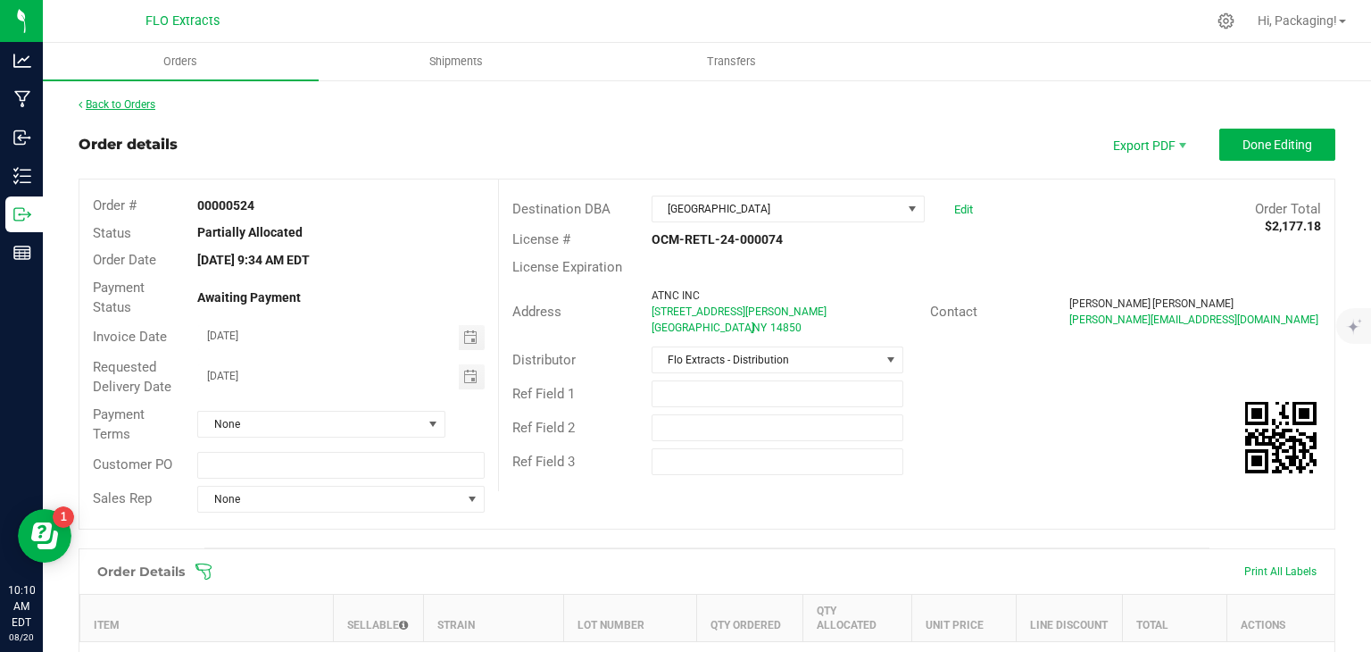
click at [136, 104] on link "Back to Orders" at bounding box center [117, 104] width 77 height 12
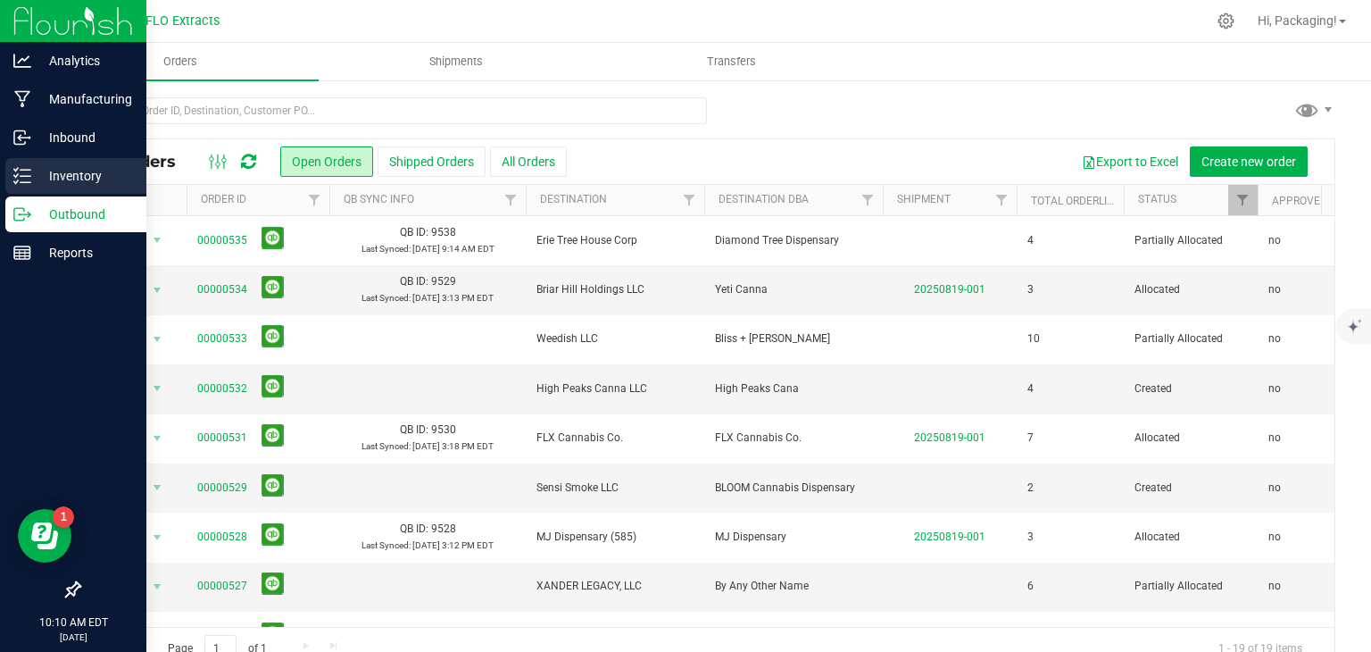
click at [27, 177] on icon at bounding box center [22, 176] width 18 height 18
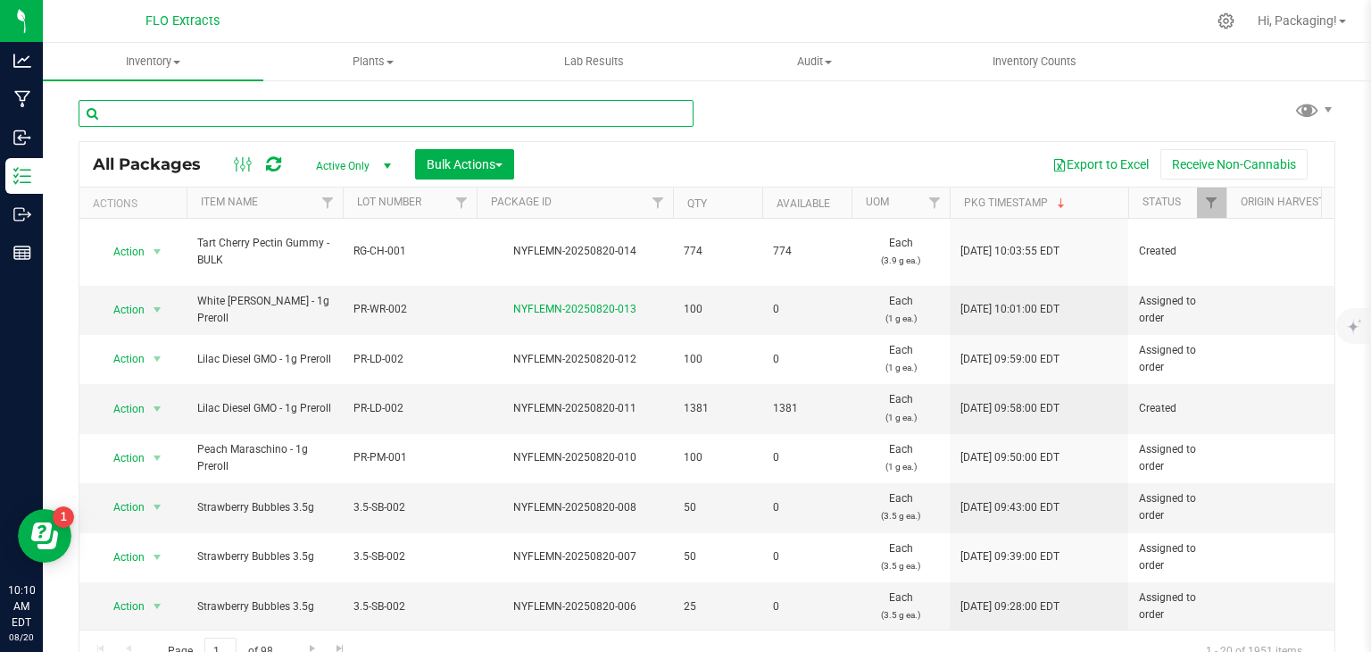
click at [236, 114] on input "text" at bounding box center [386, 113] width 615 height 27
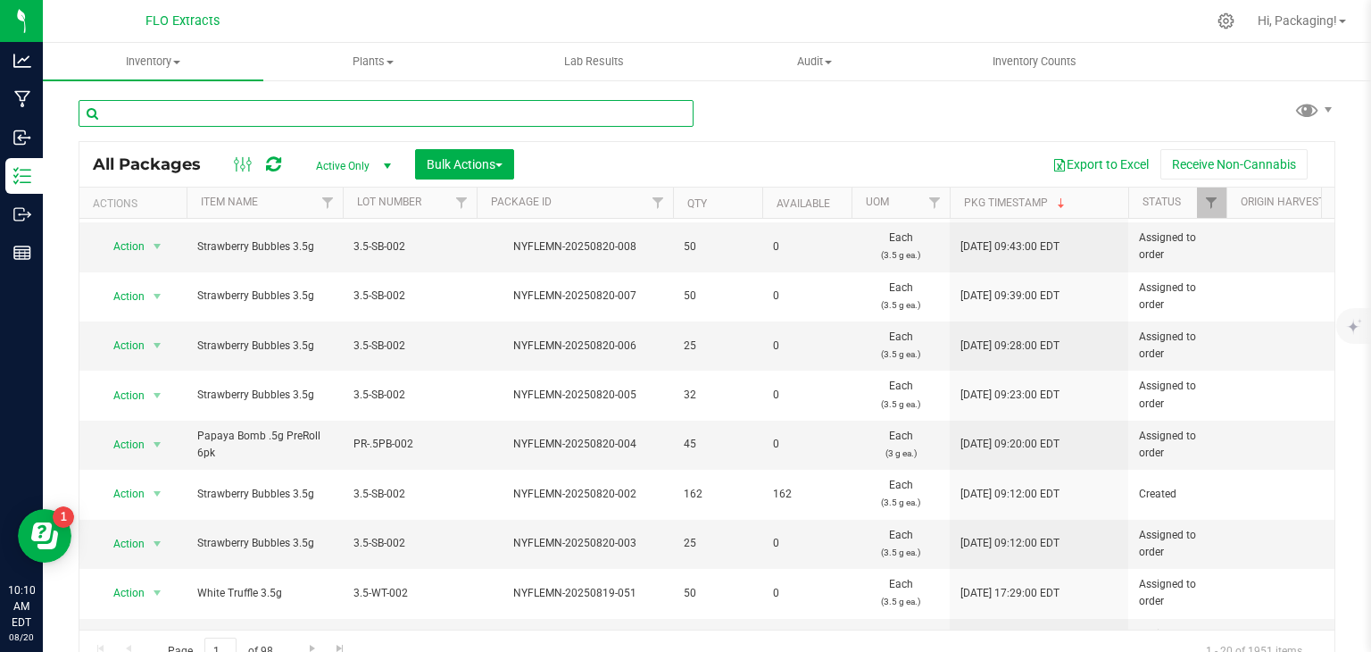
scroll to position [268, 0]
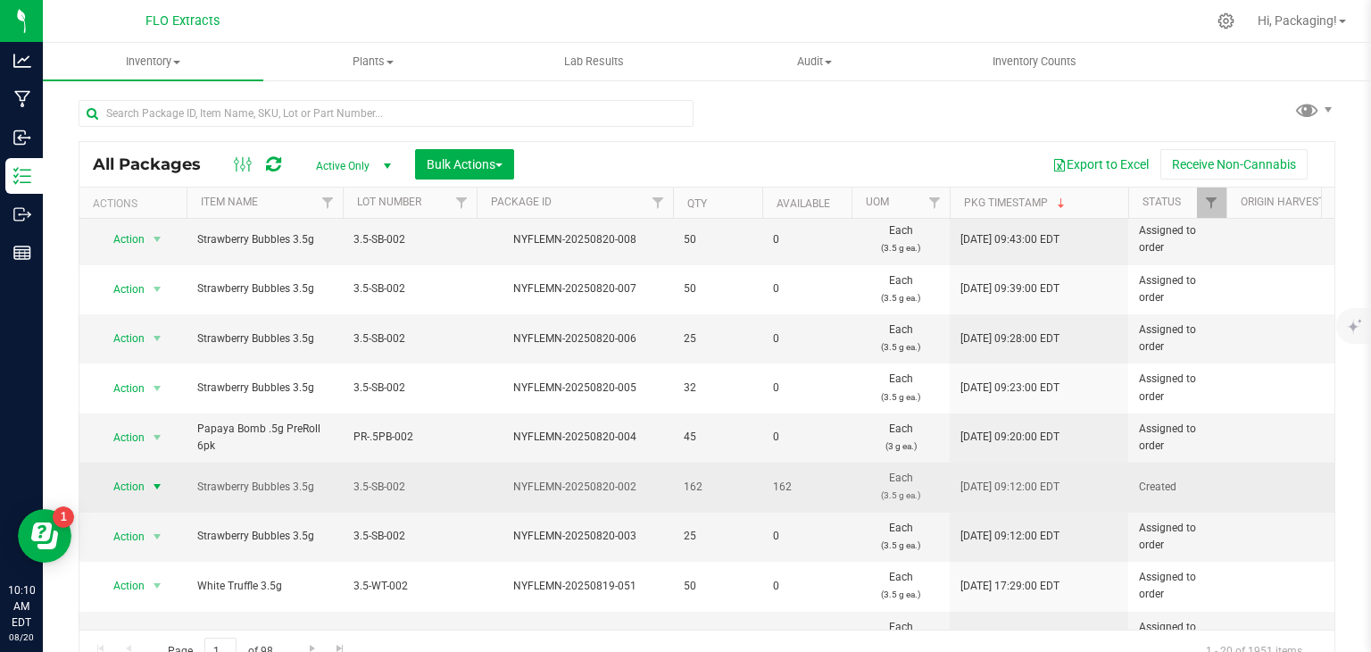
click at [123, 474] on span "Action" at bounding box center [121, 486] width 48 height 25
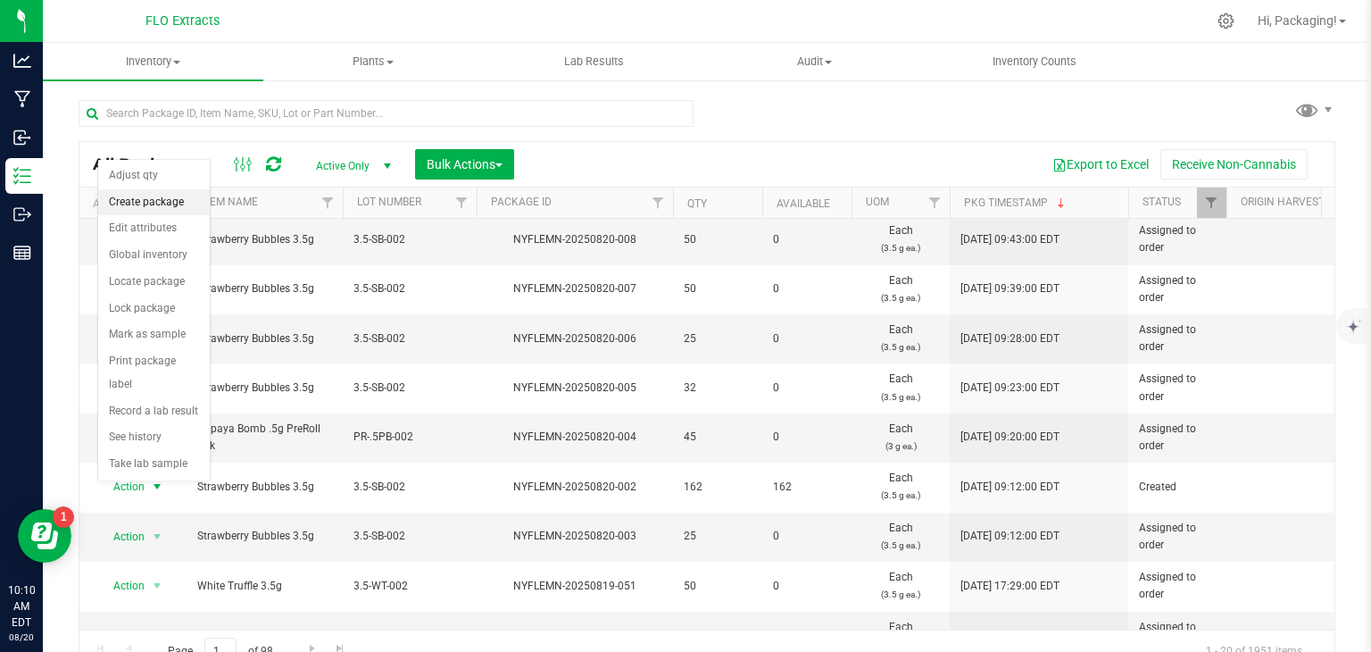
click at [179, 204] on li "Create package" at bounding box center [154, 202] width 112 height 27
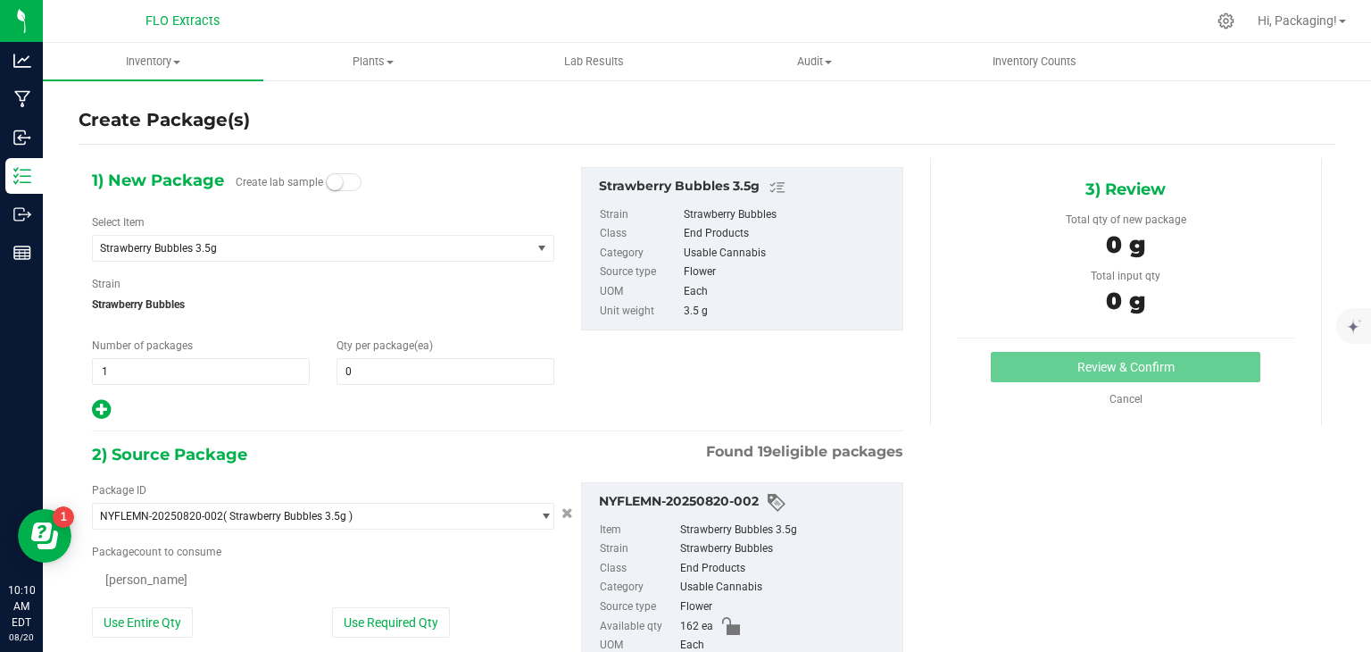
type input "0"
click at [353, 376] on span at bounding box center [446, 371] width 218 height 27
type input "10"
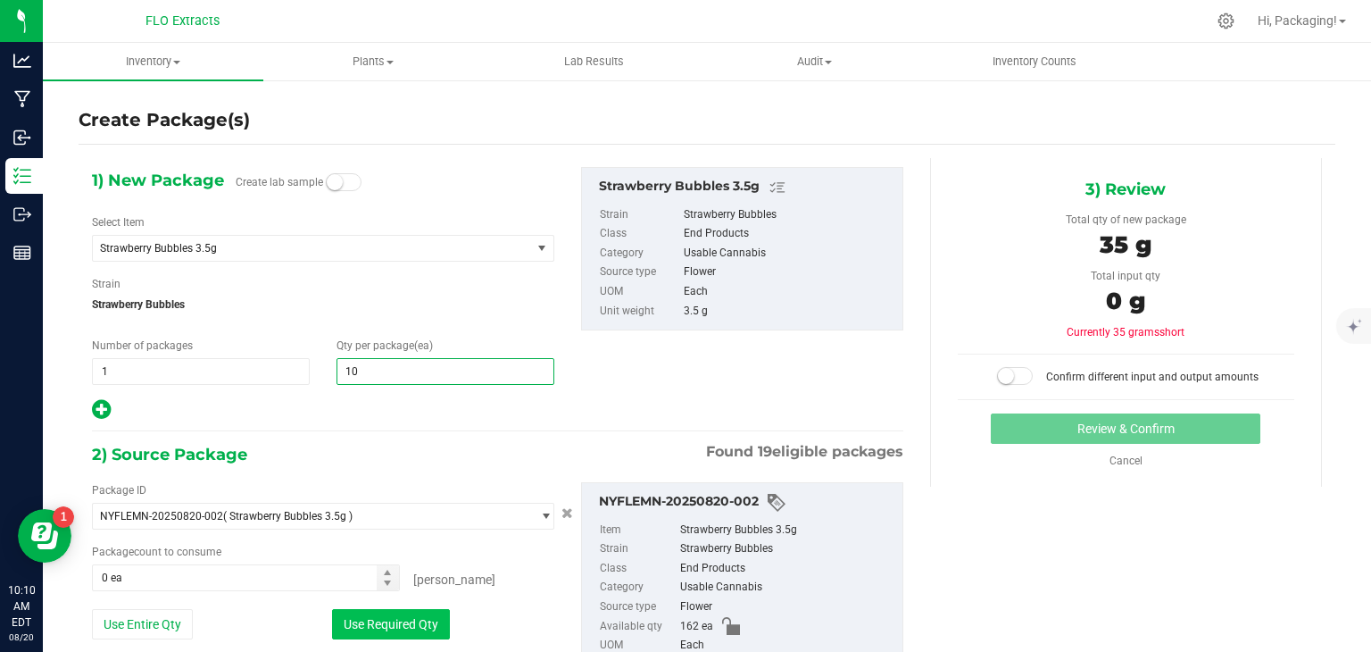
type input "10"
click at [401, 626] on button "Use Required Qty" at bounding box center [391, 624] width 118 height 30
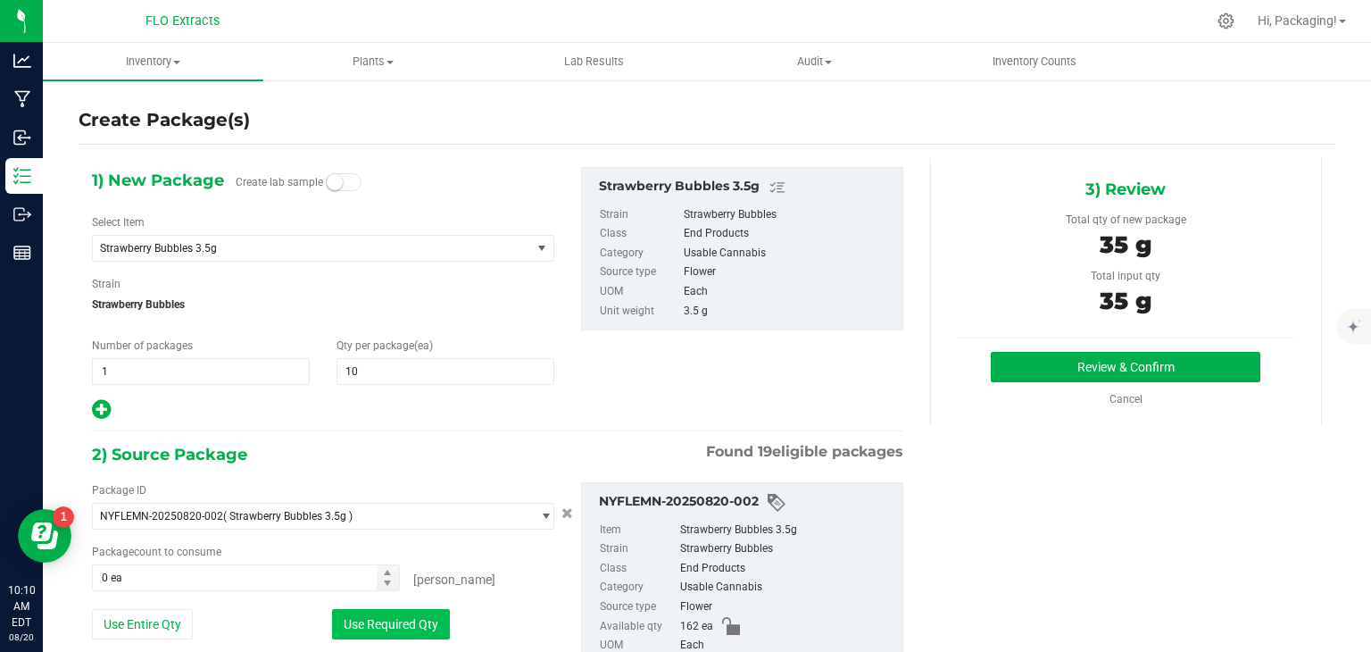
type input "10 ea"
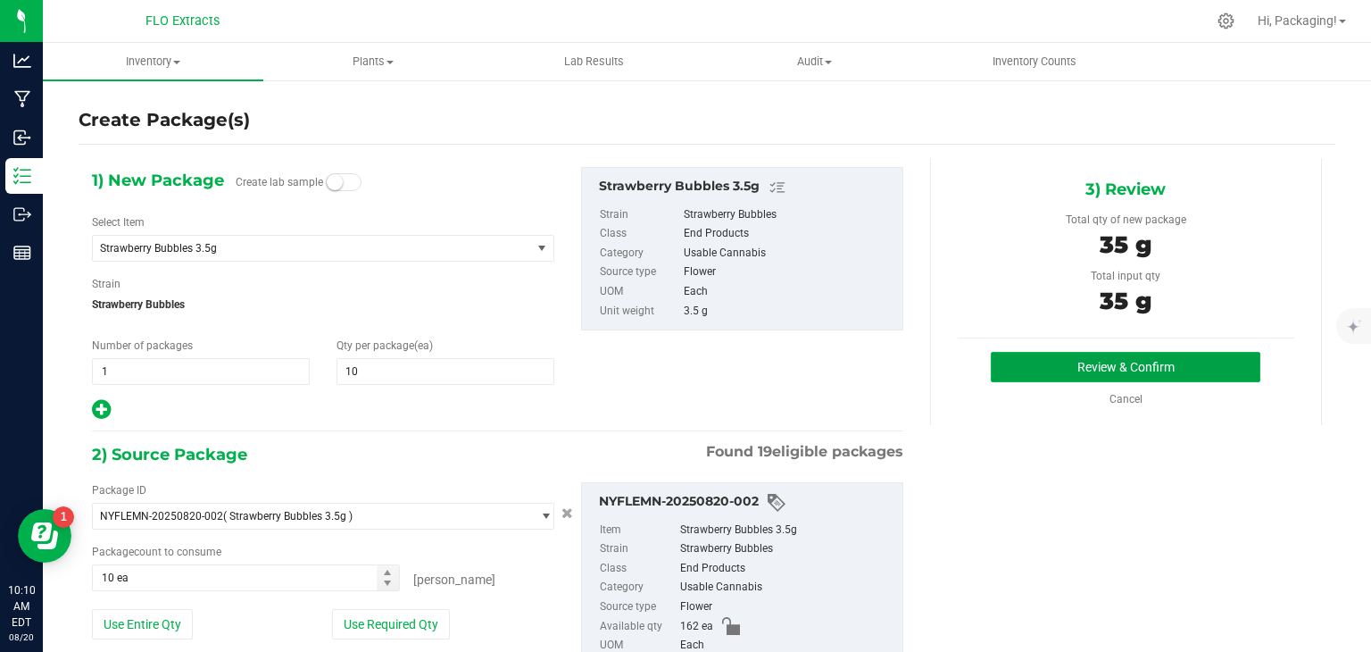
click at [1079, 365] on button "Review & Confirm" at bounding box center [1126, 367] width 270 height 30
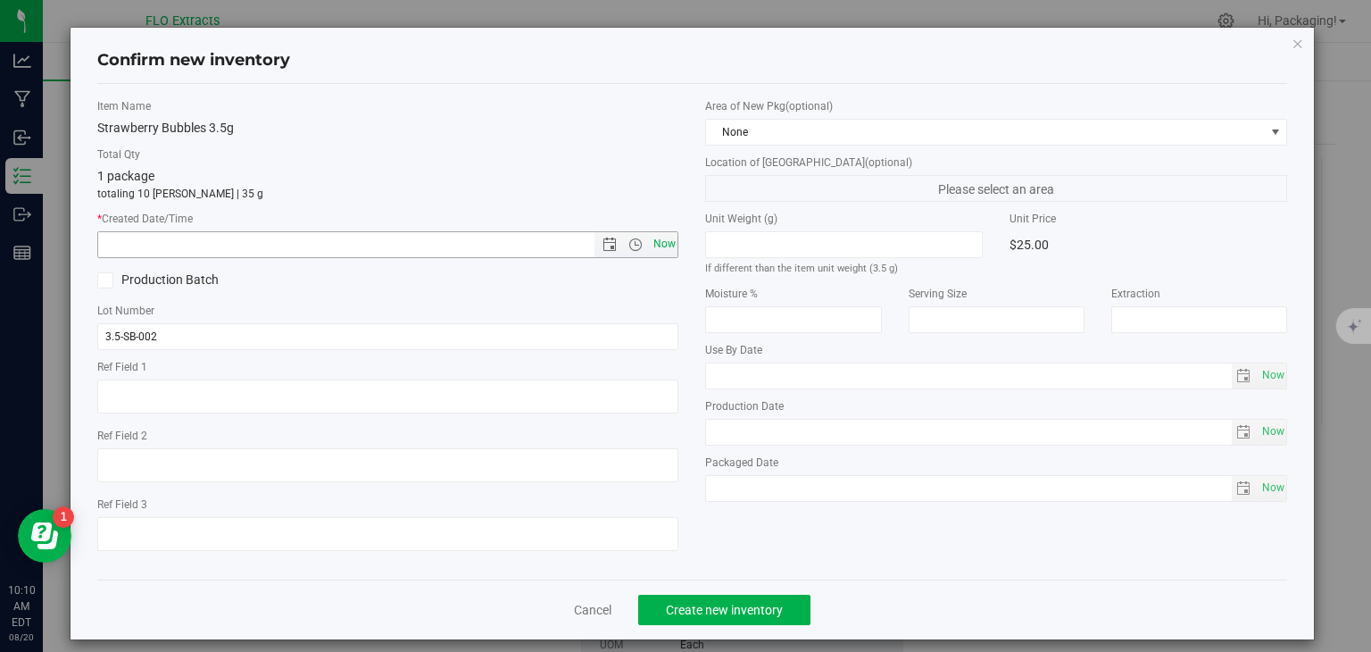
click at [659, 247] on span "Now" at bounding box center [664, 244] width 30 height 26
type input "8/20/2025 10:10 AM"
click at [708, 609] on span "Create new inventory" at bounding box center [724, 610] width 117 height 14
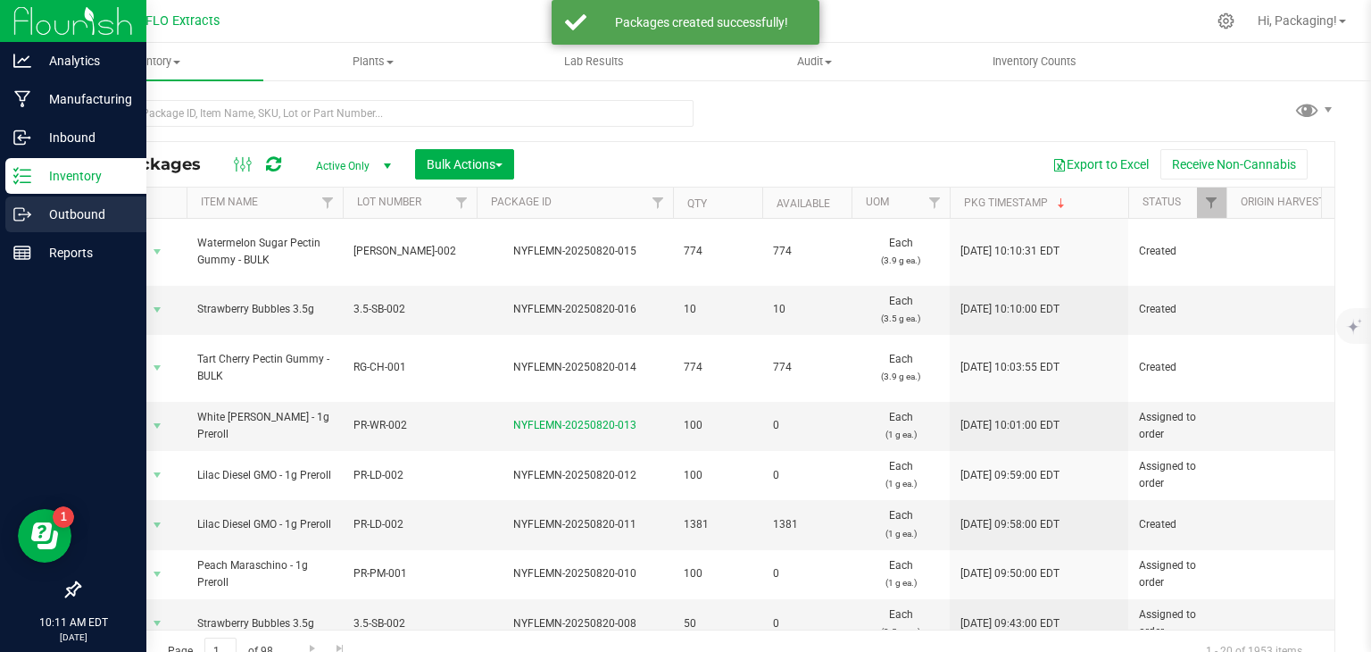
click at [26, 216] on icon at bounding box center [22, 214] width 18 height 18
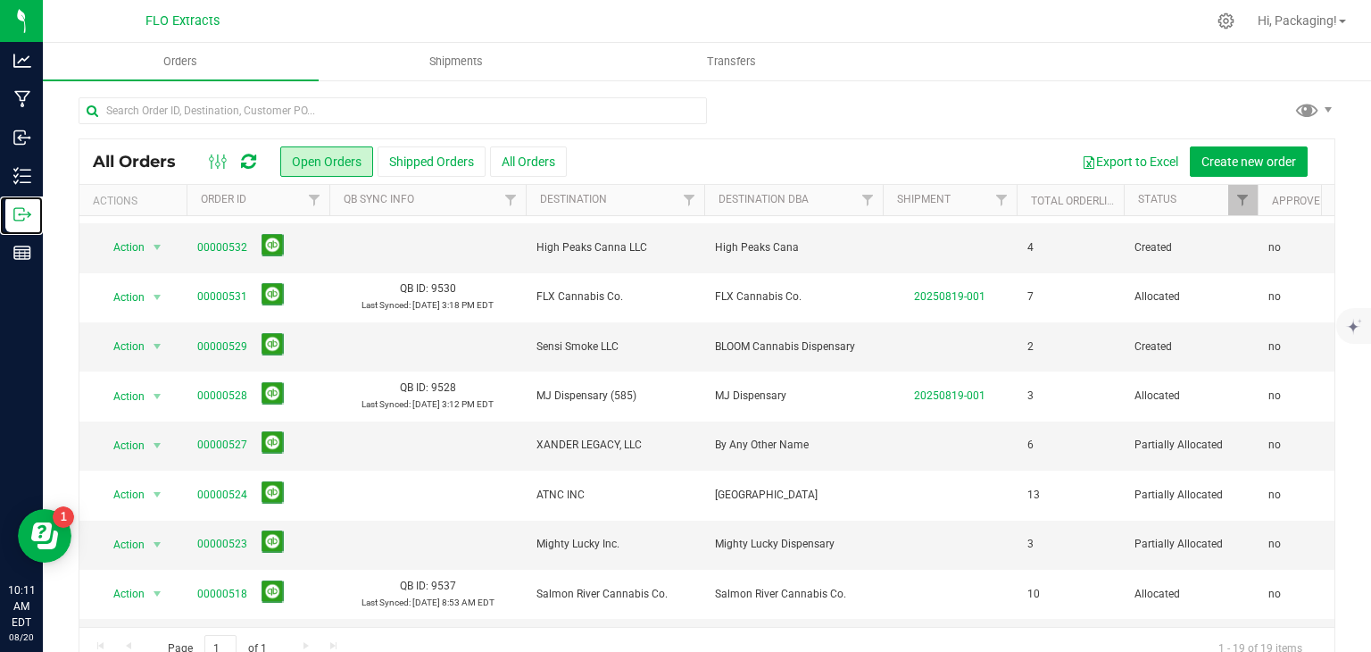
scroll to position [139, 0]
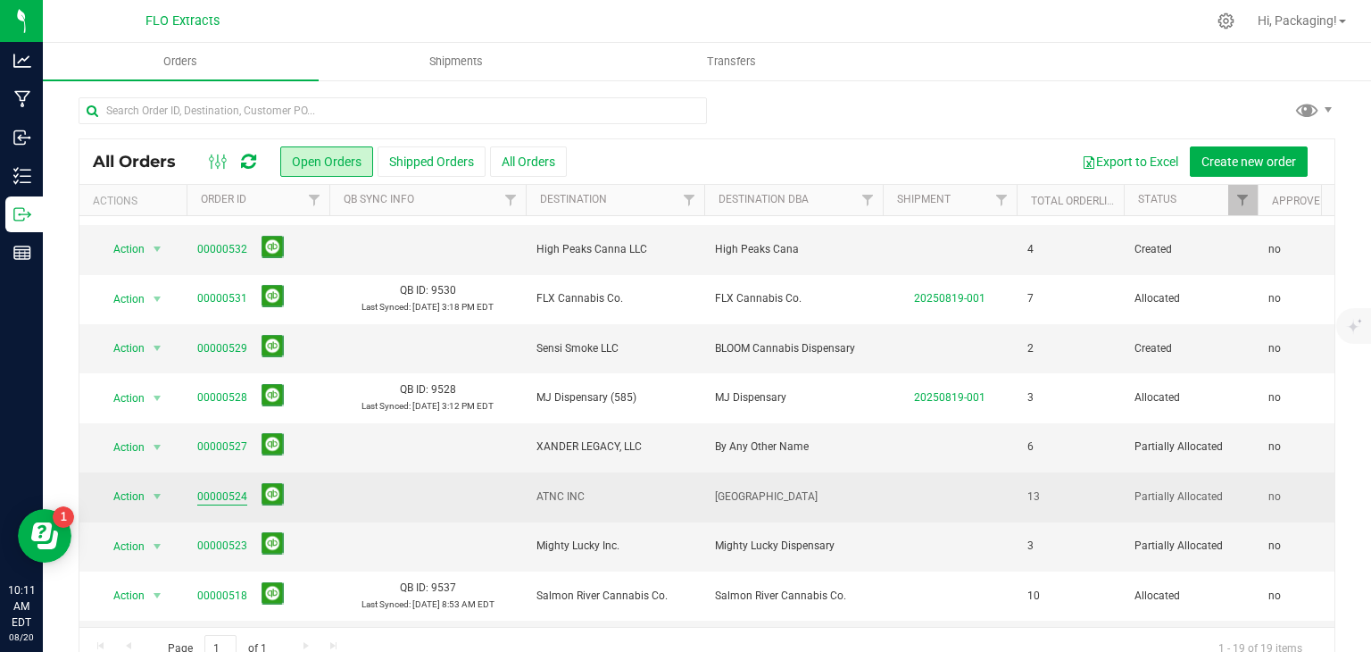
click at [220, 494] on link "00000524" at bounding box center [222, 496] width 50 height 17
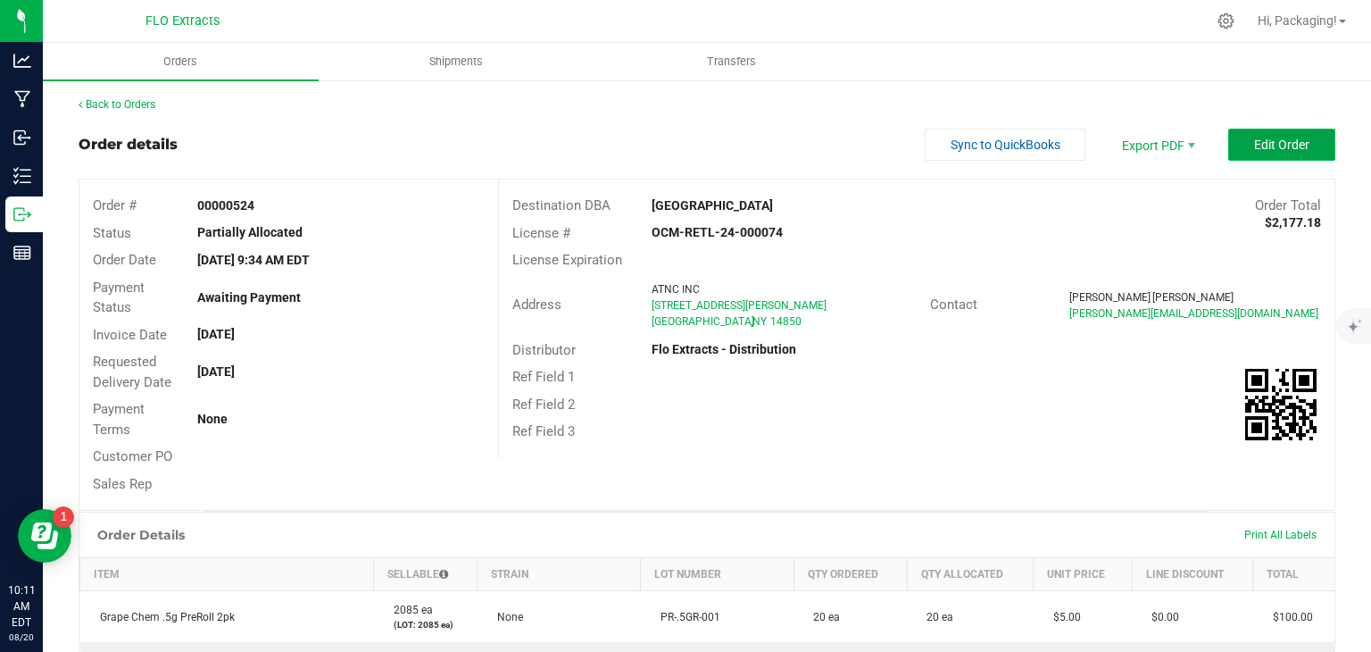
click at [1254, 144] on span "Edit Order" at bounding box center [1281, 144] width 55 height 14
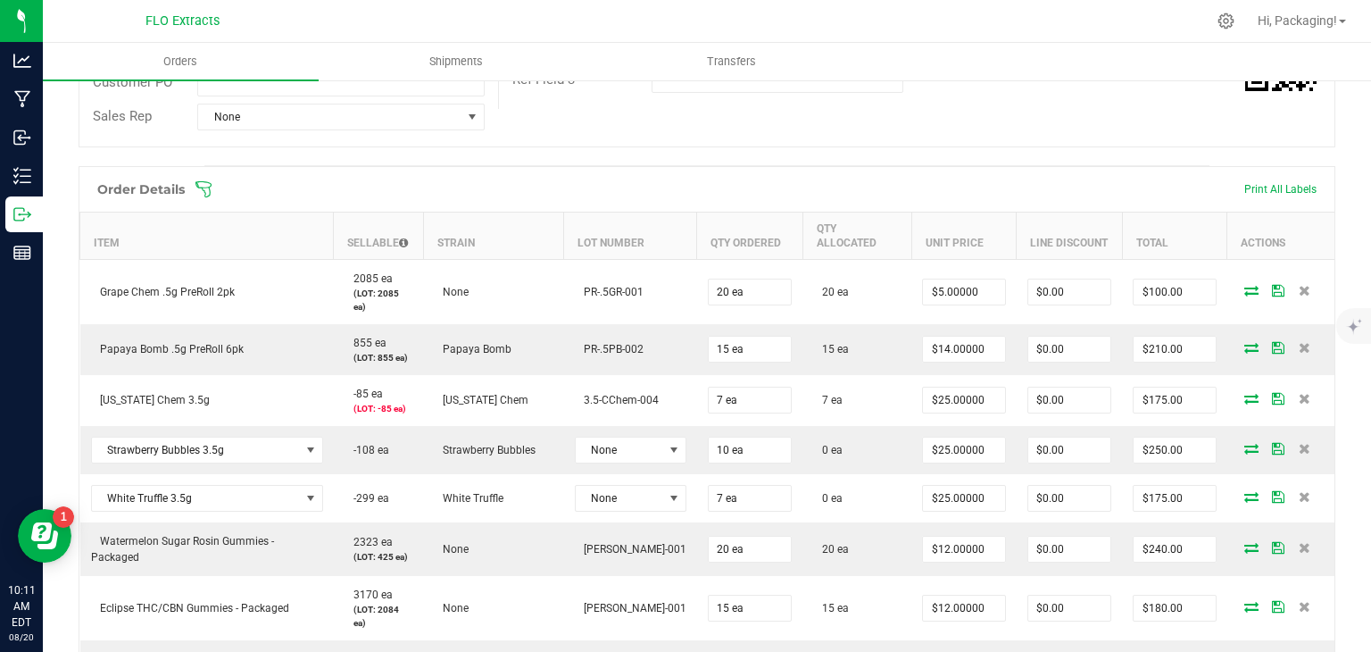
scroll to position [385, 0]
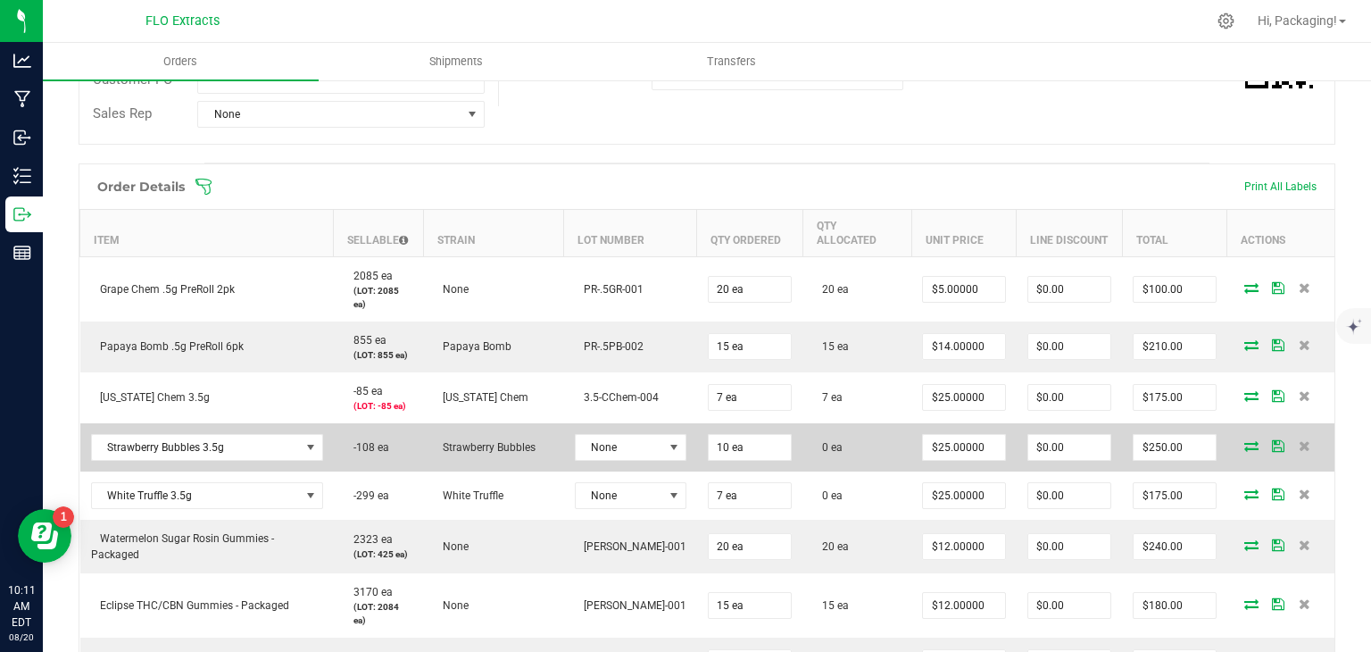
click at [1244, 440] on icon at bounding box center [1251, 445] width 14 height 11
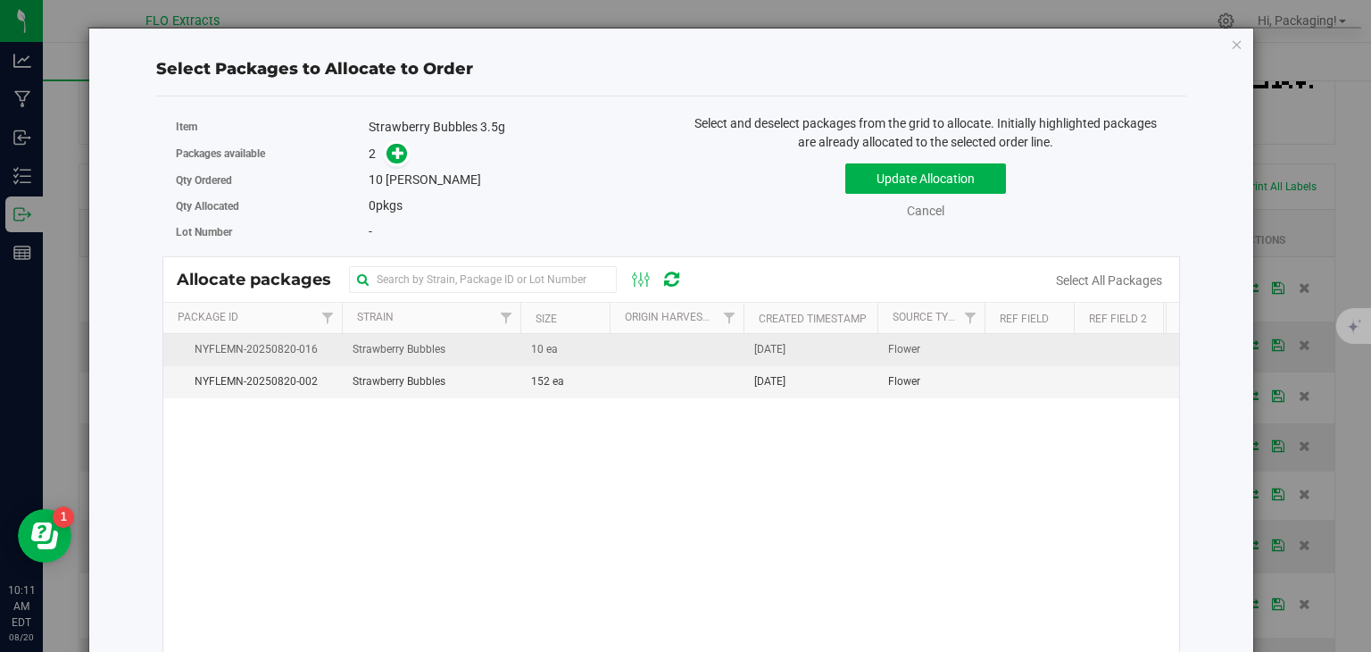
click at [786, 348] on span "[DATE]" at bounding box center [769, 349] width 31 height 17
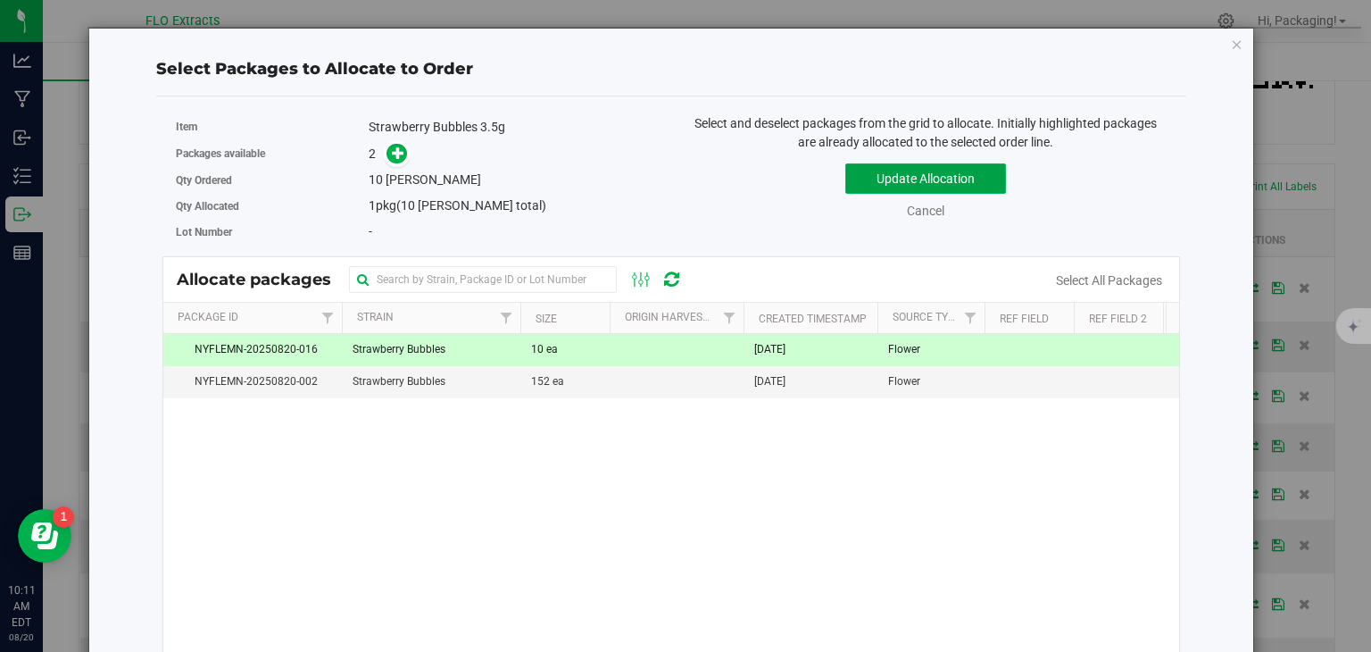
click at [927, 175] on button "Update Allocation" at bounding box center [925, 178] width 161 height 30
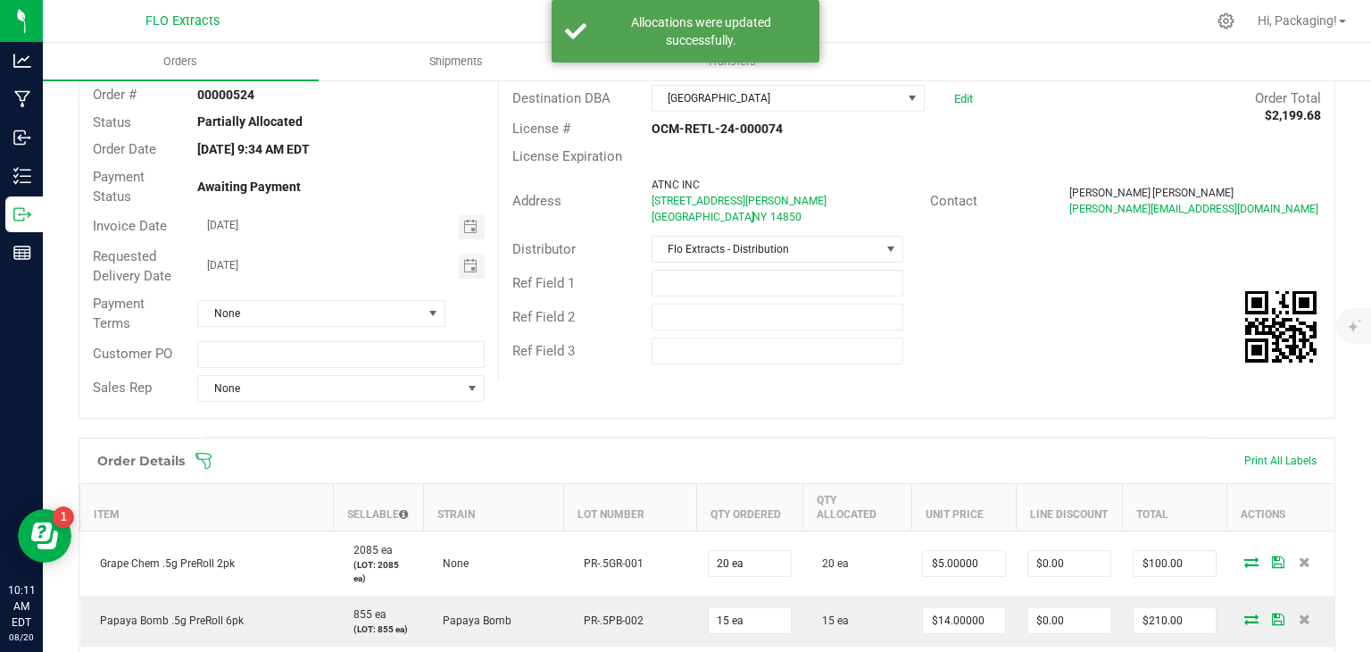
scroll to position [0, 0]
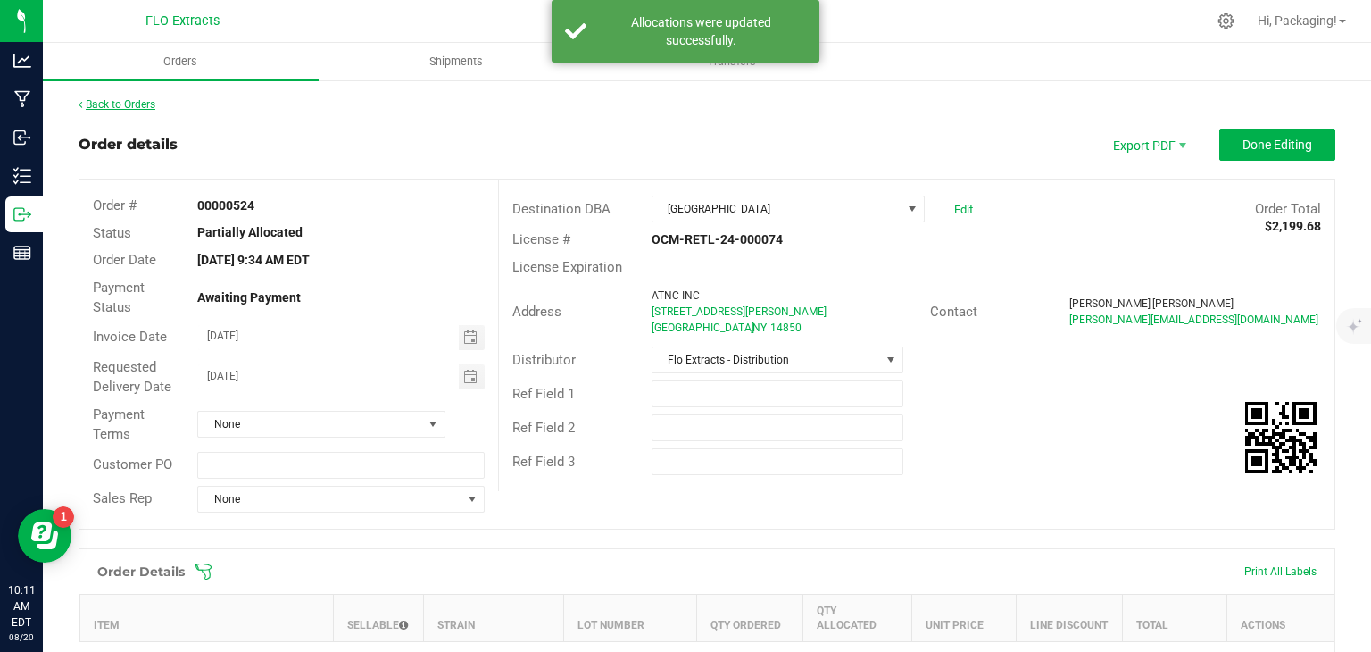
click at [143, 108] on link "Back to Orders" at bounding box center [117, 104] width 77 height 12
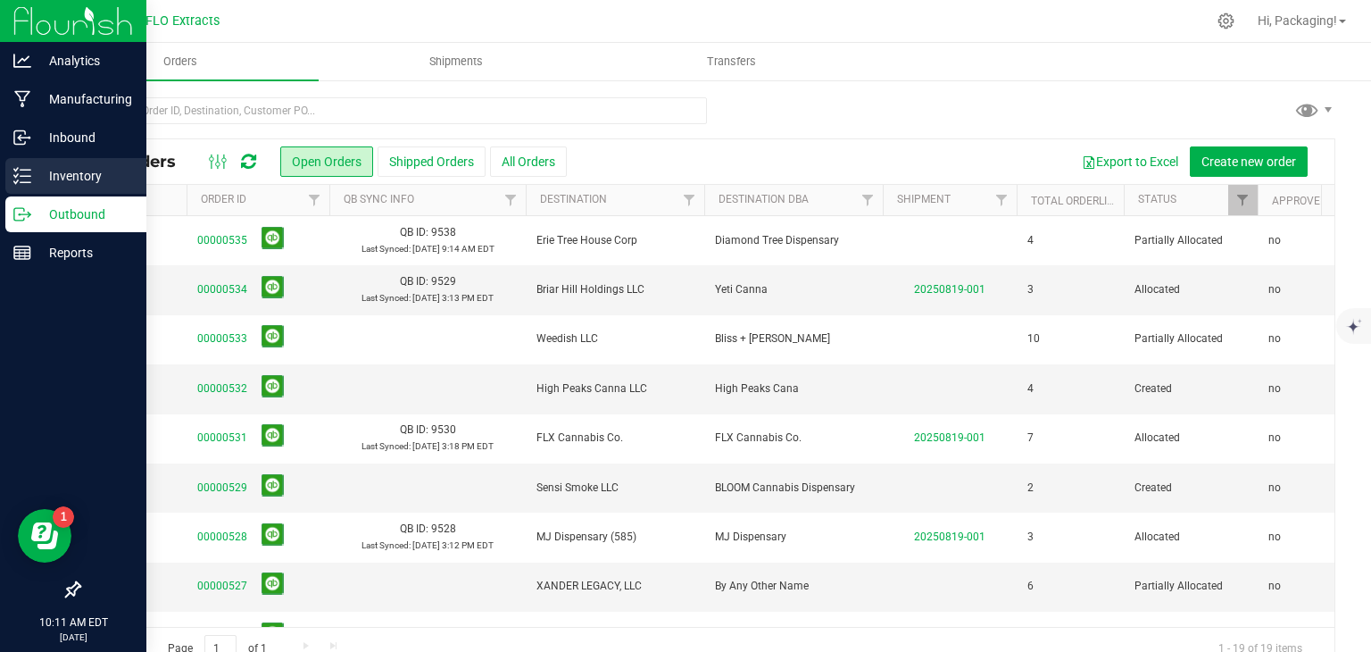
click at [34, 175] on p "Inventory" at bounding box center [84, 175] width 107 height 21
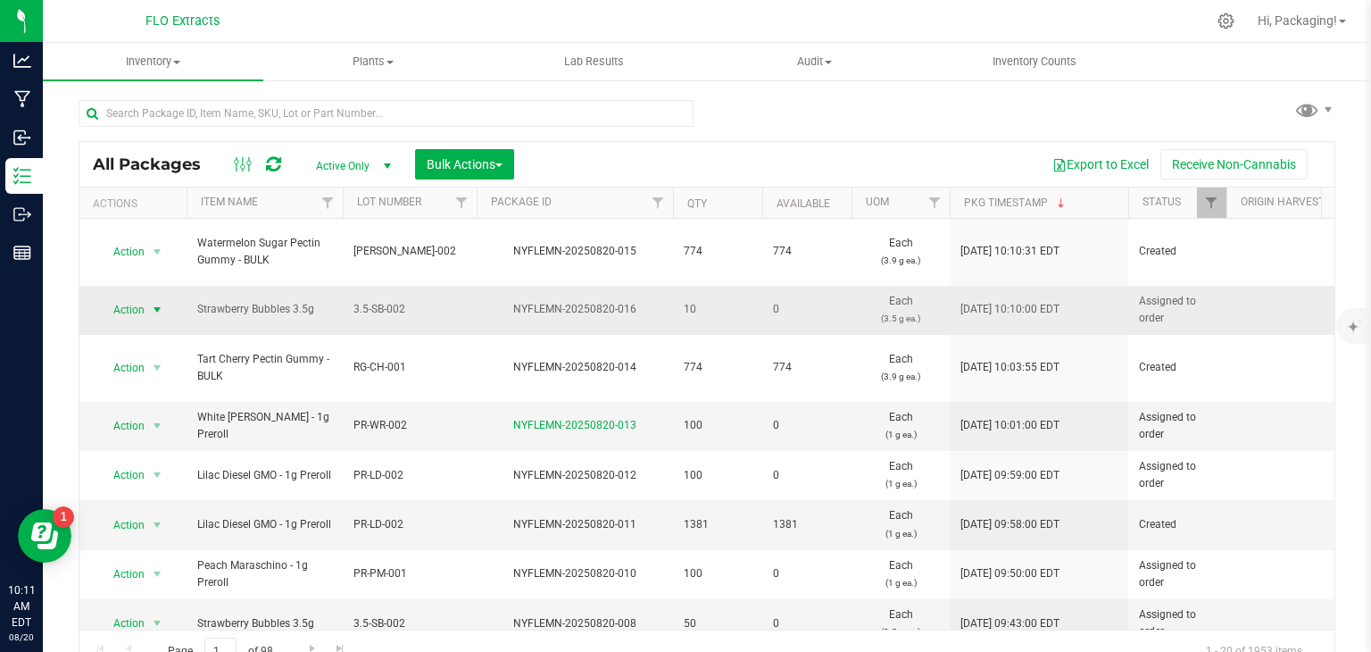
click at [126, 297] on span "Action" at bounding box center [121, 309] width 48 height 25
click at [169, 397] on li "Print package label" at bounding box center [155, 400] width 114 height 27
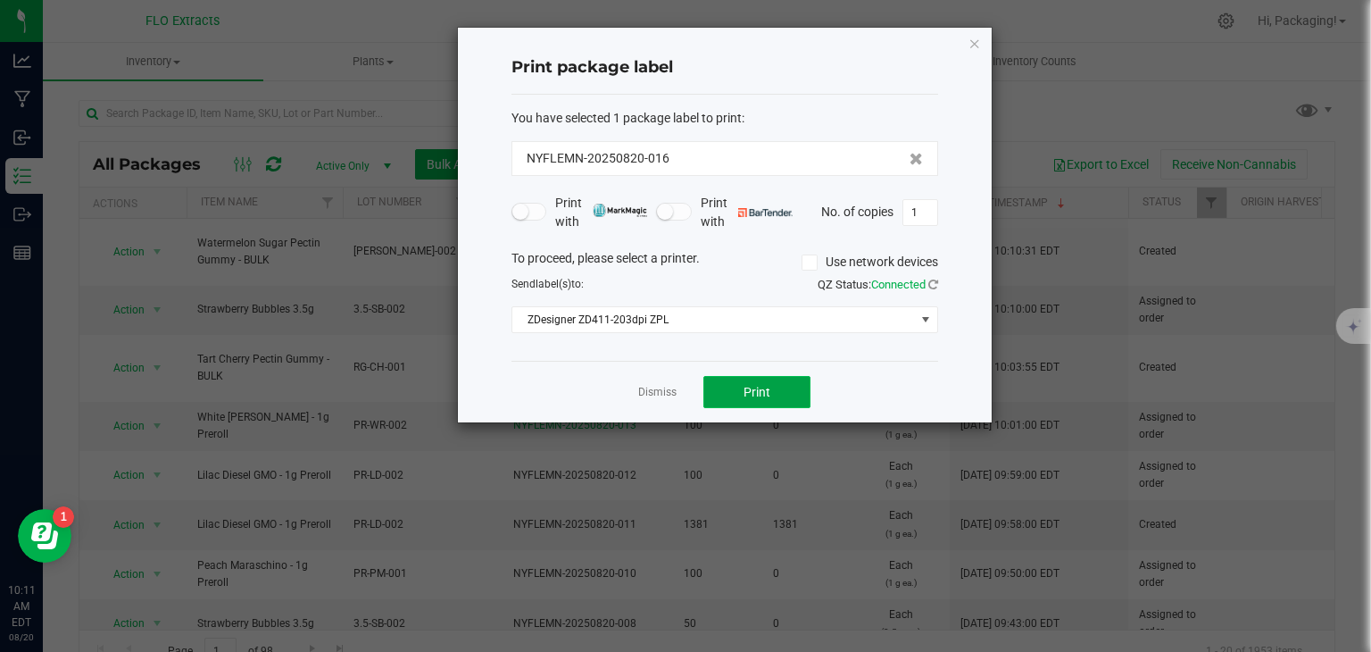
click at [742, 400] on button "Print" at bounding box center [756, 392] width 107 height 32
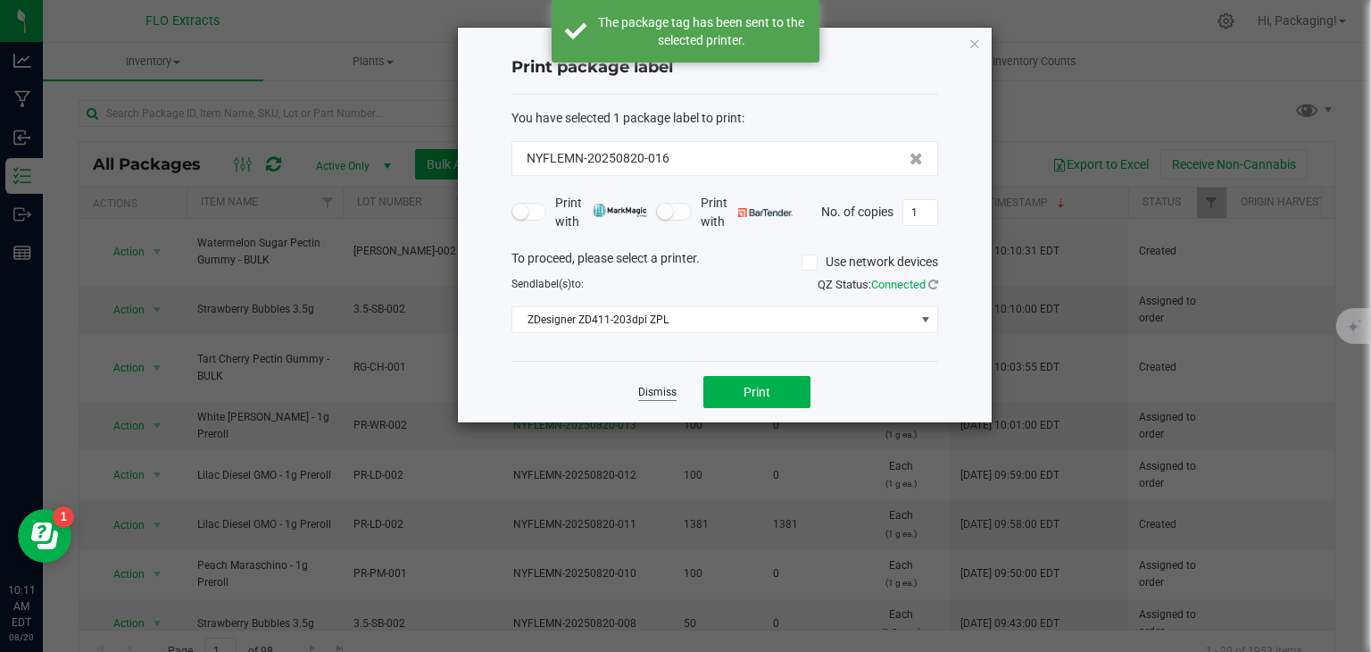
click at [654, 391] on link "Dismiss" at bounding box center [657, 392] width 38 height 15
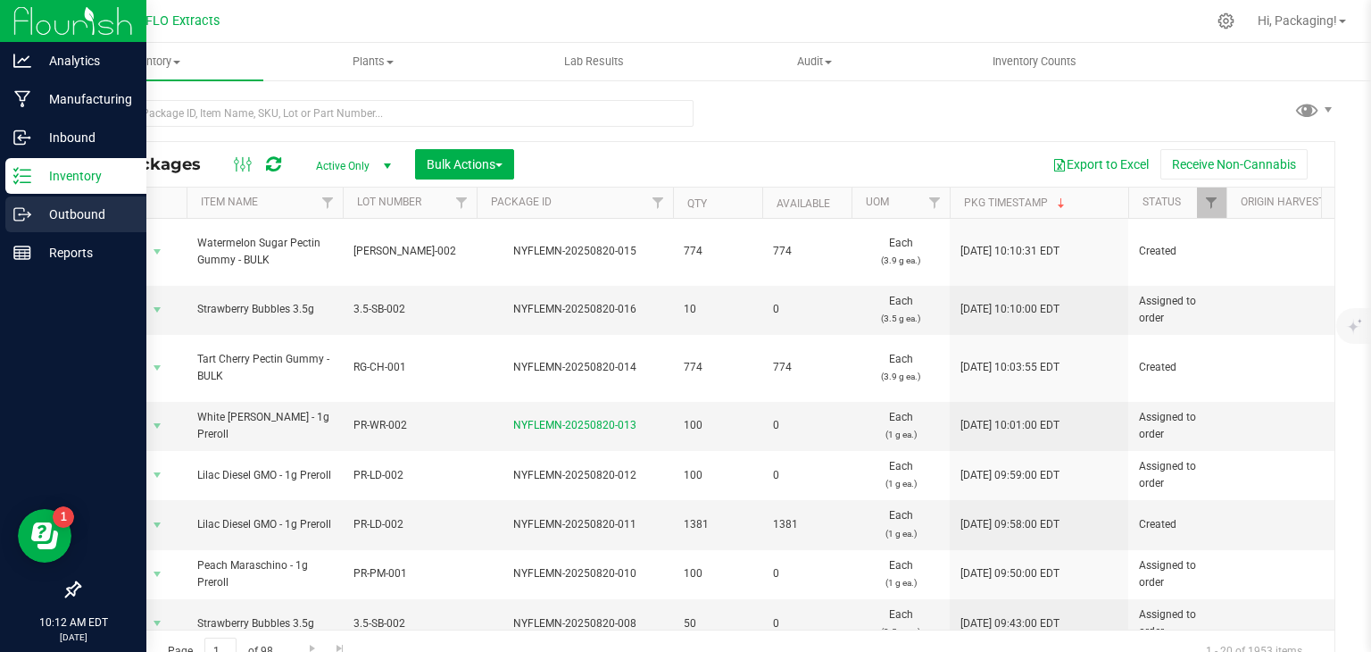
click at [46, 212] on p "Outbound" at bounding box center [84, 214] width 107 height 21
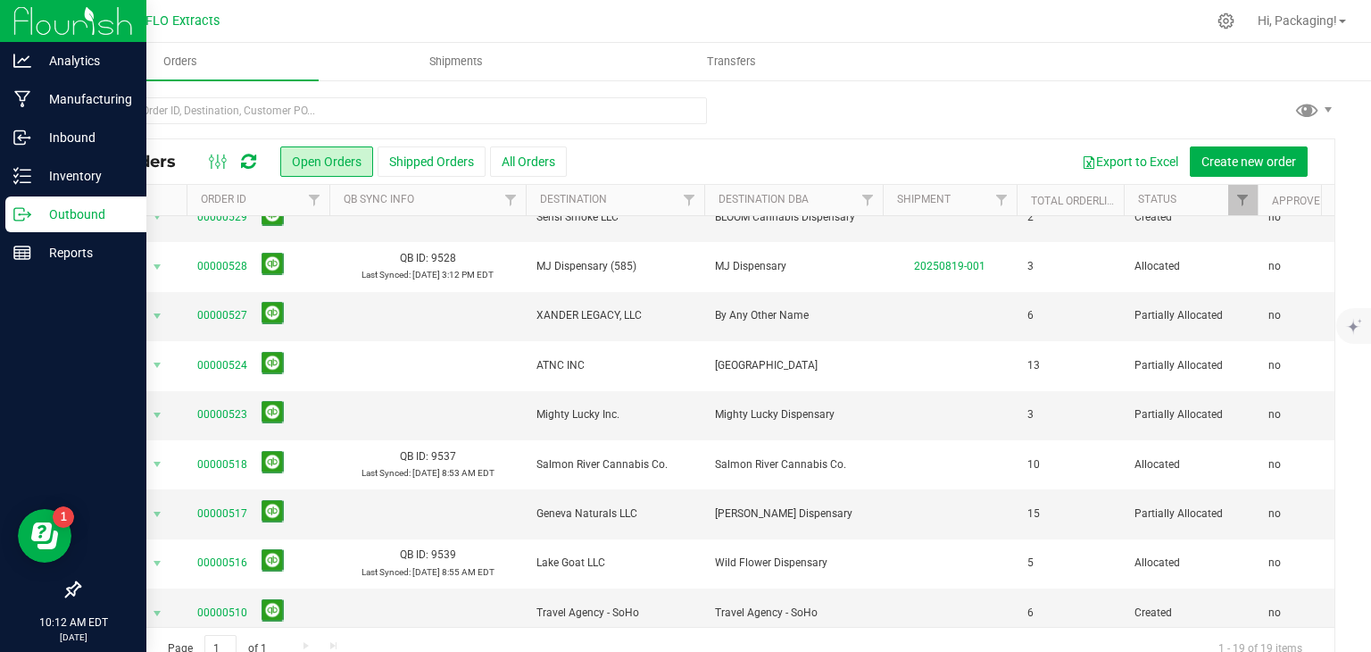
scroll to position [271, 0]
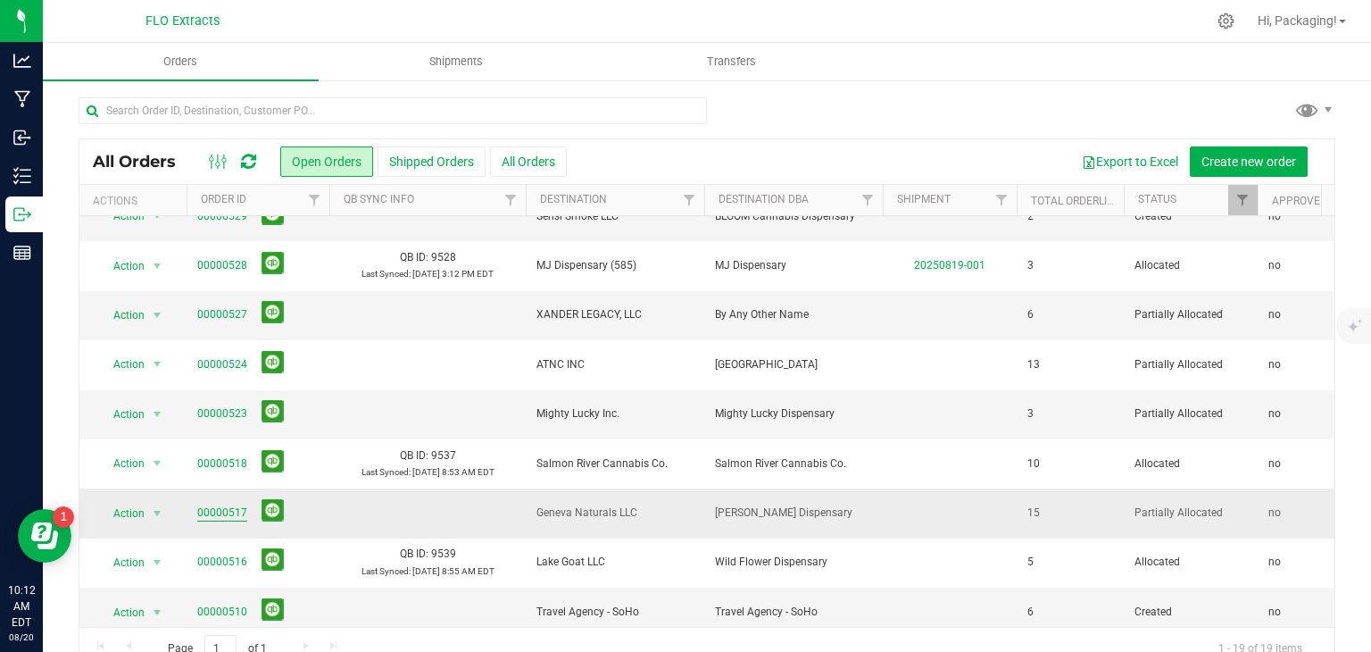
click at [220, 507] on link "00000517" at bounding box center [222, 512] width 50 height 17
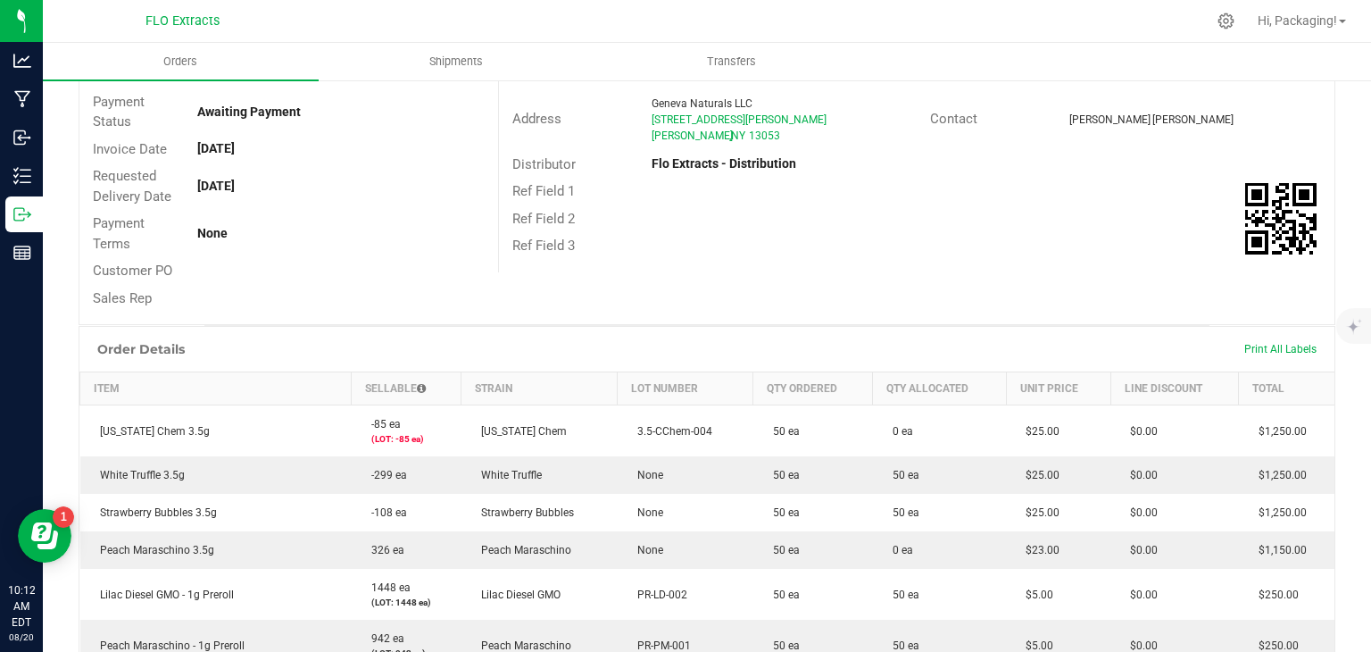
scroll to position [187, 0]
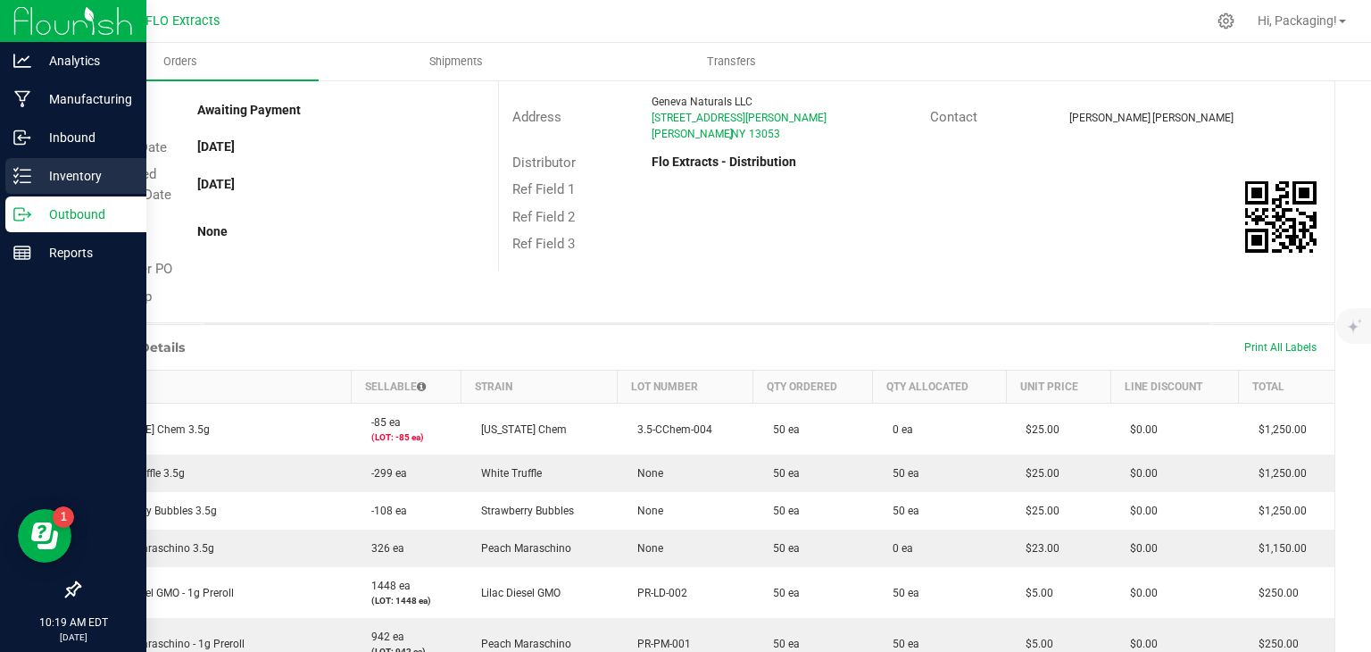
click at [75, 165] on p "Inventory" at bounding box center [84, 175] width 107 height 21
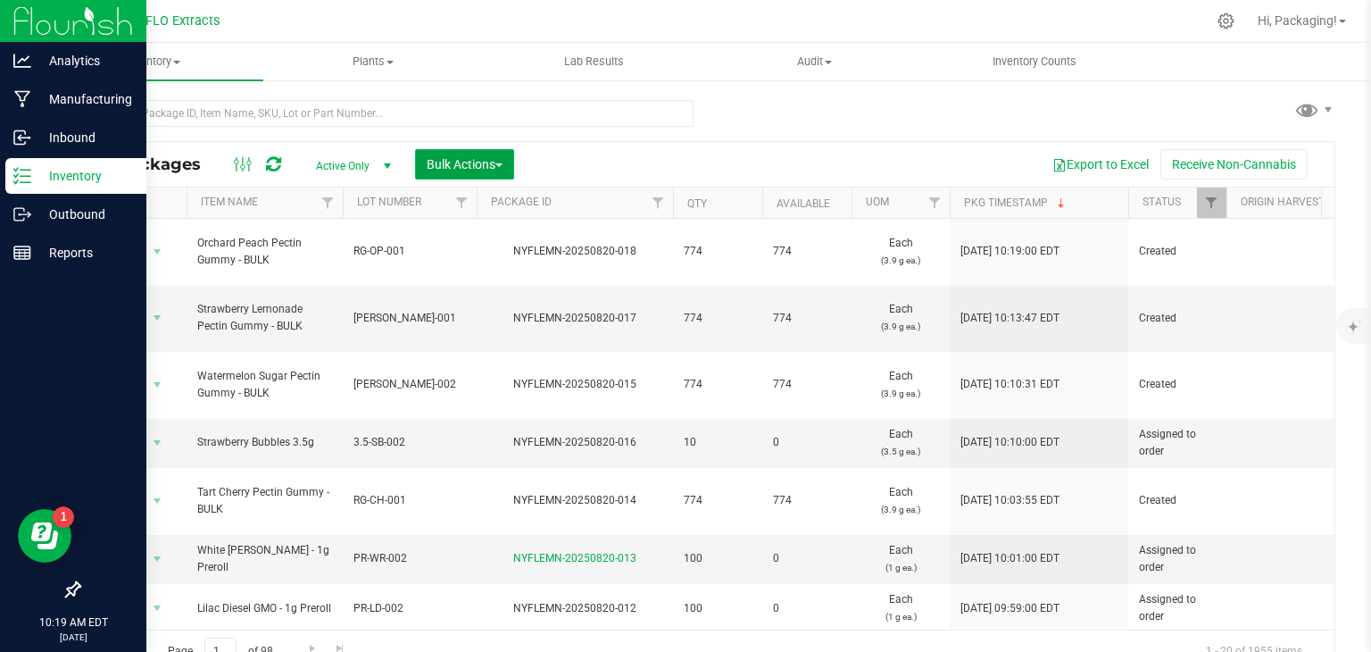
click at [488, 162] on span "Bulk Actions" at bounding box center [465, 164] width 76 height 14
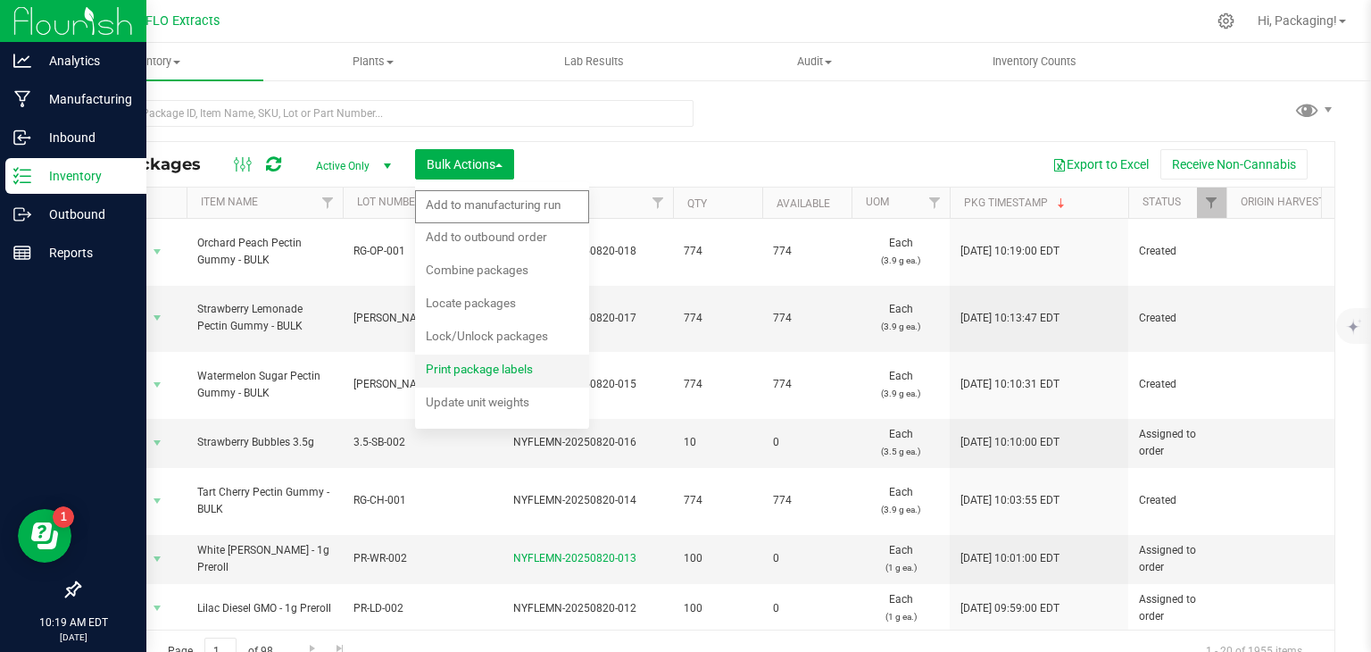
click at [475, 371] on span "Print package labels" at bounding box center [479, 369] width 107 height 14
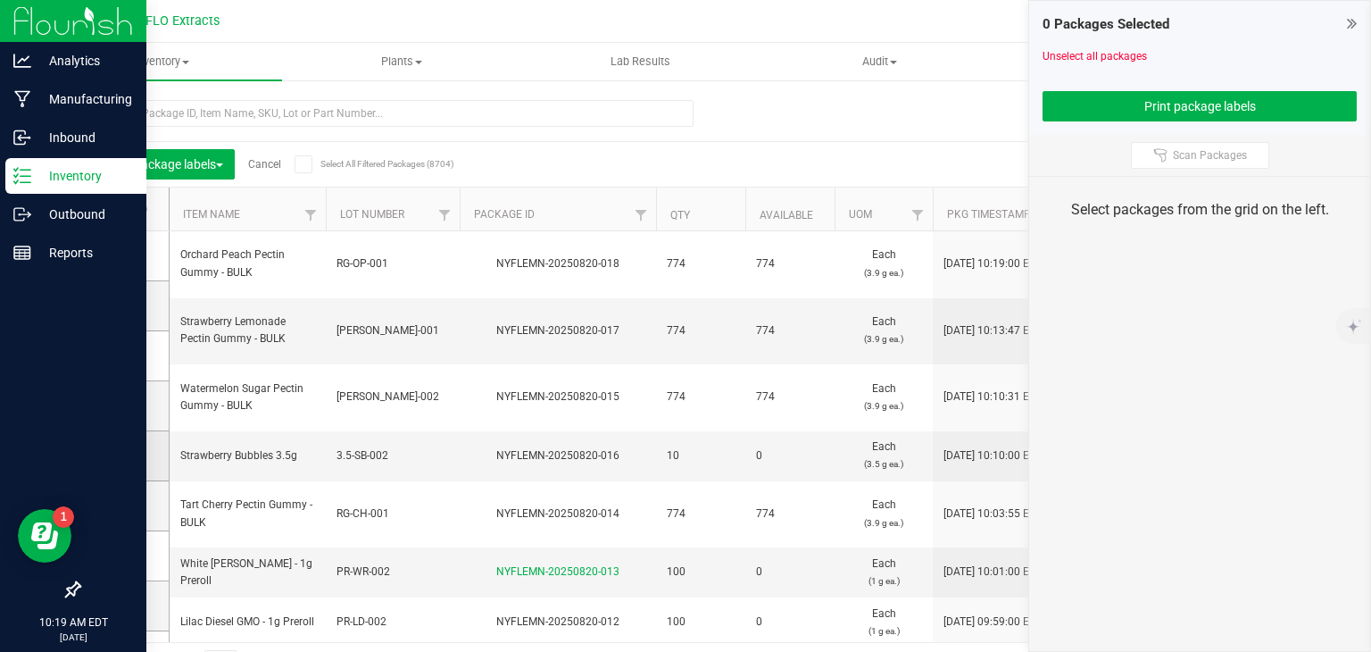
click at [118, 455] on icon at bounding box center [119, 455] width 12 height 0
click at [0, 0] on input "checkbox" at bounding box center [0, 0] width 0 height 0
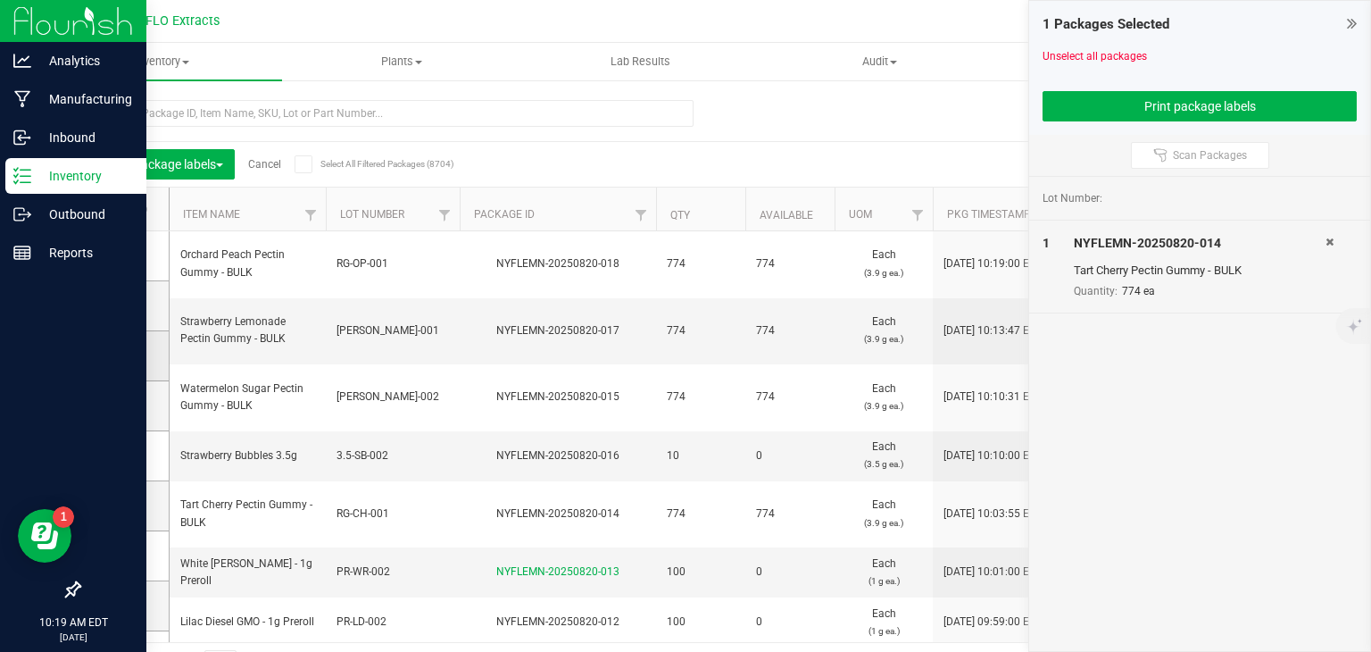
click at [113, 355] on icon at bounding box center [119, 355] width 12 height 0
click at [0, 0] on input "checkbox" at bounding box center [0, 0] width 0 height 0
click at [116, 305] on icon at bounding box center [119, 305] width 12 height 0
click at [0, 0] on input "checkbox" at bounding box center [0, 0] width 0 height 0
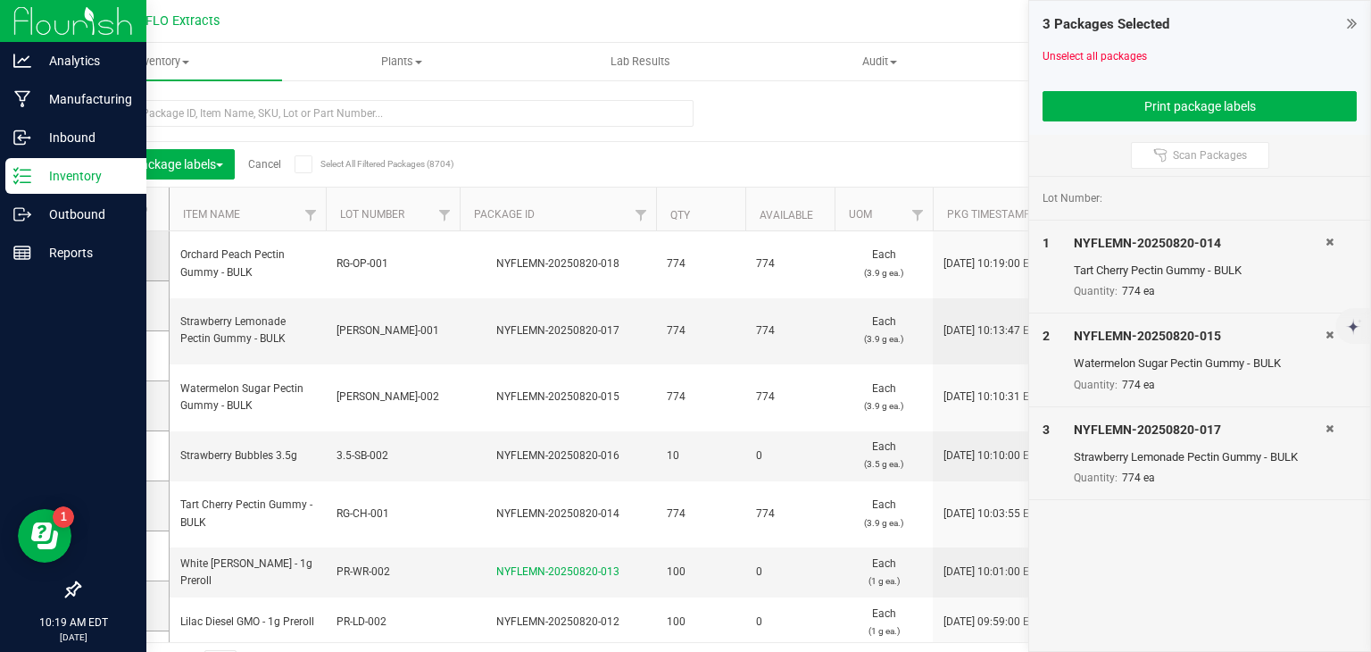
click at [122, 255] on icon at bounding box center [119, 255] width 12 height 0
click at [0, 0] on input "checkbox" at bounding box center [0, 0] width 0 height 0
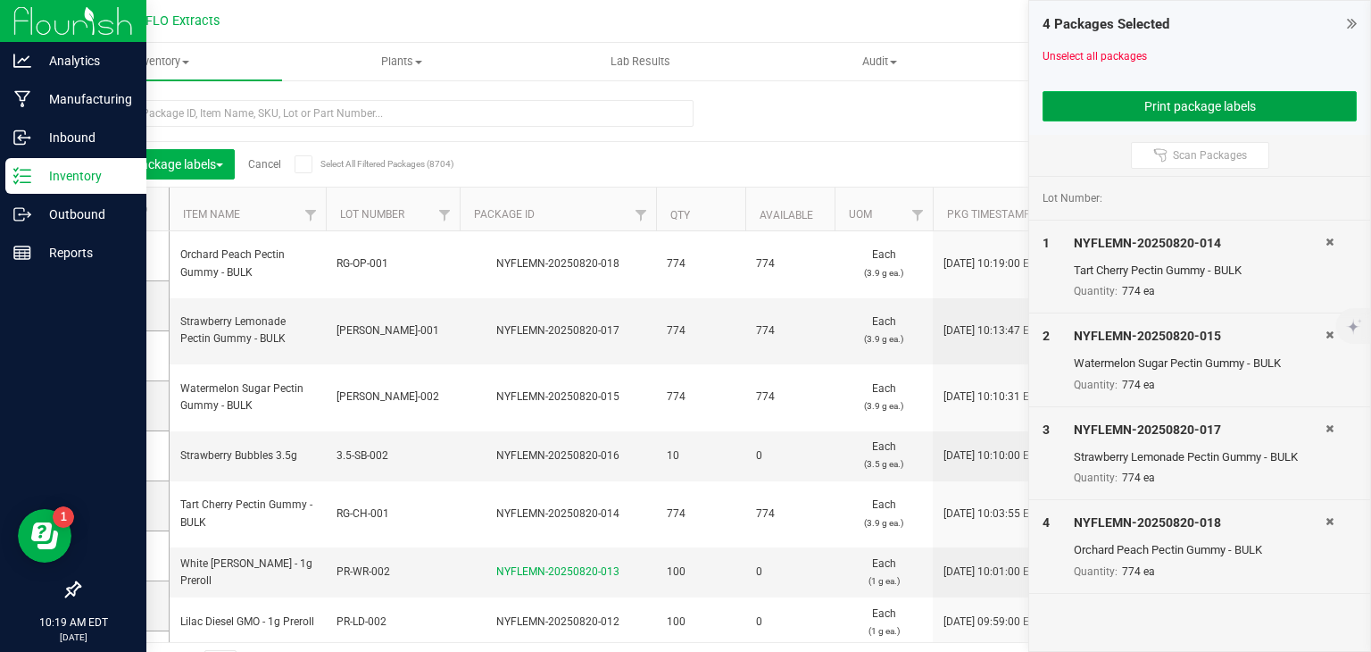
click at [1043, 104] on button "Print package labels" at bounding box center [1200, 106] width 314 height 30
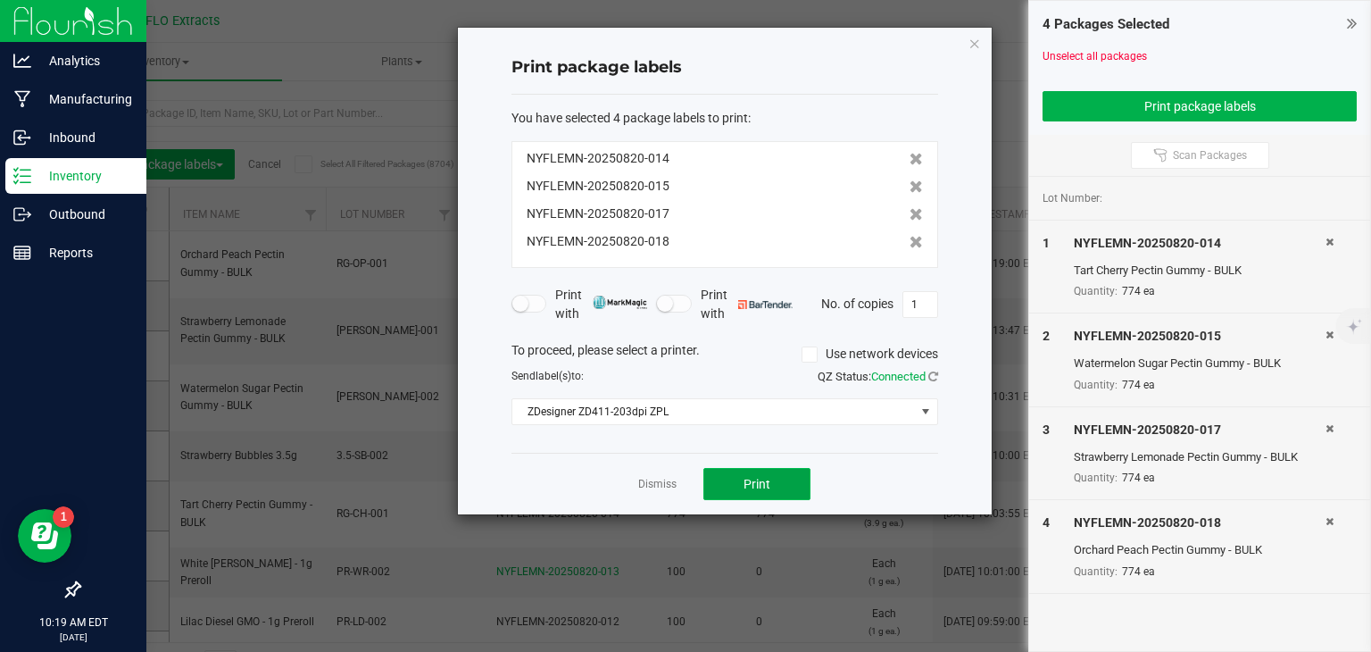
click at [778, 486] on button "Print" at bounding box center [756, 484] width 107 height 32
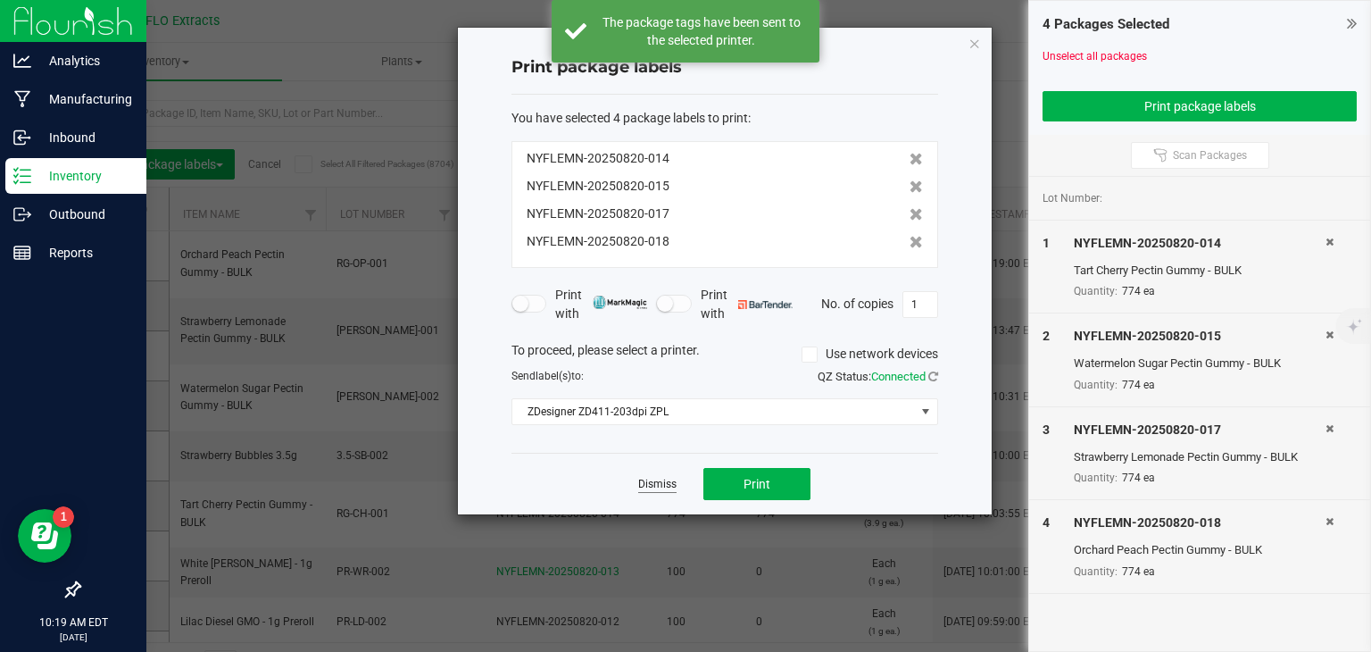
click at [651, 486] on link "Dismiss" at bounding box center [657, 484] width 38 height 15
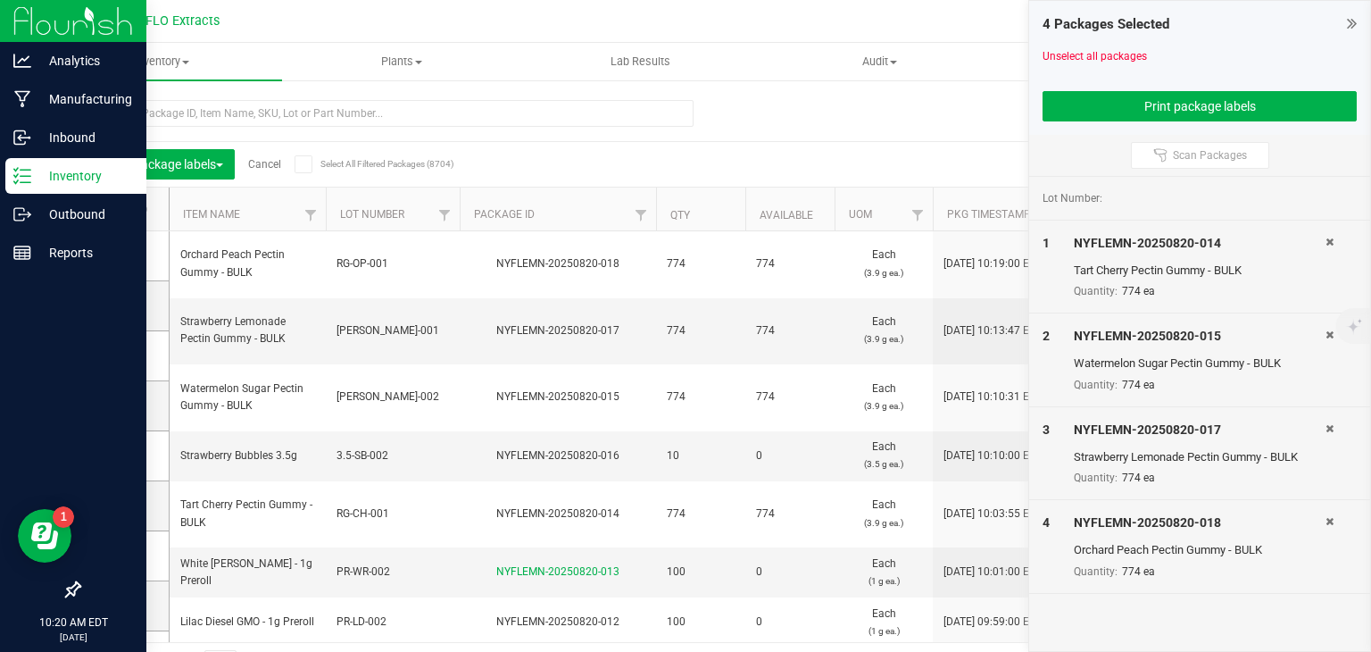
click at [270, 162] on link "Cancel" at bounding box center [264, 164] width 33 height 12
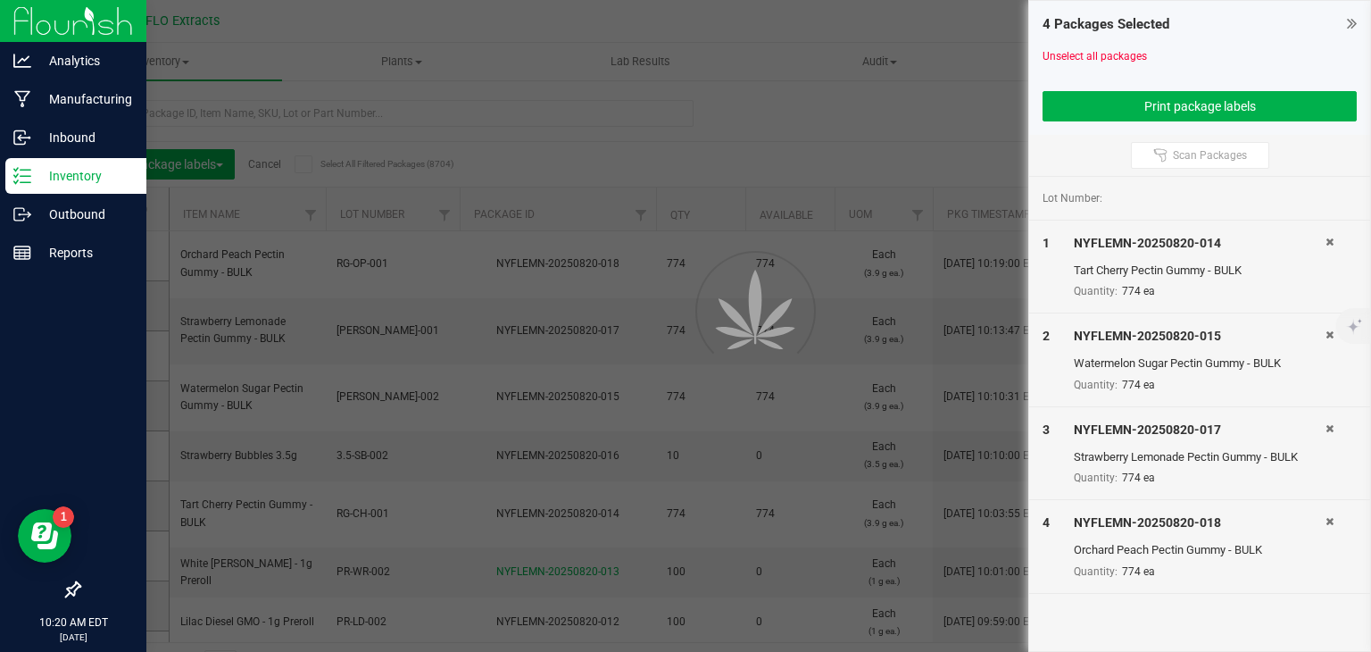
click at [270, 162] on div at bounding box center [685, 326] width 1371 height 652
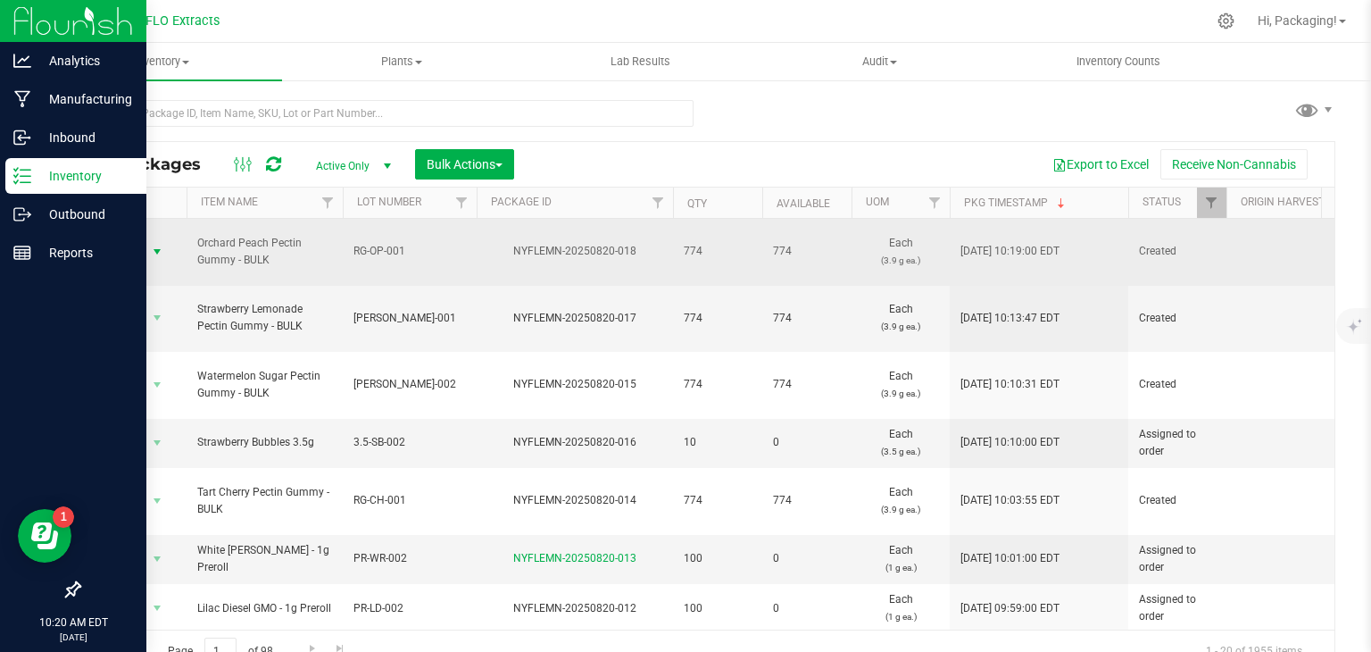
click at [149, 241] on span "select" at bounding box center [157, 251] width 22 height 25
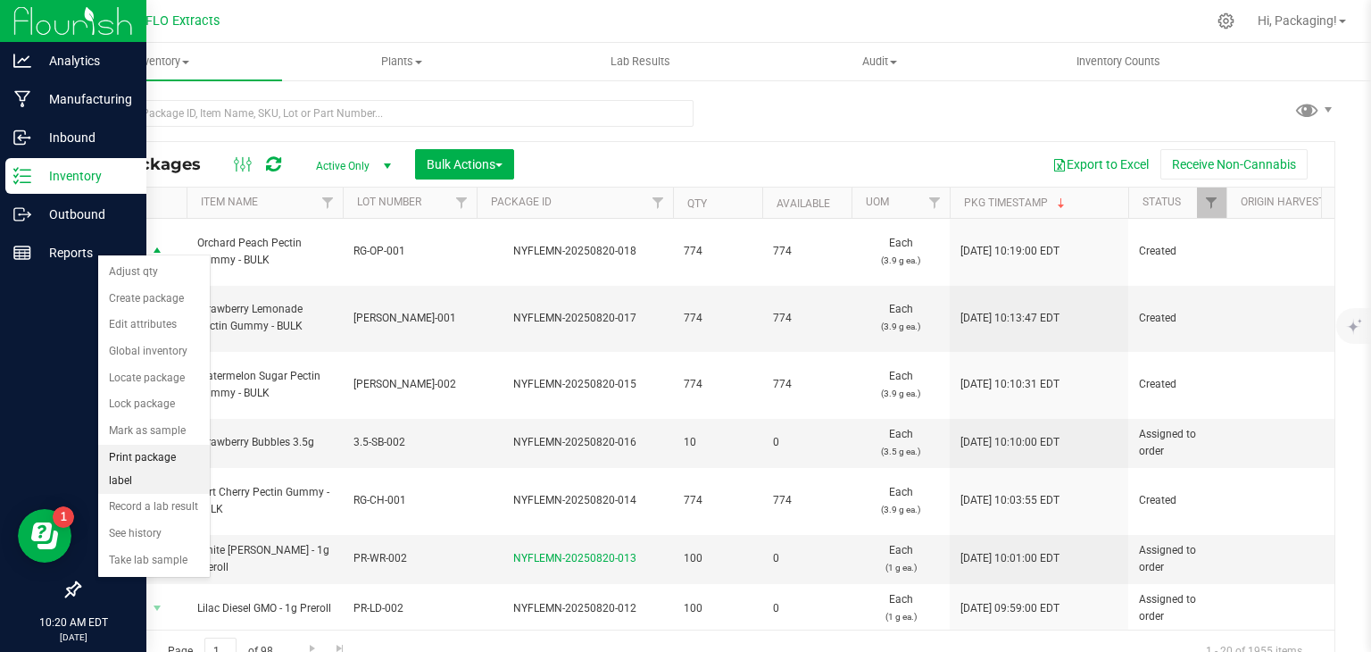
click at [174, 459] on li "Print package label" at bounding box center [154, 469] width 112 height 49
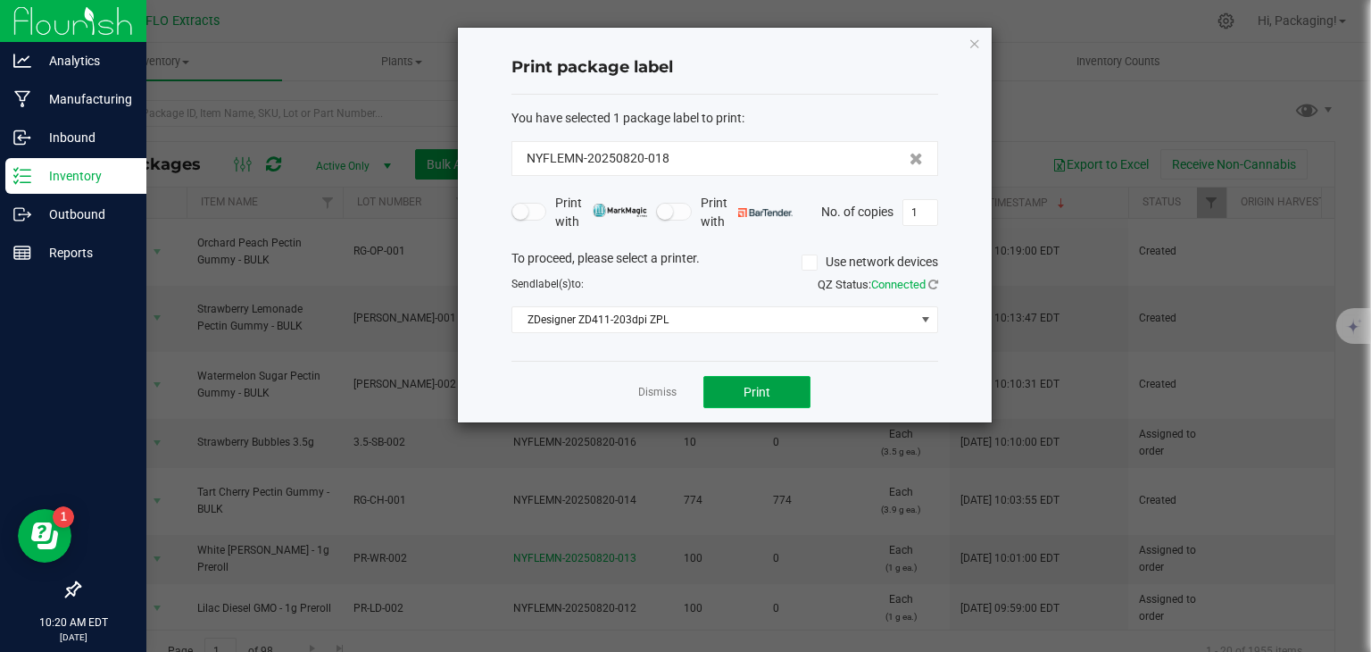
click at [751, 406] on button "Print" at bounding box center [756, 392] width 107 height 32
click at [751, 406] on div at bounding box center [725, 225] width 534 height 395
click at [765, 392] on span "Print" at bounding box center [757, 392] width 27 height 14
